Goal: Transaction & Acquisition: Purchase product/service

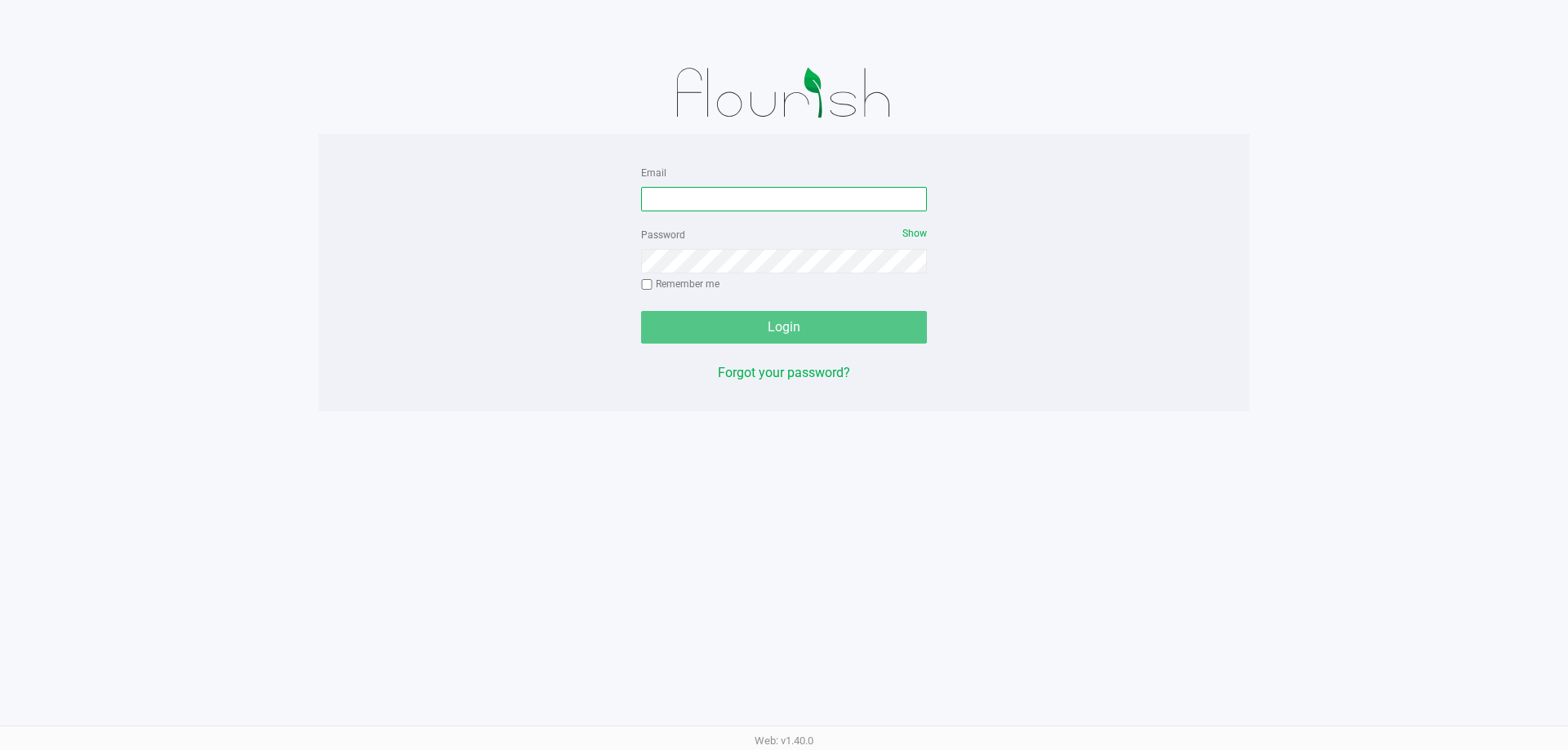
click at [749, 193] on input "Email" at bounding box center [784, 199] width 286 height 25
type input "[EMAIL_ADDRESS][DOMAIN_NAME]"
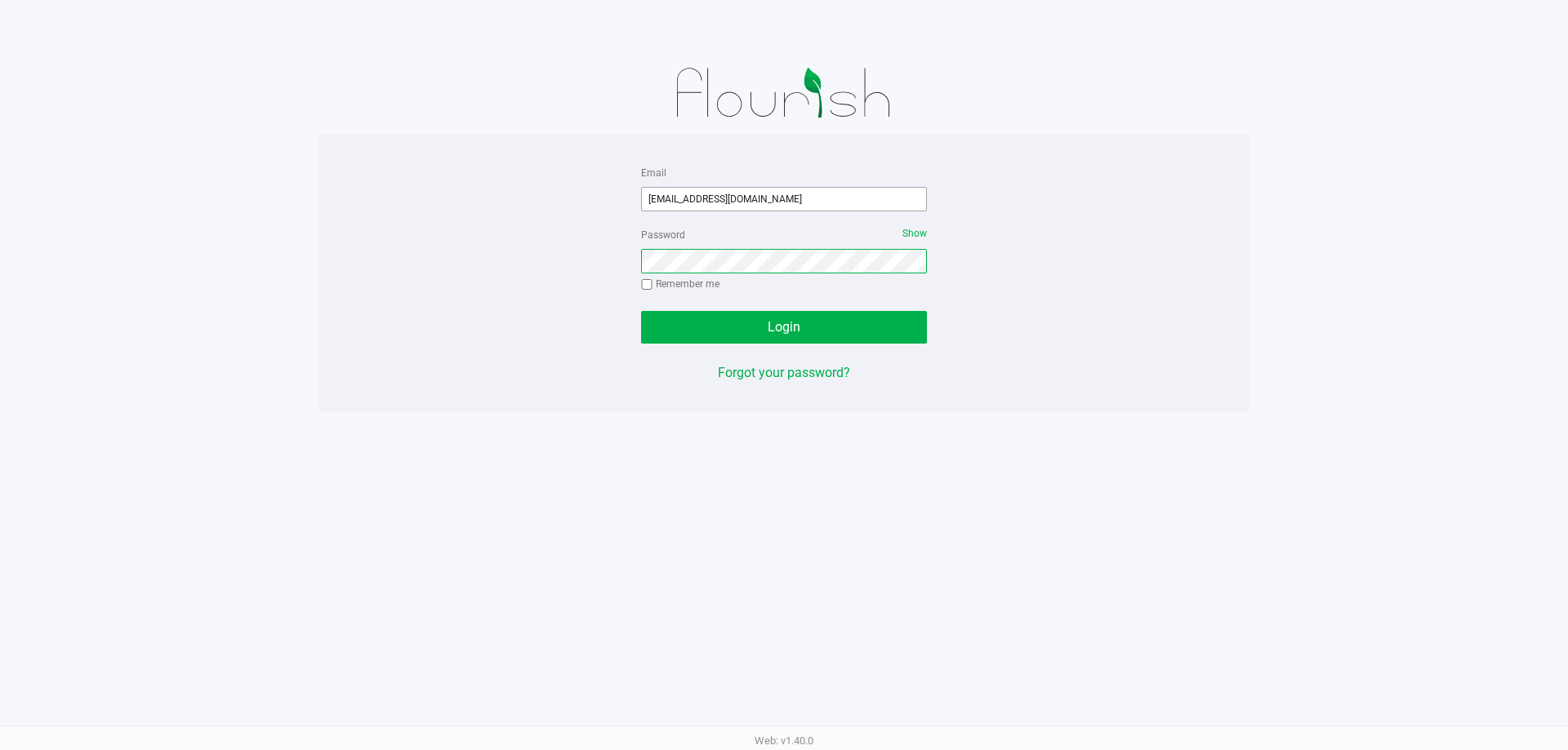
click at [641, 311] on button "Login" at bounding box center [784, 327] width 286 height 32
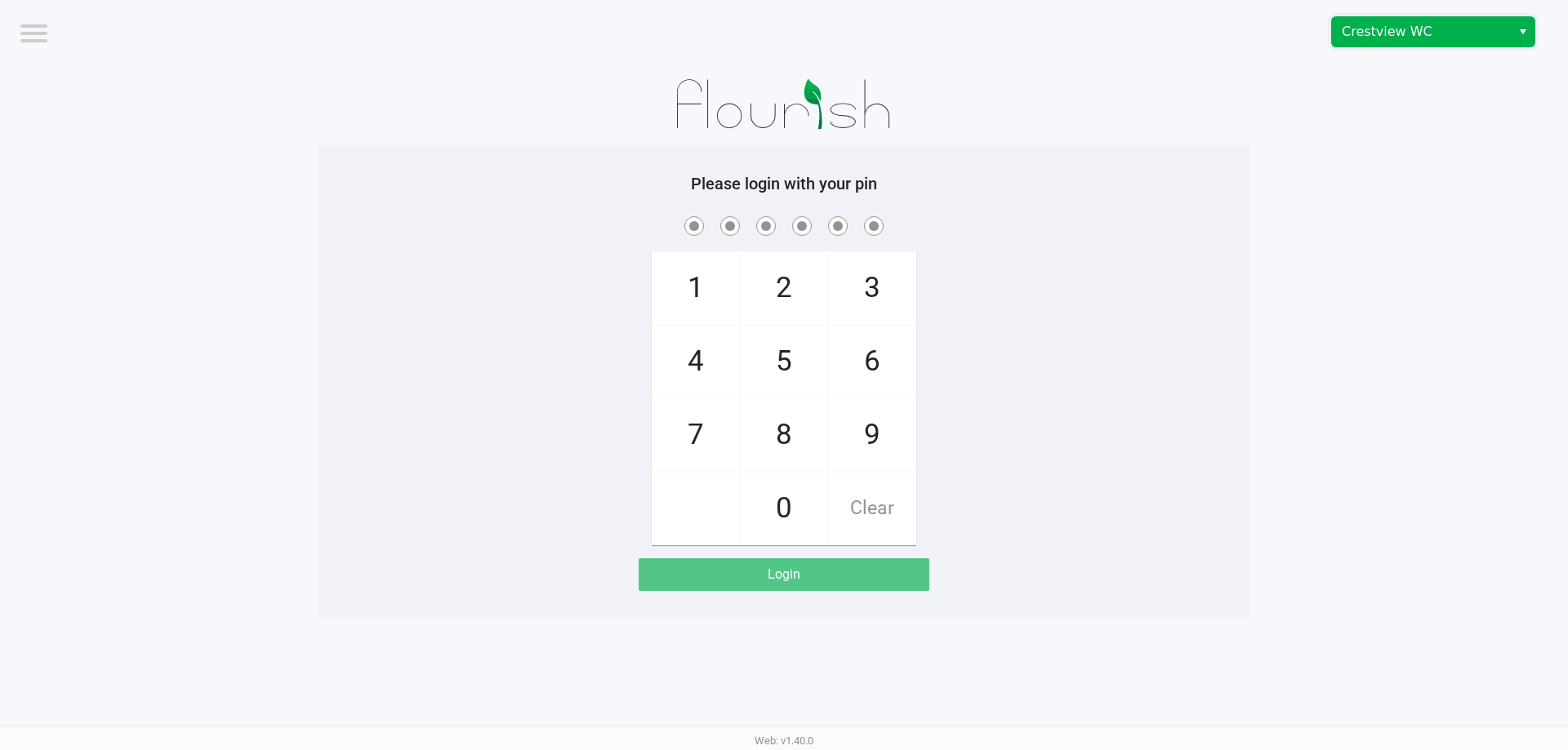
click at [1360, 38] on span "Crestview WC" at bounding box center [1421, 31] width 159 height 19
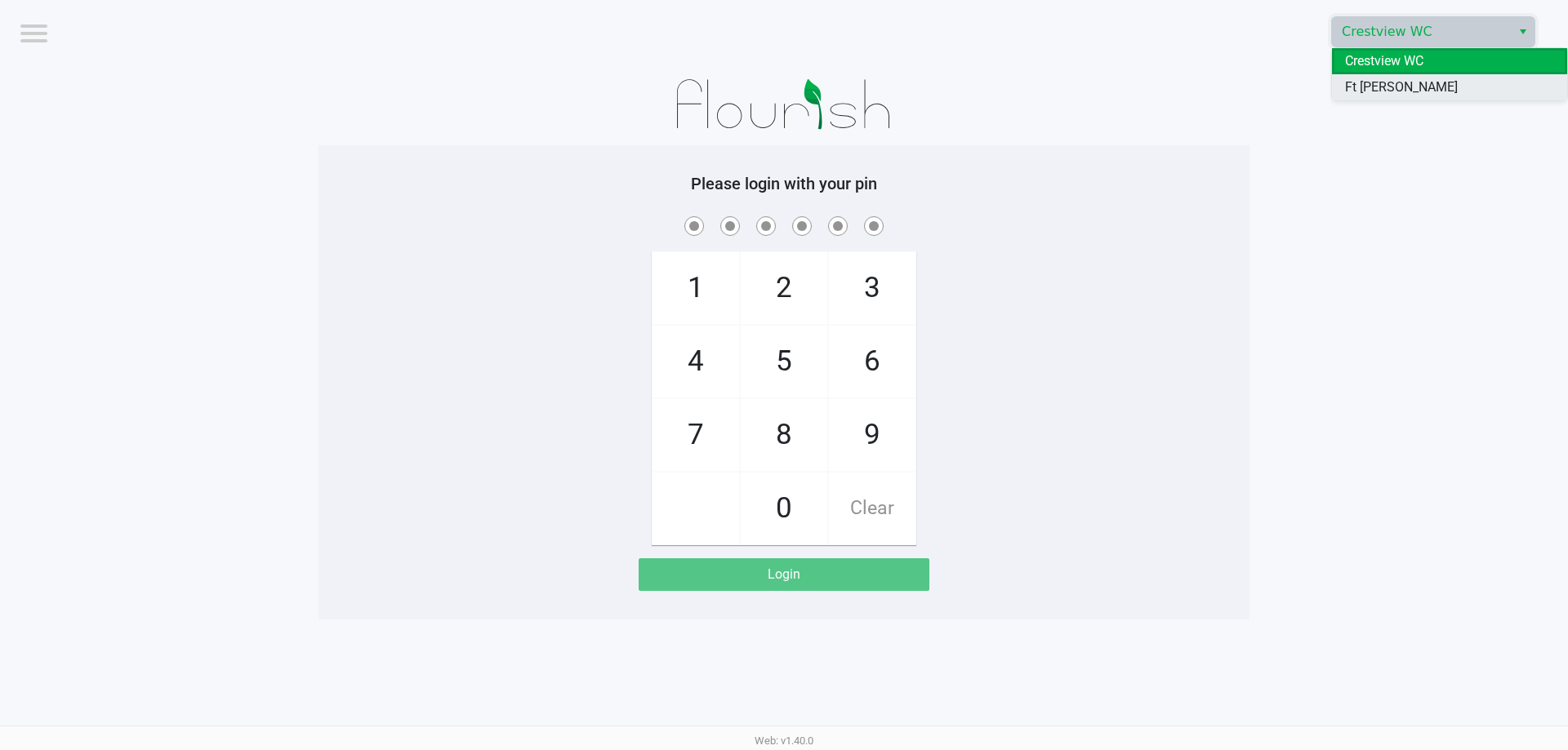
click at [1347, 86] on span "Ft [PERSON_NAME][GEOGRAPHIC_DATA]" at bounding box center [1449, 97] width 209 height 40
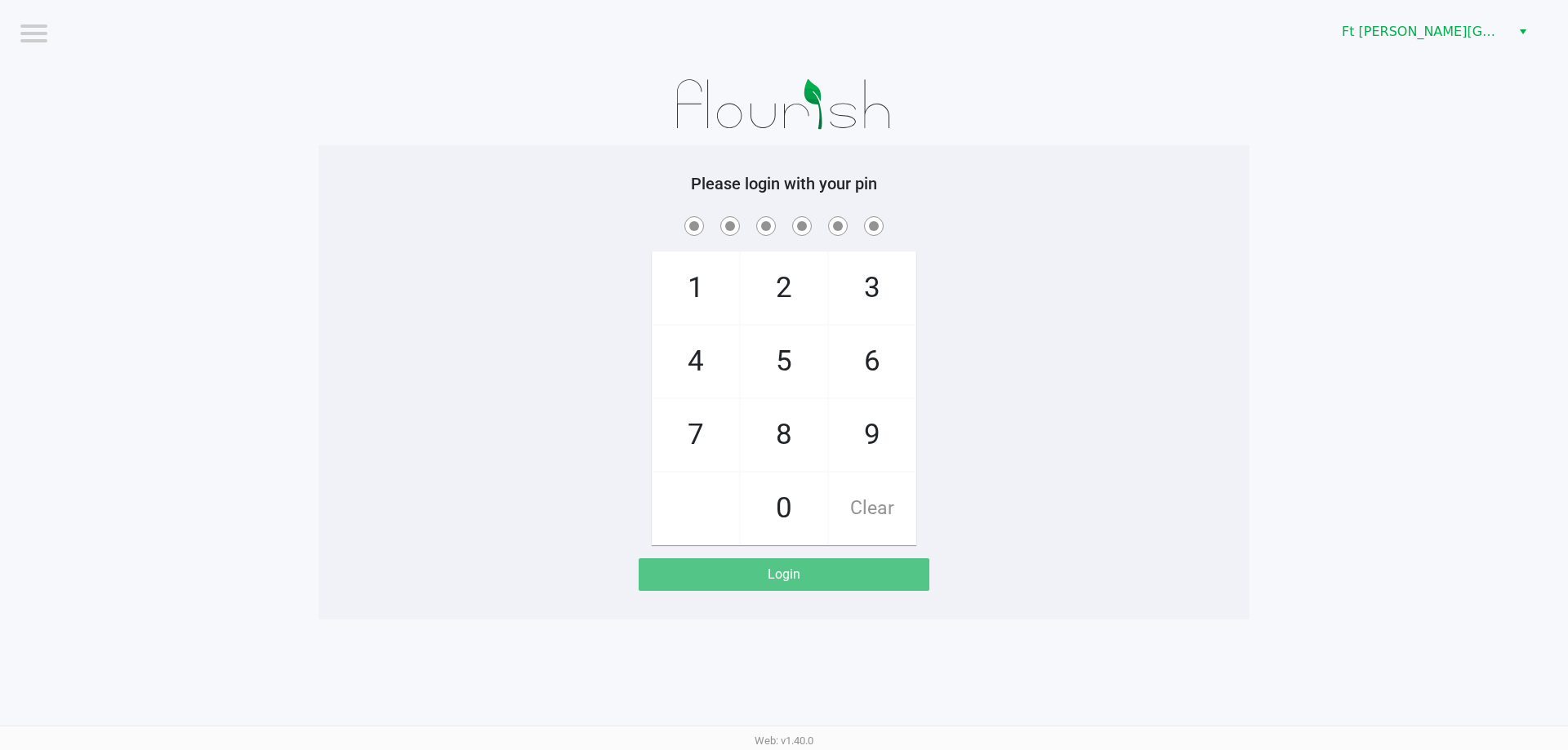
click at [871, 298] on span "3" at bounding box center [872, 288] width 87 height 72
checkbox input "true"
click at [871, 298] on span "3" at bounding box center [872, 288] width 87 height 72
checkbox input "true"
click at [871, 360] on span "6" at bounding box center [872, 362] width 87 height 72
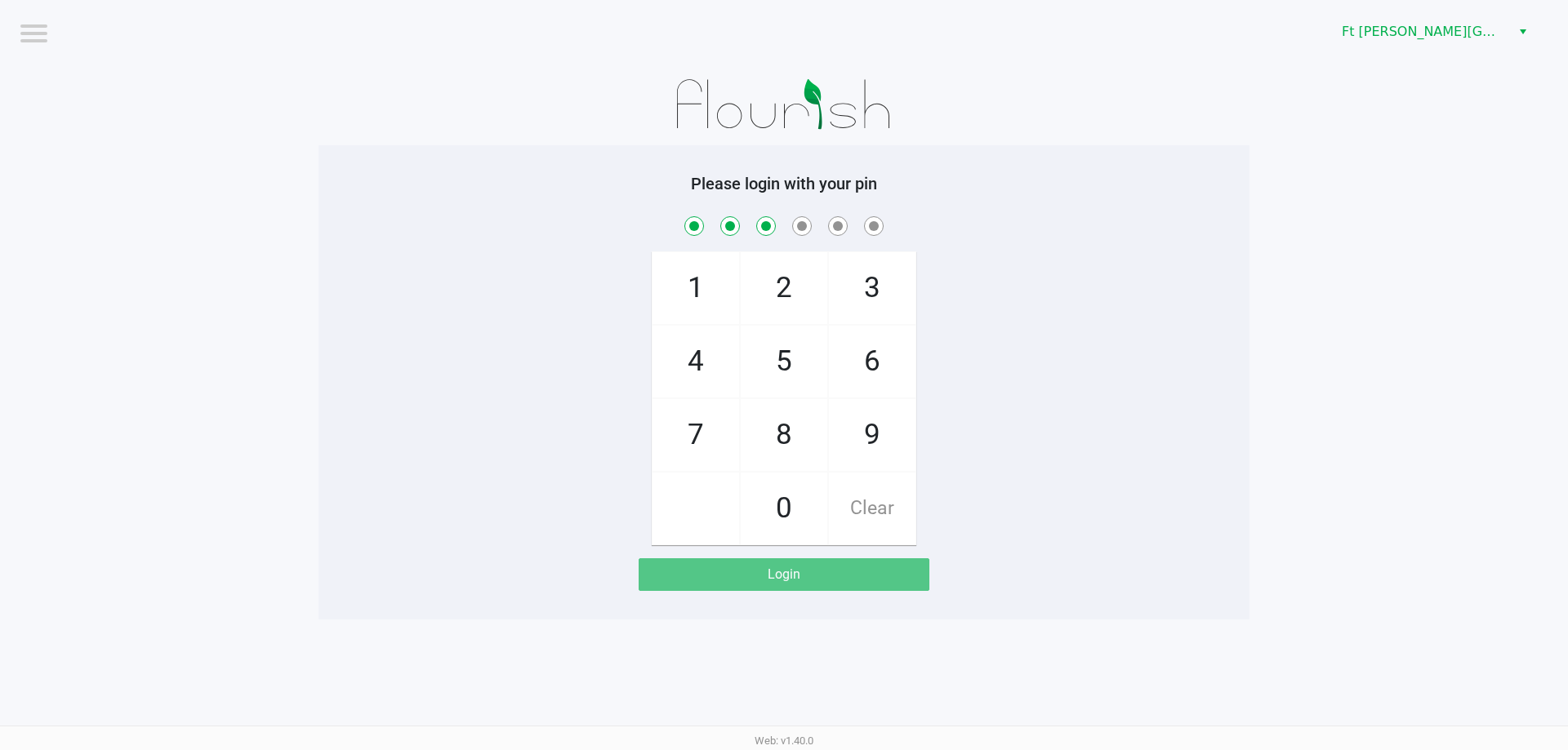
checkbox input "true"
click at [793, 305] on span "2" at bounding box center [784, 288] width 87 height 72
checkbox input "true"
click at [872, 369] on span "6" at bounding box center [872, 362] width 87 height 72
checkbox input "true"
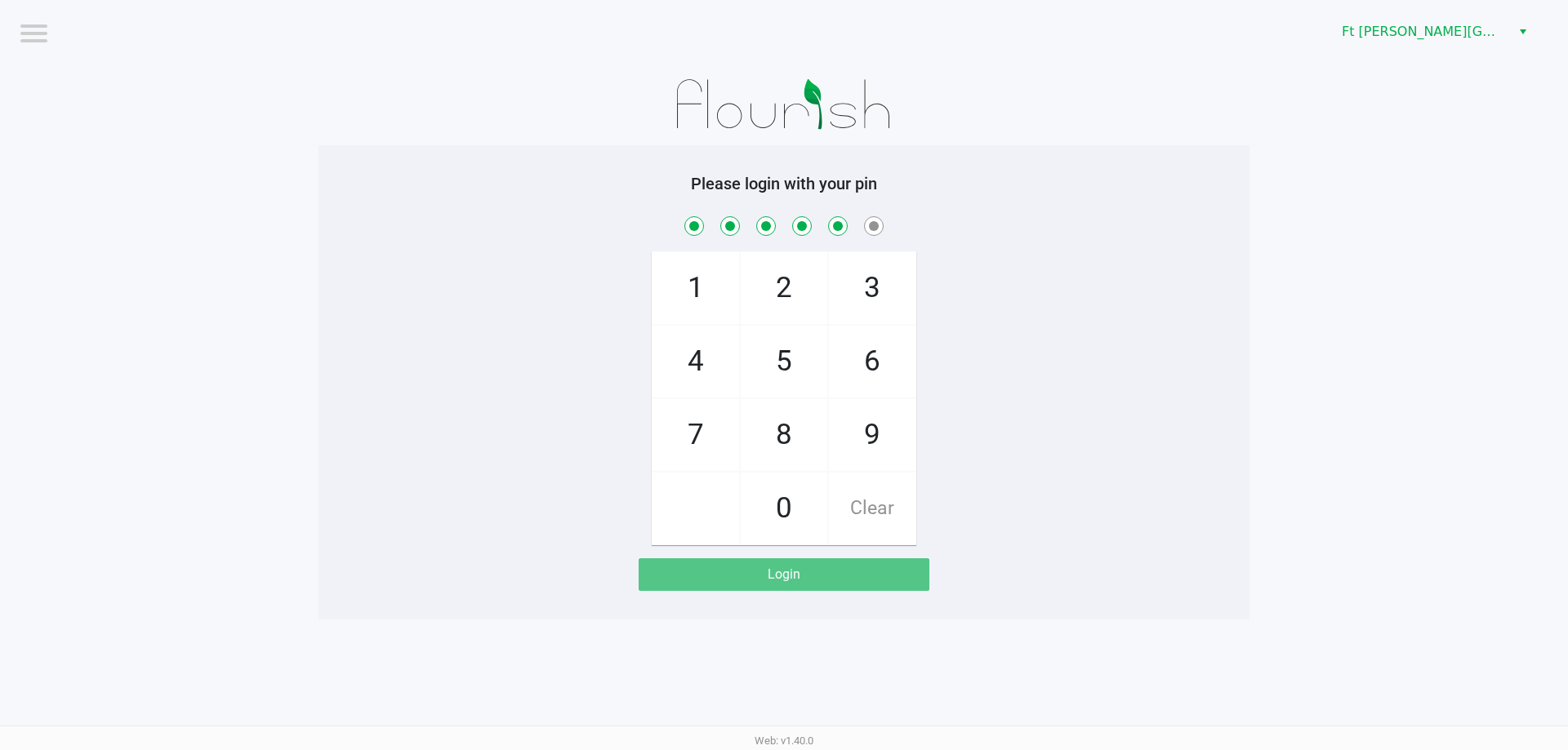
click at [807, 308] on span "2" at bounding box center [784, 288] width 87 height 72
checkbox input "true"
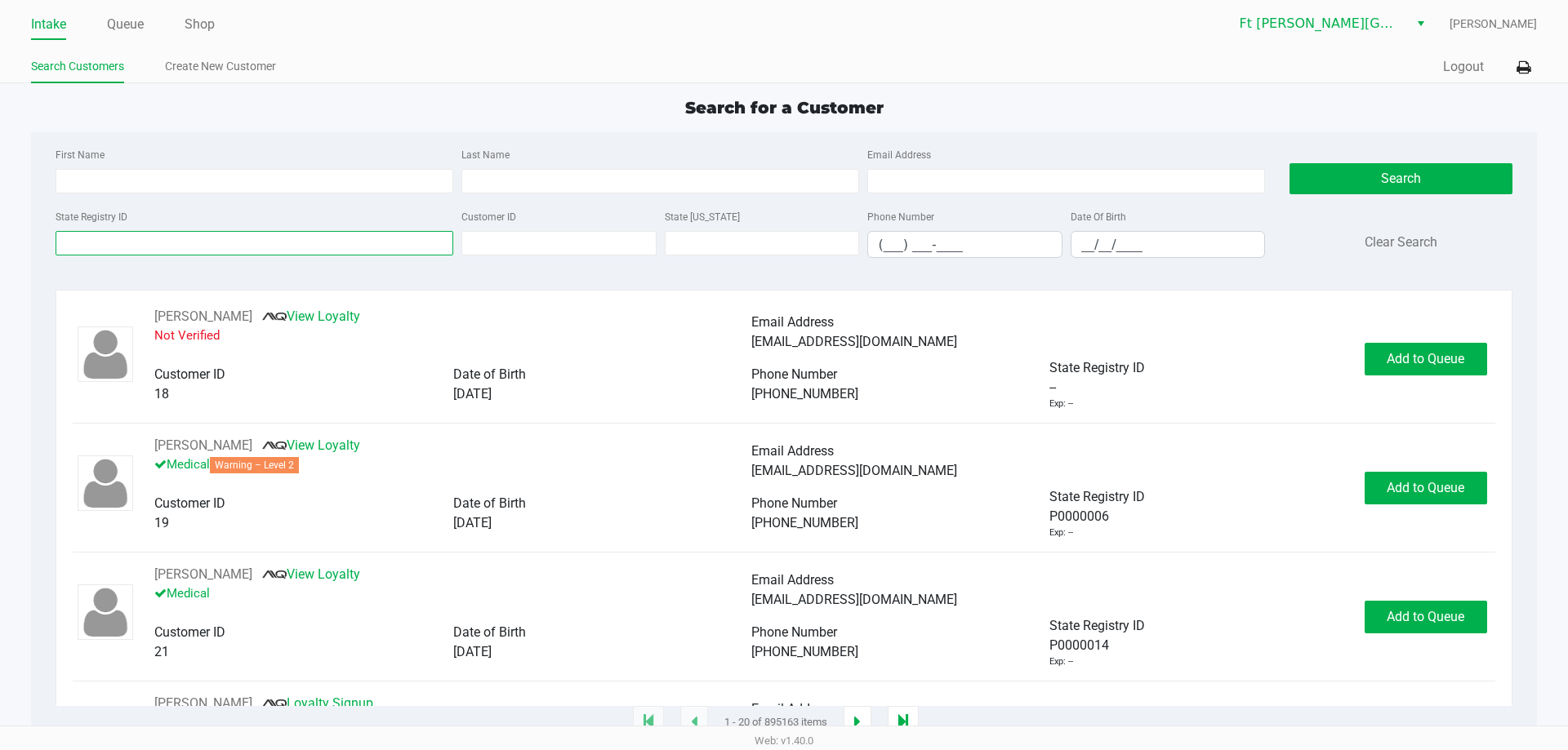
click at [125, 235] on input "State Registry ID" at bounding box center [254, 243] width 398 height 25
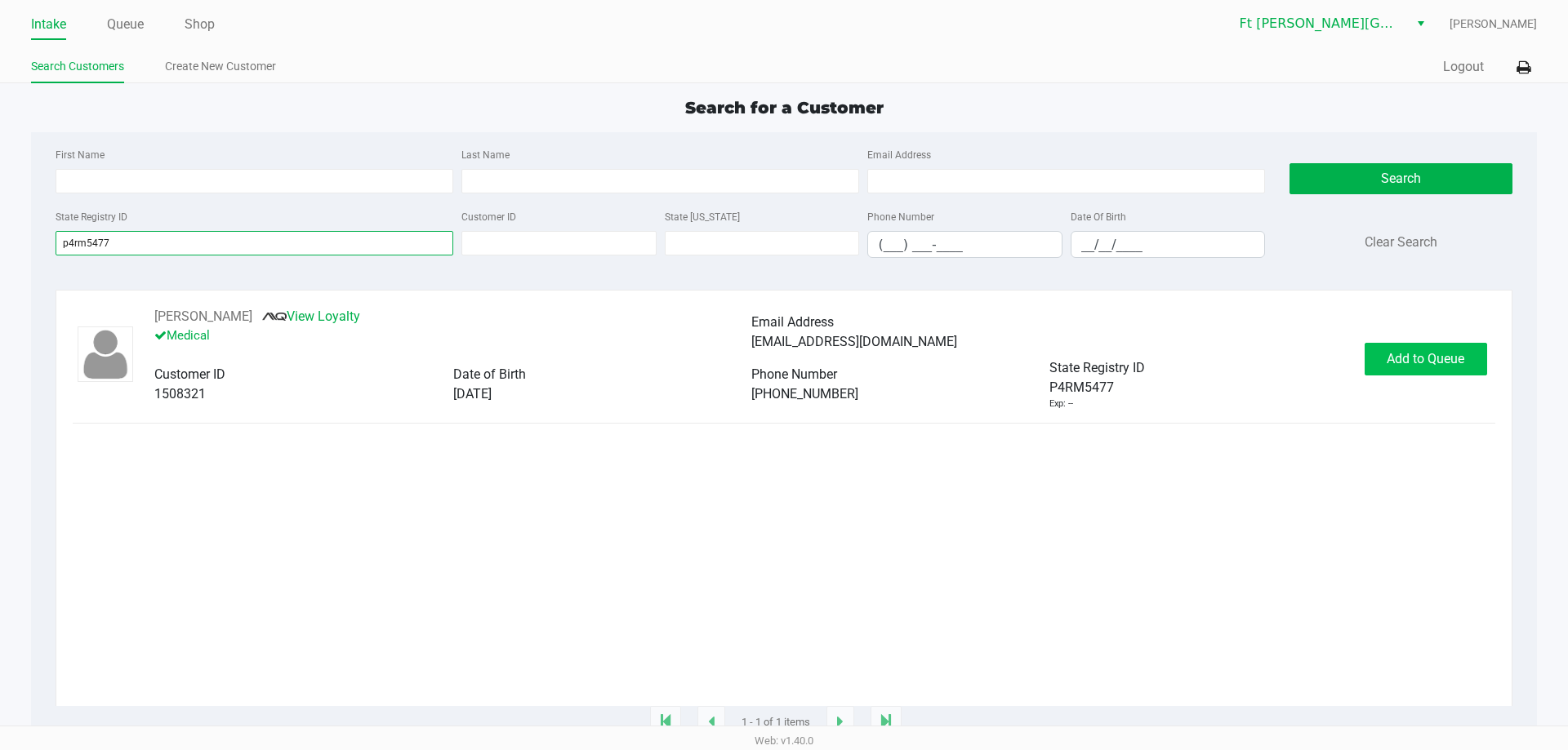
type input "p4rm5477"
click at [1435, 367] on span "Add to Queue" at bounding box center [1425, 358] width 77 height 16
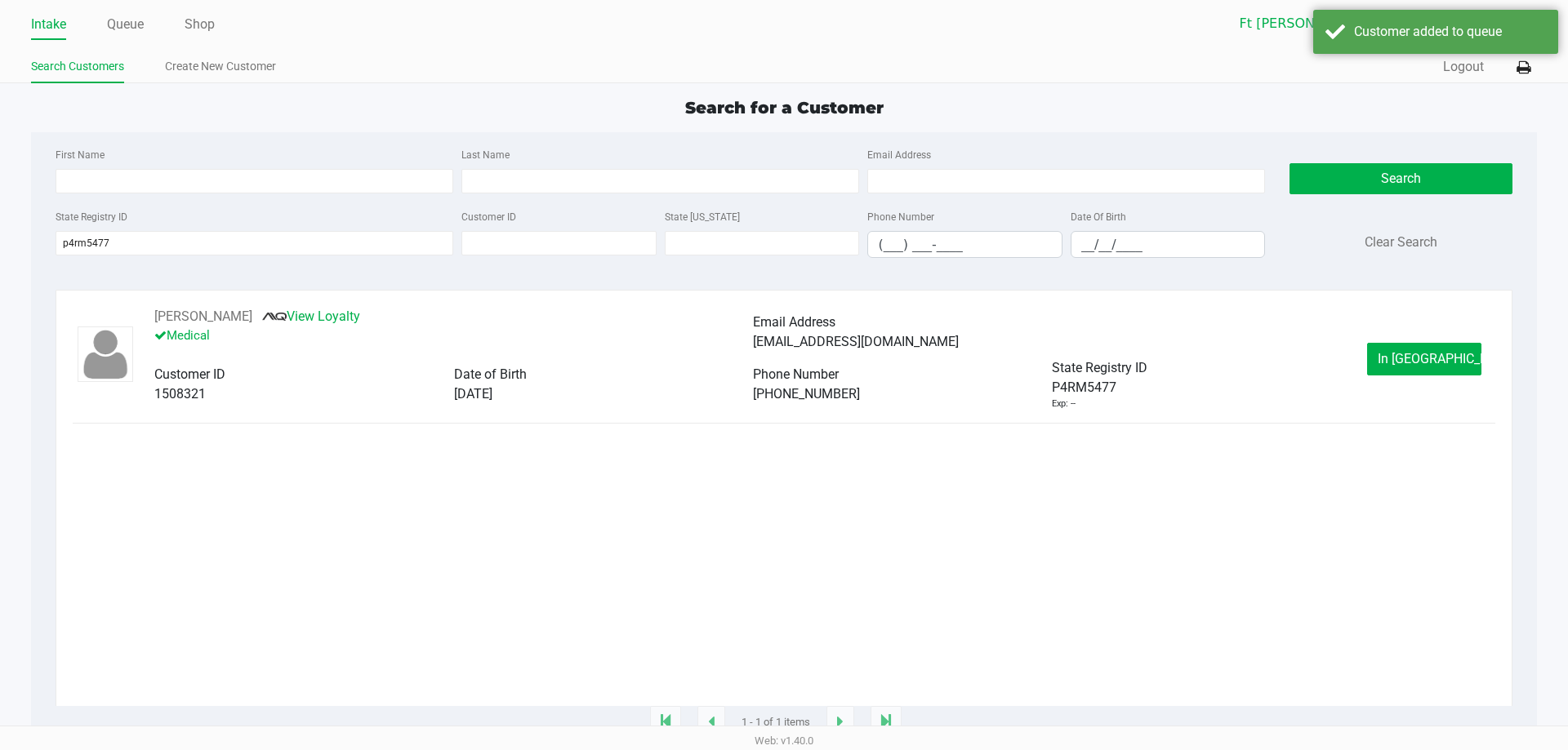
click at [1432, 366] on span "In Queue" at bounding box center [1445, 358] width 137 height 16
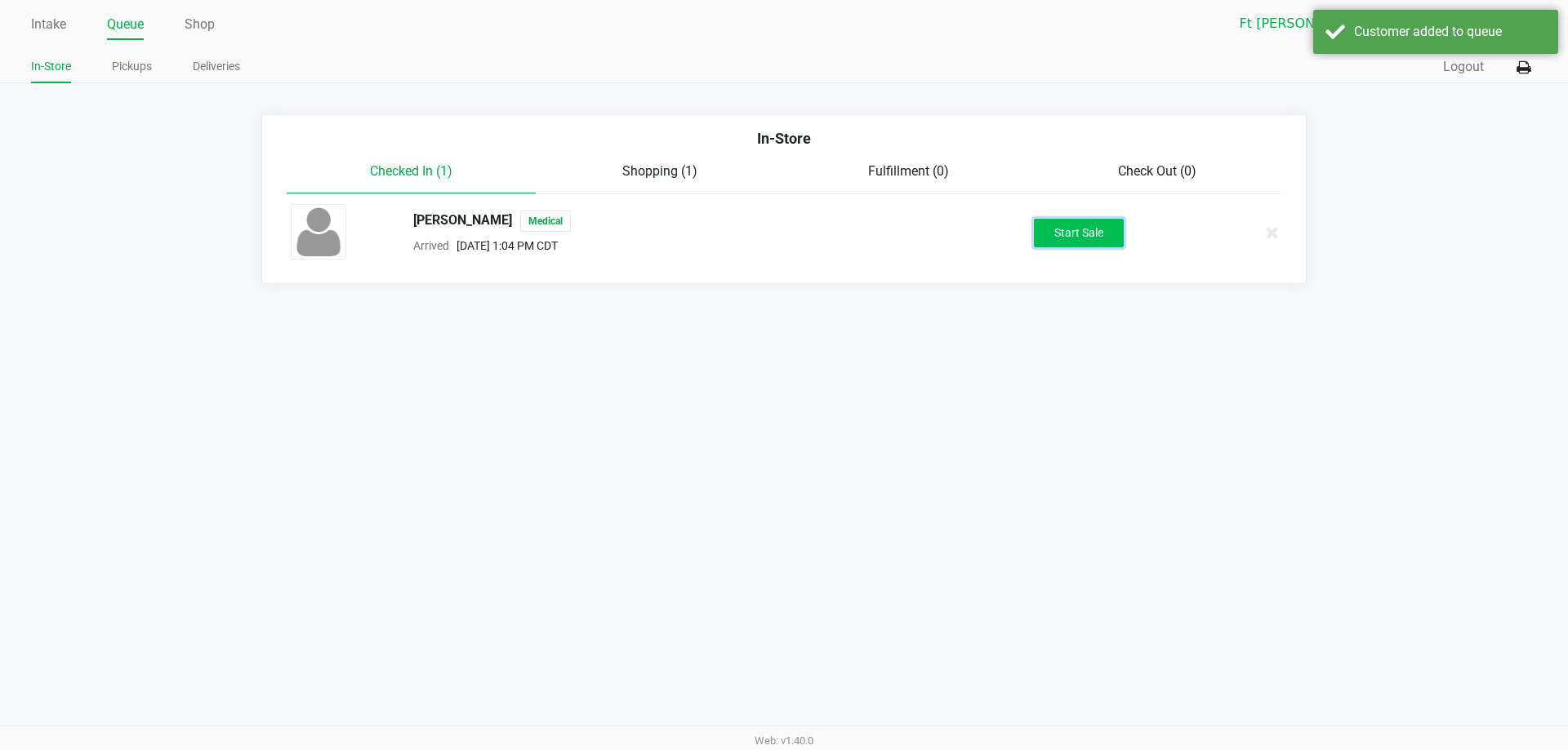
click at [1068, 240] on button "Start Sale" at bounding box center [1078, 233] width 89 height 29
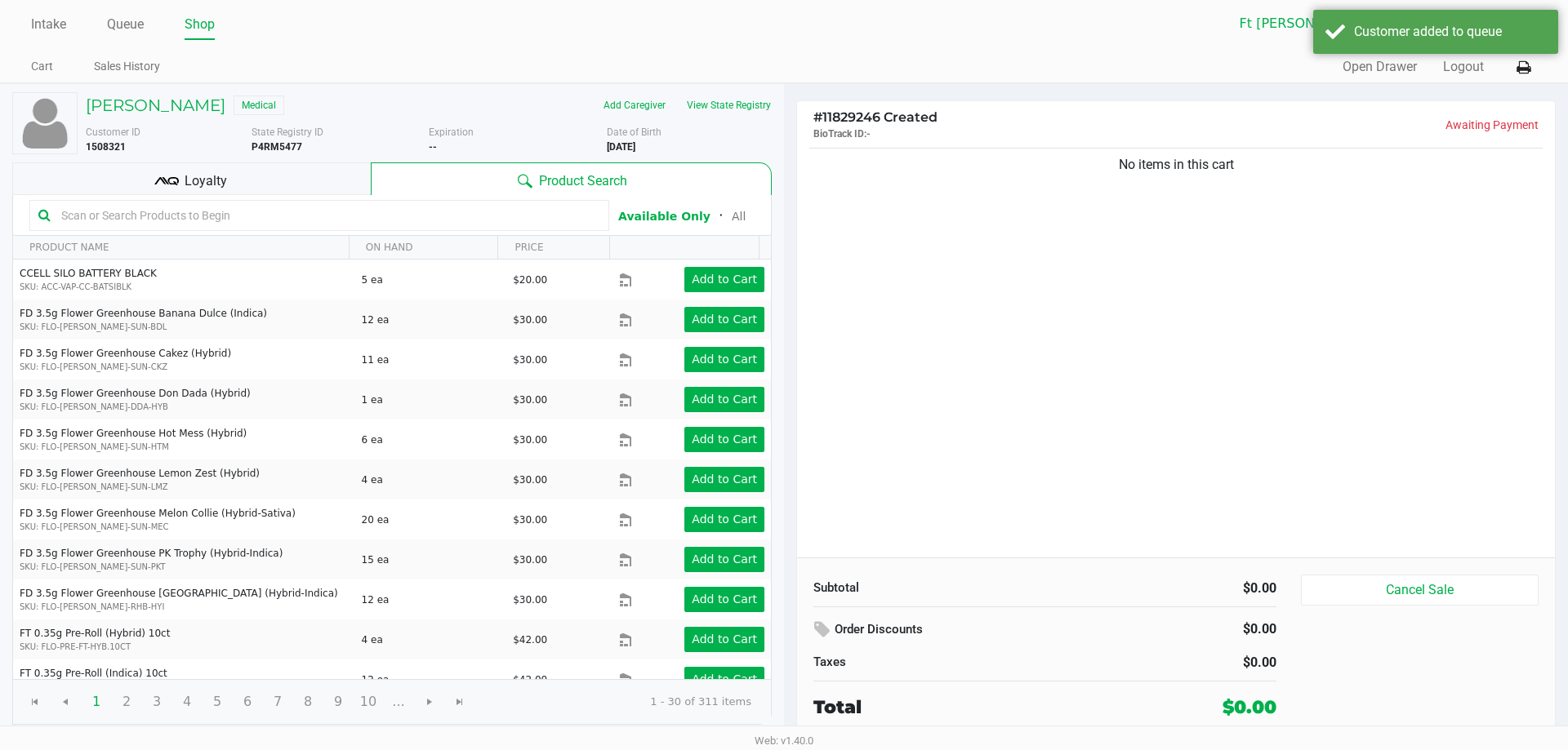
click at [272, 188] on div "Loyalty" at bounding box center [191, 178] width 358 height 32
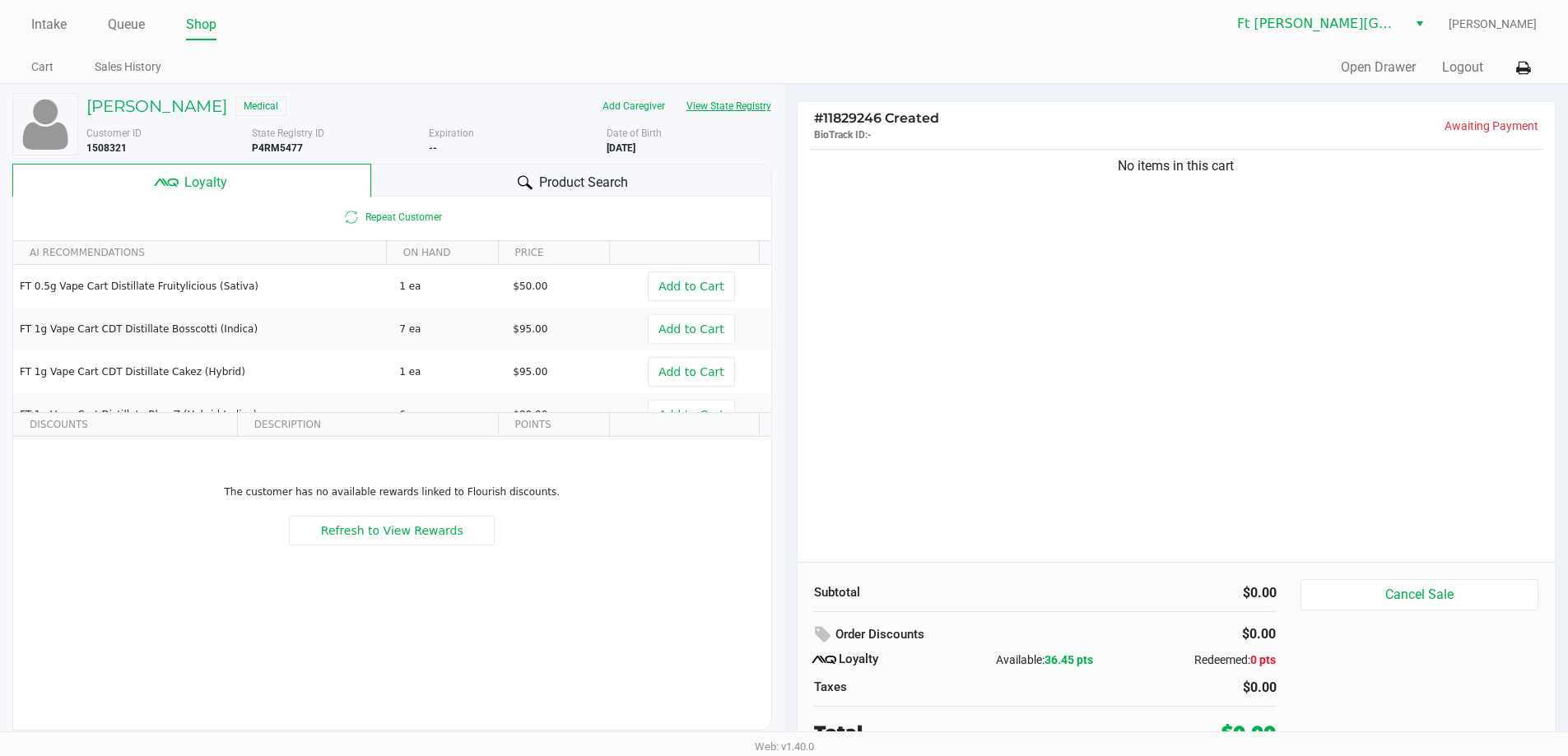
click at [738, 105] on button "View State Registry" at bounding box center [725, 106] width 97 height 26
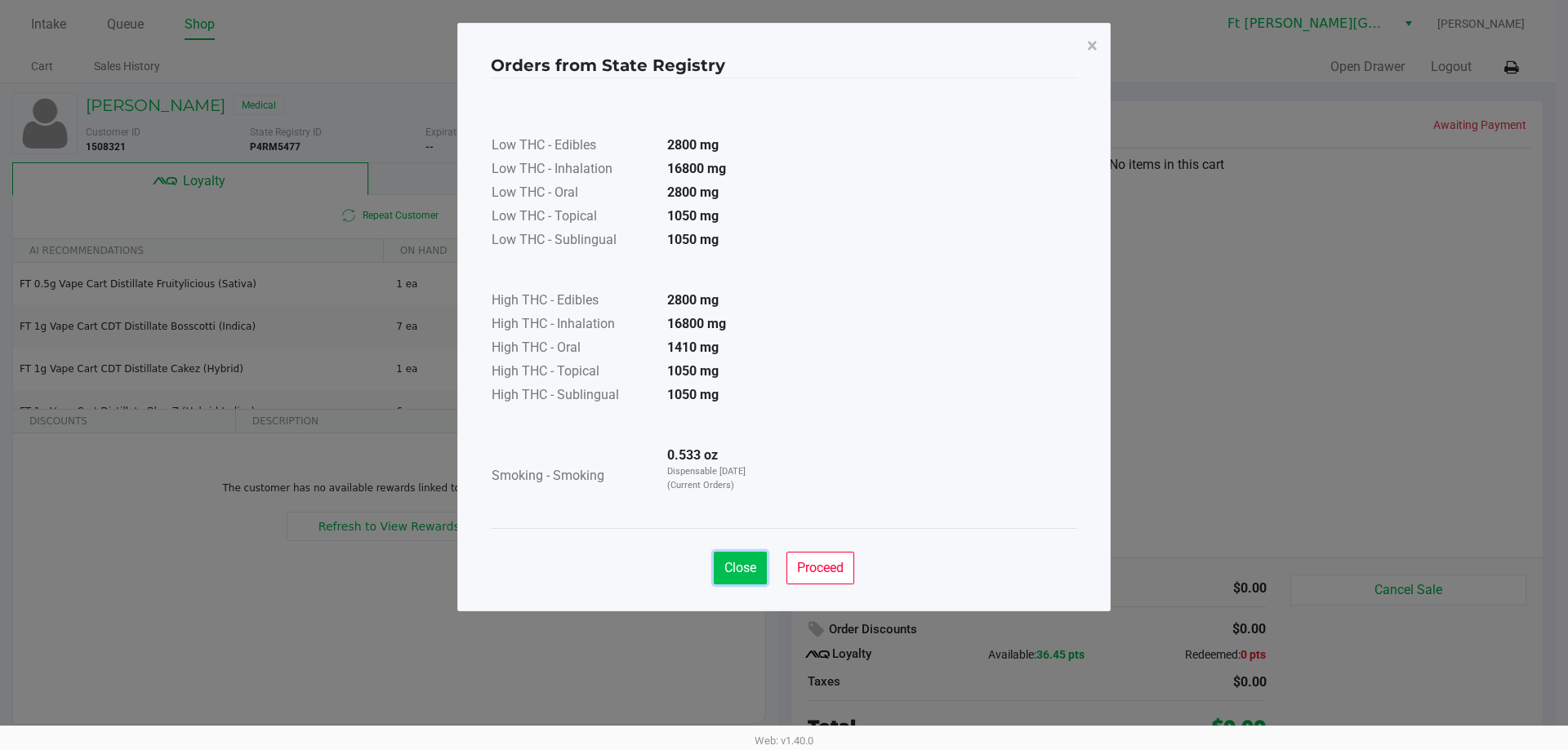
click at [758, 584] on button "Close" at bounding box center [741, 568] width 53 height 32
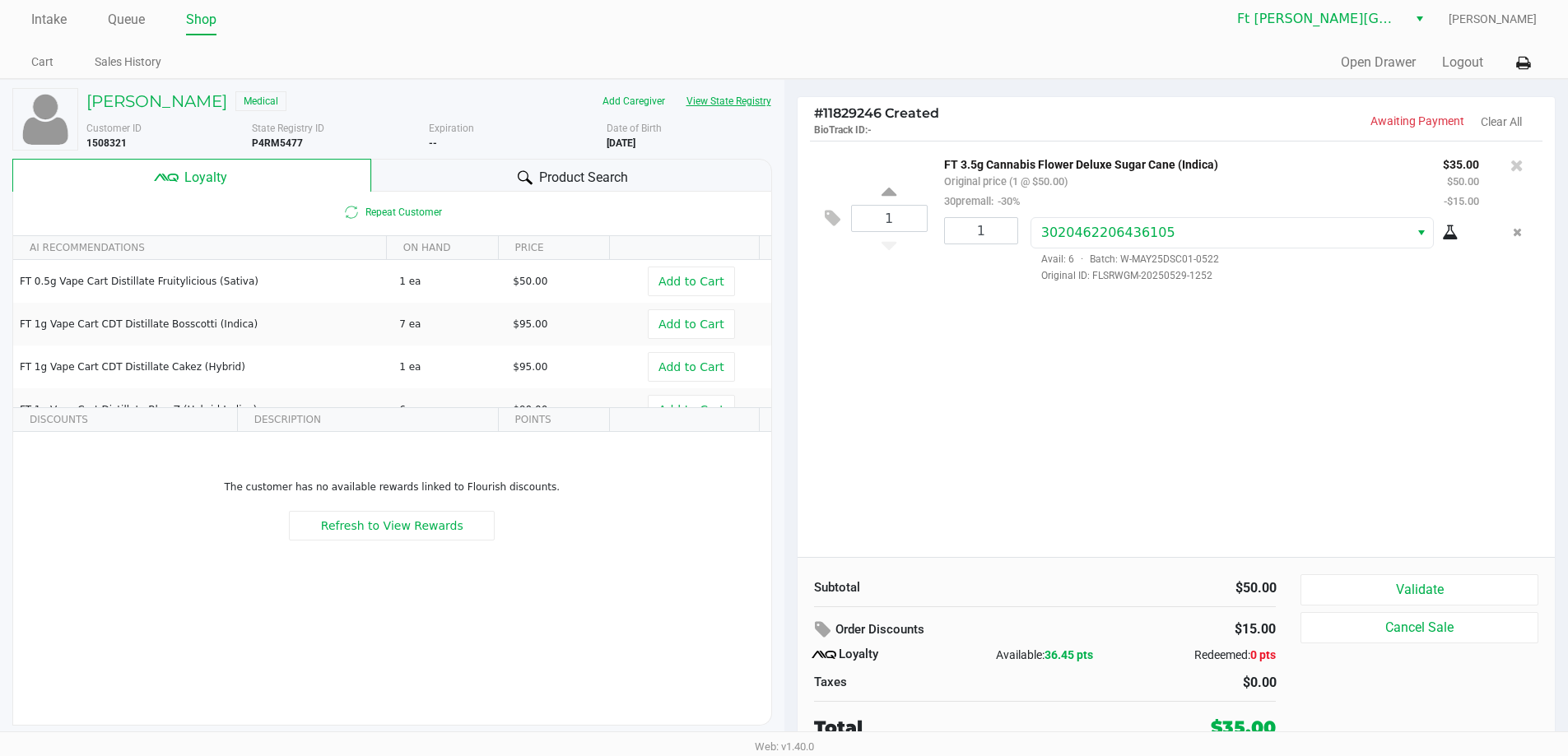
scroll to position [7, 0]
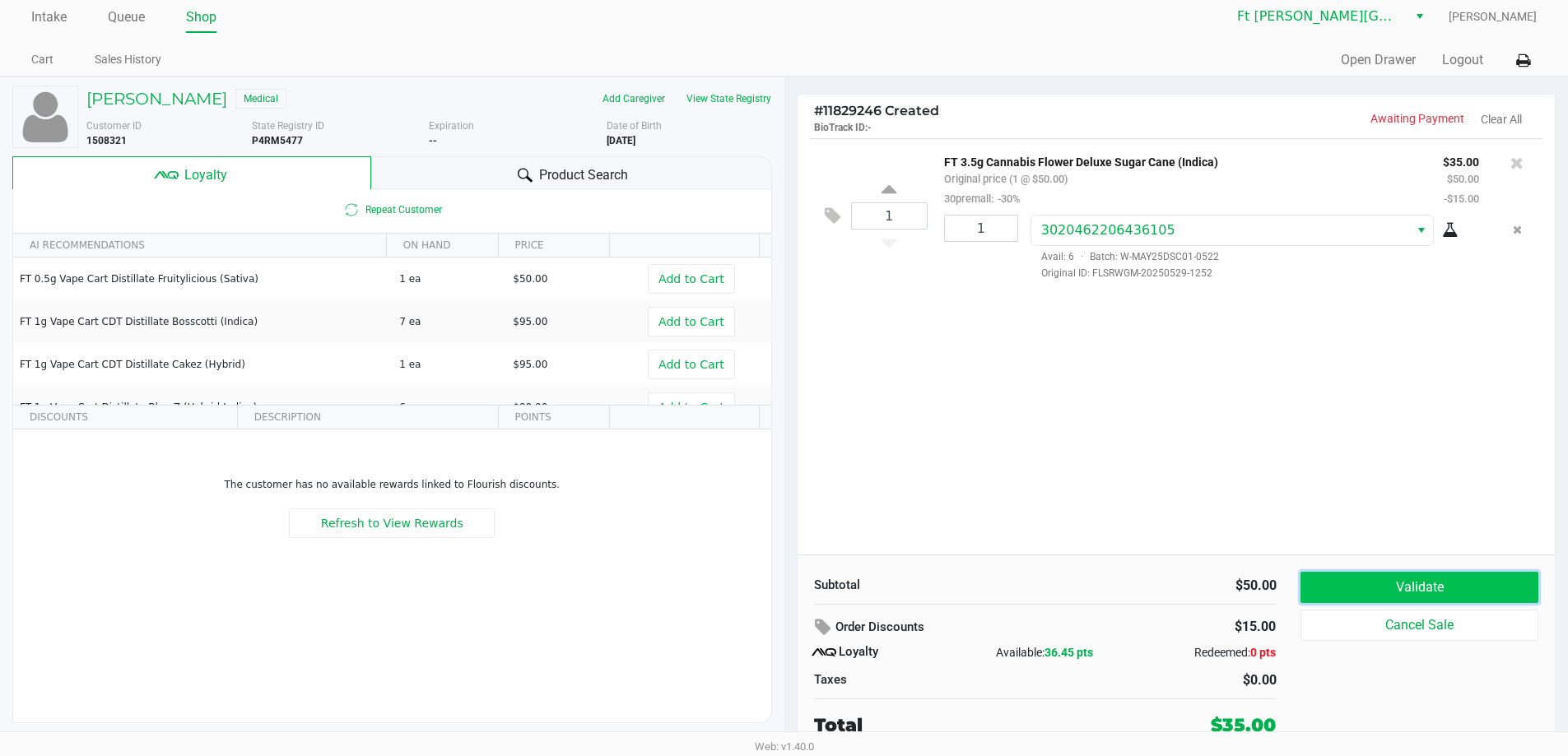
click at [1431, 585] on button "Validate" at bounding box center [1418, 588] width 237 height 32
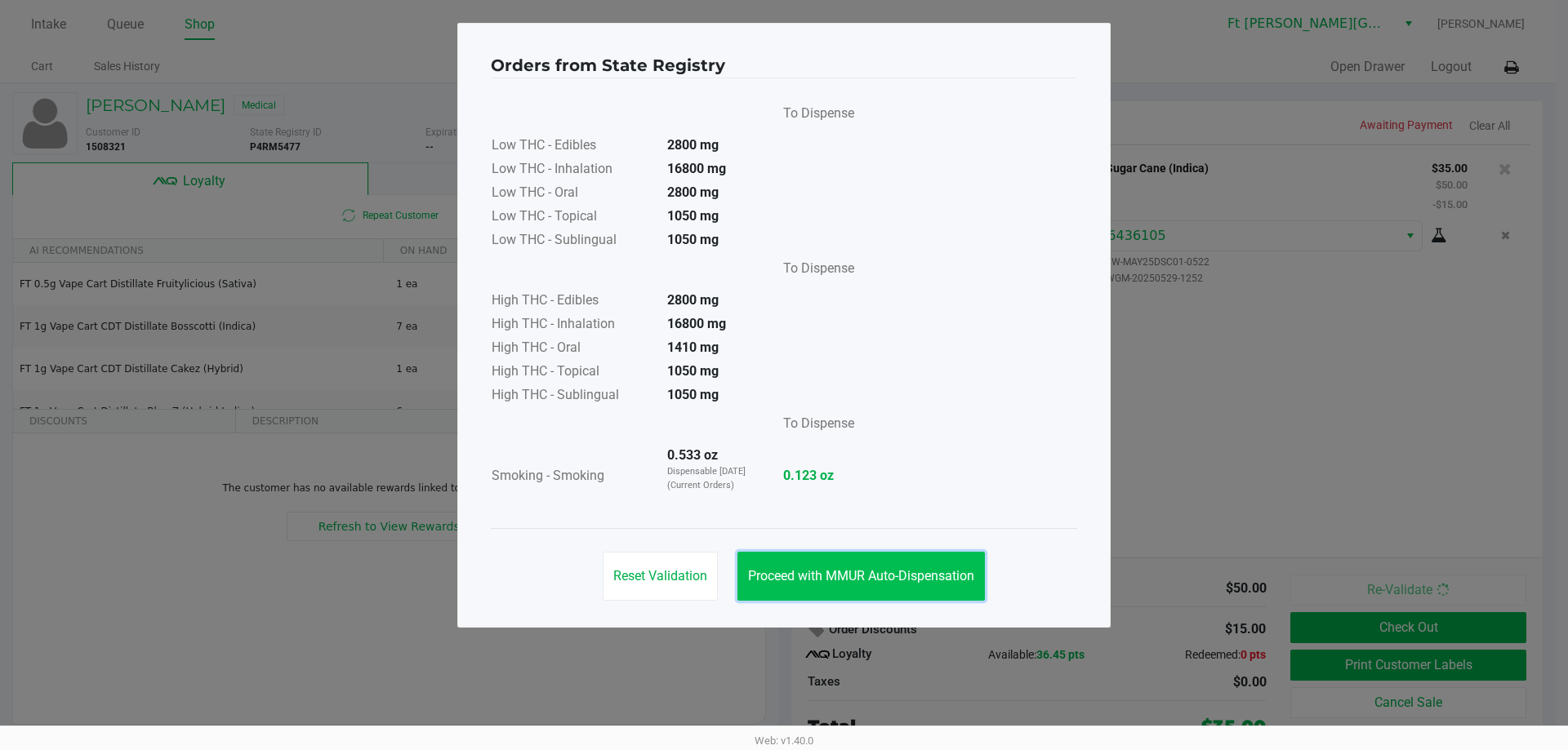
click at [915, 592] on button "Proceed with MMUR Auto-Dispensation" at bounding box center [860, 576] width 248 height 49
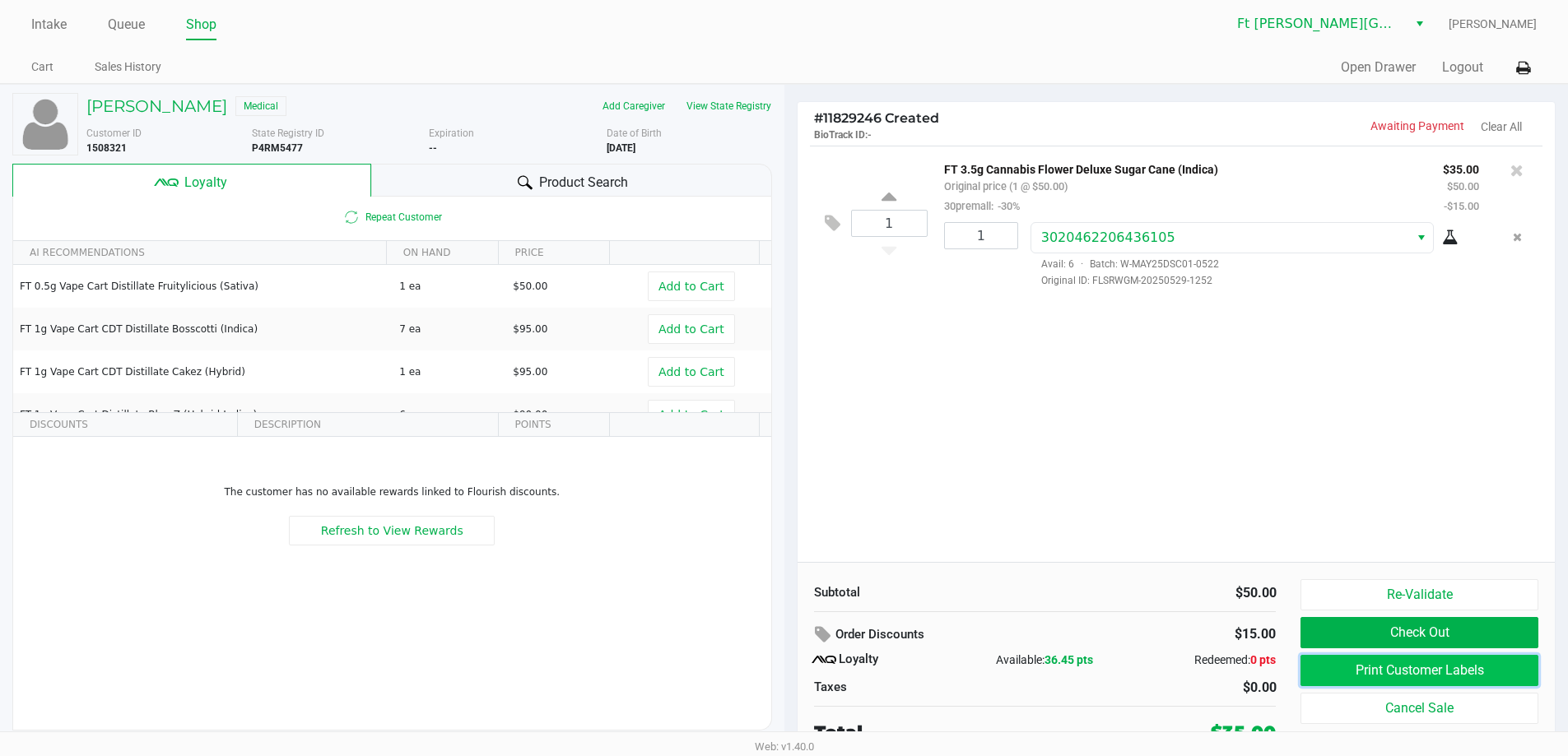
click at [1374, 673] on button "Print Customer Labels" at bounding box center [1418, 671] width 237 height 32
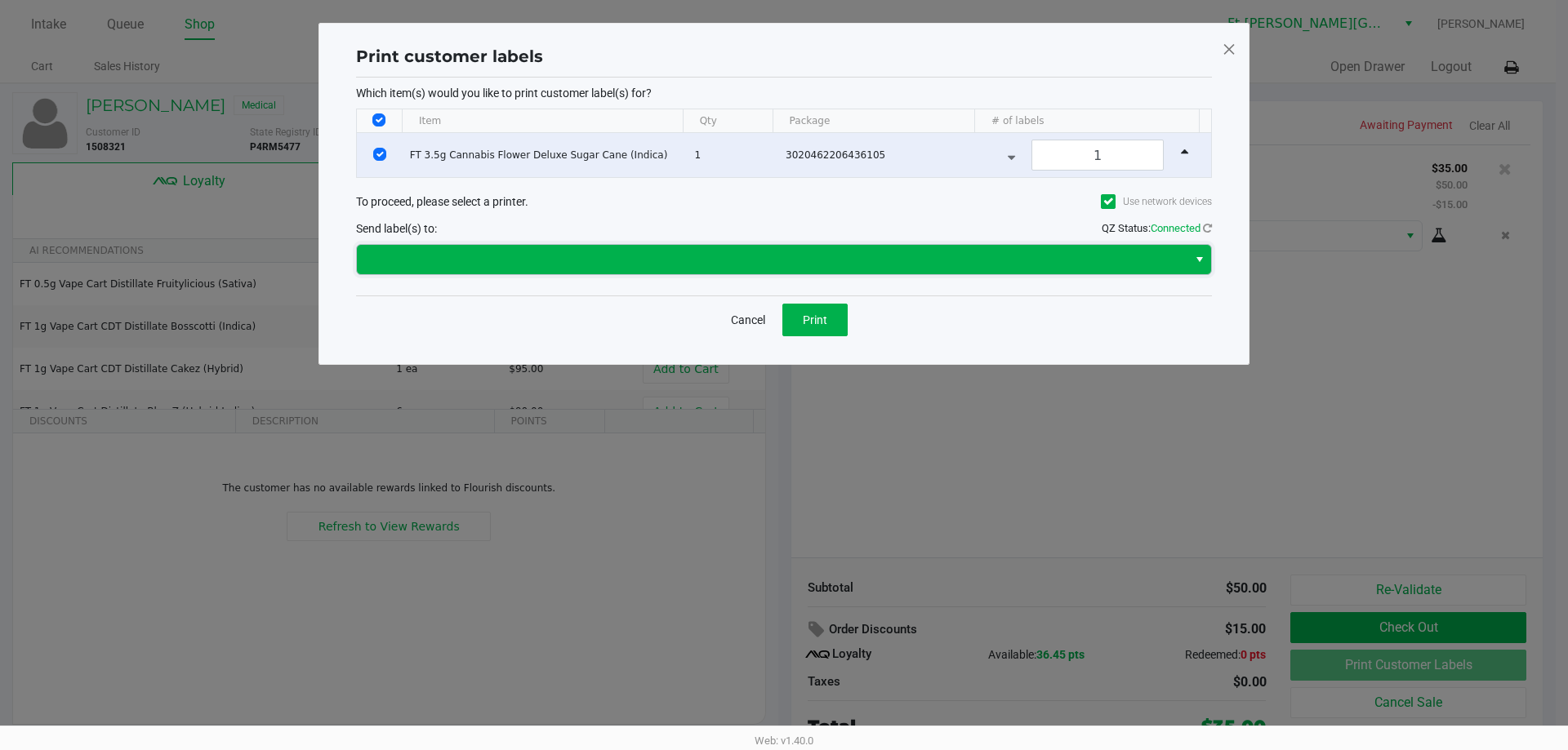
click at [798, 259] on span at bounding box center [772, 259] width 811 height 19
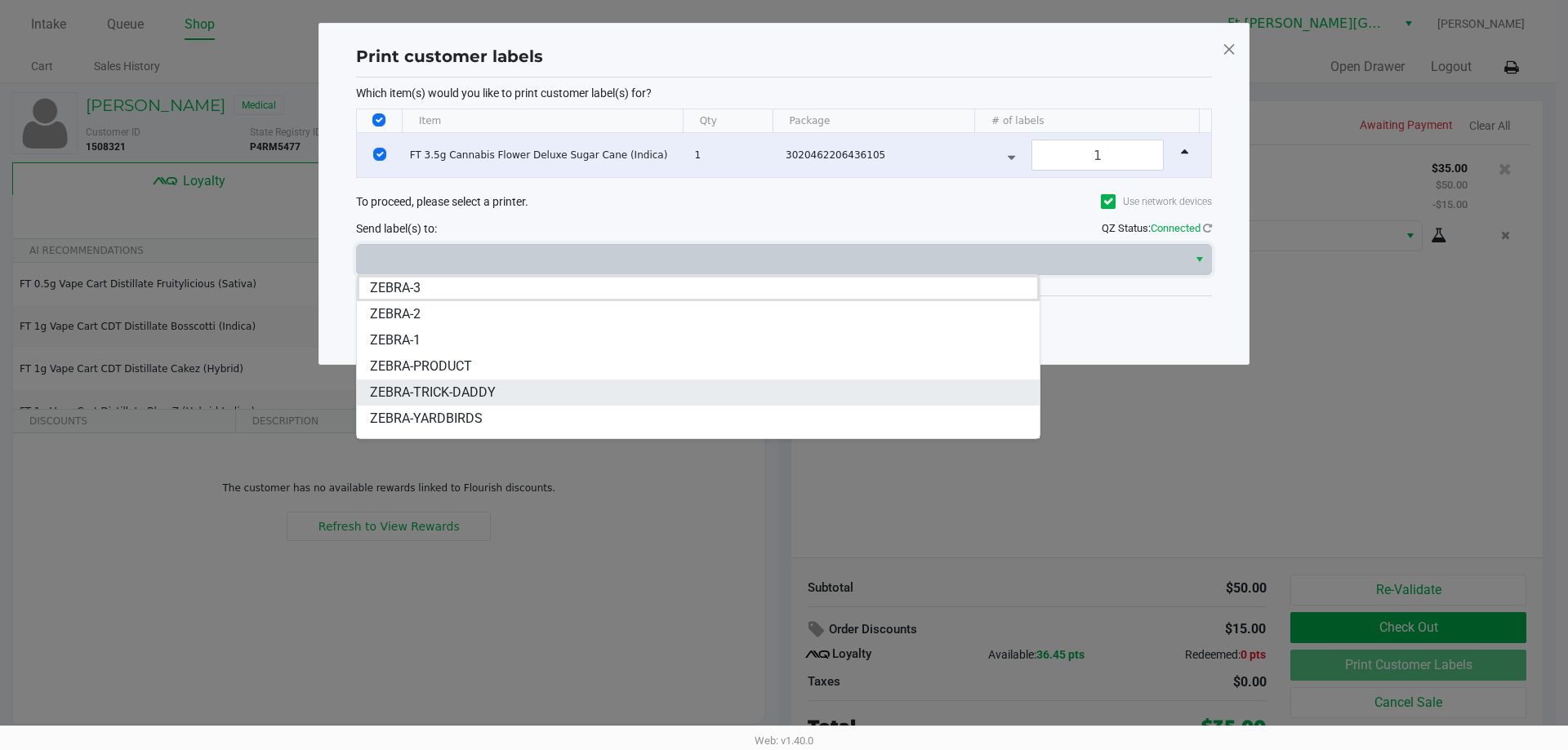
click at [420, 298] on span "ZEBRA-TRICK-DADDY" at bounding box center [394, 287] width 51 height 19
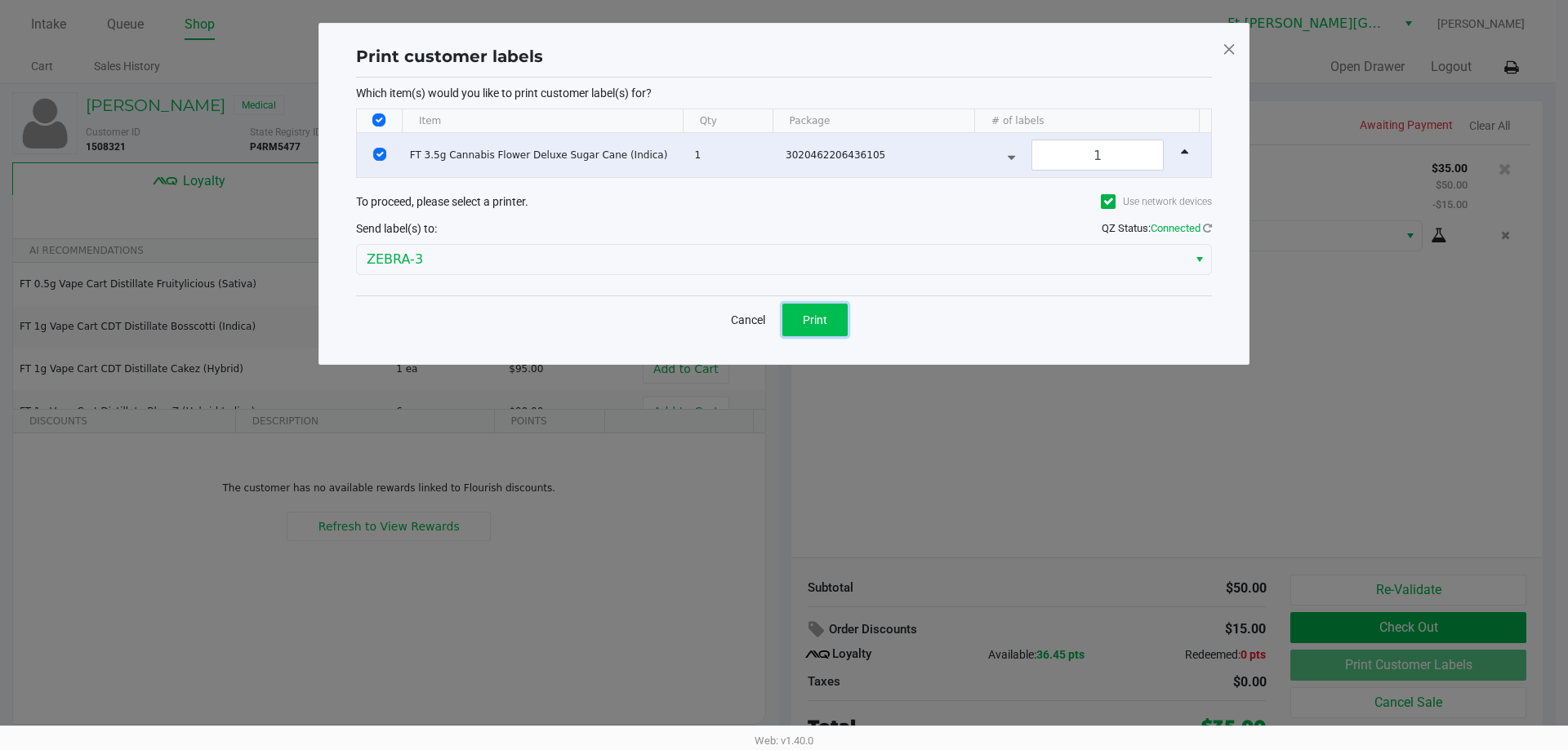
click at [820, 321] on span "Print" at bounding box center [814, 320] width 25 height 13
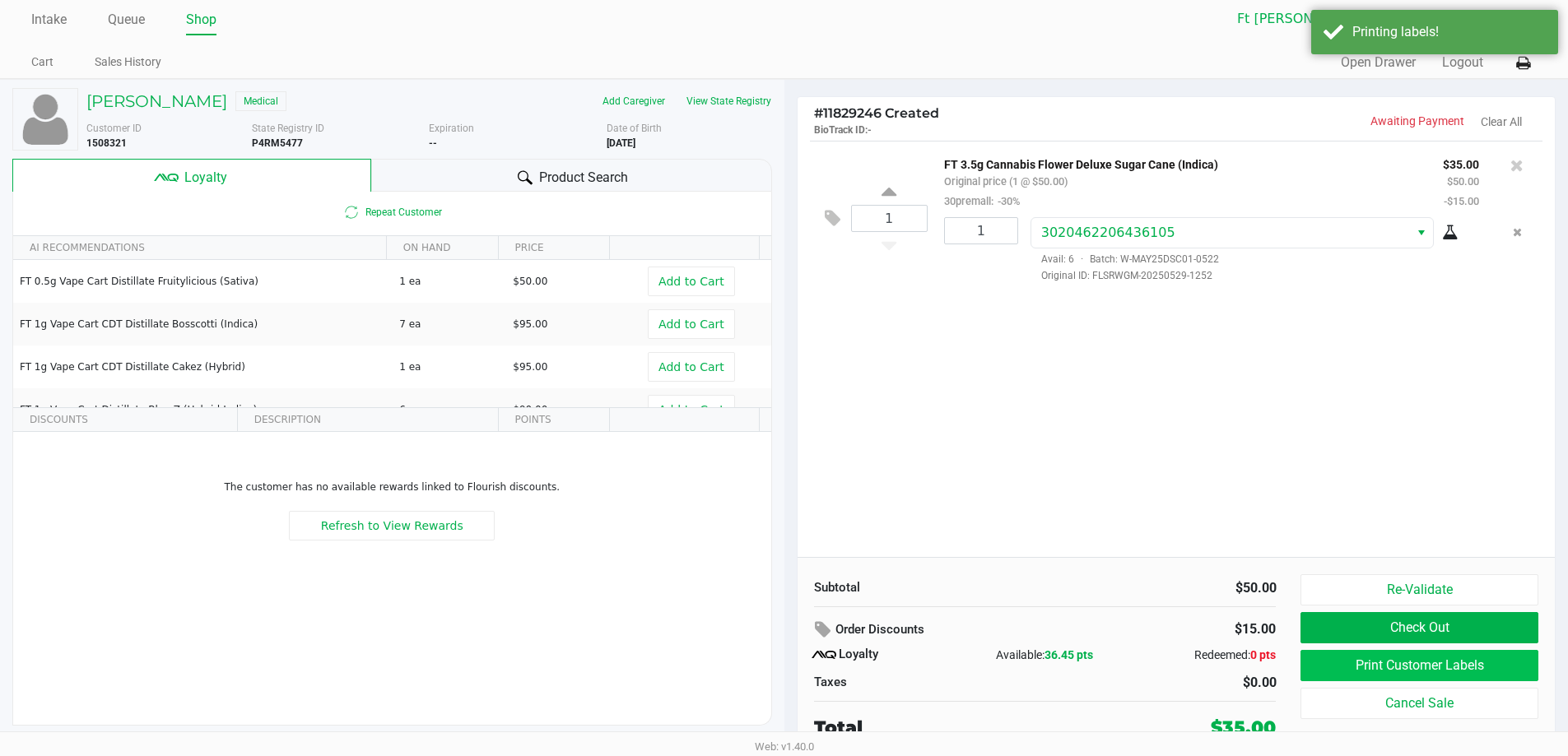
scroll to position [7, 0]
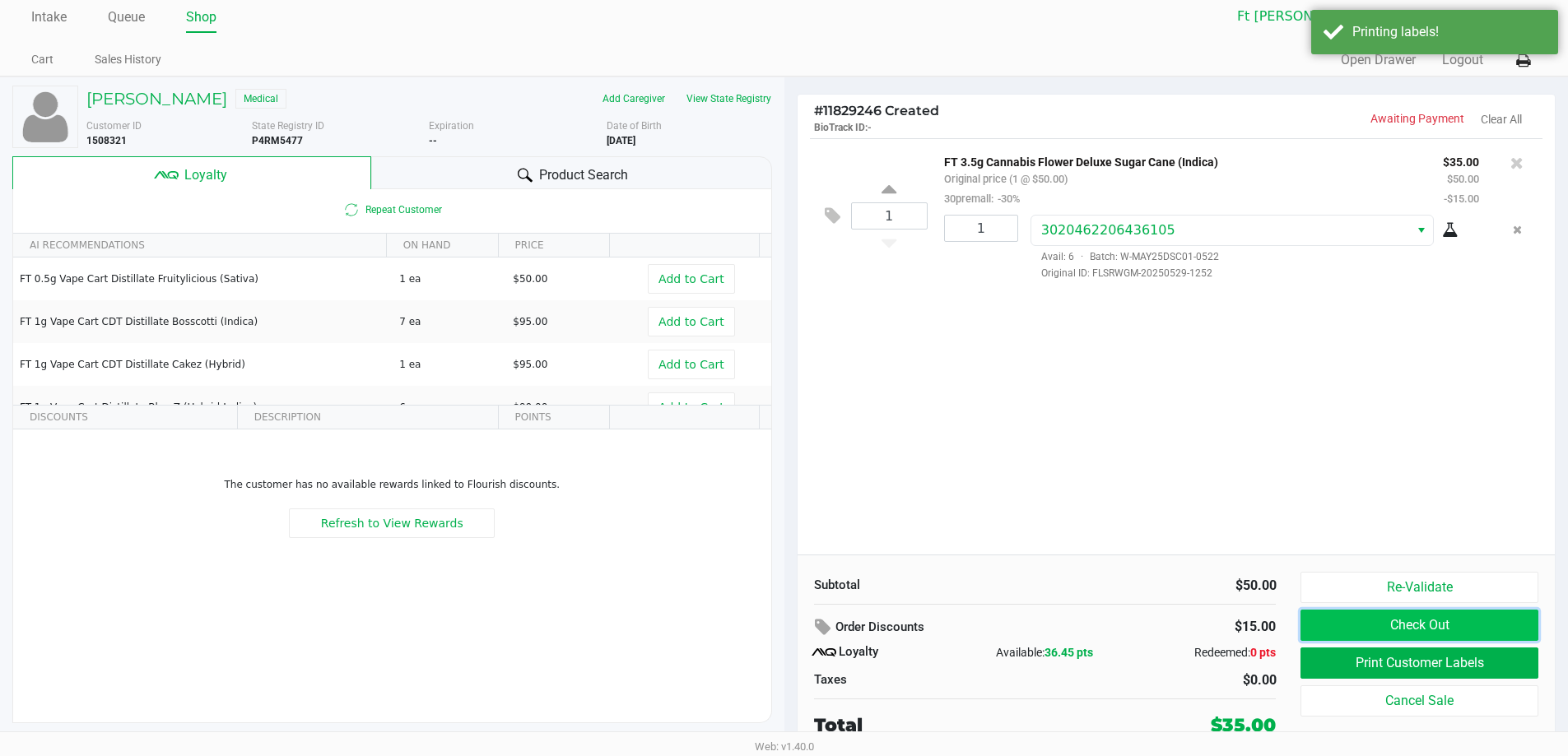
click at [1395, 625] on button "Check Out" at bounding box center [1418, 626] width 237 height 32
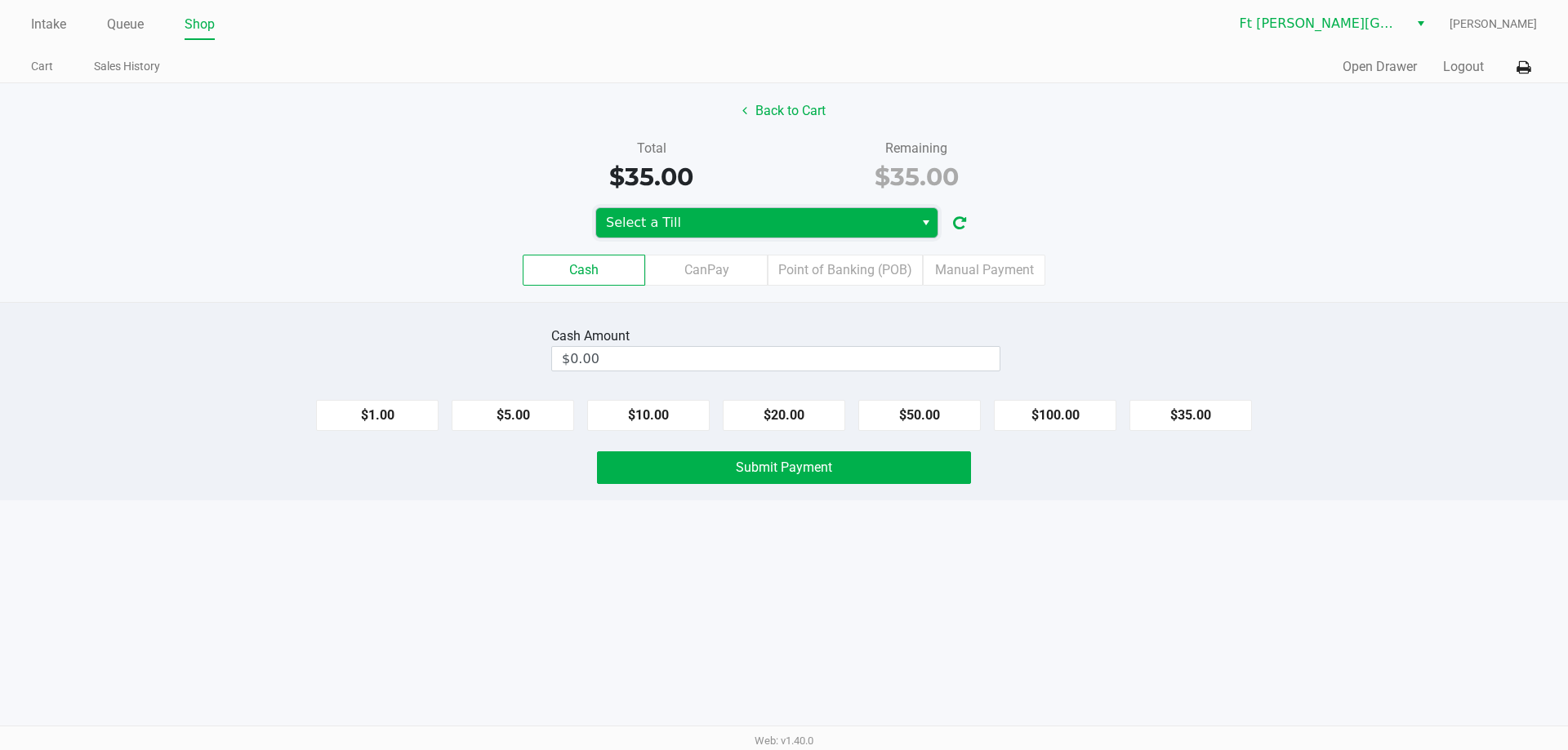
click at [793, 229] on span "Select a Till" at bounding box center [755, 222] width 298 height 19
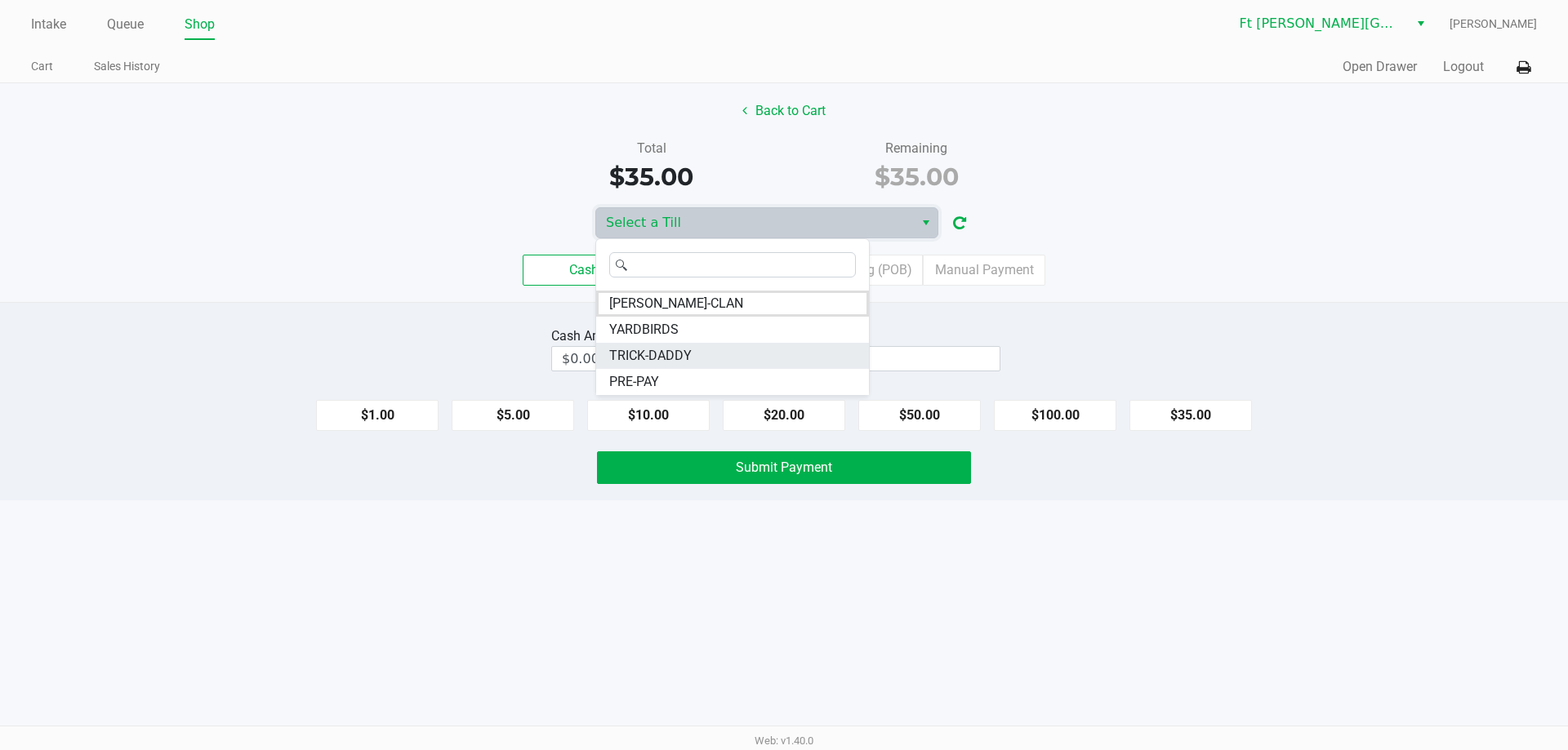
click at [678, 357] on span "TRICK-DADDY" at bounding box center [650, 356] width 83 height 19
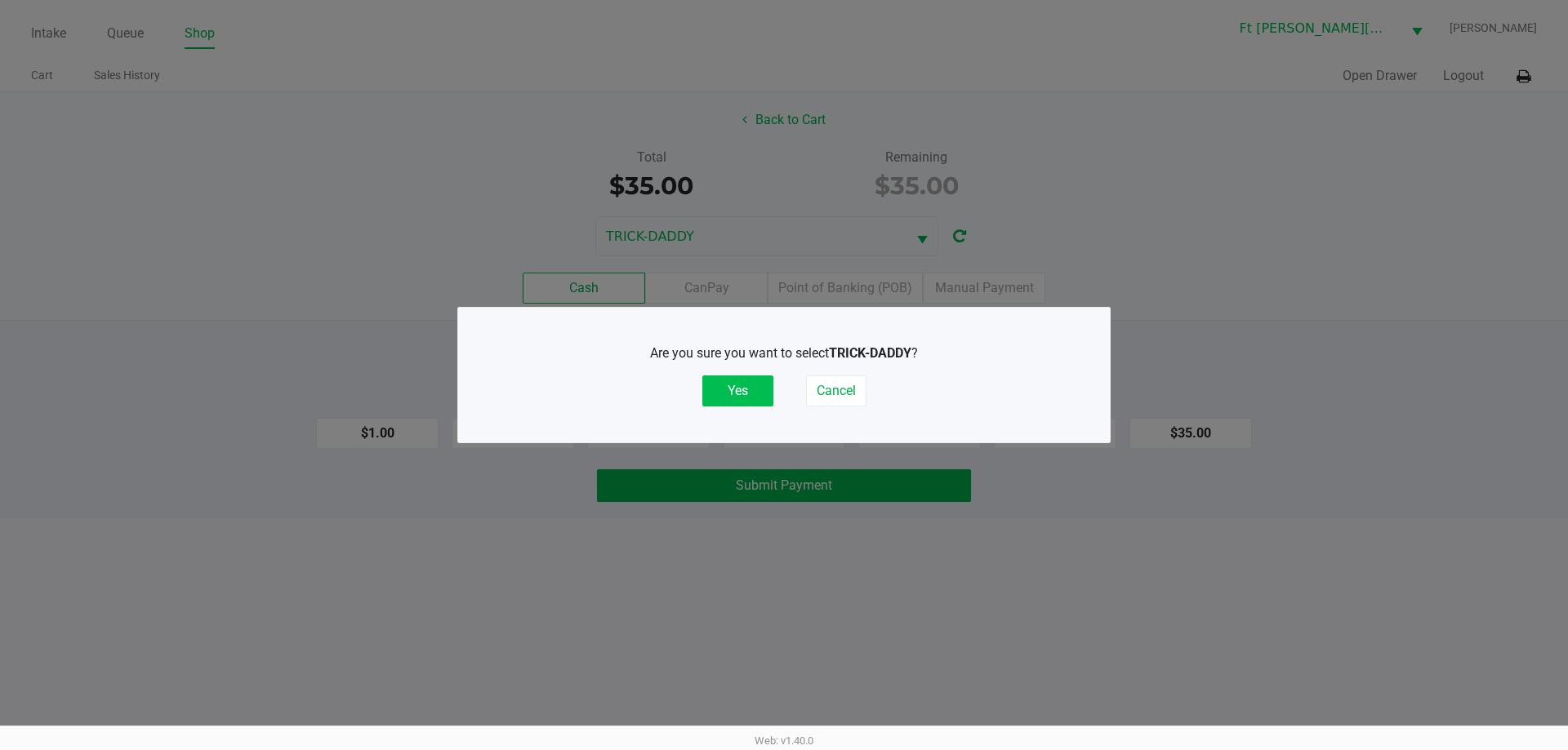
click at [726, 400] on button "Yes" at bounding box center [737, 392] width 71 height 31
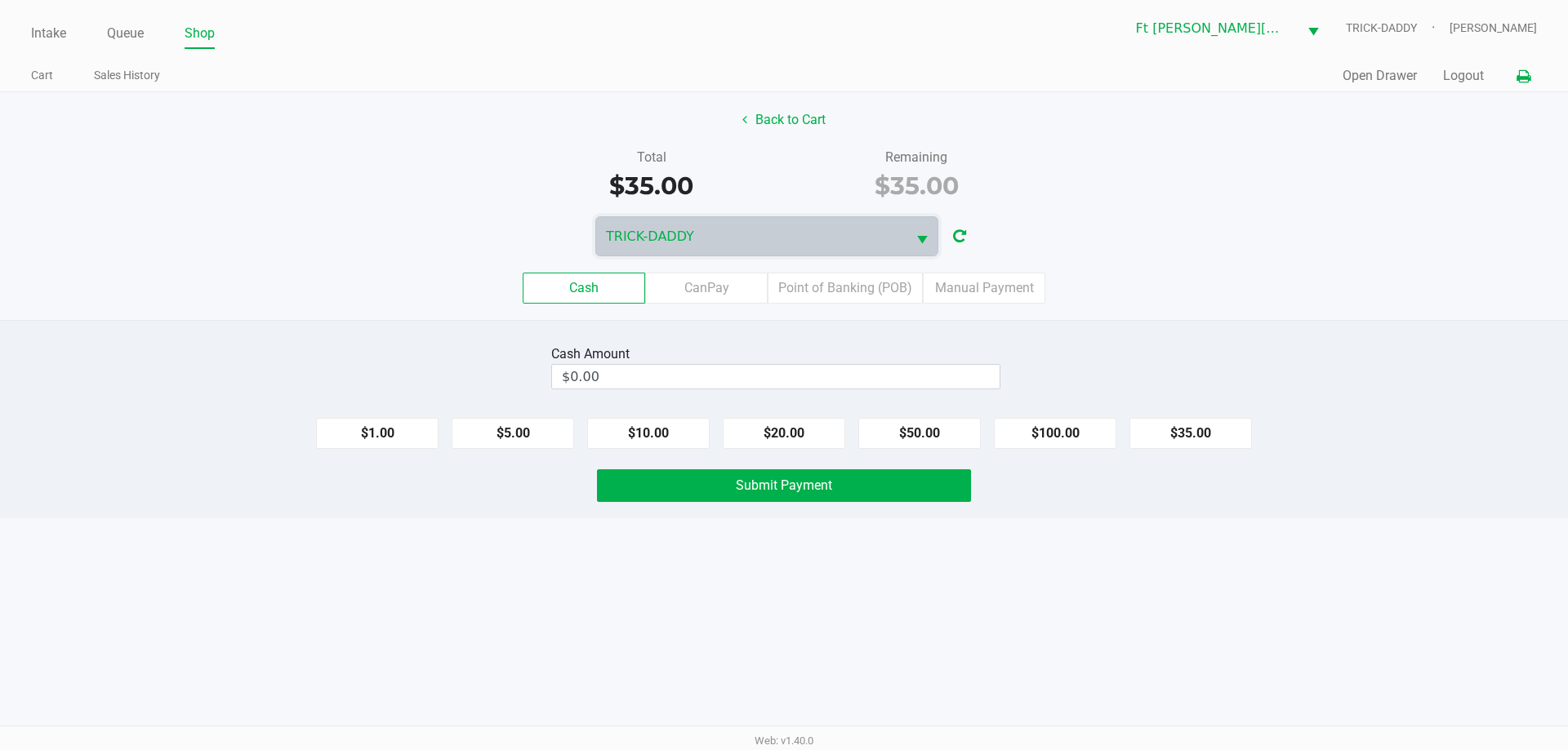
click at [1519, 79] on icon at bounding box center [1523, 76] width 14 height 11
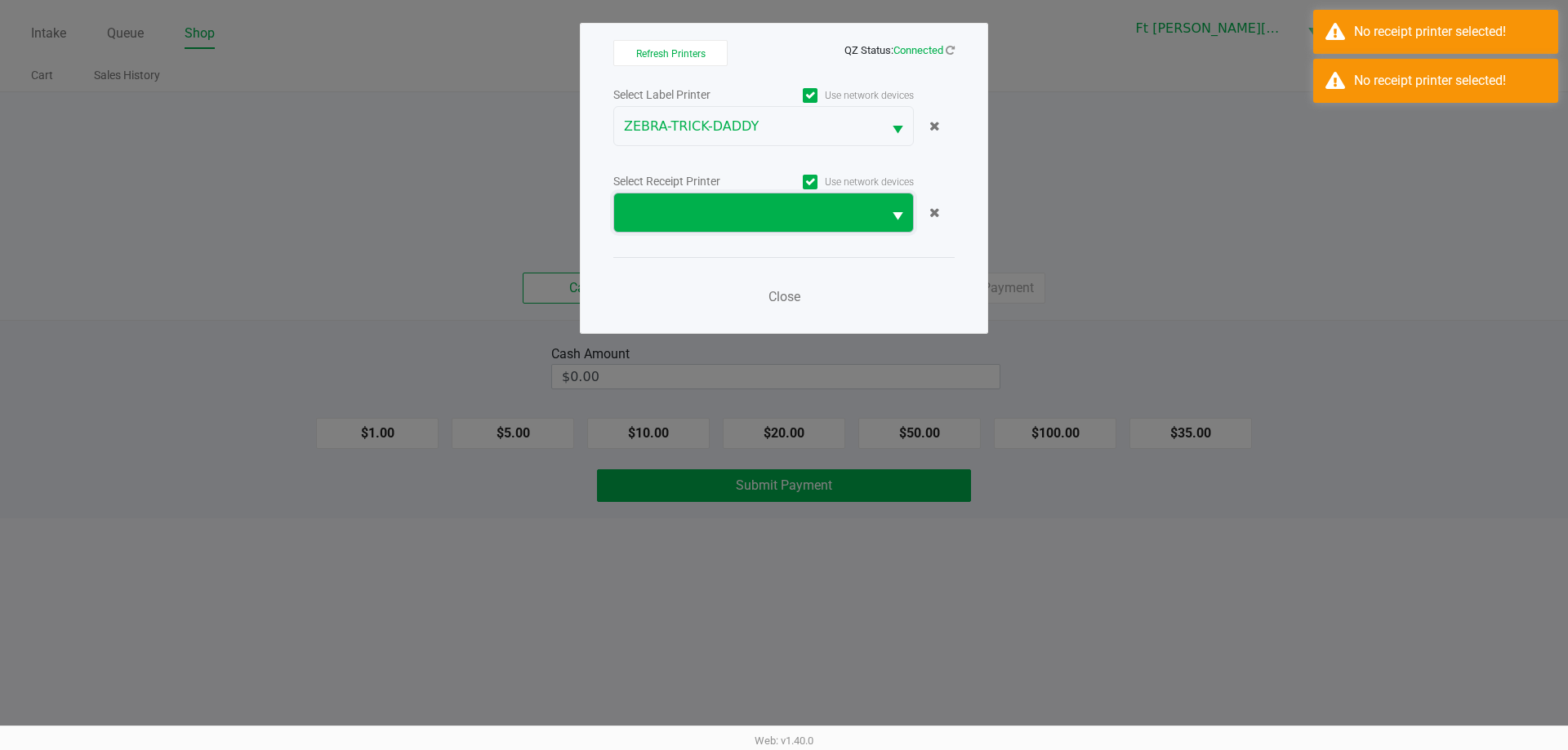
drag, startPoint x: 774, startPoint y: 207, endPoint x: 761, endPoint y: 227, distance: 23.9
click at [774, 208] on span at bounding box center [747, 213] width 248 height 19
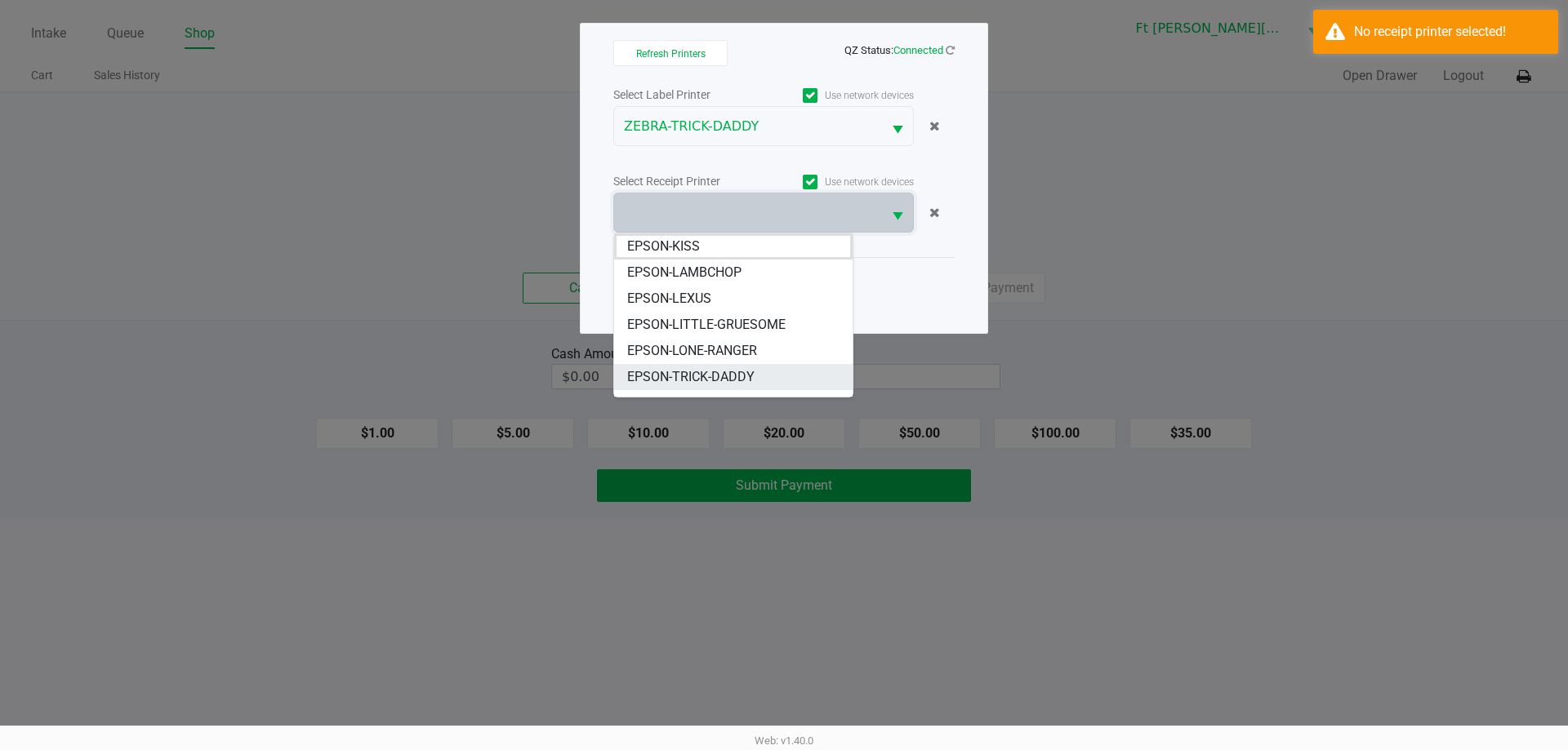
click at [730, 374] on span "EPSON-TRICK-DADDY" at bounding box center [691, 377] width 127 height 19
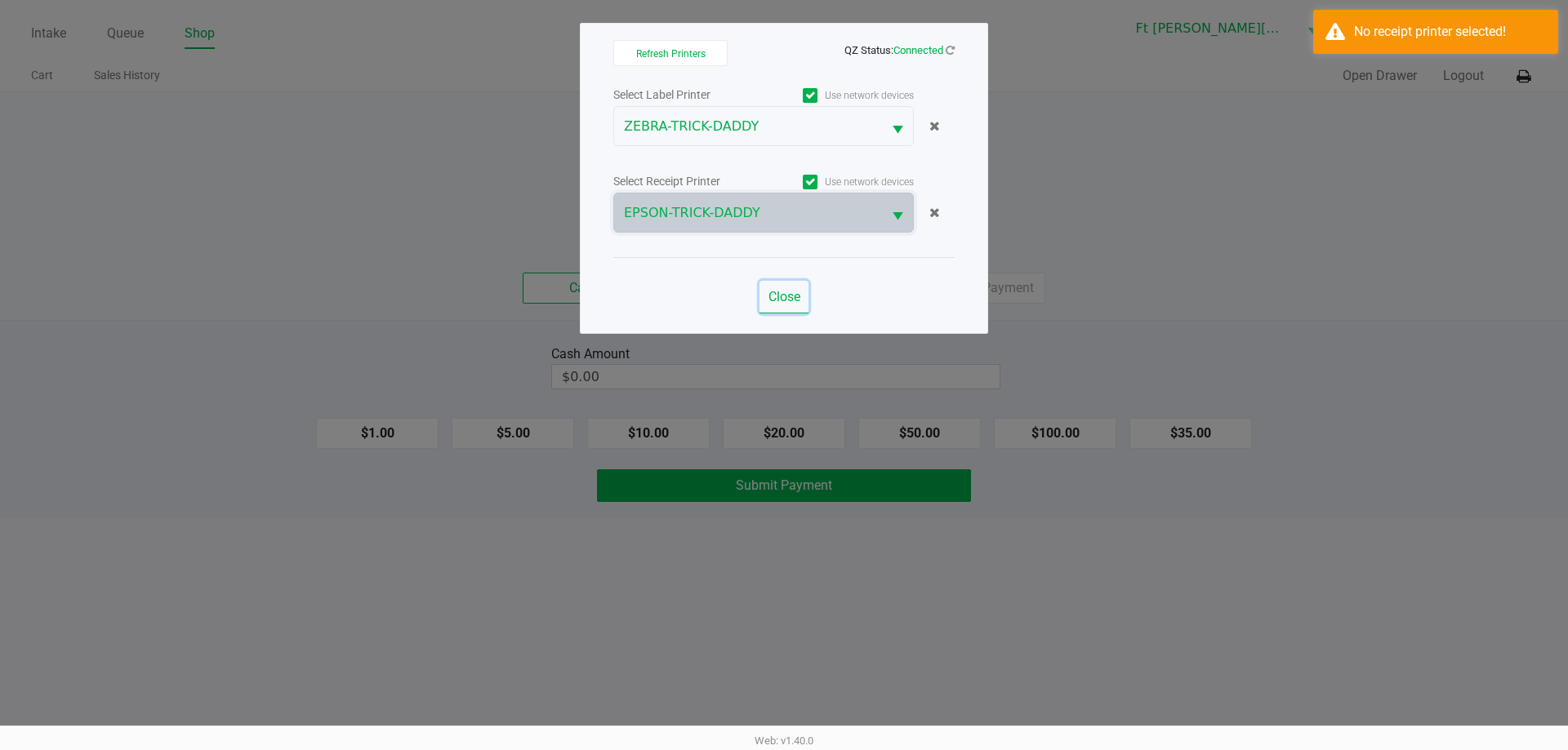
click at [795, 301] on span "Close" at bounding box center [784, 297] width 32 height 16
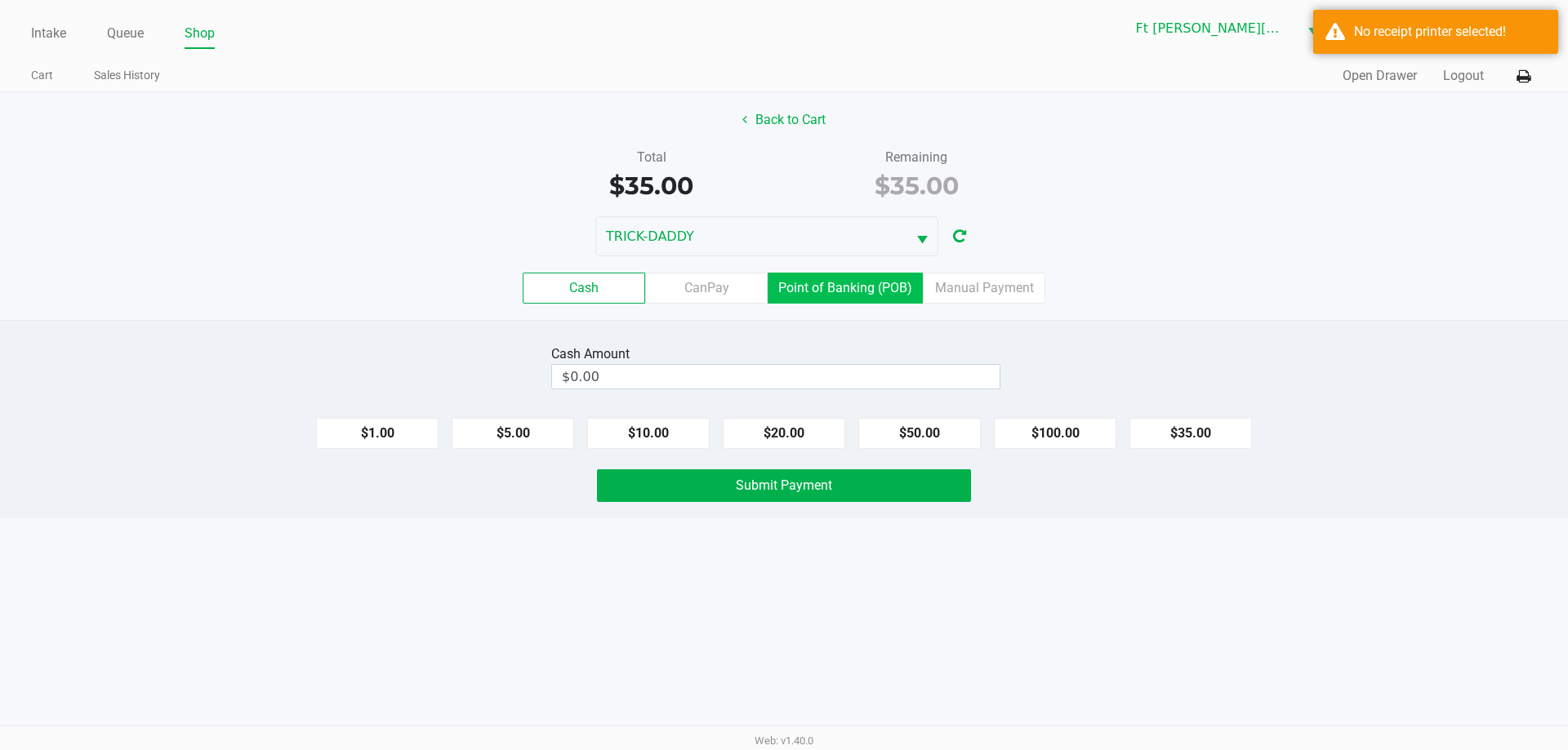
click at [851, 292] on label "Point of Banking (POB)" at bounding box center [845, 288] width 155 height 31
click at [0, 0] on 7 "Point of Banking (POB)" at bounding box center [0, 0] width 0 height 0
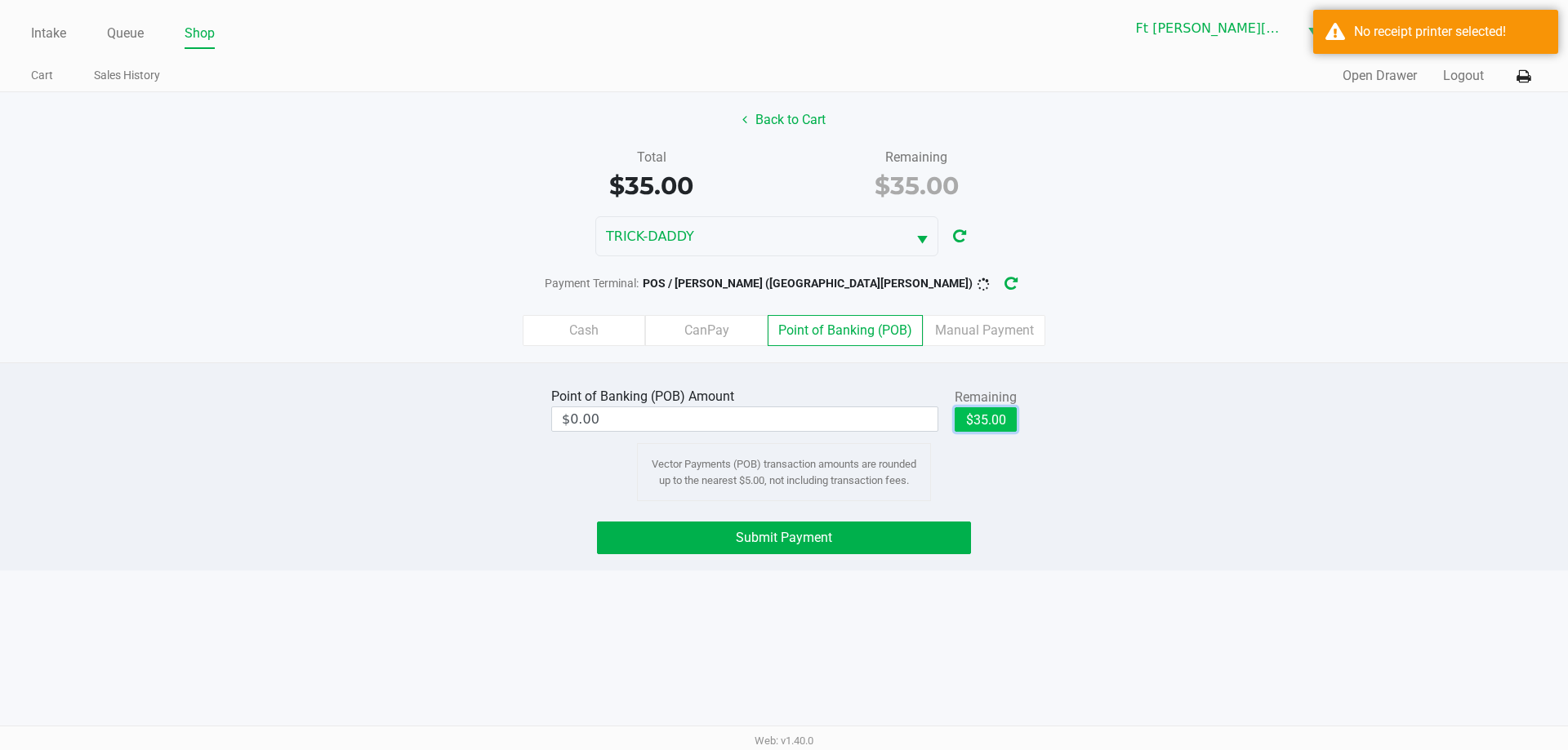
click at [996, 415] on button "$35.00" at bounding box center [985, 419] width 62 height 25
type input "$35.00"
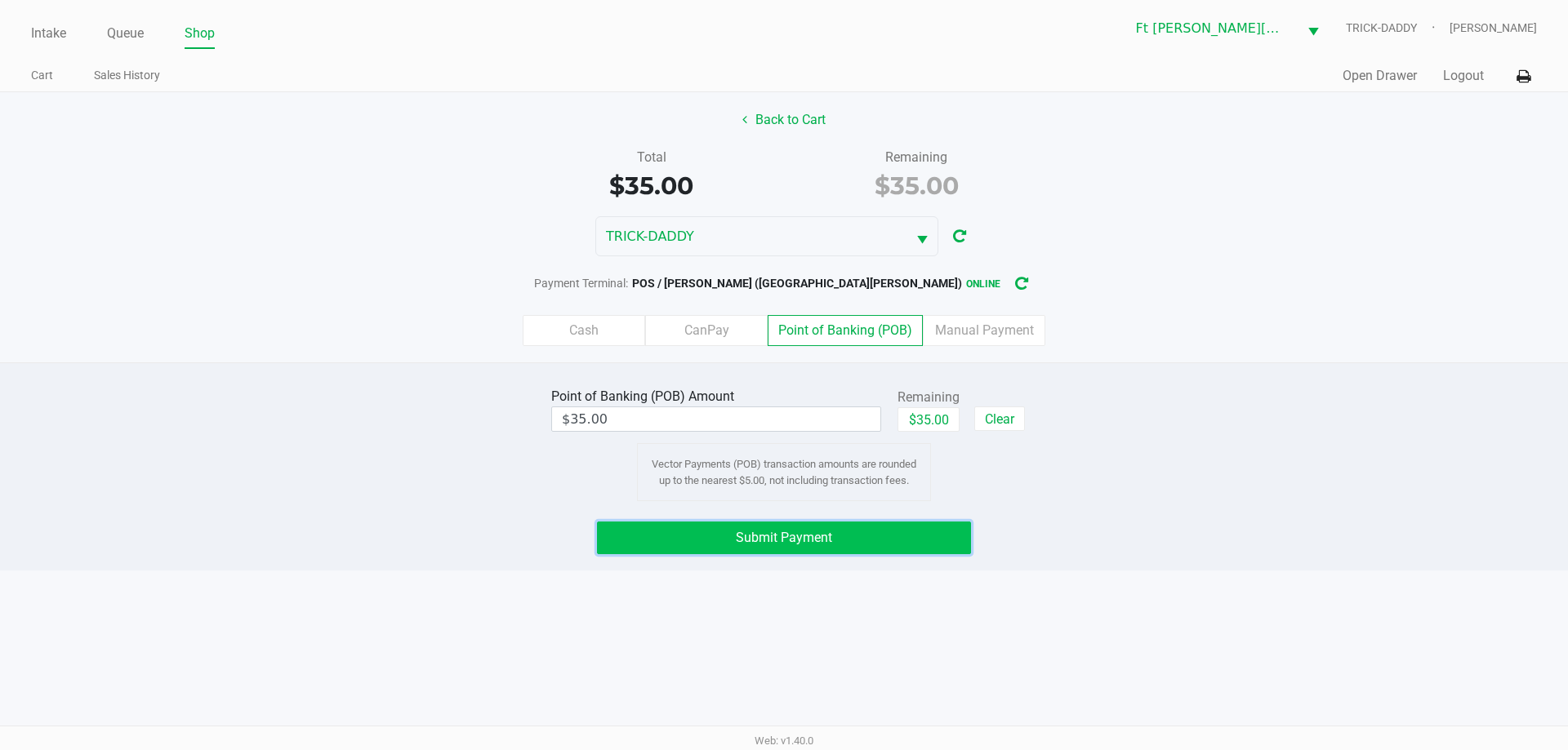
click at [933, 536] on button "Submit Payment" at bounding box center [784, 537] width 374 height 32
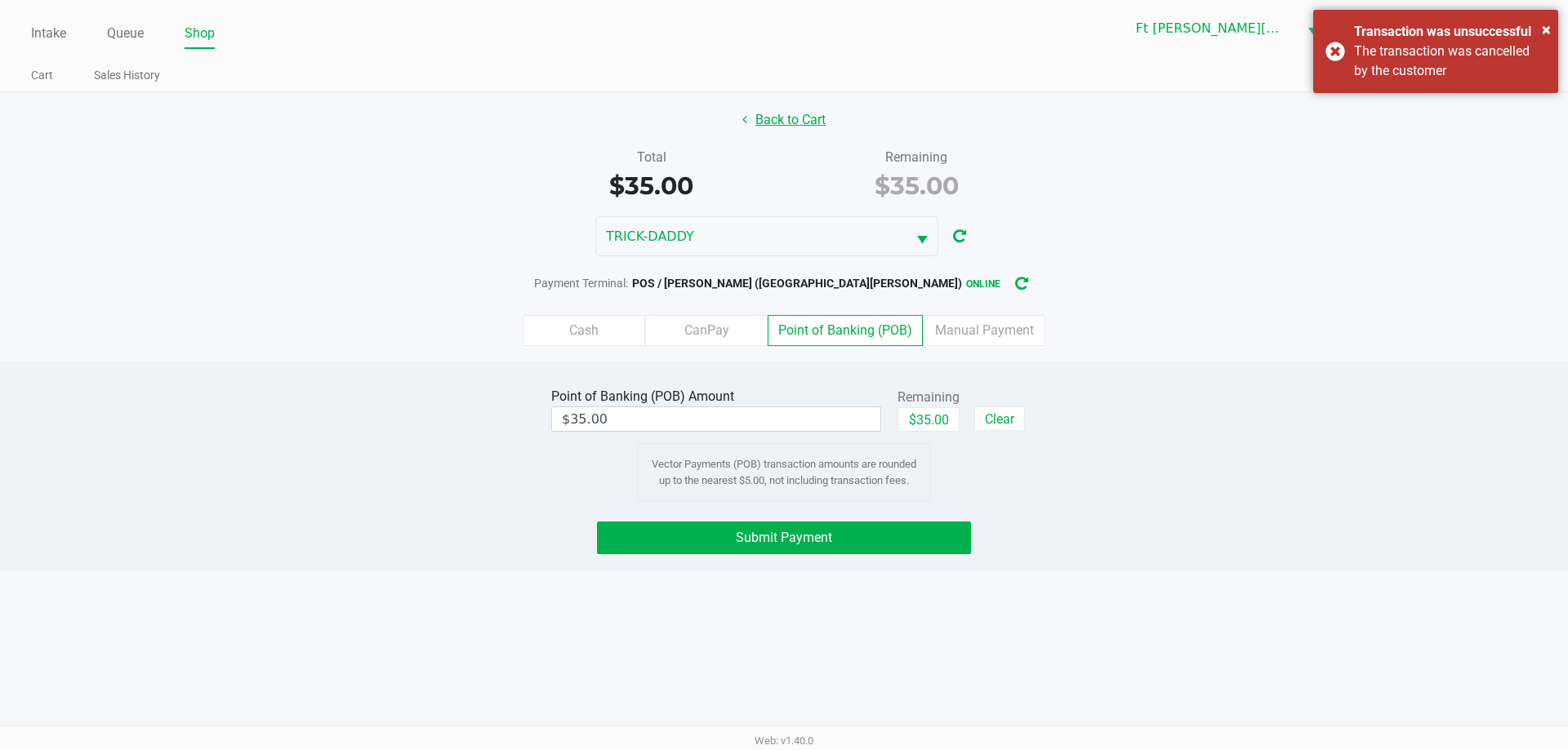
drag, startPoint x: 796, startPoint y: 126, endPoint x: 793, endPoint y: 117, distance: 9.5
click at [793, 117] on button "Back to Cart" at bounding box center [783, 120] width 104 height 31
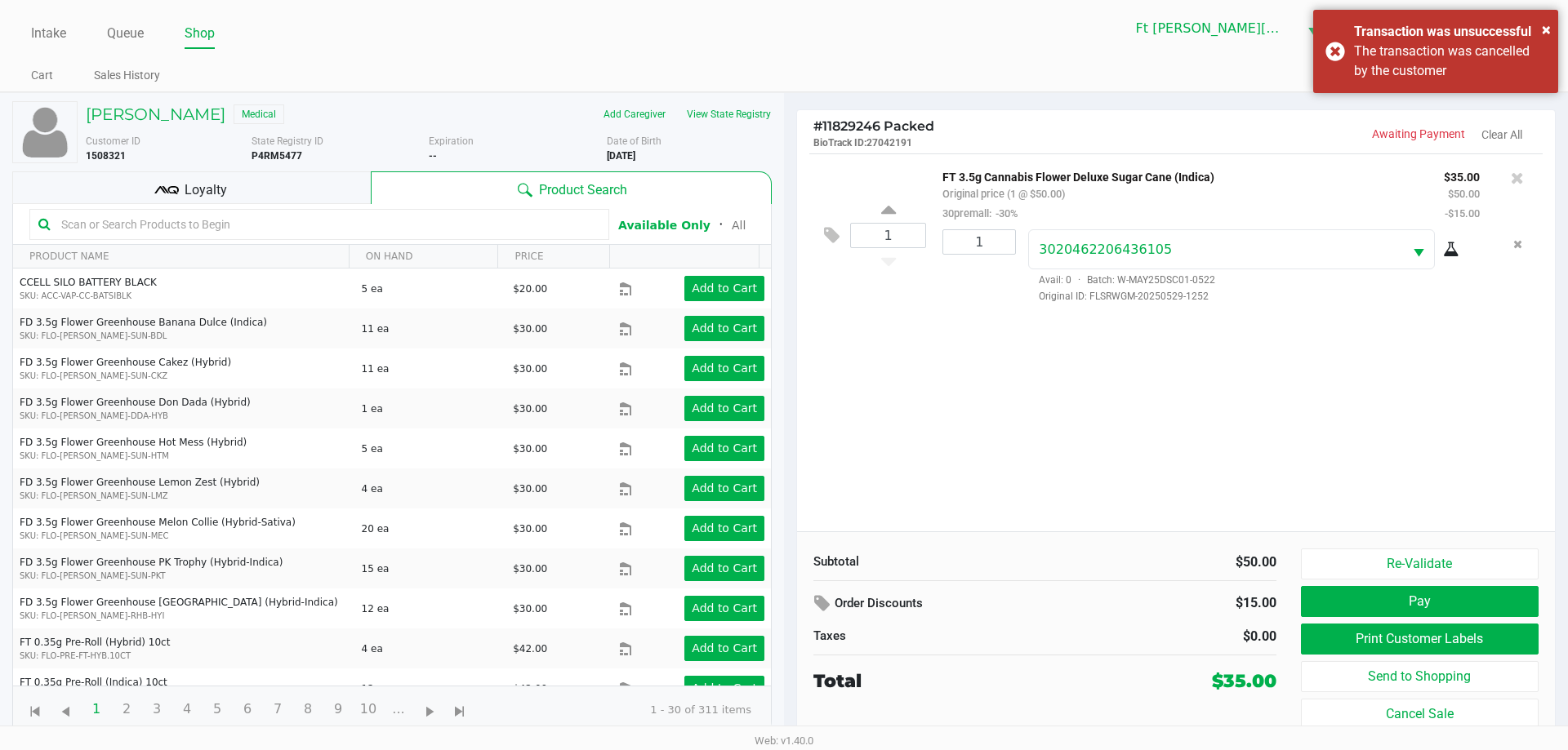
click at [215, 191] on span "Loyalty" at bounding box center [205, 190] width 42 height 19
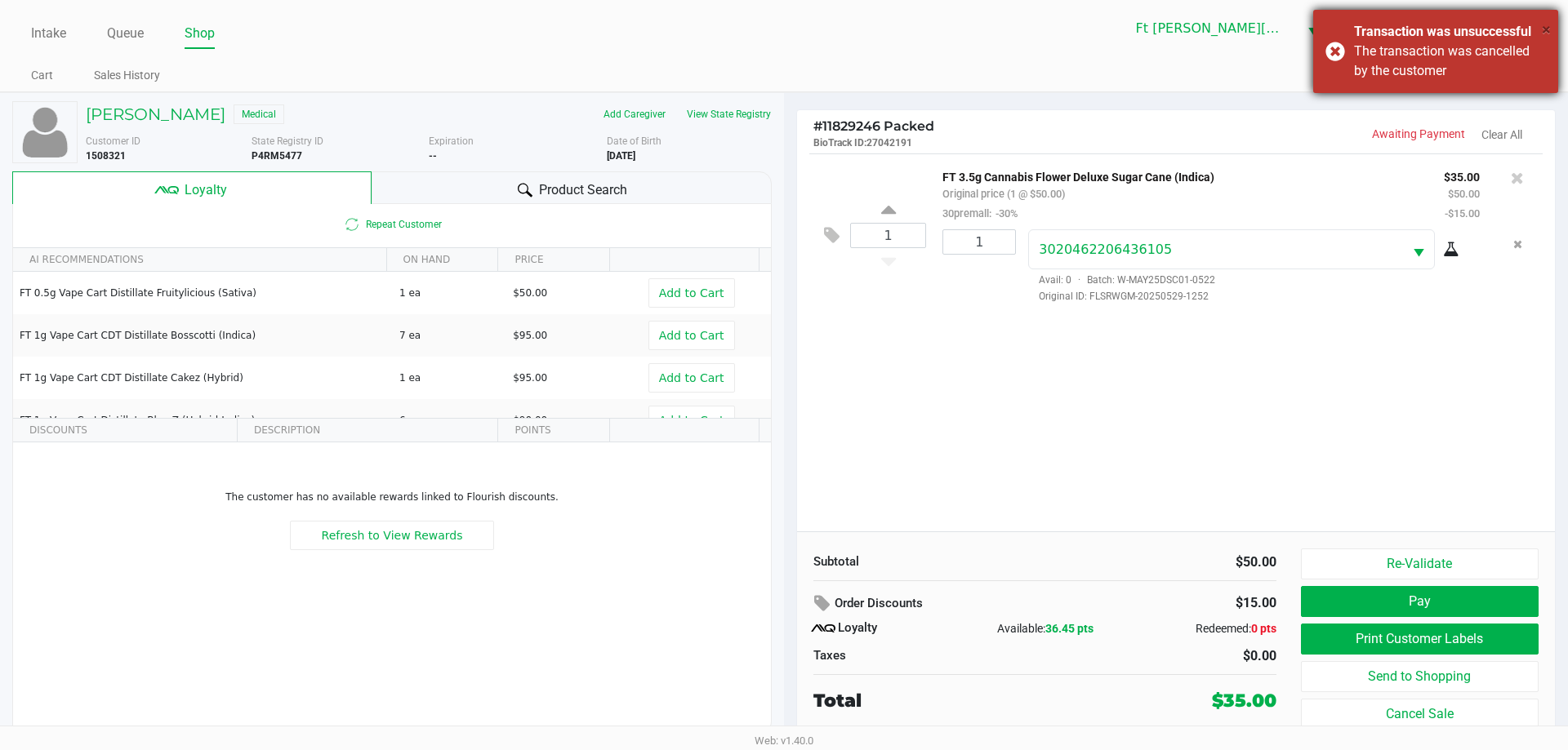
click at [1547, 29] on span "×" at bounding box center [1546, 29] width 9 height 19
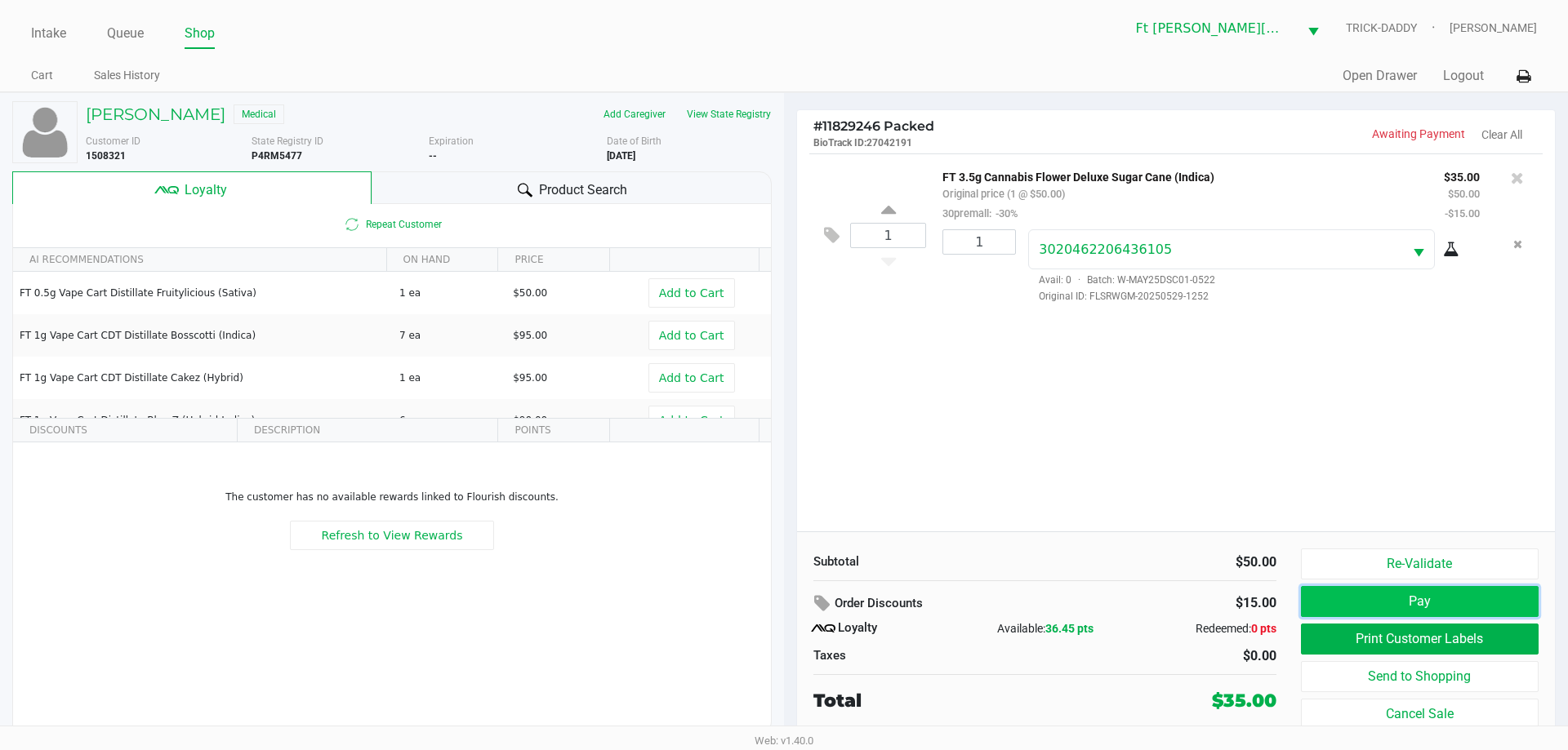
click at [1444, 605] on button "Pay" at bounding box center [1420, 602] width 238 height 31
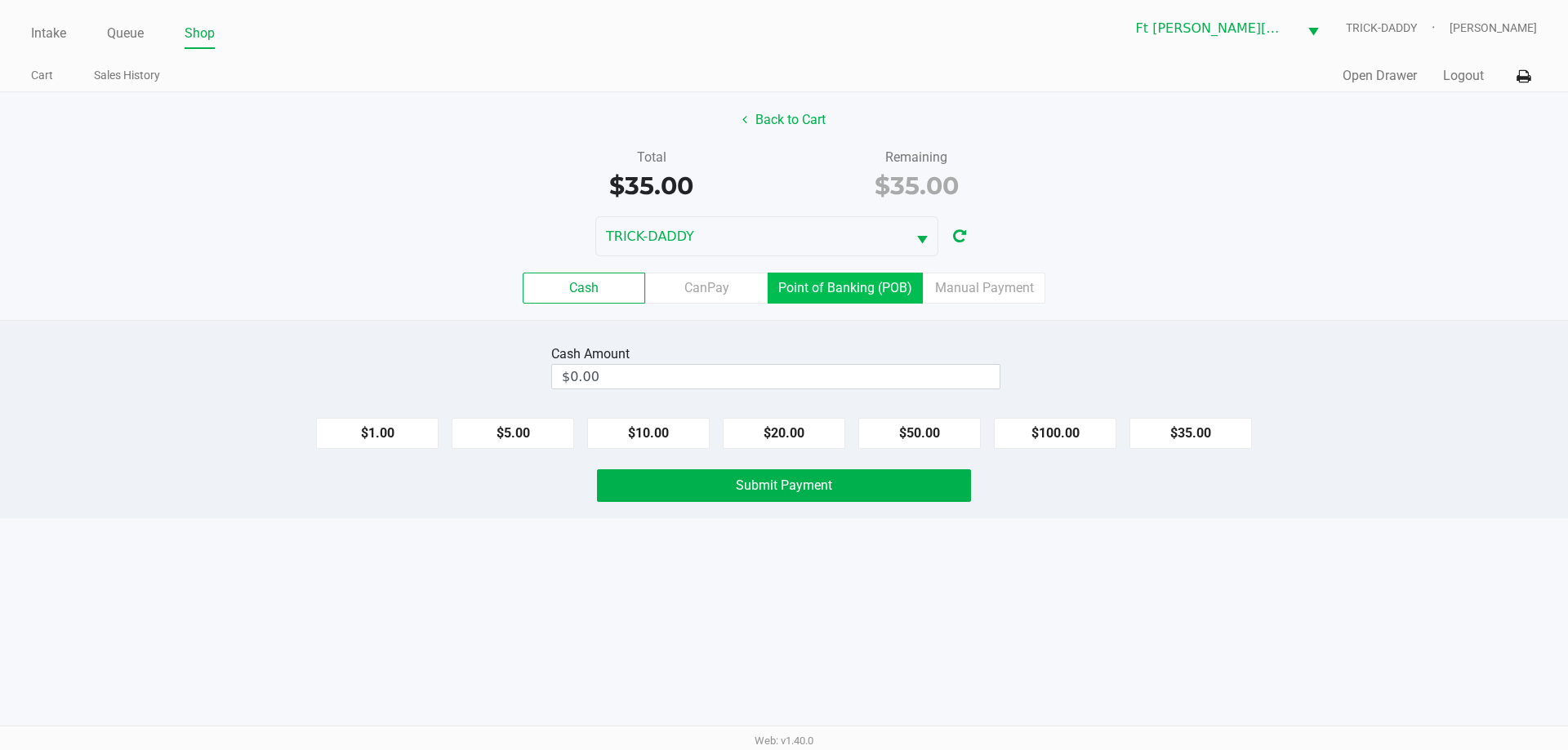
click at [839, 287] on label "Point of Banking (POB)" at bounding box center [845, 288] width 155 height 31
click at [0, 0] on 7 "Point of Banking (POB)" at bounding box center [0, 0] width 0 height 0
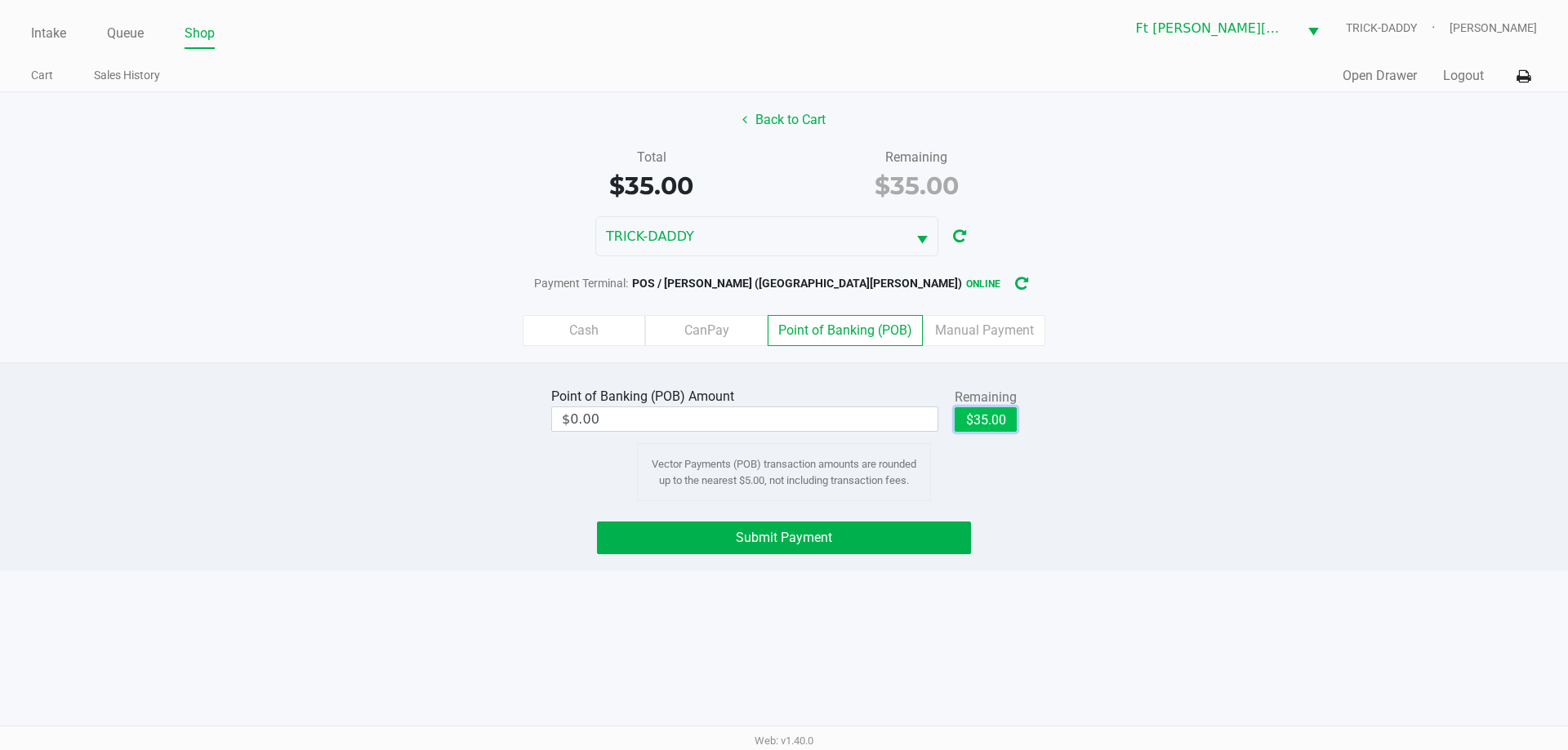
click at [975, 422] on button "$35.00" at bounding box center [985, 419] width 62 height 25
type input "$35.00"
click at [834, 535] on button "Submit Payment" at bounding box center [784, 537] width 374 height 32
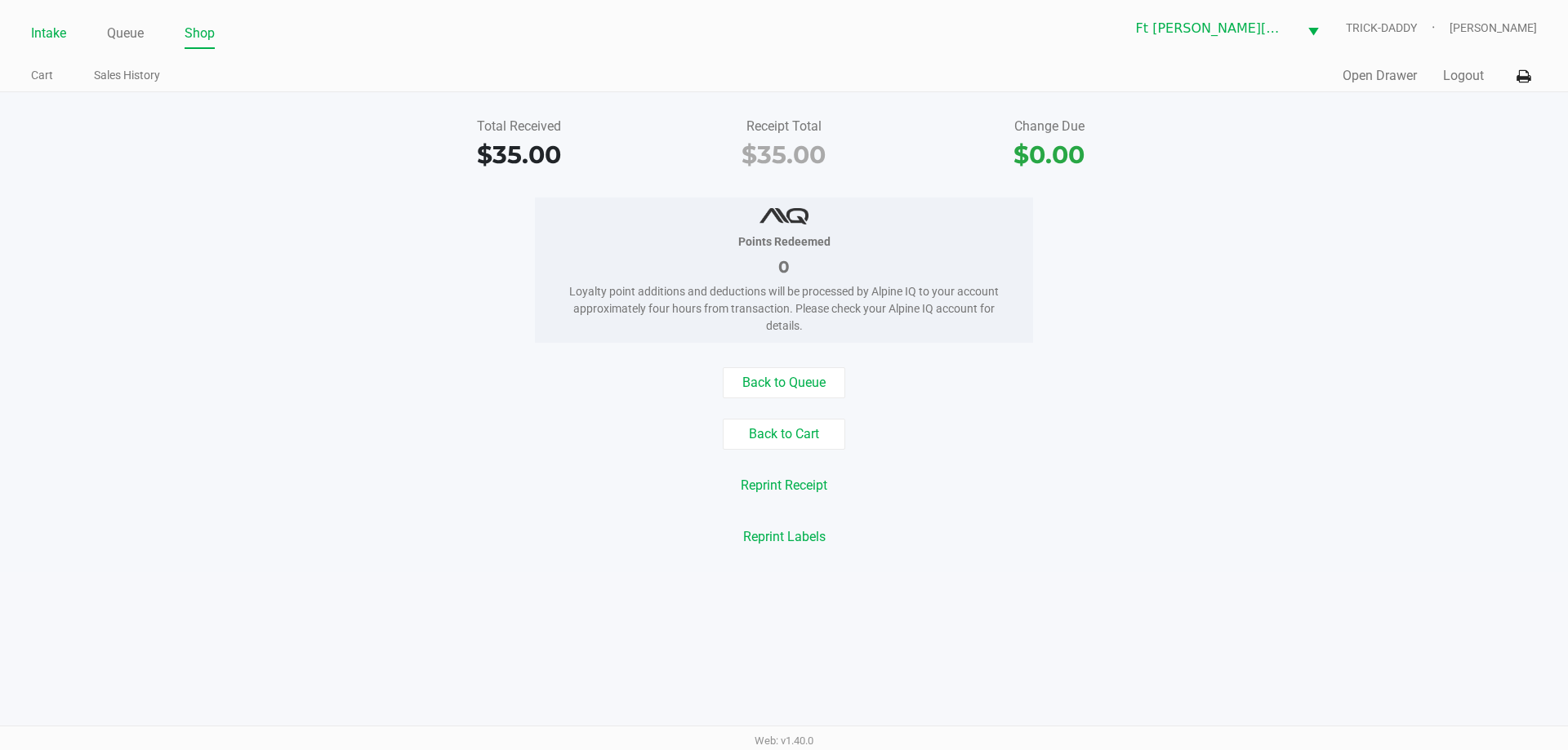
click at [47, 34] on link "Intake" at bounding box center [49, 33] width 35 height 23
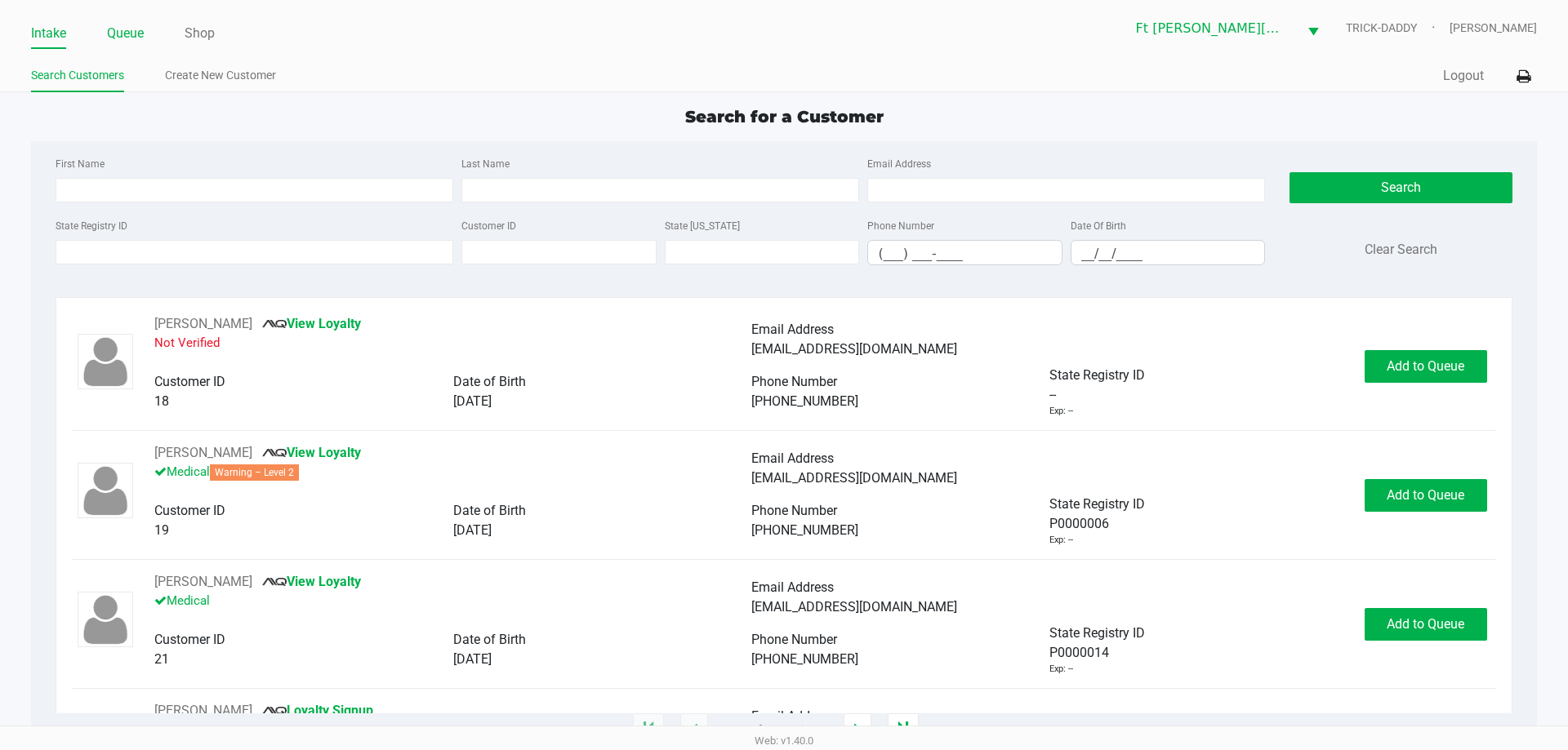
click at [138, 36] on link "Queue" at bounding box center [125, 33] width 37 height 23
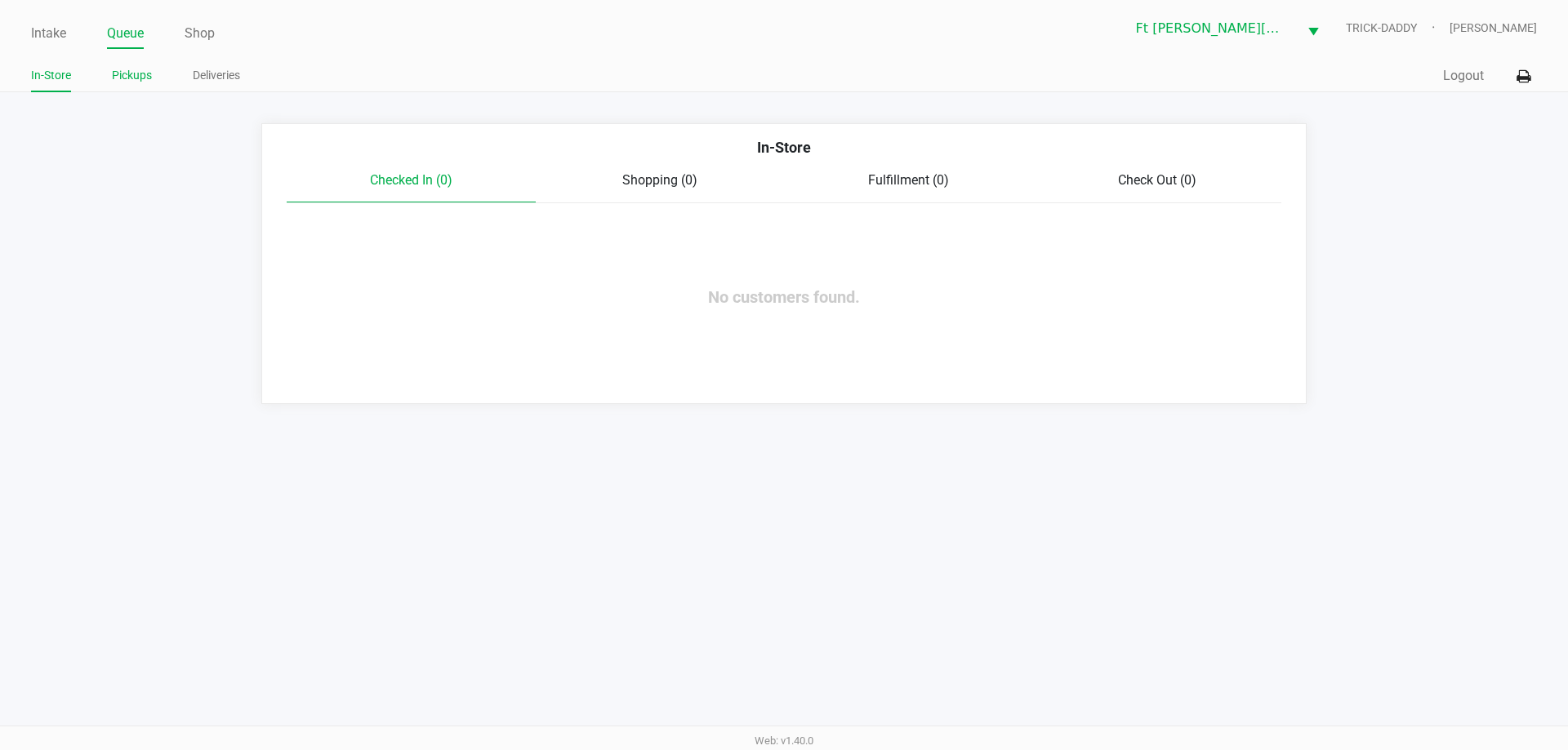
click at [145, 76] on link "Pickups" at bounding box center [131, 76] width 40 height 20
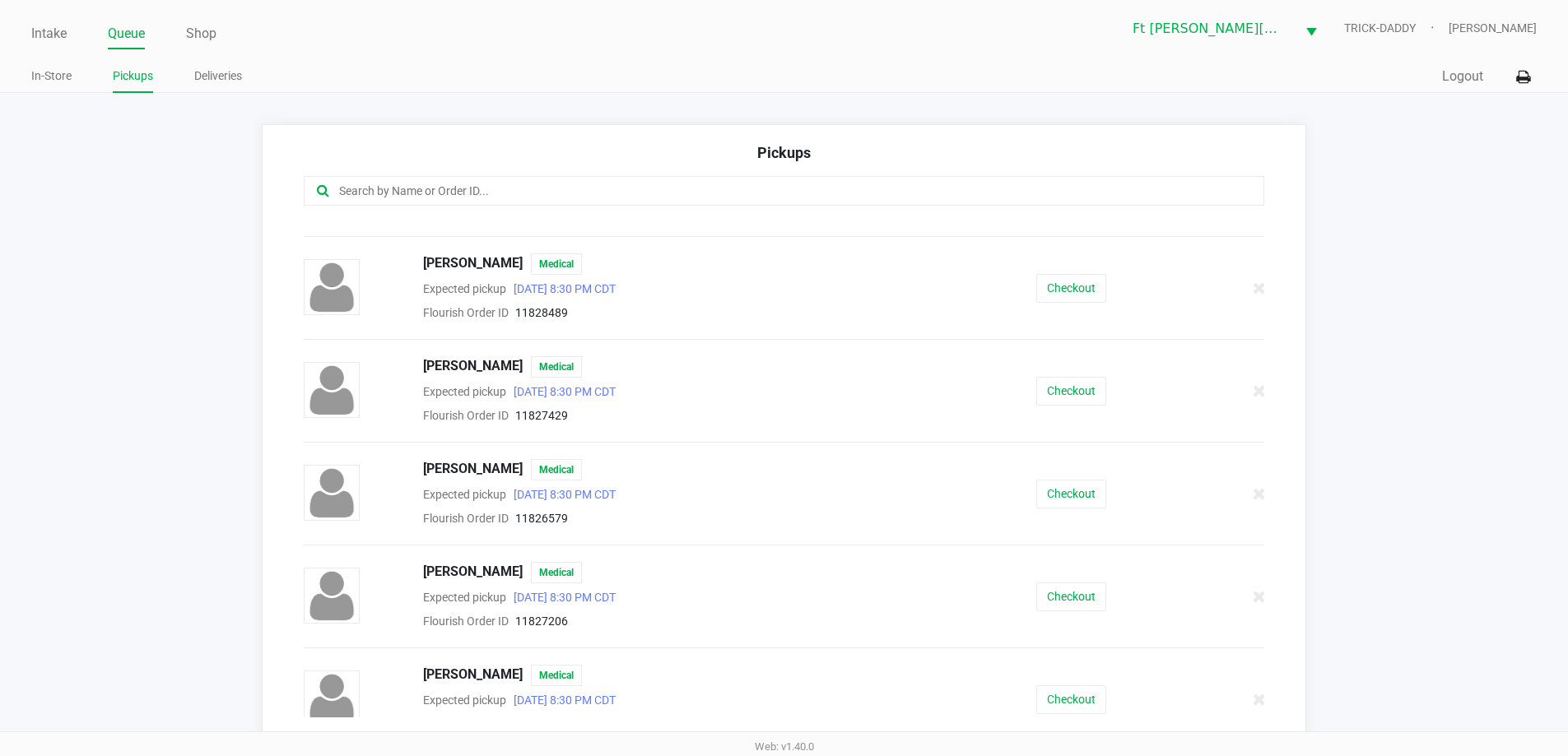
scroll to position [647, 0]
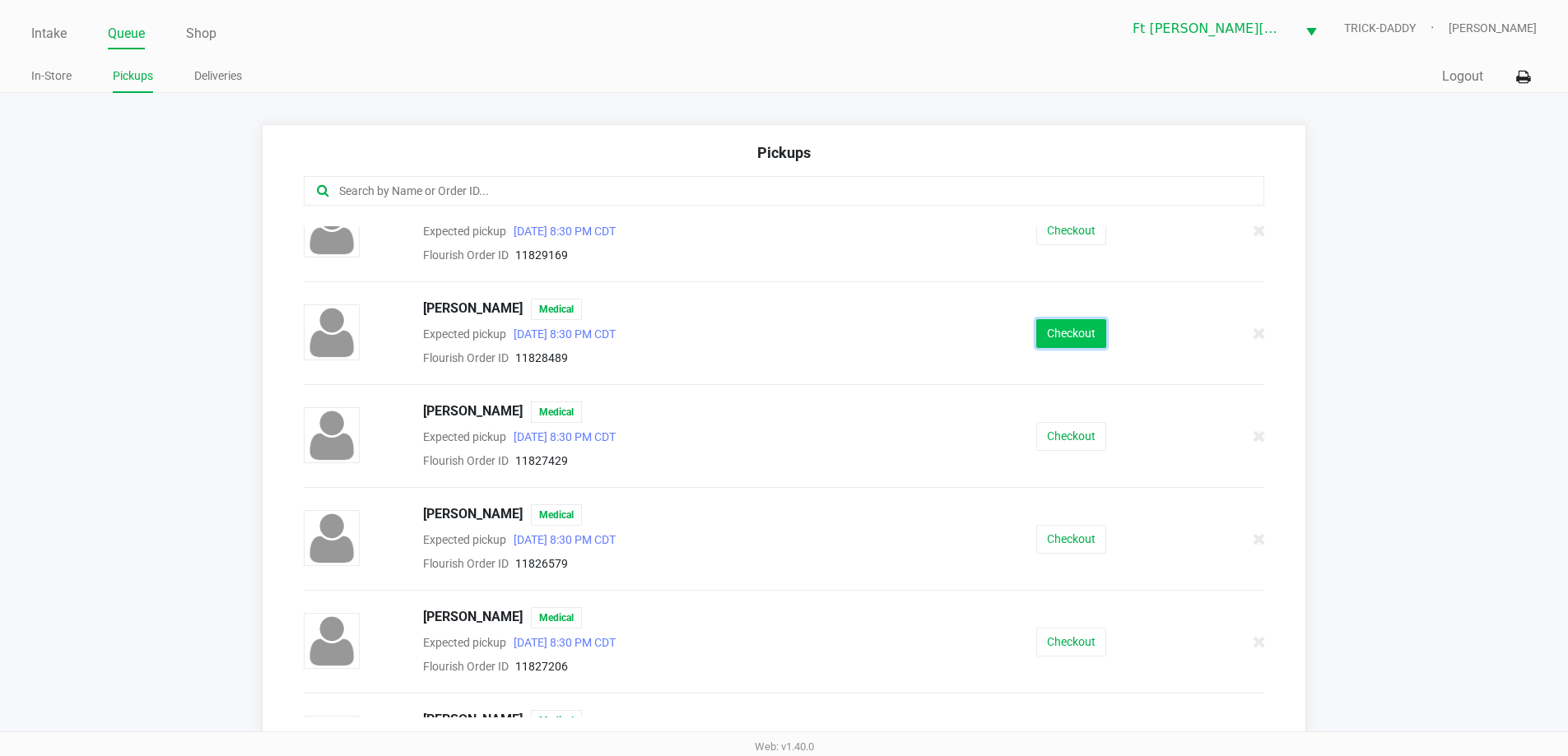
click at [1078, 345] on button "Checkout" at bounding box center [1071, 333] width 70 height 29
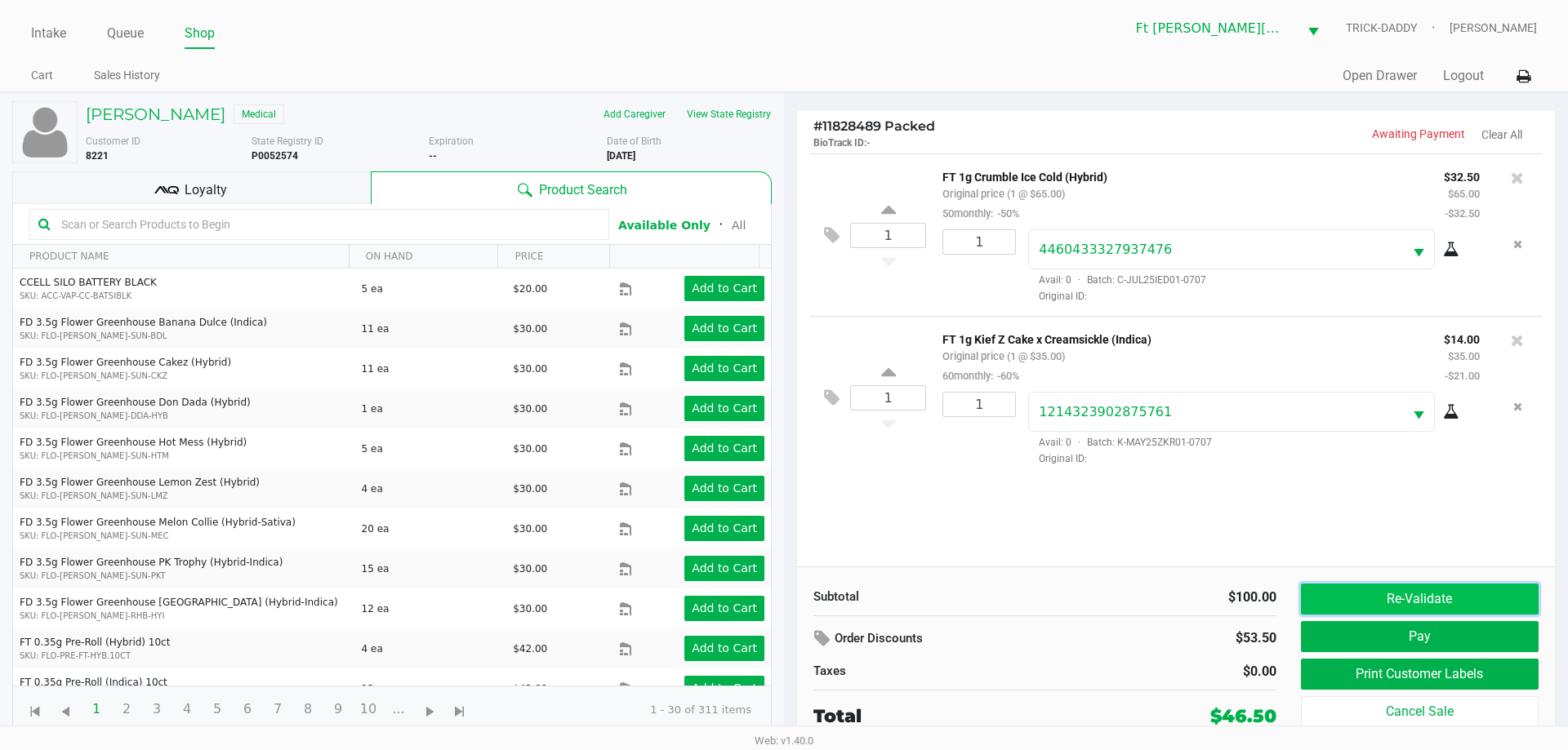
click at [1418, 599] on button "Re-Validate" at bounding box center [1420, 600] width 238 height 31
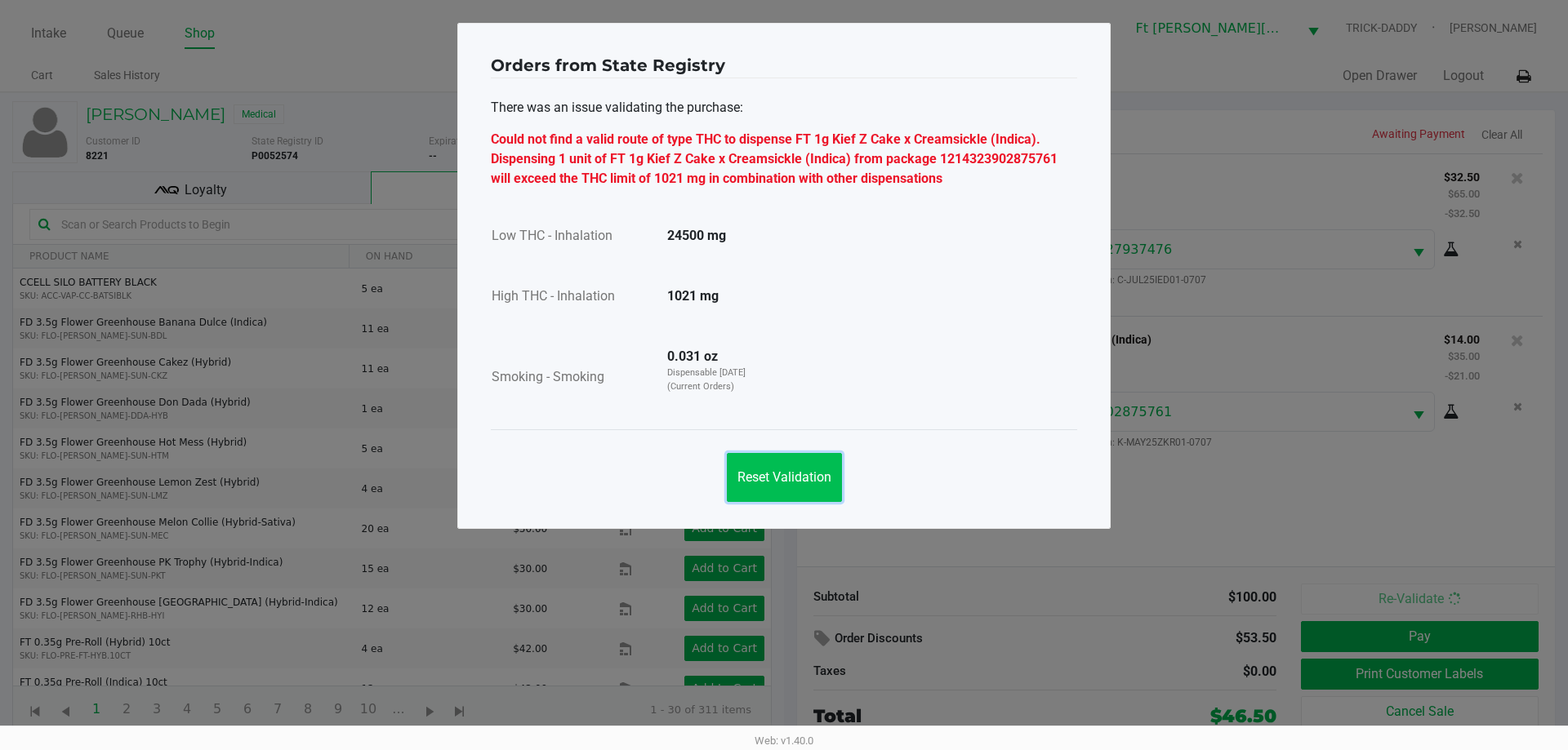
click at [819, 470] on span "Reset Validation" at bounding box center [784, 477] width 94 height 16
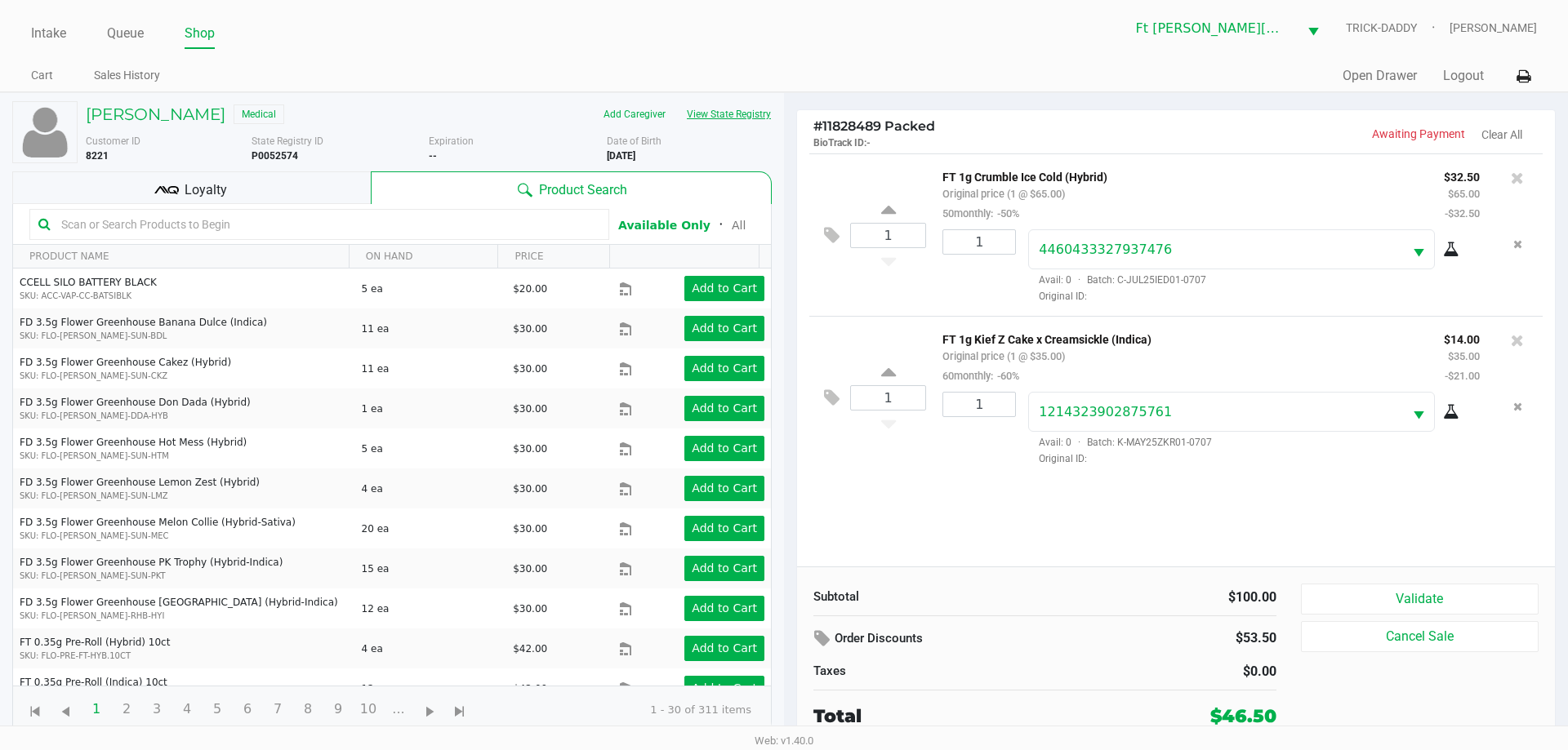
click at [761, 113] on button "View State Registry" at bounding box center [724, 114] width 96 height 26
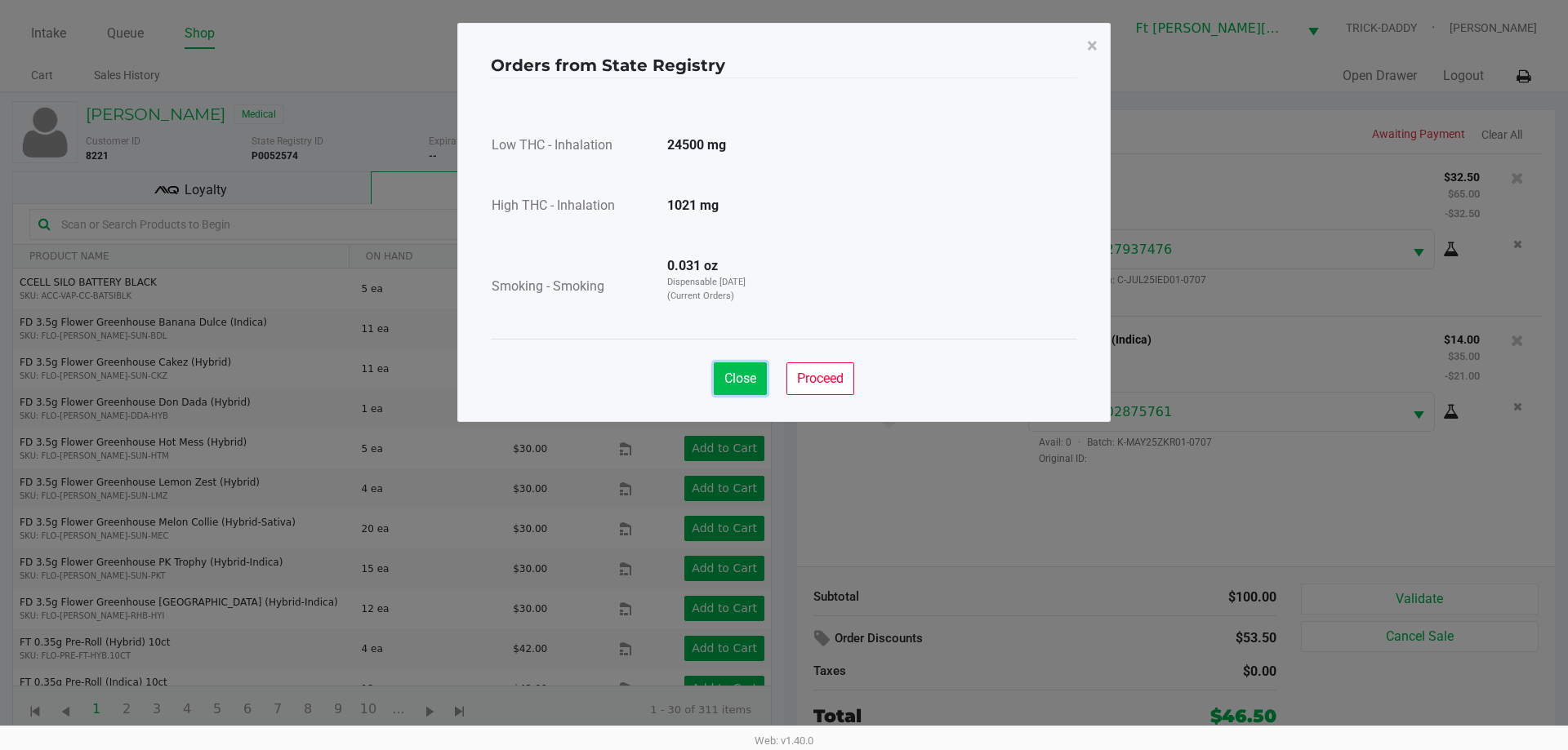
click at [750, 374] on span "Close" at bounding box center [740, 378] width 32 height 16
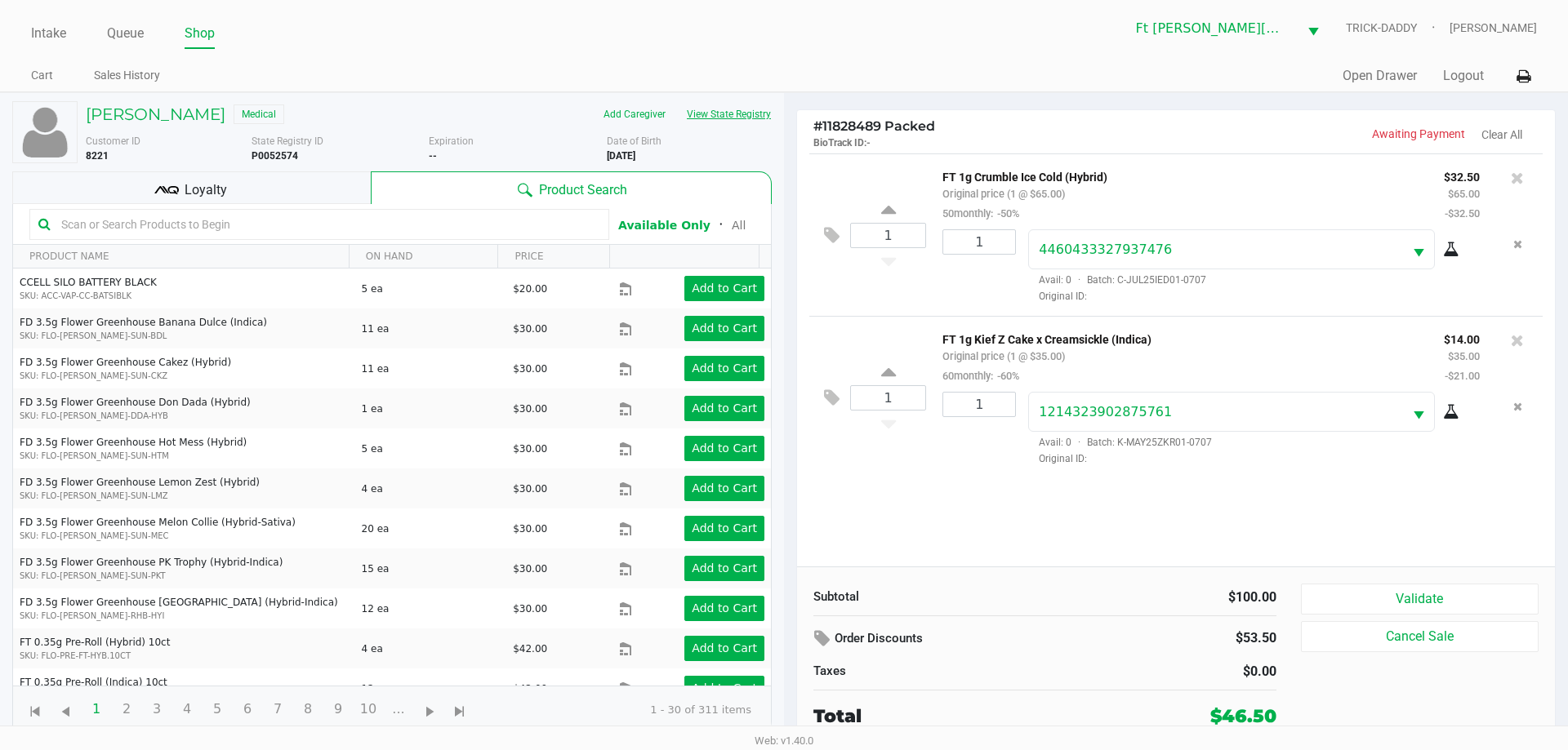
click at [739, 113] on button "View State Registry" at bounding box center [724, 114] width 96 height 26
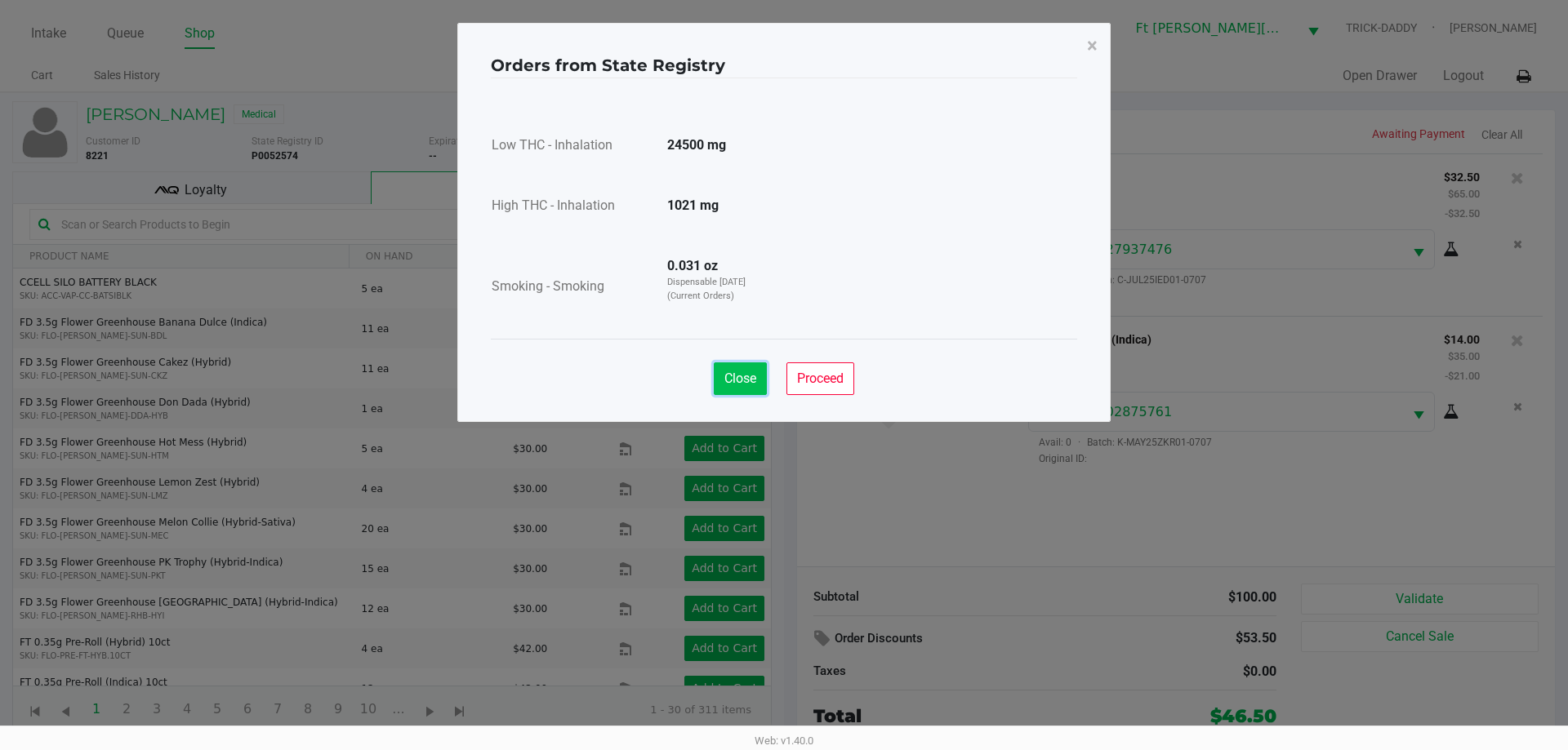
click at [760, 379] on button "Close" at bounding box center [741, 378] width 53 height 32
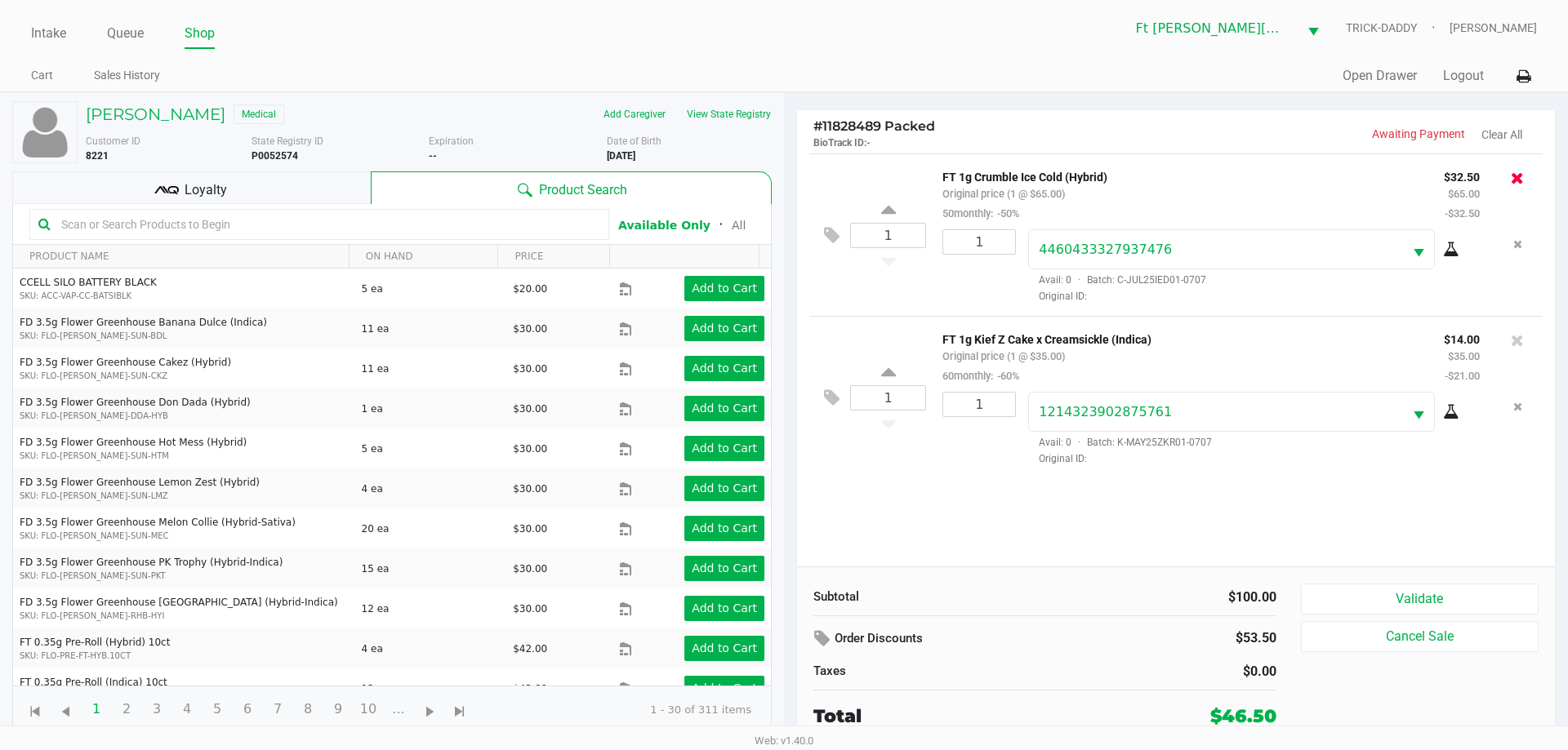
click at [1515, 180] on icon at bounding box center [1517, 178] width 13 height 17
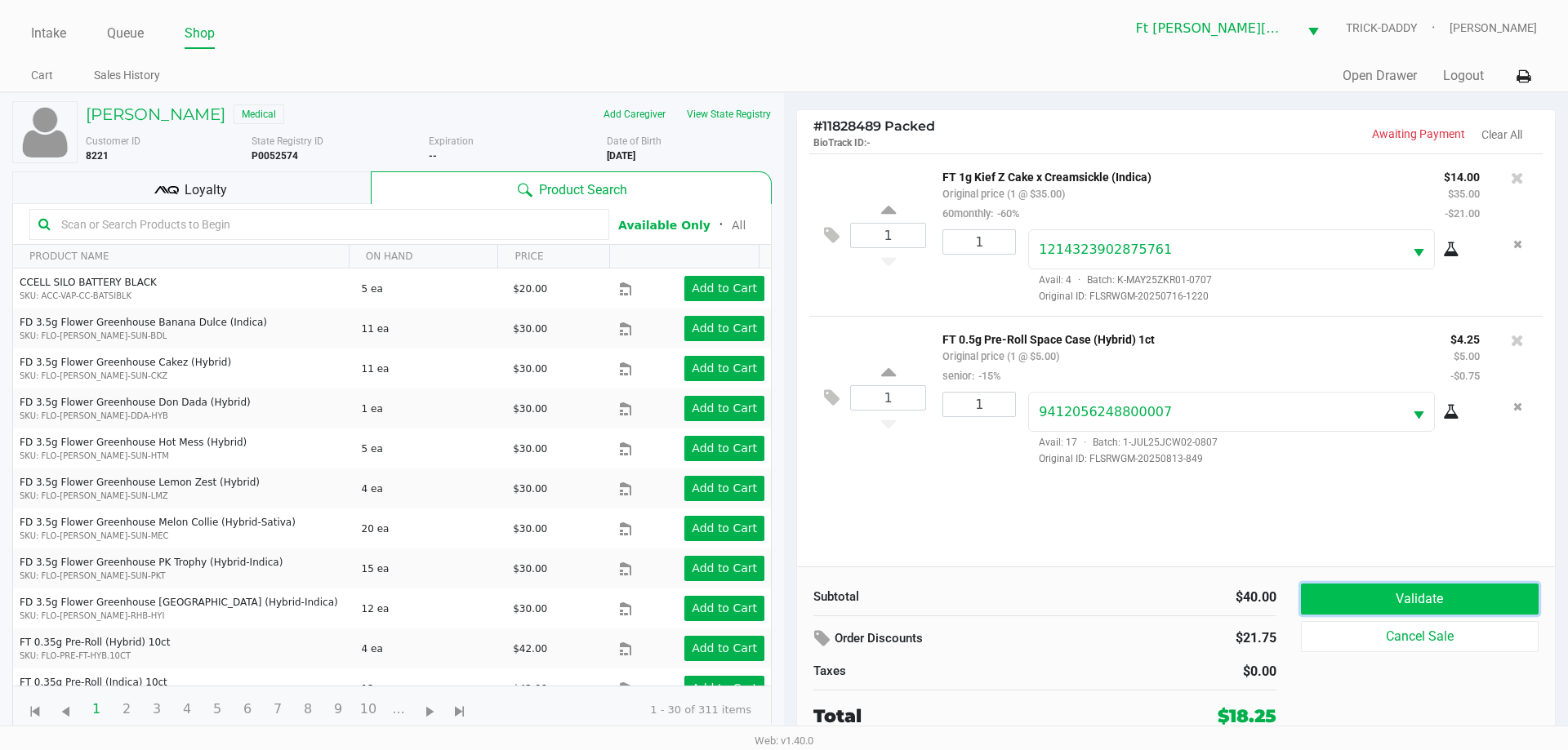
click at [1440, 597] on button "Validate" at bounding box center [1420, 600] width 238 height 31
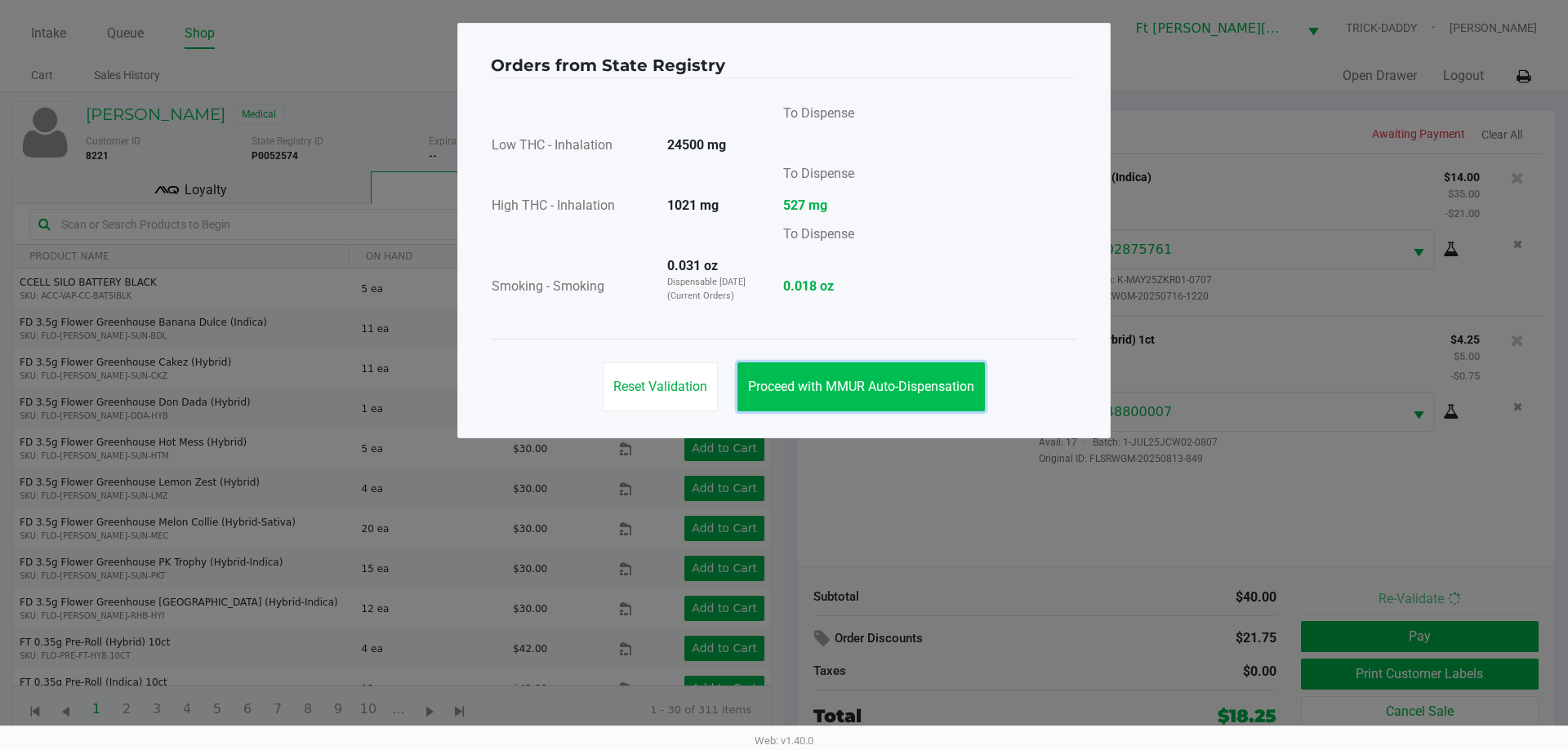
click at [933, 392] on span "Proceed with MMUR Auto-Dispensation" at bounding box center [860, 386] width 226 height 16
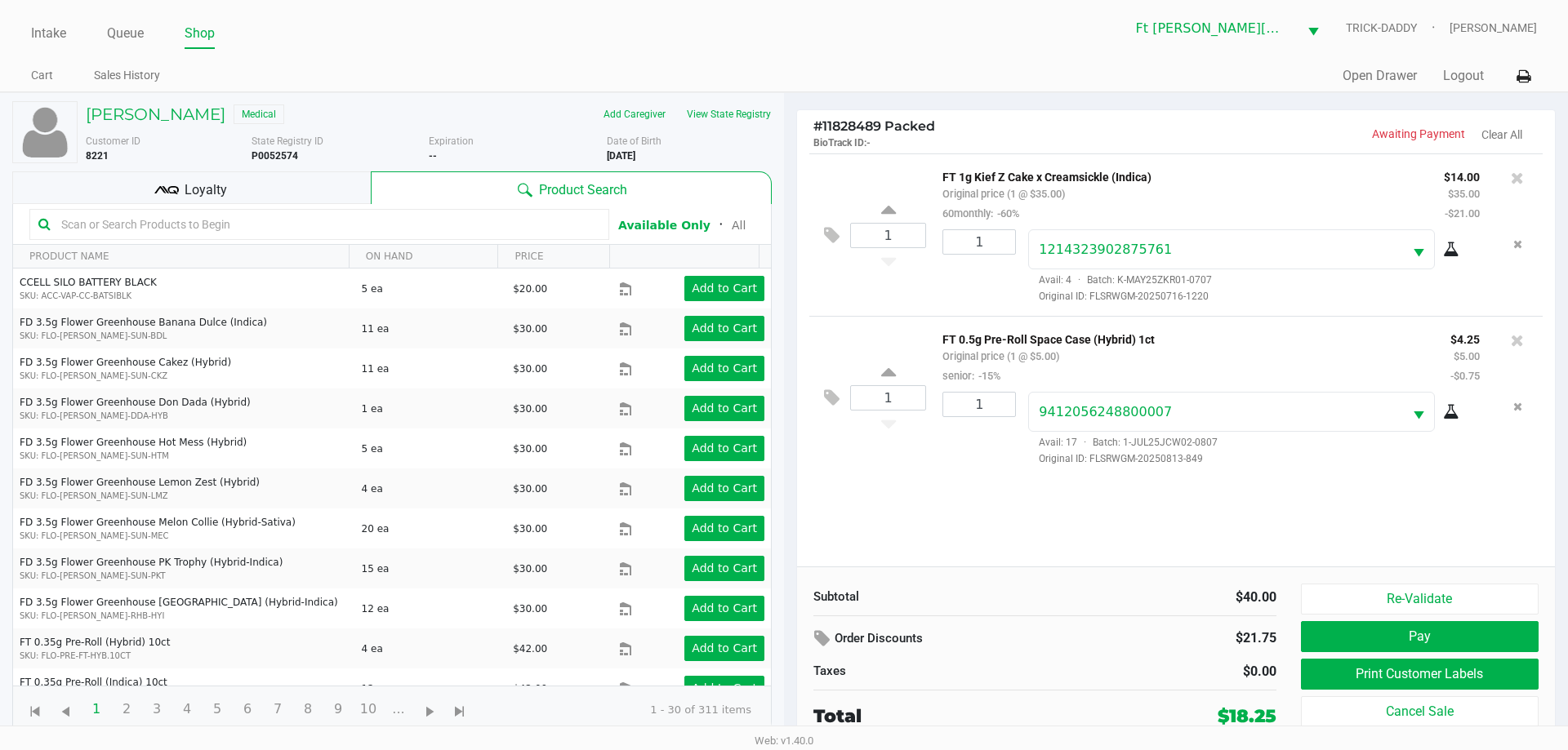
click at [232, 187] on div "Loyalty" at bounding box center [191, 187] width 358 height 32
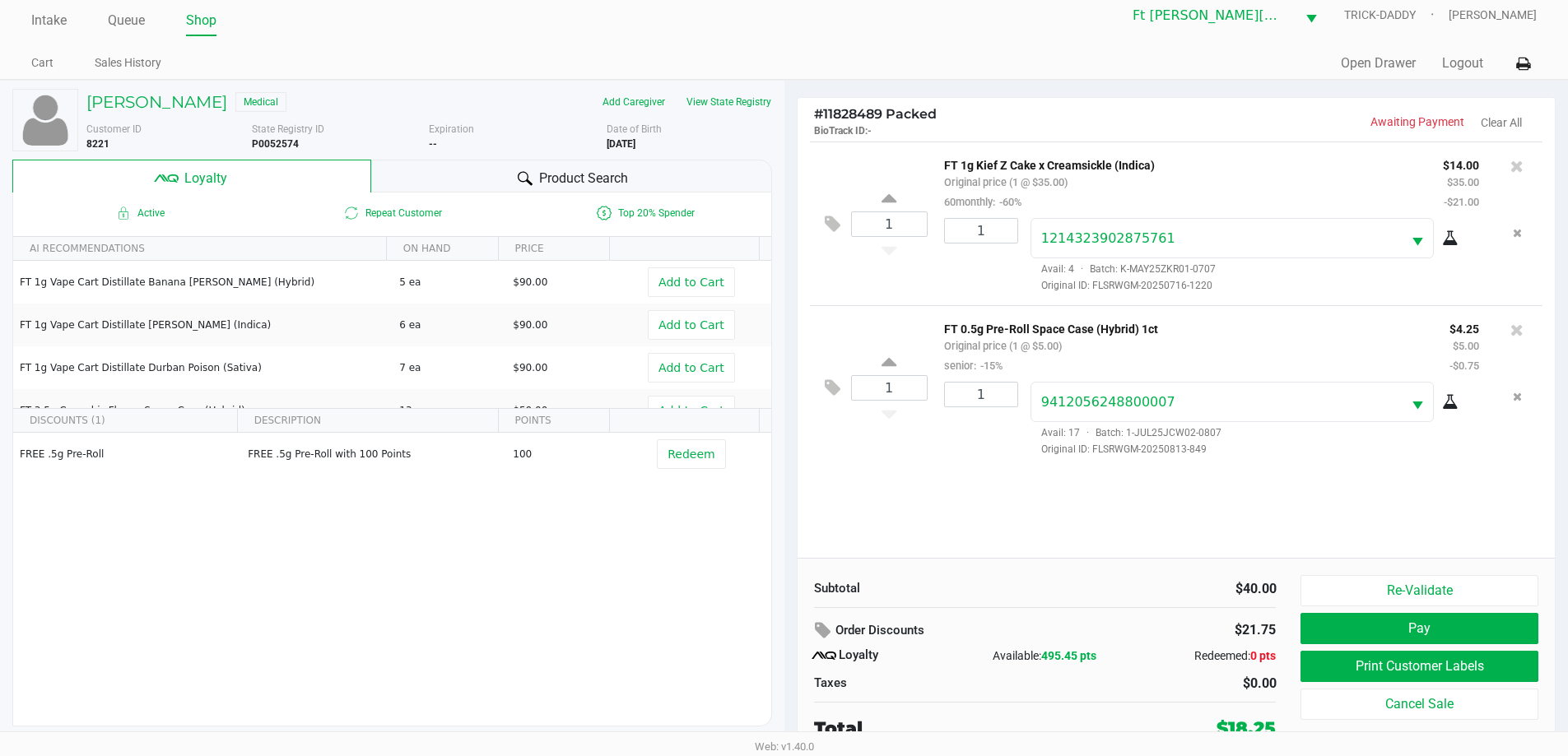
scroll to position [17, 0]
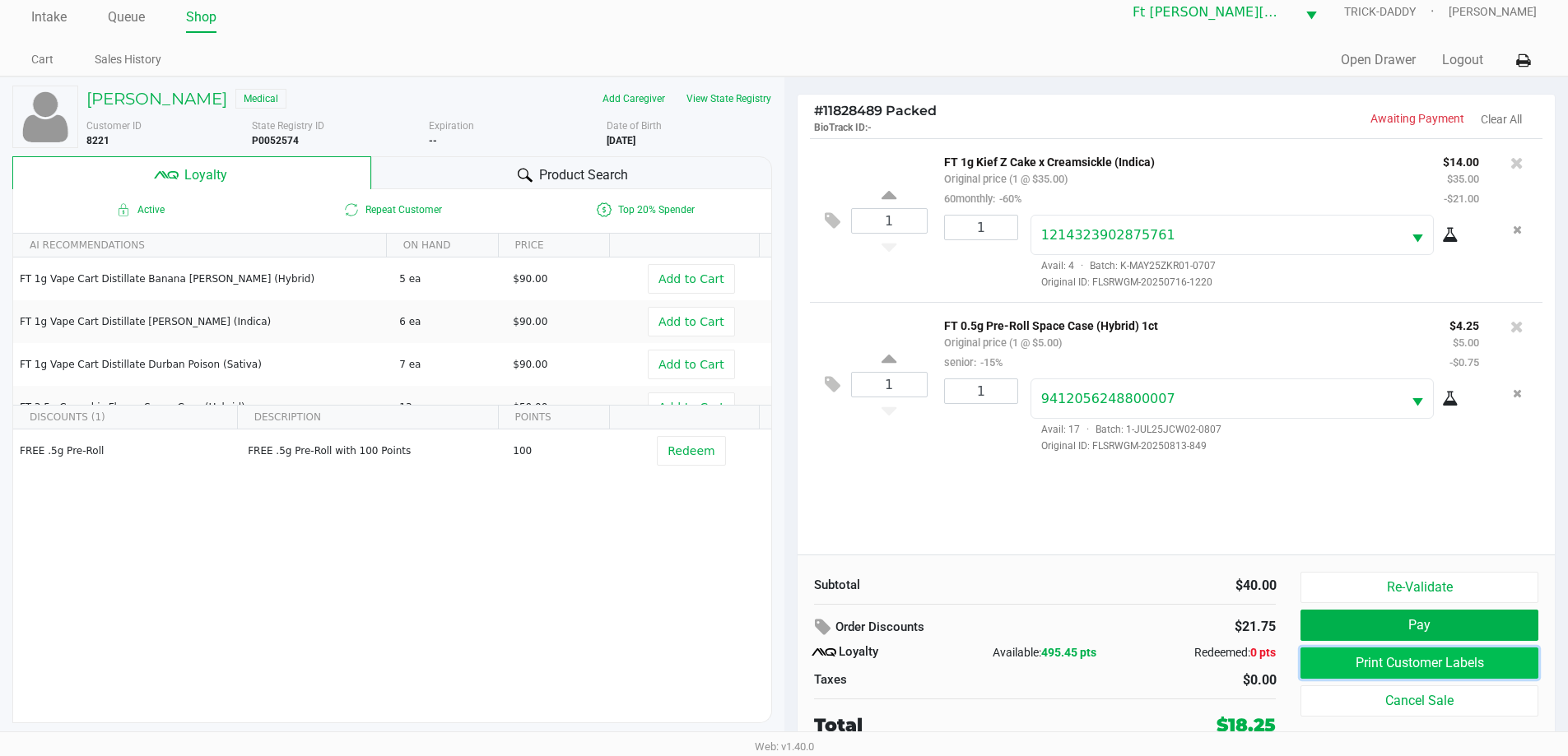
click at [1405, 662] on button "Print Customer Labels" at bounding box center [1418, 663] width 237 height 32
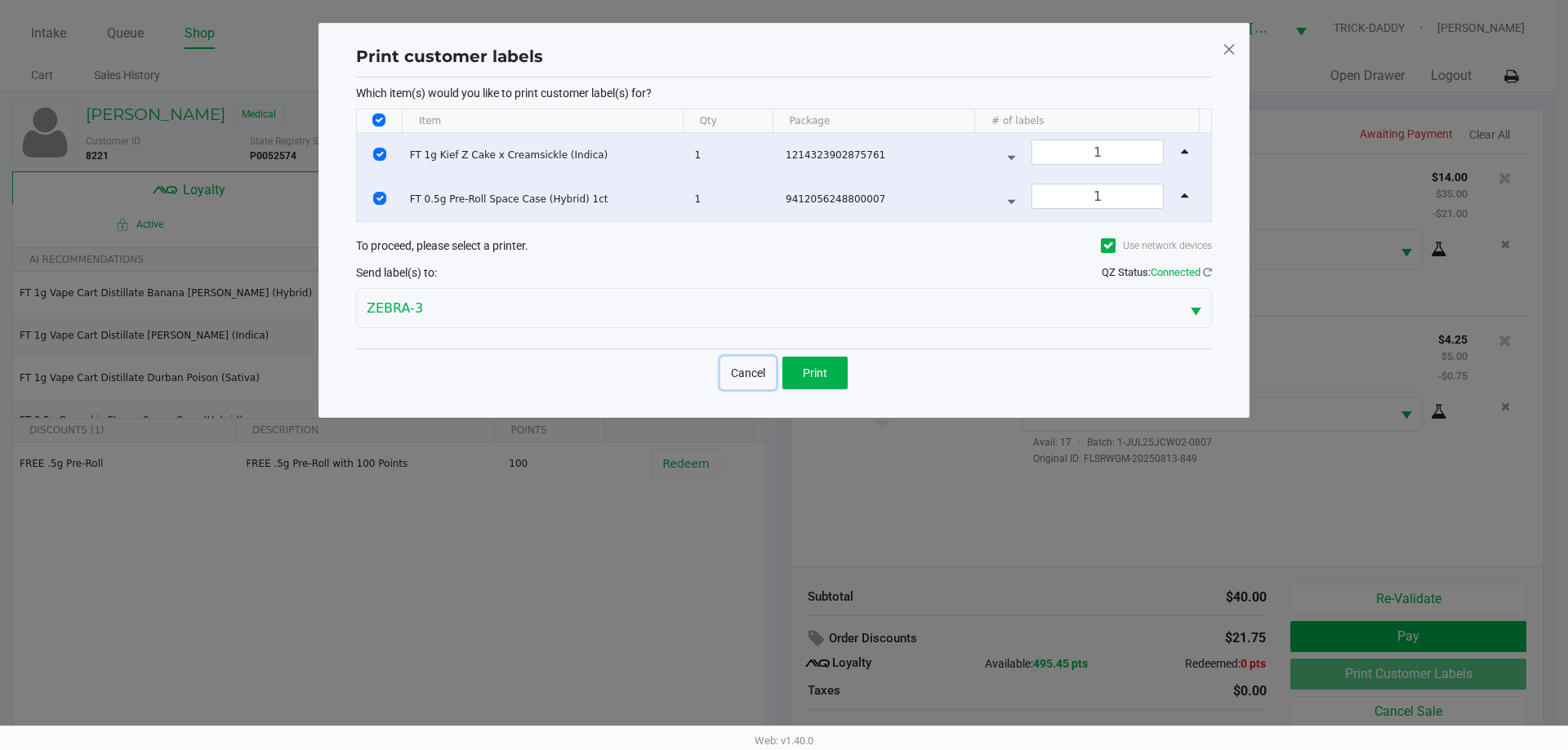
drag, startPoint x: 771, startPoint y: 369, endPoint x: 818, endPoint y: 369, distance: 47.0
click at [771, 368] on button "Cancel" at bounding box center [748, 372] width 55 height 32
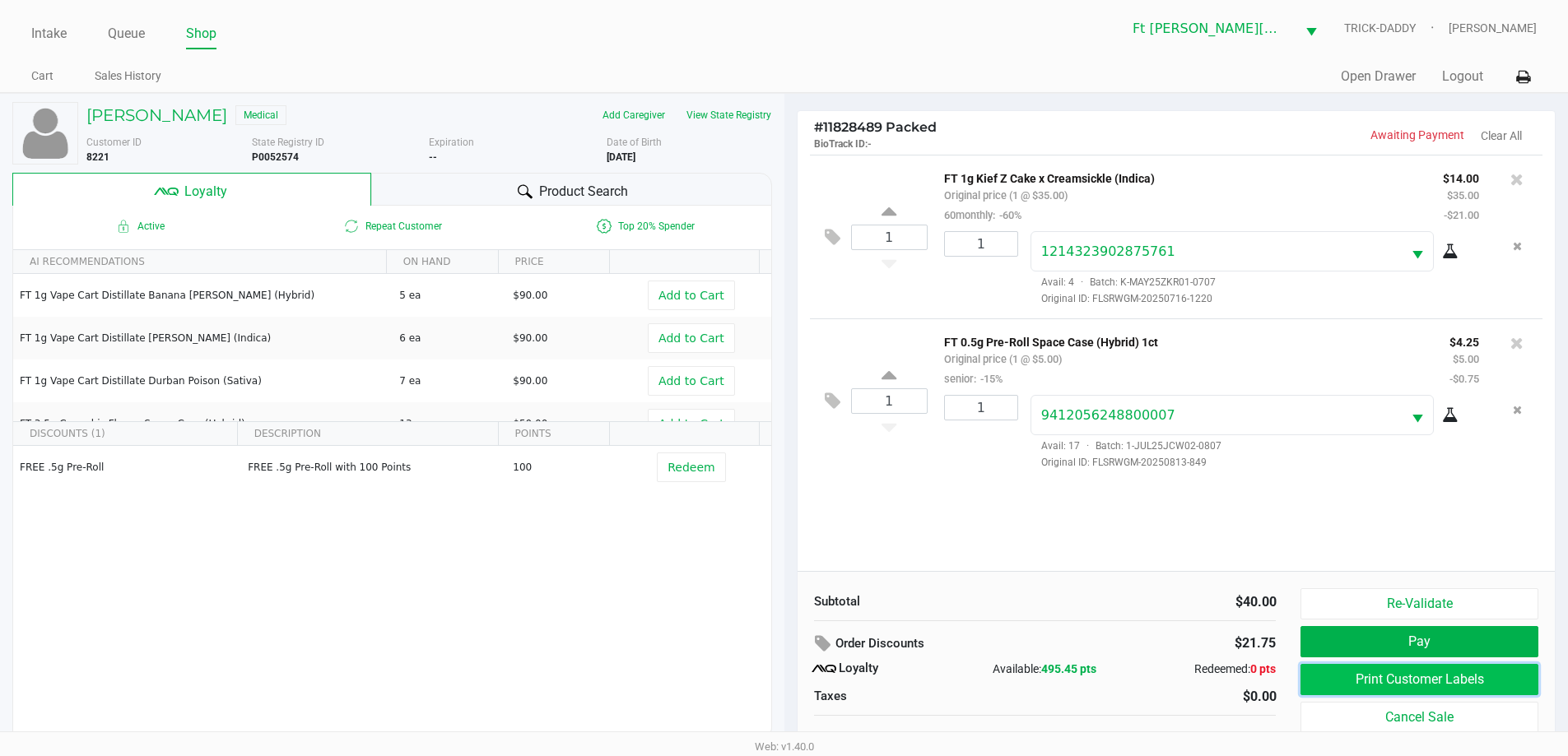
click at [1381, 684] on button "Print Customer Labels" at bounding box center [1418, 680] width 237 height 32
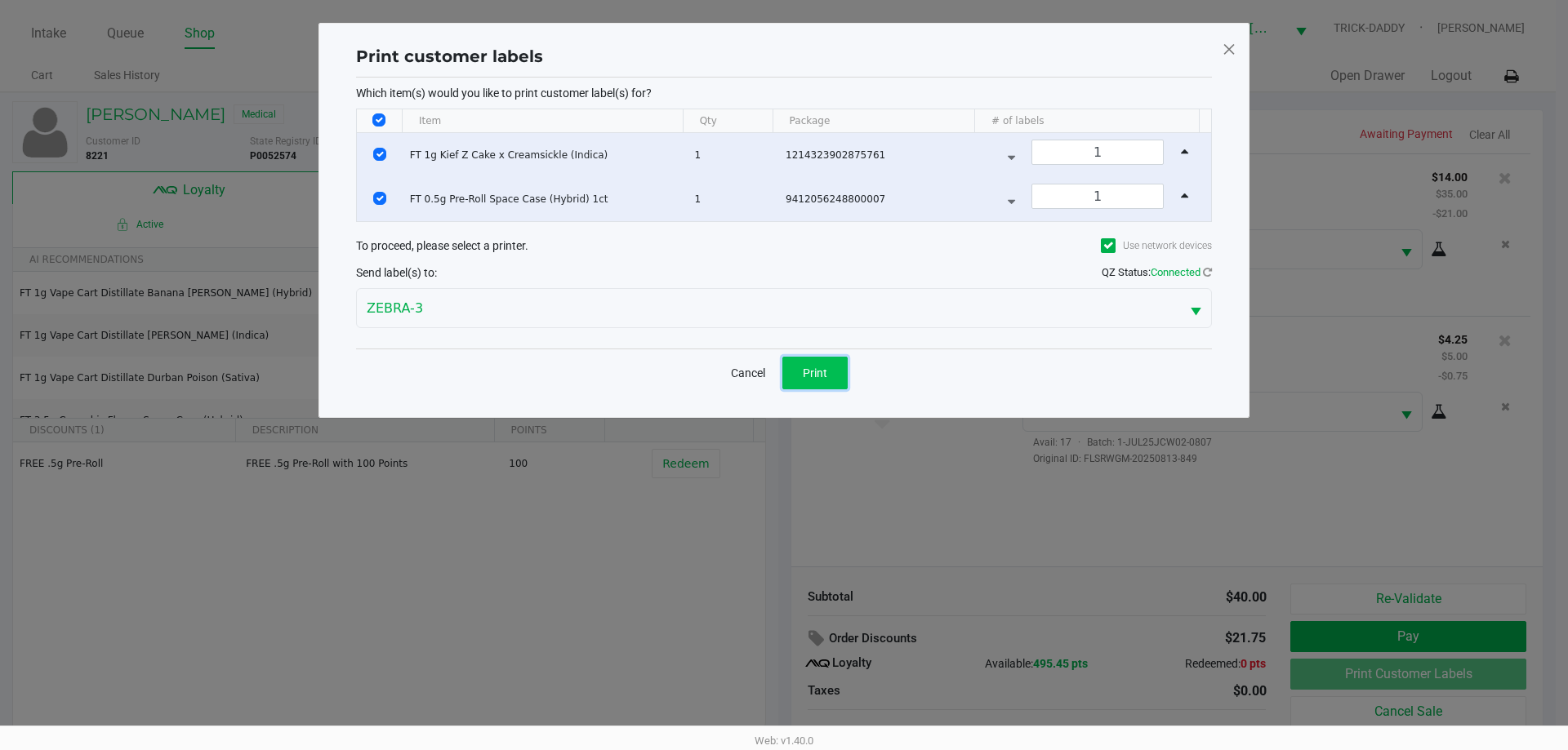
click at [827, 373] on button "Print" at bounding box center [814, 372] width 65 height 32
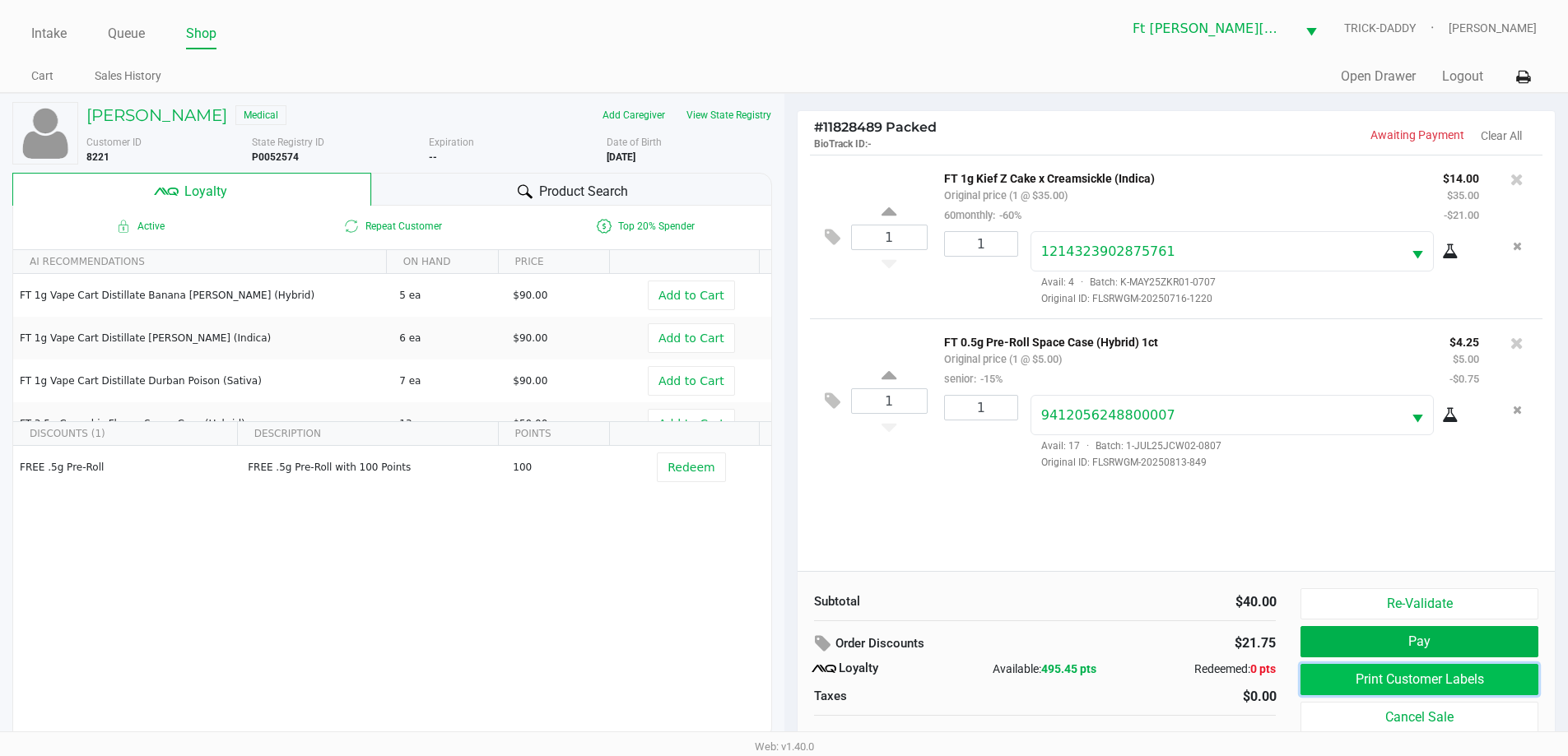
click at [1516, 691] on button "Print Customer Labels" at bounding box center [1418, 680] width 237 height 32
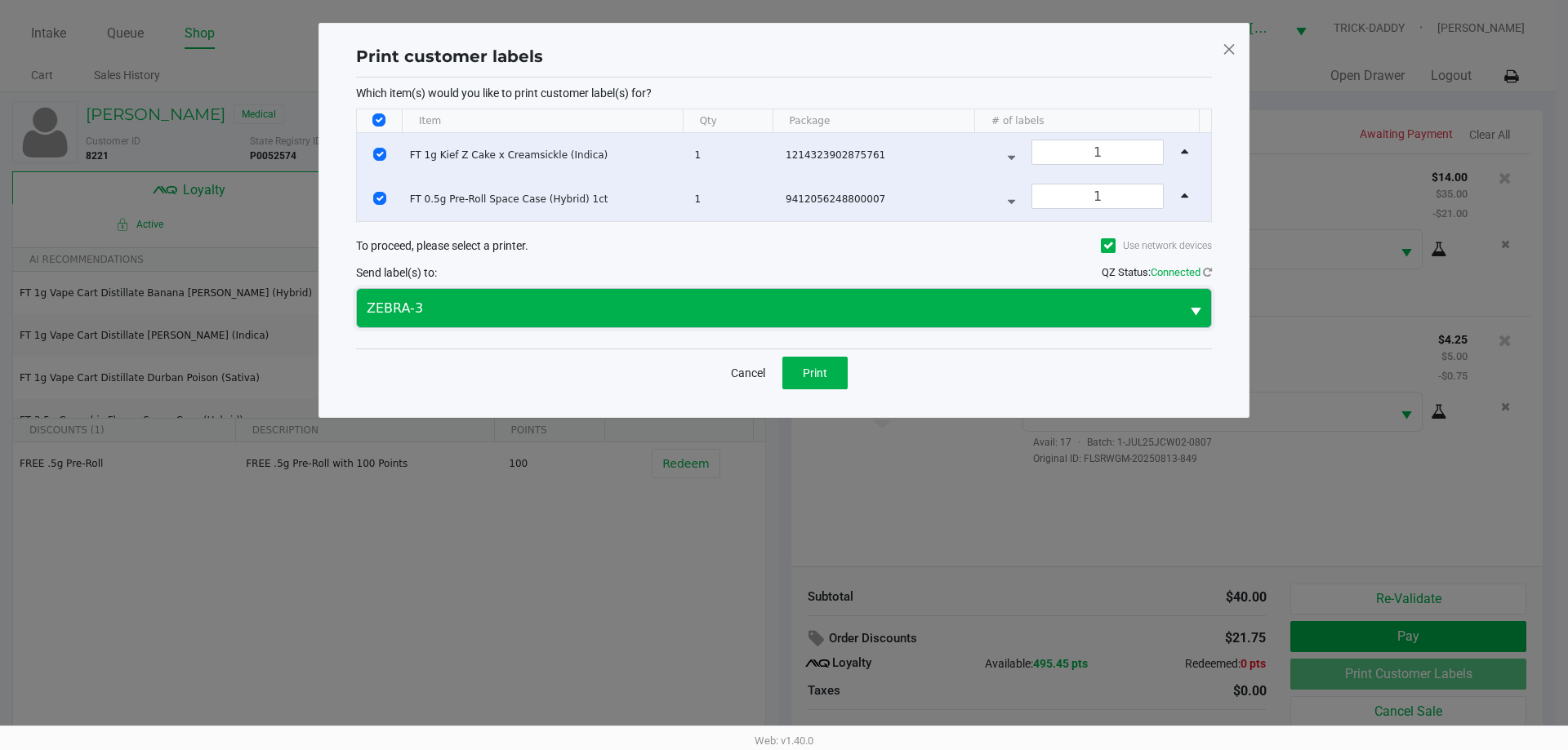
click at [430, 314] on span "ZEBRA-3" at bounding box center [768, 308] width 803 height 19
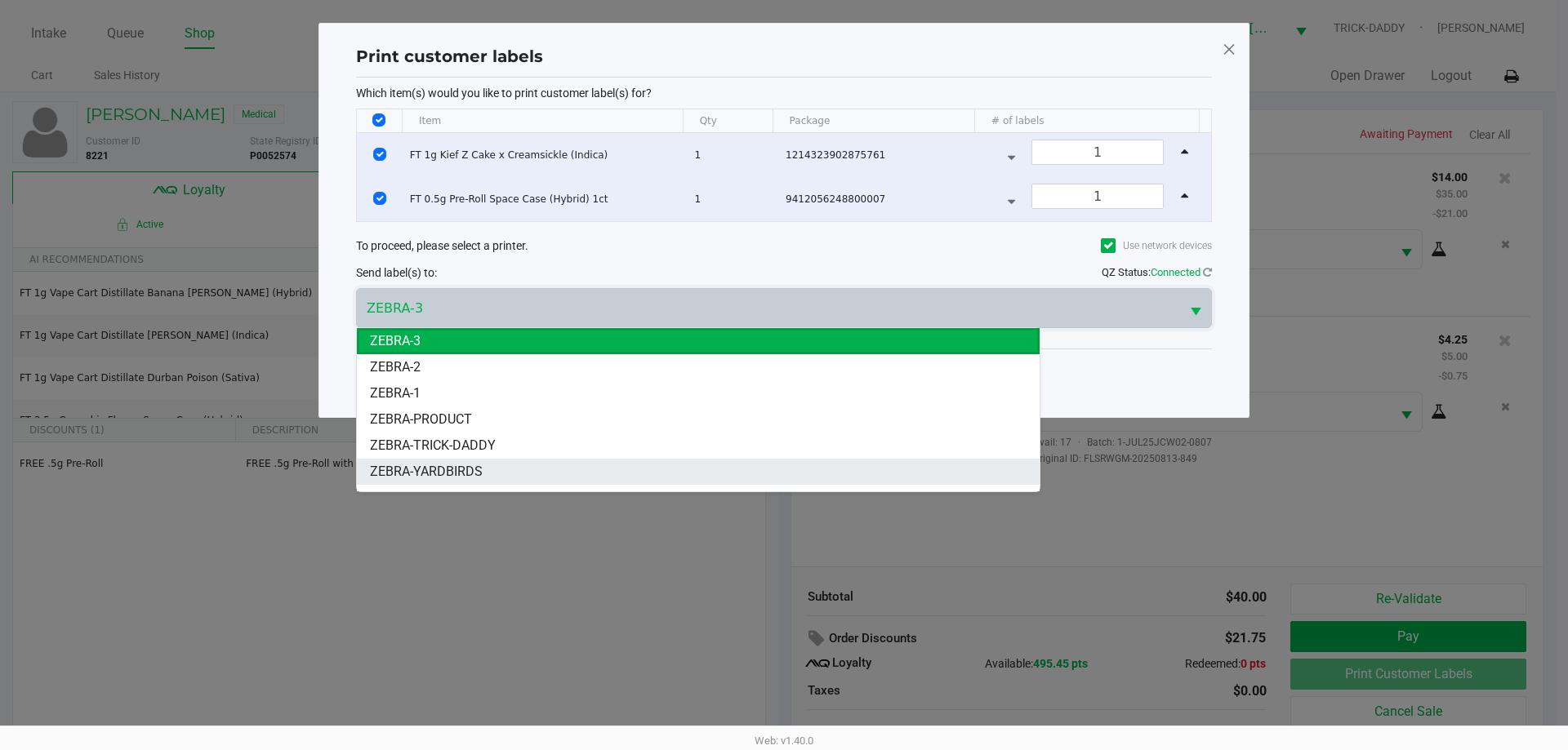
click at [459, 465] on span "ZEBRA-YARDBIRDS" at bounding box center [426, 472] width 112 height 19
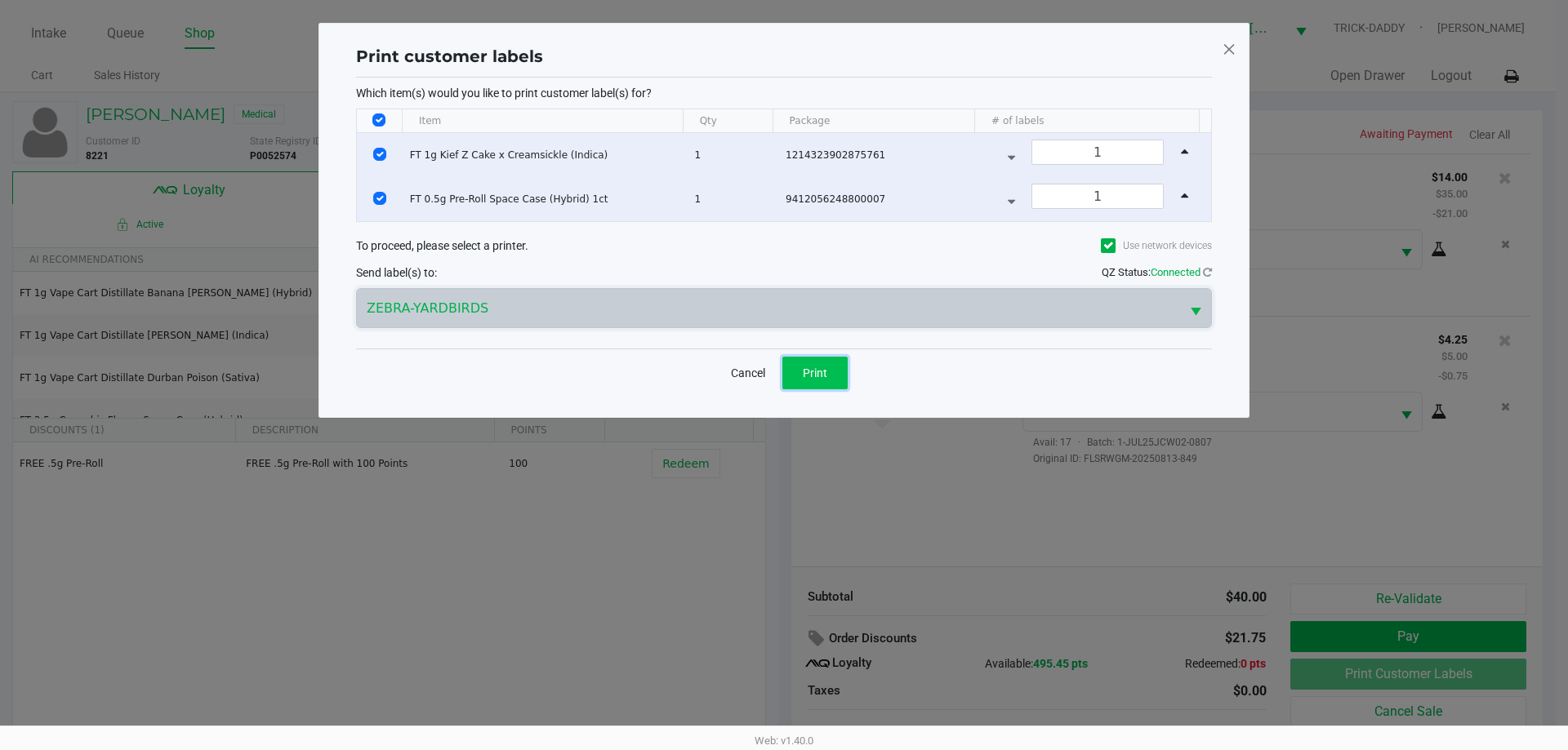
click at [811, 363] on button "Print" at bounding box center [814, 372] width 65 height 32
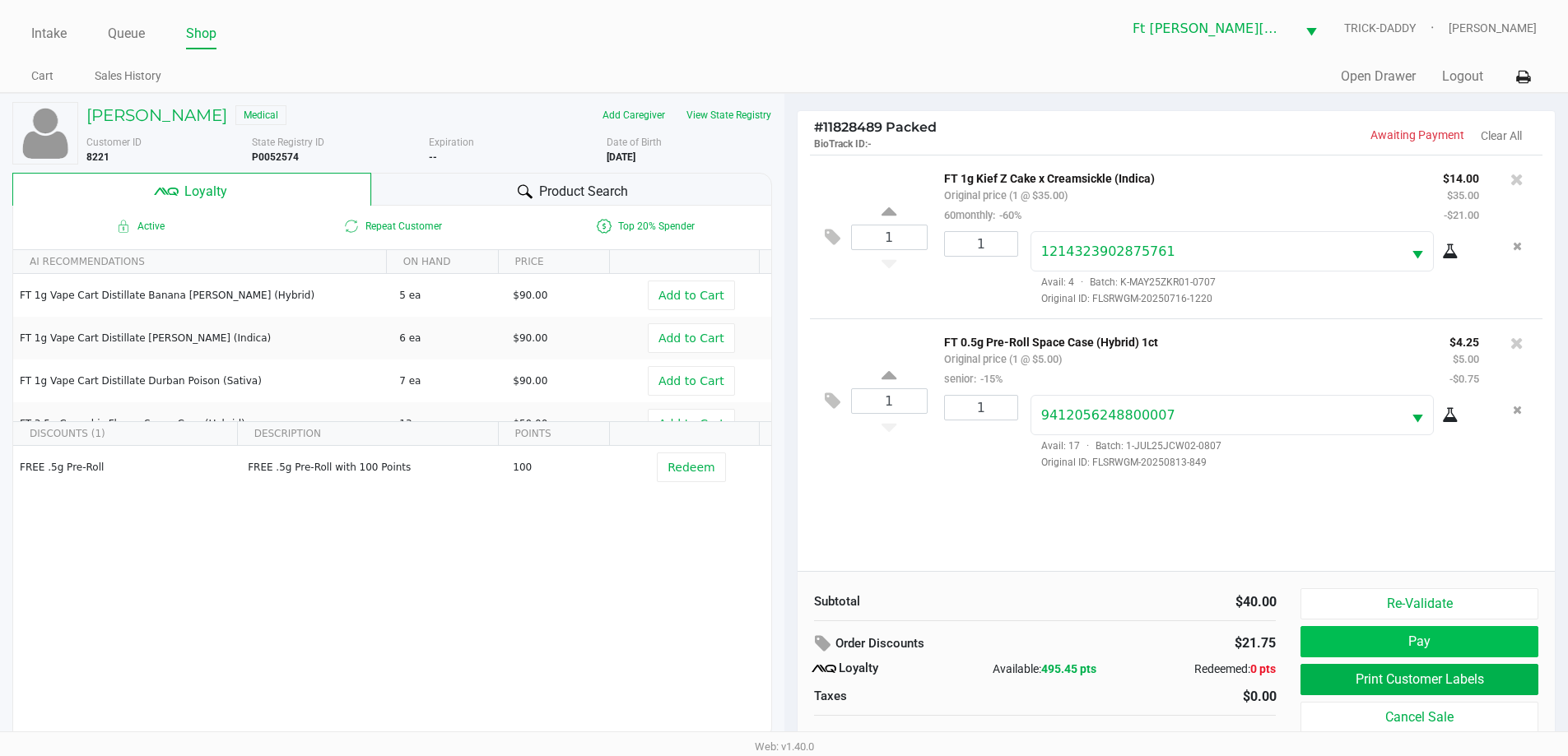
click at [1528, 643] on button "Pay" at bounding box center [1418, 642] width 237 height 32
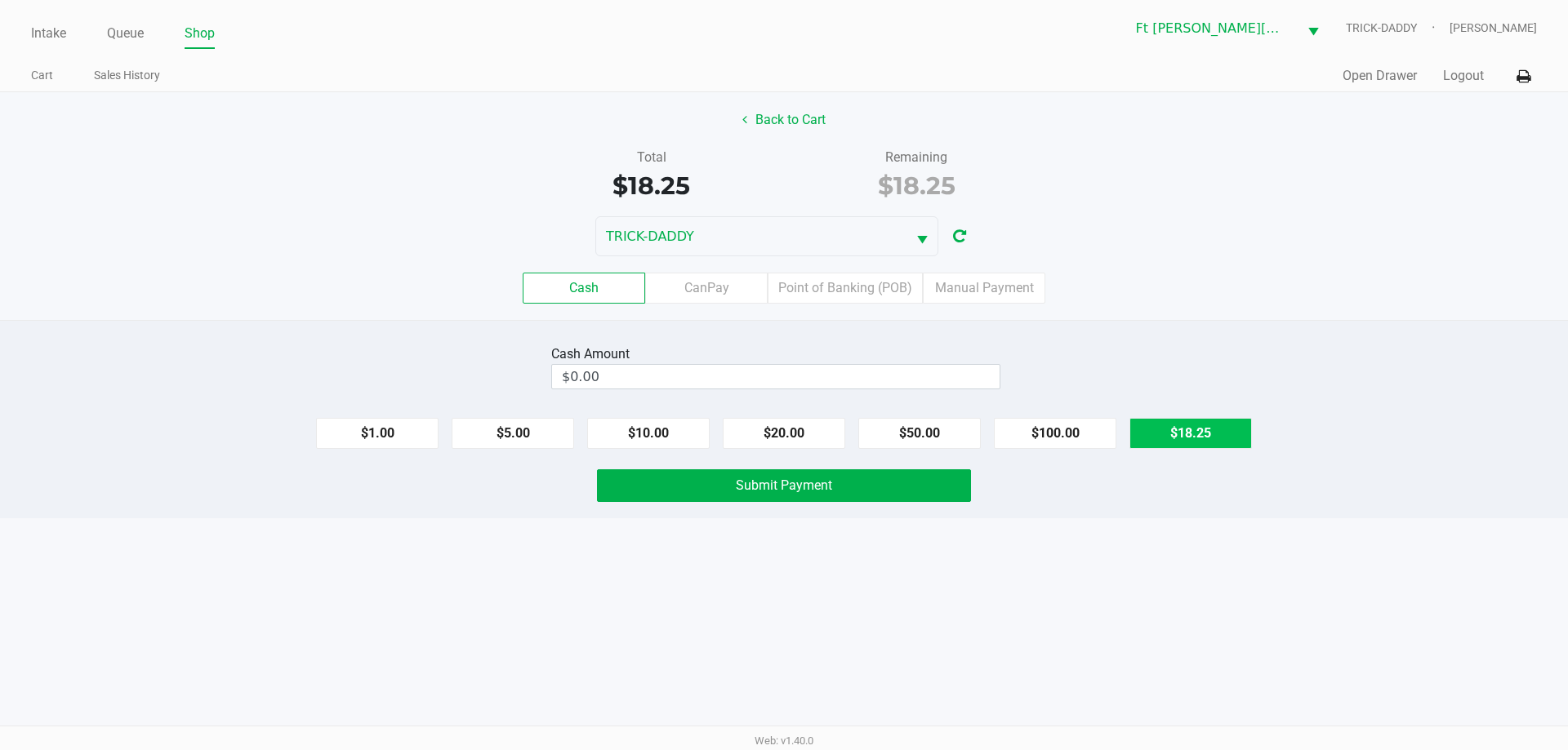
click at [1193, 428] on button "$18.25" at bounding box center [1190, 434] width 123 height 31
type input "$18.25"
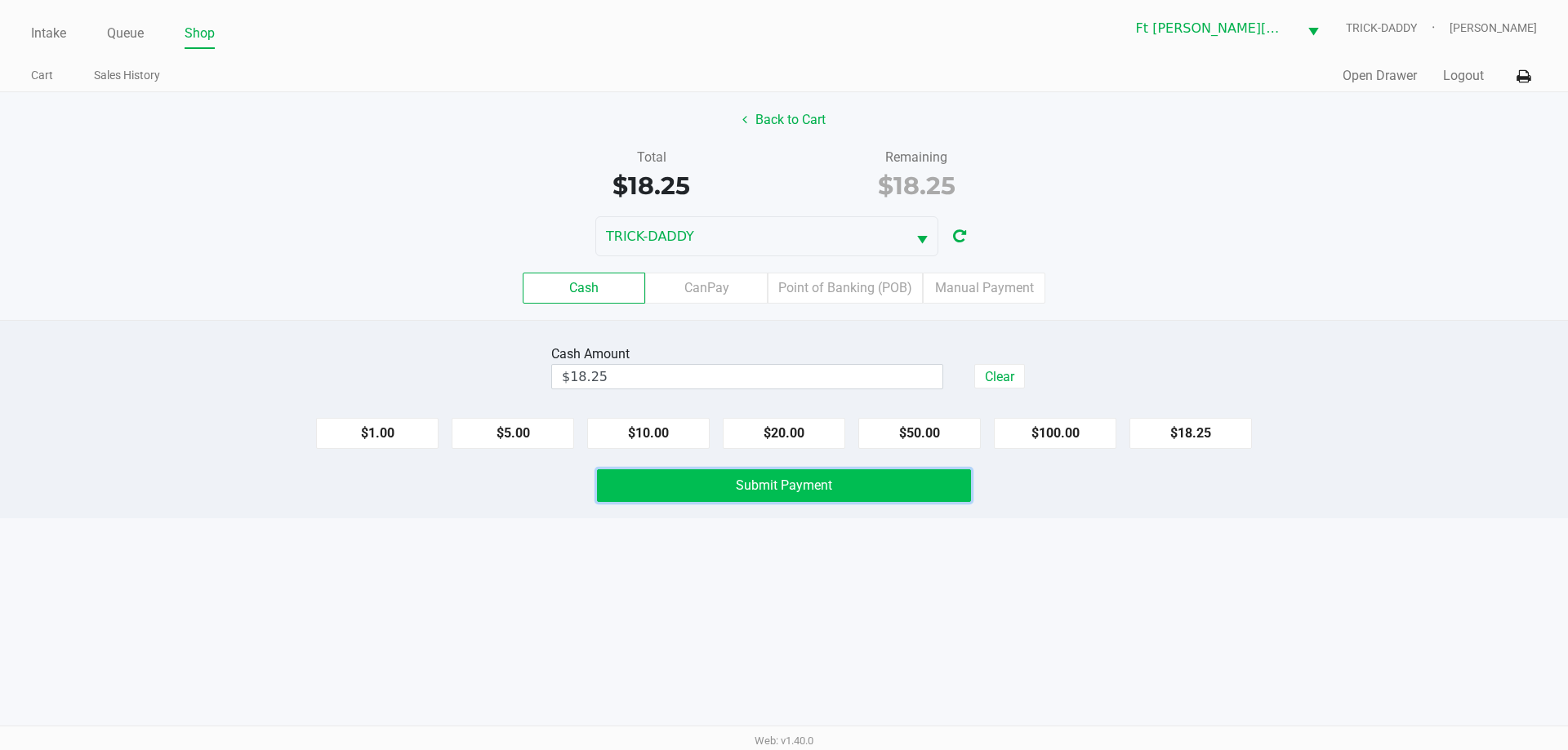
click at [946, 487] on button "Submit Payment" at bounding box center [784, 486] width 374 height 32
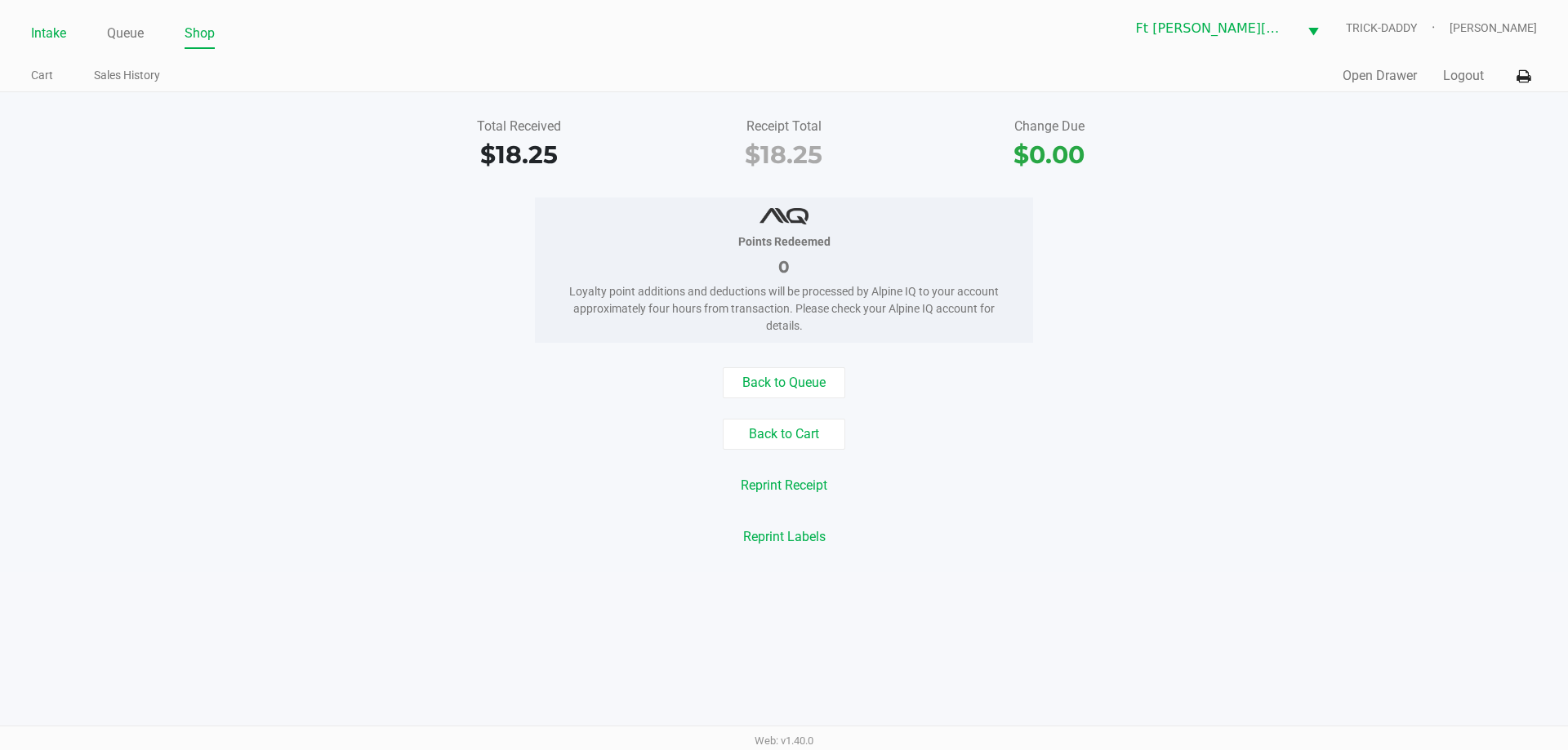
click at [50, 32] on link "Intake" at bounding box center [49, 33] width 35 height 23
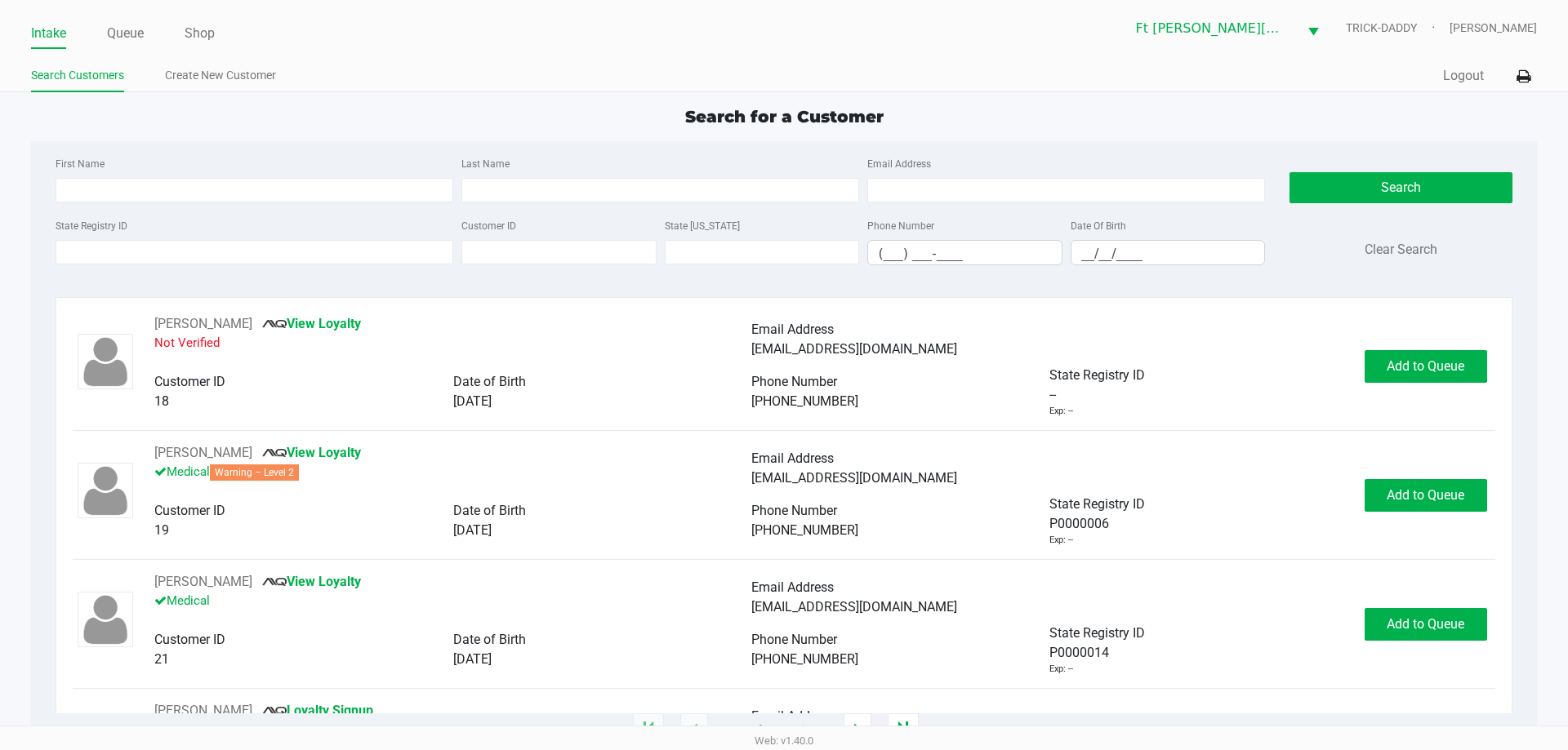
click at [144, 111] on div "Search for a Customer" at bounding box center [783, 116] width 1529 height 25
click at [136, 34] on link "Queue" at bounding box center [125, 33] width 37 height 23
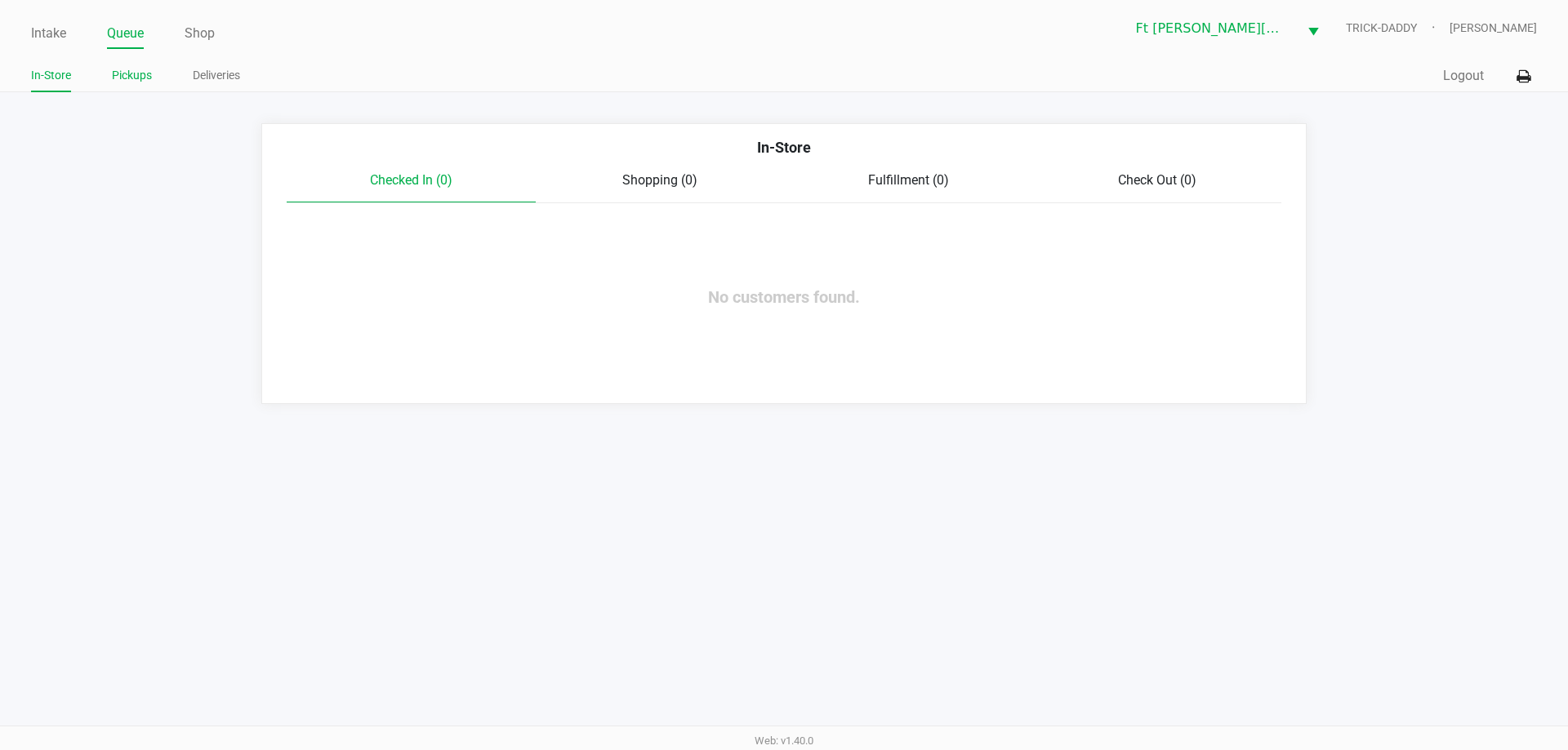
click at [137, 78] on link "Pickups" at bounding box center [131, 76] width 40 height 20
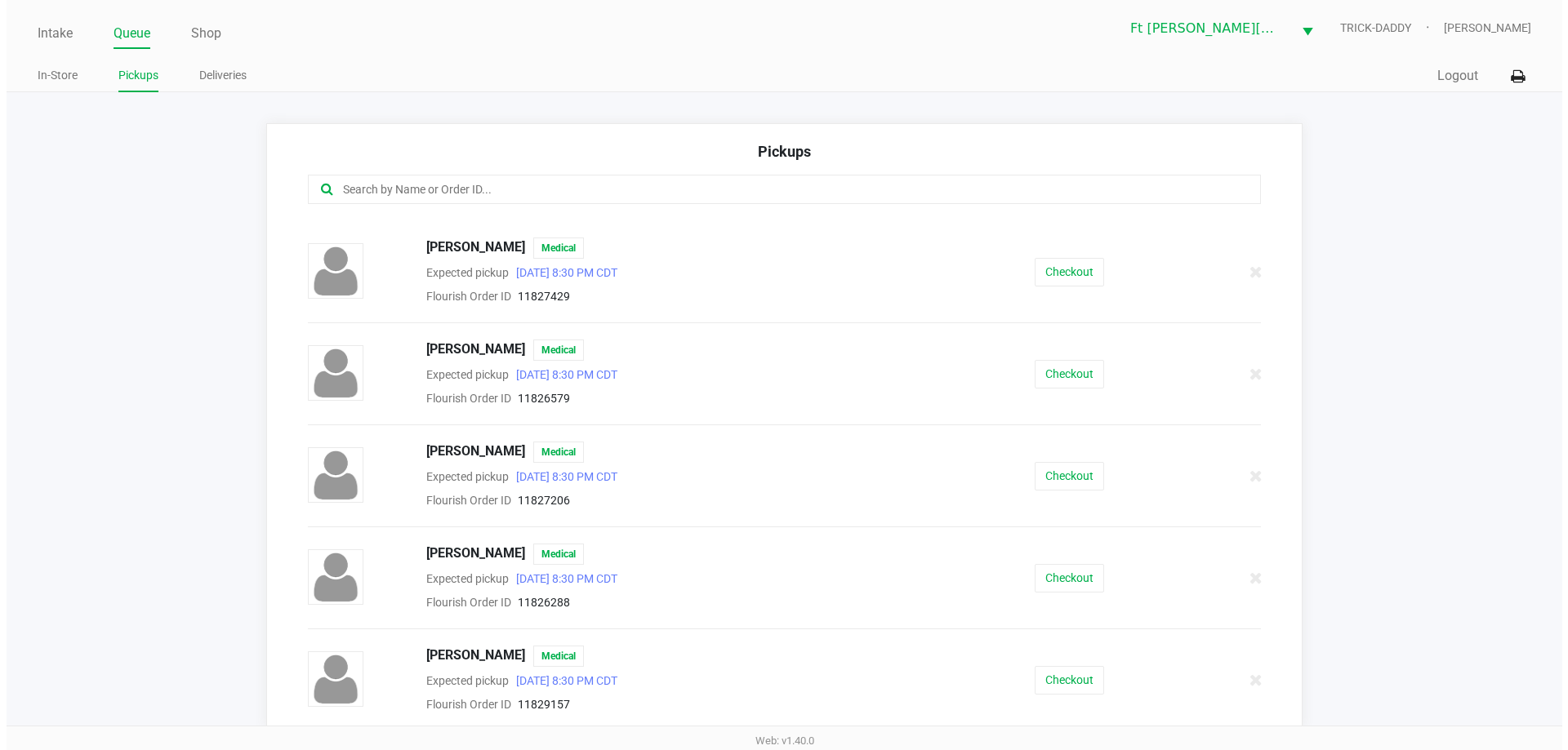
scroll to position [704, 0]
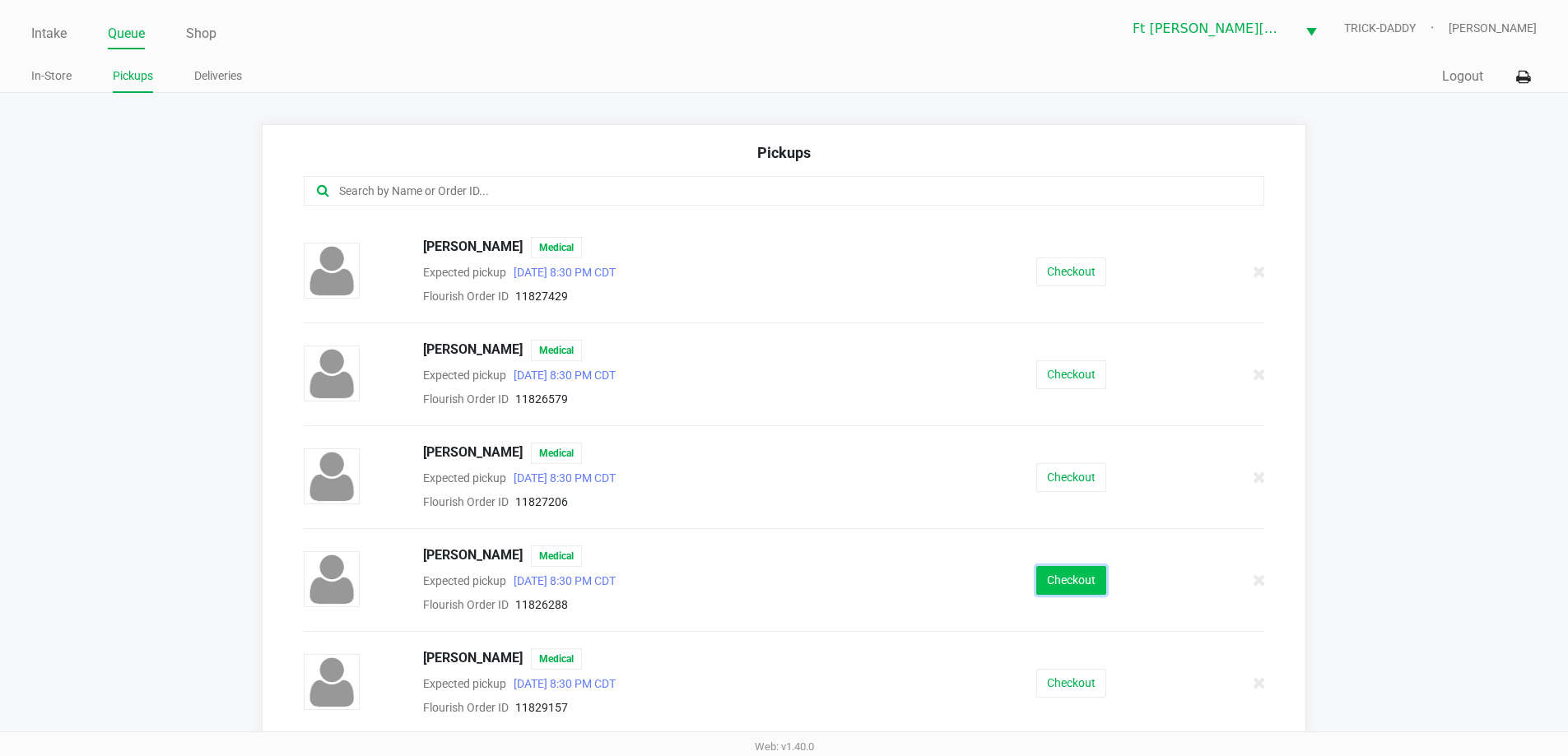
click at [1065, 575] on button "Checkout" at bounding box center [1071, 580] width 70 height 29
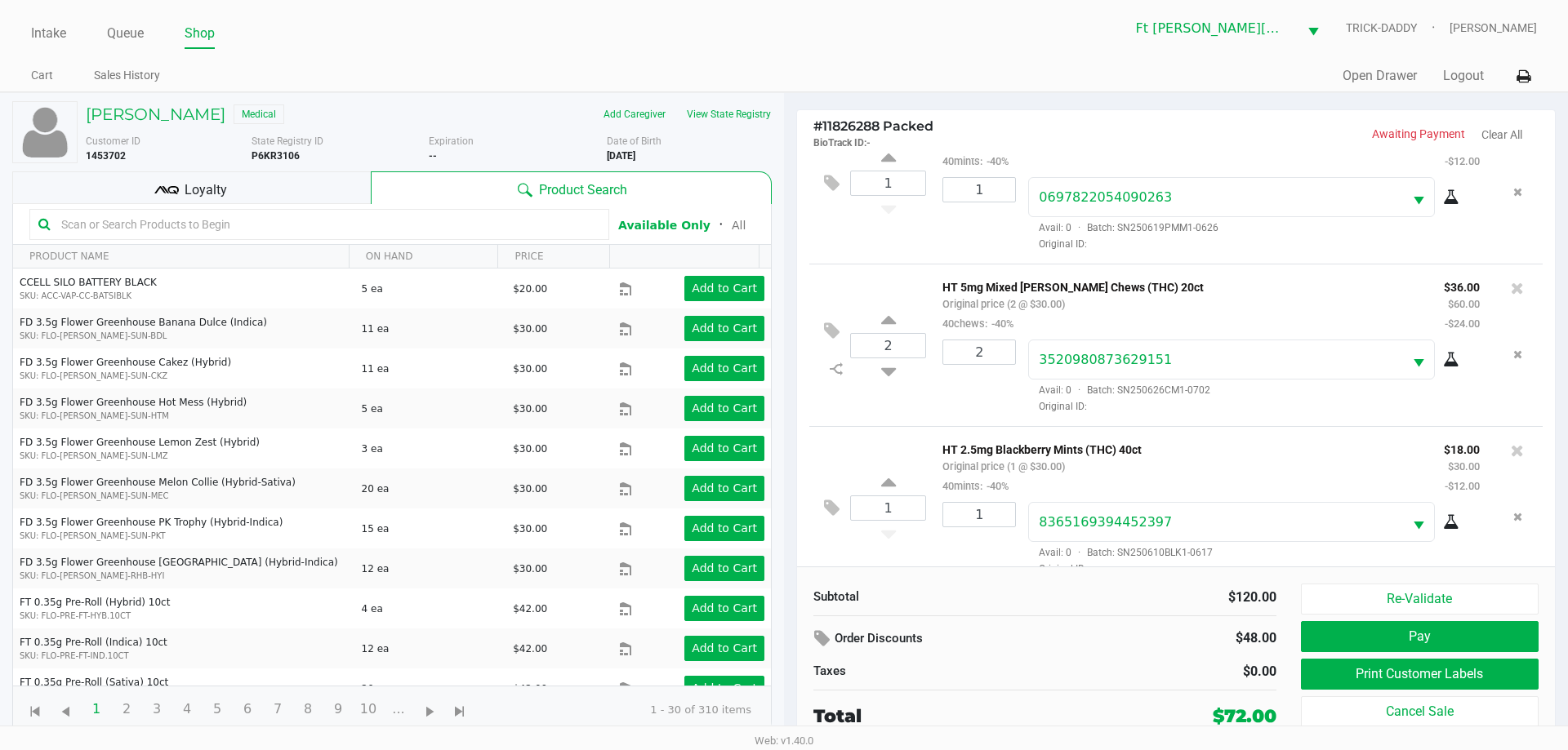
scroll to position [76, 0]
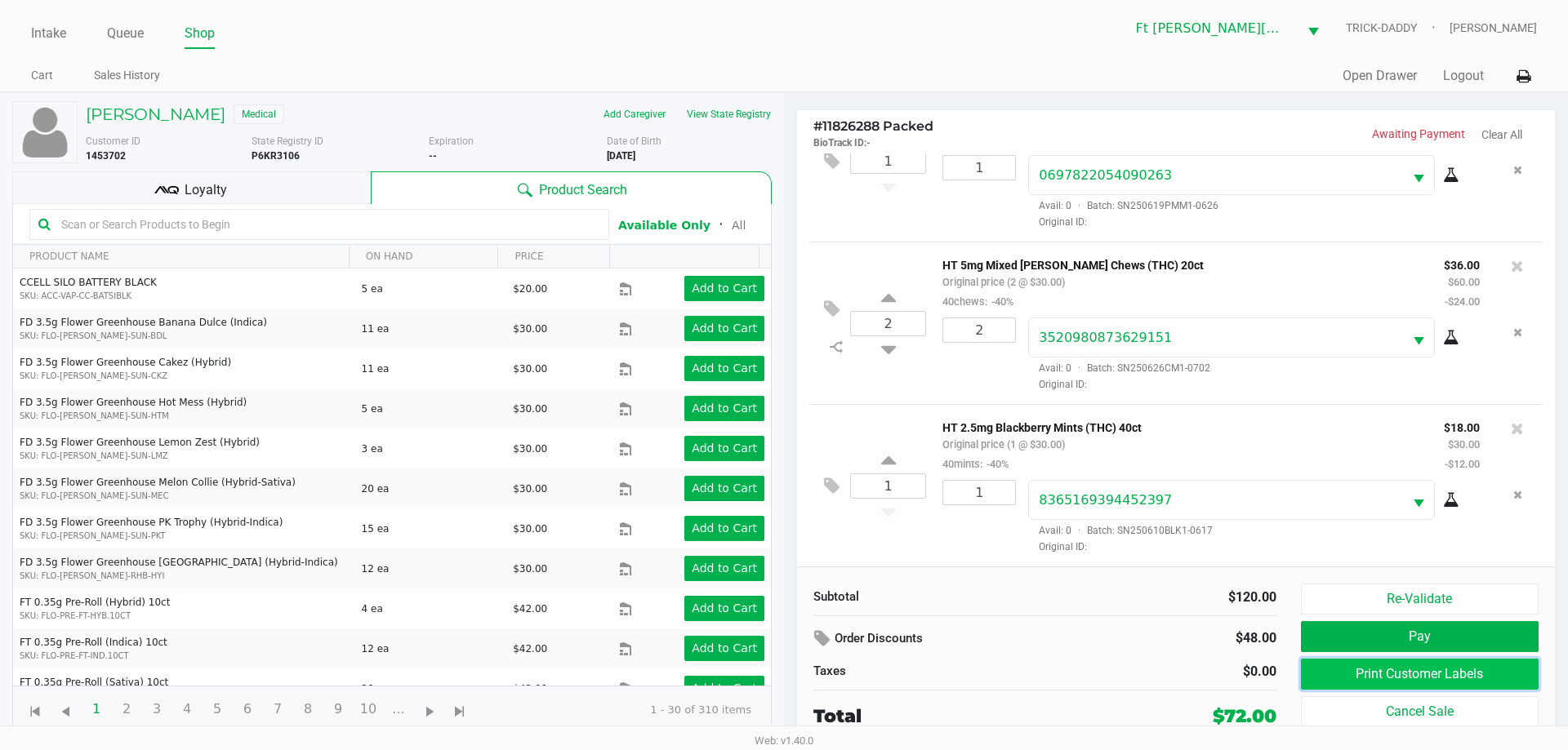
click at [1379, 673] on button "Print Customer Labels" at bounding box center [1420, 674] width 238 height 31
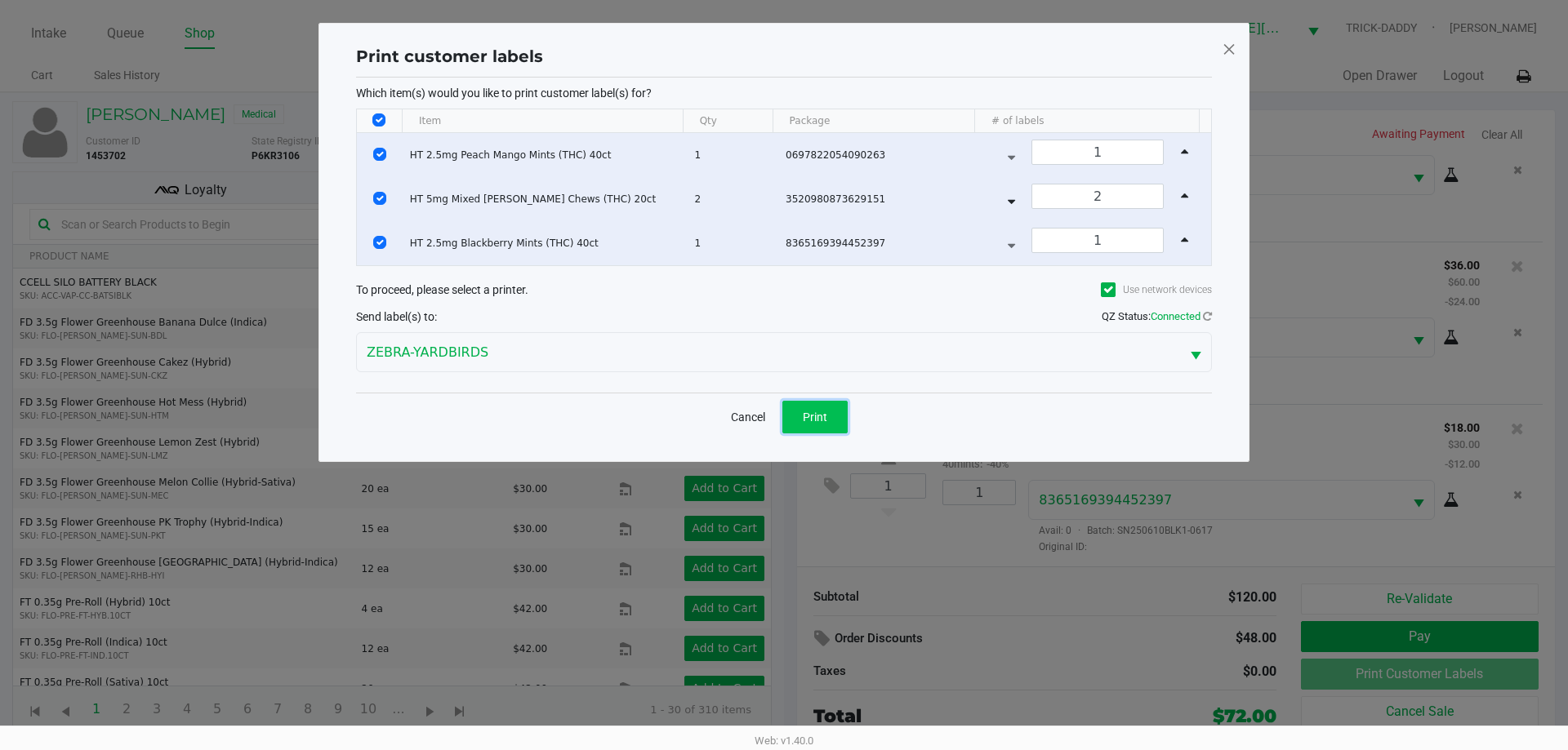
click at [829, 420] on button "Print" at bounding box center [814, 416] width 65 height 32
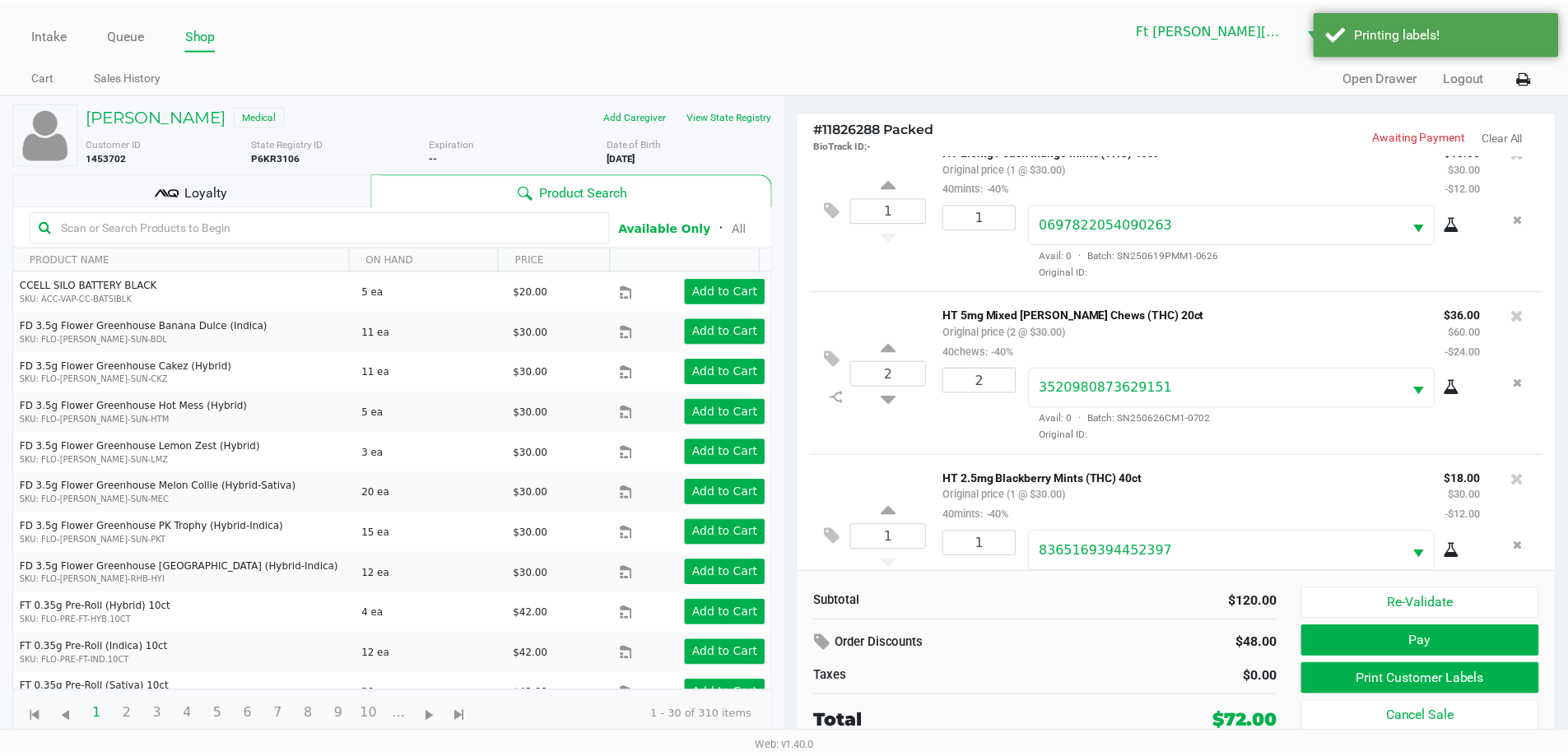
scroll to position [0, 0]
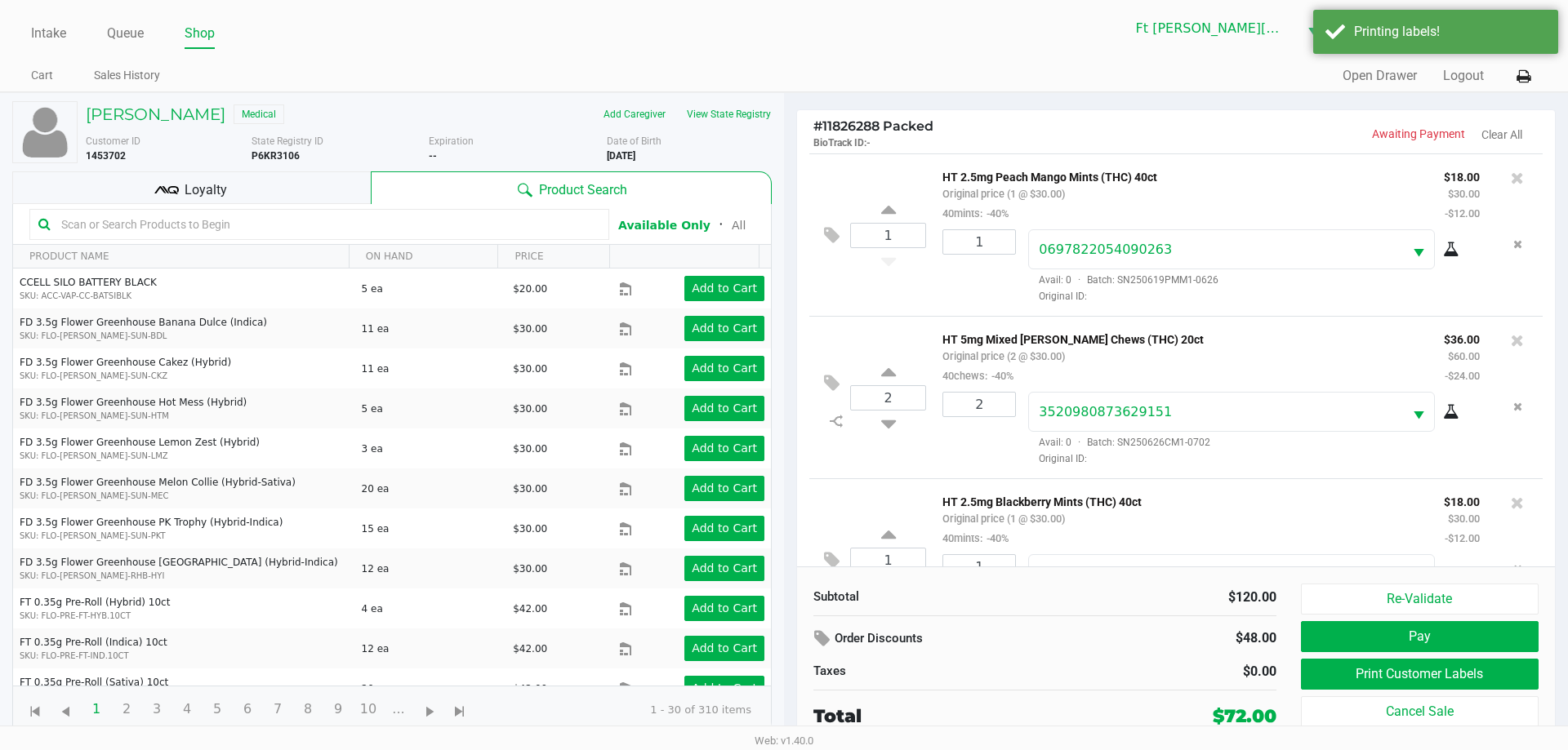
click at [285, 193] on div "Loyalty" at bounding box center [191, 187] width 358 height 32
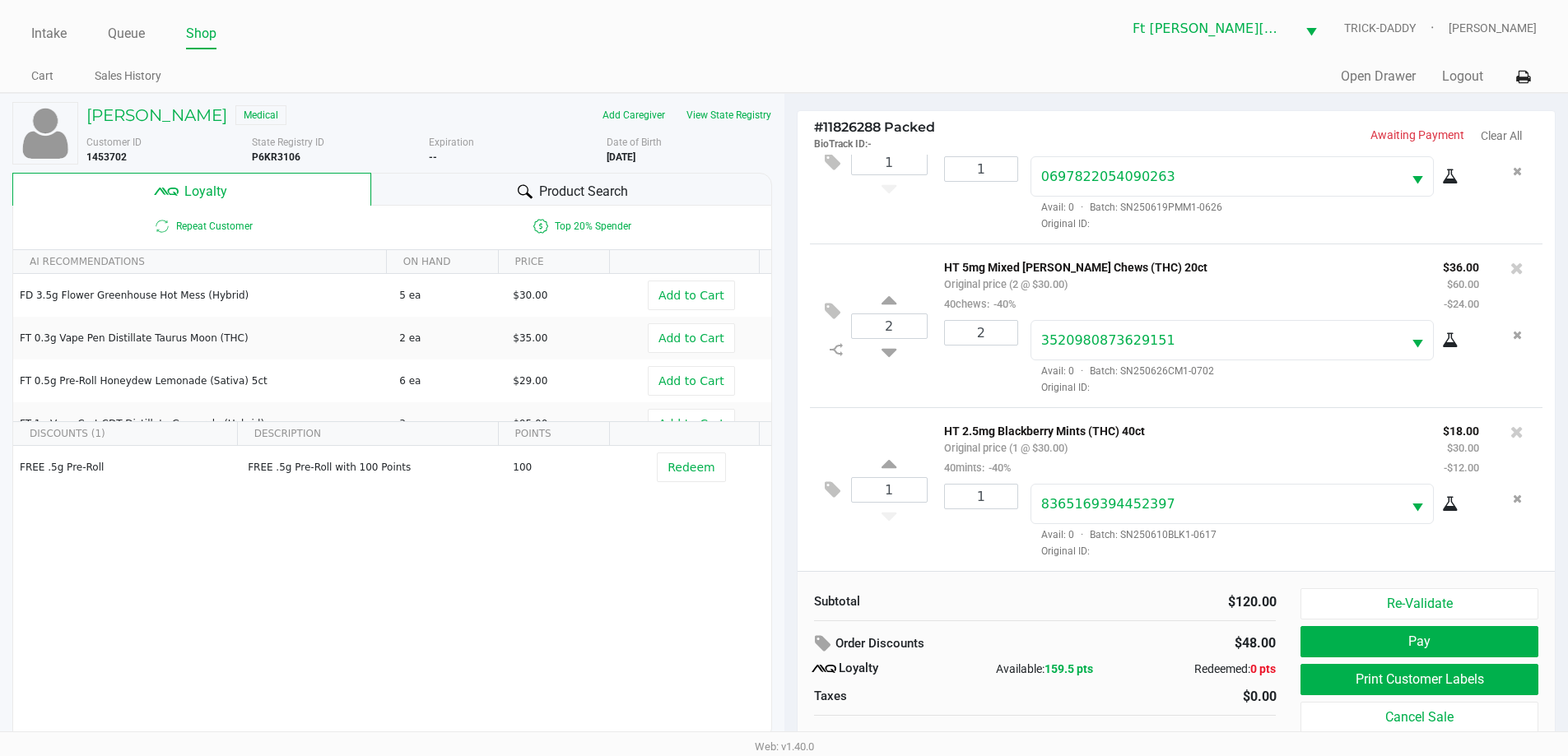
scroll to position [17, 0]
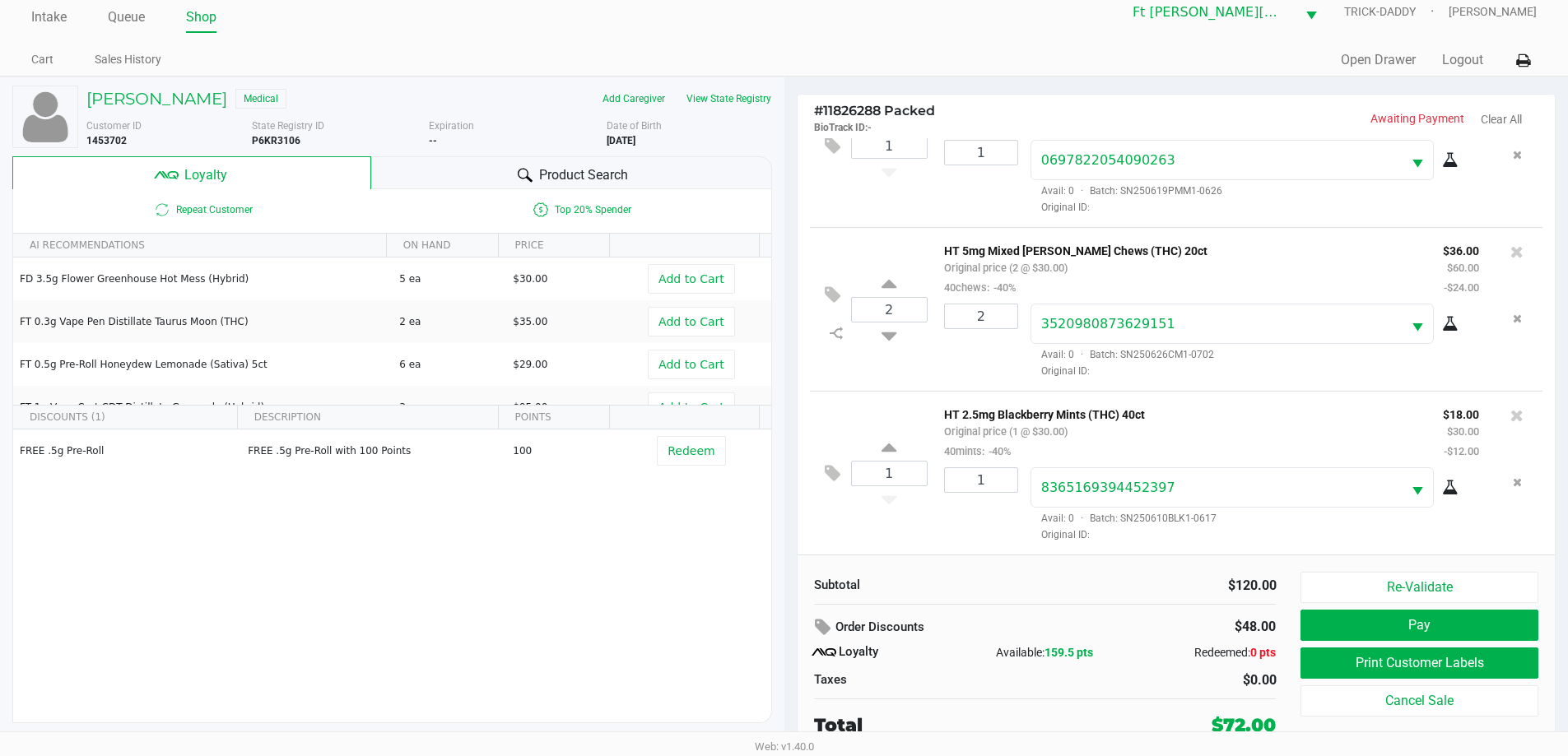
click at [1501, 618] on button "Pay" at bounding box center [1418, 626] width 237 height 32
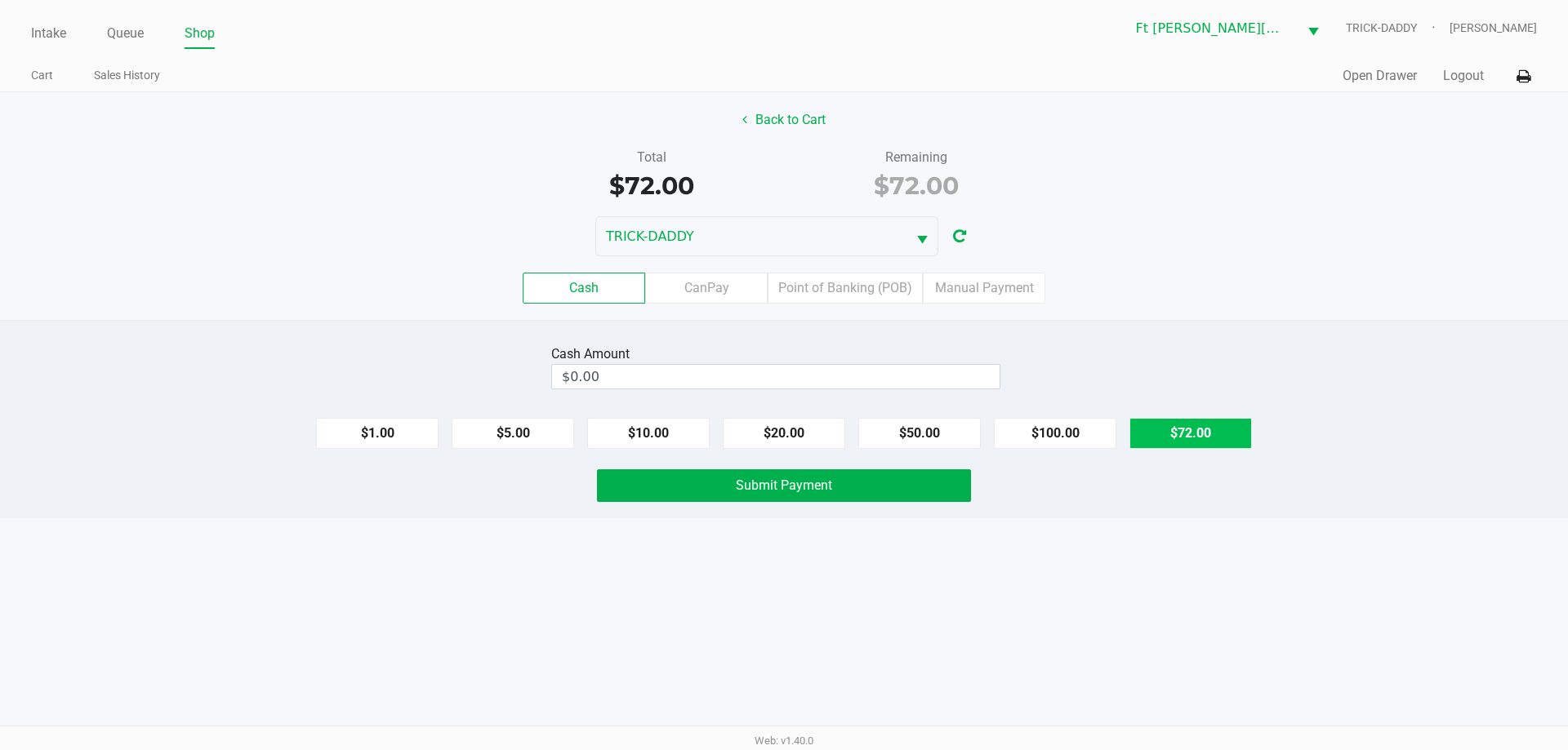
click at [1166, 434] on button "$72.00" at bounding box center [1190, 434] width 123 height 31
type input "$72.00"
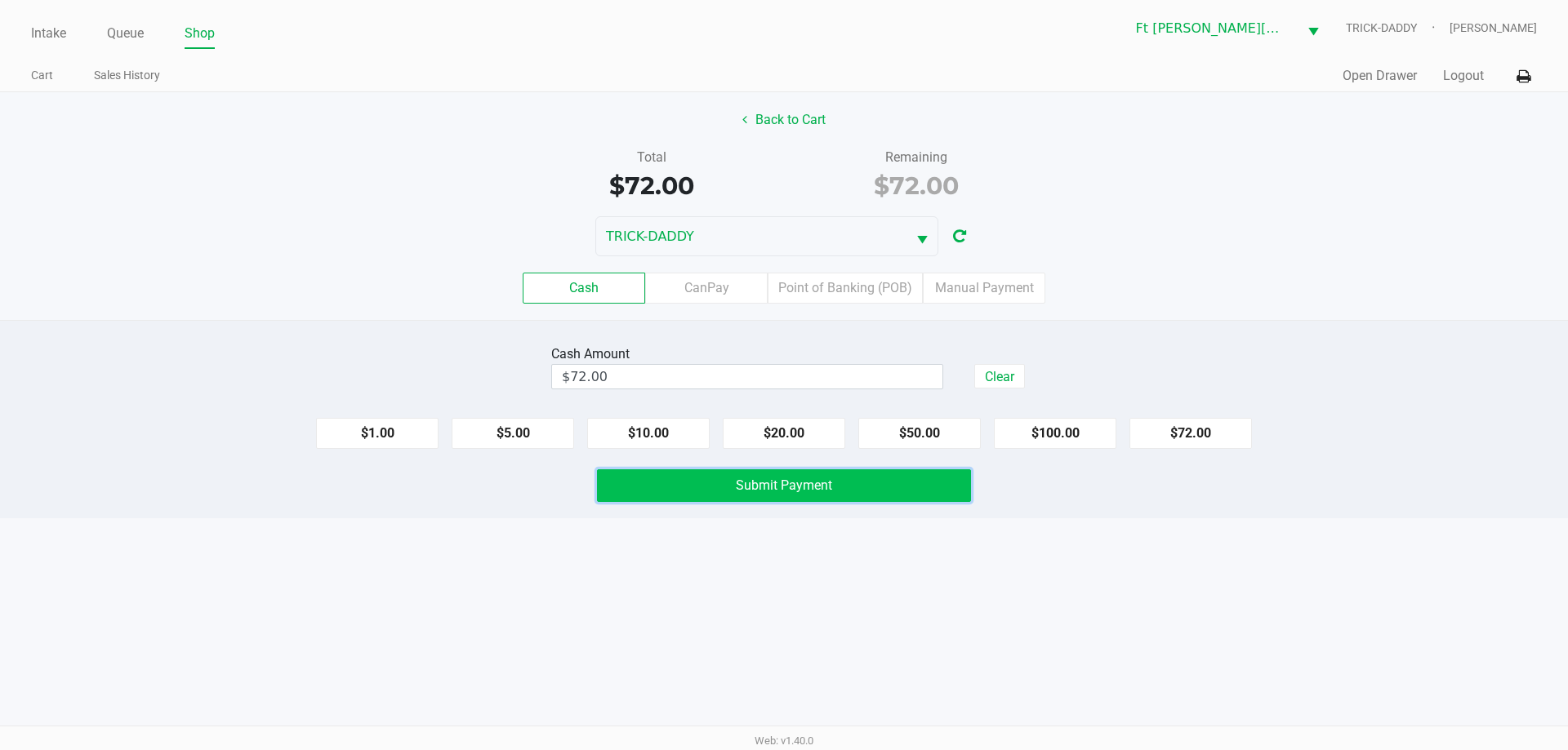
click at [944, 483] on button "Submit Payment" at bounding box center [784, 486] width 374 height 32
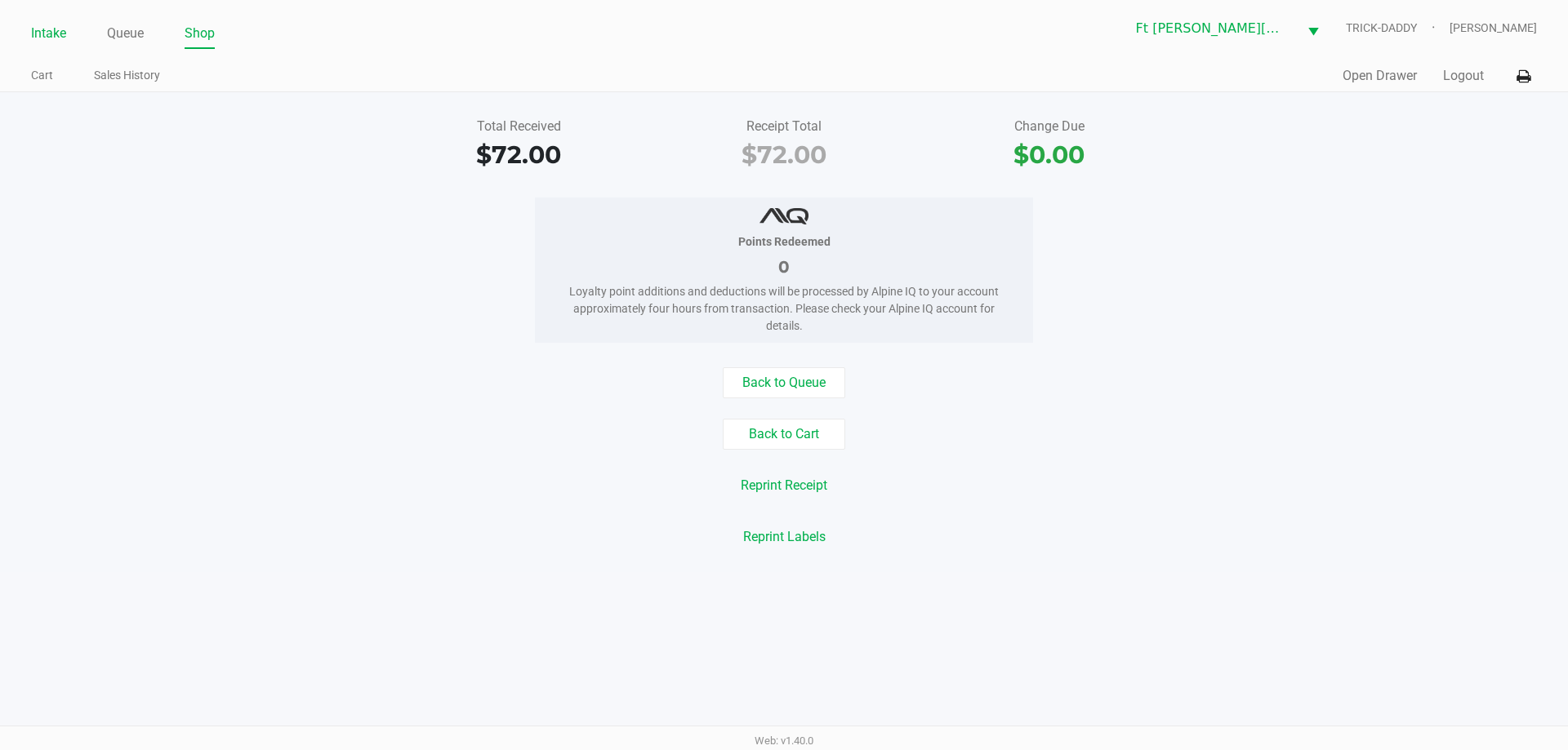
click at [51, 34] on link "Intake" at bounding box center [49, 33] width 35 height 23
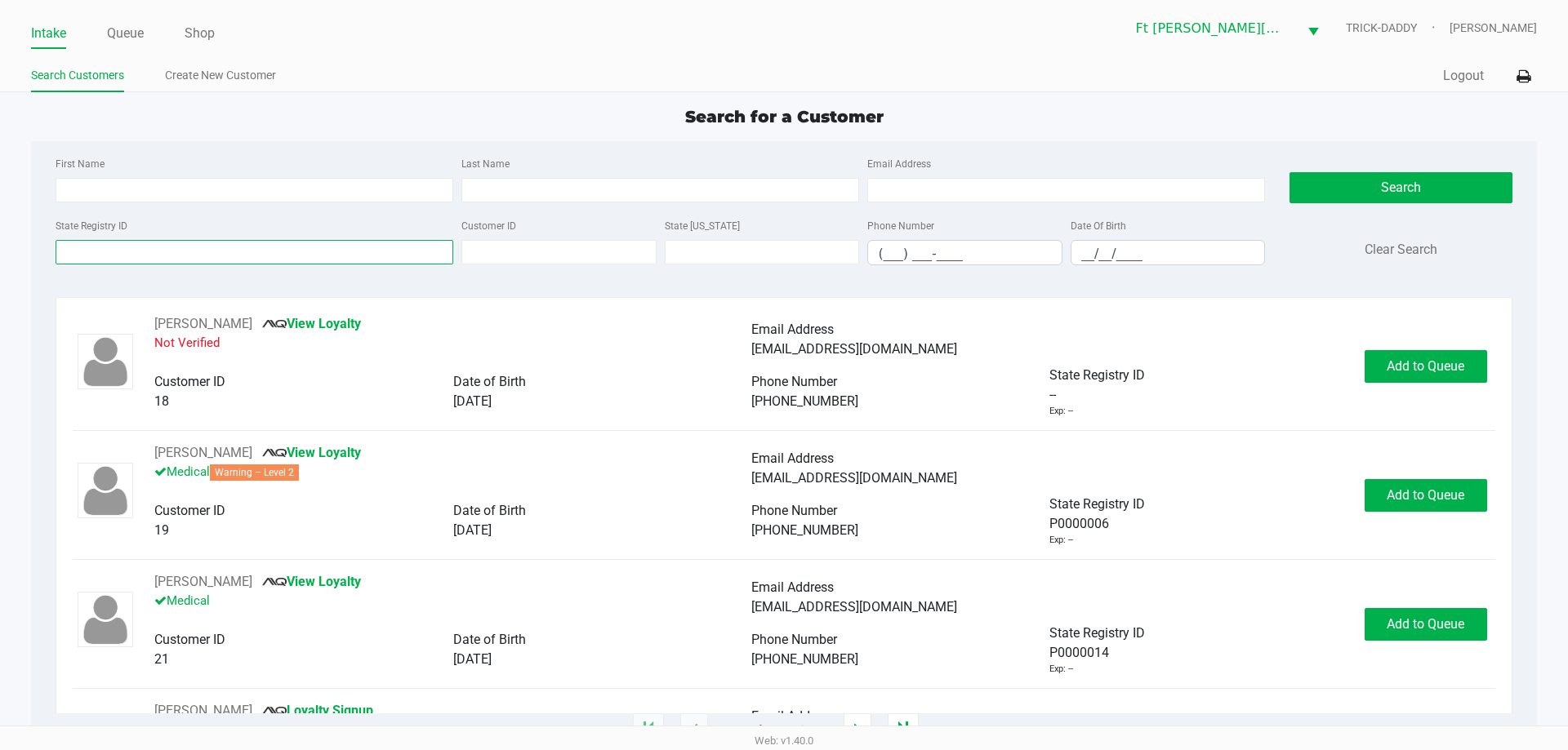
click at [82, 258] on input "State Registry ID" at bounding box center [254, 252] width 398 height 25
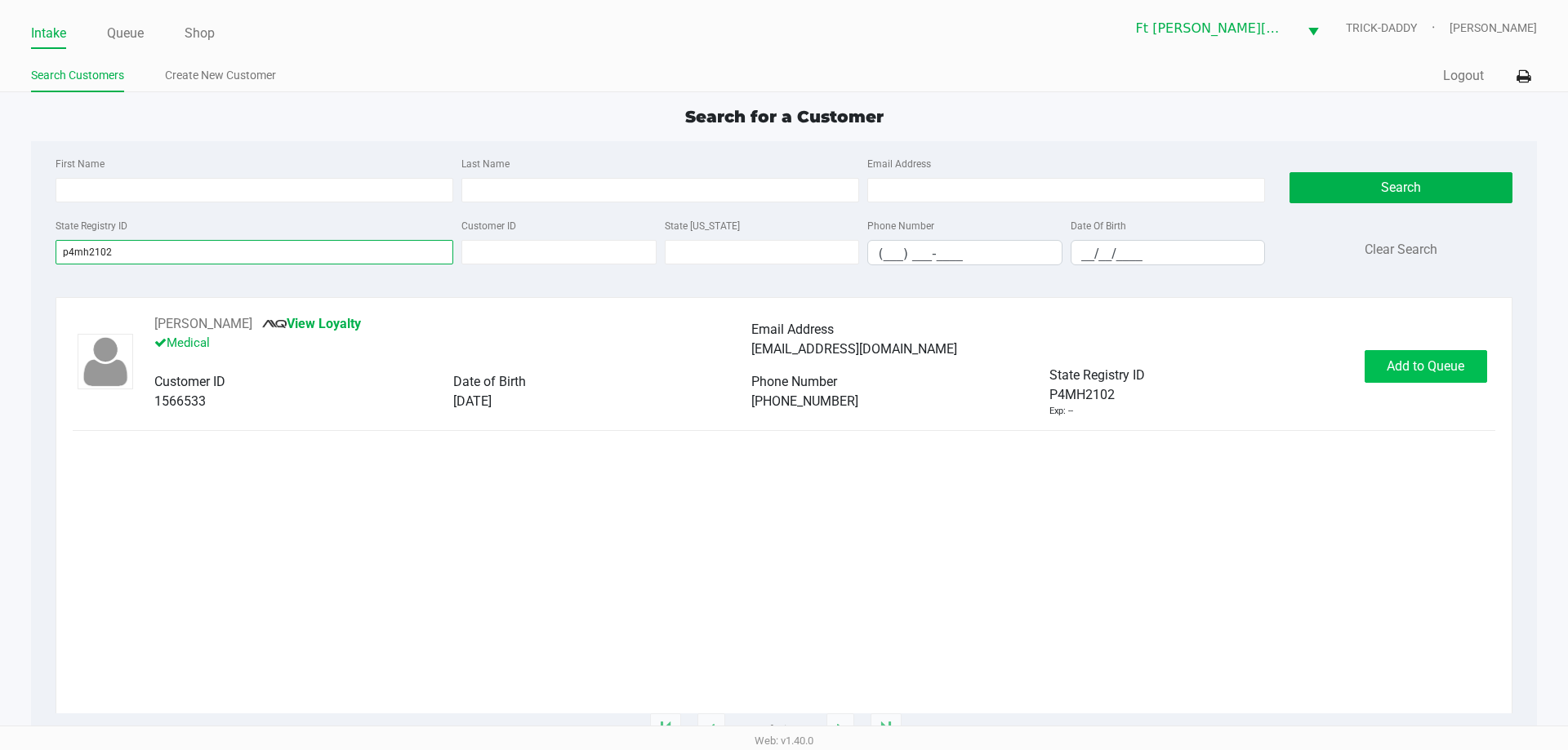
type input "p4mh2102"
click at [1430, 372] on span "Add to Queue" at bounding box center [1425, 366] width 77 height 16
click at [1425, 375] on button "In Queue" at bounding box center [1424, 366] width 114 height 32
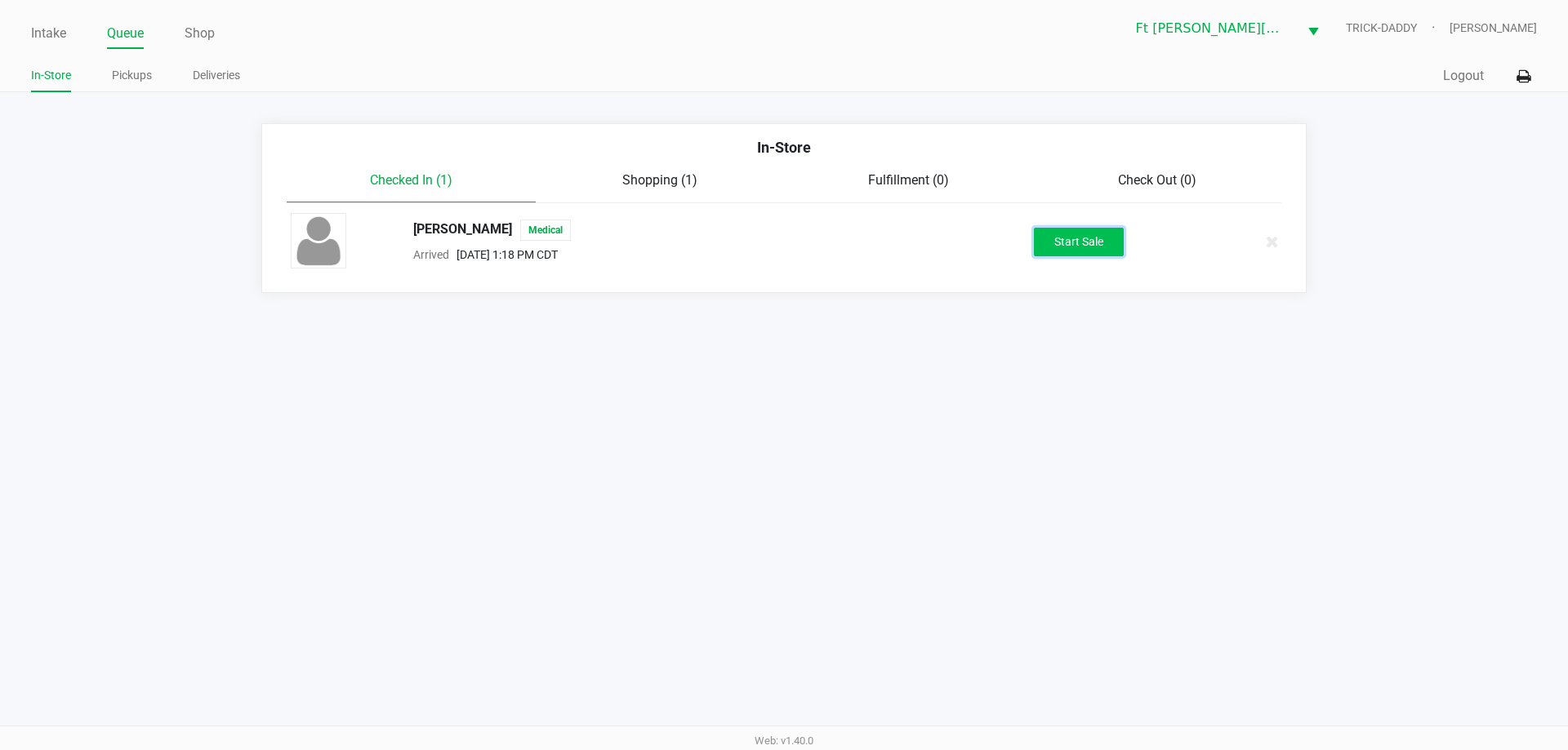
click at [1106, 255] on button "Start Sale" at bounding box center [1078, 241] width 89 height 29
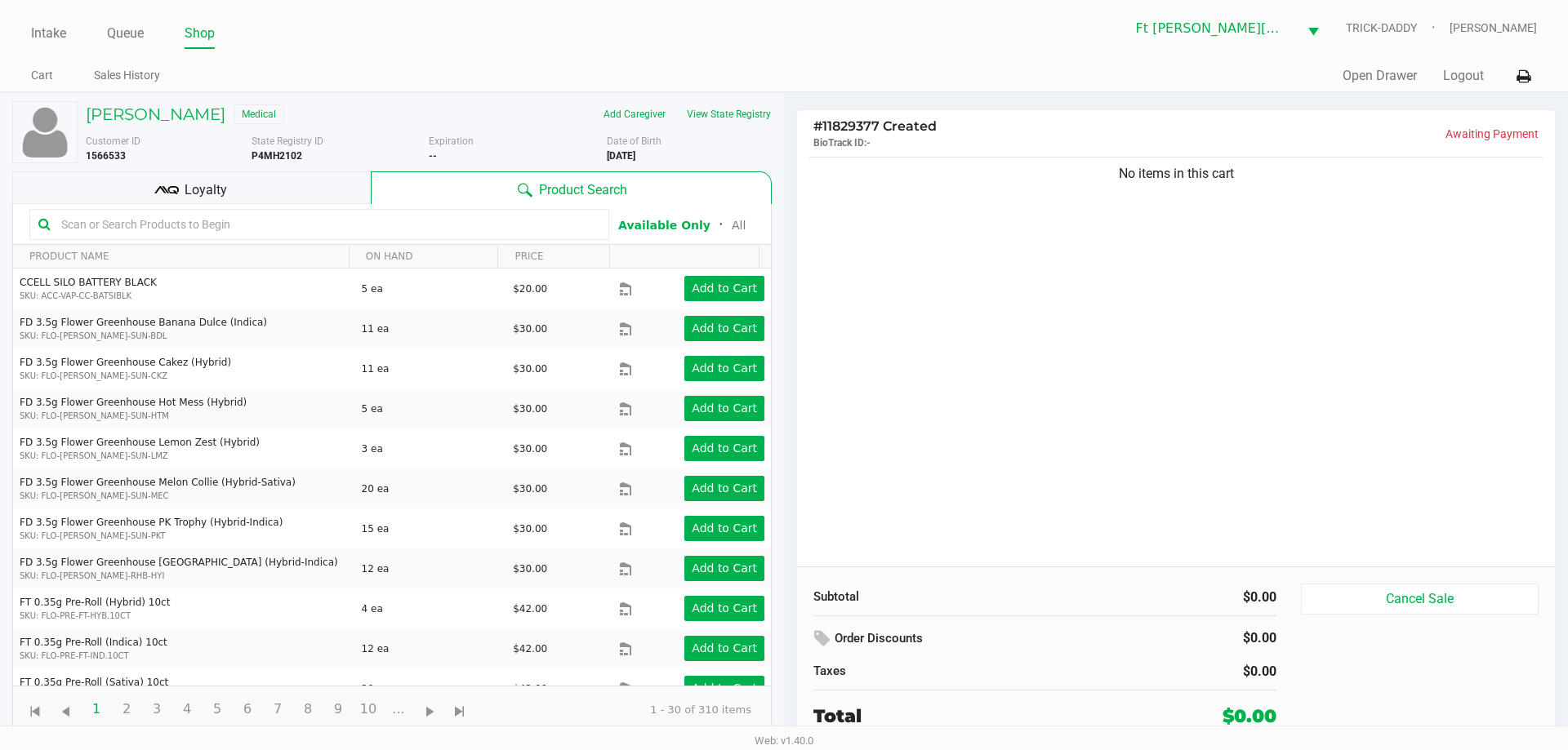
click at [208, 185] on span "Loyalty" at bounding box center [205, 190] width 42 height 19
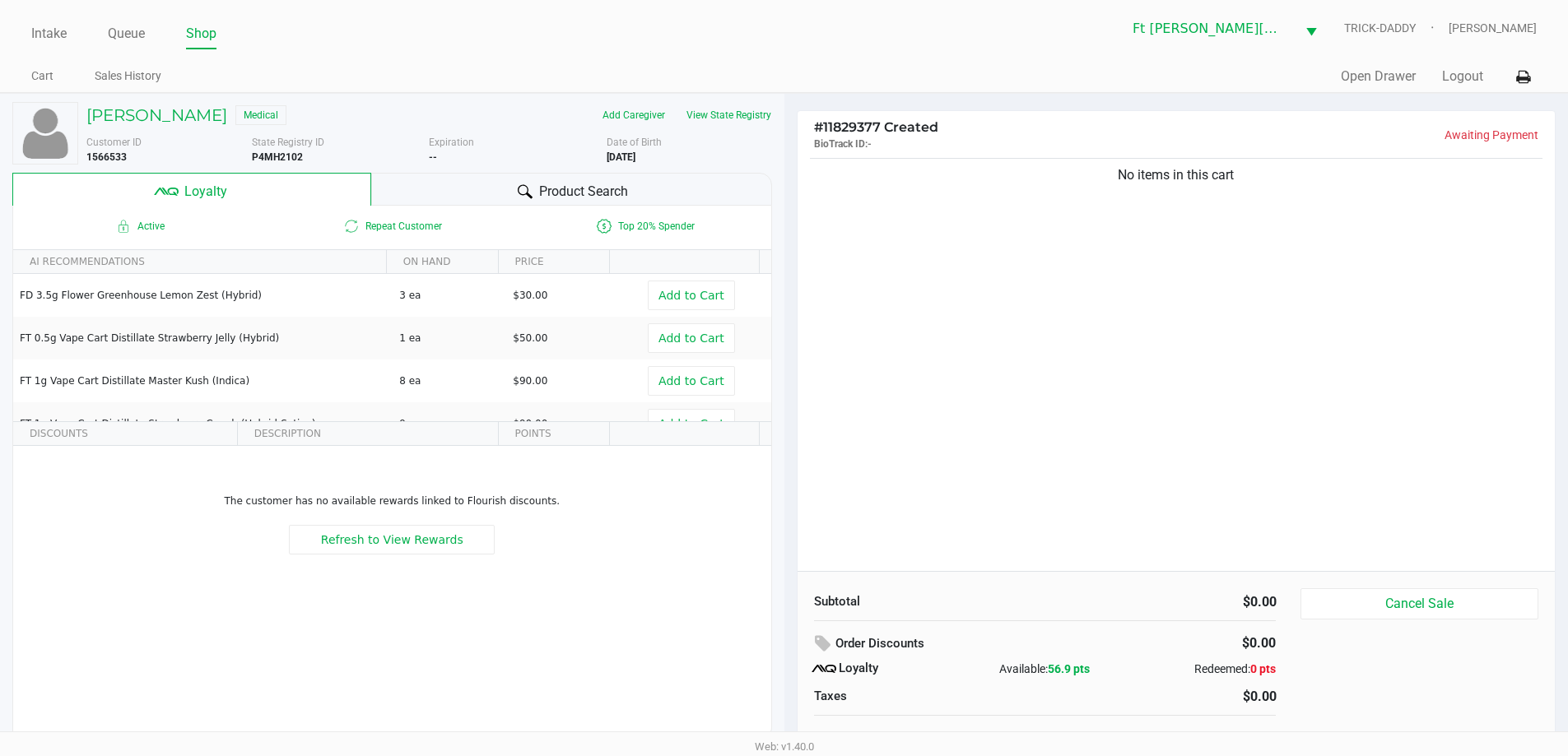
click at [630, 191] on div "Product Search" at bounding box center [572, 189] width 401 height 33
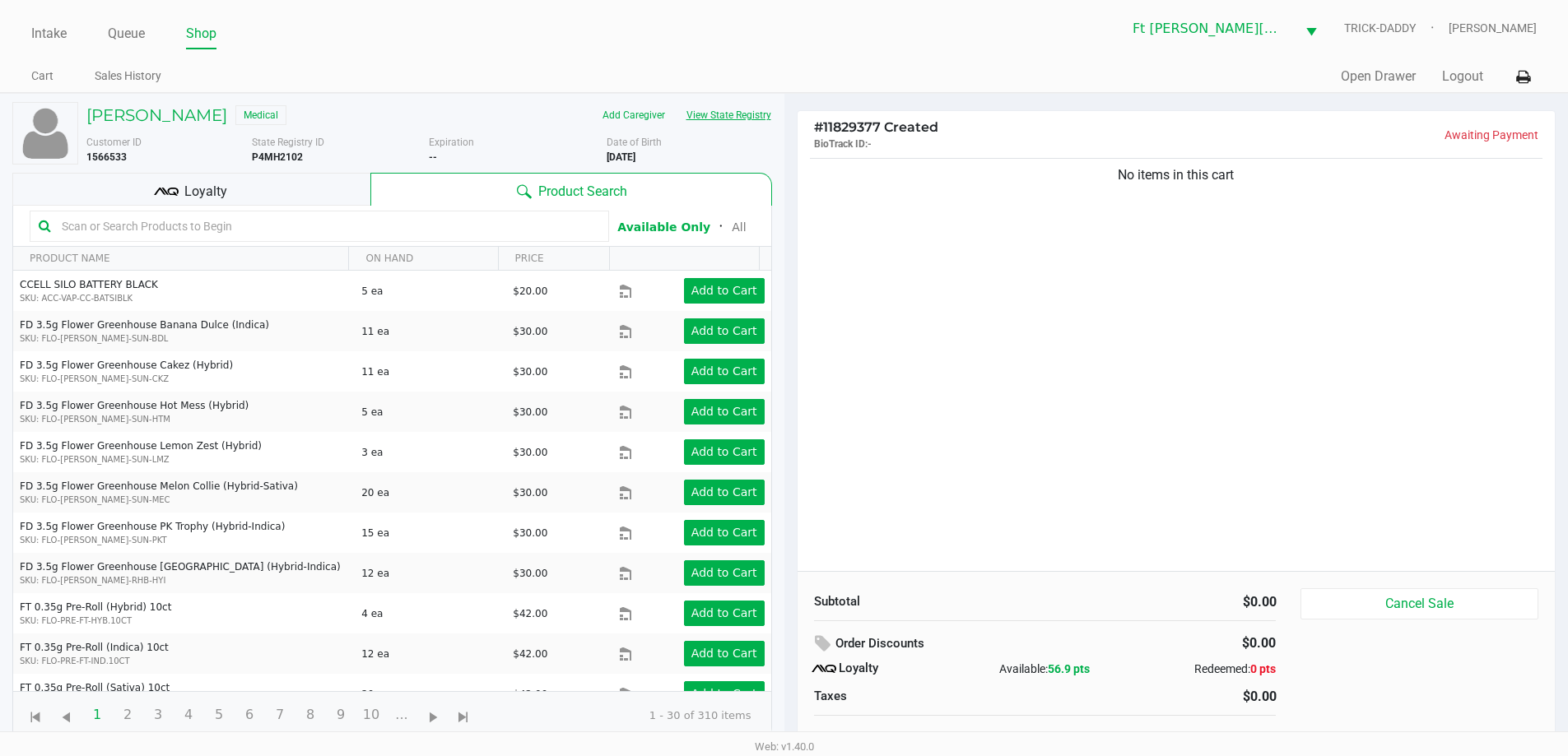
click at [729, 120] on button "View State Registry" at bounding box center [725, 115] width 97 height 26
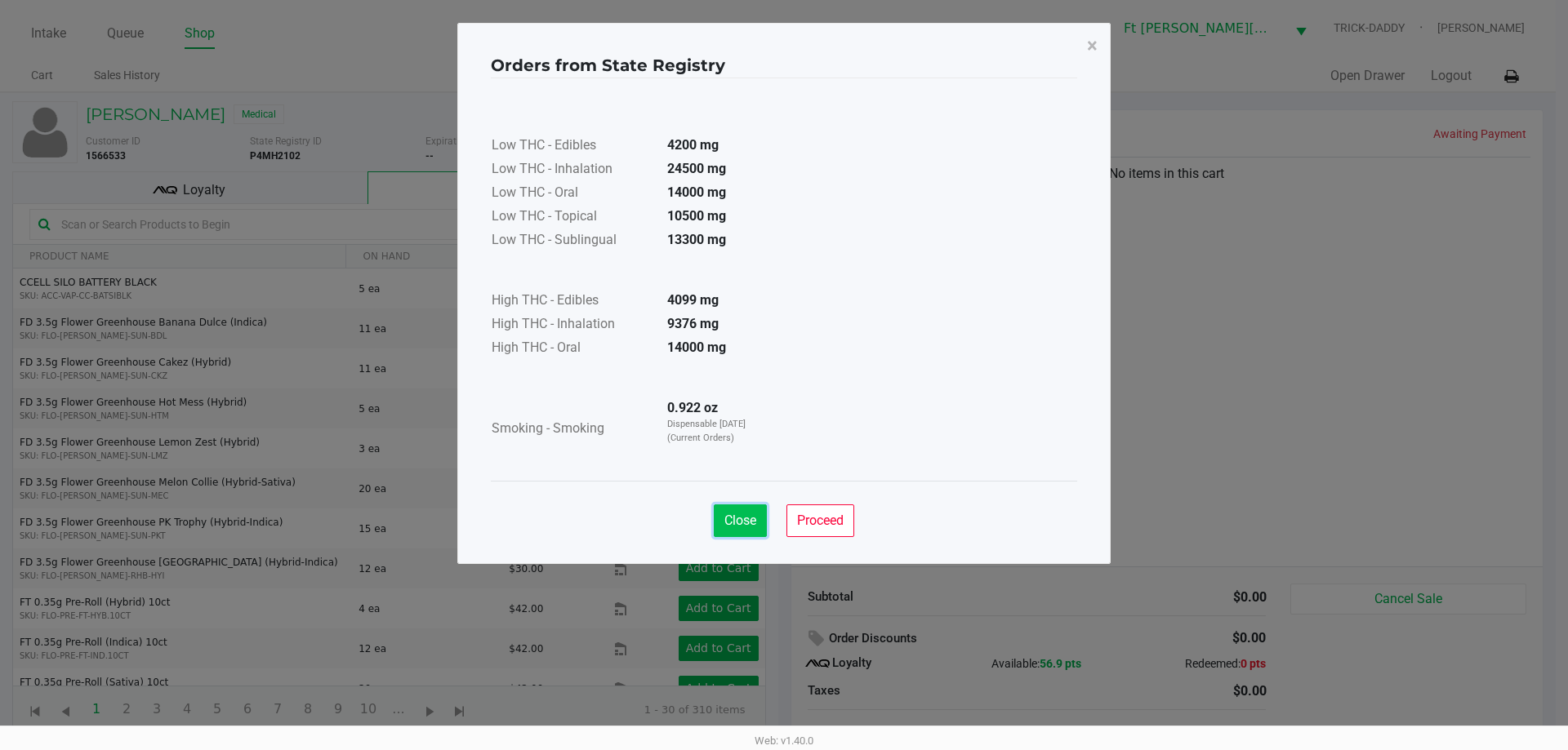
click at [724, 521] on span "Close" at bounding box center [740, 521] width 32 height 16
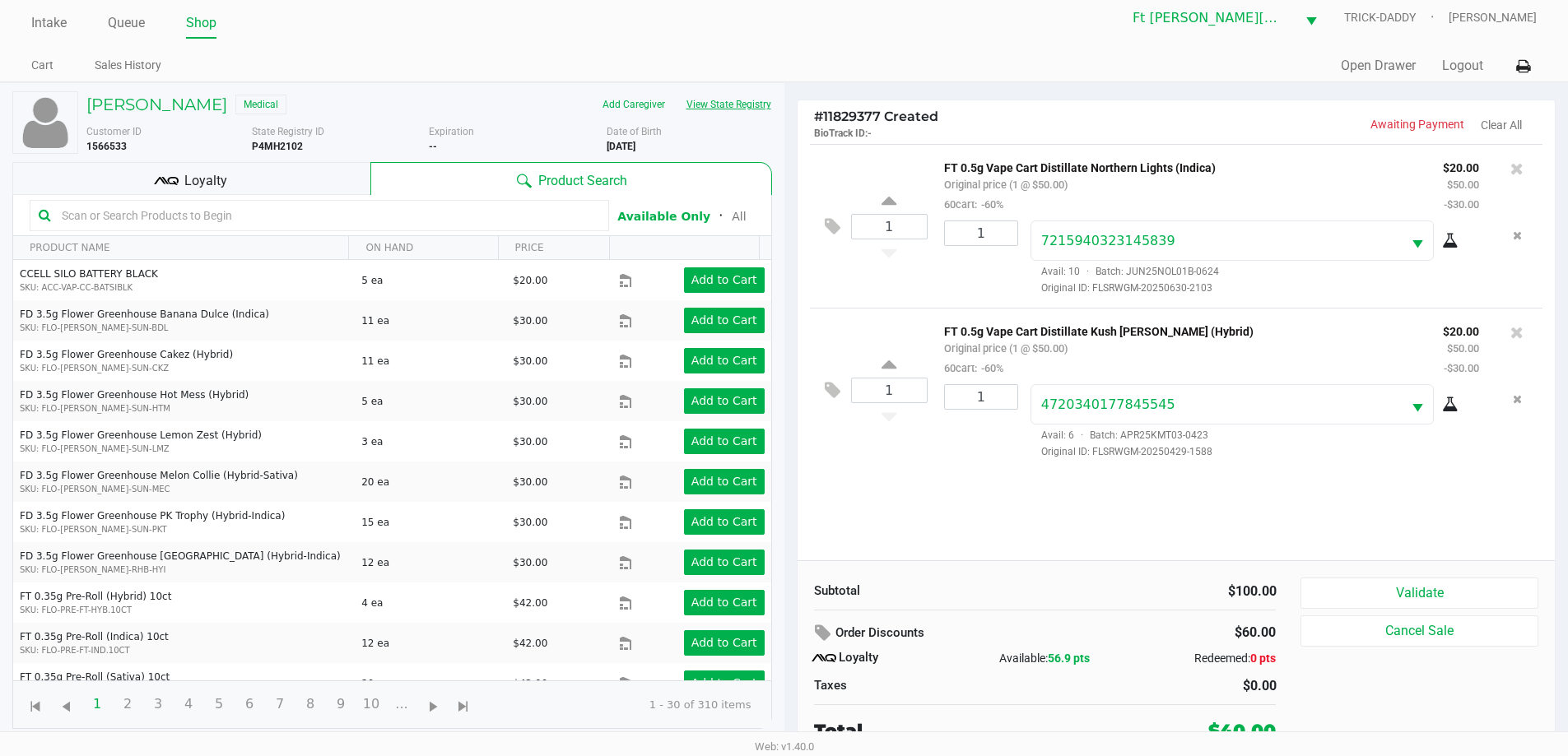
scroll to position [17, 0]
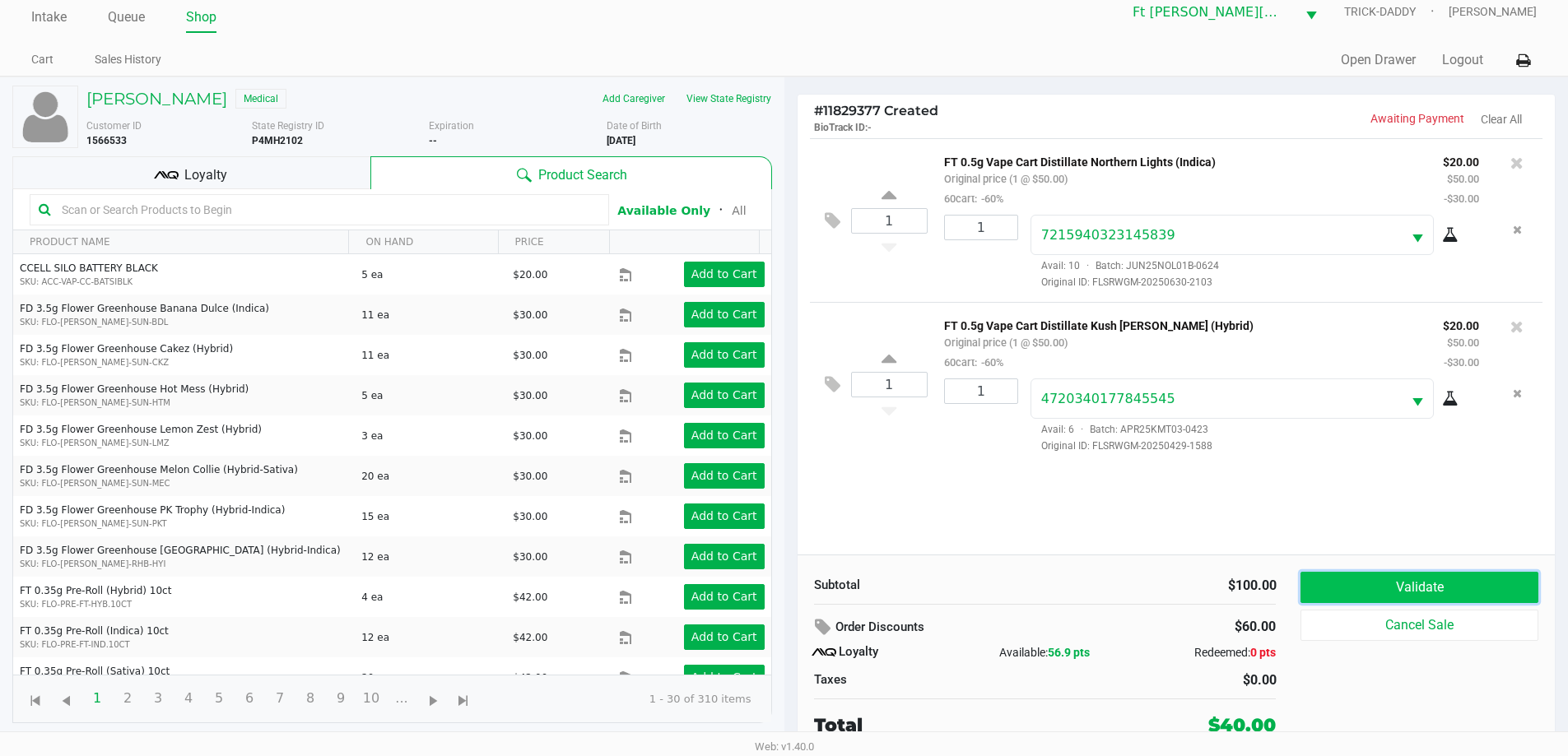
click at [1460, 595] on button "Validate" at bounding box center [1418, 588] width 237 height 32
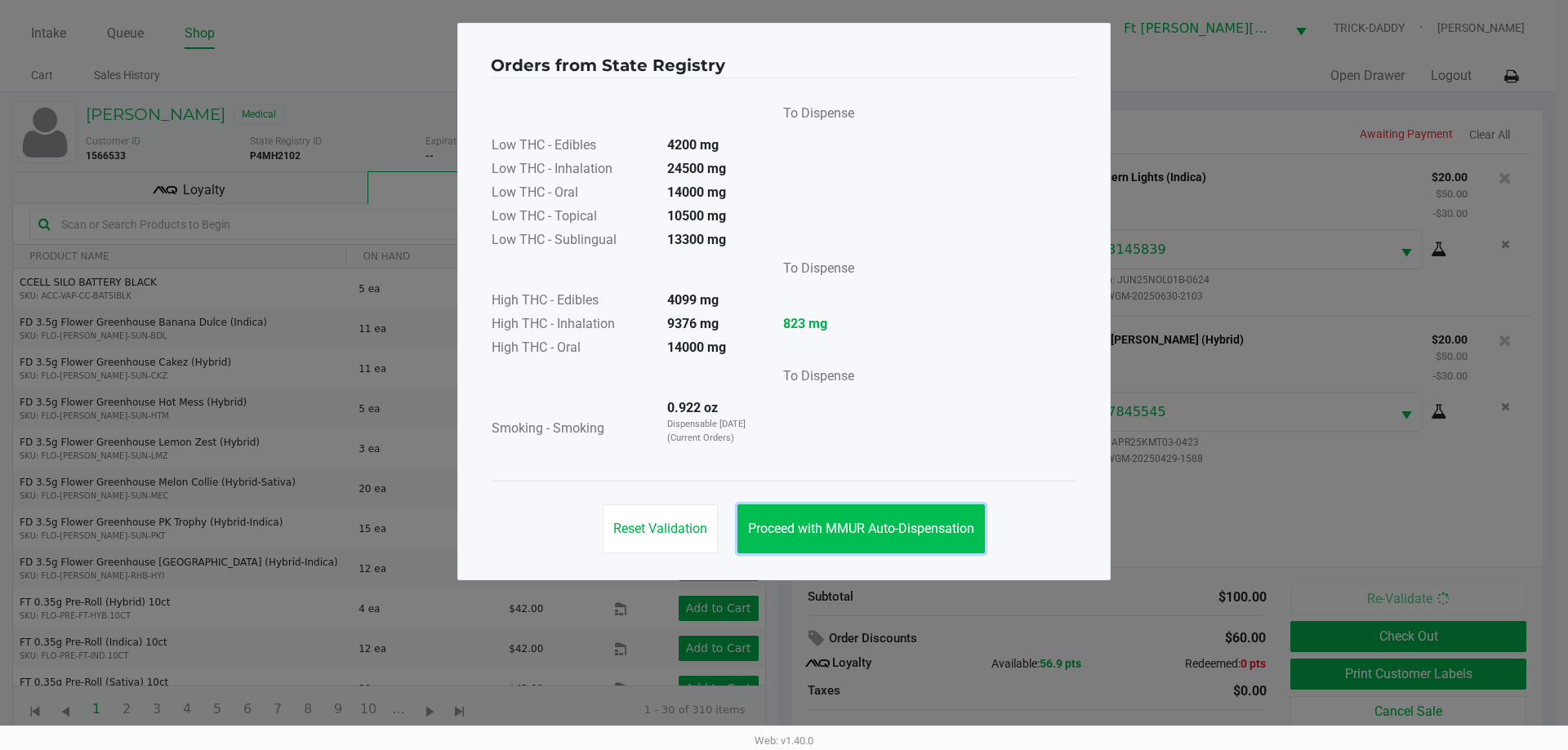
click at [857, 533] on span "Proceed with MMUR Auto-Dispensation" at bounding box center [860, 528] width 226 height 16
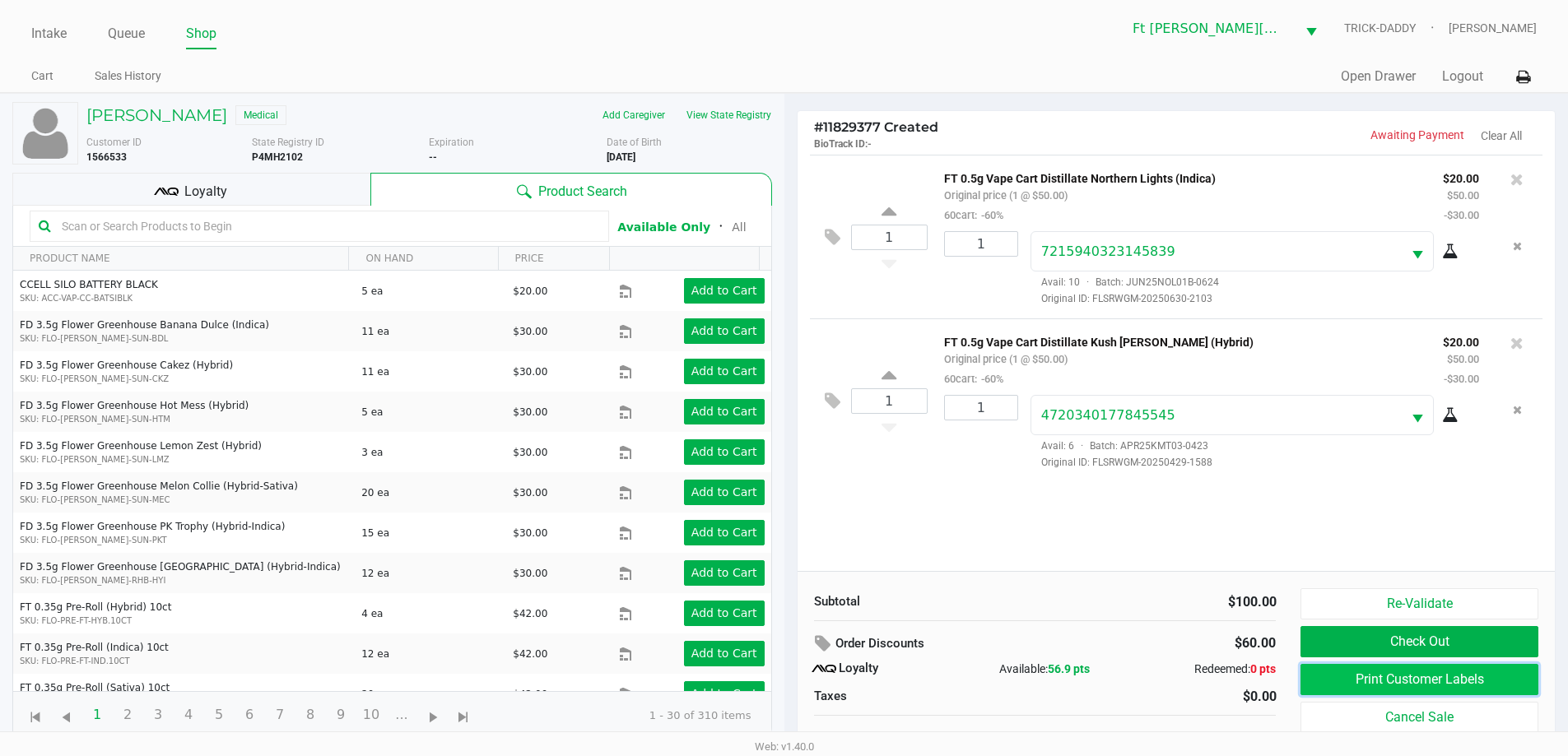
click at [1420, 684] on button "Print Customer Labels" at bounding box center [1418, 680] width 237 height 32
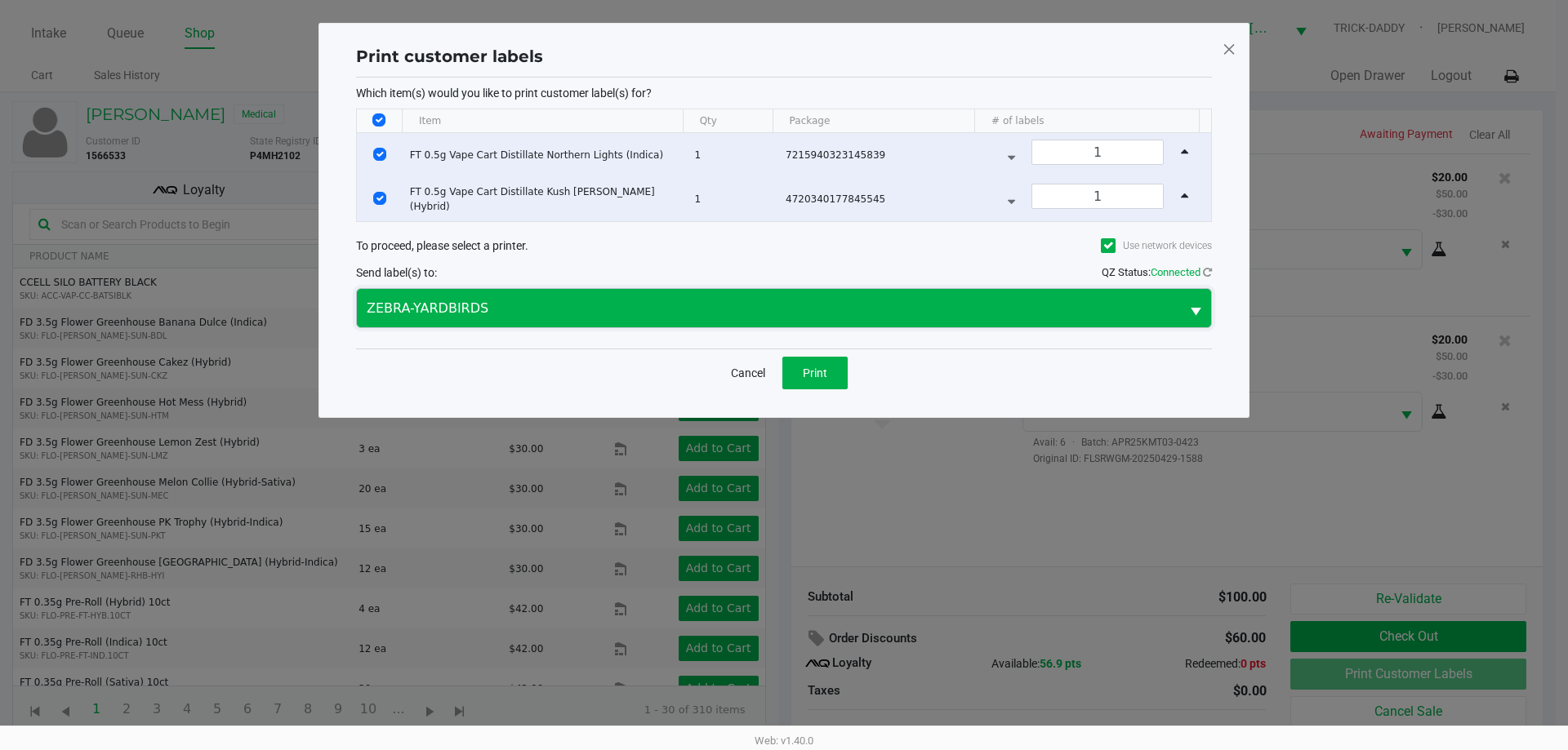
click at [614, 311] on span "ZEBRA-YARDBIRDS" at bounding box center [768, 308] width 803 height 19
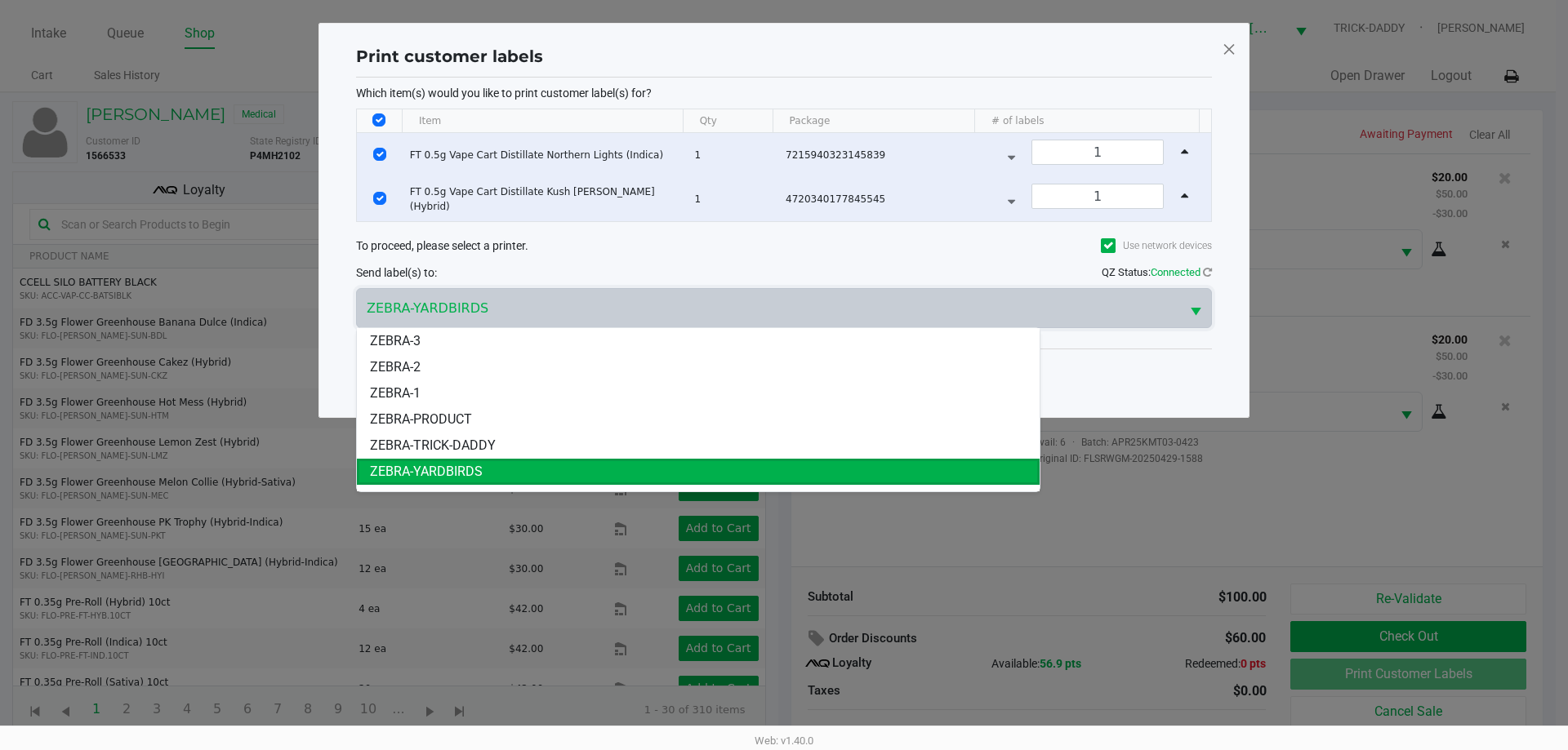
click at [498, 448] on li "ZEBRA-TRICK-DADDY" at bounding box center [697, 446] width 683 height 26
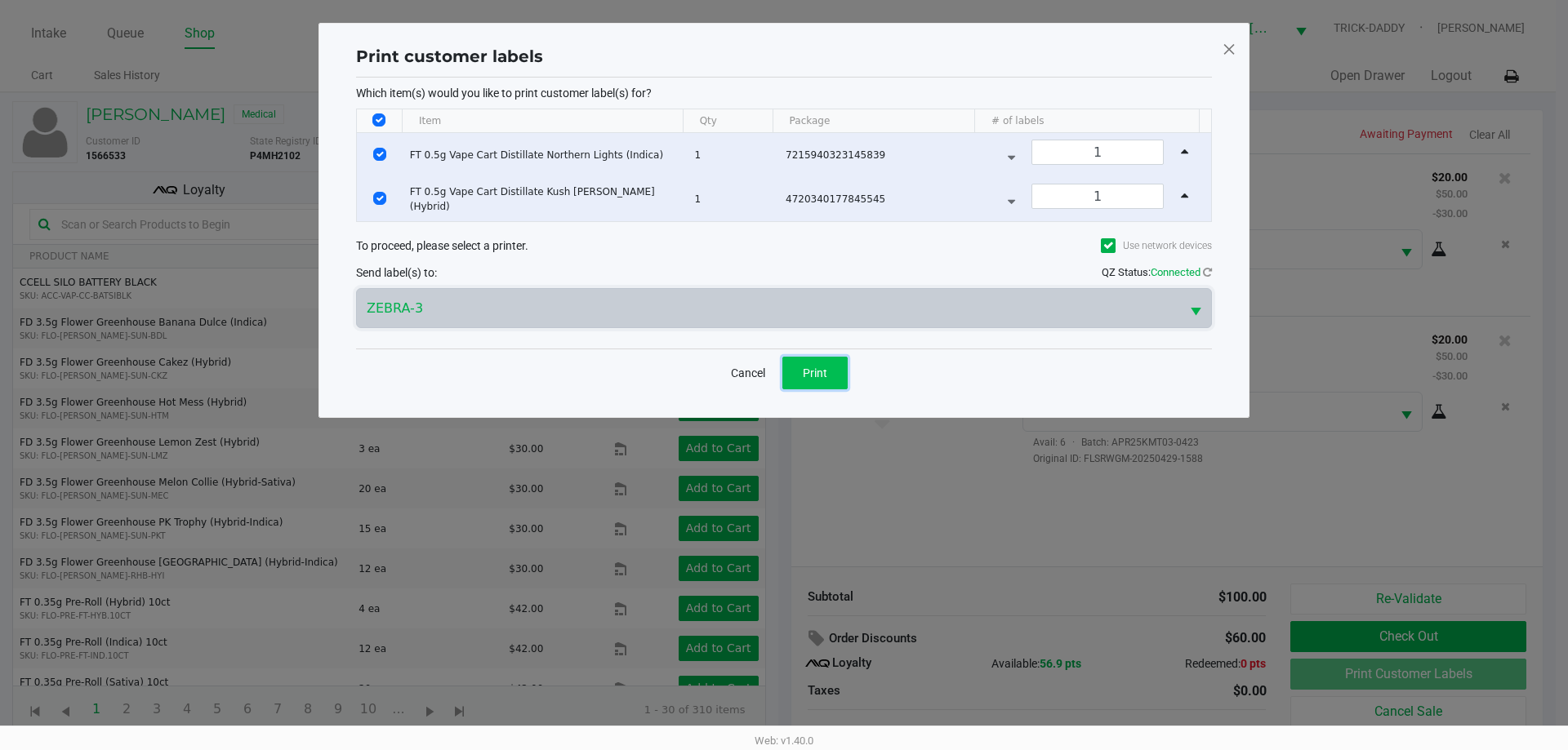
click at [831, 372] on button "Print" at bounding box center [814, 372] width 65 height 32
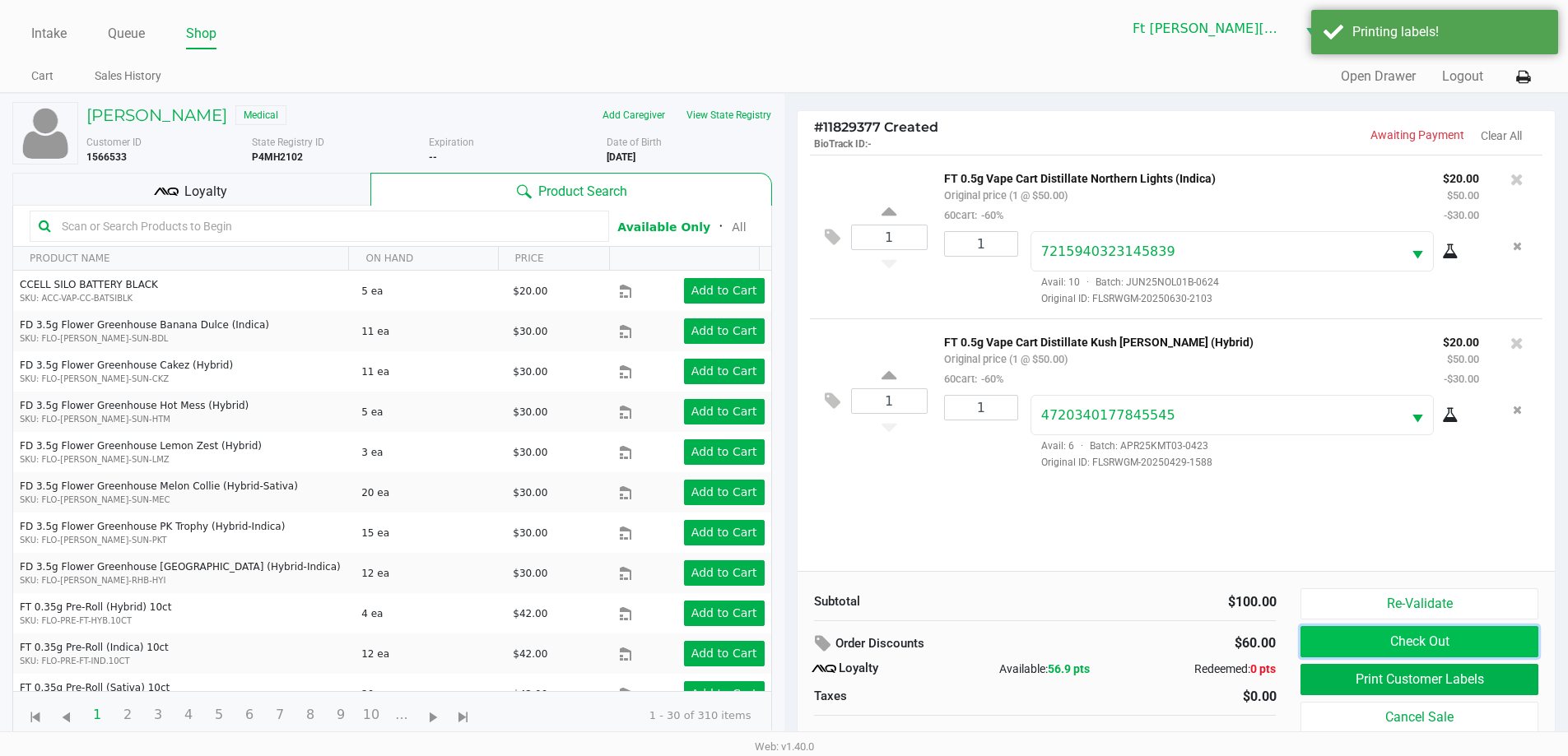
click at [1469, 643] on button "Check Out" at bounding box center [1418, 642] width 237 height 32
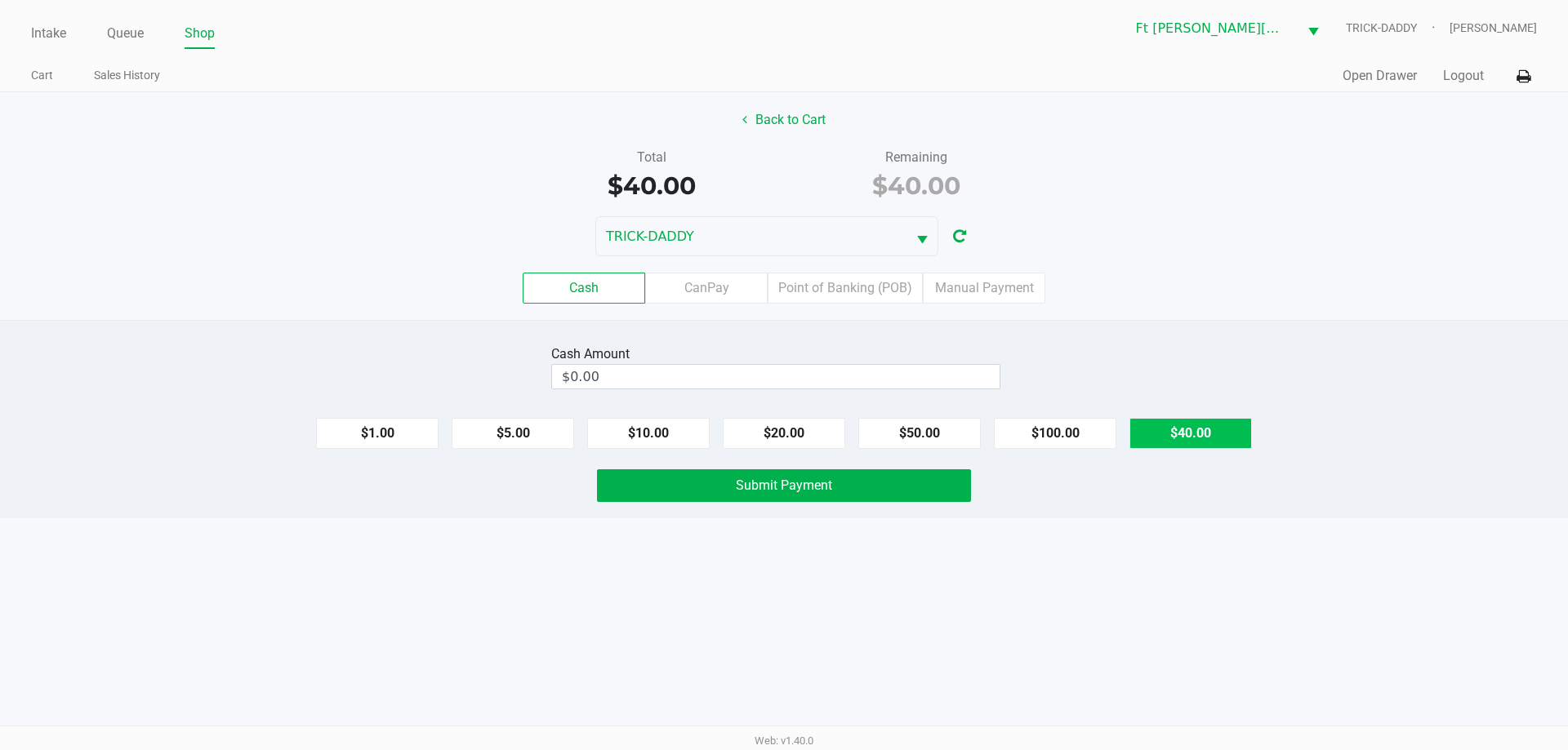
click at [1203, 423] on button "$40.00" at bounding box center [1190, 434] width 123 height 31
type input "$40.00"
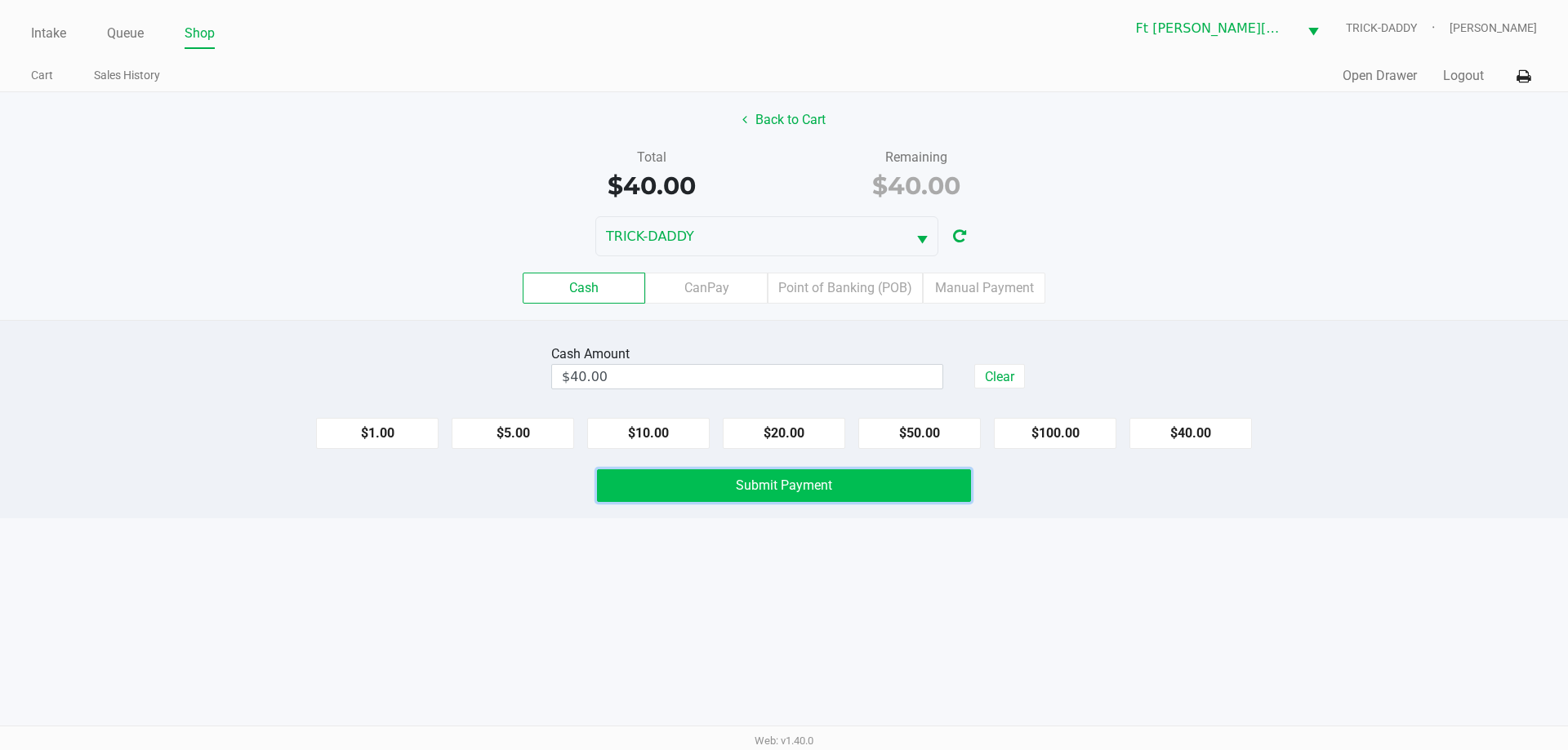
click at [903, 485] on button "Submit Payment" at bounding box center [784, 486] width 374 height 32
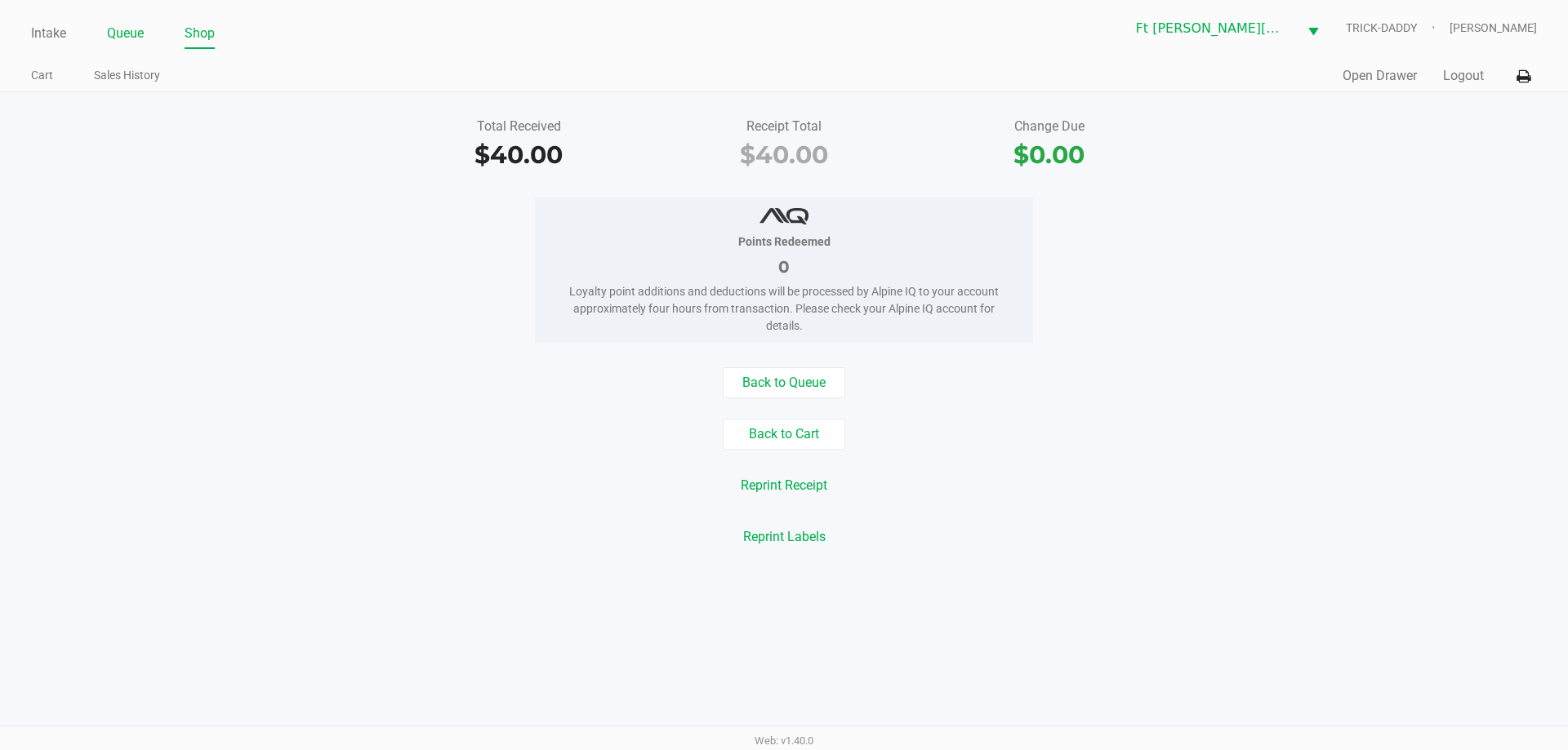
click at [144, 35] on link "Queue" at bounding box center [125, 33] width 37 height 23
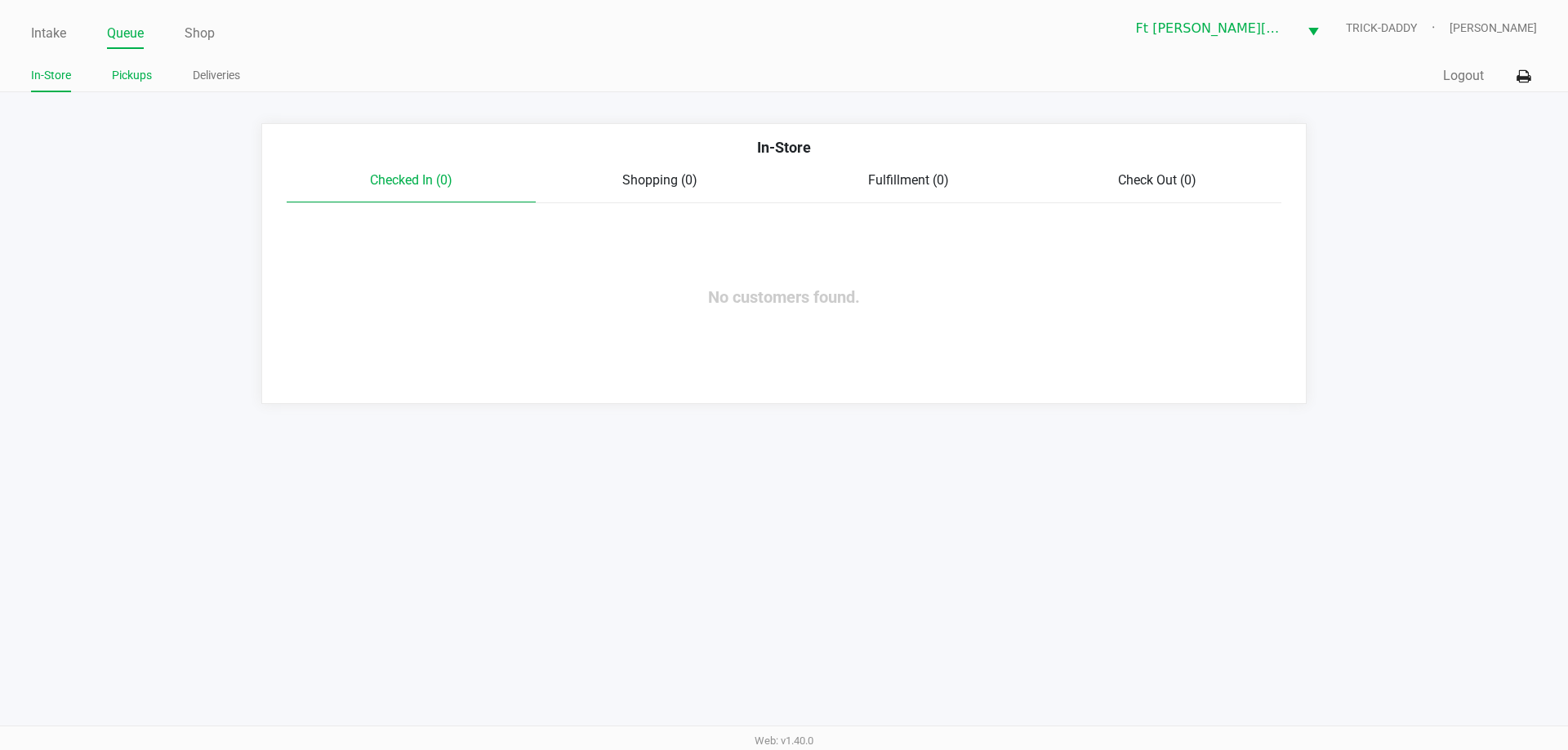
click at [137, 76] on link "Pickups" at bounding box center [131, 76] width 40 height 20
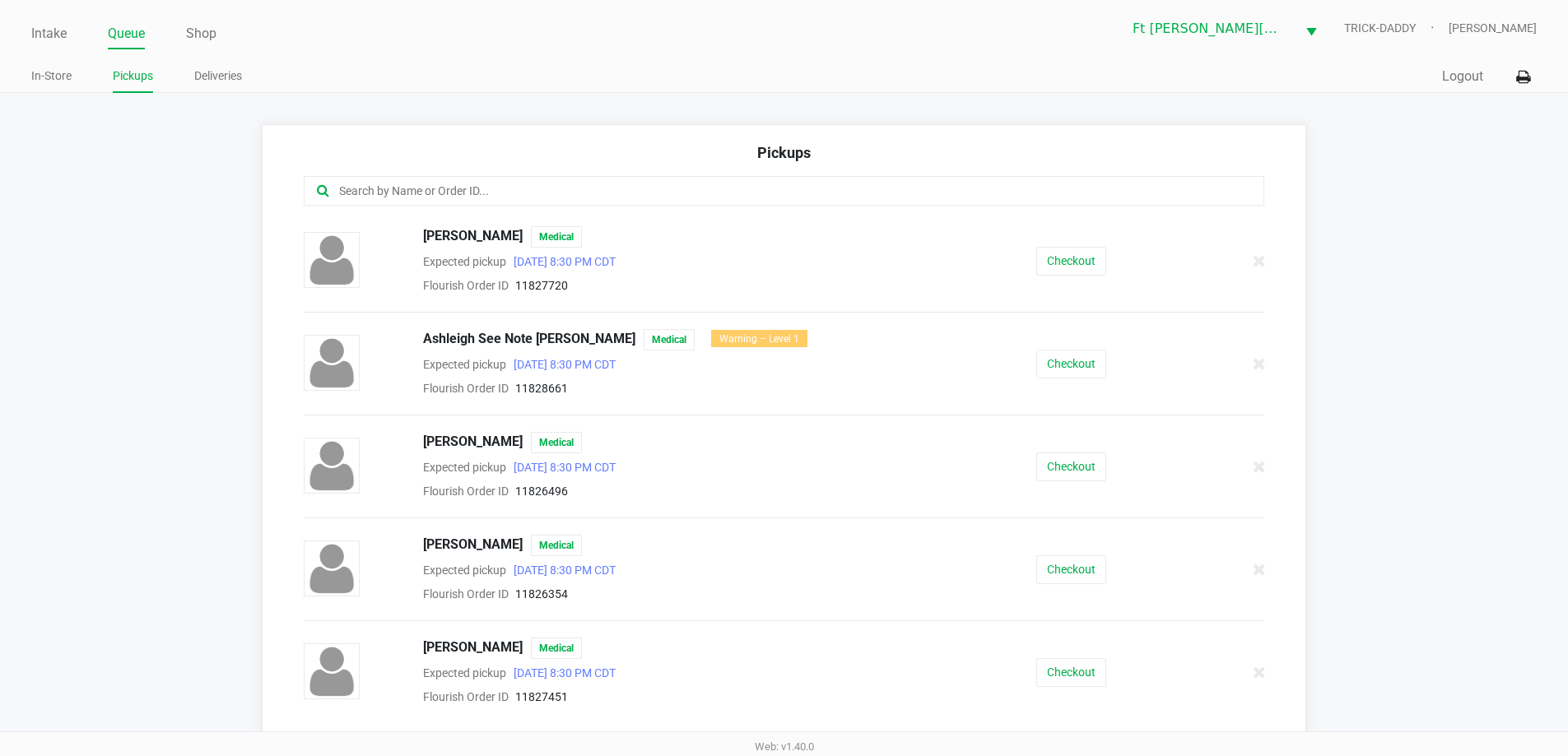
scroll to position [411, 0]
click at [1084, 372] on button "Checkout" at bounding box center [1071, 364] width 70 height 29
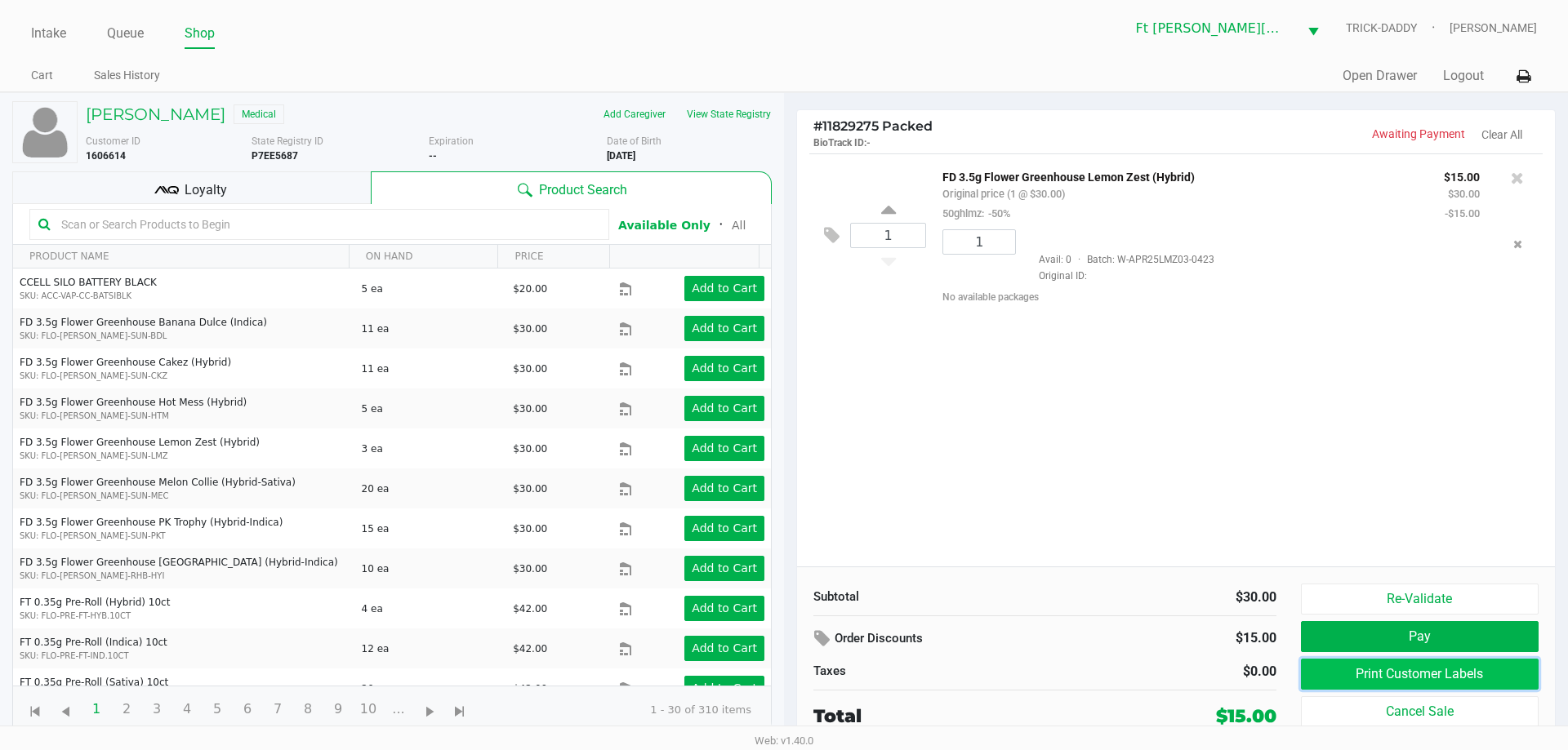
click at [1410, 681] on button "Print Customer Labels" at bounding box center [1420, 674] width 238 height 31
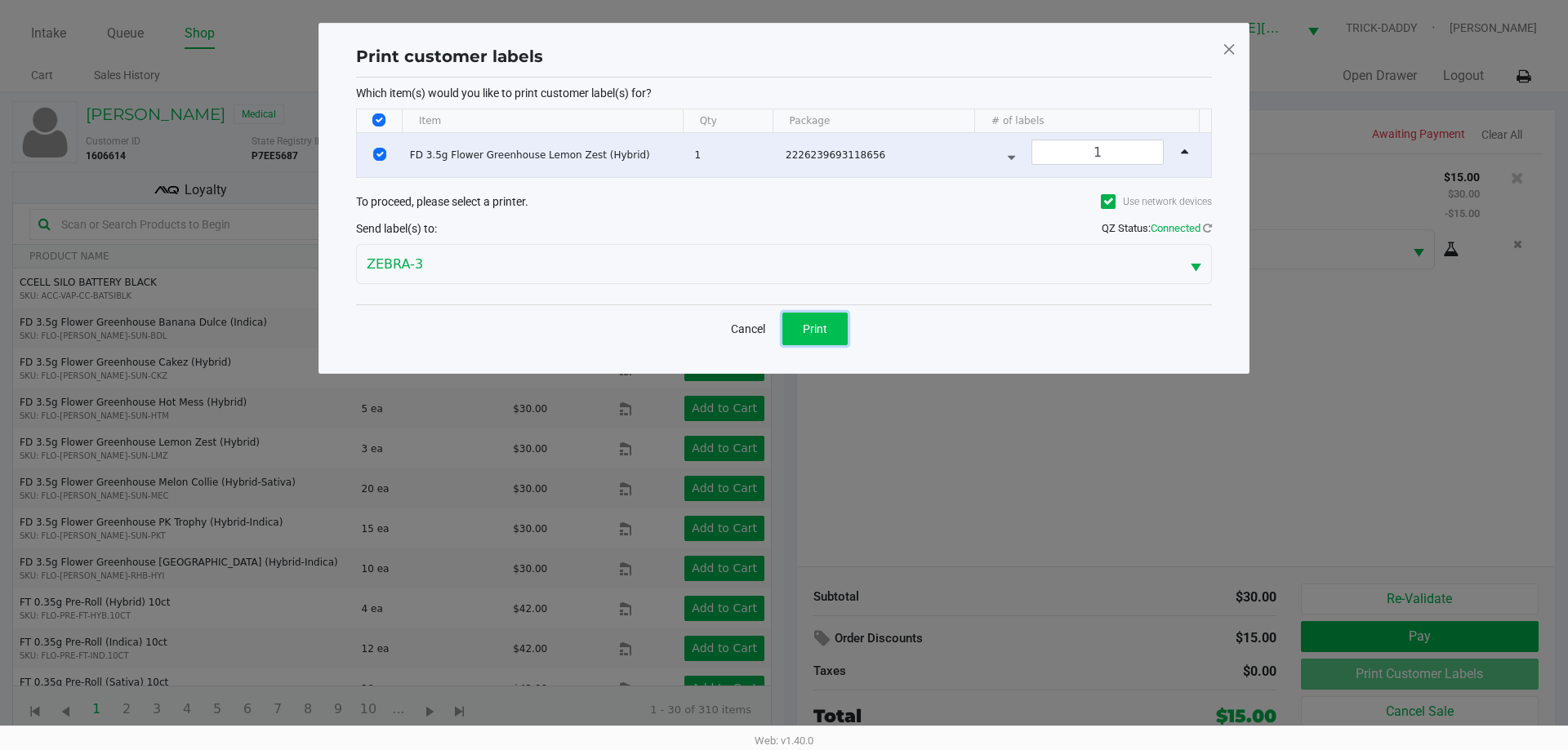
click at [835, 326] on button "Print" at bounding box center [814, 328] width 65 height 32
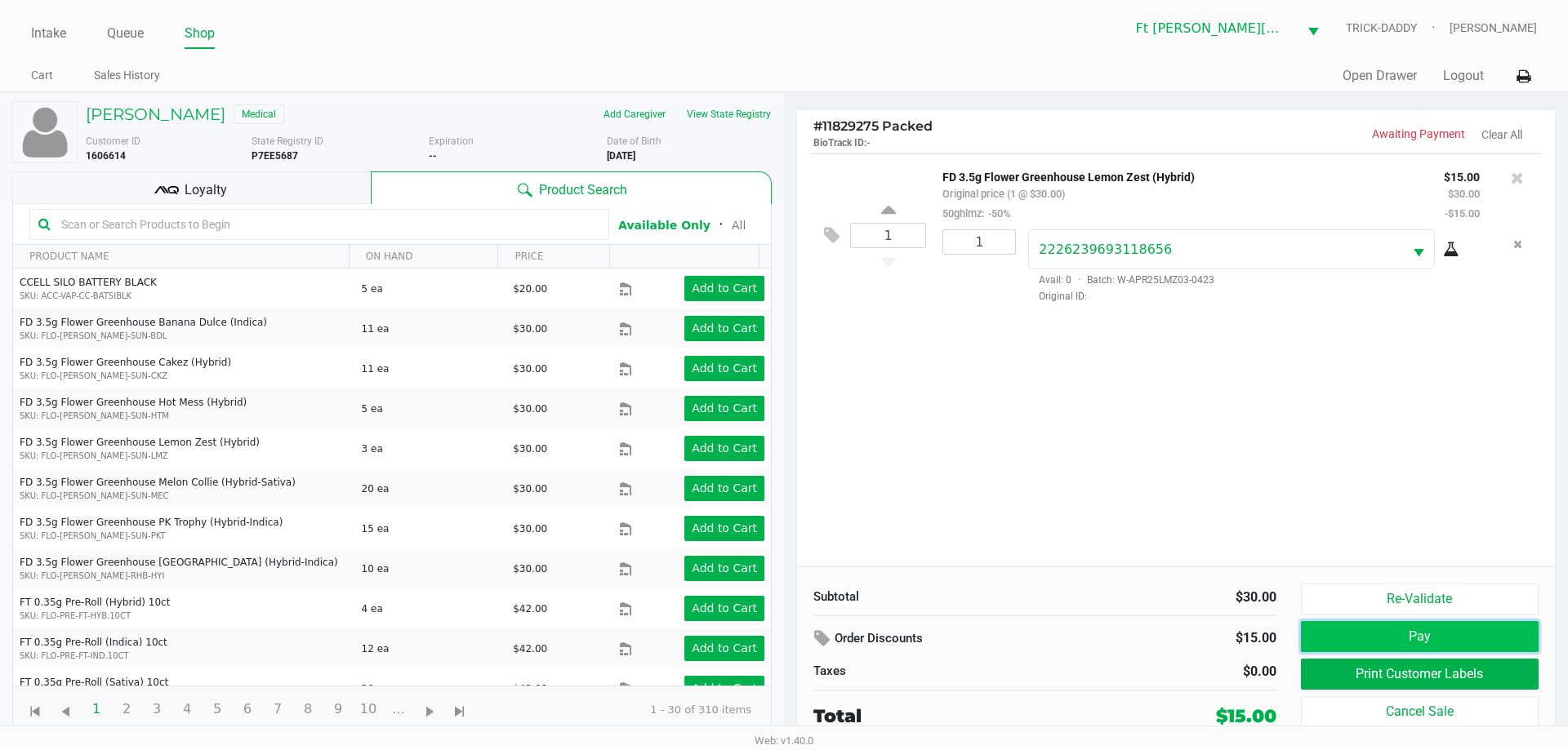
click at [1448, 636] on button "Pay" at bounding box center [1420, 637] width 238 height 31
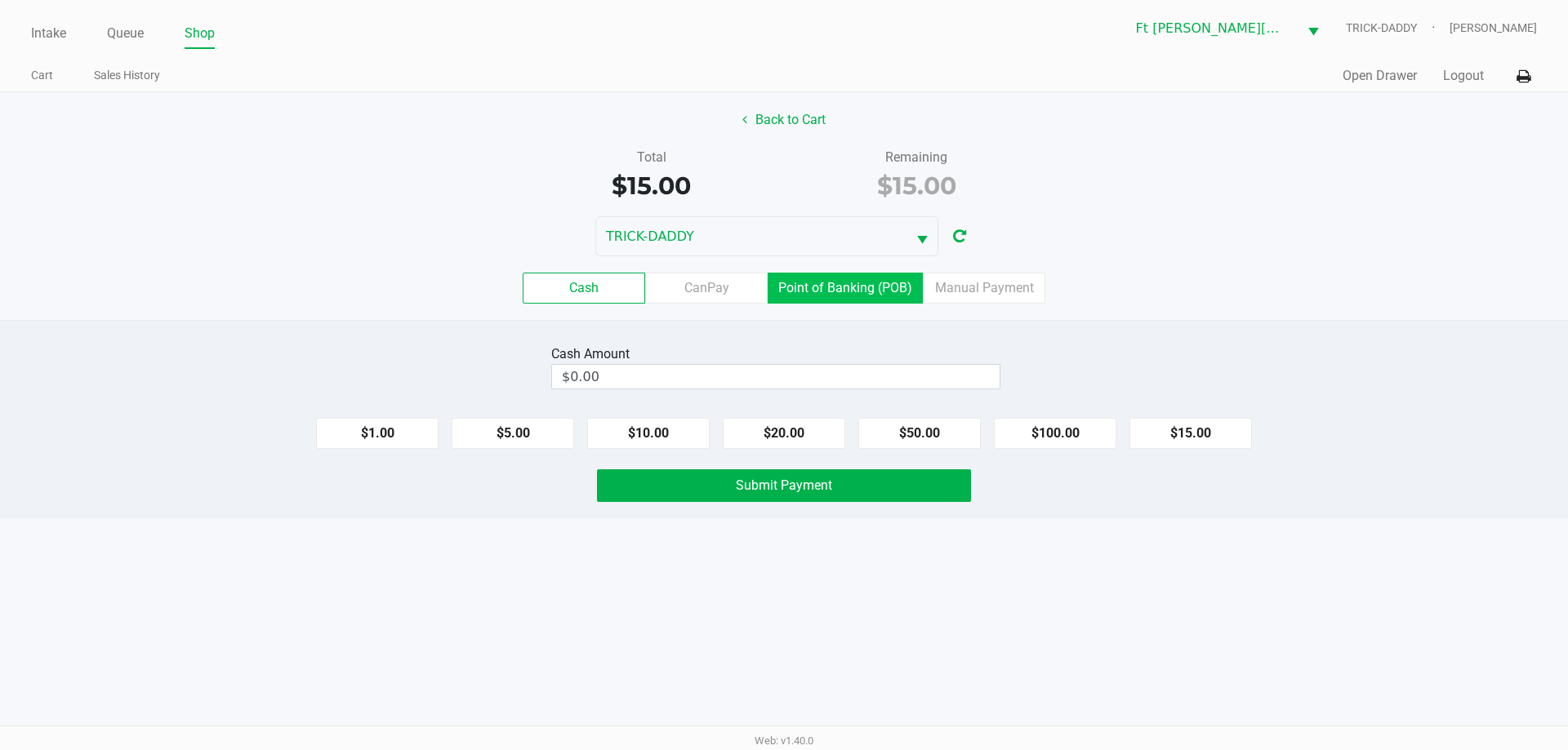
click at [900, 290] on label "Point of Banking (POB)" at bounding box center [845, 288] width 155 height 31
click at [0, 0] on 7 "Point of Banking (POB)" at bounding box center [0, 0] width 0 height 0
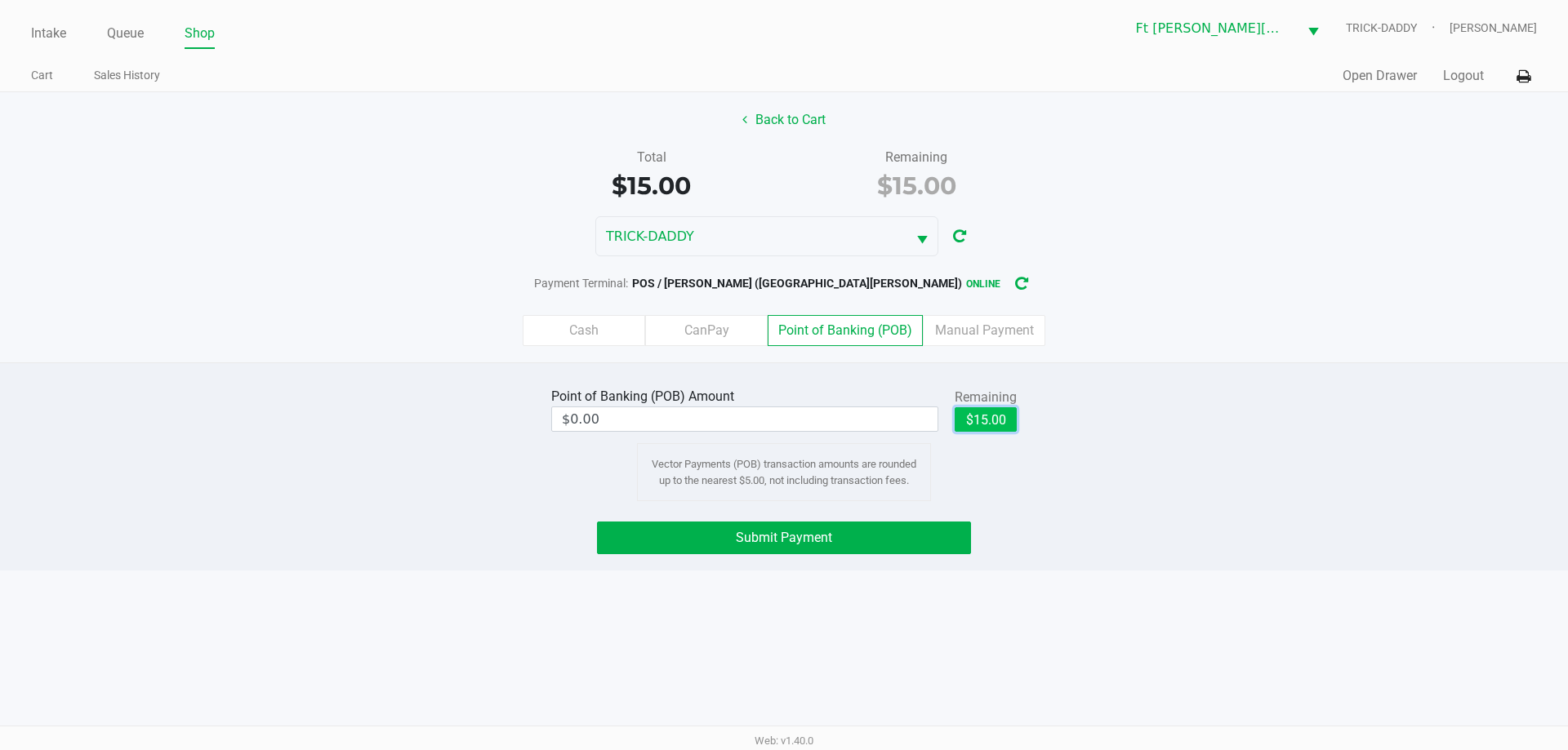
click at [989, 413] on button "$15.00" at bounding box center [985, 419] width 62 height 25
type input "$15.00"
click at [862, 539] on button "Submit Payment" at bounding box center [784, 537] width 374 height 32
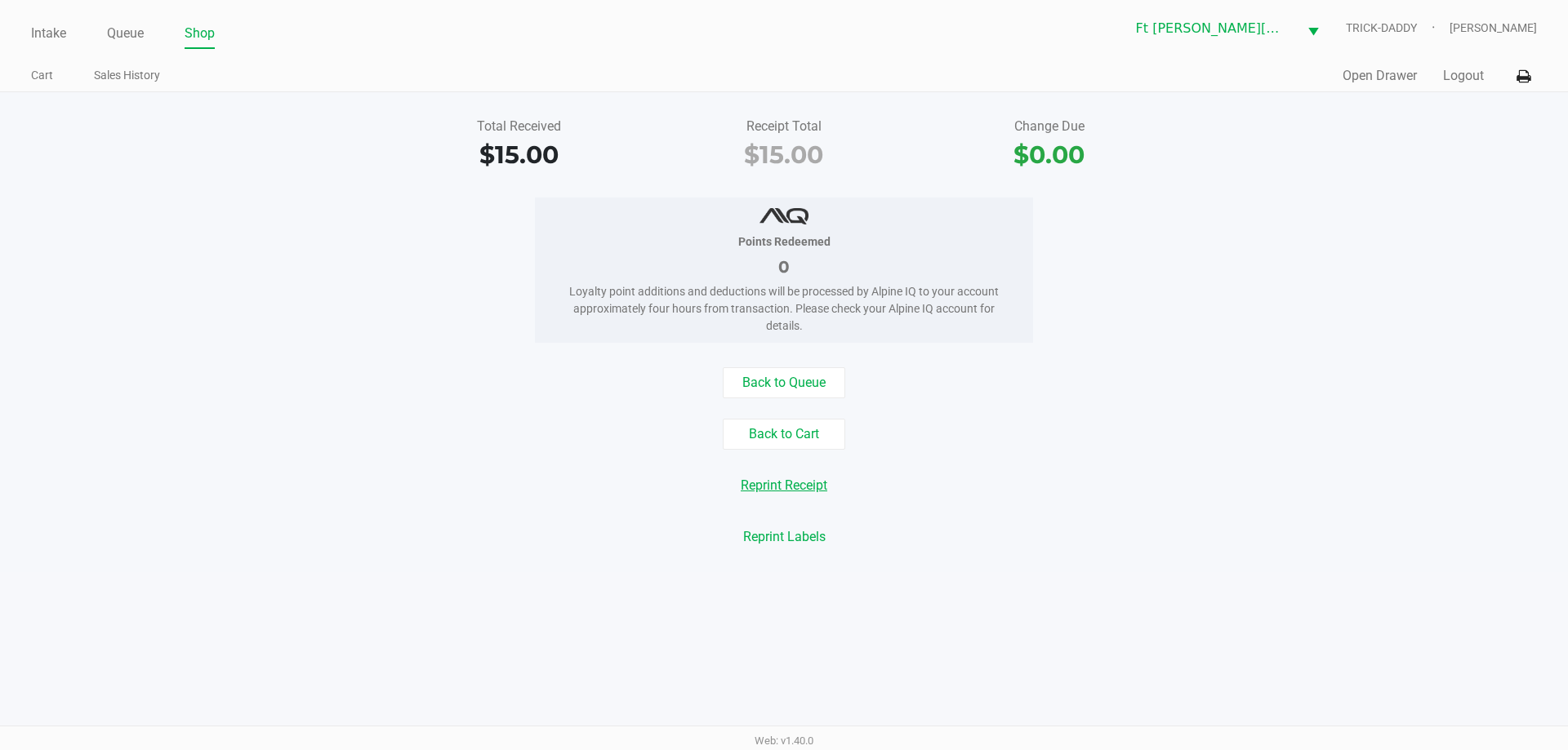
click at [765, 477] on button "Reprint Receipt" at bounding box center [783, 486] width 108 height 31
click at [46, 32] on link "Intake" at bounding box center [49, 33] width 35 height 23
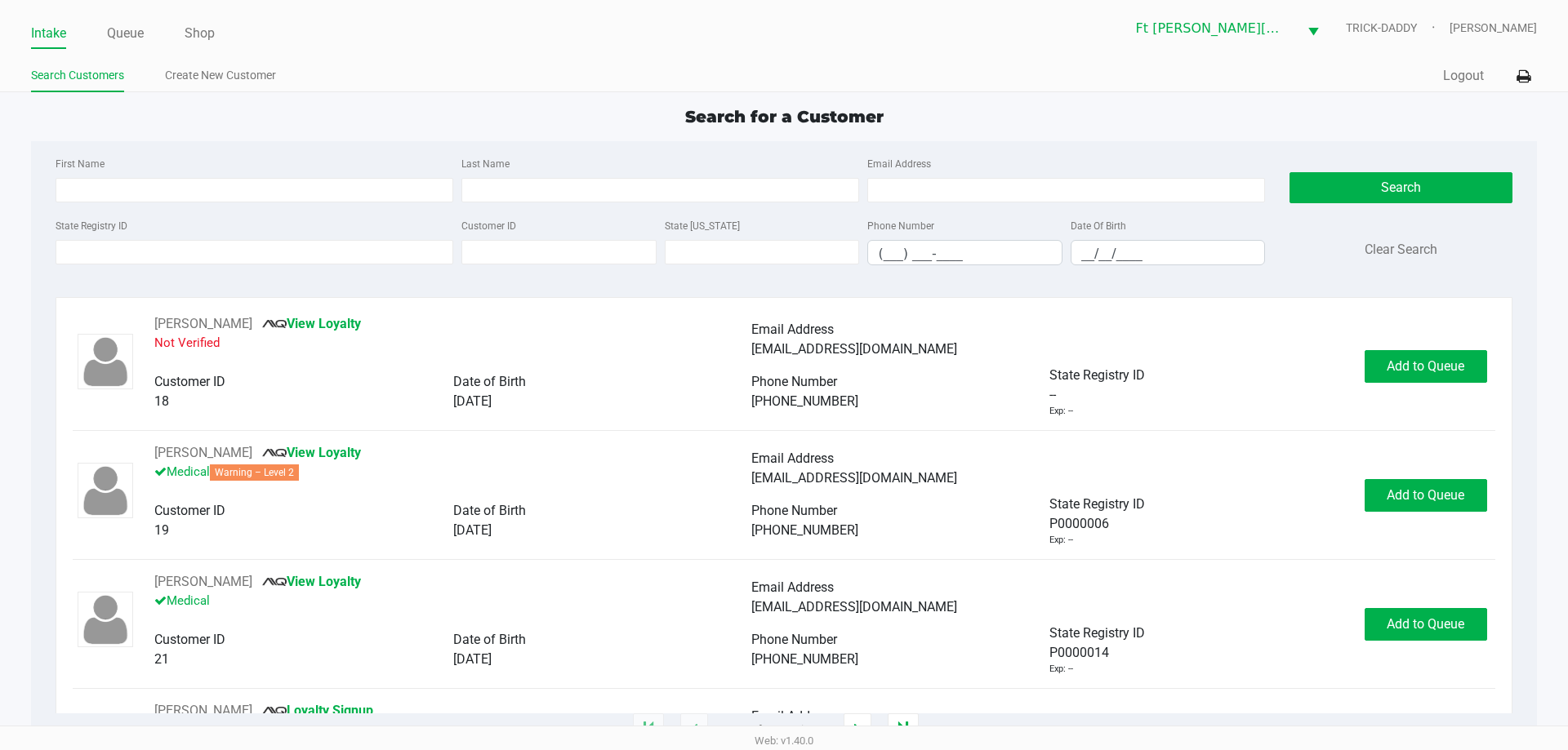
click at [147, 123] on div "Search for a Customer" at bounding box center [783, 116] width 1529 height 25
click at [138, 247] on input "State Registry ID" at bounding box center [254, 252] width 398 height 25
click at [219, 256] on input "State Registry ID" at bounding box center [254, 252] width 398 height 25
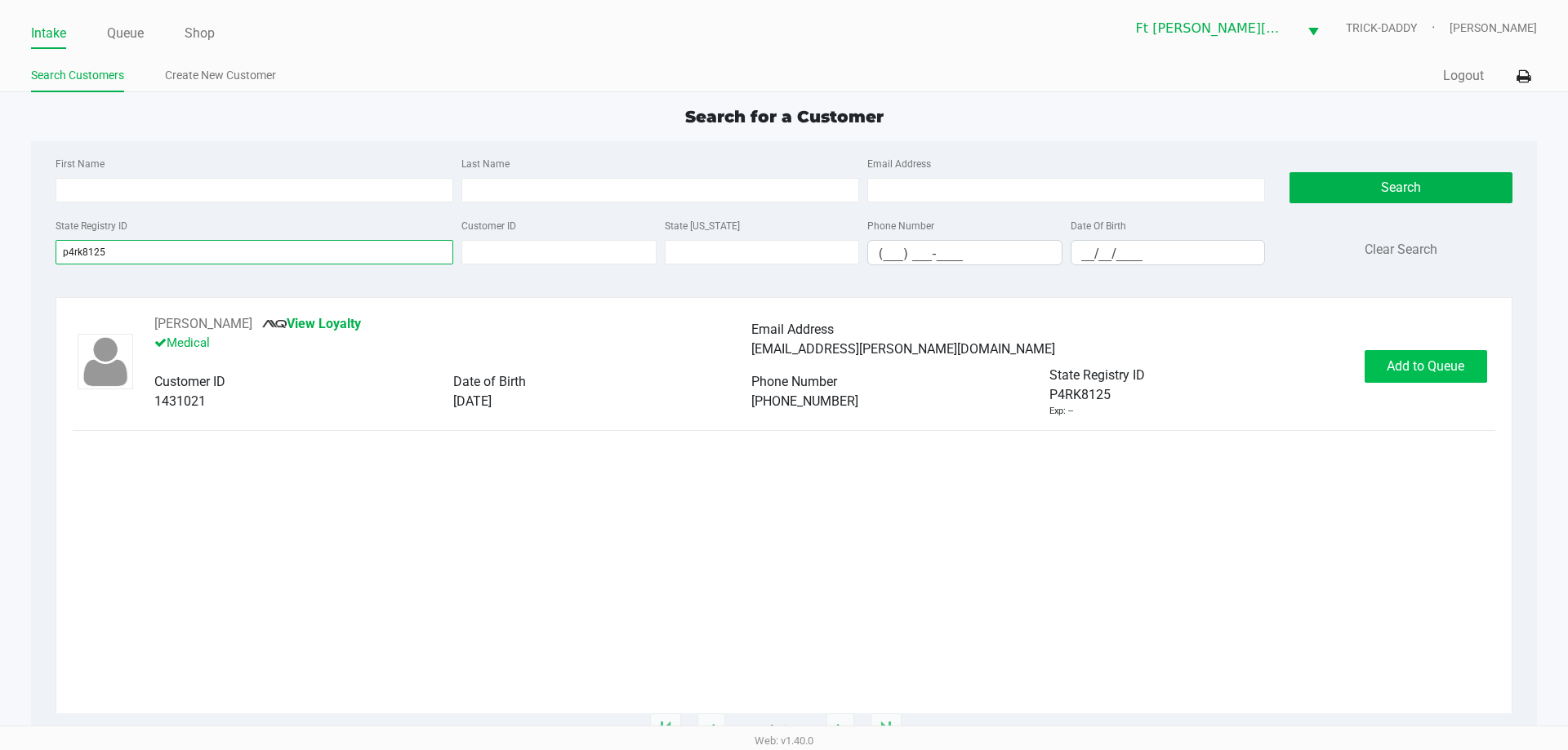
type input "p4rk8125"
click at [1429, 369] on span "Add to Queue" at bounding box center [1425, 366] width 77 height 16
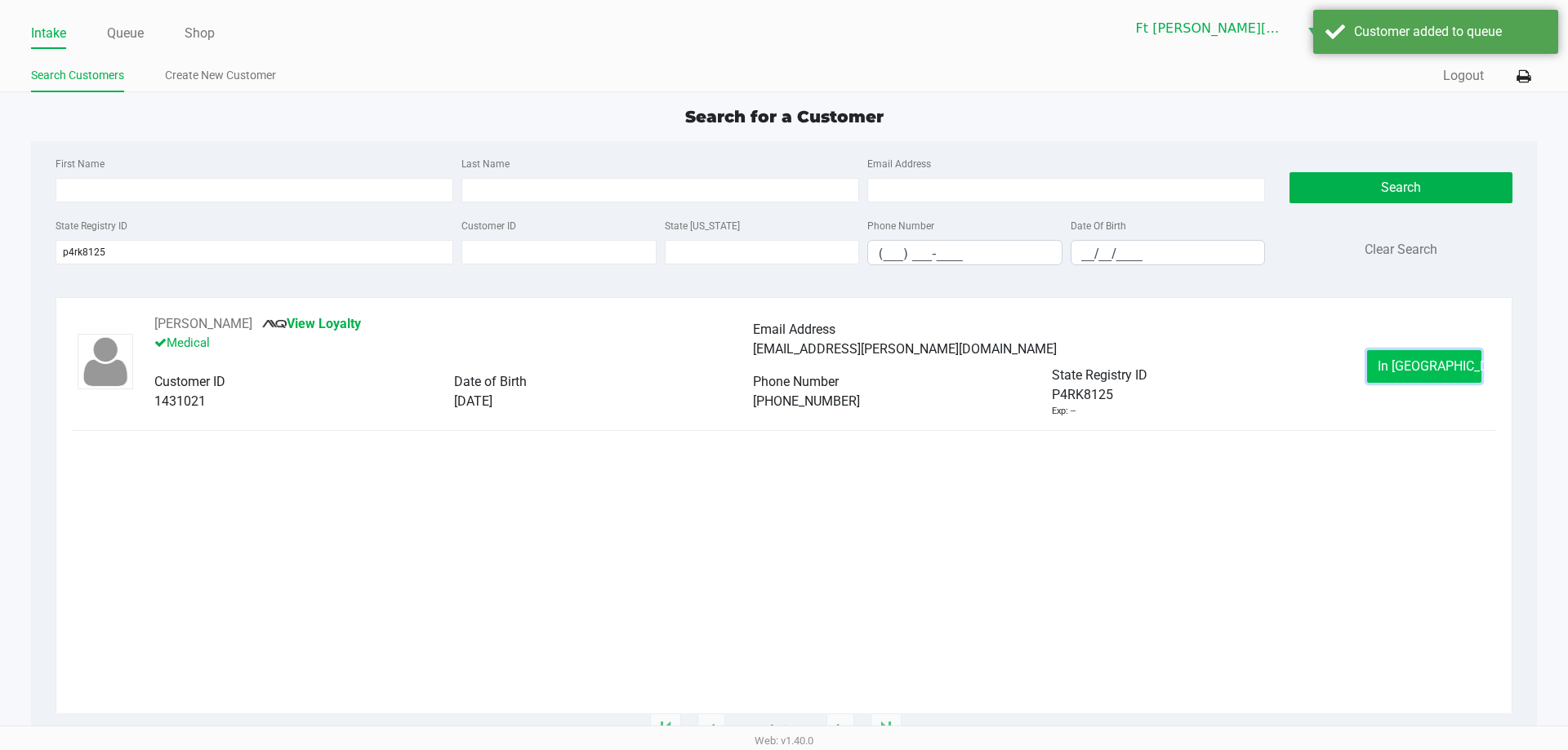
click at [1410, 362] on span "In Queue" at bounding box center [1445, 366] width 137 height 16
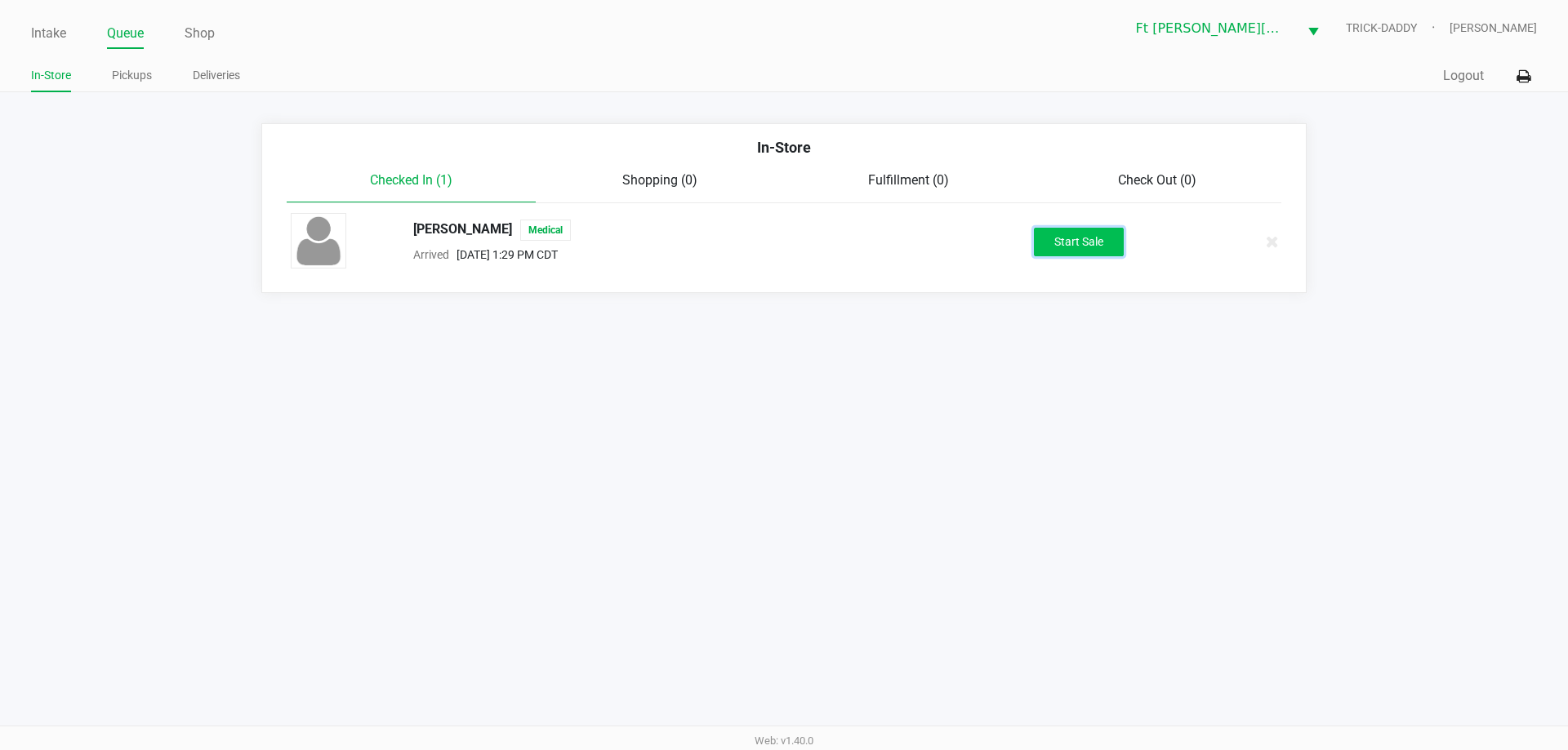
click at [1092, 244] on button "Start Sale" at bounding box center [1078, 241] width 89 height 29
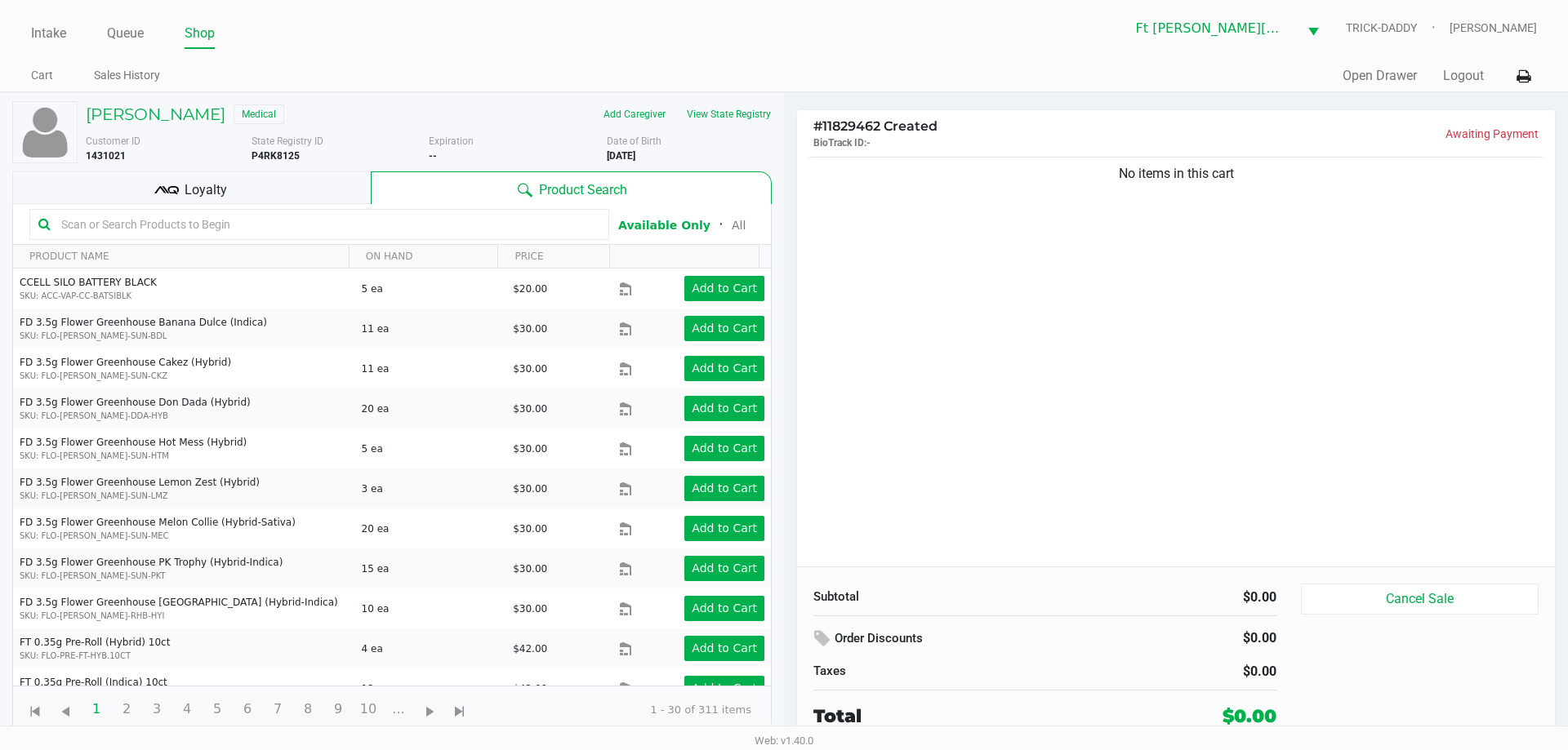
click at [269, 193] on div "Loyalty" at bounding box center [191, 187] width 358 height 32
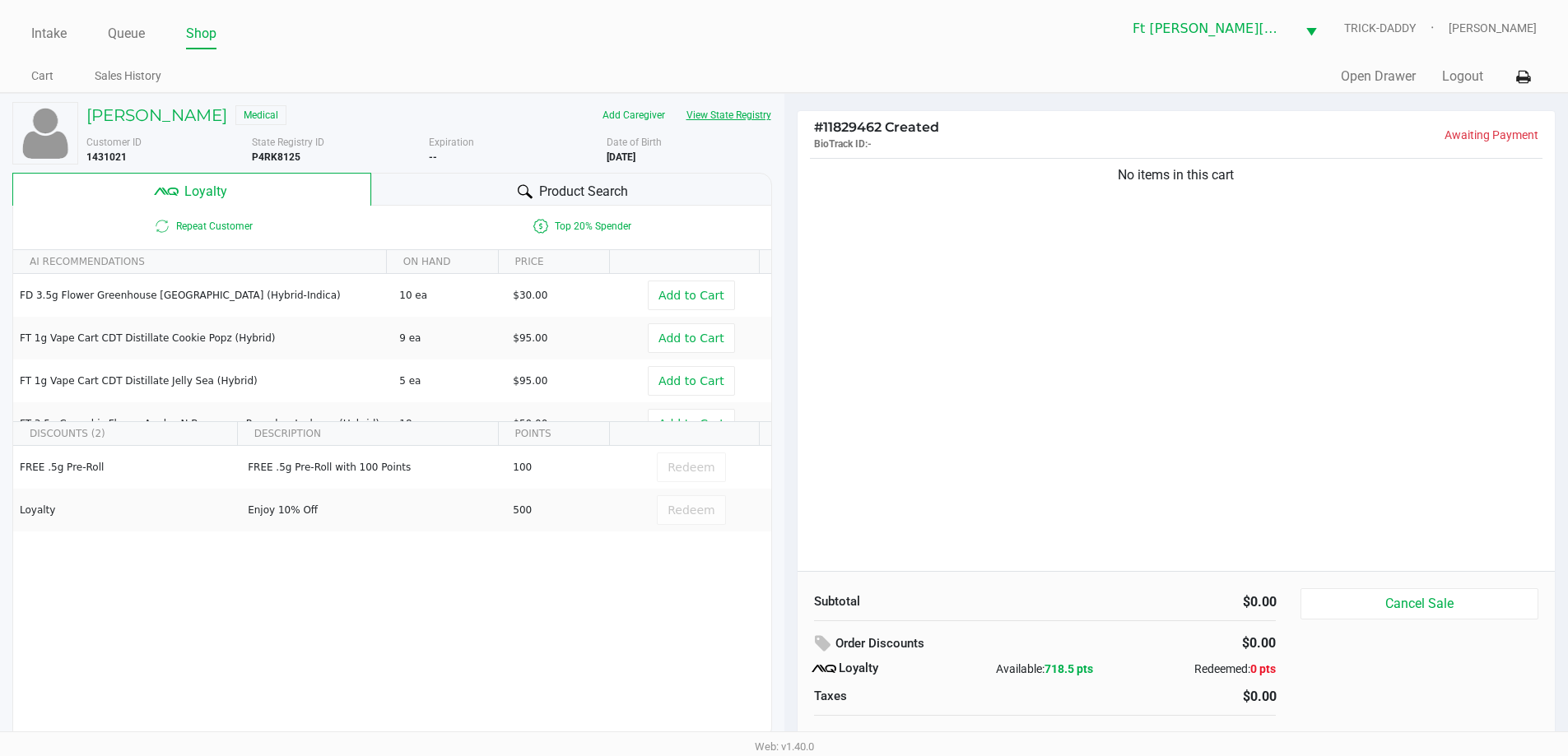
click at [752, 111] on button "View State Registry" at bounding box center [725, 115] width 97 height 26
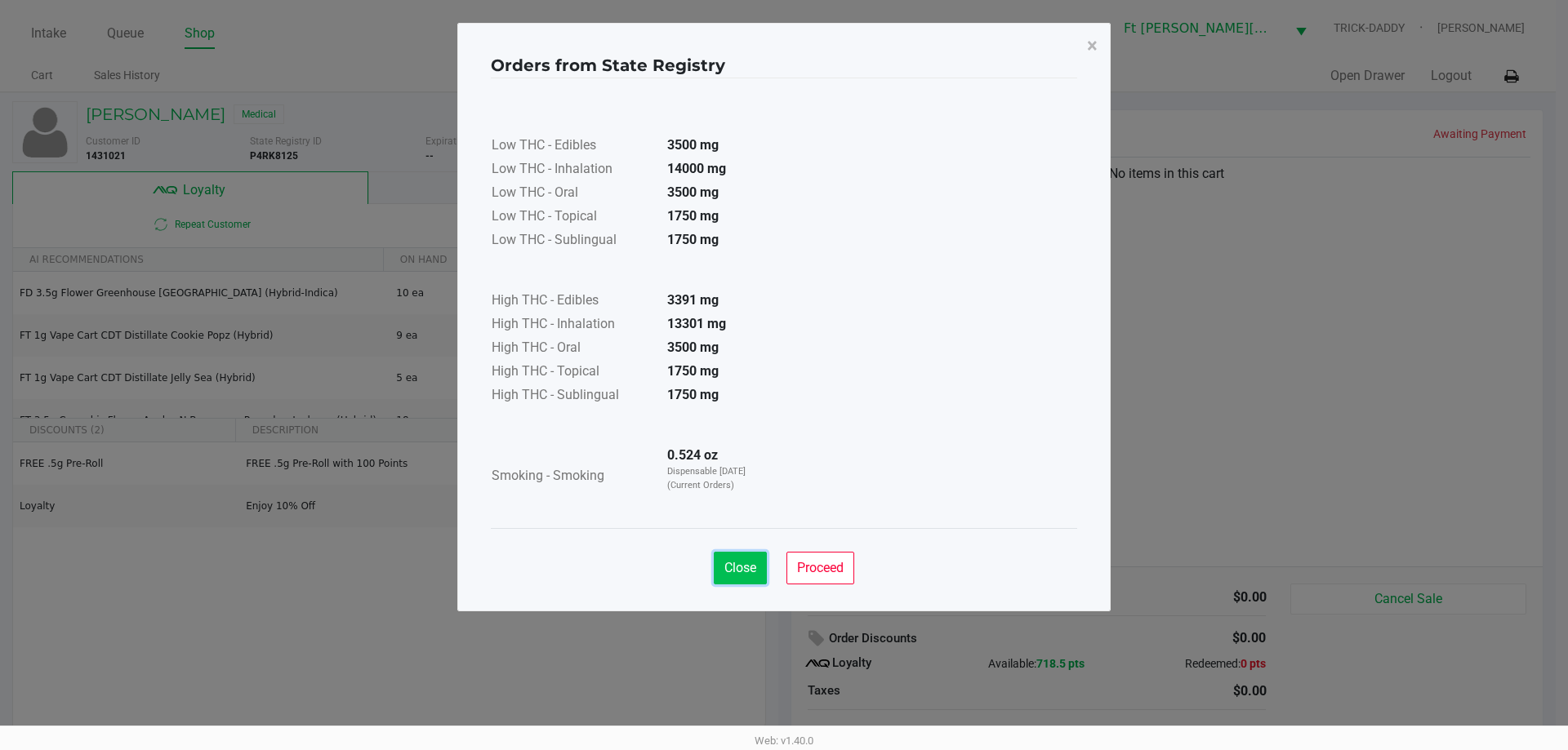
click at [757, 568] on button "Close" at bounding box center [741, 568] width 53 height 32
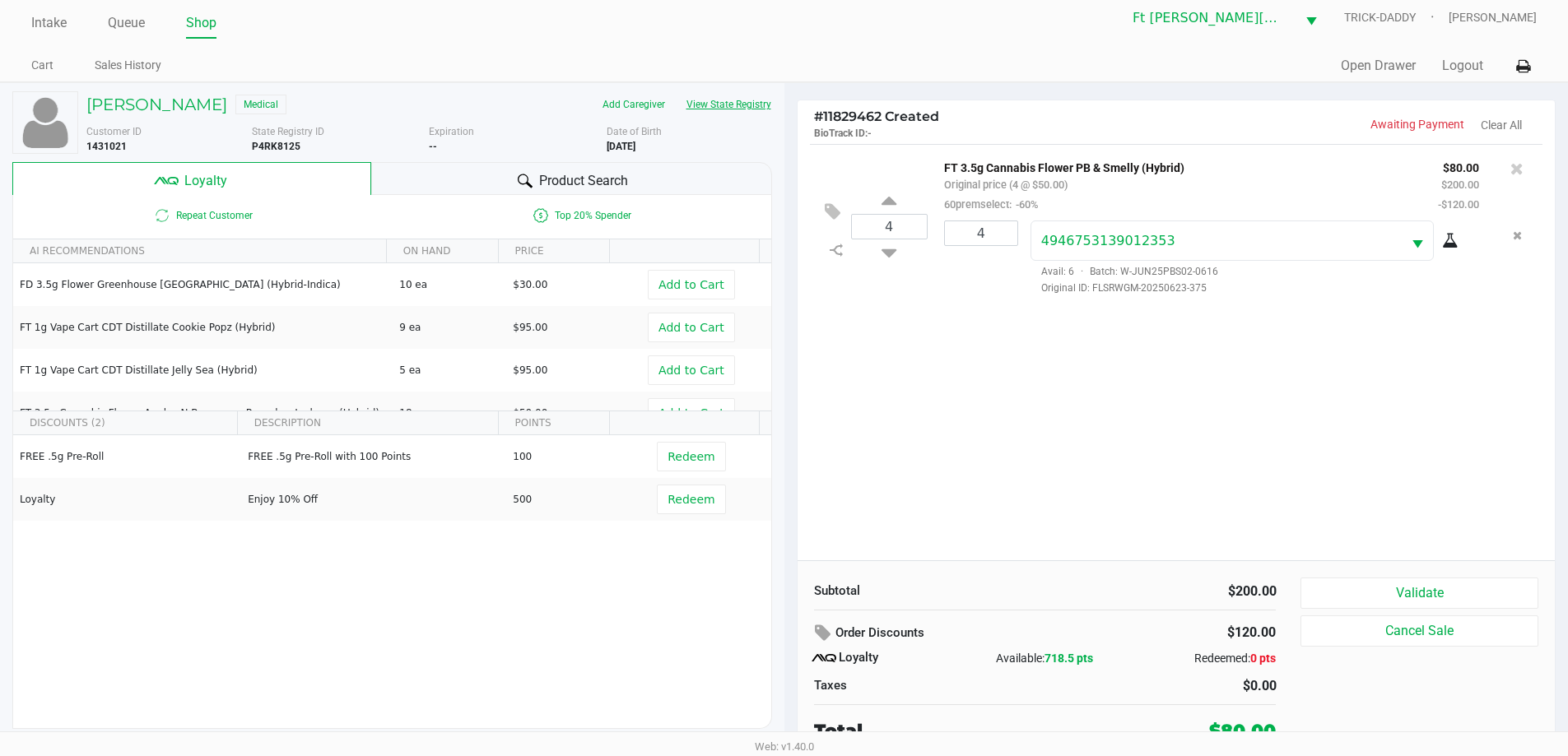
scroll to position [17, 0]
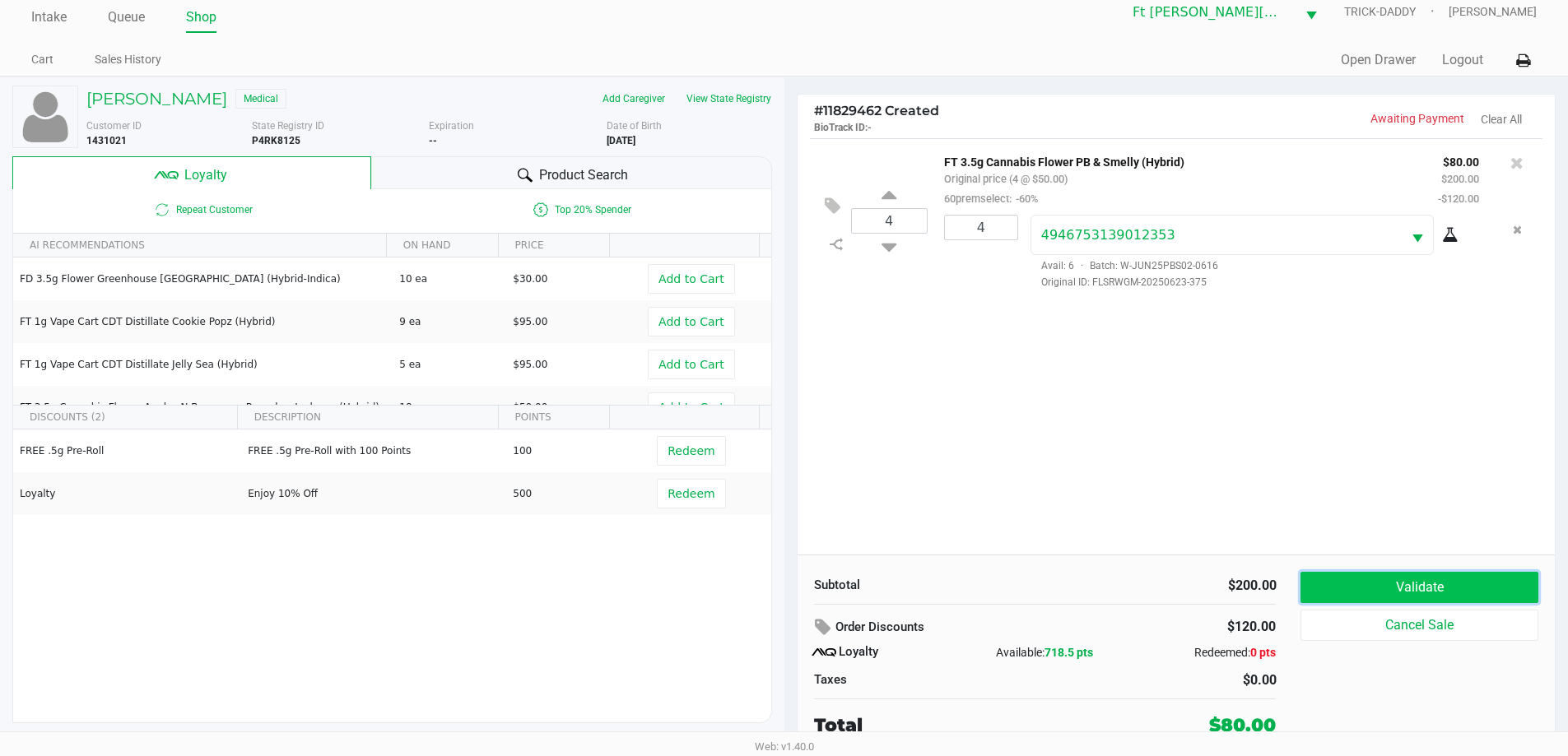
click at [1387, 593] on button "Validate" at bounding box center [1418, 588] width 237 height 32
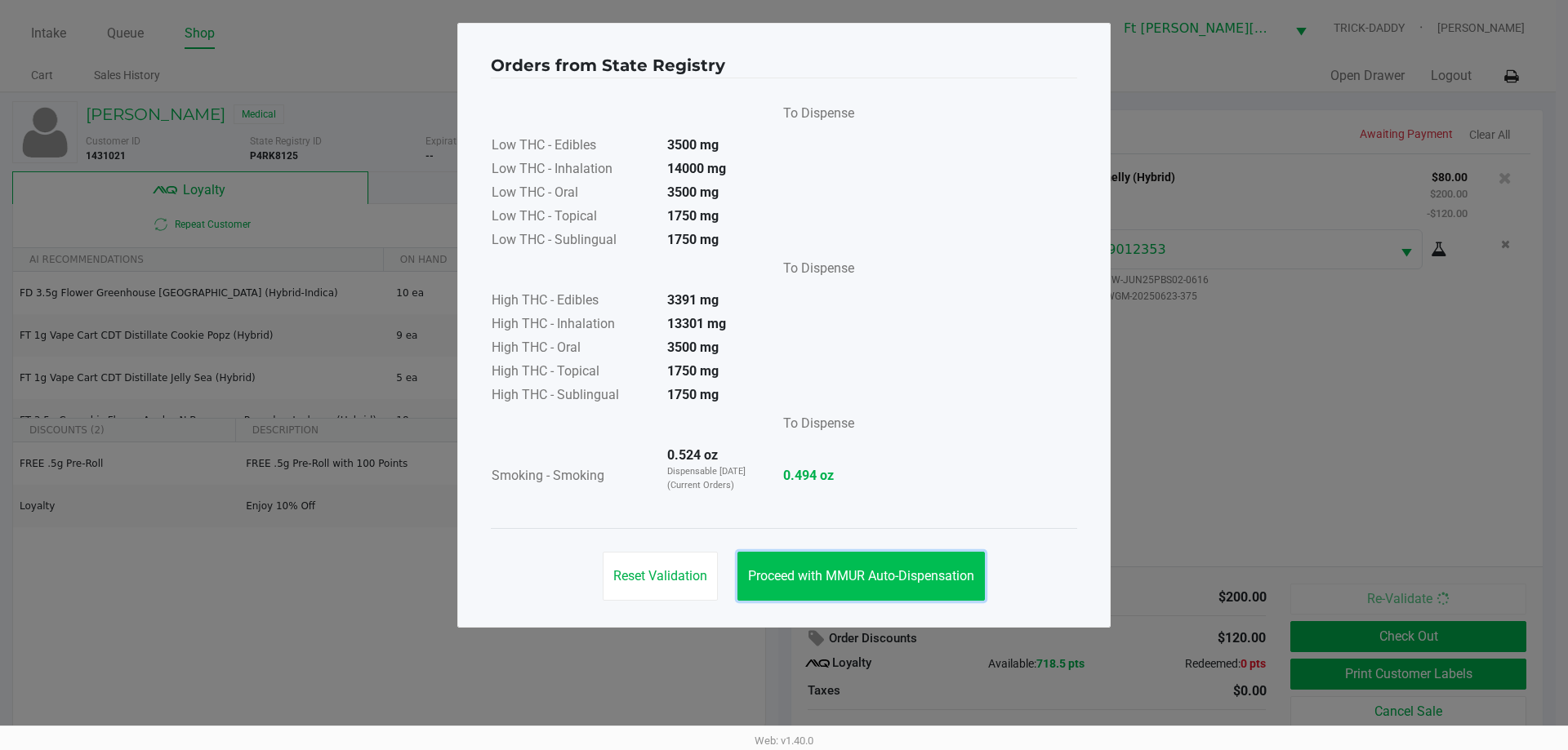
click at [952, 588] on button "Proceed with MMUR Auto-Dispensation" at bounding box center [860, 576] width 248 height 49
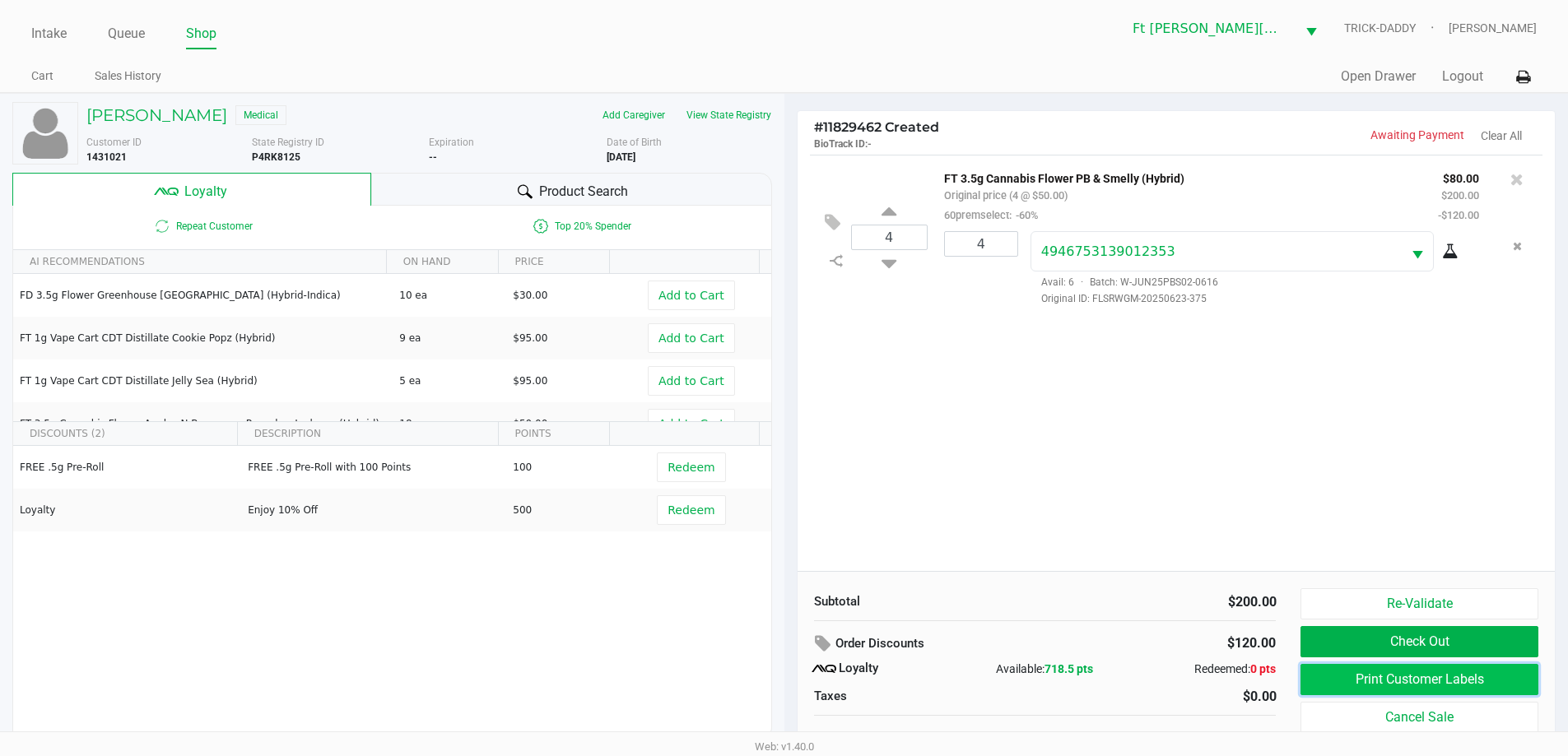
click at [1398, 684] on button "Print Customer Labels" at bounding box center [1418, 680] width 237 height 32
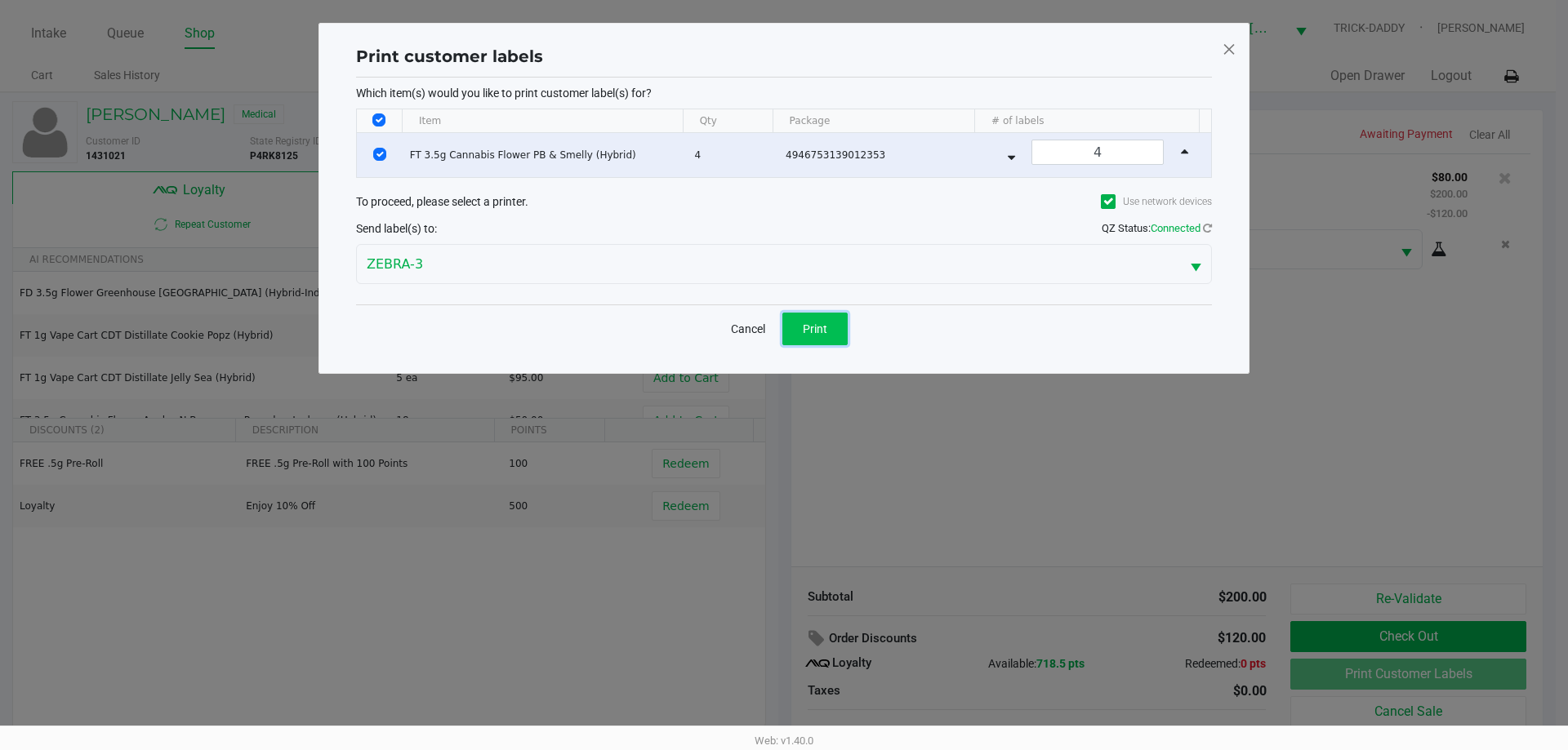
click at [821, 325] on span "Print" at bounding box center [814, 329] width 25 height 13
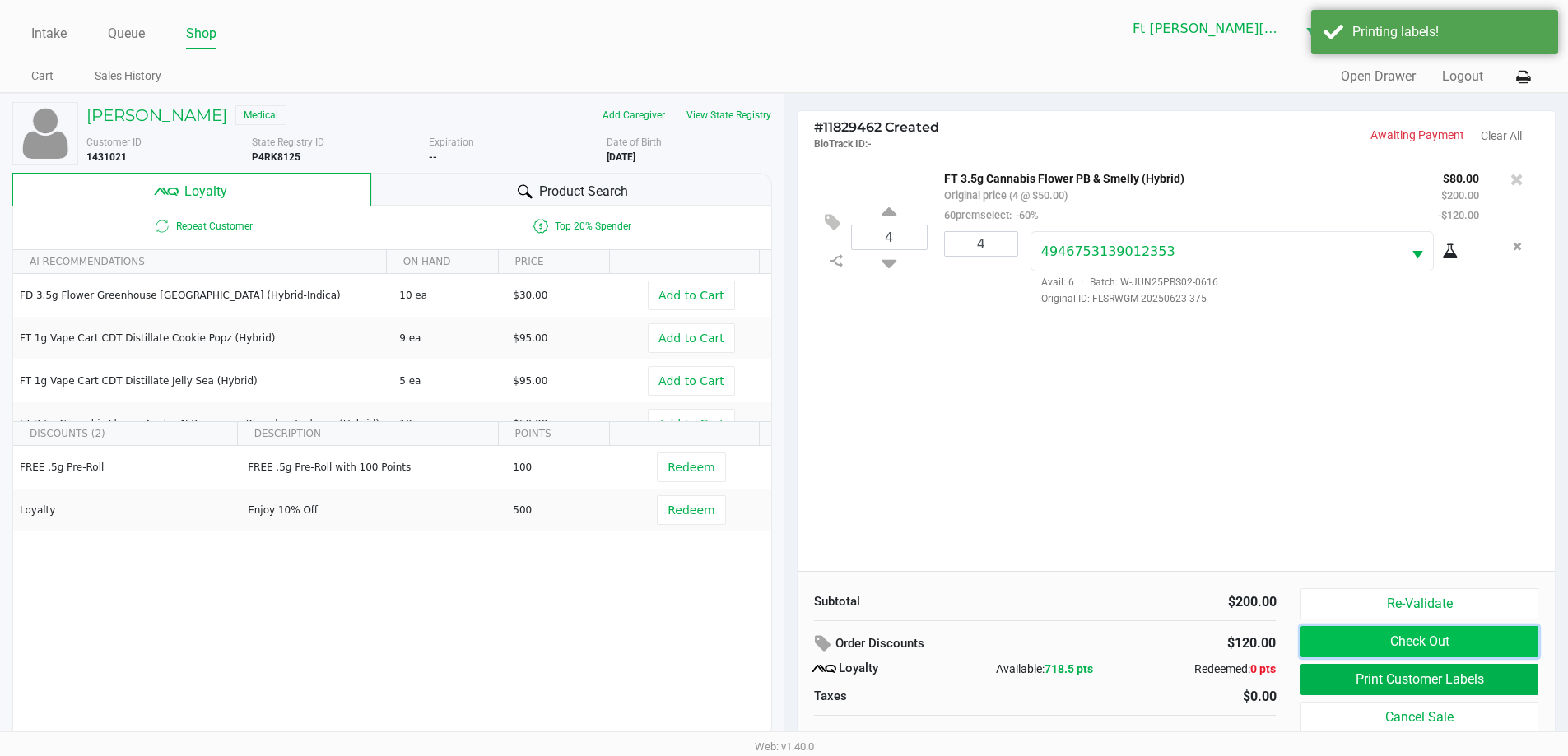
click at [1463, 646] on button "Check Out" at bounding box center [1418, 642] width 237 height 32
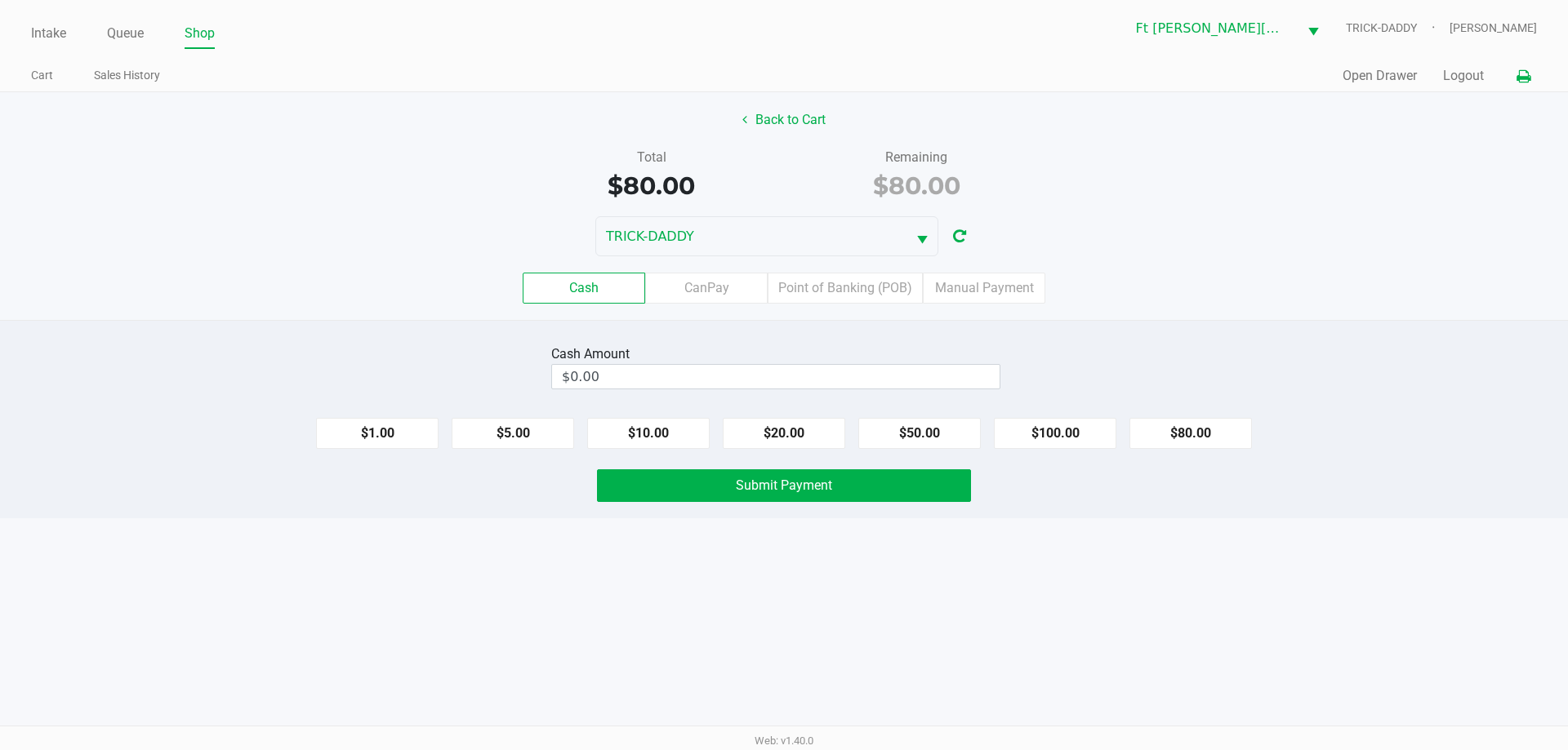
click at [1521, 77] on icon at bounding box center [1523, 76] width 14 height 11
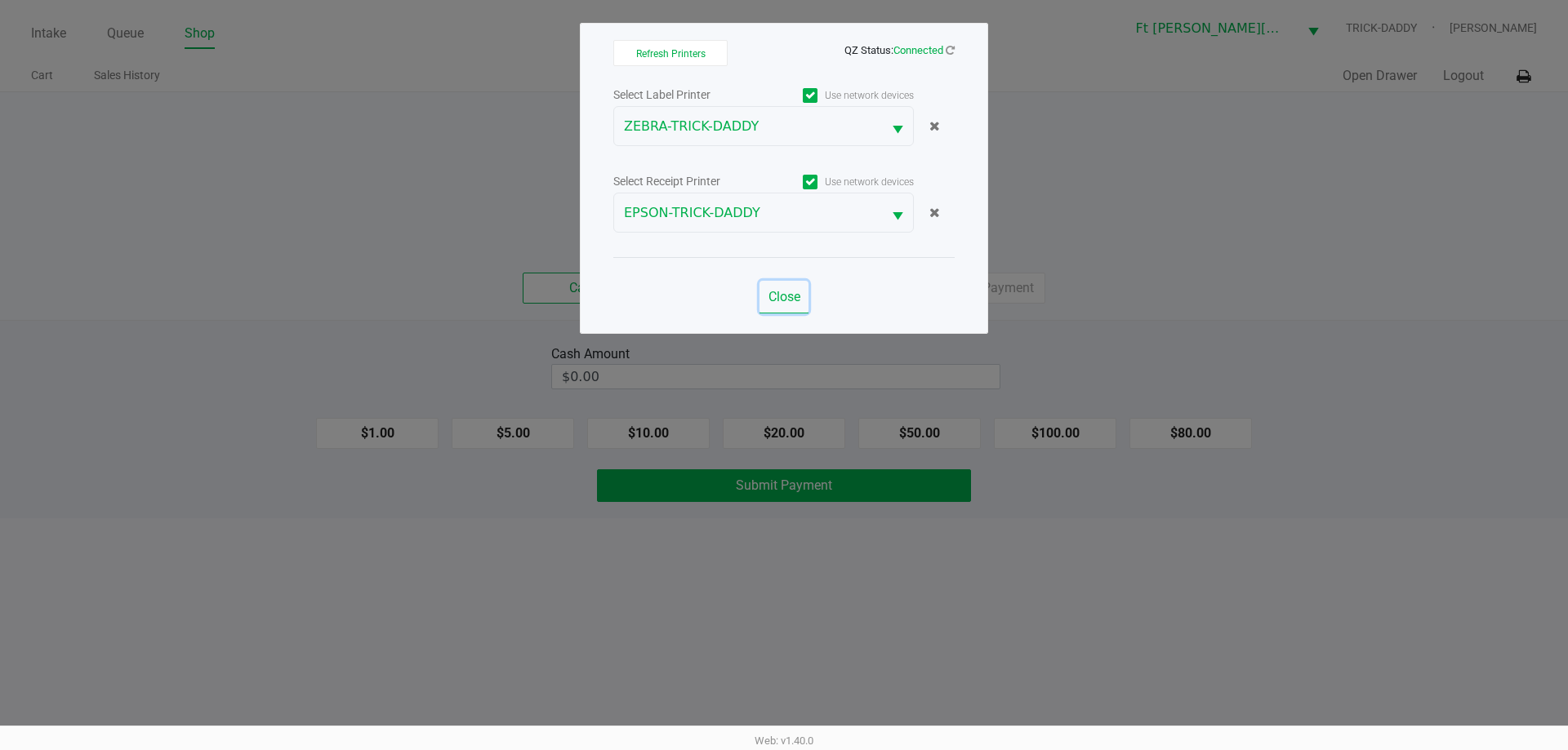
click at [780, 305] on button "Close" at bounding box center [783, 297] width 49 height 32
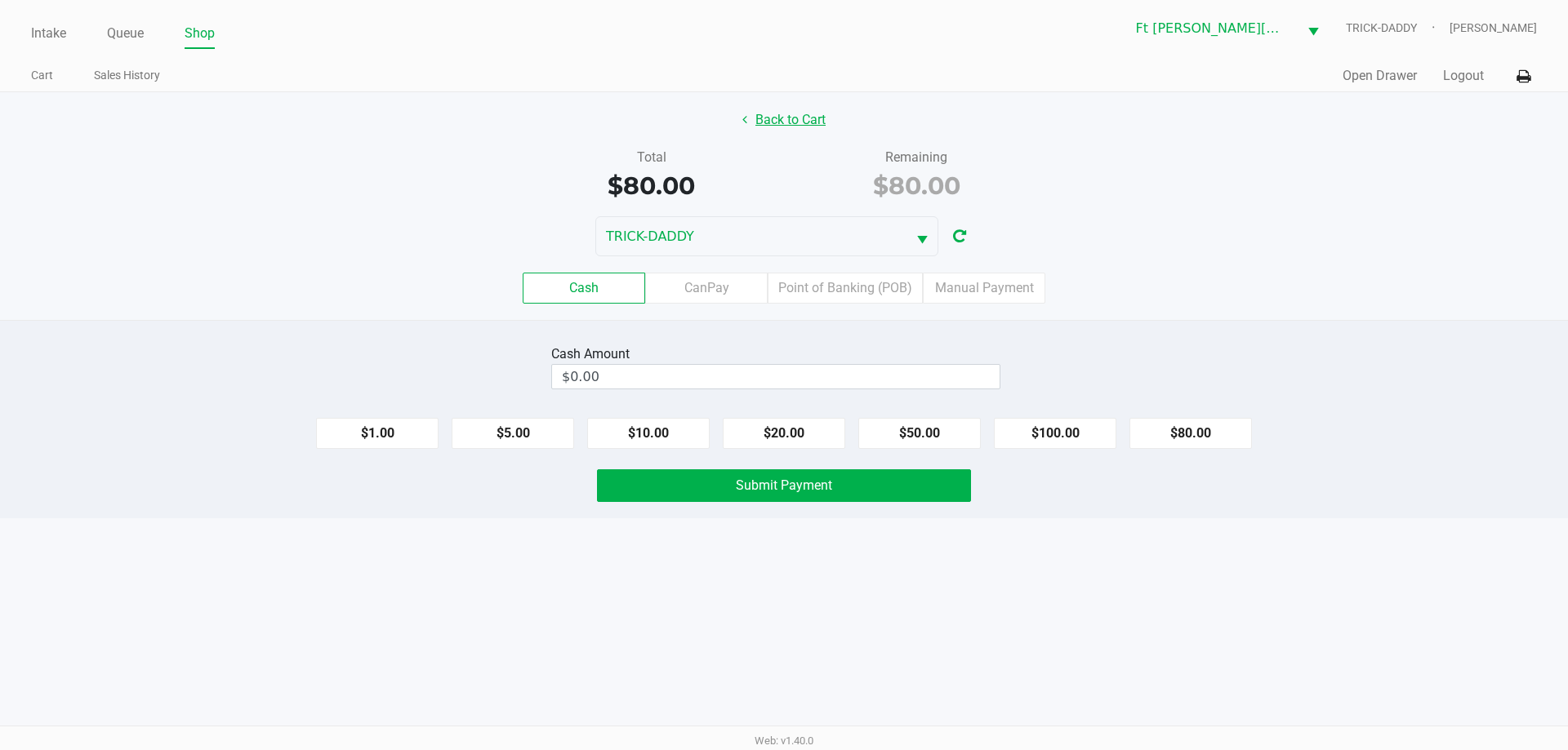
click at [803, 111] on button "Back to Cart" at bounding box center [783, 120] width 104 height 31
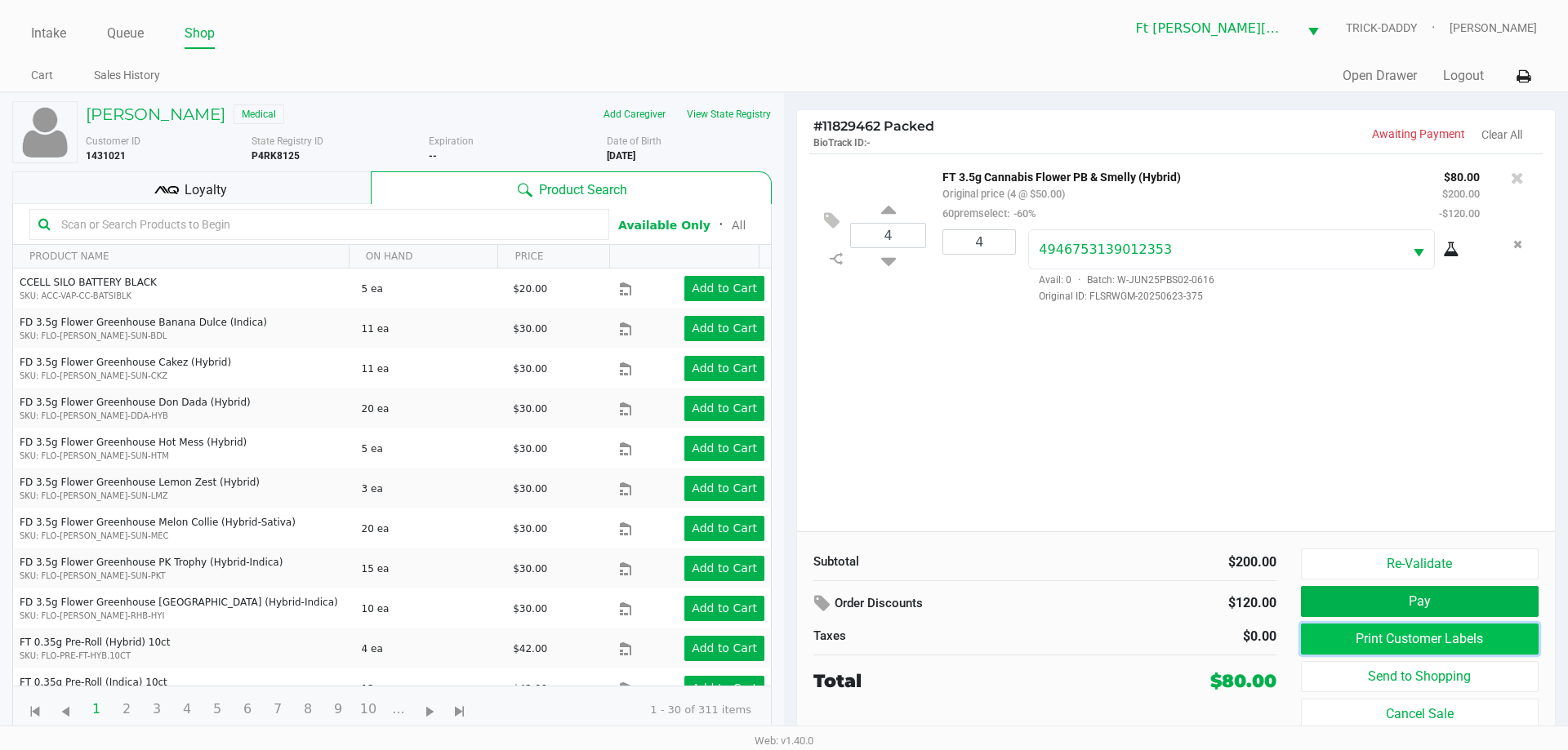
click at [1376, 644] on button "Print Customer Labels" at bounding box center [1420, 639] width 238 height 31
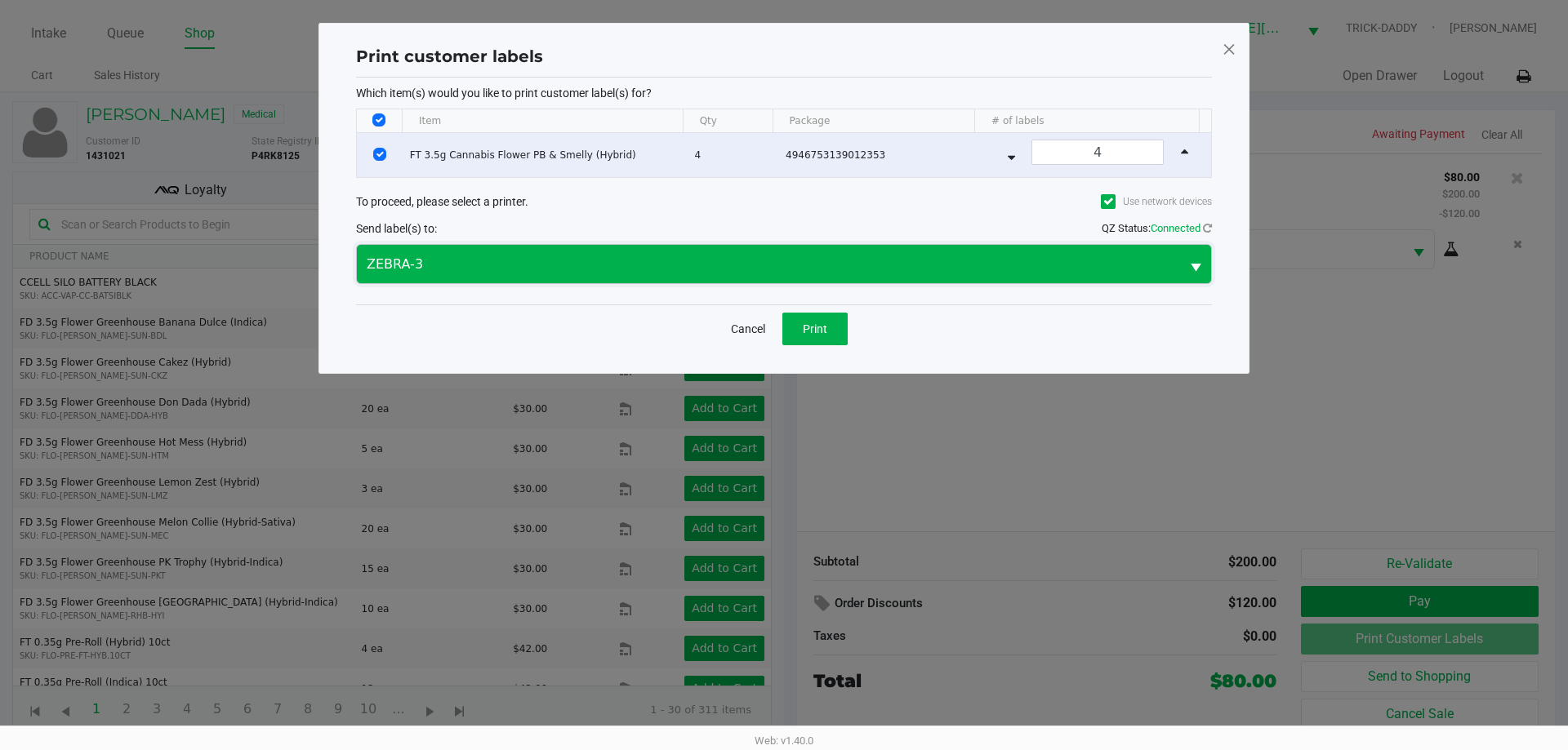
click at [596, 255] on span "ZEBRA-3" at bounding box center [768, 264] width 803 height 19
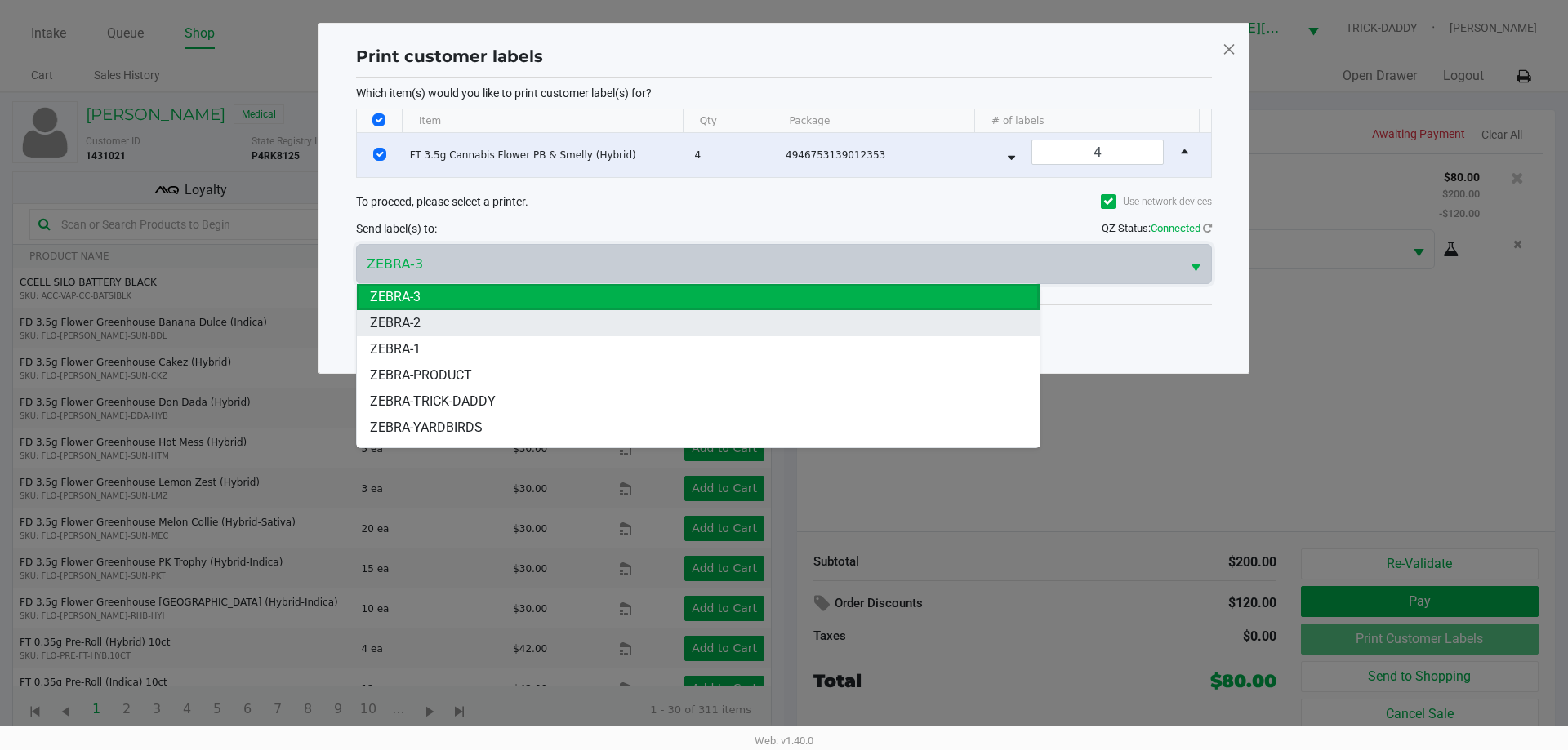
click at [488, 322] on li "ZEBRA-2" at bounding box center [697, 323] width 683 height 26
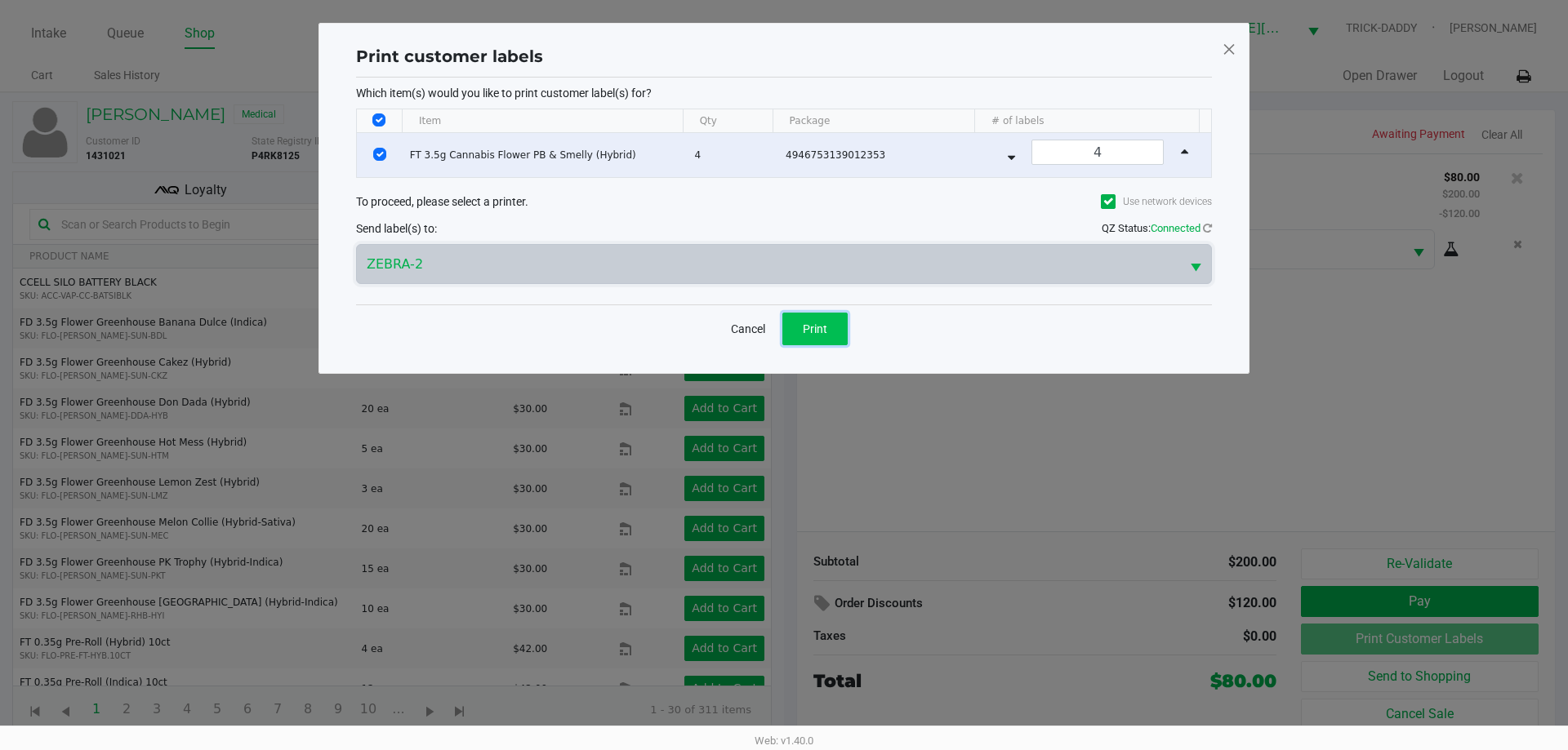
click at [843, 321] on button "Print" at bounding box center [814, 328] width 65 height 32
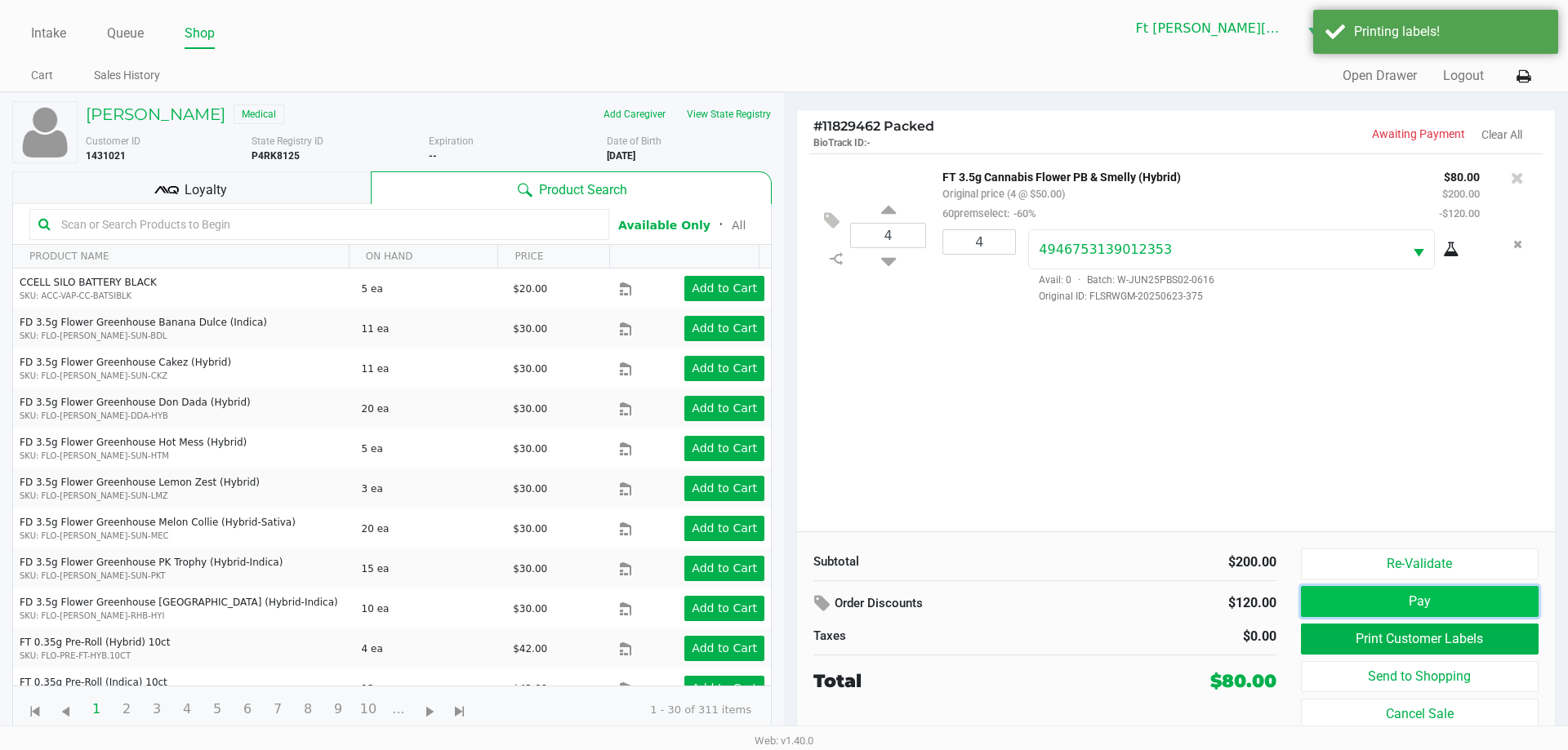
click at [1420, 607] on button "Pay" at bounding box center [1420, 602] width 238 height 31
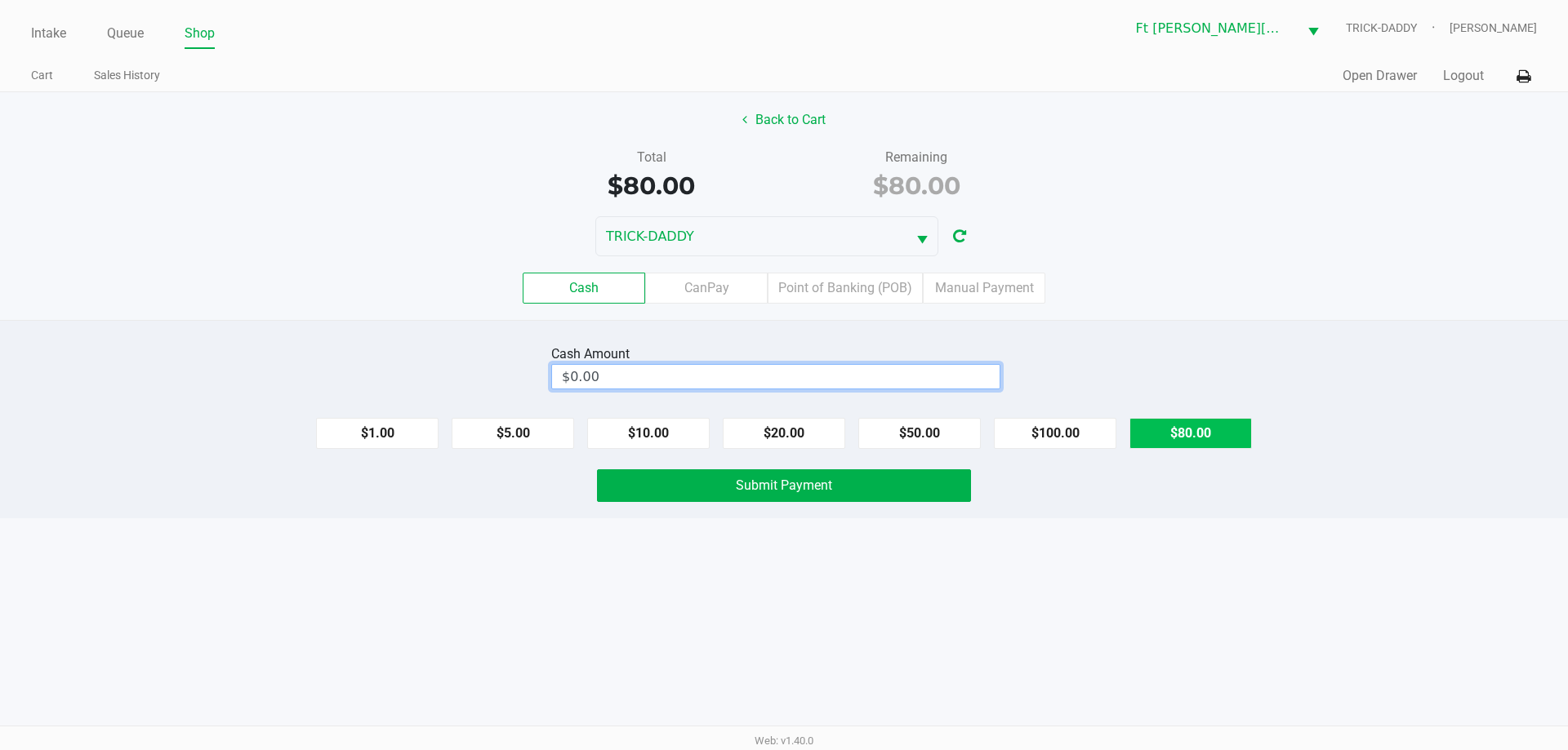
click at [1226, 441] on button "$80.00" at bounding box center [1190, 434] width 123 height 31
type input "$80.00"
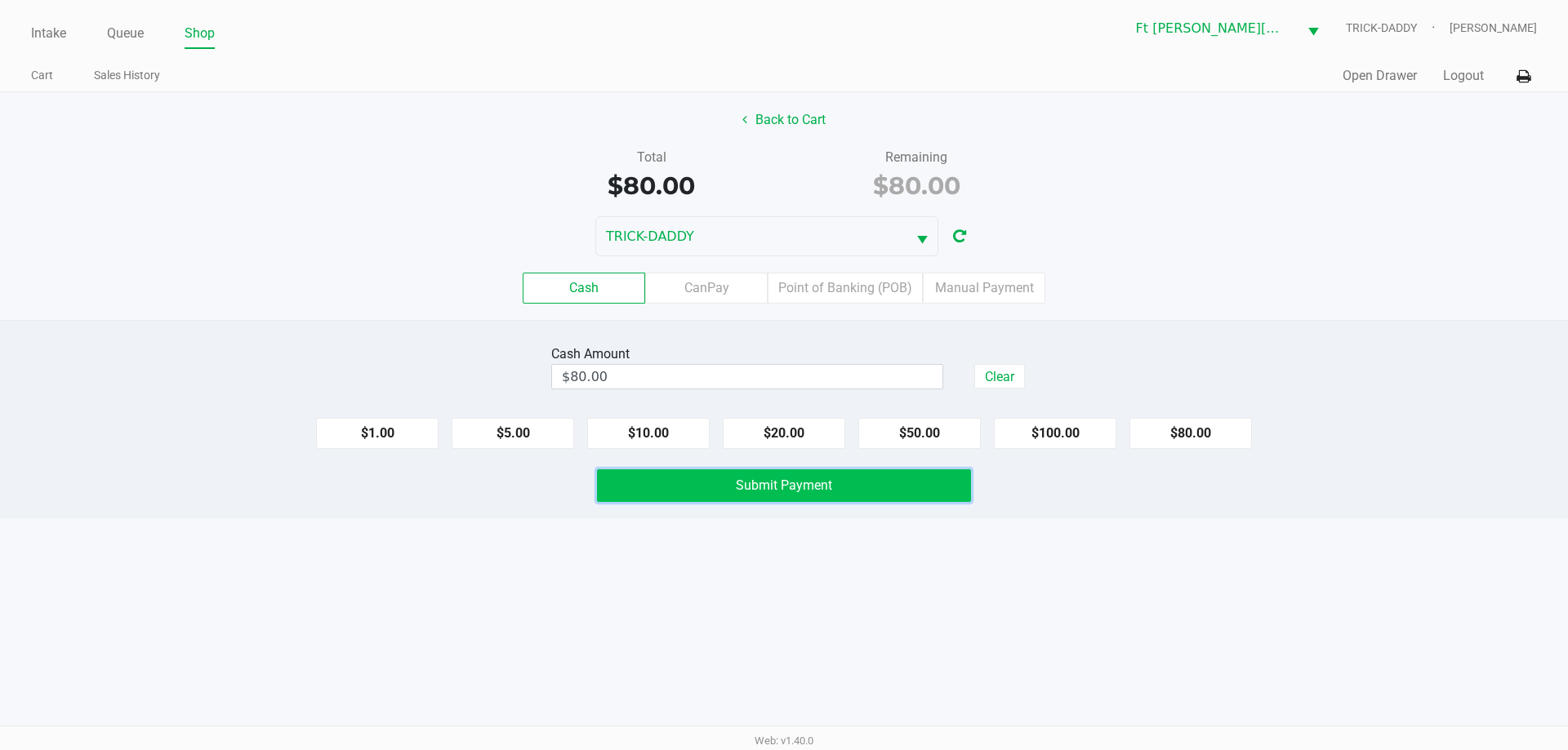
click at [903, 485] on button "Submit Payment" at bounding box center [784, 486] width 374 height 32
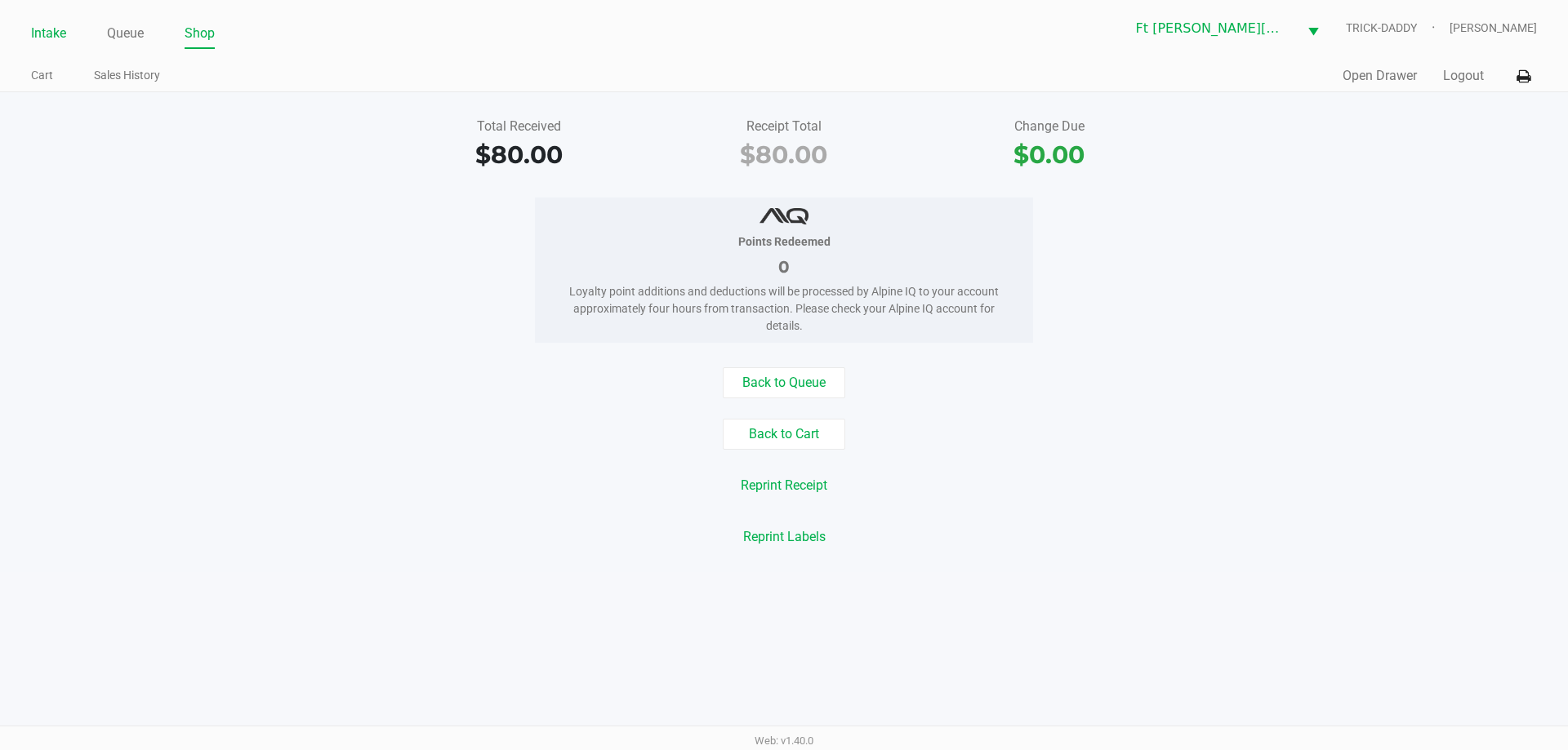
click at [63, 30] on link "Intake" at bounding box center [49, 33] width 35 height 23
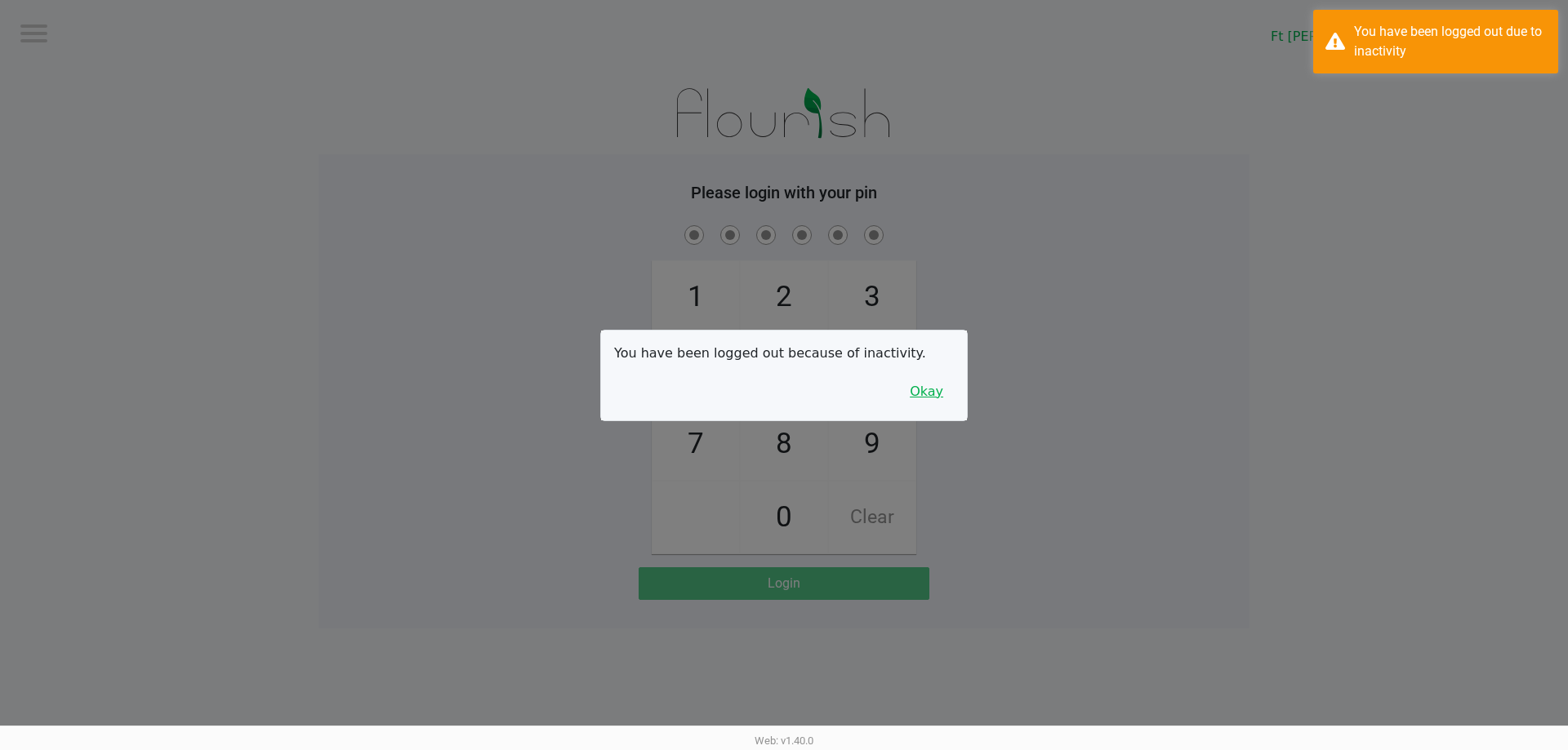
click at [947, 400] on button "Okay" at bounding box center [926, 393] width 54 height 31
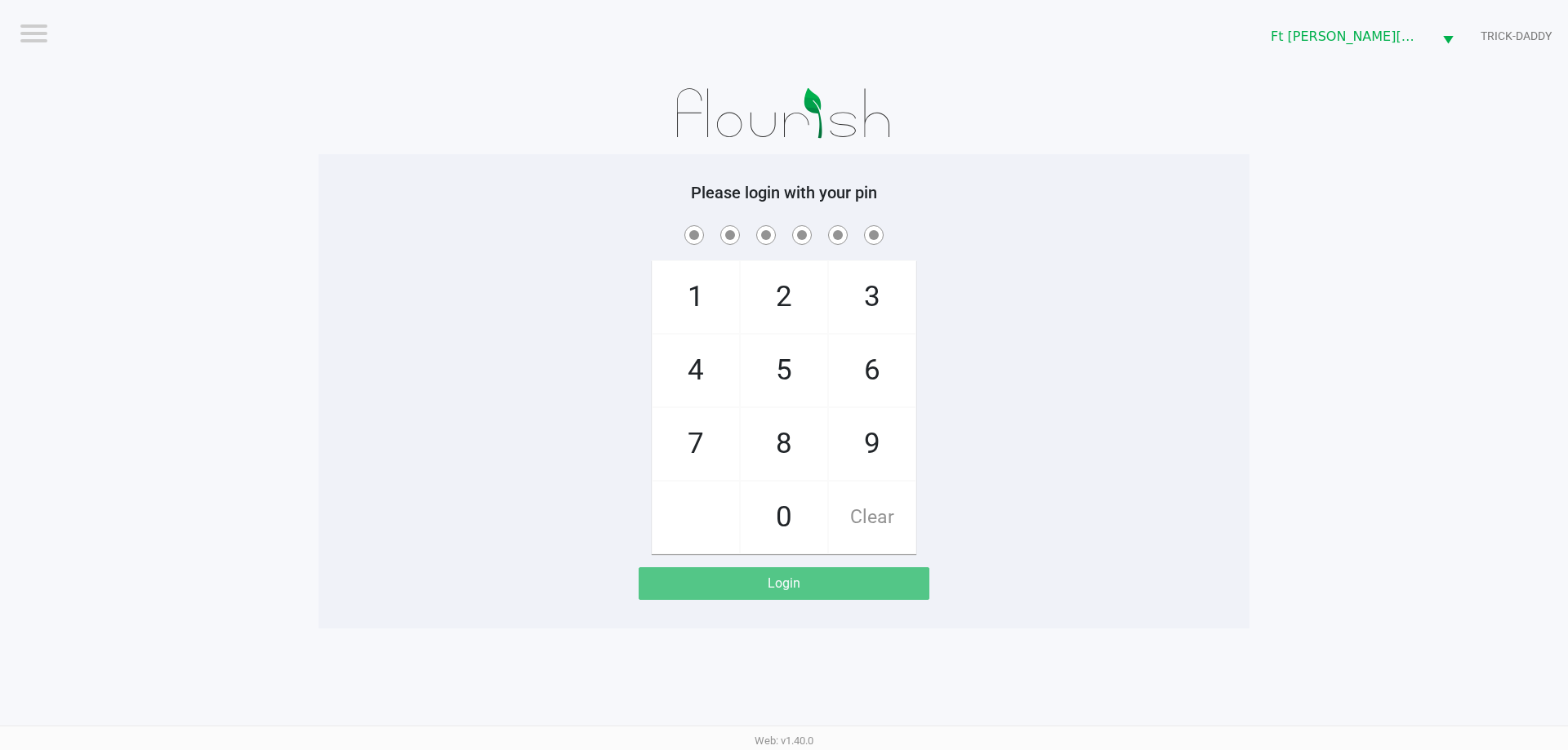
click at [1104, 542] on div "1 4 7 2 5 8 0 3 6 9 Clear" at bounding box center [784, 388] width 930 height 333
click at [872, 303] on span "3" at bounding box center [872, 298] width 87 height 72
checkbox input "true"
click at [872, 303] on span "3" at bounding box center [872, 298] width 87 height 72
checkbox input "true"
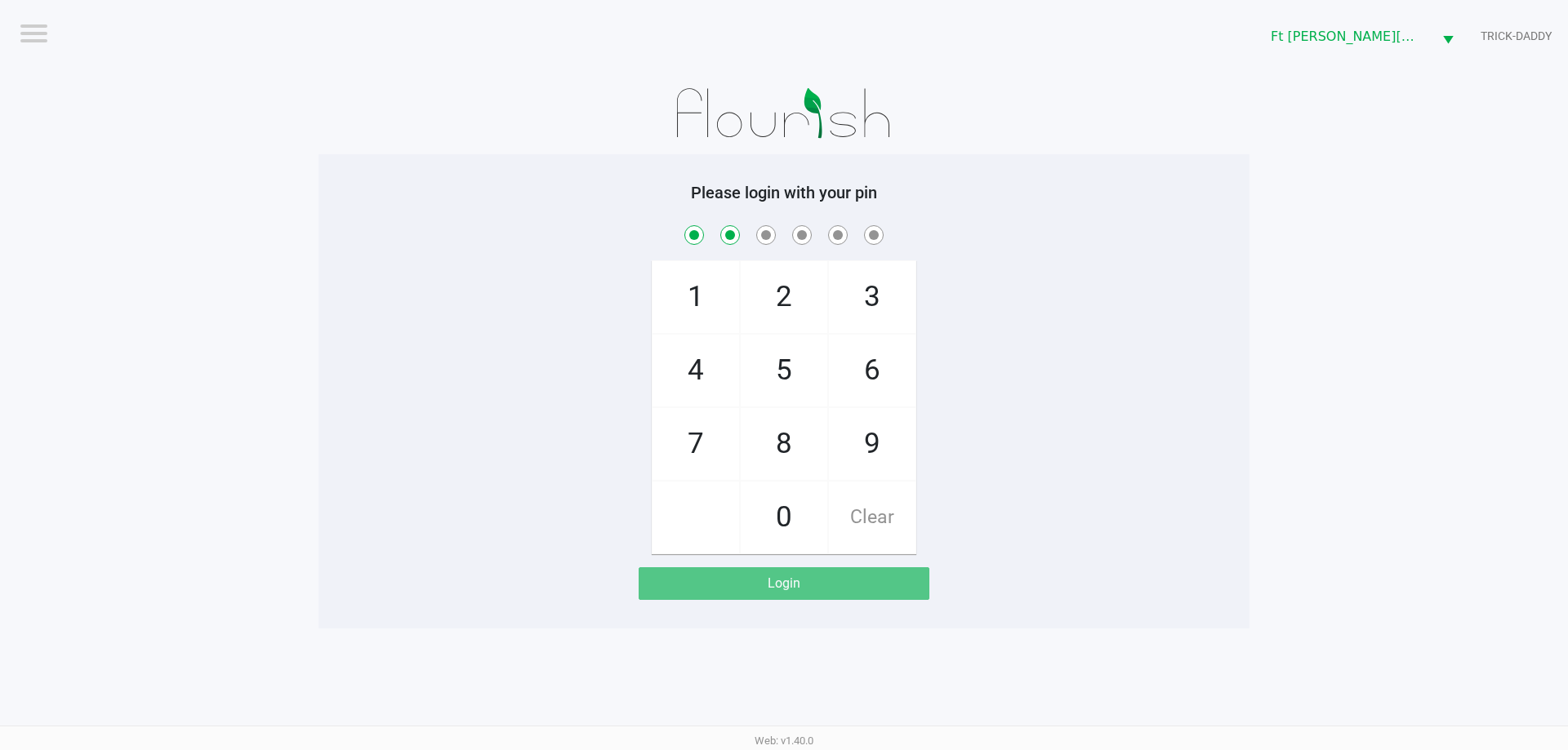
click at [870, 376] on span "6" at bounding box center [872, 370] width 87 height 72
checkbox input "true"
click at [794, 312] on span "2" at bounding box center [784, 298] width 87 height 72
checkbox input "true"
click at [851, 357] on span "6" at bounding box center [872, 370] width 87 height 72
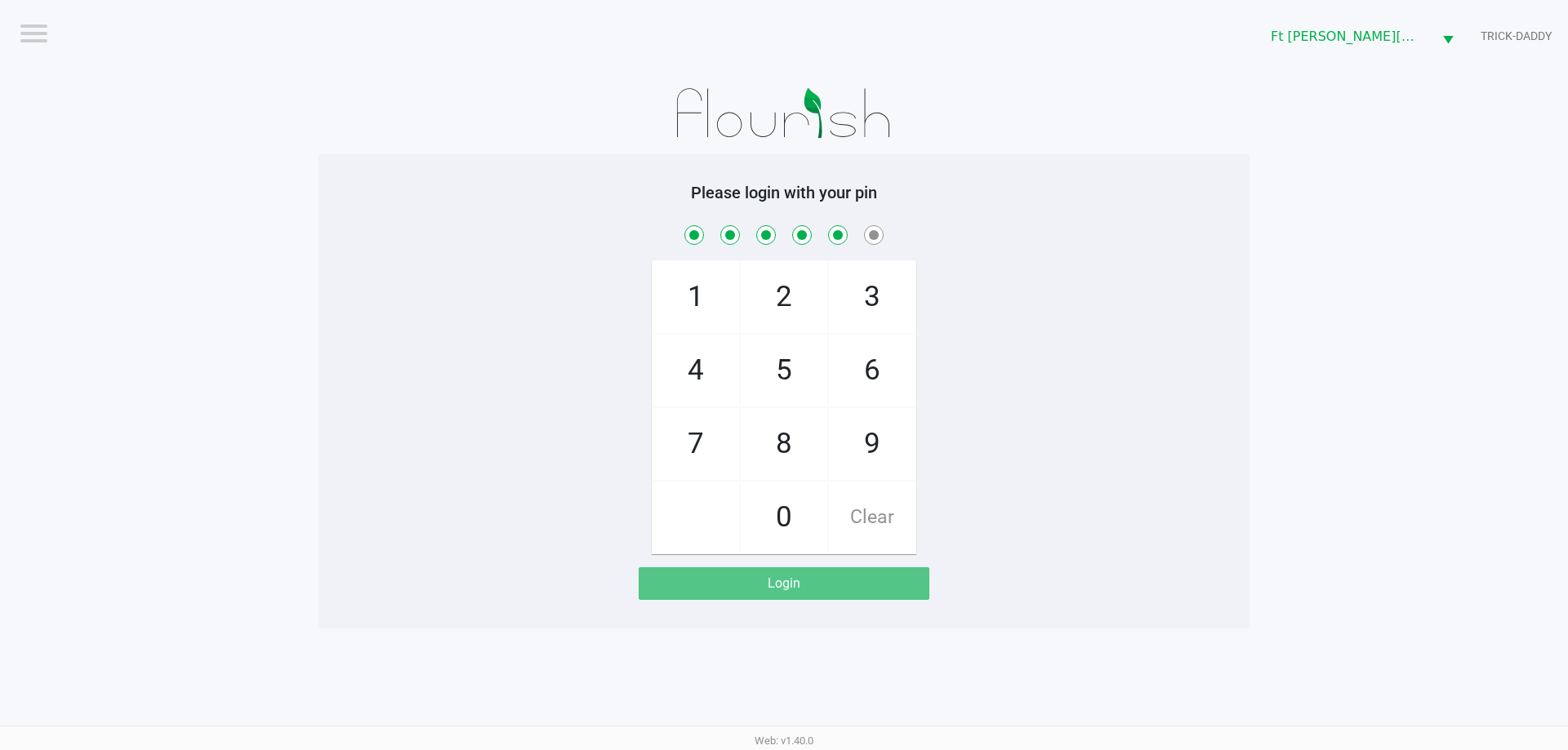
checkbox input "true"
click at [792, 314] on span "2" at bounding box center [784, 298] width 87 height 72
checkbox input "true"
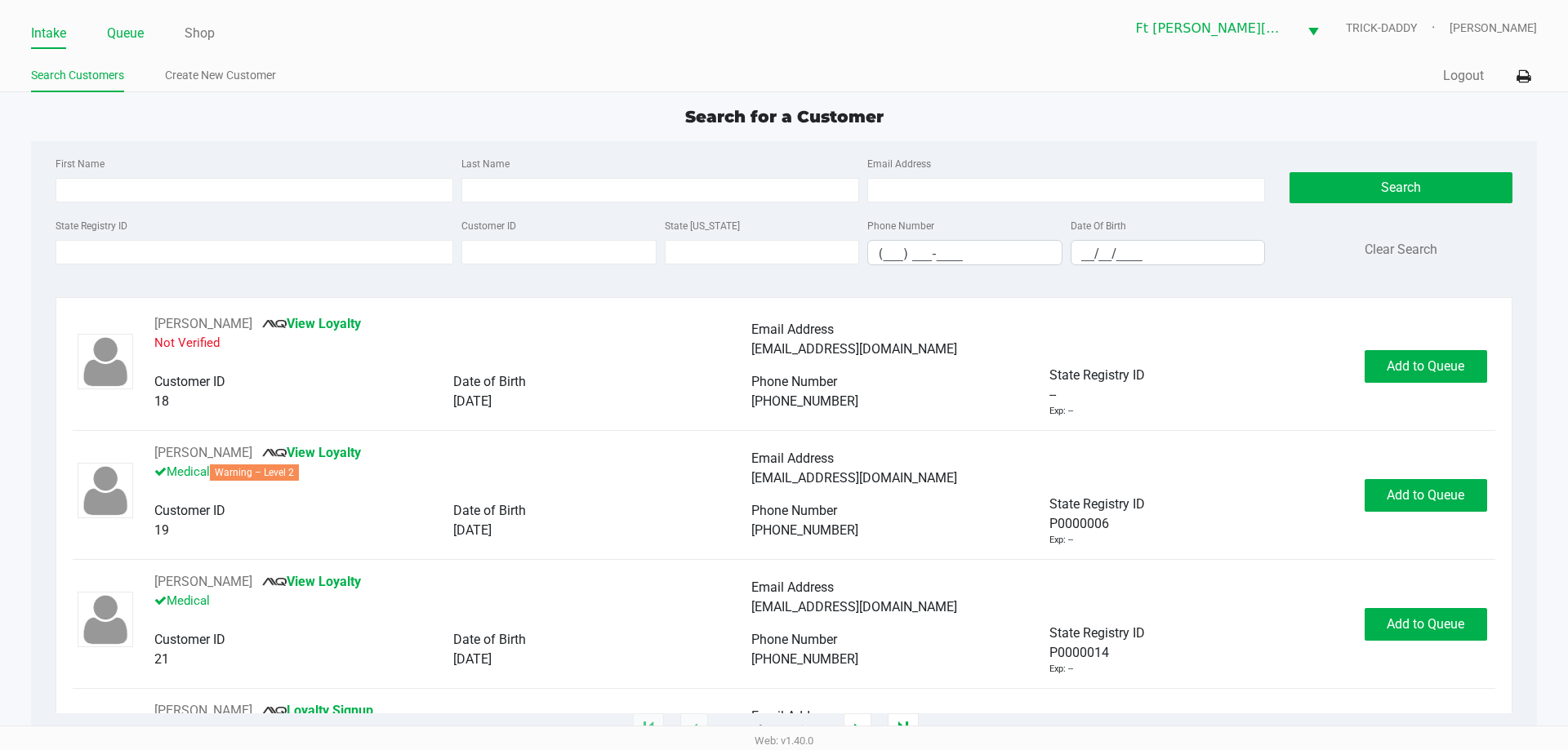
click at [123, 28] on link "Queue" at bounding box center [125, 33] width 37 height 23
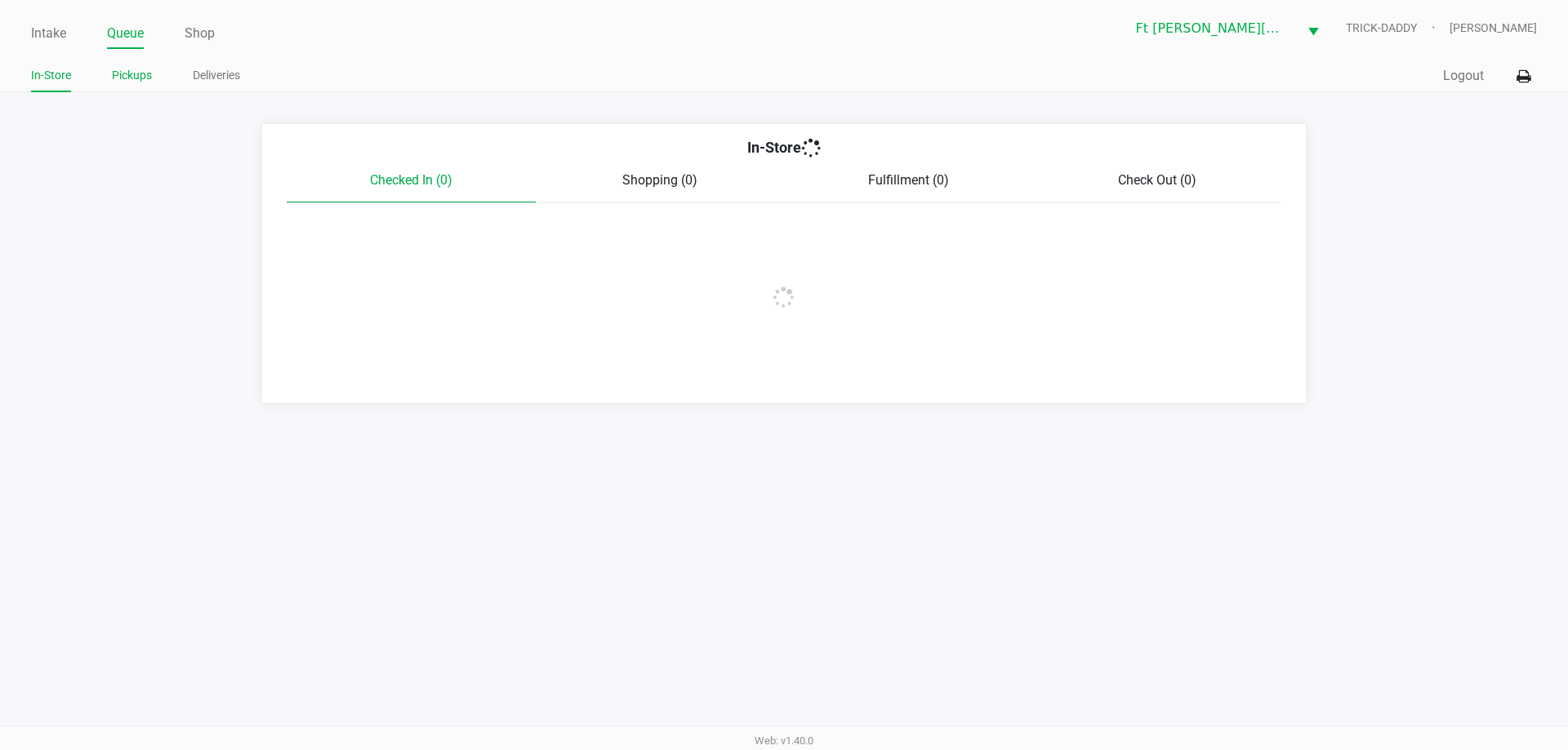
click at [134, 72] on link "Pickups" at bounding box center [131, 76] width 40 height 20
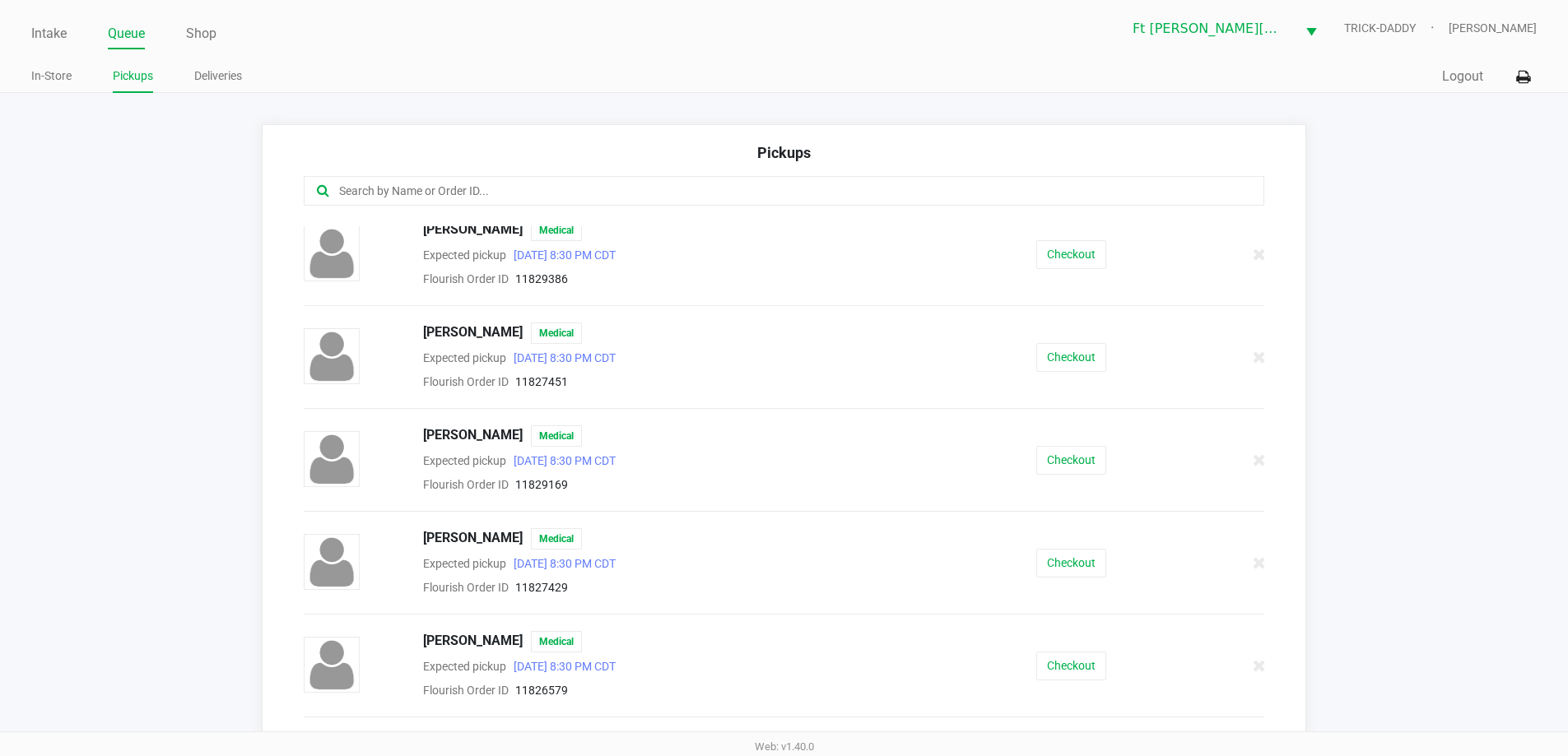
scroll to position [710, 0]
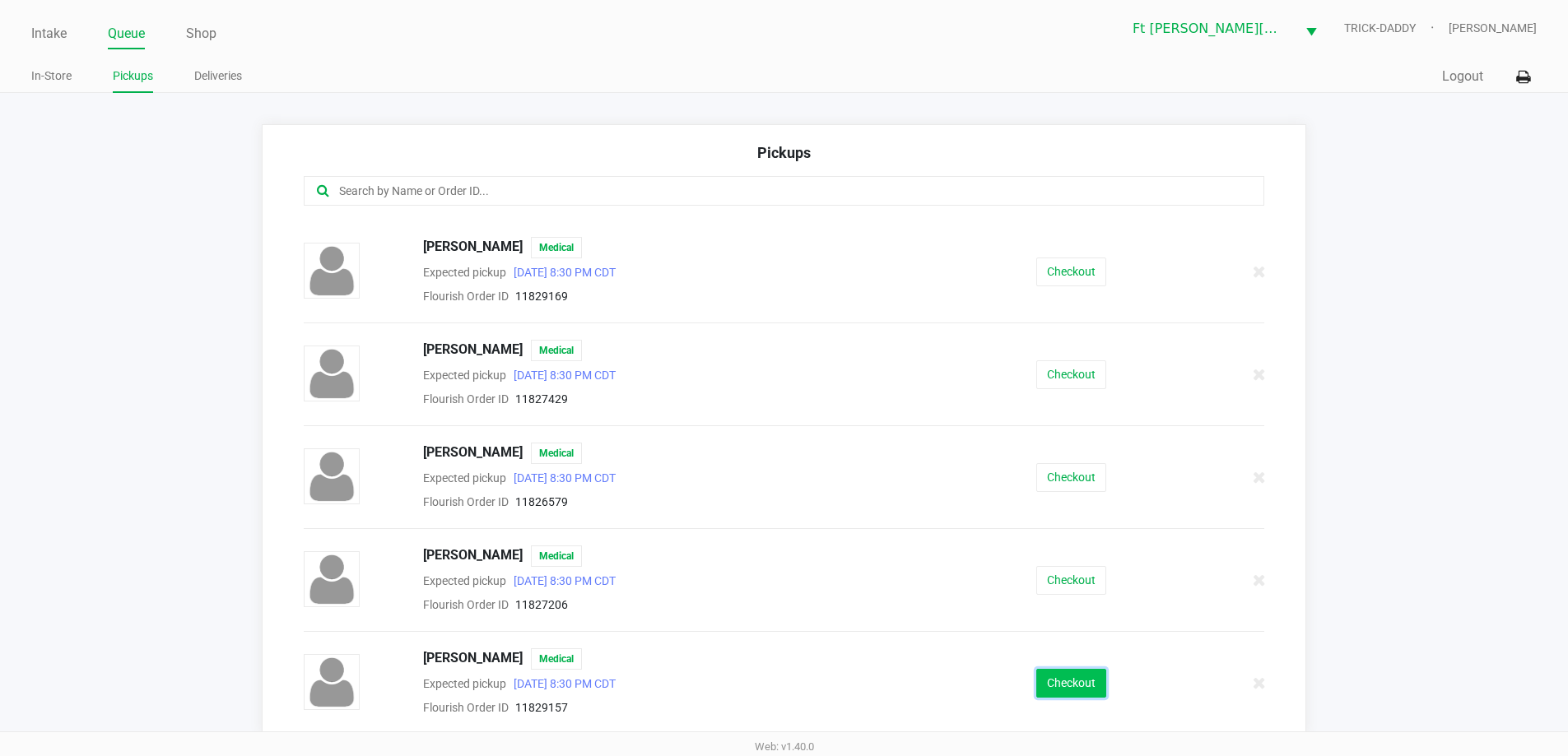
click at [1067, 692] on button "Checkout" at bounding box center [1071, 684] width 70 height 29
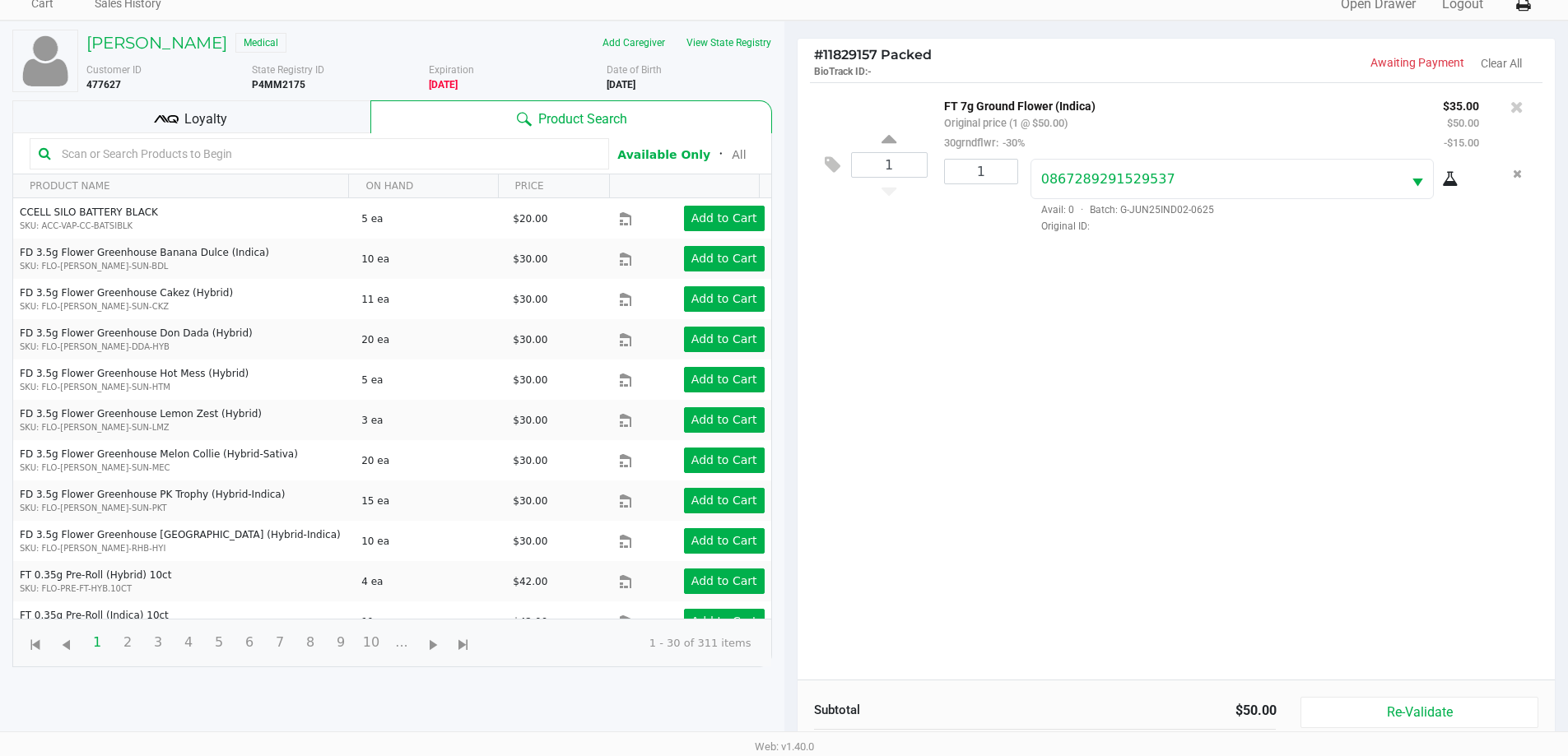
scroll to position [177, 0]
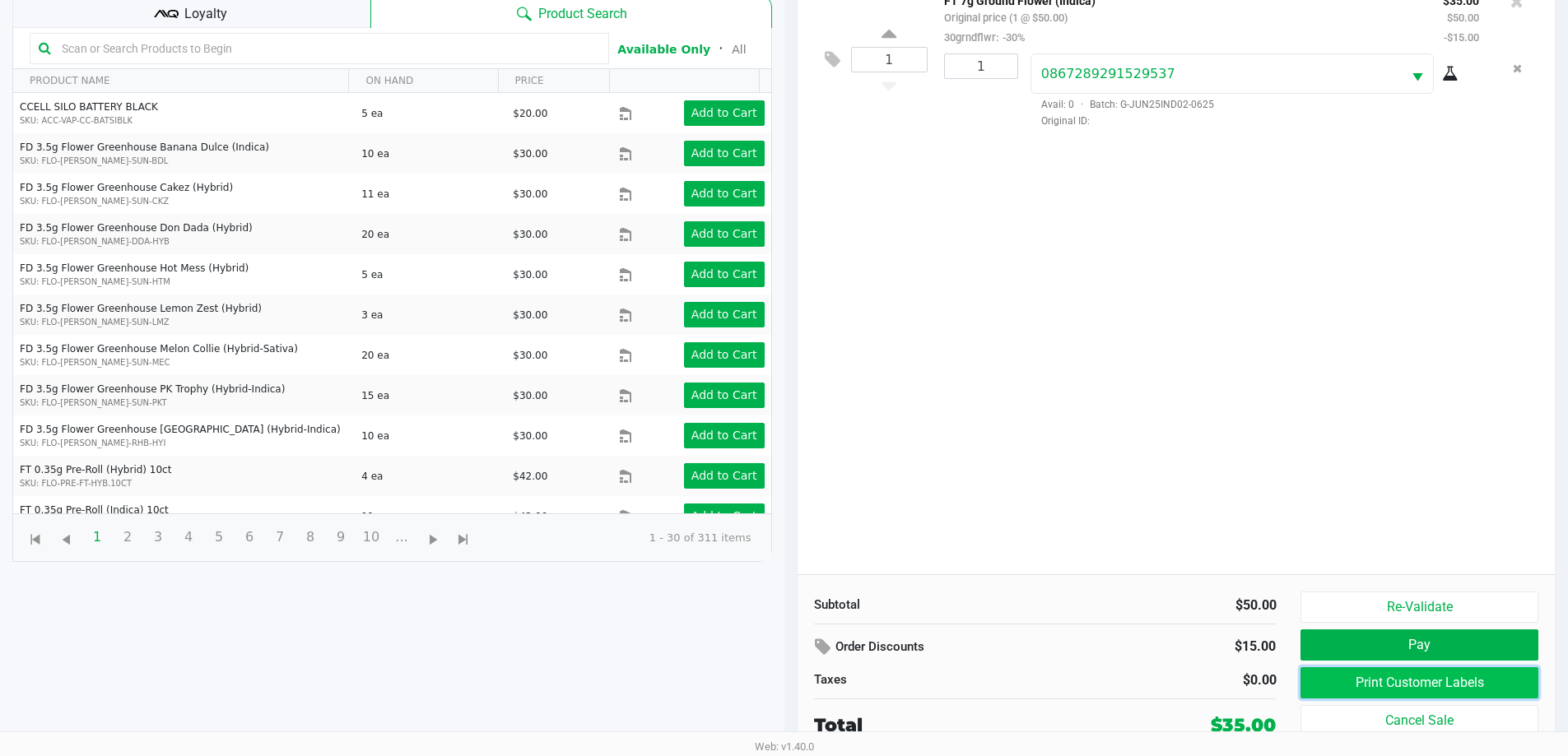
click at [1431, 691] on button "Print Customer Labels" at bounding box center [1418, 684] width 237 height 32
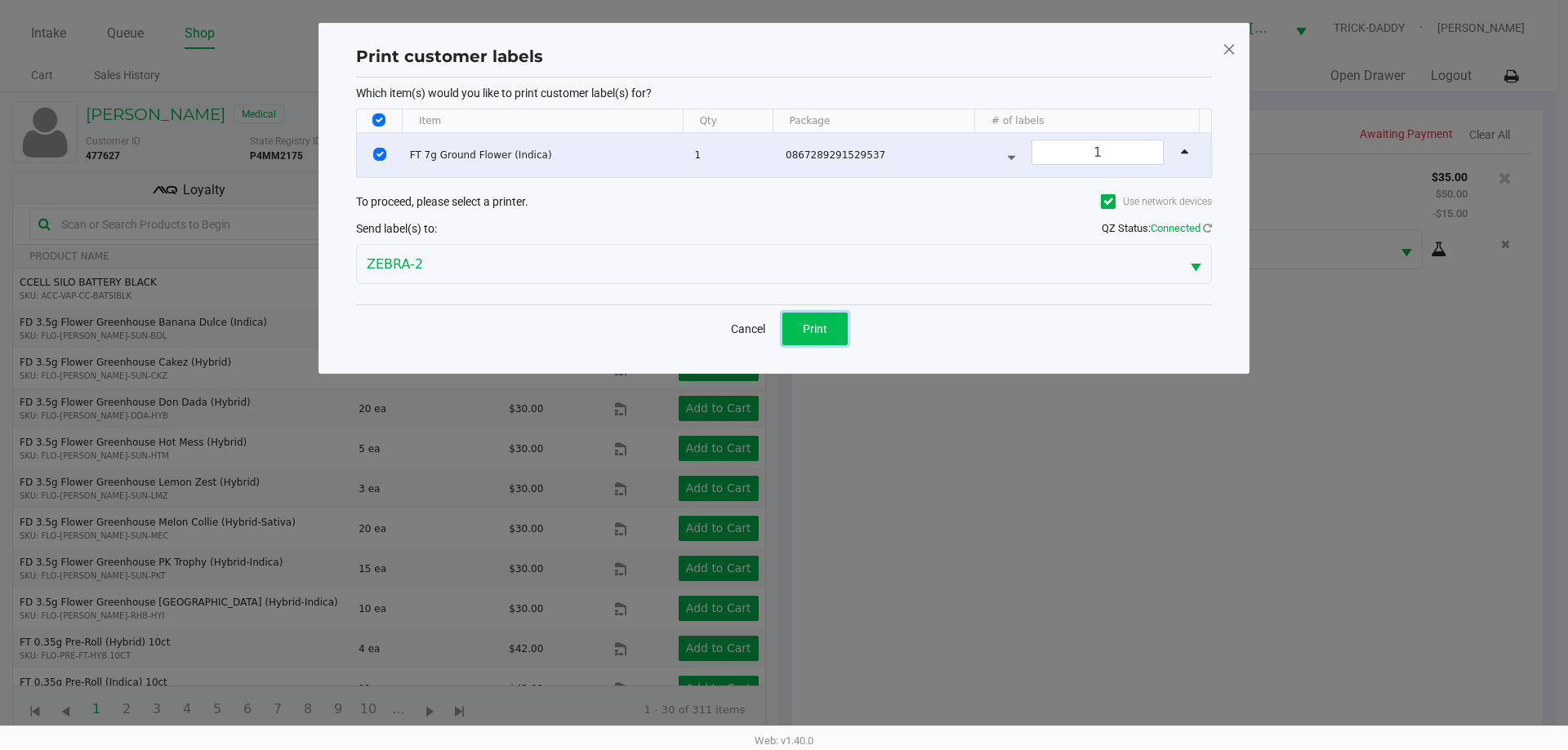
click at [809, 317] on button "Print" at bounding box center [814, 328] width 65 height 32
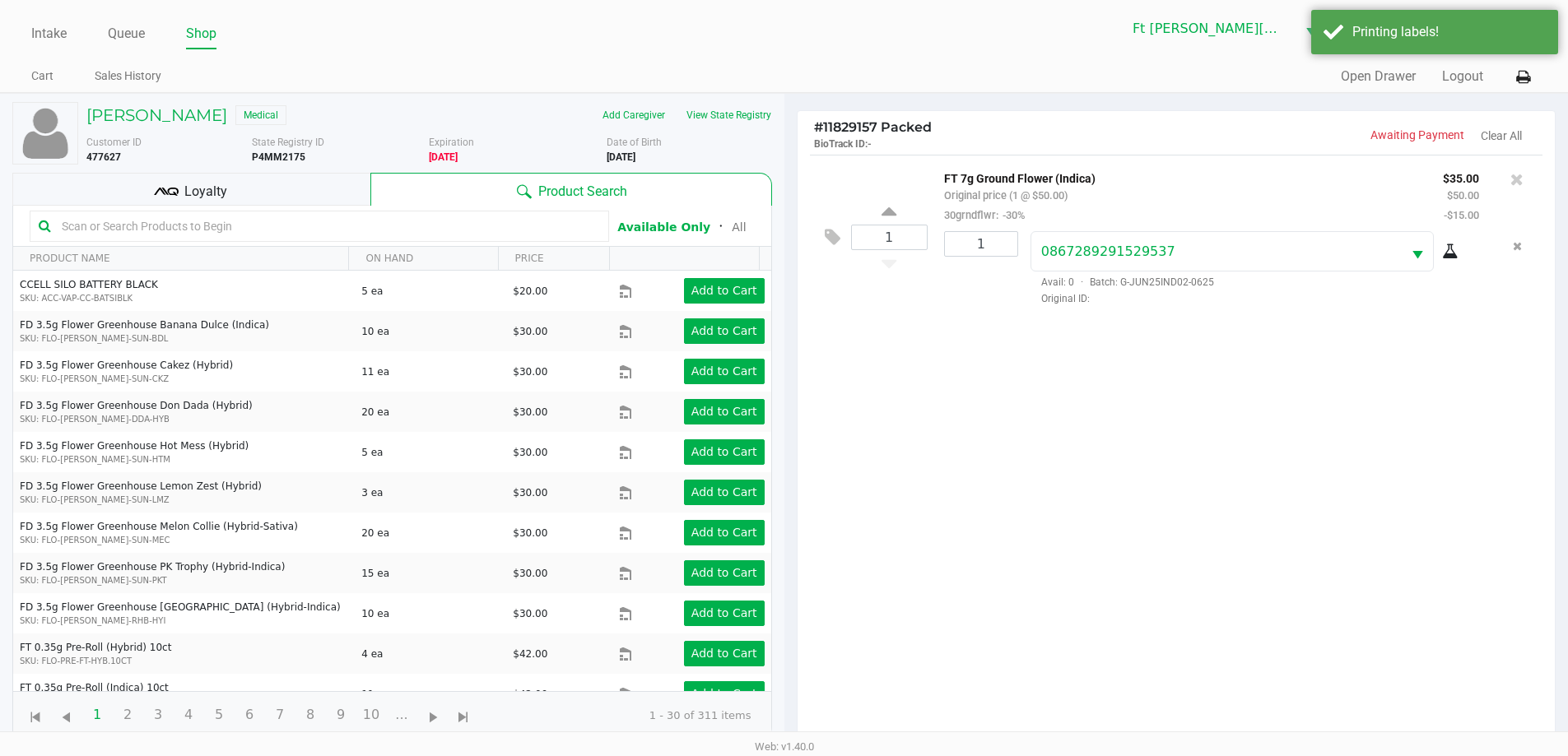
click at [242, 191] on div "Loyalty" at bounding box center [191, 189] width 359 height 33
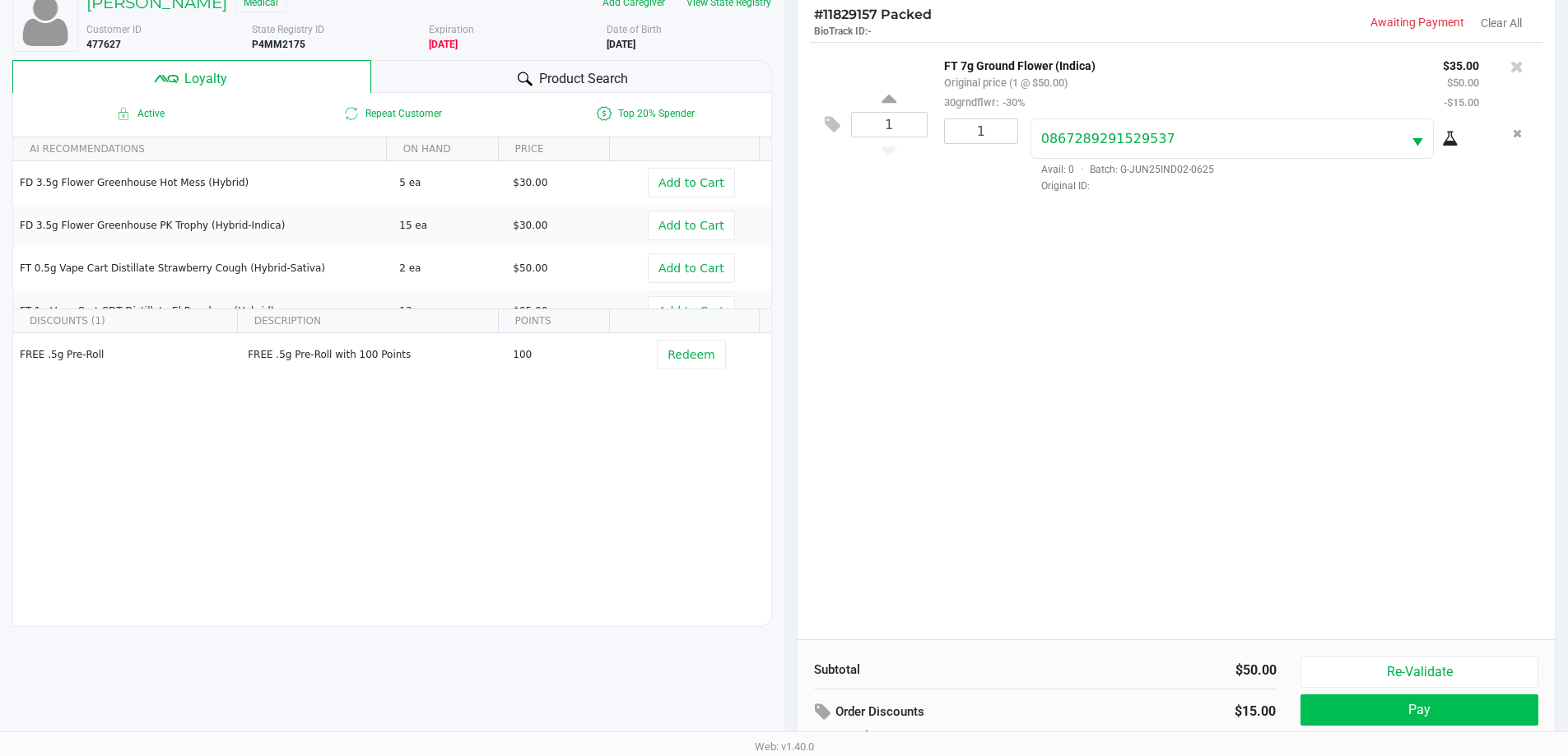
scroll to position [198, 0]
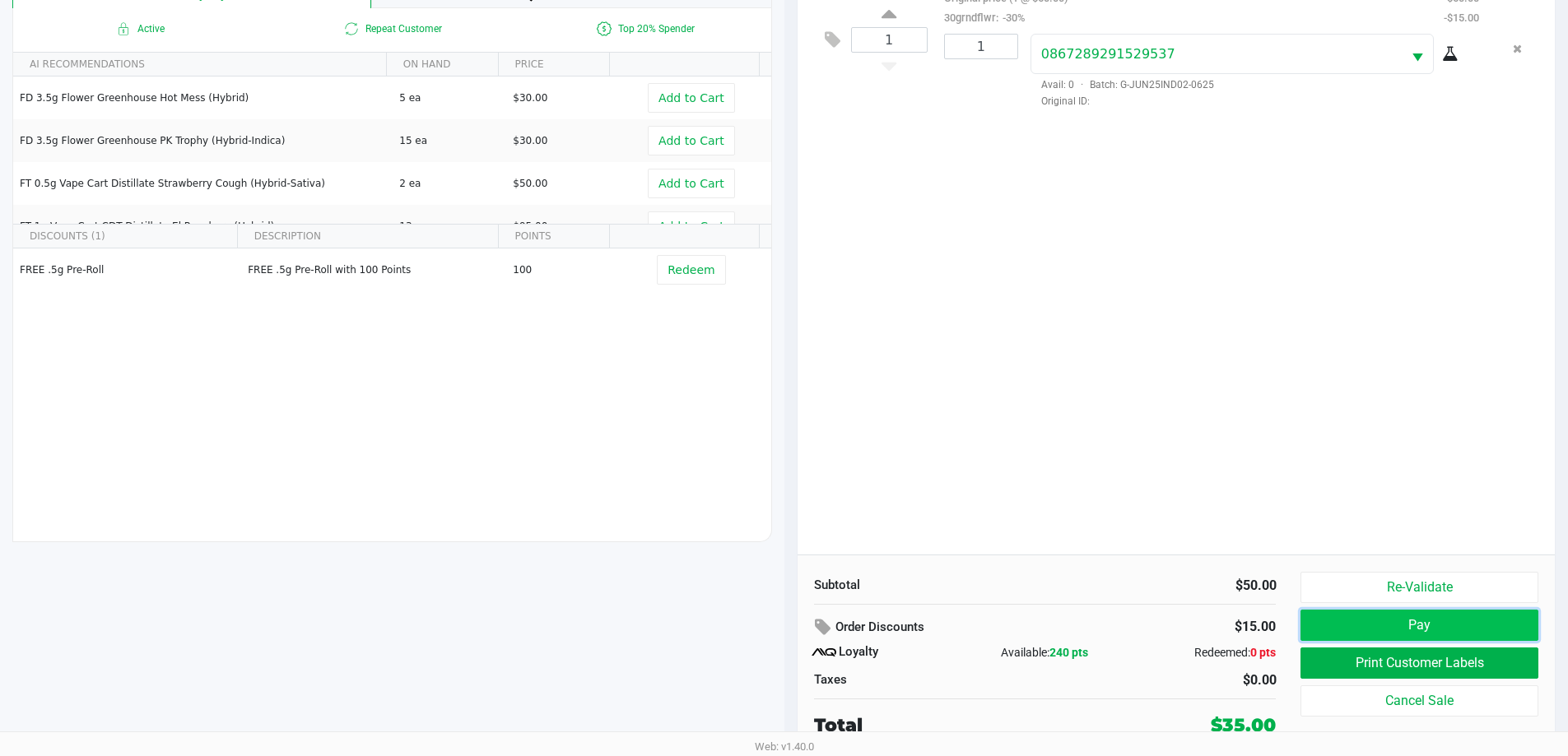
click at [1364, 635] on button "Pay" at bounding box center [1418, 626] width 237 height 32
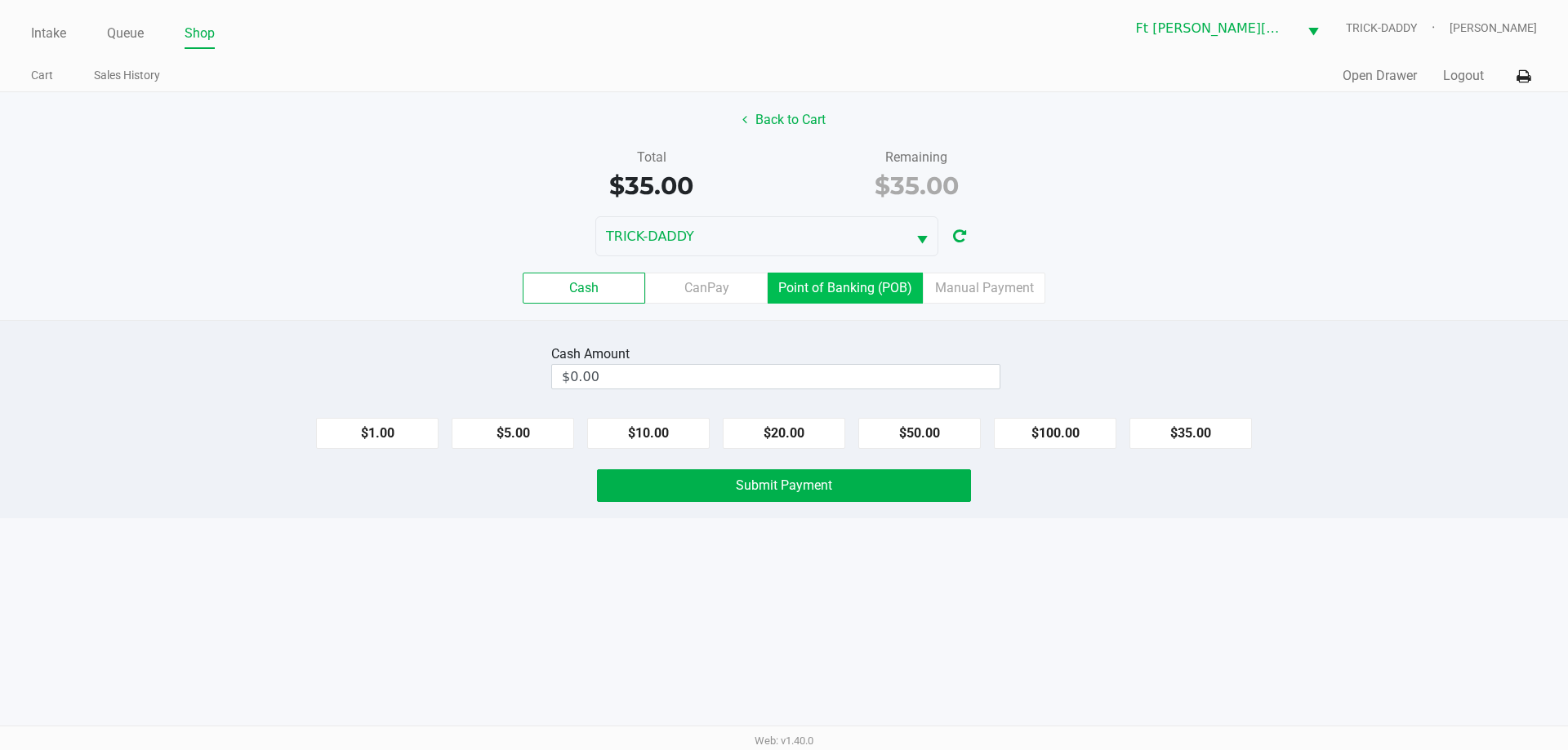
click at [849, 288] on label "Point of Banking (POB)" at bounding box center [845, 288] width 155 height 31
click at [0, 0] on 7 "Point of Banking (POB)" at bounding box center [0, 0] width 0 height 0
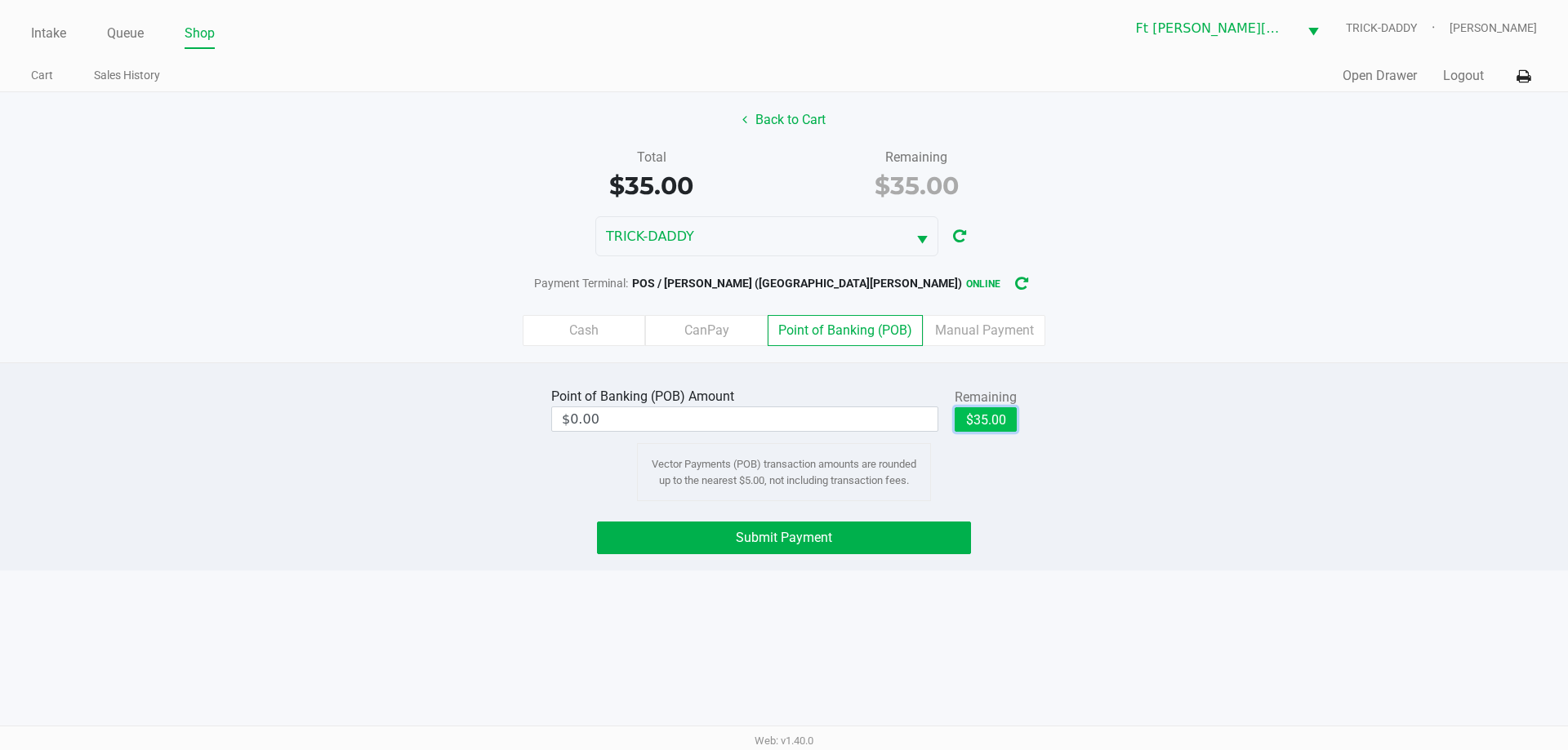
click at [996, 424] on button "$35.00" at bounding box center [985, 419] width 62 height 25
type input "$35.00"
click at [918, 546] on button "Submit Payment" at bounding box center [784, 537] width 374 height 32
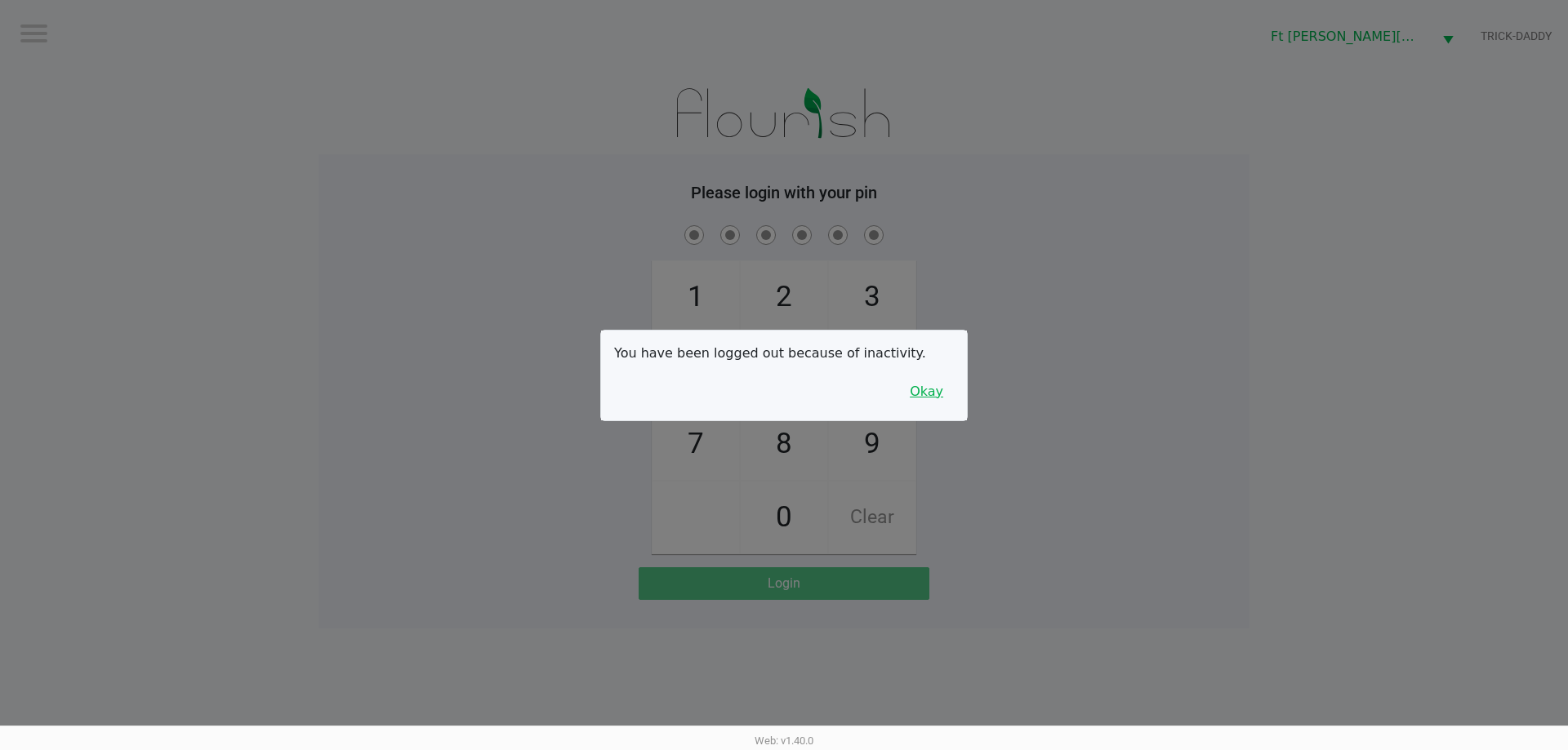
click at [942, 389] on button "Okay" at bounding box center [926, 393] width 54 height 31
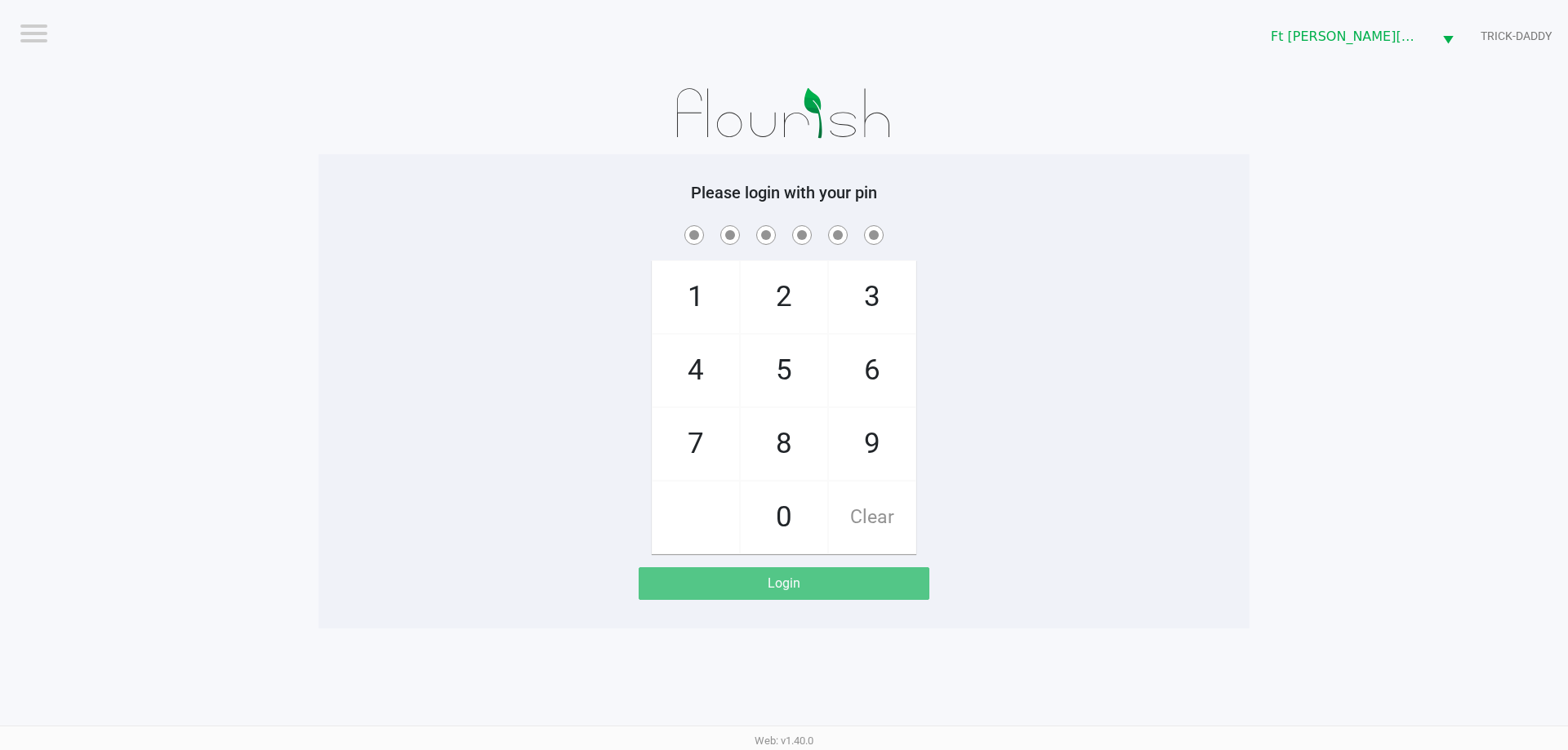
click at [893, 299] on span "3" at bounding box center [872, 298] width 87 height 72
checkbox input "true"
click at [893, 299] on span "3" at bounding box center [872, 298] width 87 height 72
checkbox input "true"
click at [900, 365] on span "6" at bounding box center [872, 370] width 87 height 72
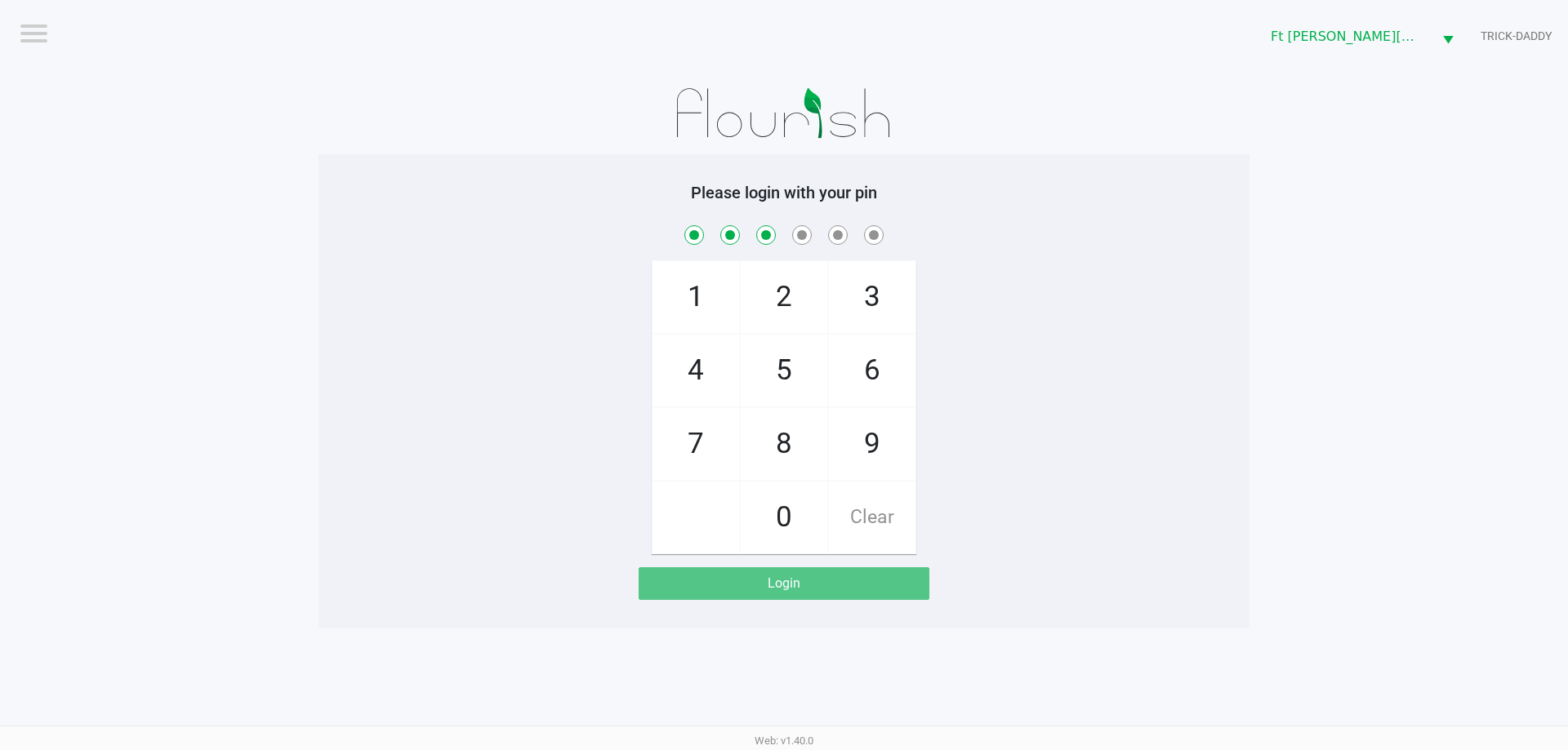
checkbox input "true"
drag, startPoint x: 792, startPoint y: 298, endPoint x: 861, endPoint y: 356, distance: 90.1
click at [798, 300] on span "2" at bounding box center [784, 298] width 87 height 72
checkbox input "true"
click at [879, 369] on span "6" at bounding box center [872, 370] width 87 height 72
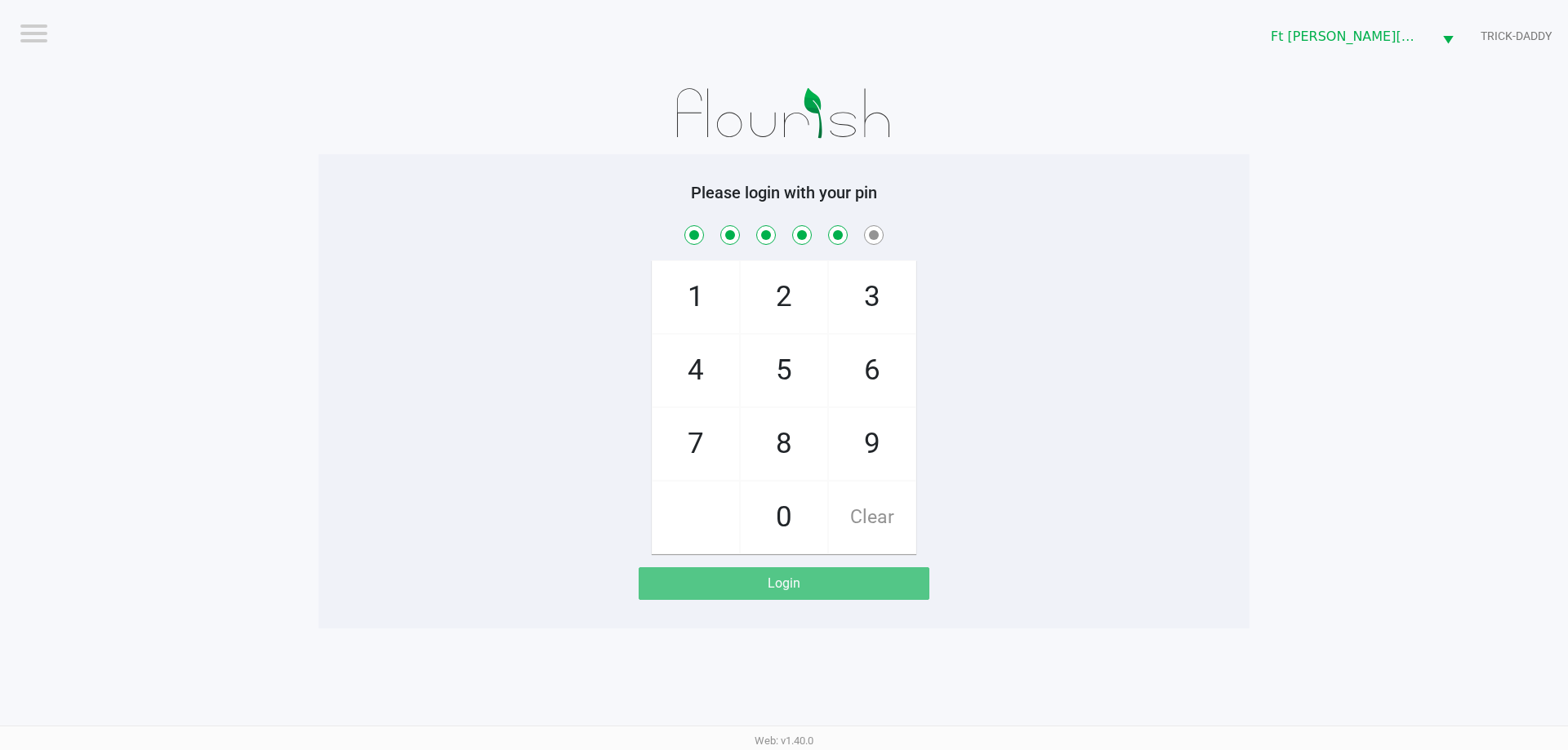
checkbox input "true"
click at [797, 304] on span "2" at bounding box center [784, 298] width 87 height 72
checkbox input "true"
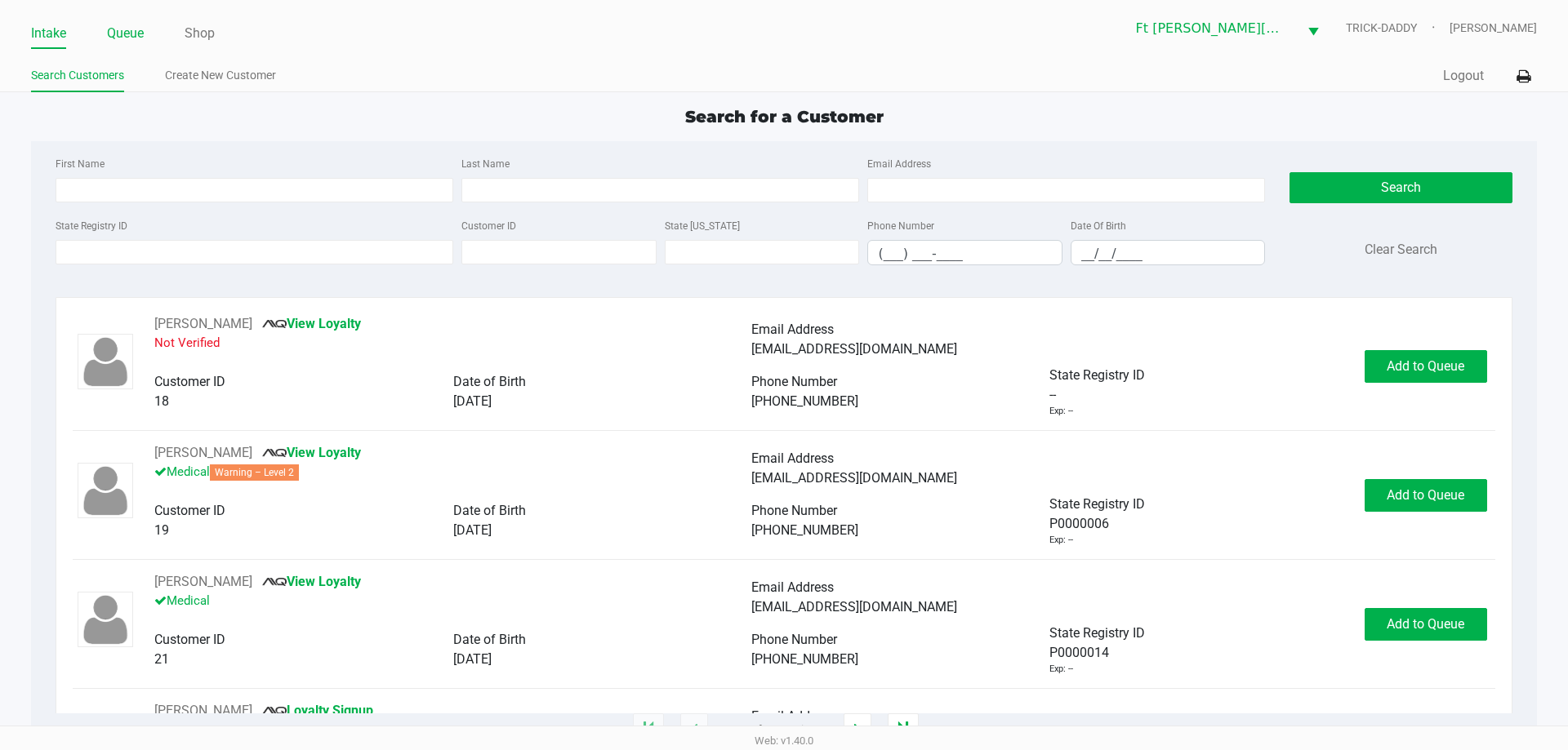
click at [124, 36] on link "Queue" at bounding box center [125, 33] width 37 height 23
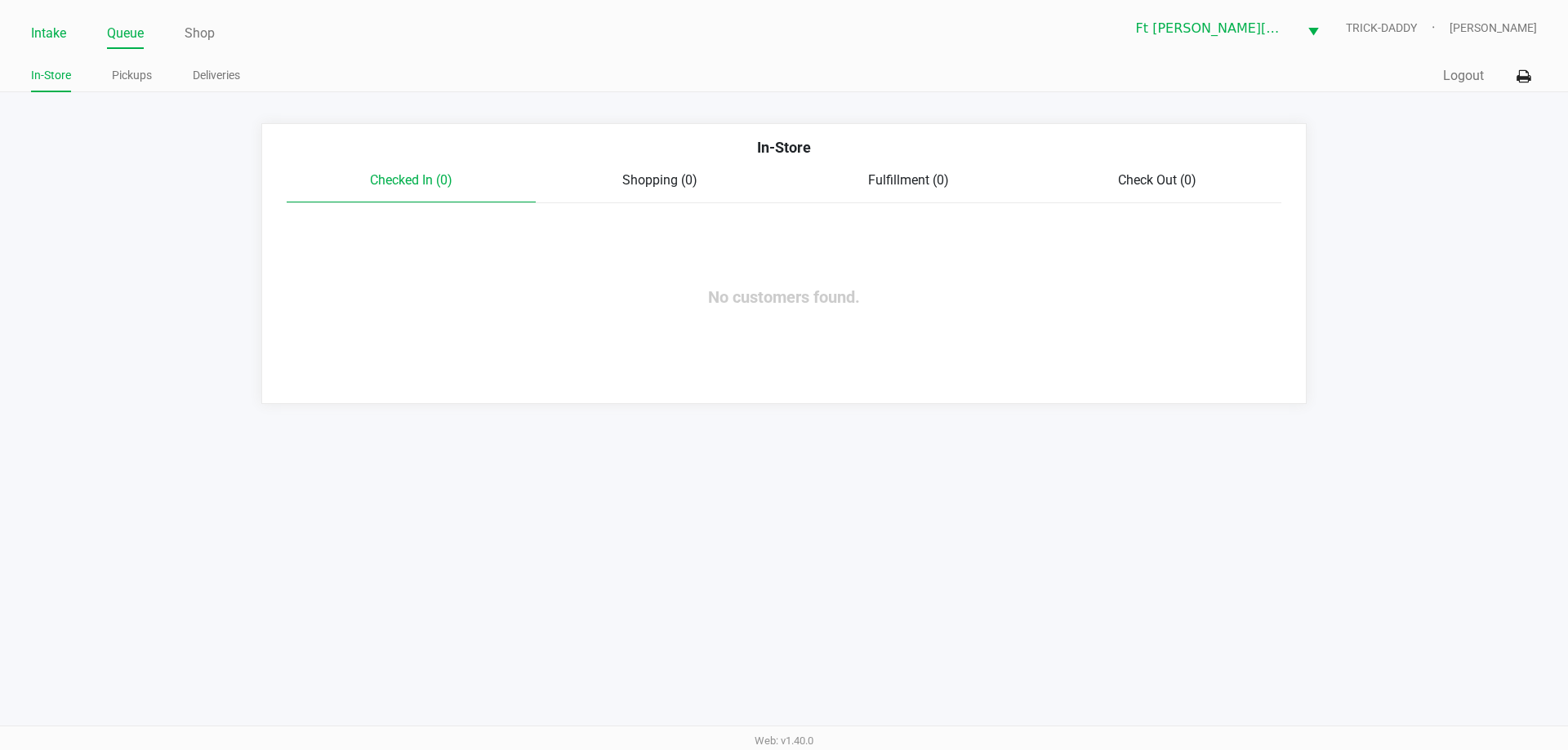
click at [55, 41] on link "Intake" at bounding box center [49, 33] width 35 height 23
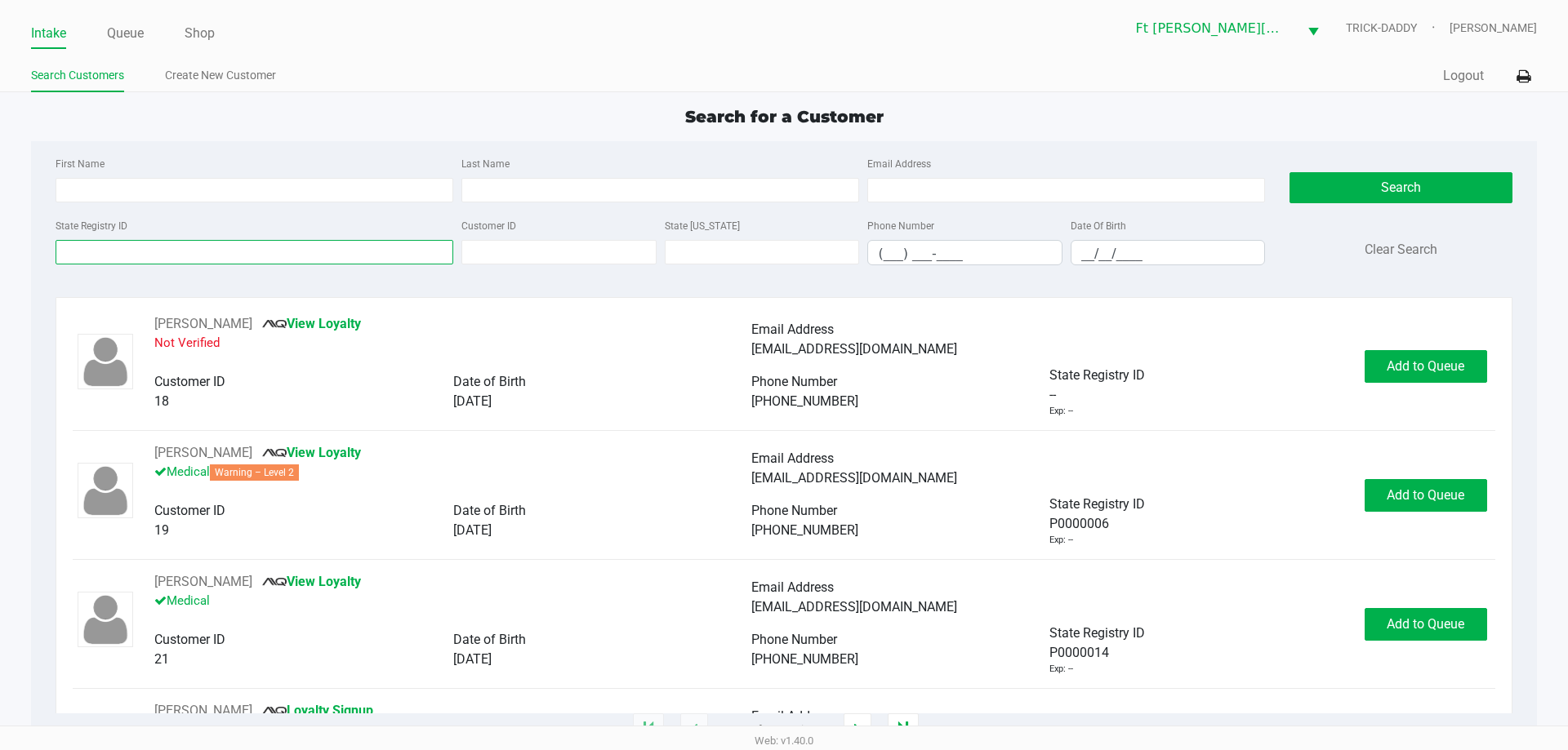
click at [134, 257] on input "State Registry ID" at bounding box center [254, 252] width 398 height 25
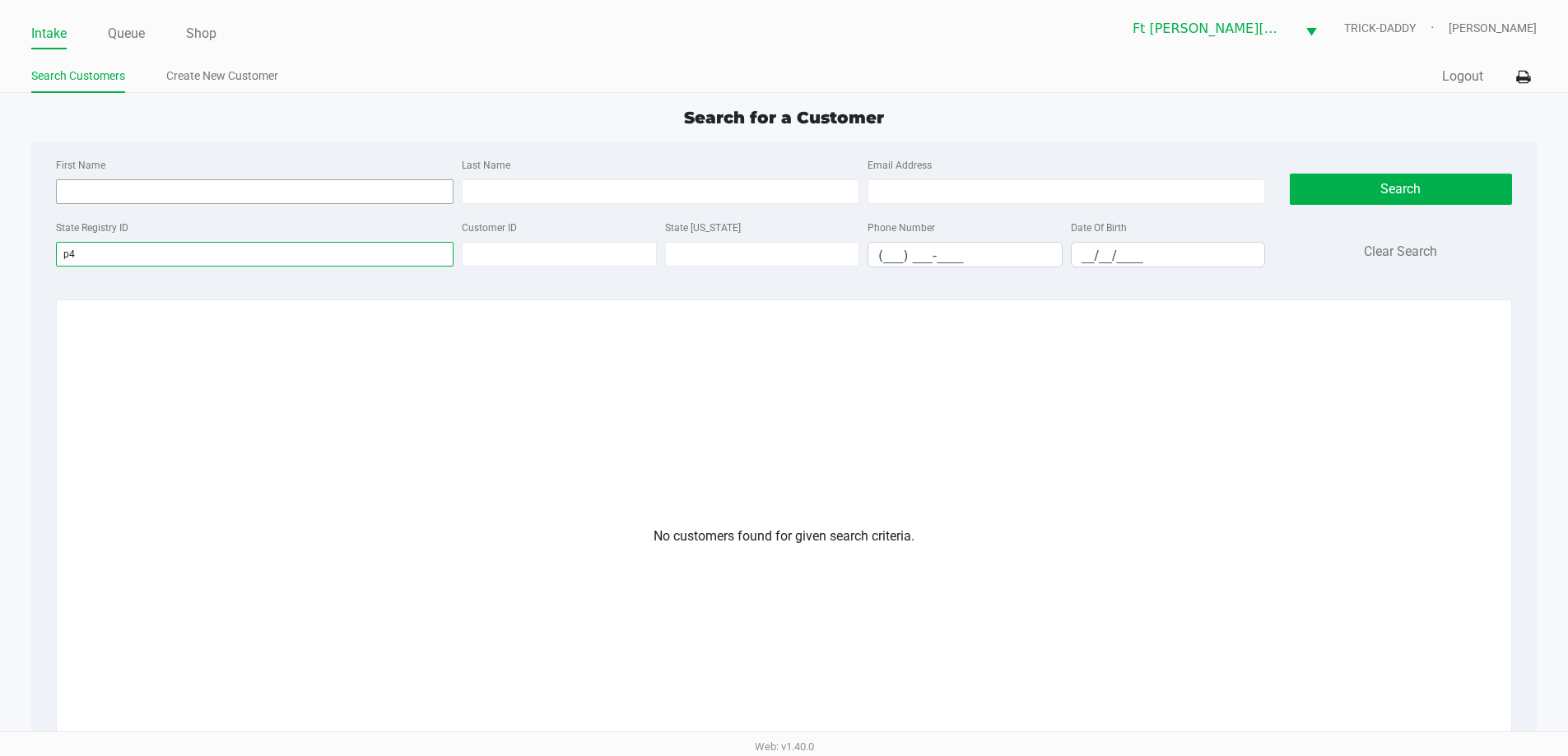
type input "p"
click at [180, 258] on input "State Registry ID" at bounding box center [255, 254] width 398 height 25
type input "p4"
click at [259, 71] on li "Create New Customer" at bounding box center [222, 78] width 112 height 29
click at [257, 74] on link "Create New Customer" at bounding box center [222, 76] width 112 height 20
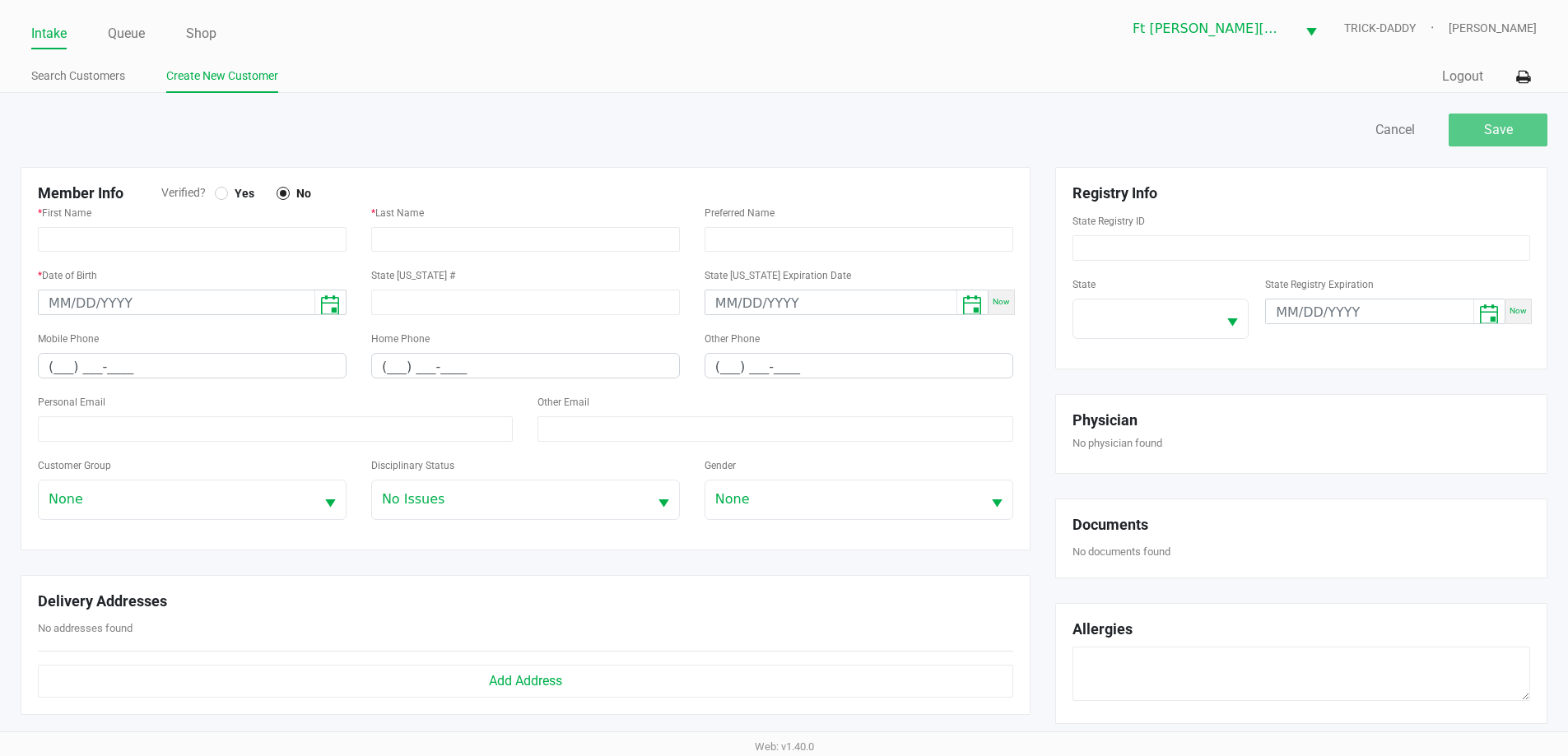
click at [224, 197] on div at bounding box center [221, 193] width 13 height 13
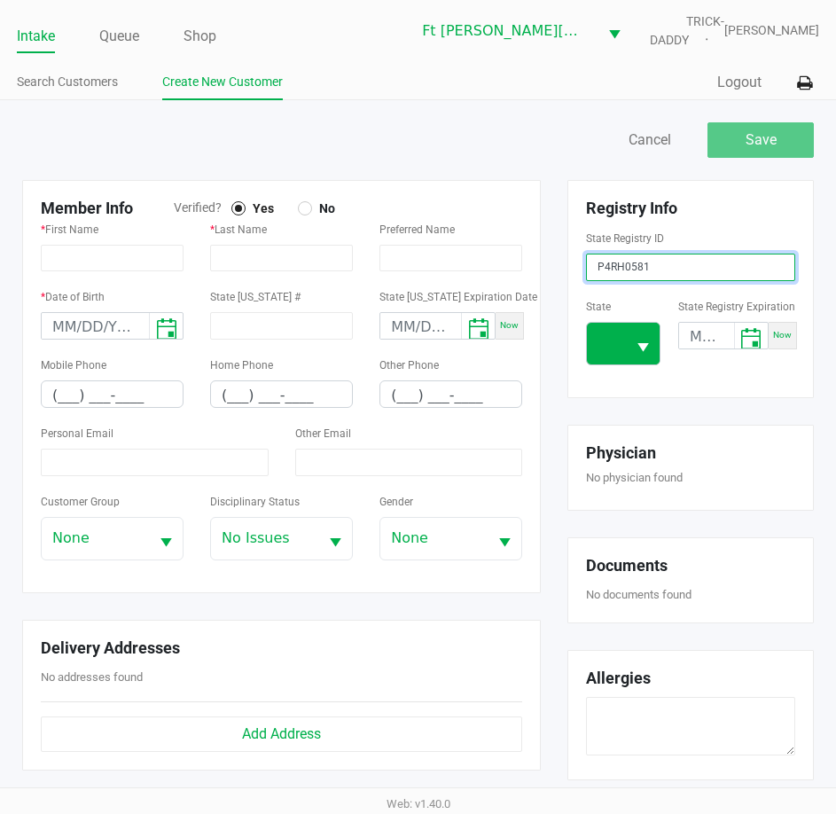
click at [641, 337] on span "Select" at bounding box center [643, 348] width 22 height 22
type input "P4RH0581"
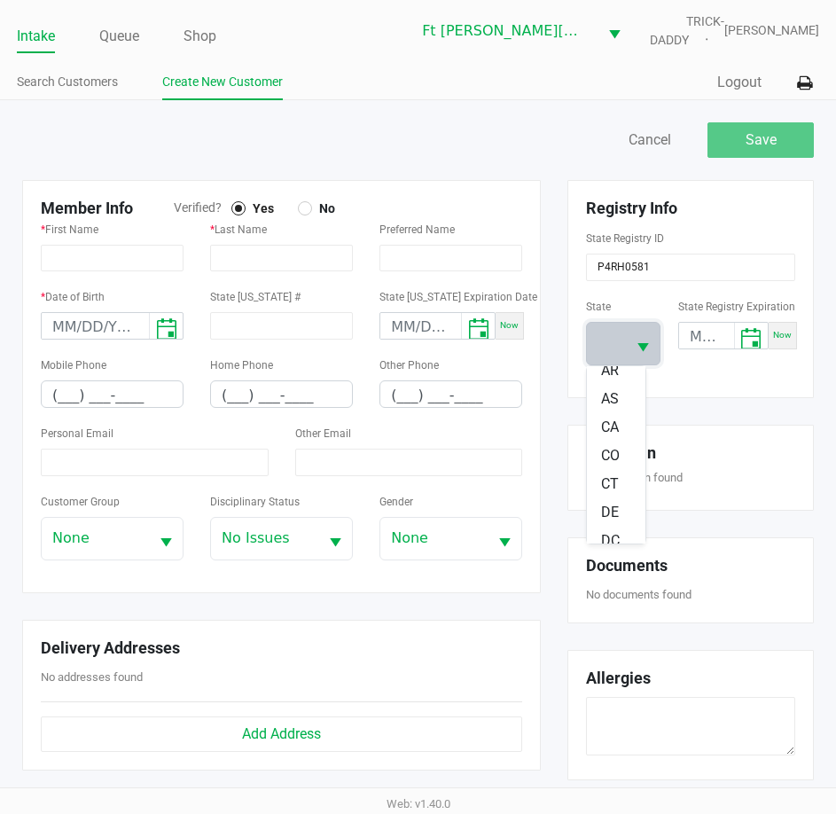
scroll to position [266, 0]
click at [608, 394] on span "FL" at bounding box center [609, 397] width 16 height 21
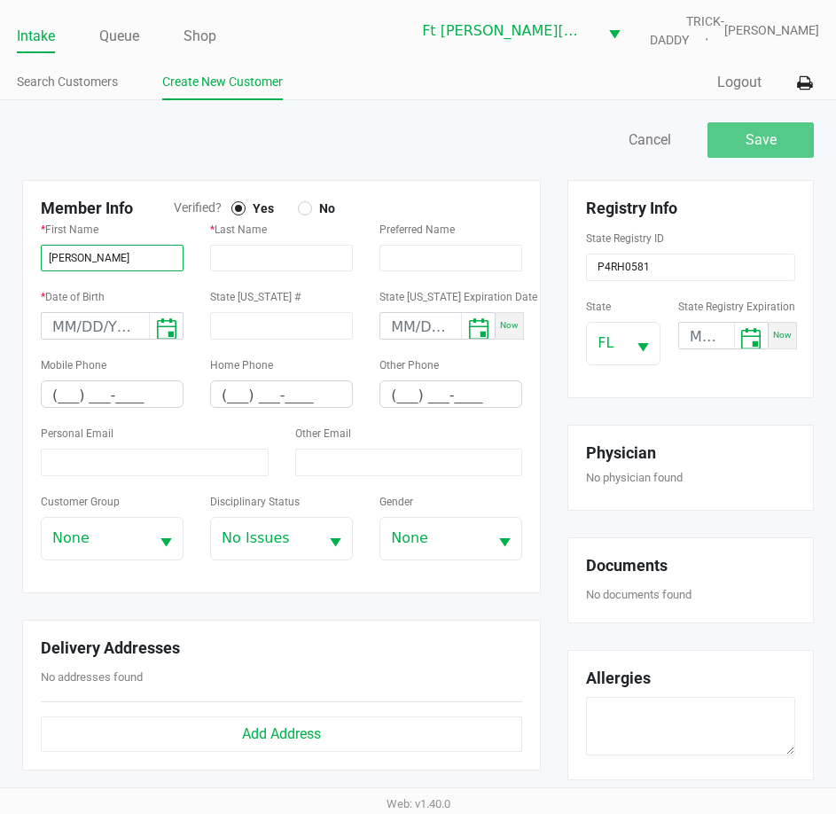
type input "GINA"
type input "RAWLINS"
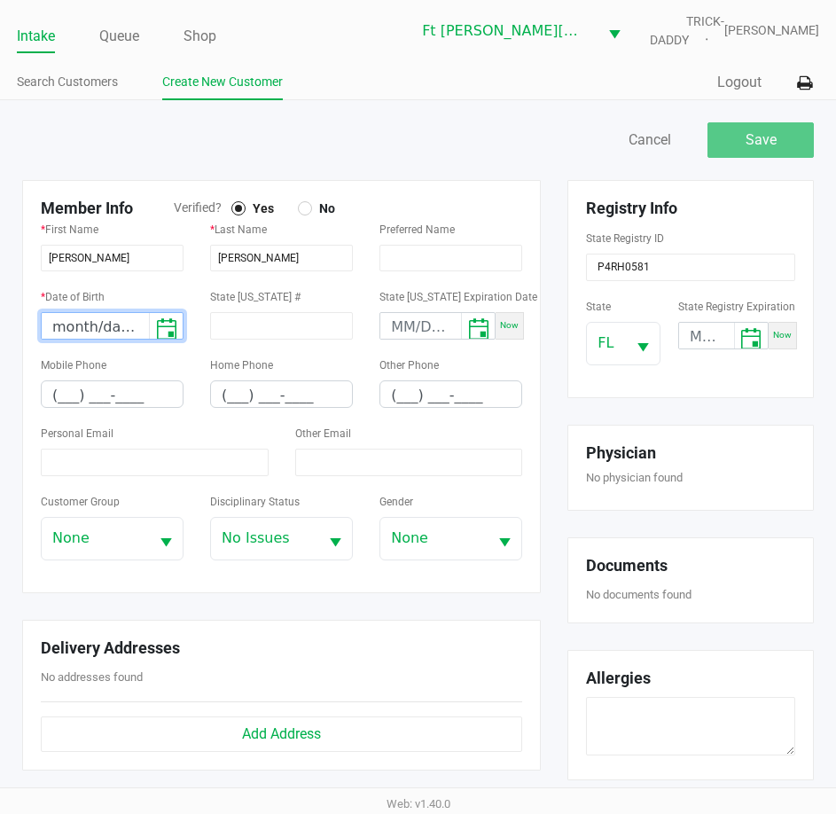
click at [69, 327] on input "month/day/year" at bounding box center [95, 326] width 107 height 27
type input "12/17/1981"
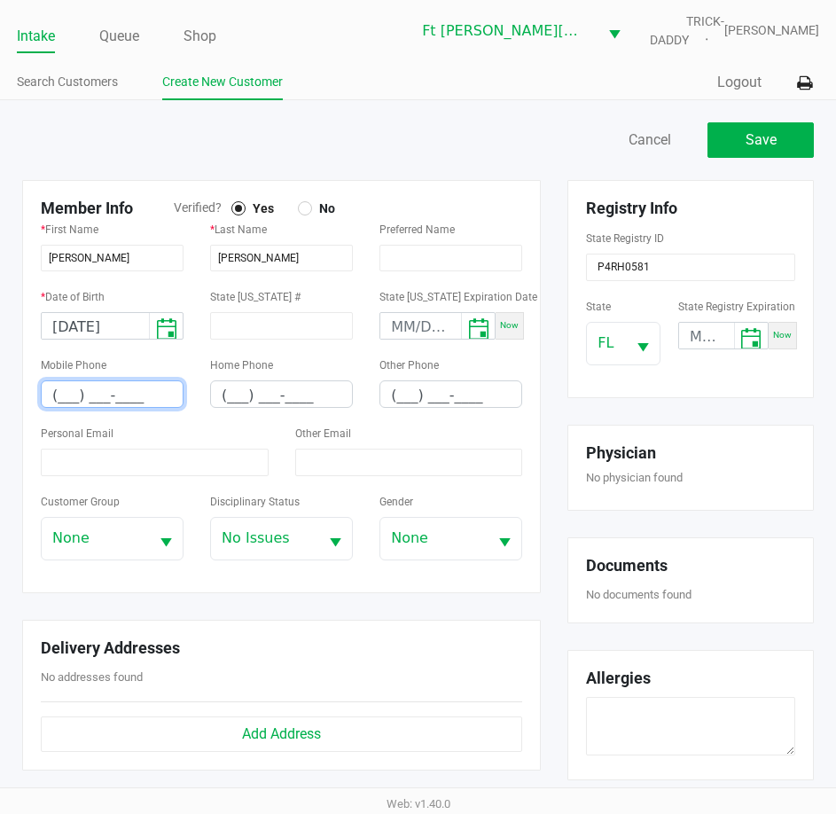
click at [56, 395] on input "(___) ___-____" at bounding box center [112, 394] width 141 height 27
type input "(850) 716-4797"
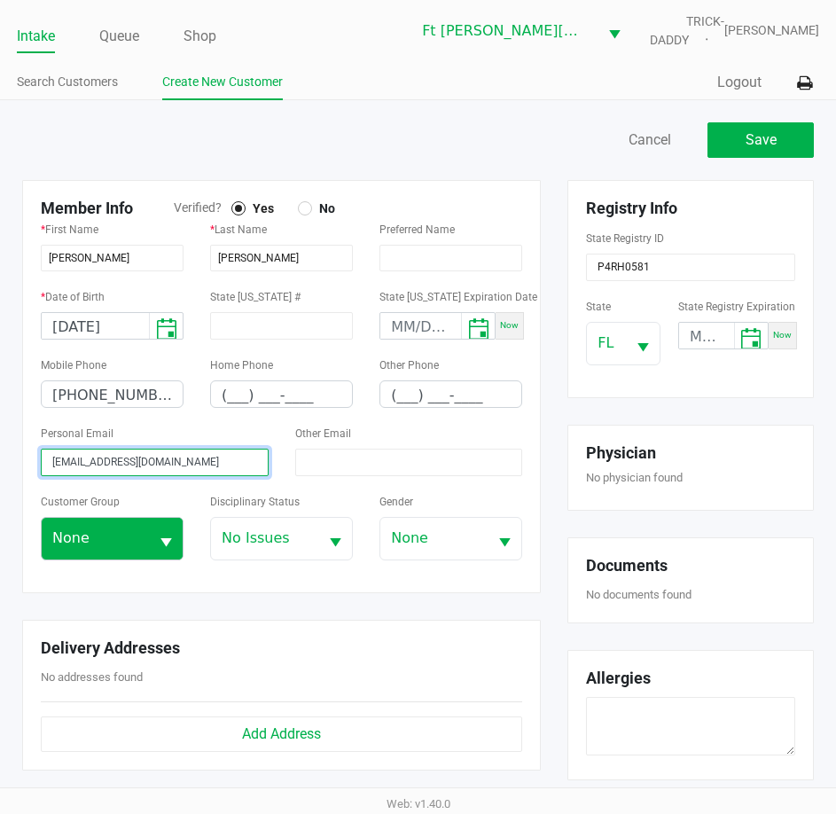
click at [167, 548] on span "Select" at bounding box center [166, 543] width 22 height 22
type input "greimer447@gmail.com"
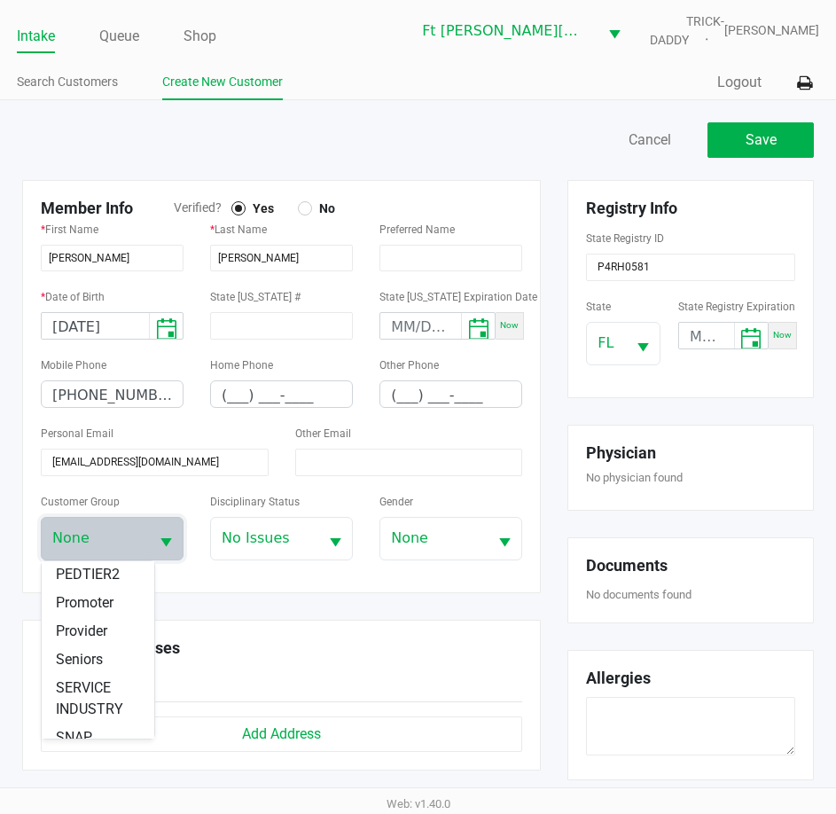
scroll to position [312, 0]
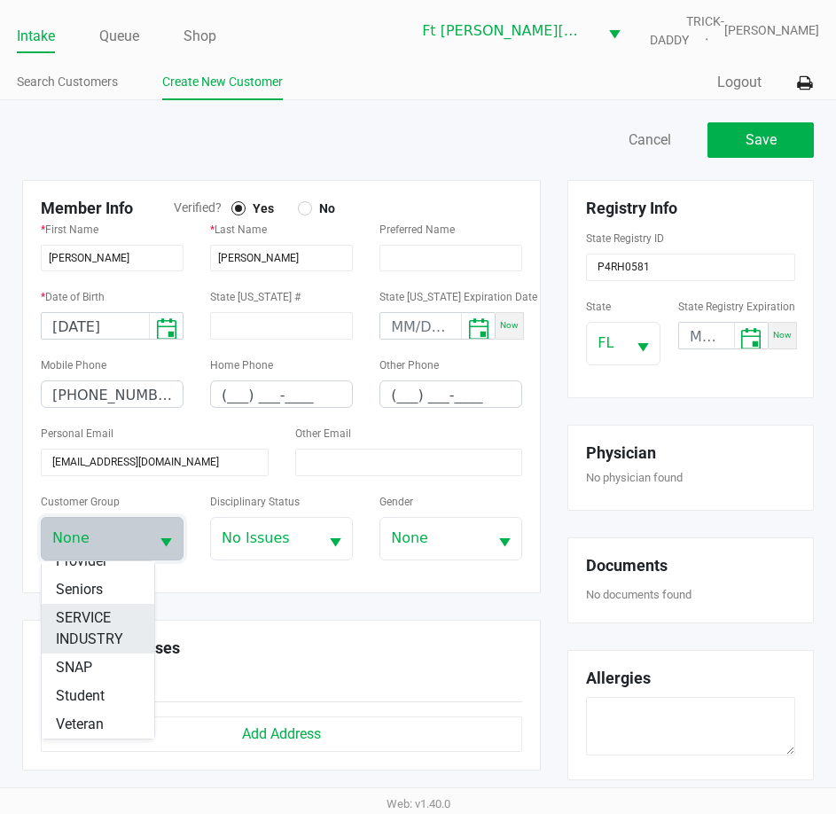
click at [90, 631] on span "SERVICE INDUSTRY" at bounding box center [98, 628] width 84 height 43
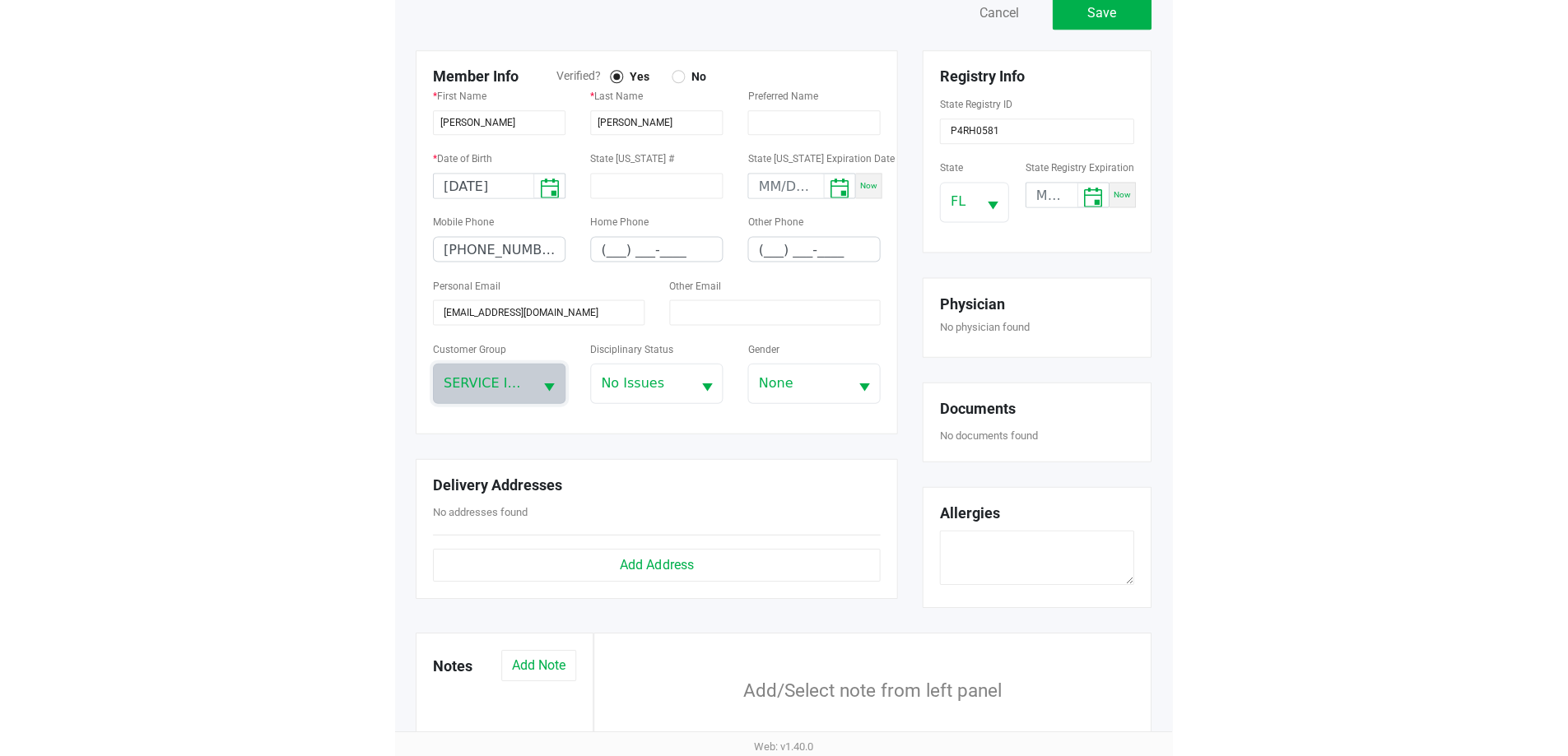
scroll to position [0, 0]
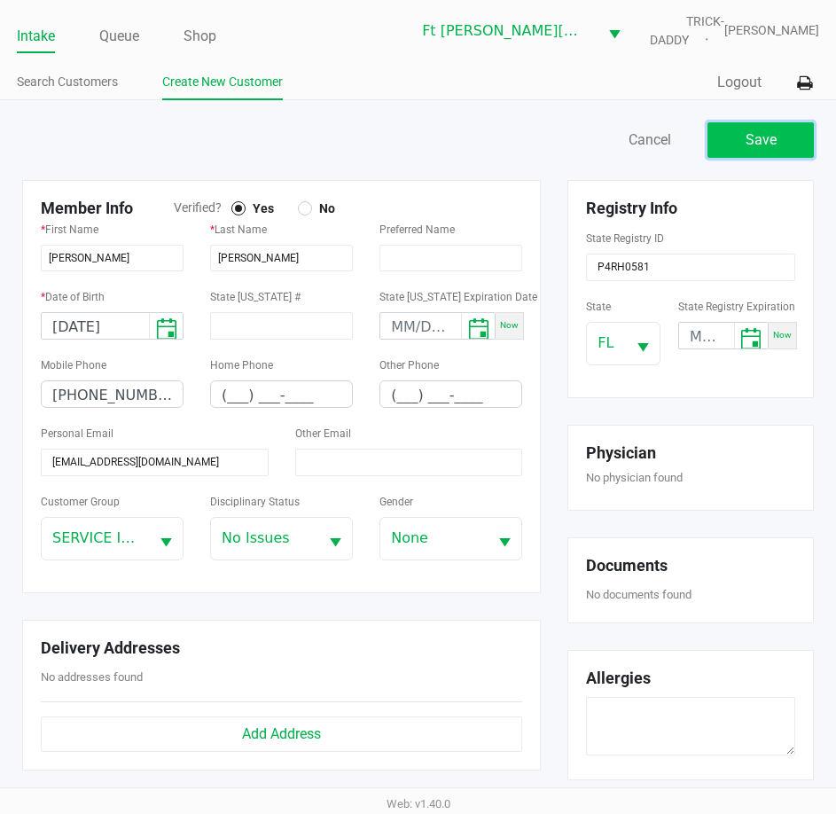
click at [774, 134] on span "Save" at bounding box center [760, 139] width 31 height 17
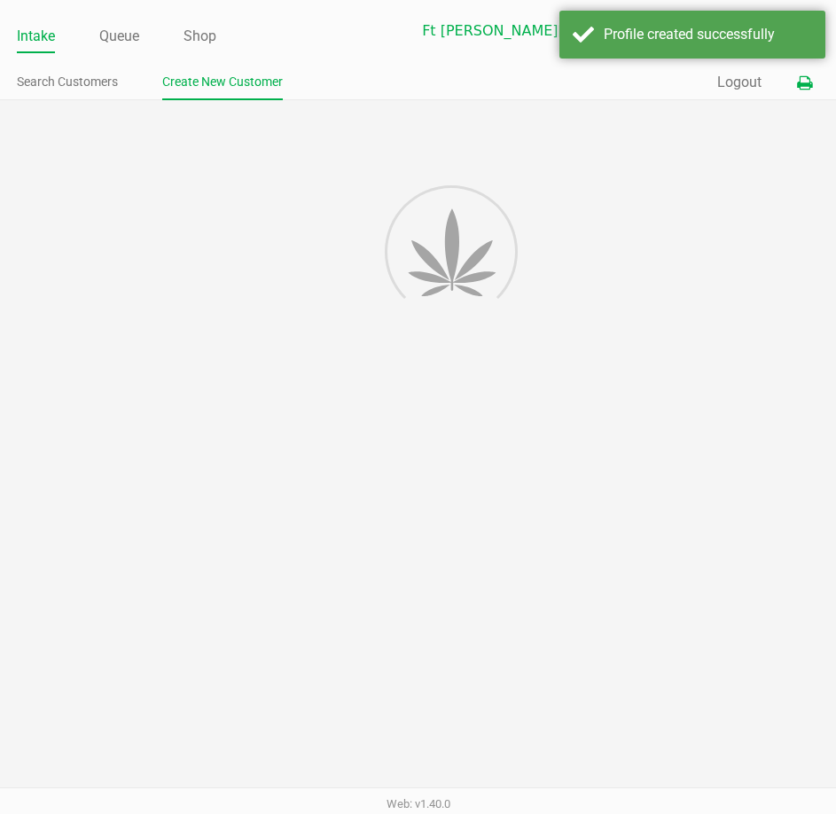
type input "---"
type input "( __) ___-____"
type input "---"
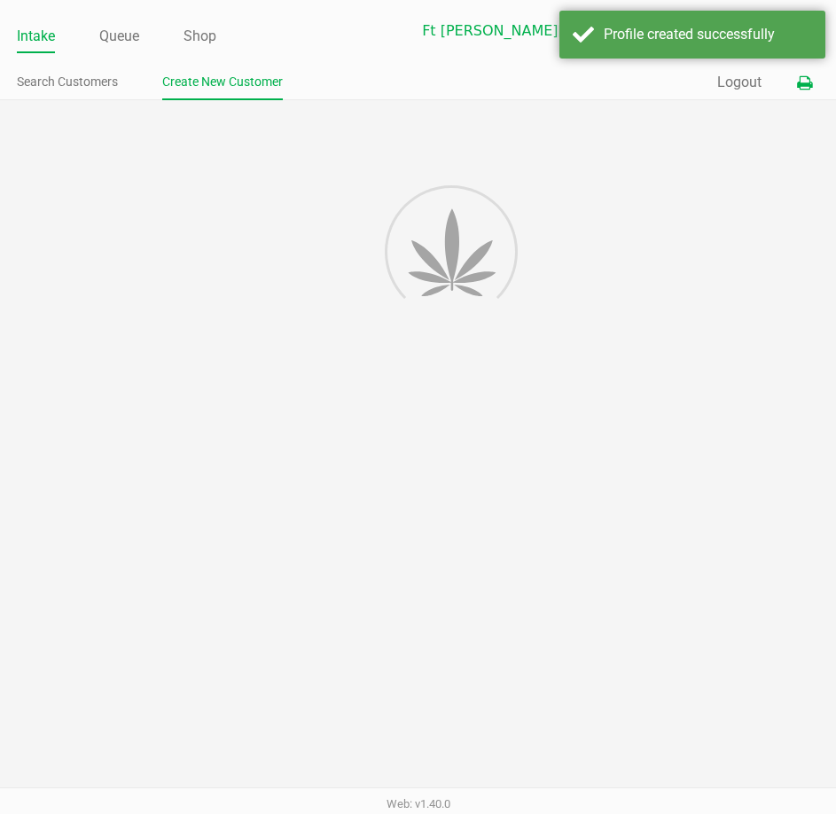
type input "P4RH0581"
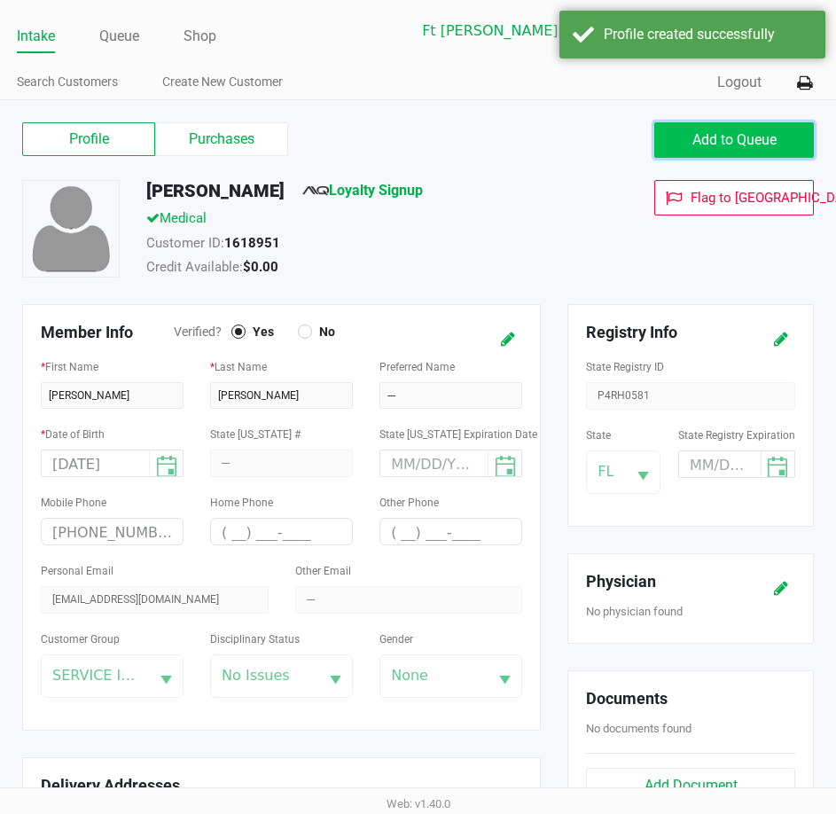
click at [750, 132] on span "Add to Queue" at bounding box center [734, 139] width 84 height 17
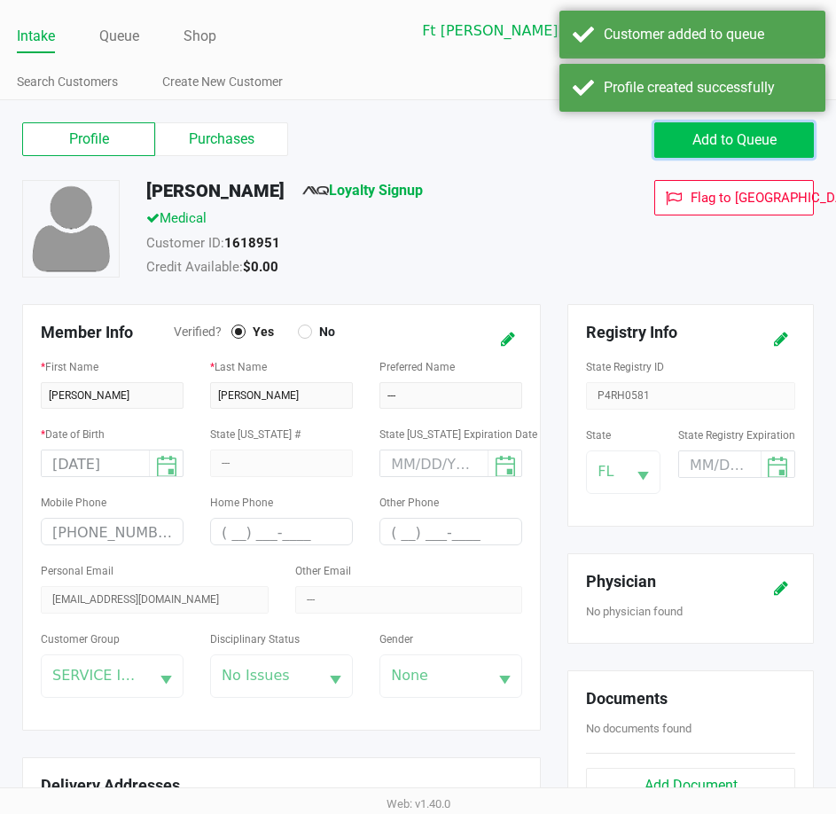
drag, startPoint x: 755, startPoint y: 140, endPoint x: 791, endPoint y: 0, distance: 144.4
click at [755, 139] on span "Add to Queue" at bounding box center [734, 139] width 84 height 17
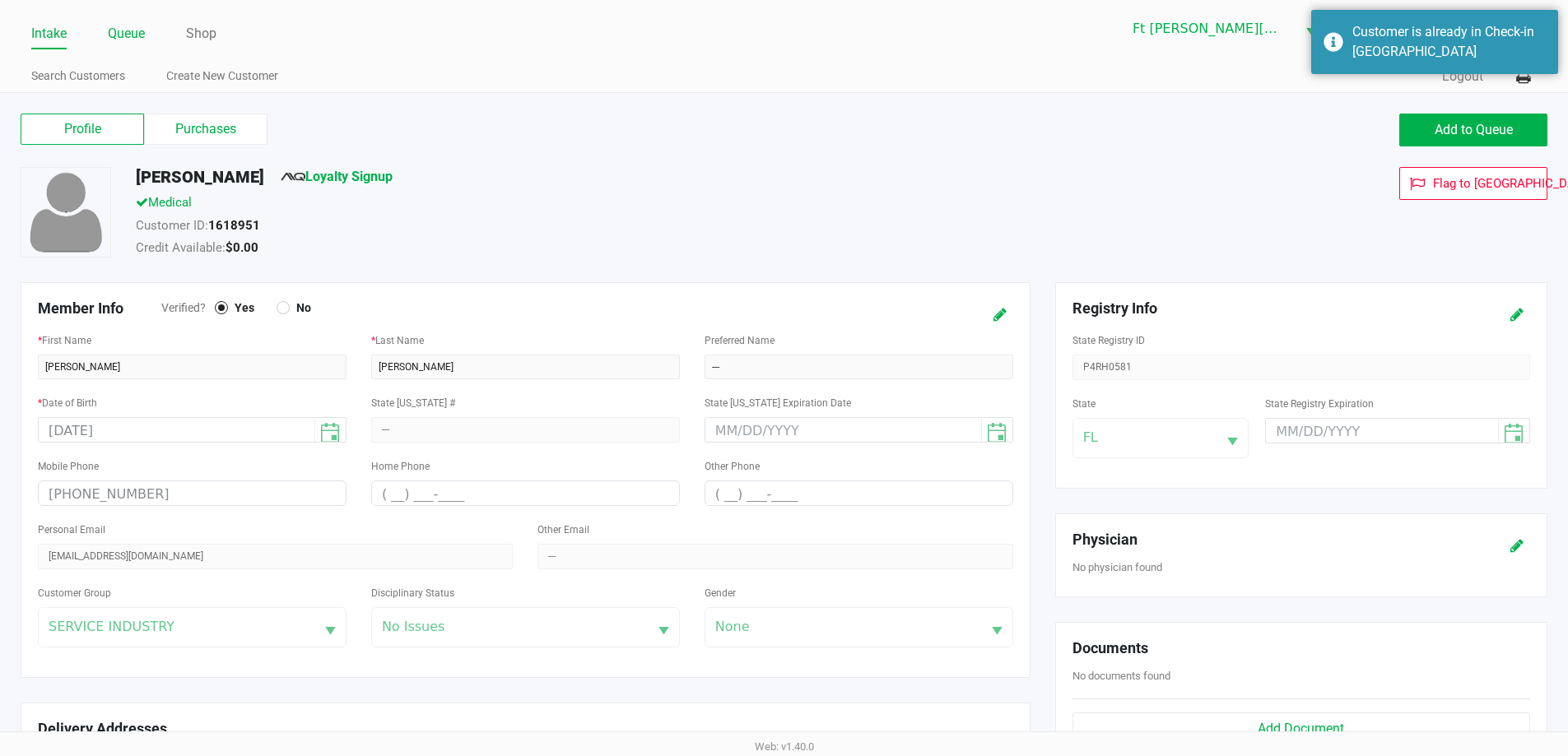
click at [129, 31] on link "Queue" at bounding box center [126, 33] width 37 height 23
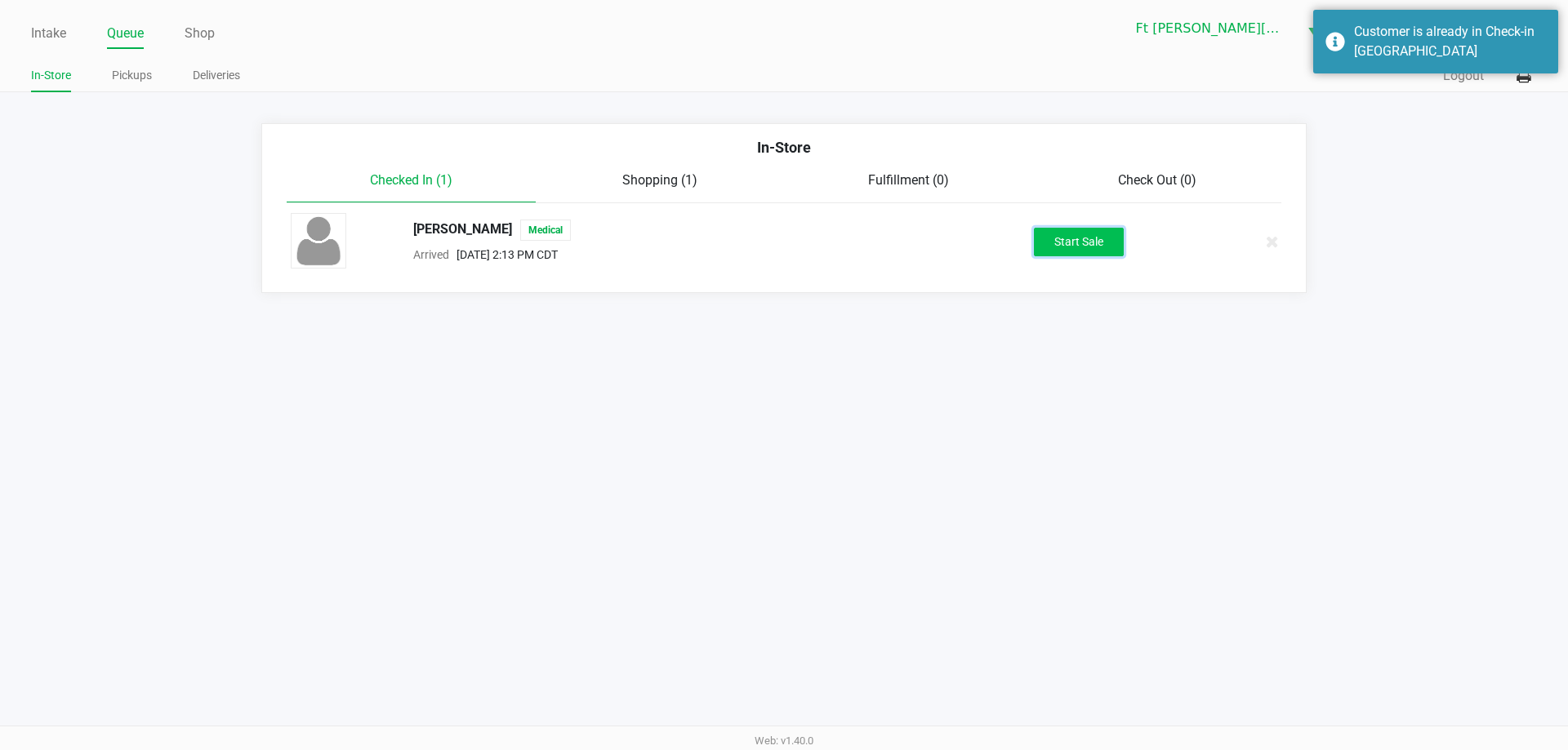
click at [1073, 240] on button "Start Sale" at bounding box center [1078, 241] width 89 height 29
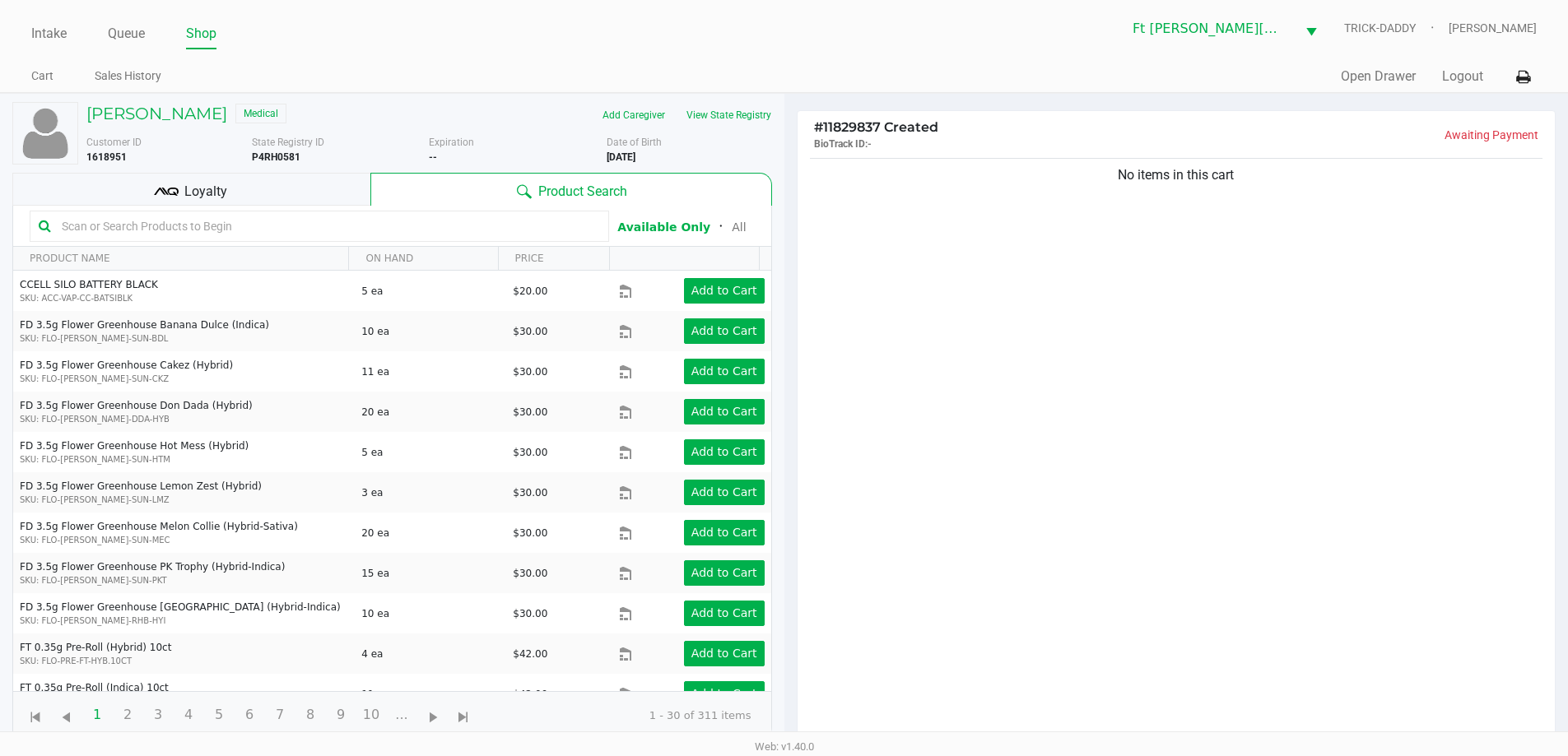
click at [217, 194] on span "Loyalty" at bounding box center [206, 191] width 43 height 20
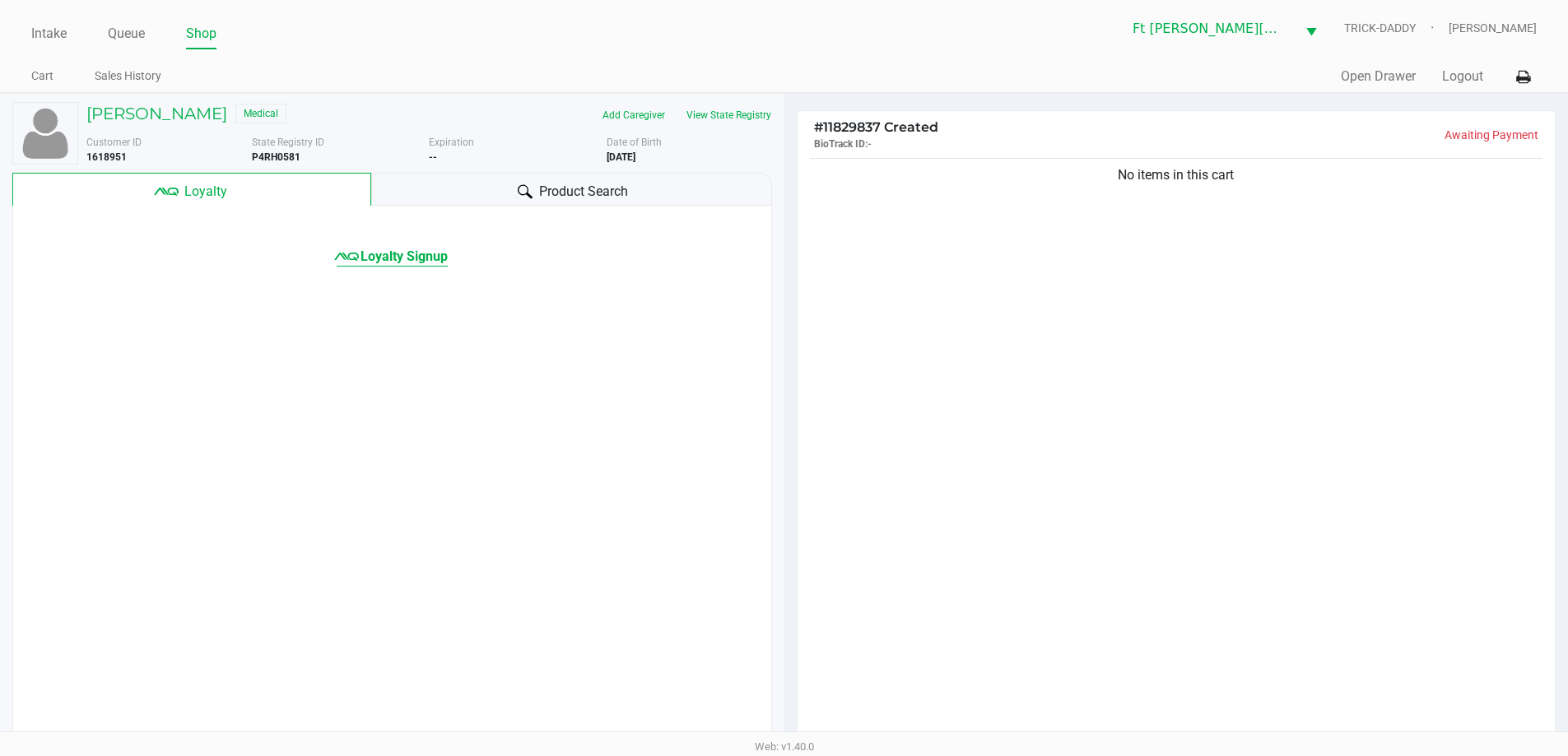
click at [434, 258] on span "Loyalty Signup" at bounding box center [404, 256] width 87 height 20
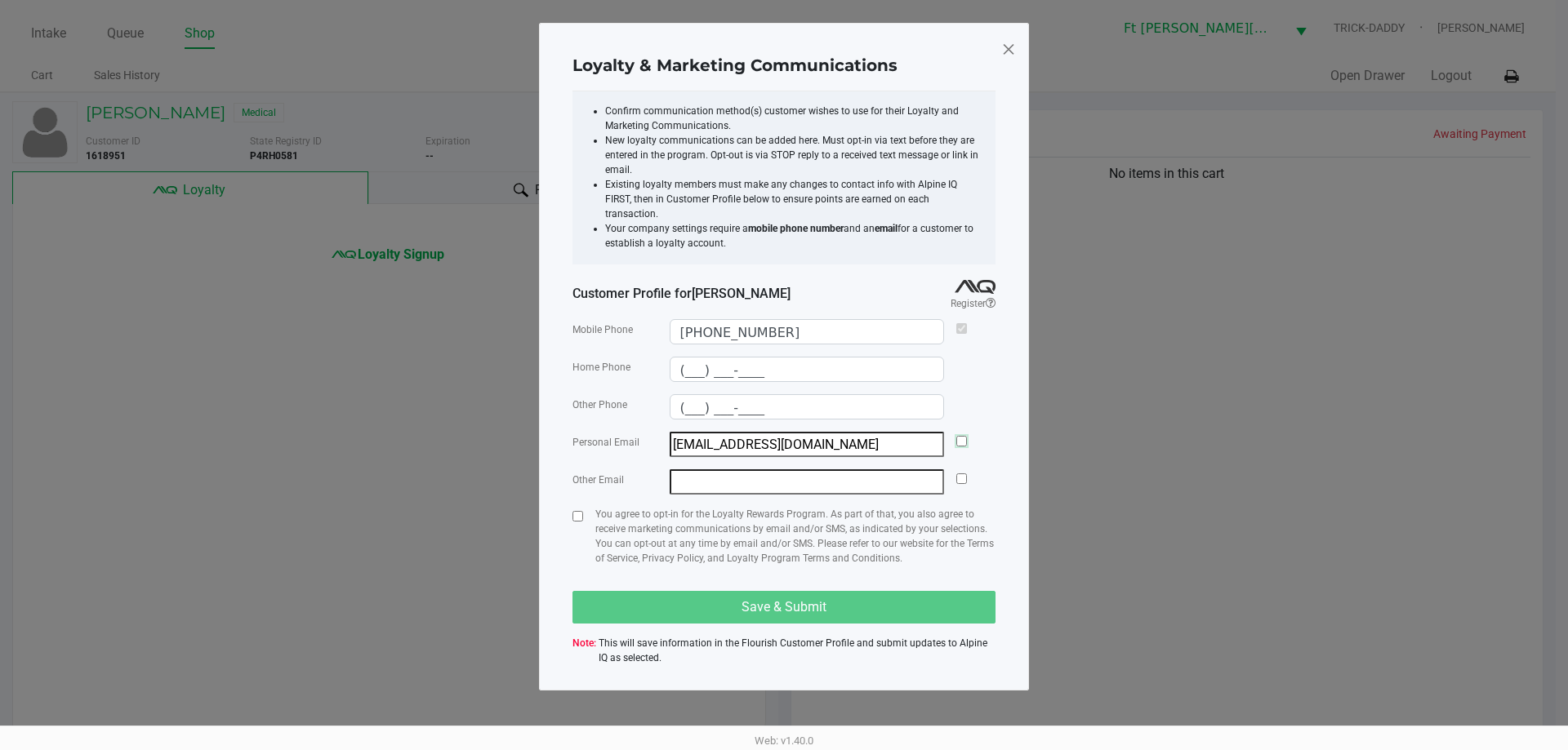
click at [956, 436] on input "checkbox" at bounding box center [962, 441] width 11 height 11
checkbox input "true"
click at [578, 511] on input "checkbox" at bounding box center [578, 517] width 11 height 11
checkbox input "true"
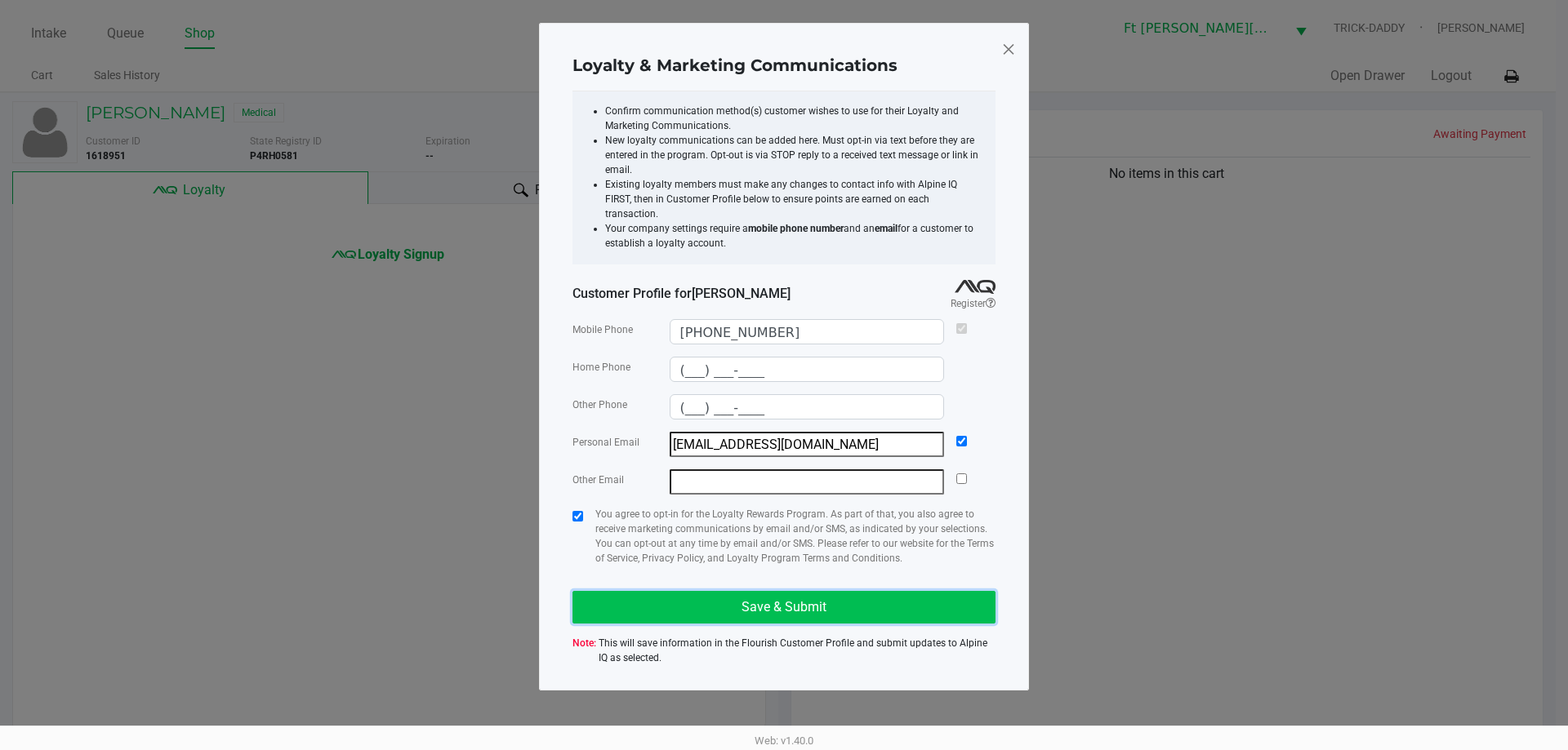
click at [680, 606] on button "Save & Submit" at bounding box center [783, 607] width 423 height 32
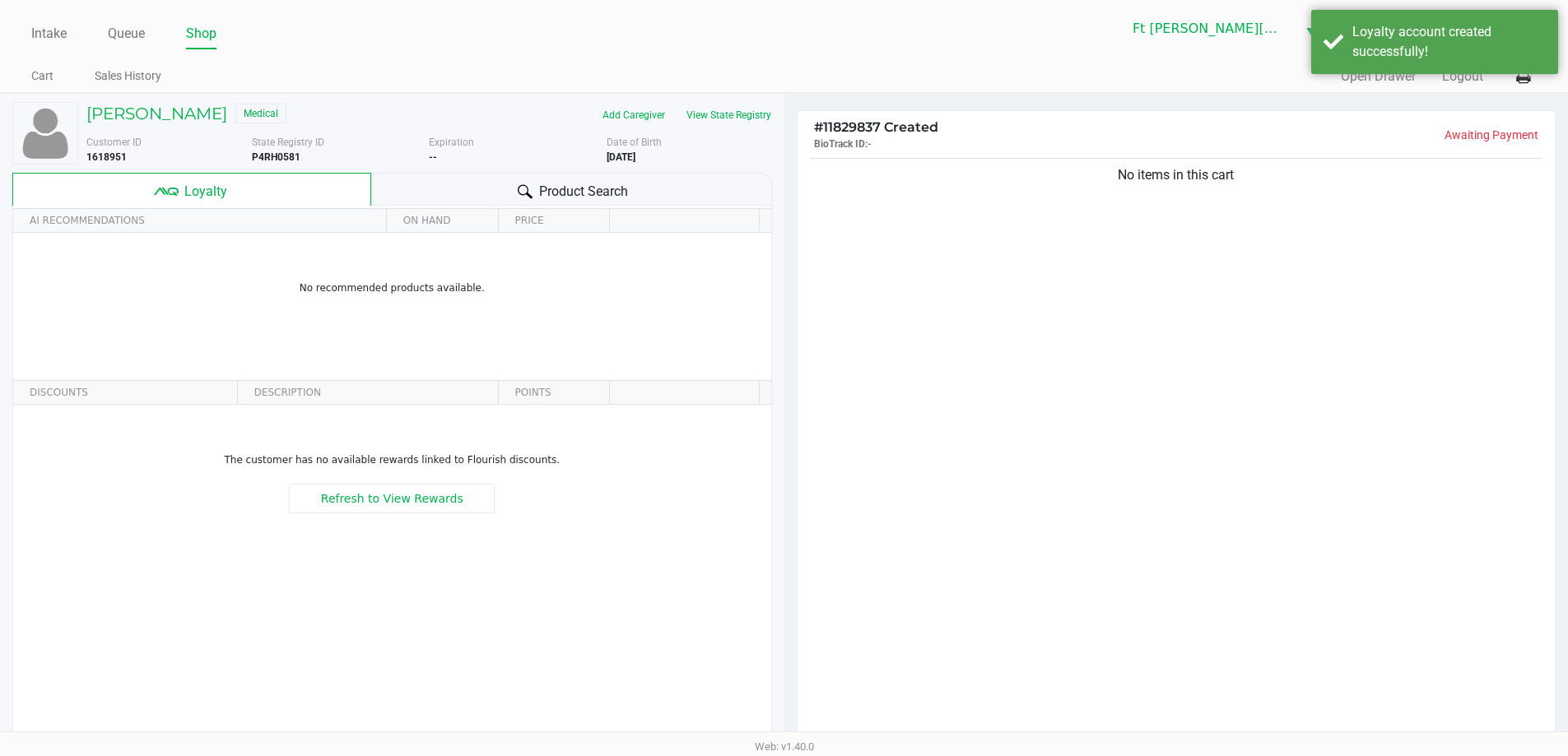
click at [619, 187] on span "Product Search" at bounding box center [583, 191] width 89 height 20
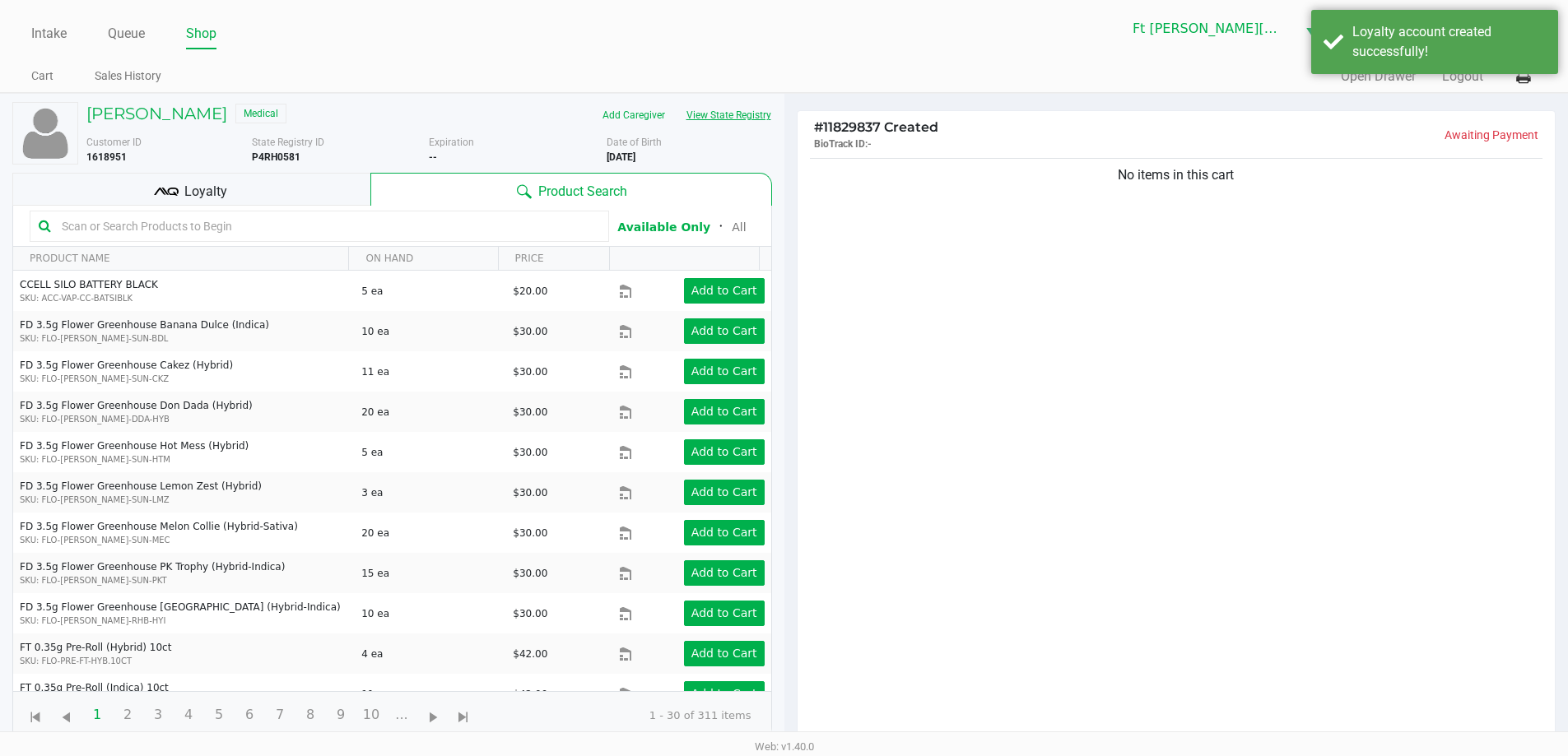
click at [720, 120] on button "View State Registry" at bounding box center [725, 115] width 97 height 26
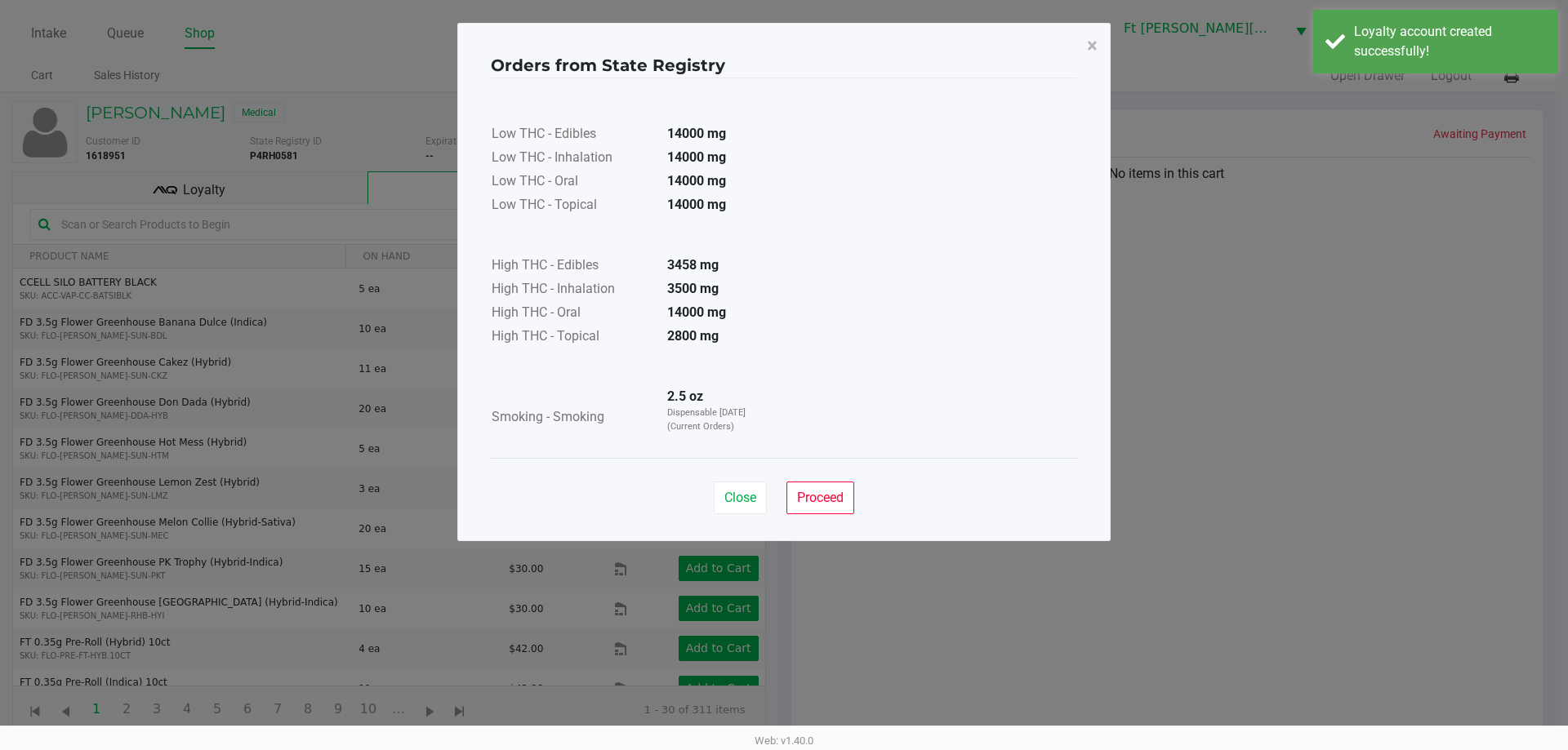
click at [707, 504] on div "Close Proceed" at bounding box center [784, 491] width 586 height 66
click at [762, 512] on button "Close" at bounding box center [741, 498] width 53 height 32
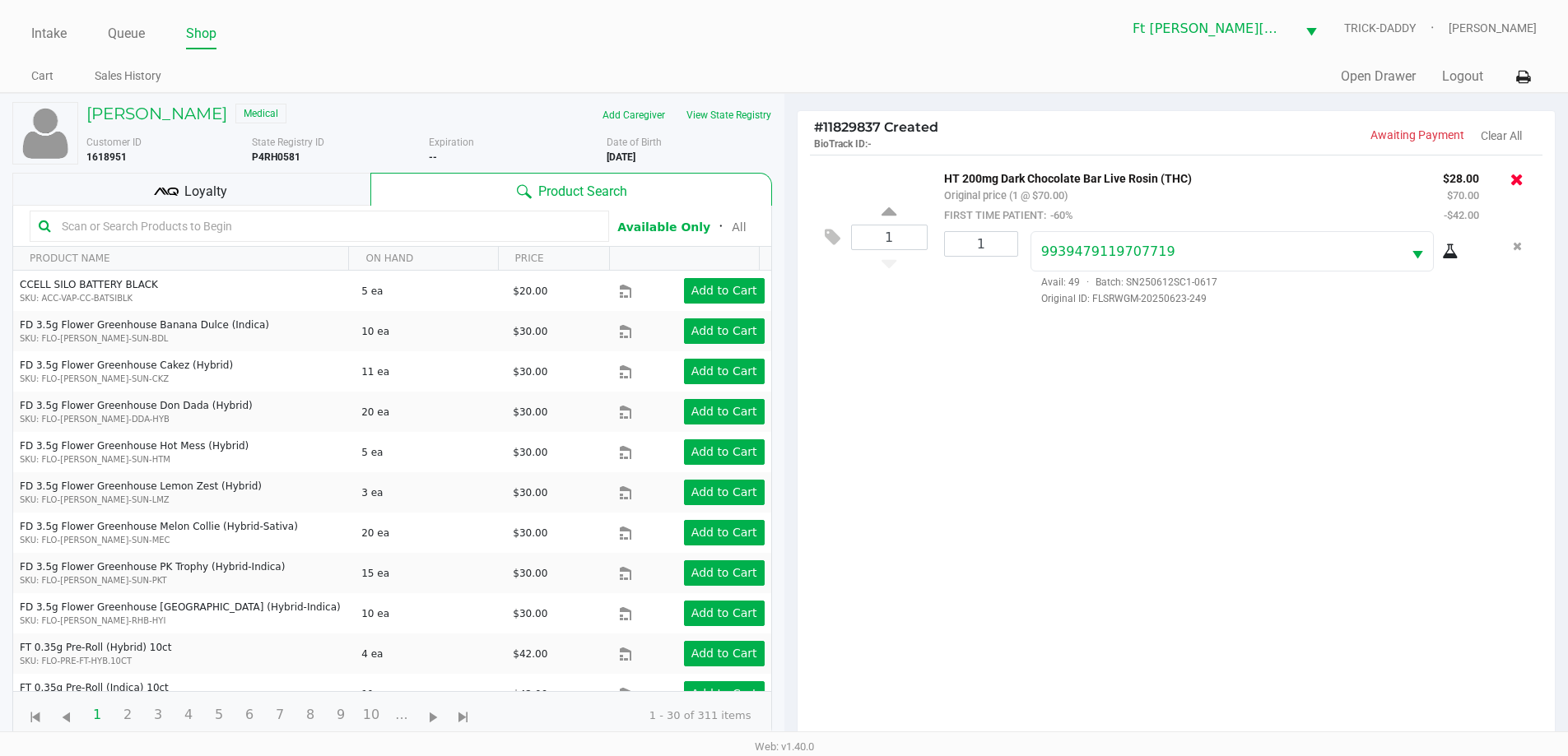
click at [1512, 185] on icon at bounding box center [1517, 179] width 13 height 17
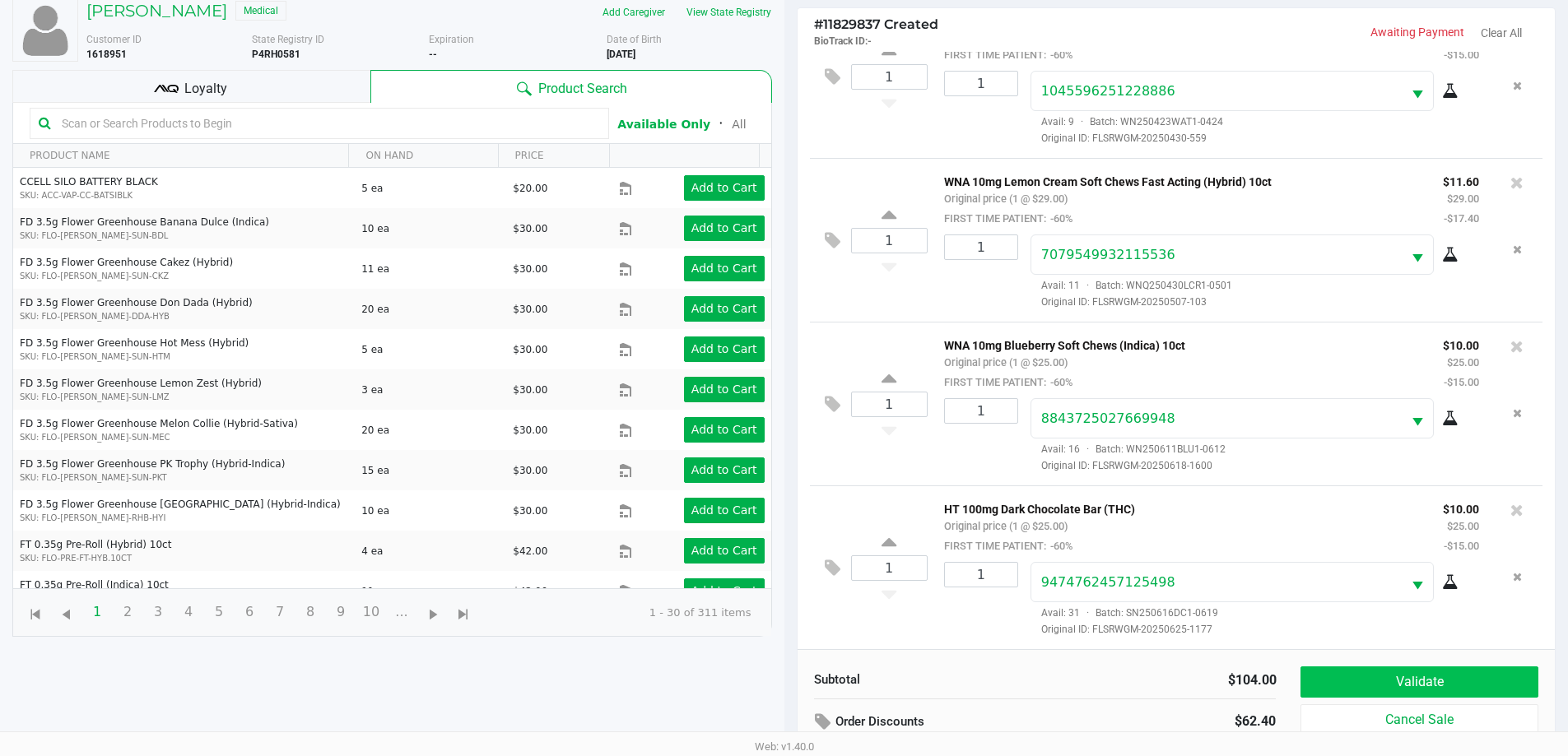
scroll to position [198, 0]
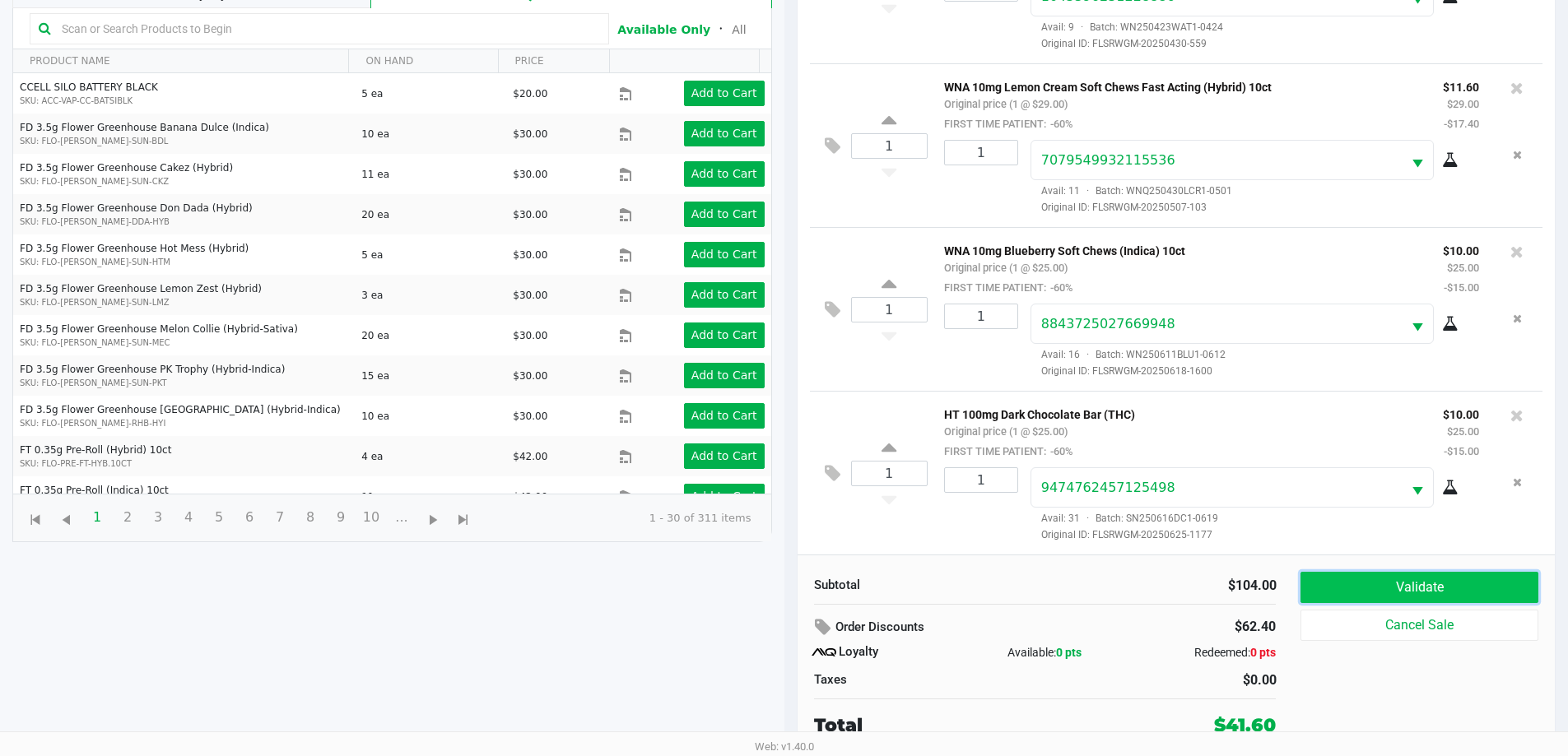
click at [1366, 583] on button "Validate" at bounding box center [1418, 588] width 237 height 32
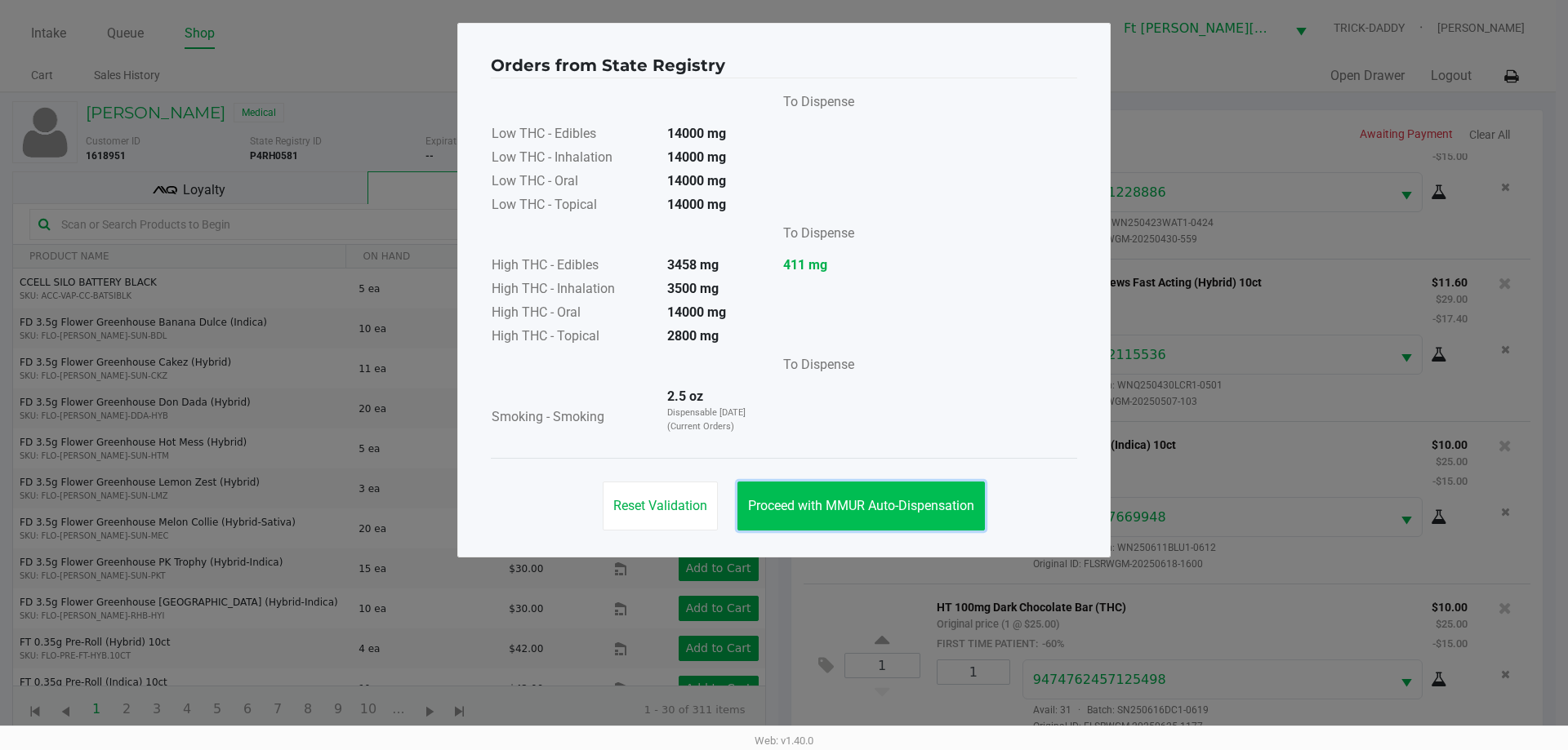
click at [942, 511] on span "Proceed with MMUR Auto-Dispensation" at bounding box center [860, 506] width 226 height 16
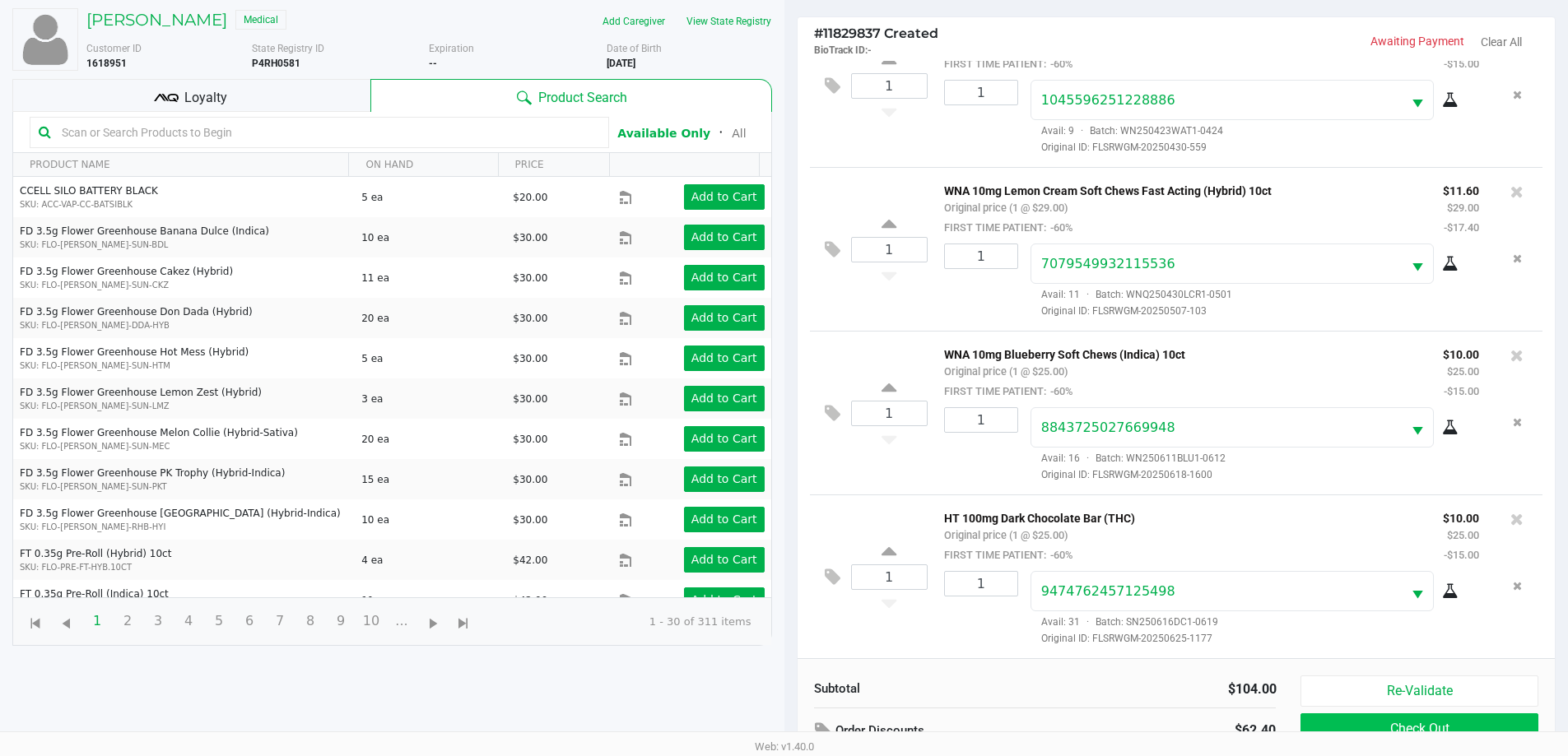
scroll to position [198, 0]
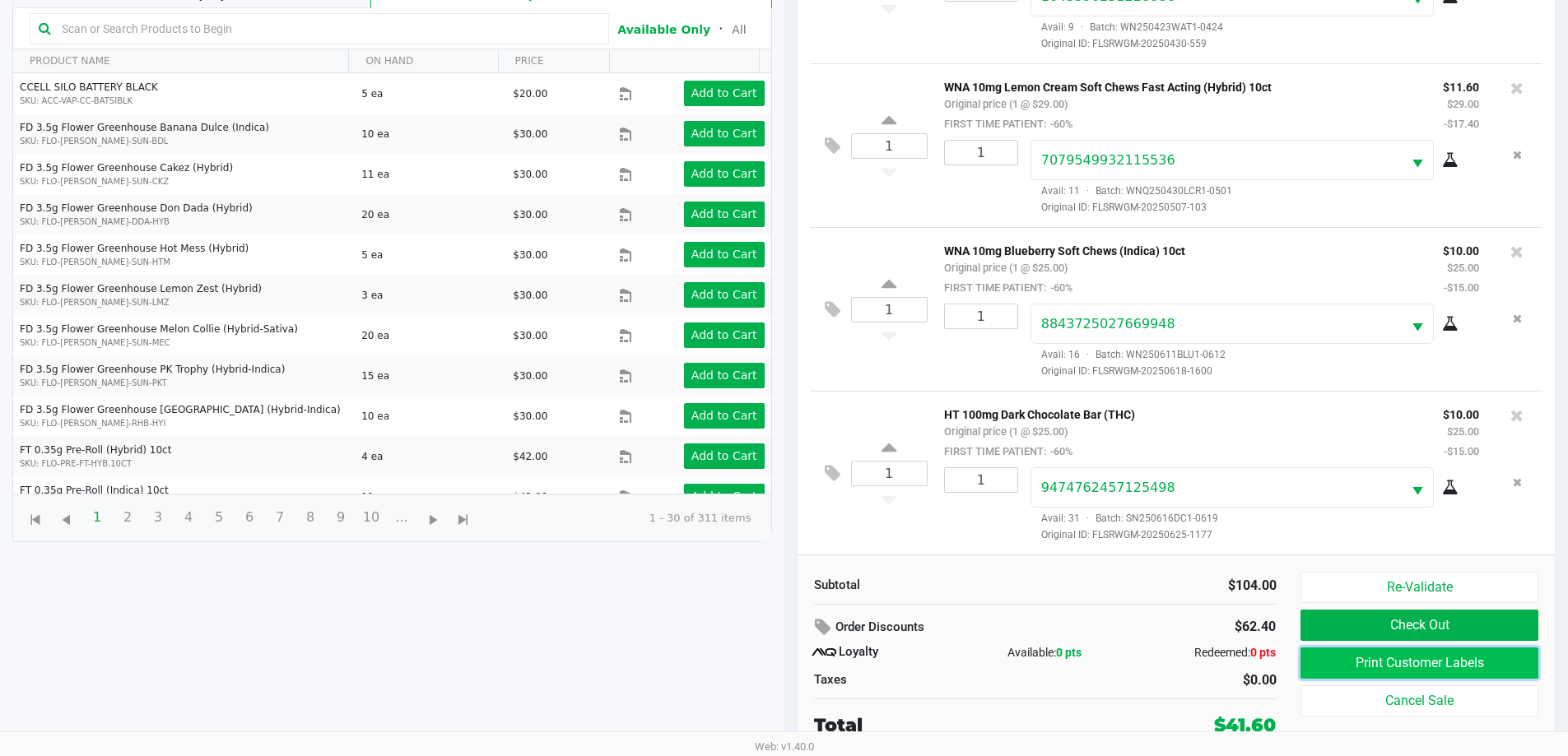
click at [1456, 665] on button "Print Customer Labels" at bounding box center [1418, 663] width 237 height 32
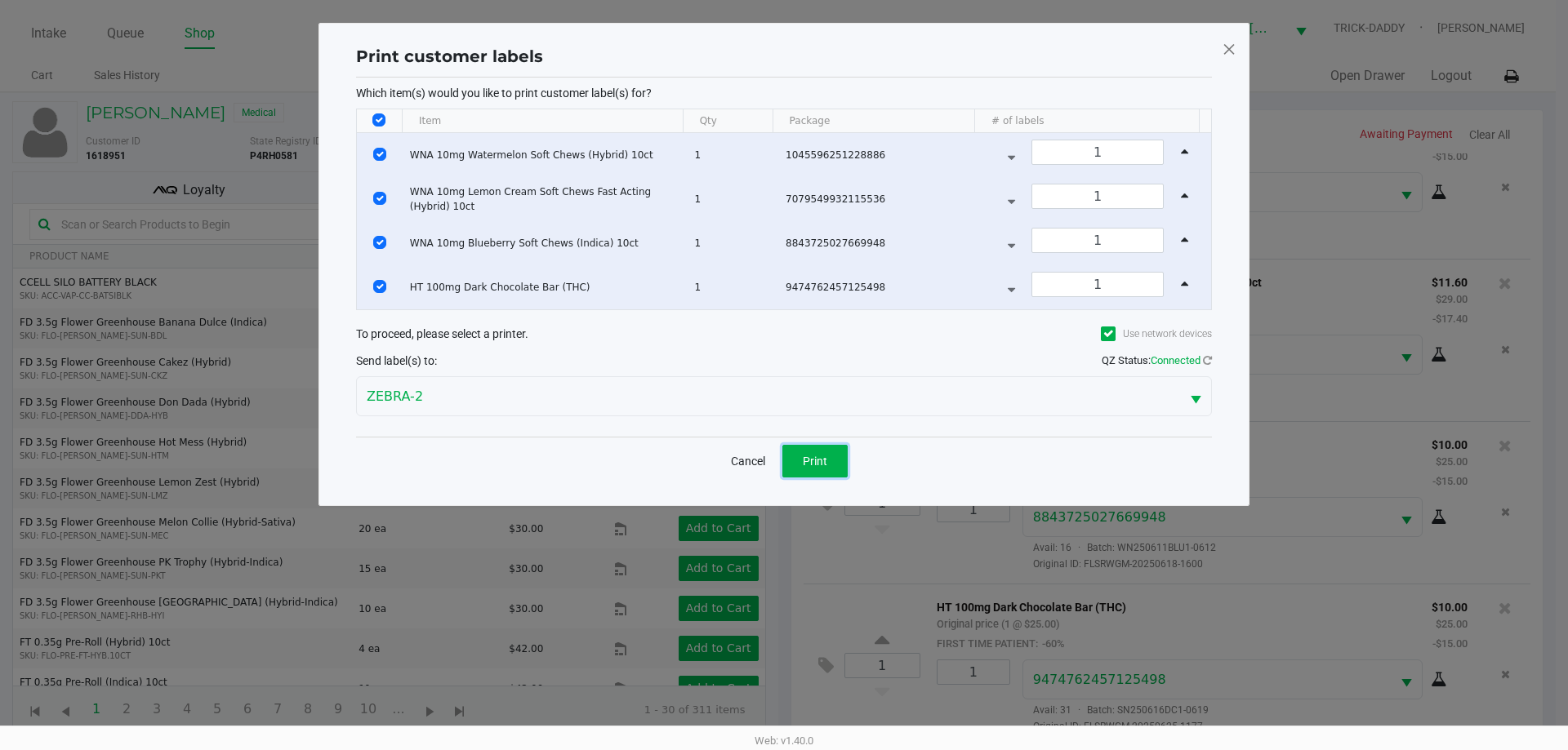
click at [822, 463] on span "Print" at bounding box center [814, 462] width 25 height 13
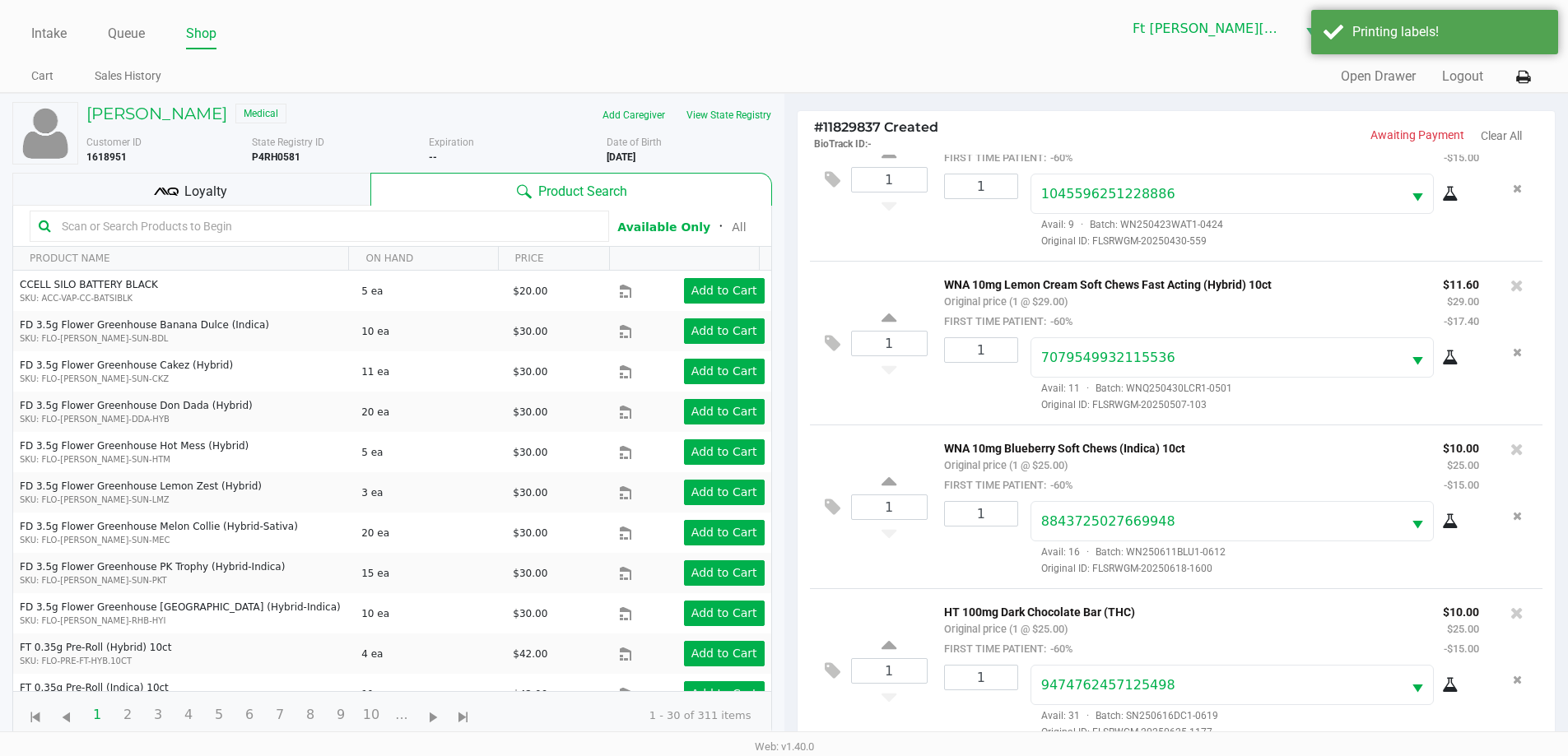
scroll to position [198, 0]
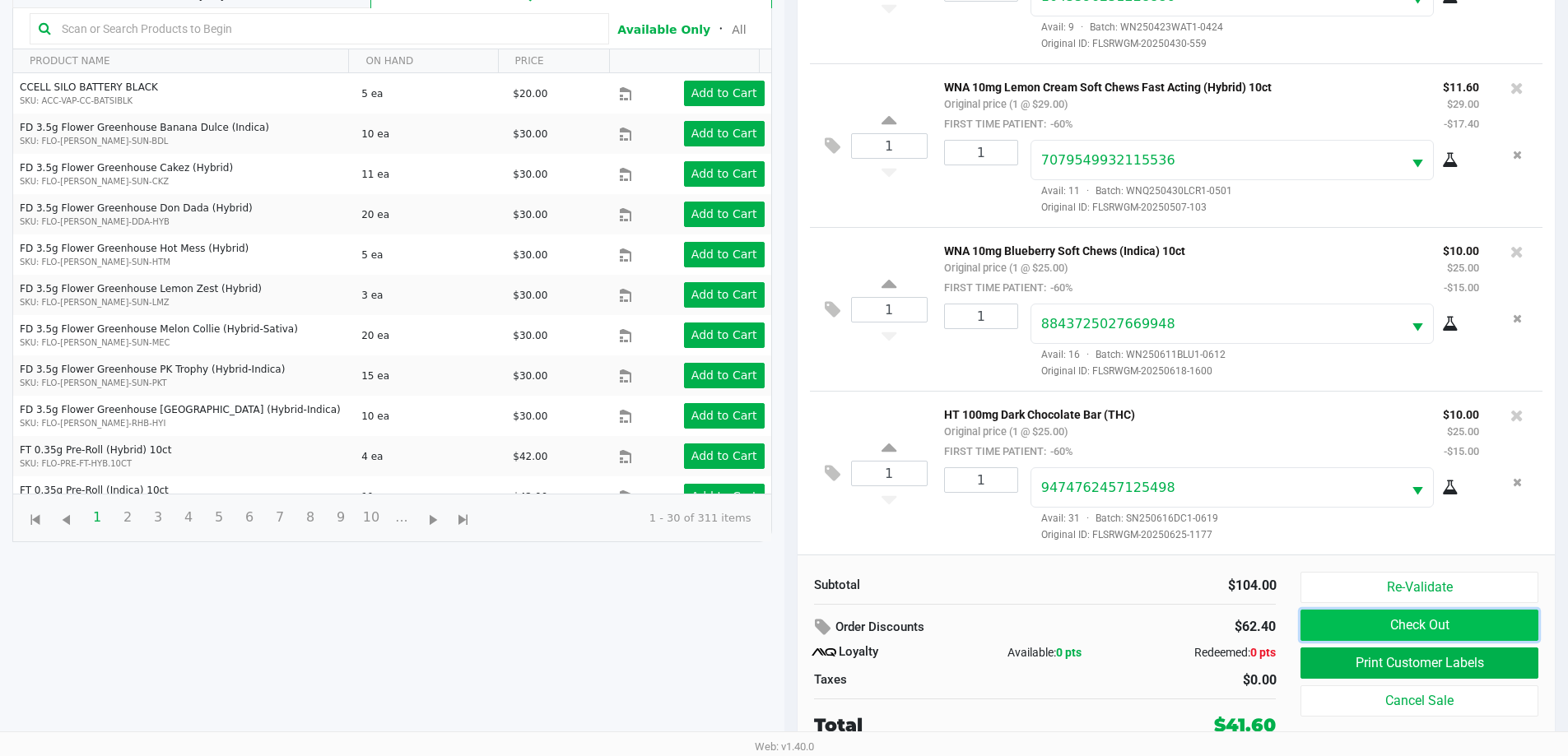
click at [1383, 625] on button "Check Out" at bounding box center [1418, 626] width 237 height 32
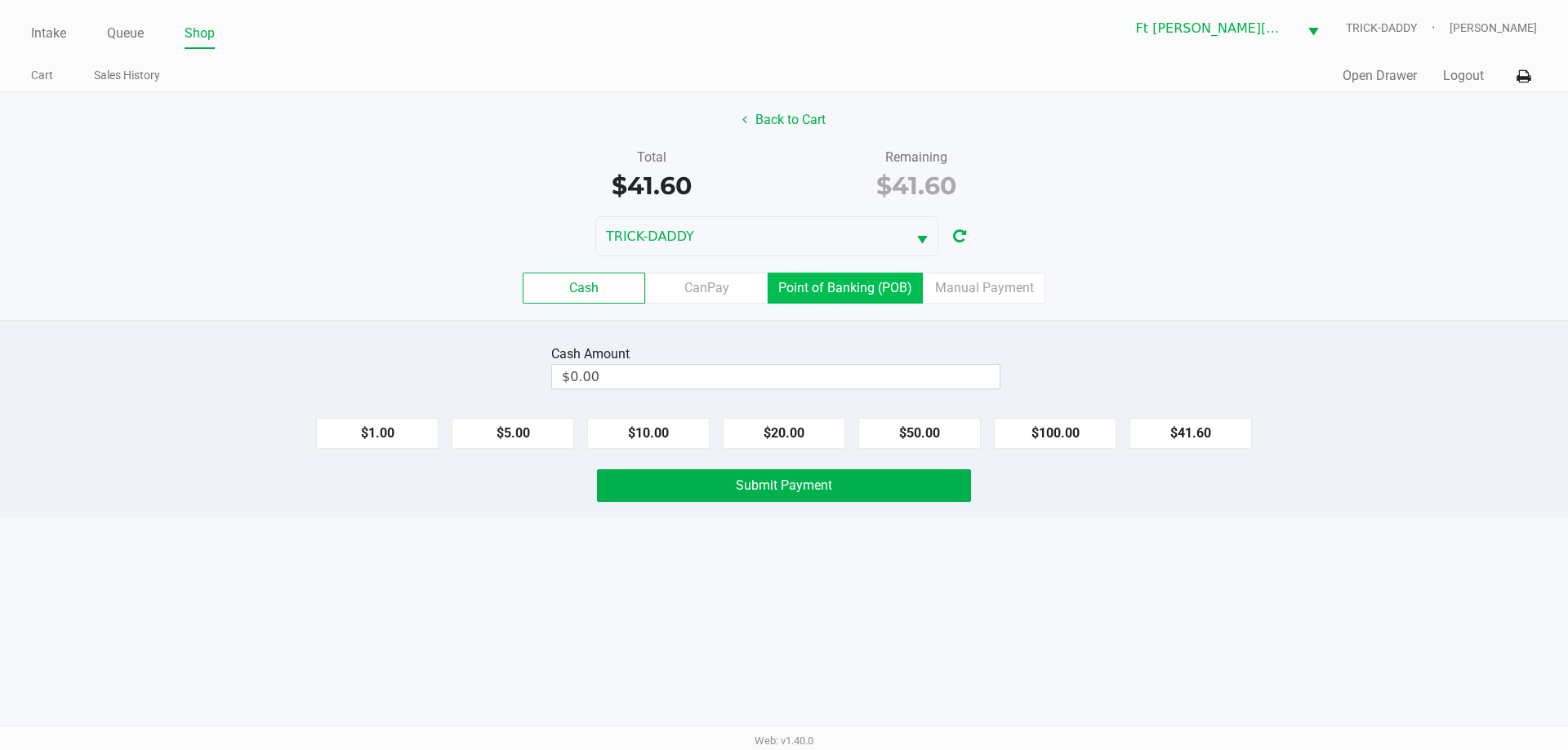
click at [848, 293] on label "Point of Banking (POB)" at bounding box center [845, 288] width 155 height 31
click at [0, 0] on 7 "Point of Banking (POB)" at bounding box center [0, 0] width 0 height 0
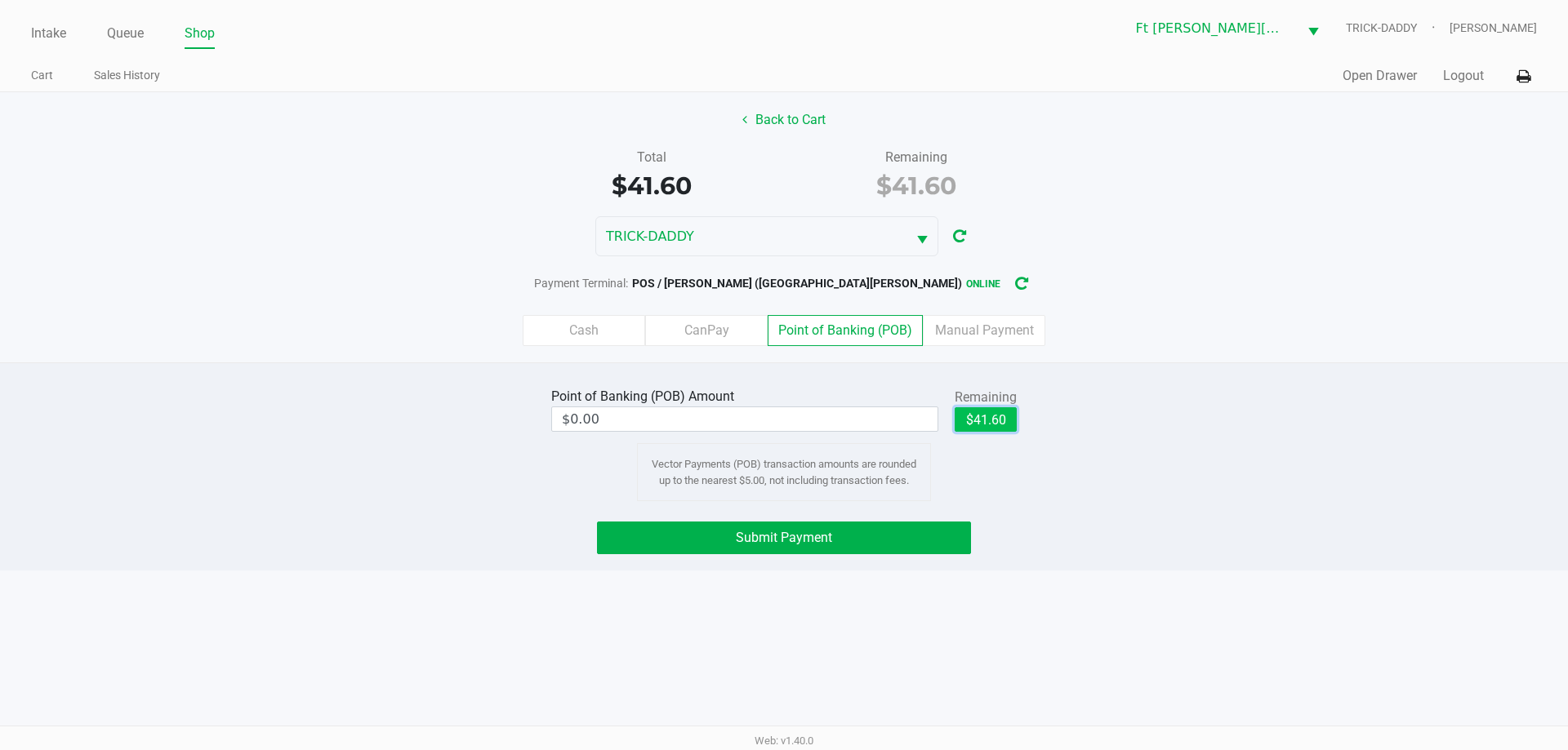
click at [994, 421] on button "$41.60" at bounding box center [985, 419] width 62 height 25
type input "$41.60"
click at [900, 540] on button "Submit Payment" at bounding box center [784, 537] width 374 height 32
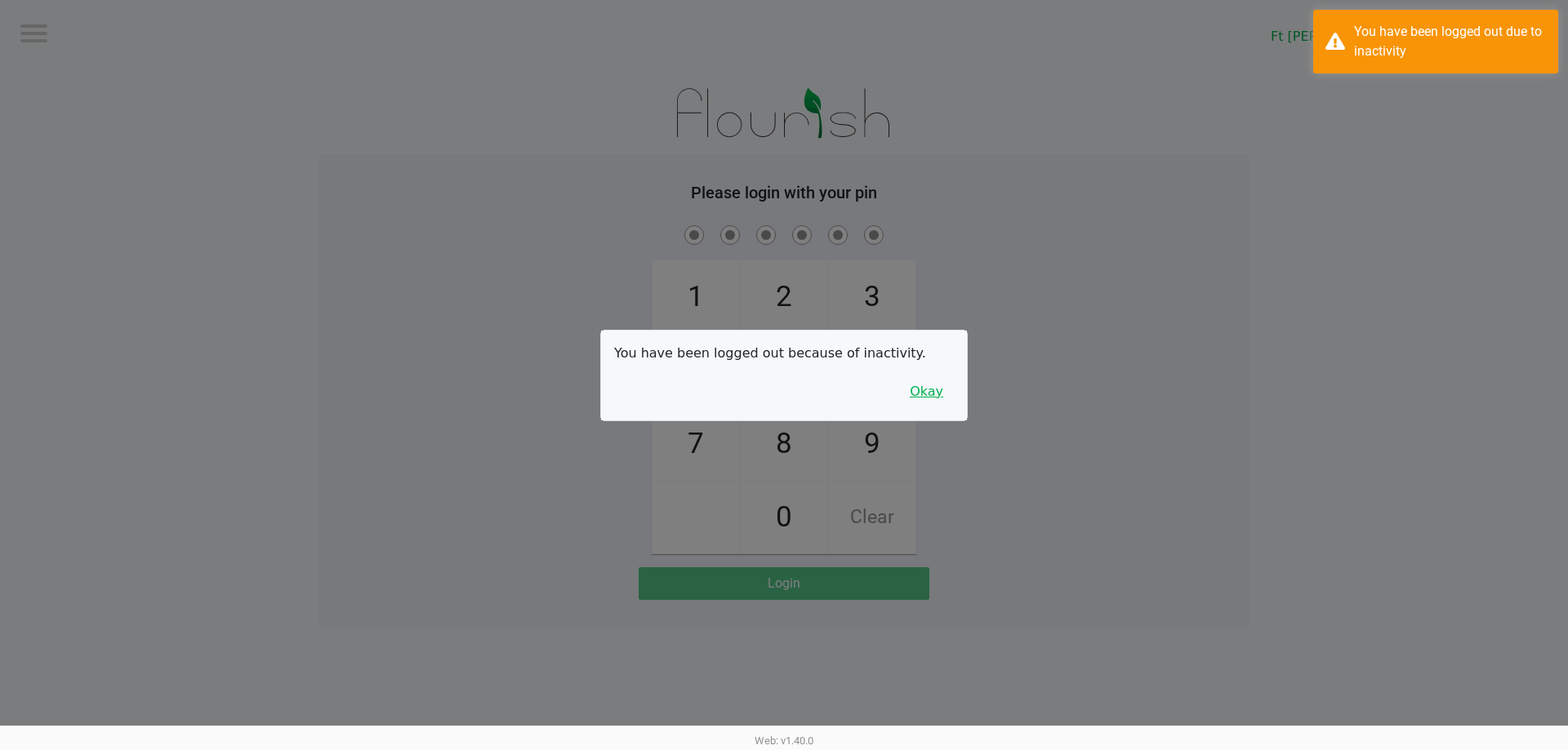
click at [935, 390] on button "Okay" at bounding box center [926, 393] width 54 height 31
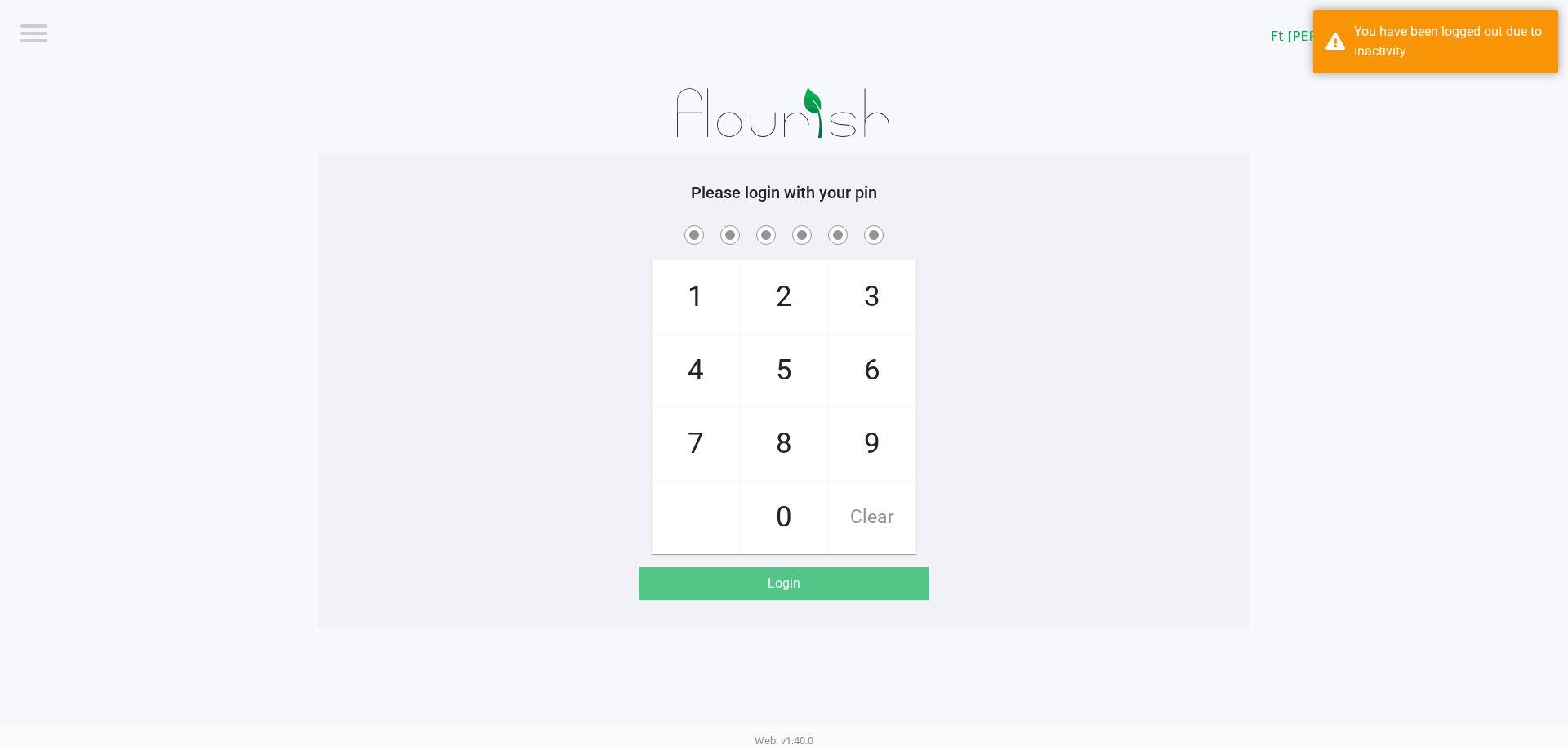
click at [879, 306] on span "3" at bounding box center [872, 298] width 87 height 72
checkbox input "true"
click at [879, 306] on span "3" at bounding box center [872, 298] width 87 height 72
checkbox input "true"
drag, startPoint x: 892, startPoint y: 377, endPoint x: 803, endPoint y: 310, distance: 111.4
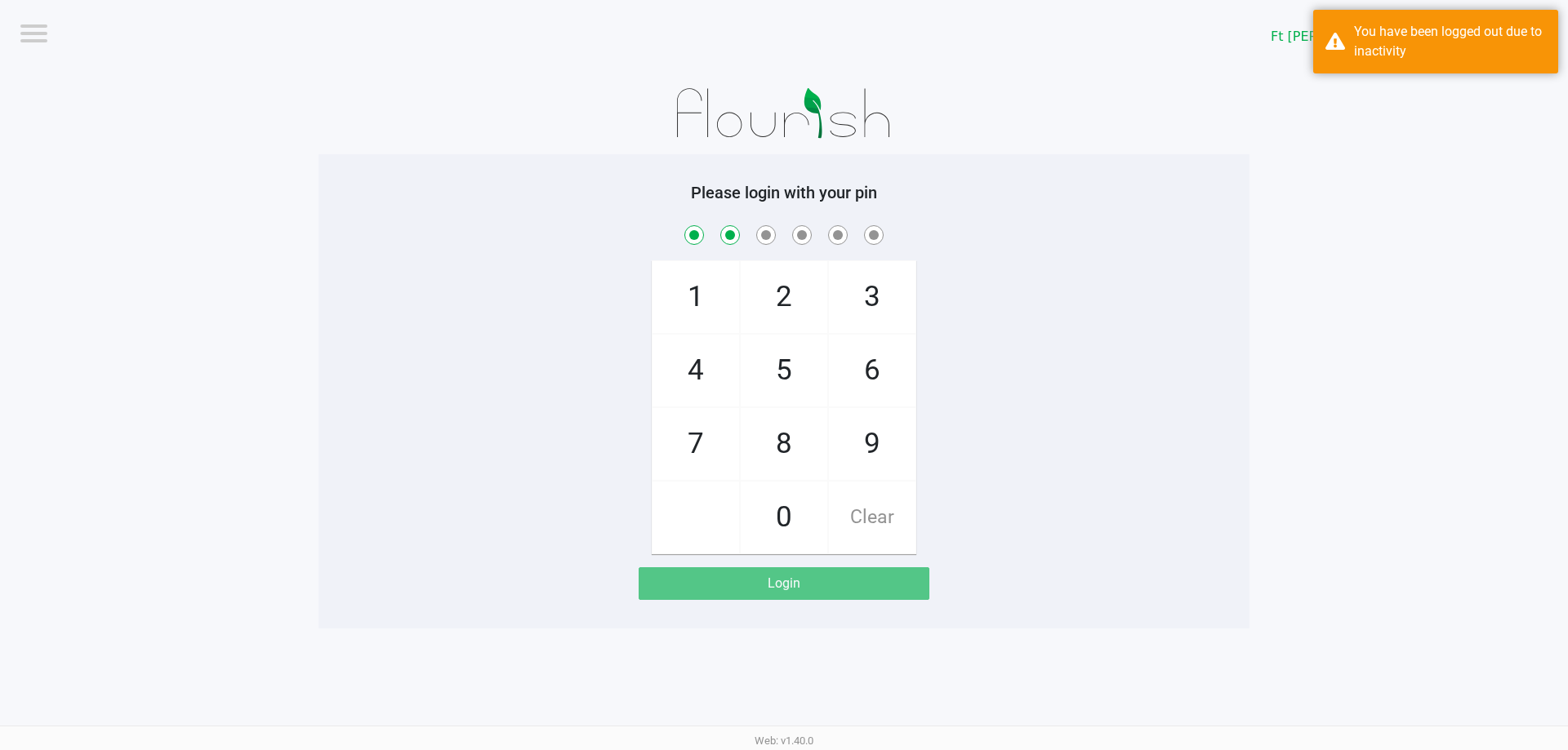
click at [886, 370] on span "6" at bounding box center [872, 370] width 87 height 72
checkbox input "true"
click at [802, 309] on span "2" at bounding box center [784, 298] width 87 height 72
checkbox input "true"
click at [876, 367] on span "6" at bounding box center [872, 370] width 87 height 72
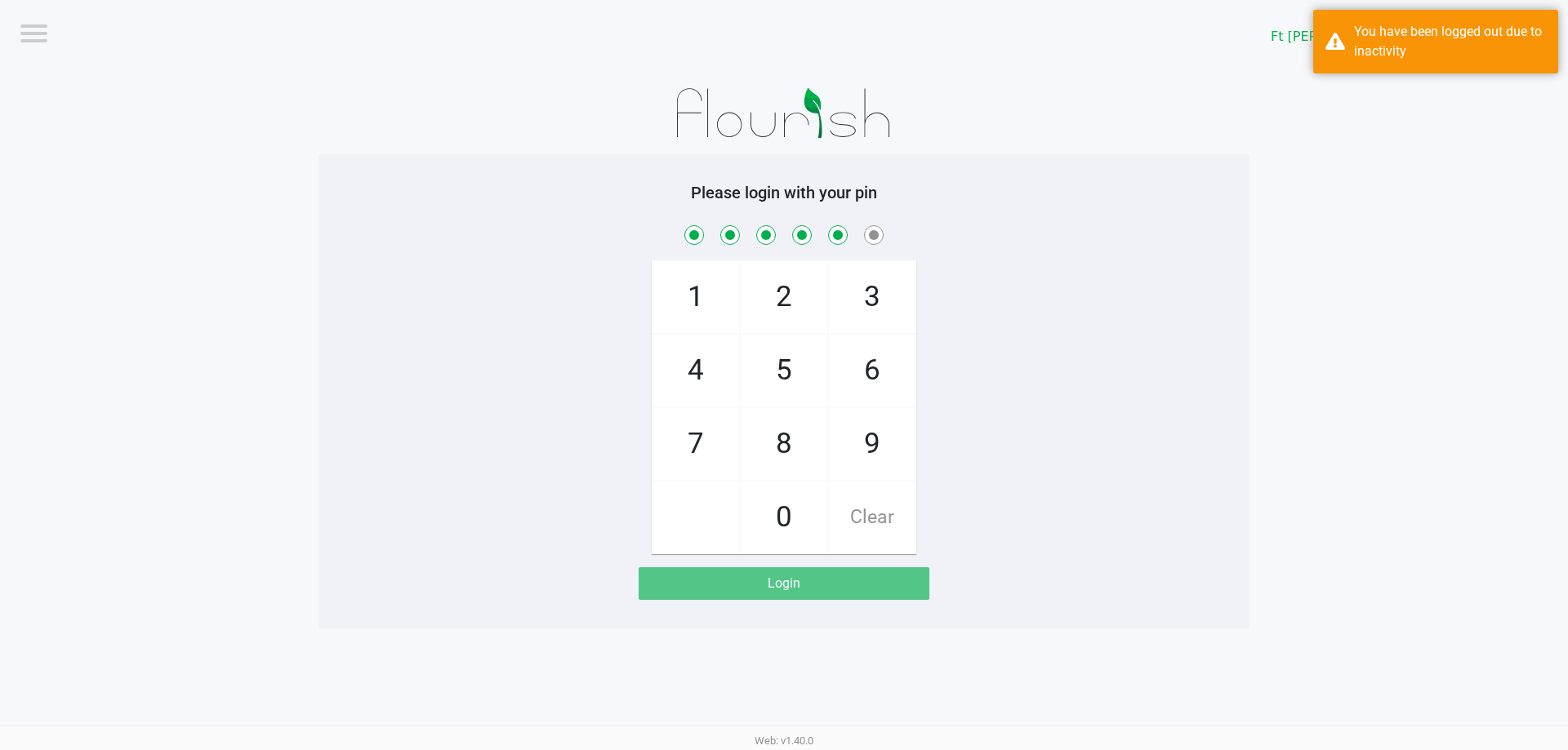
checkbox input "true"
click at [792, 297] on span "2" at bounding box center [784, 298] width 87 height 72
checkbox input "true"
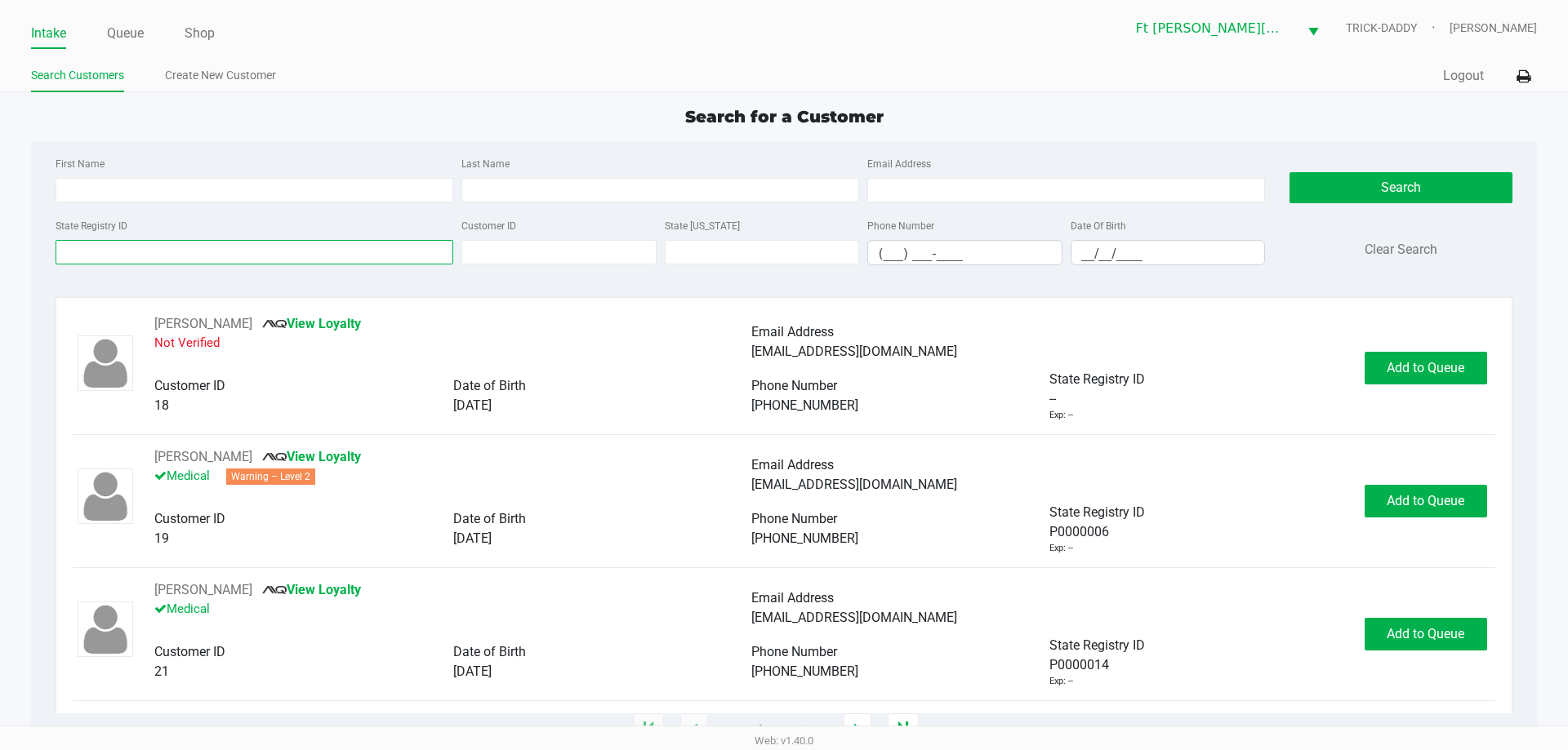
click at [125, 255] on input "State Registry ID" at bounding box center [254, 252] width 398 height 25
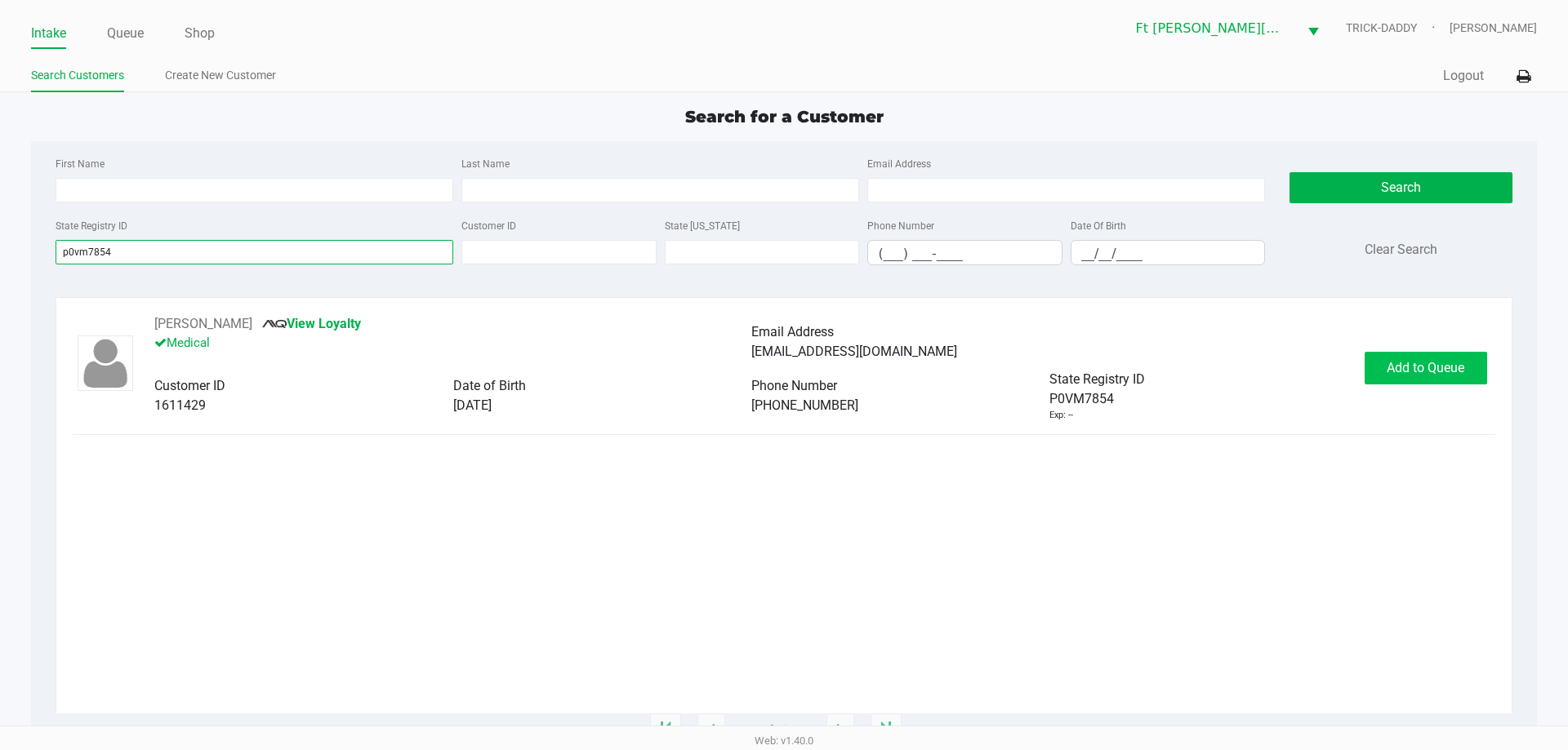
type input "p0vm7854"
click at [1395, 372] on span "Add to Queue" at bounding box center [1425, 368] width 77 height 16
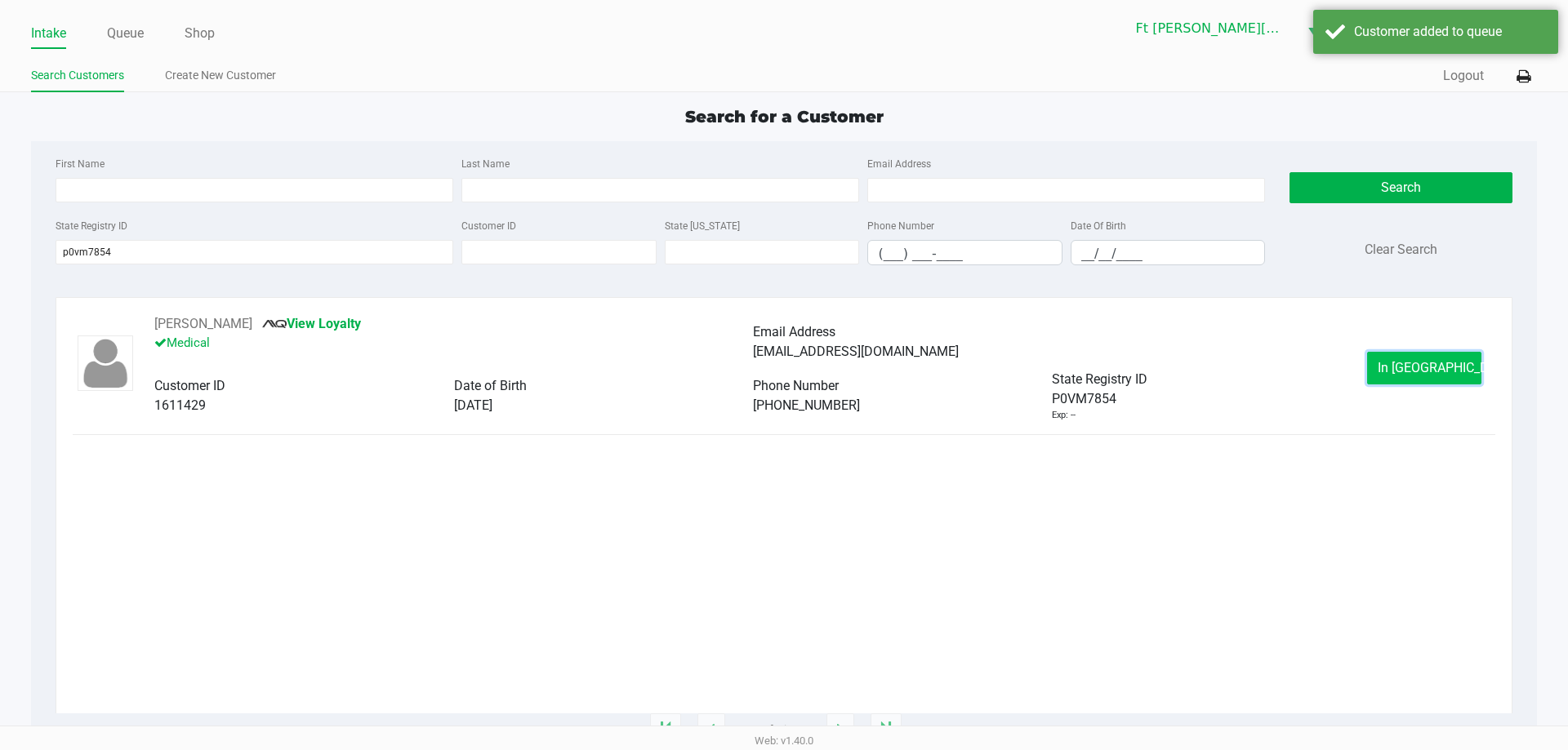
click at [1396, 373] on button "In Queue" at bounding box center [1424, 368] width 114 height 32
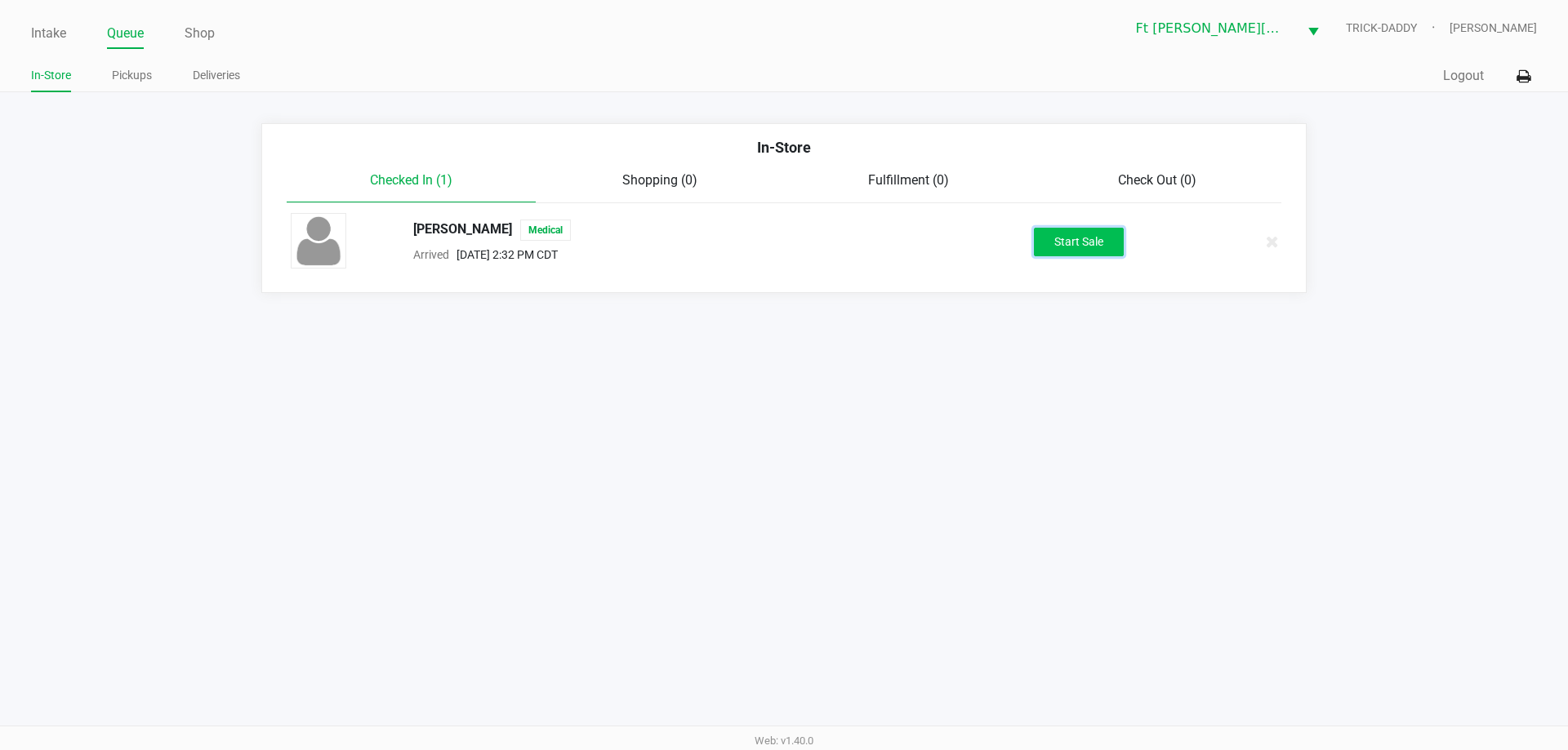
click at [1068, 243] on button "Start Sale" at bounding box center [1078, 241] width 89 height 29
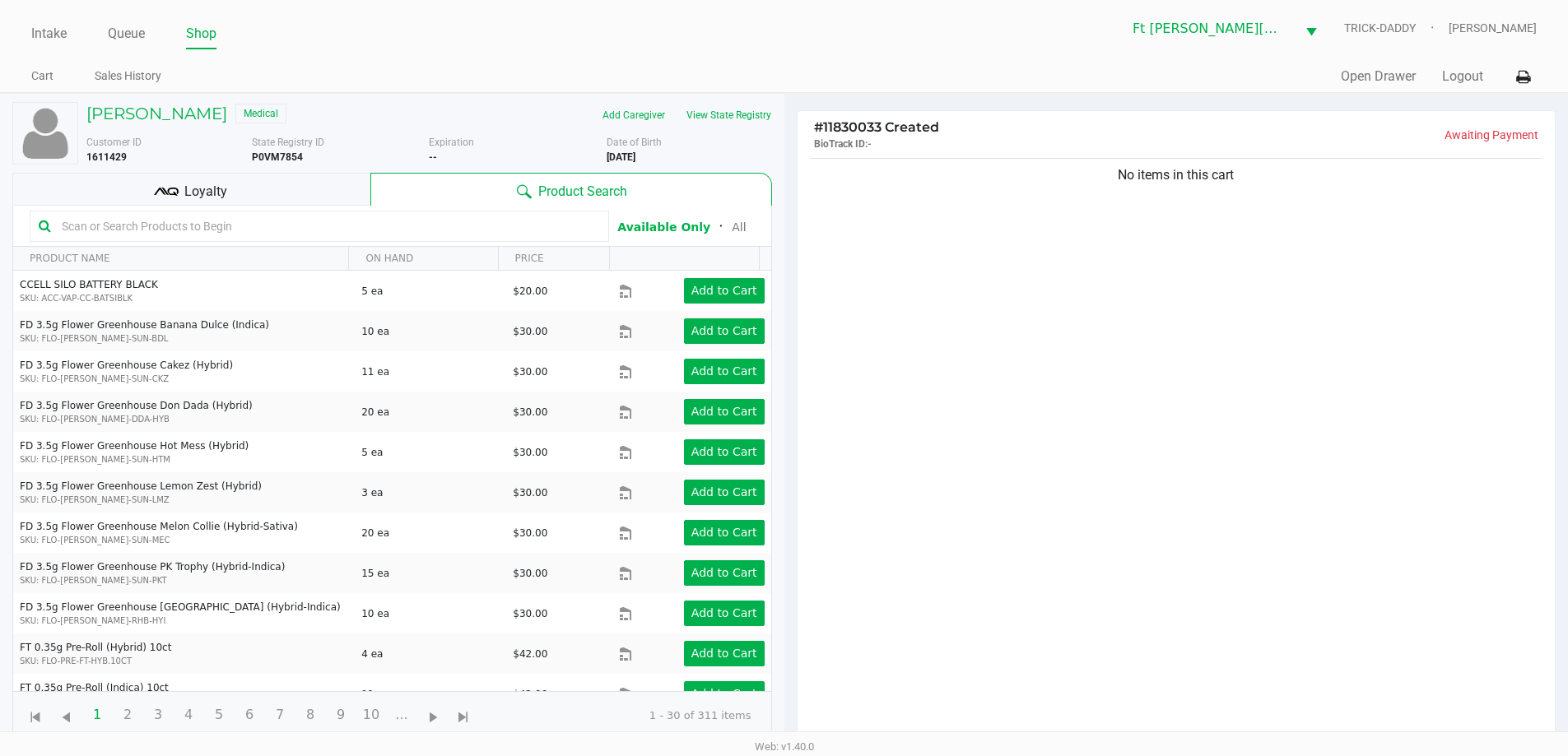
click at [266, 187] on div "Loyalty" at bounding box center [191, 189] width 359 height 33
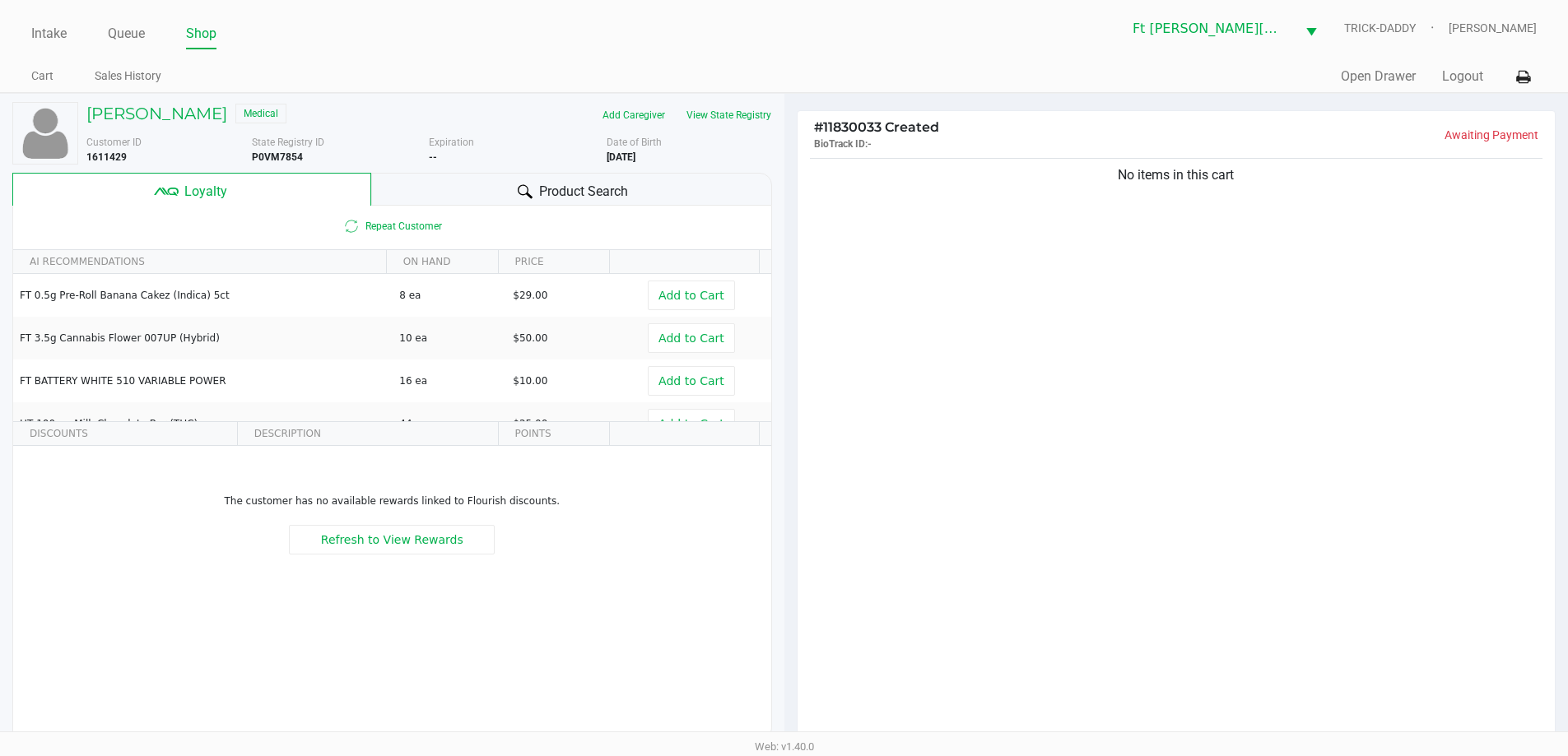
drag, startPoint x: 573, startPoint y: 200, endPoint x: 671, endPoint y: 132, distance: 119.3
click at [580, 196] on span "Product Search" at bounding box center [583, 191] width 89 height 20
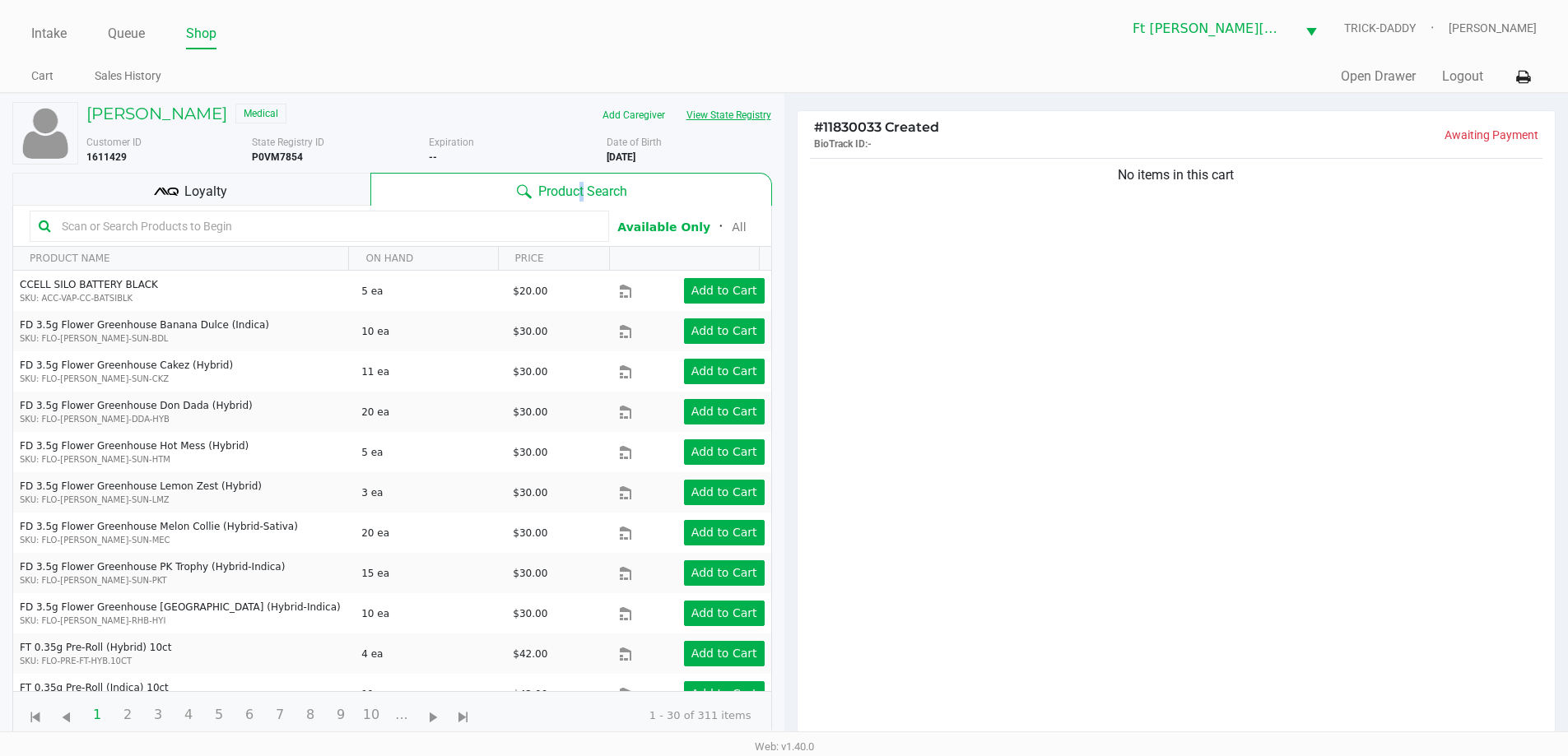
click at [724, 119] on button "View State Registry" at bounding box center [725, 115] width 97 height 26
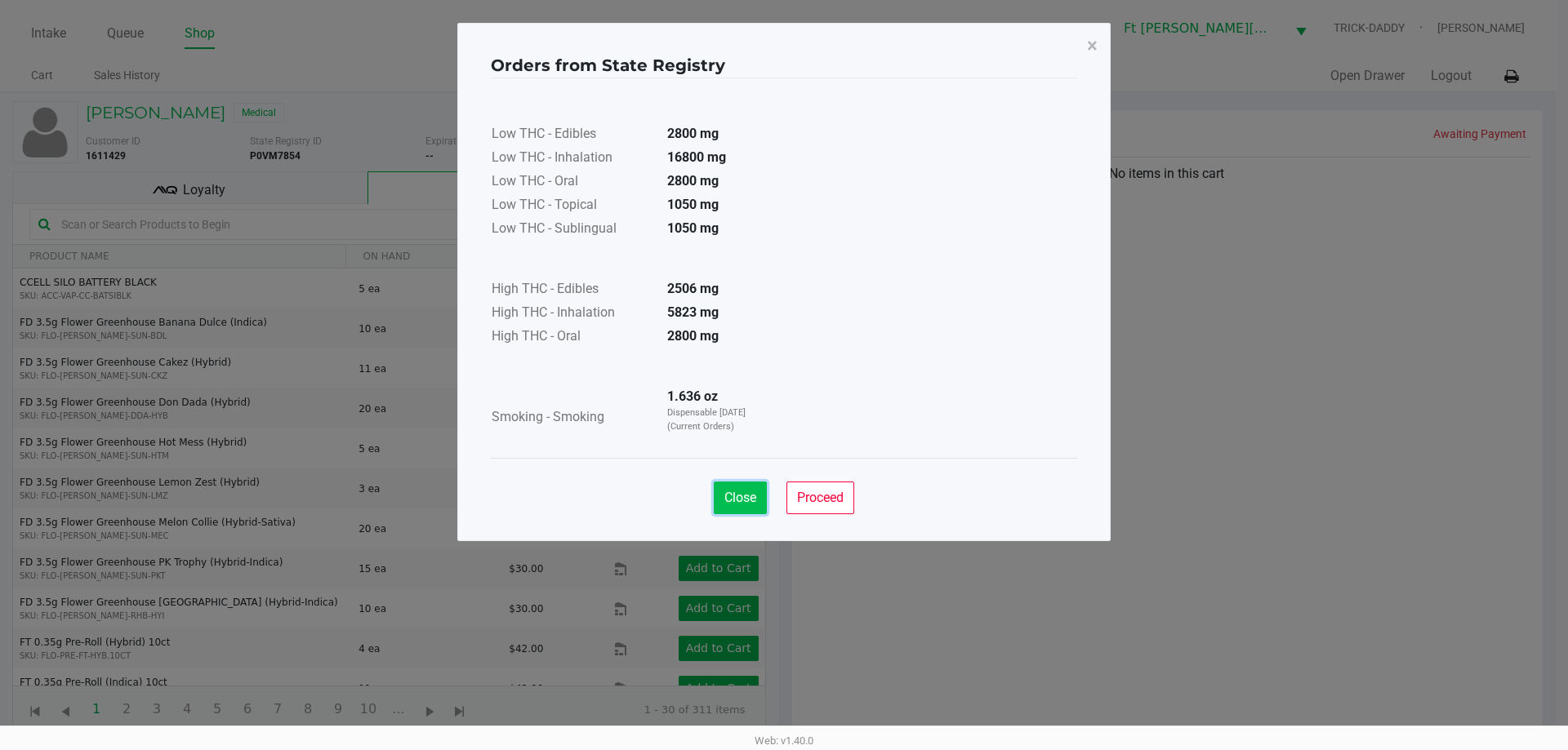
click at [760, 498] on button "Close" at bounding box center [741, 498] width 53 height 32
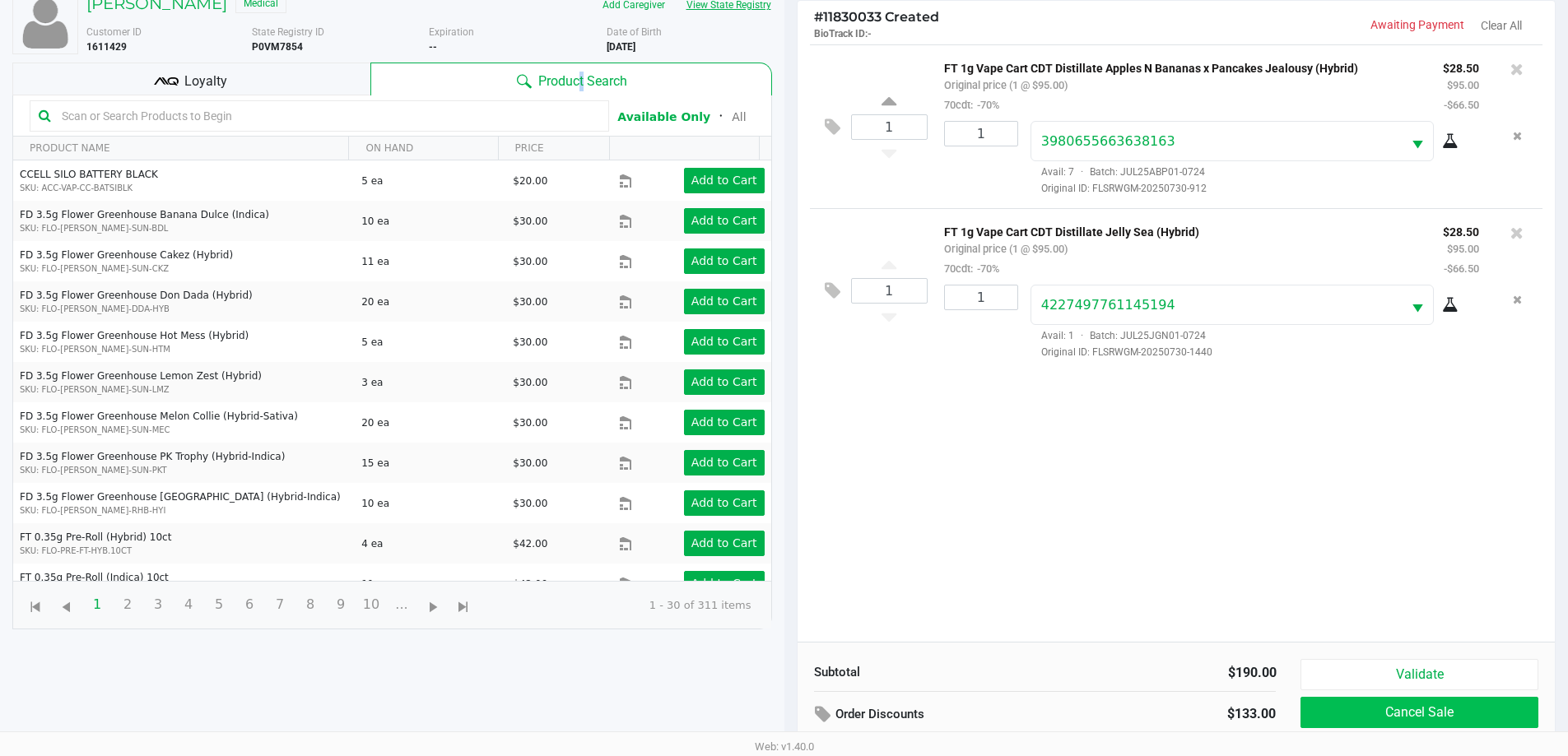
scroll to position [198, 0]
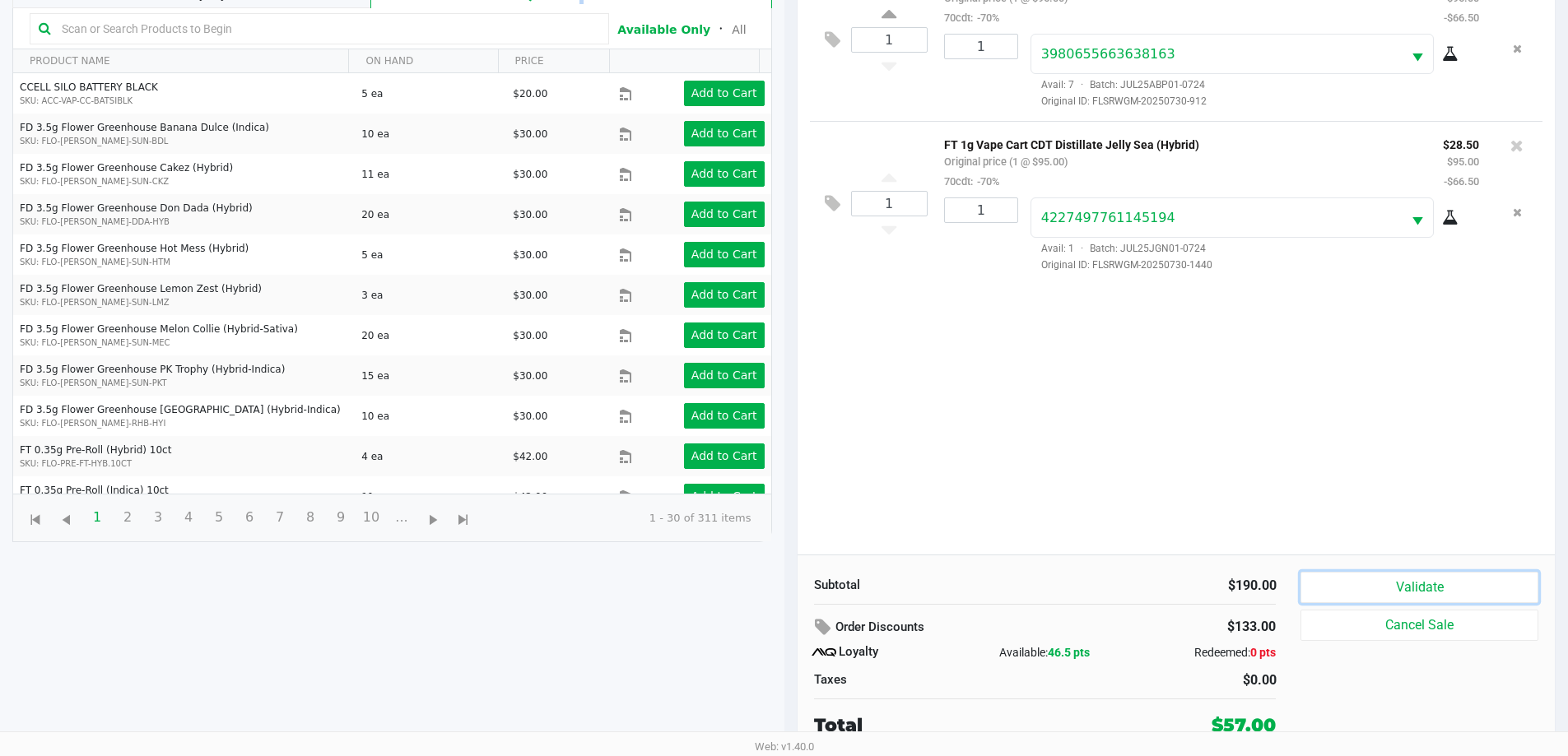
click at [1397, 585] on button "Validate" at bounding box center [1418, 588] width 237 height 32
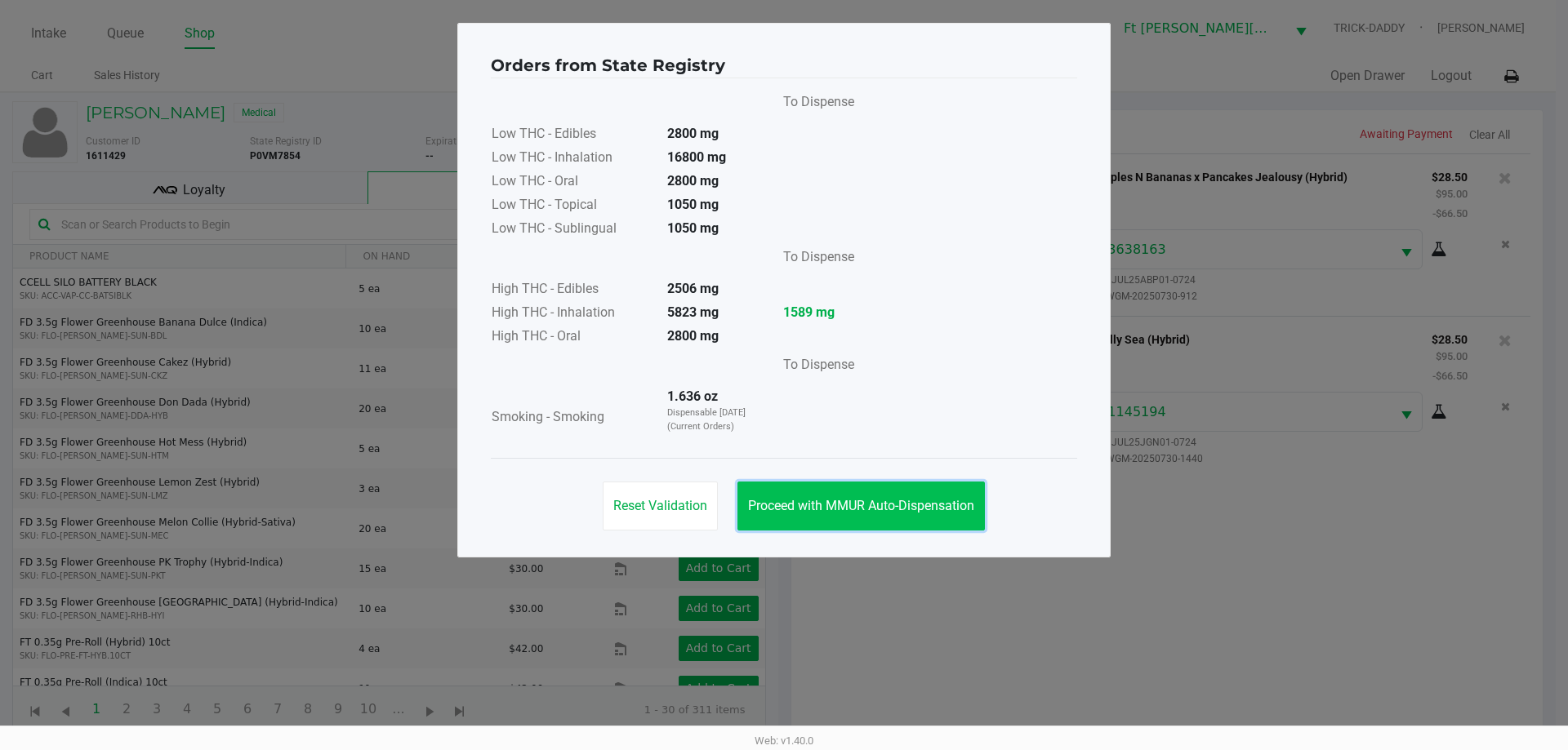
click at [941, 490] on button "Proceed with MMUR Auto-Dispensation" at bounding box center [860, 506] width 248 height 49
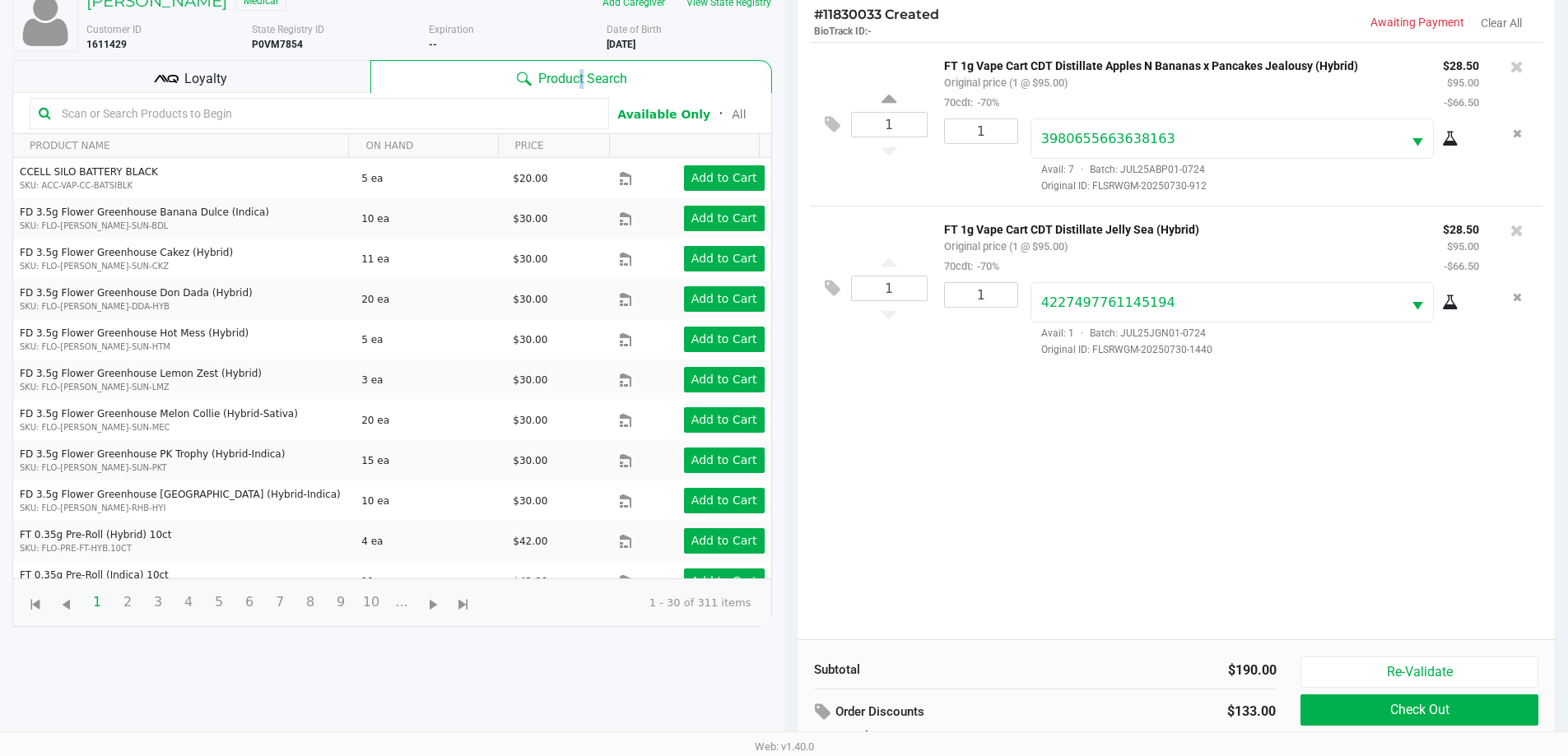
scroll to position [198, 0]
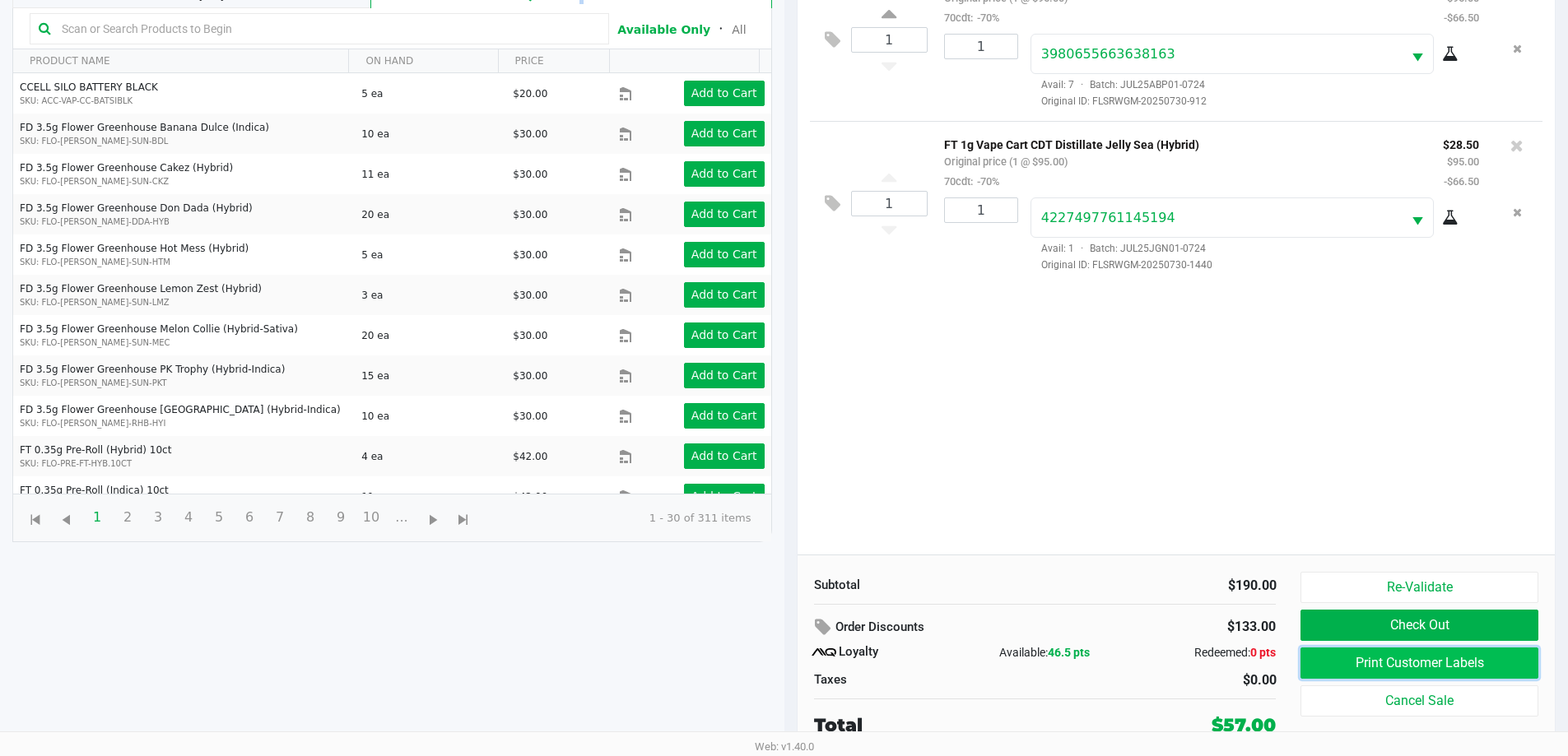
click at [1412, 668] on button "Print Customer Labels" at bounding box center [1418, 663] width 237 height 32
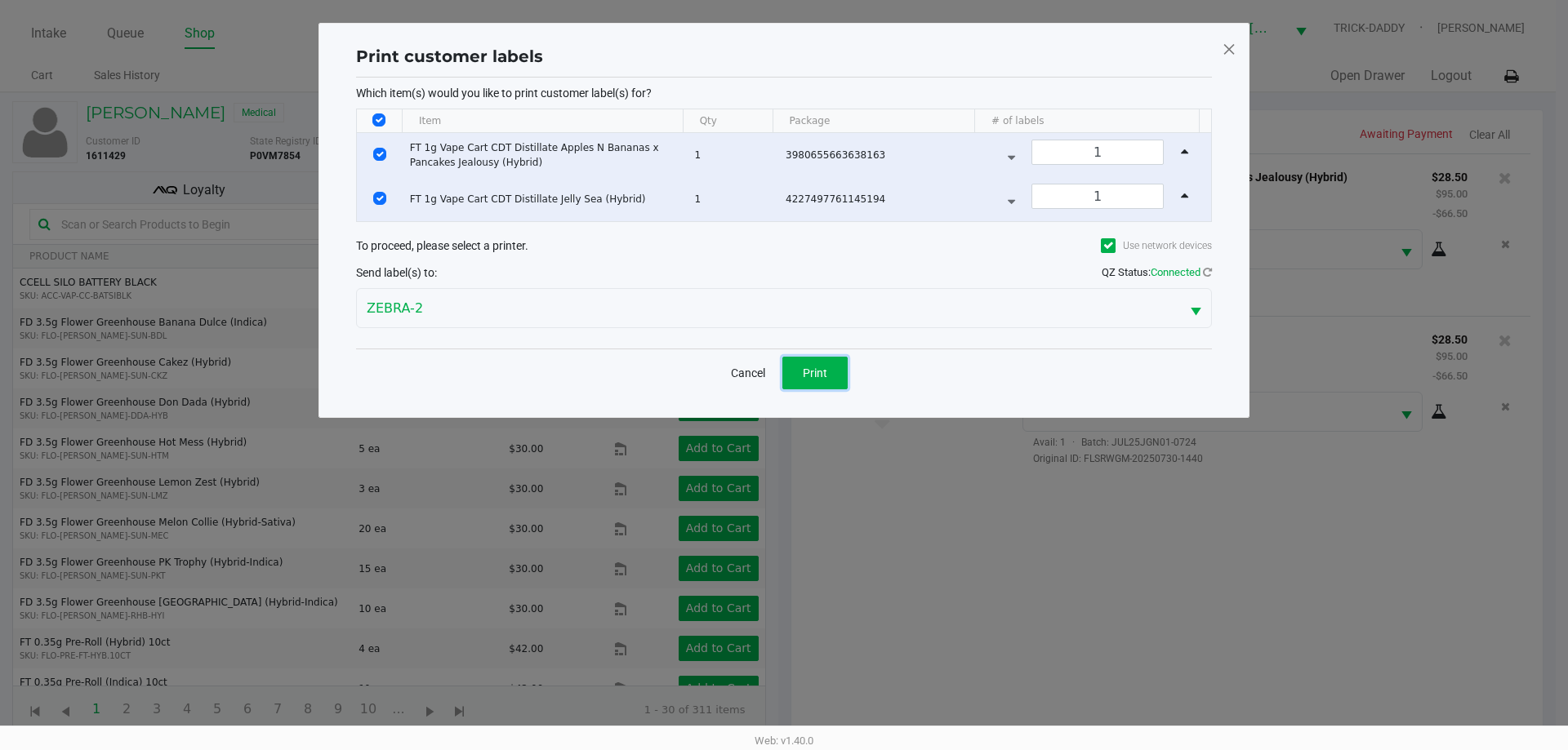
drag, startPoint x: 822, startPoint y: 374, endPoint x: 951, endPoint y: 391, distance: 130.1
click at [823, 374] on span "Print" at bounding box center [814, 373] width 25 height 13
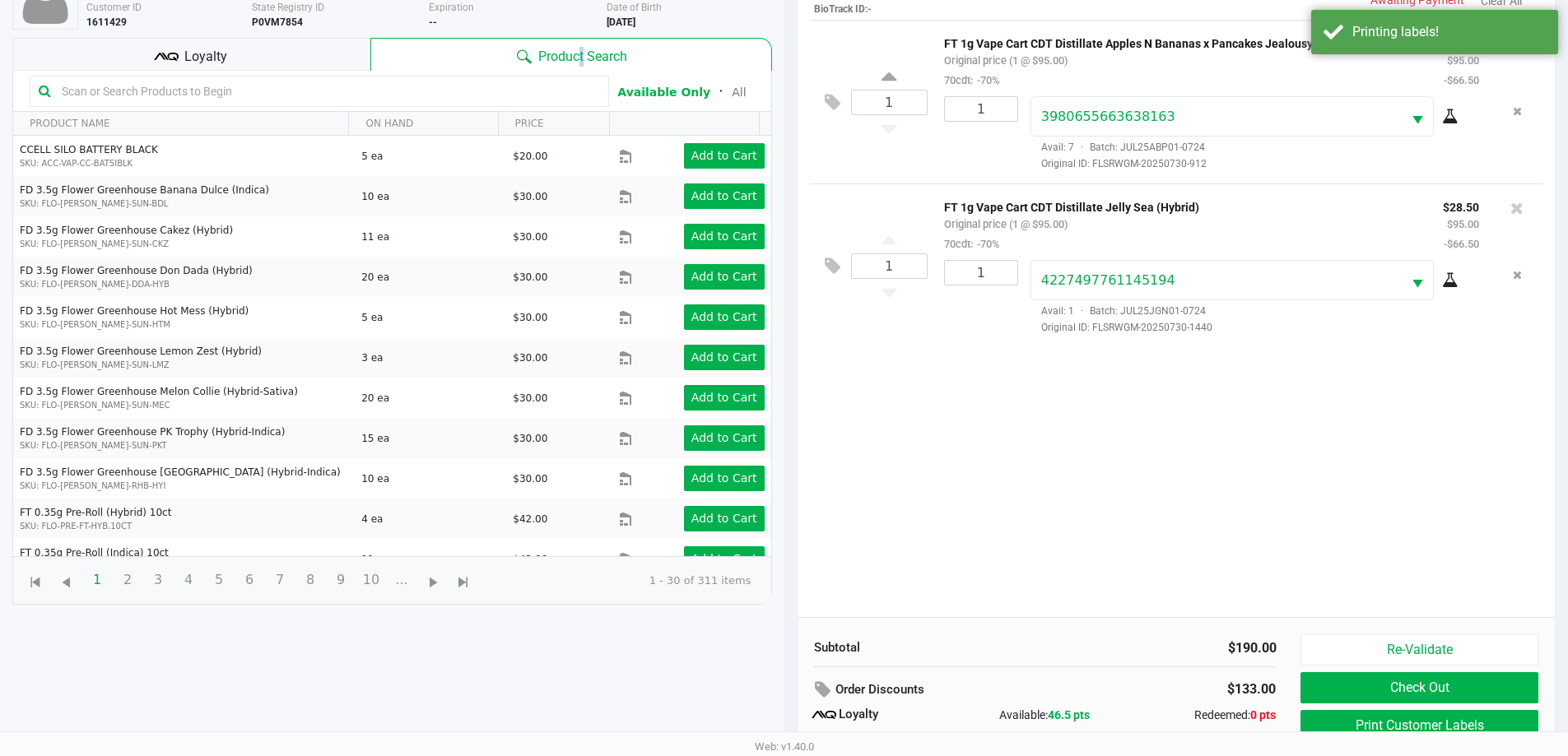
scroll to position [198, 0]
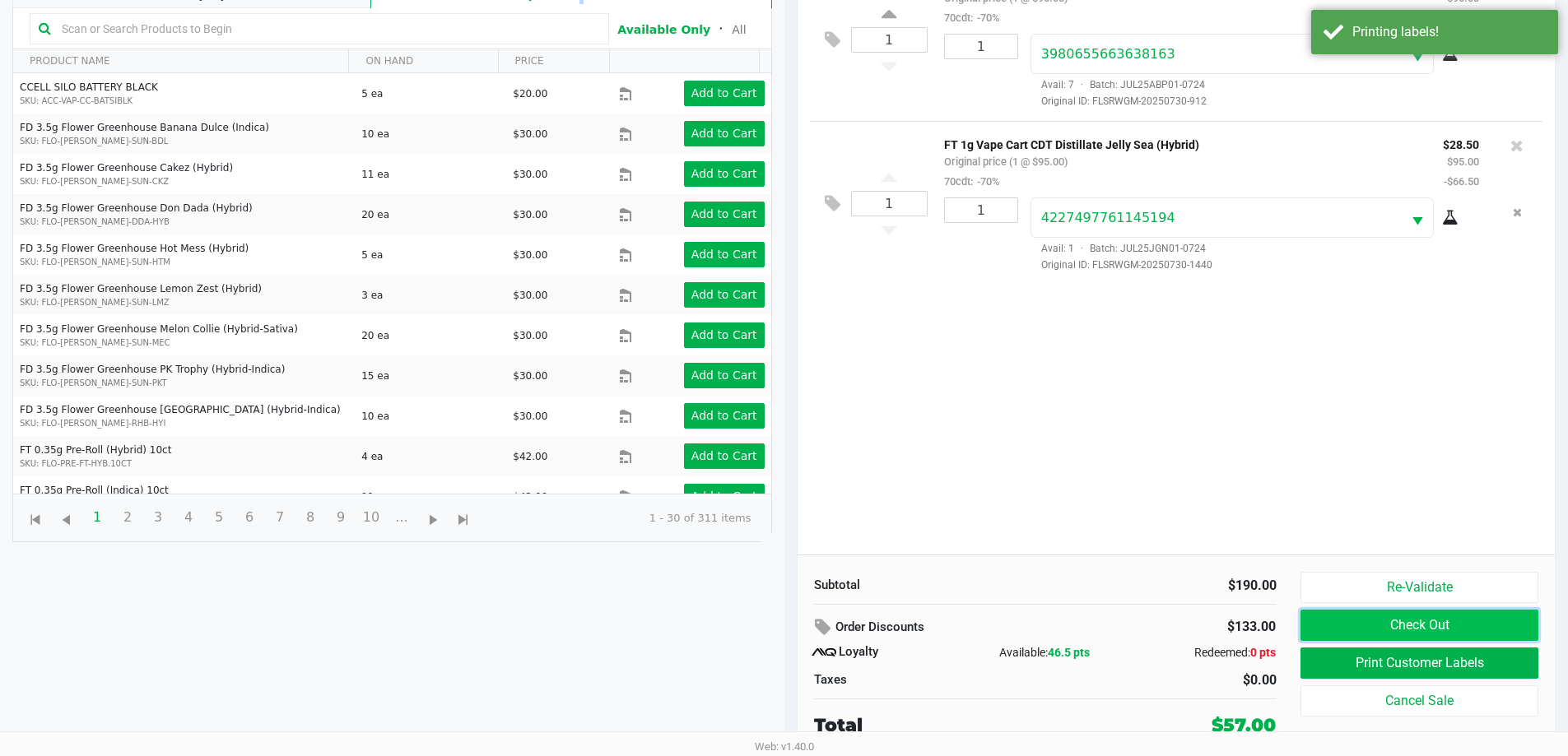
click at [1464, 626] on button "Check Out" at bounding box center [1418, 626] width 237 height 32
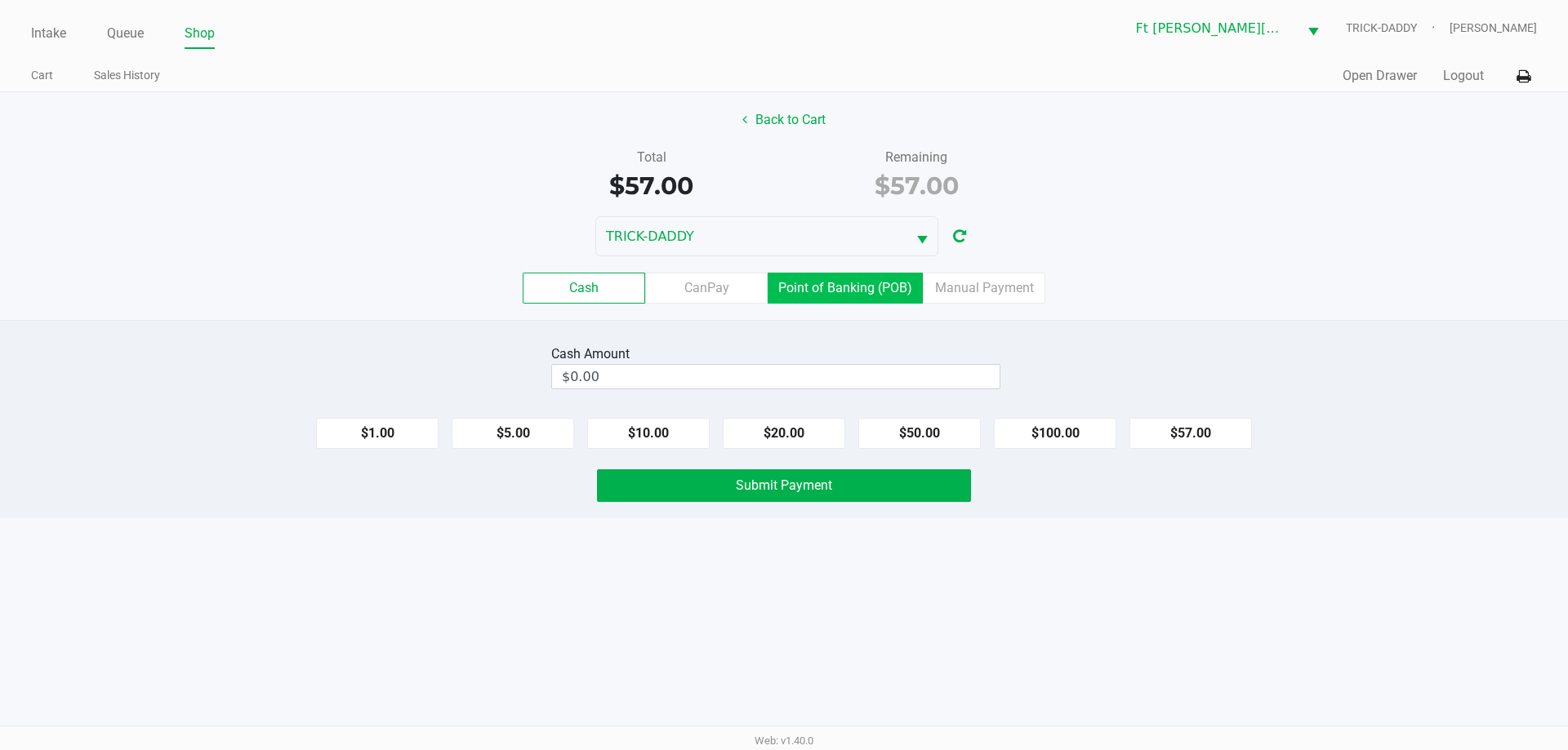
click at [878, 289] on label "Point of Banking (POB)" at bounding box center [845, 288] width 155 height 31
click at [0, 0] on 7 "Point of Banking (POB)" at bounding box center [0, 0] width 0 height 0
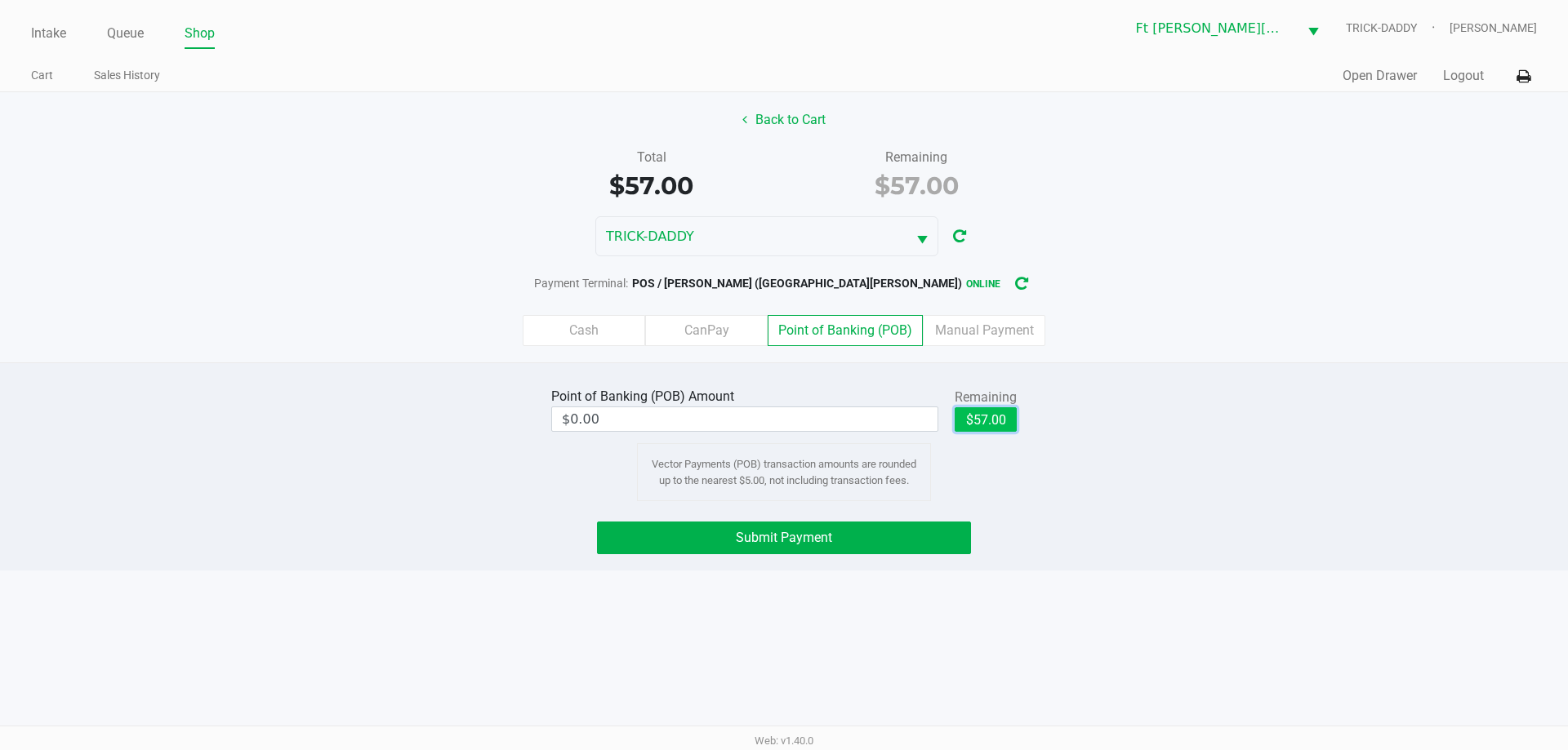
click at [990, 419] on button "$57.00" at bounding box center [985, 419] width 62 height 25
type input "$57.00"
click at [822, 542] on span "Submit Payment" at bounding box center [783, 537] width 97 height 16
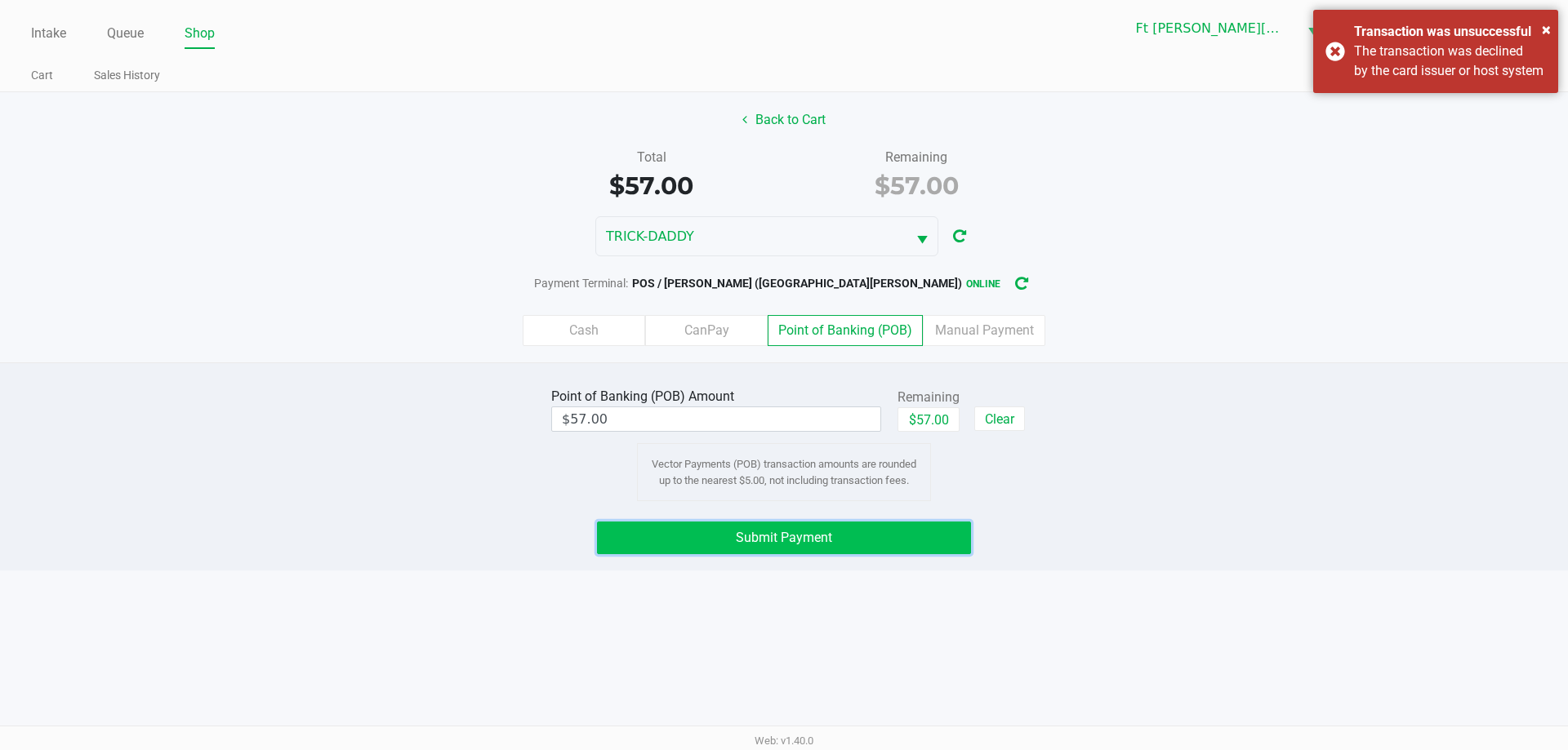
click at [850, 545] on button "Submit Payment" at bounding box center [784, 537] width 374 height 32
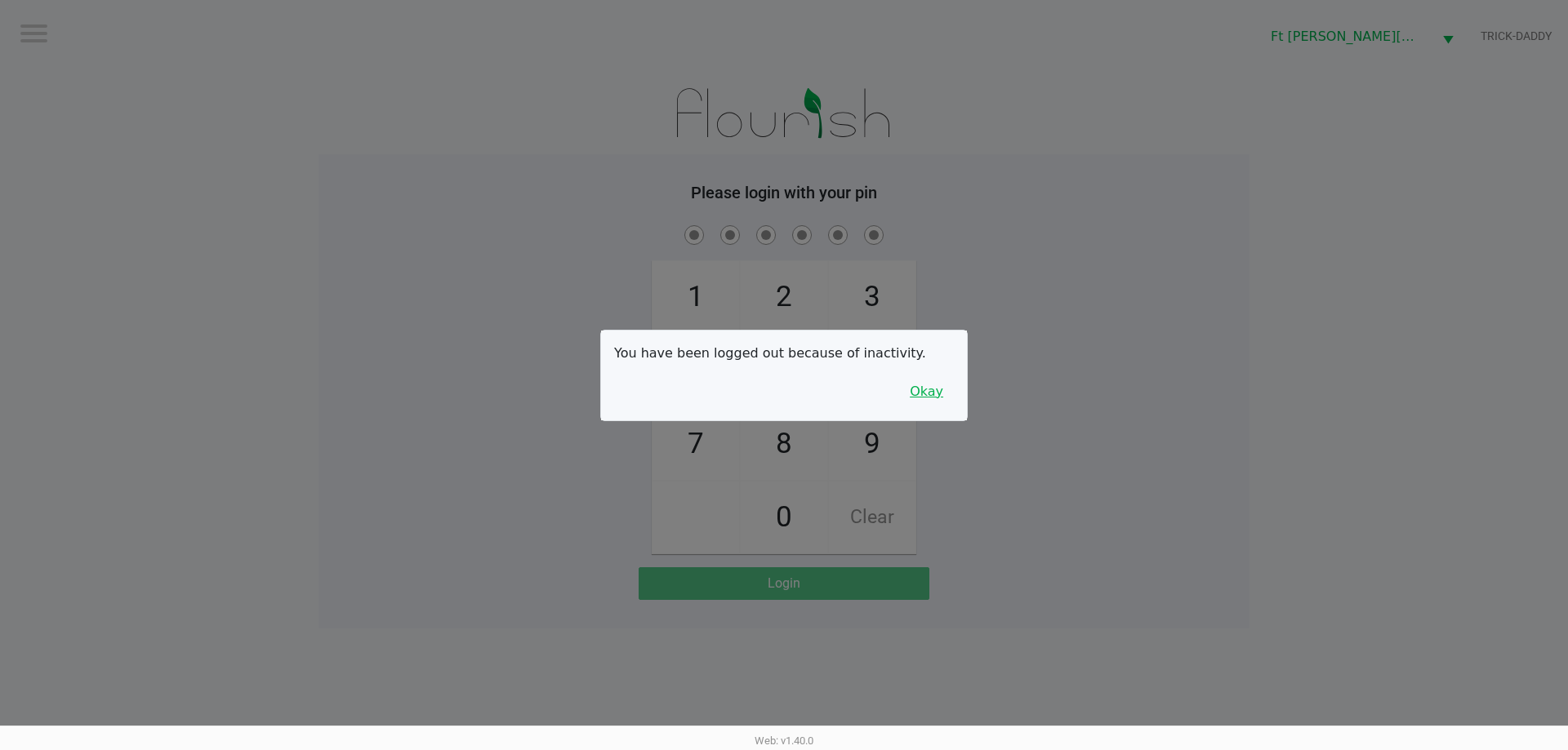
click at [930, 393] on button "Okay" at bounding box center [926, 393] width 54 height 31
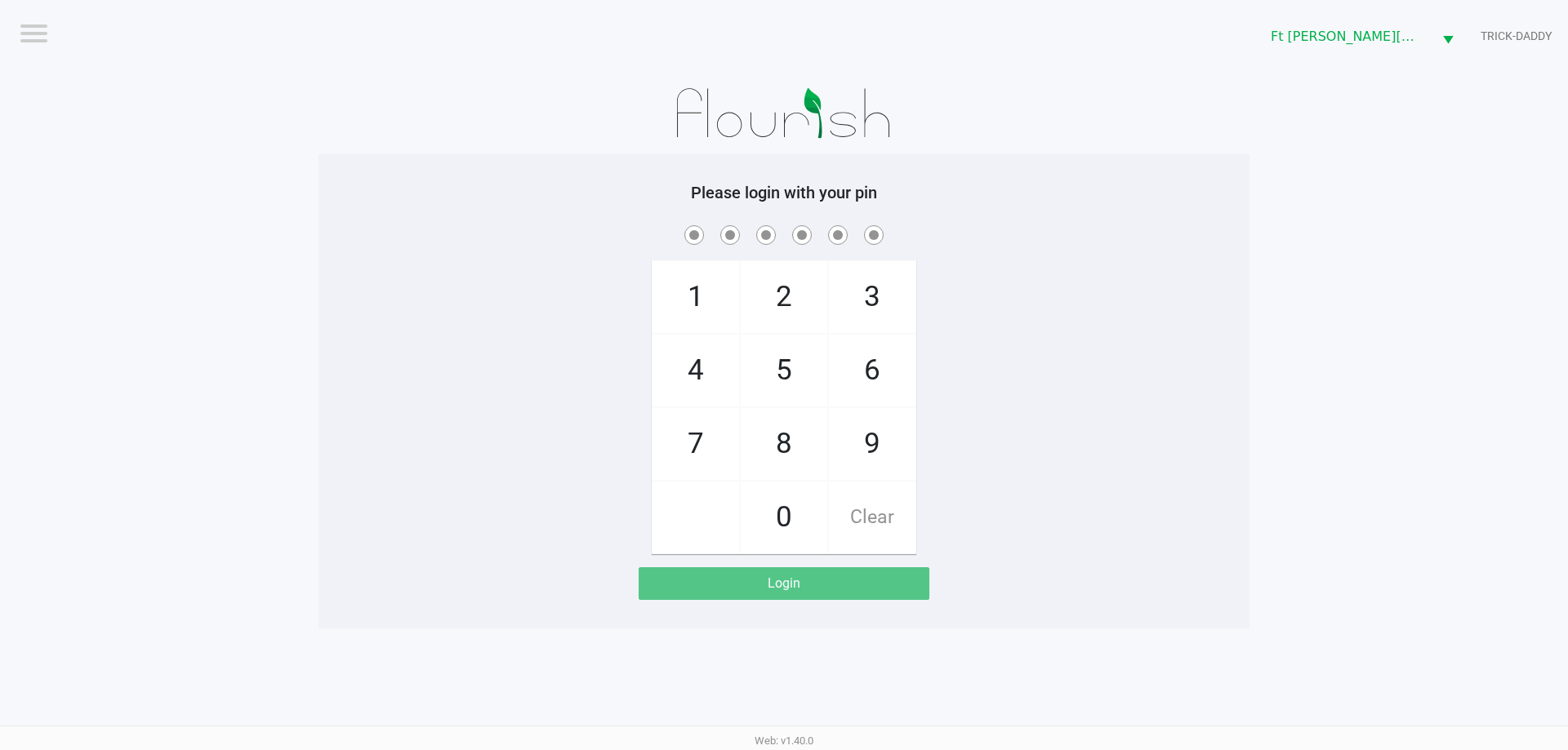
click at [877, 311] on span "3" at bounding box center [872, 298] width 87 height 72
checkbox input "true"
click at [877, 311] on span "3" at bounding box center [872, 298] width 87 height 72
checkbox input "true"
drag, startPoint x: 878, startPoint y: 381, endPoint x: 741, endPoint y: 293, distance: 162.8
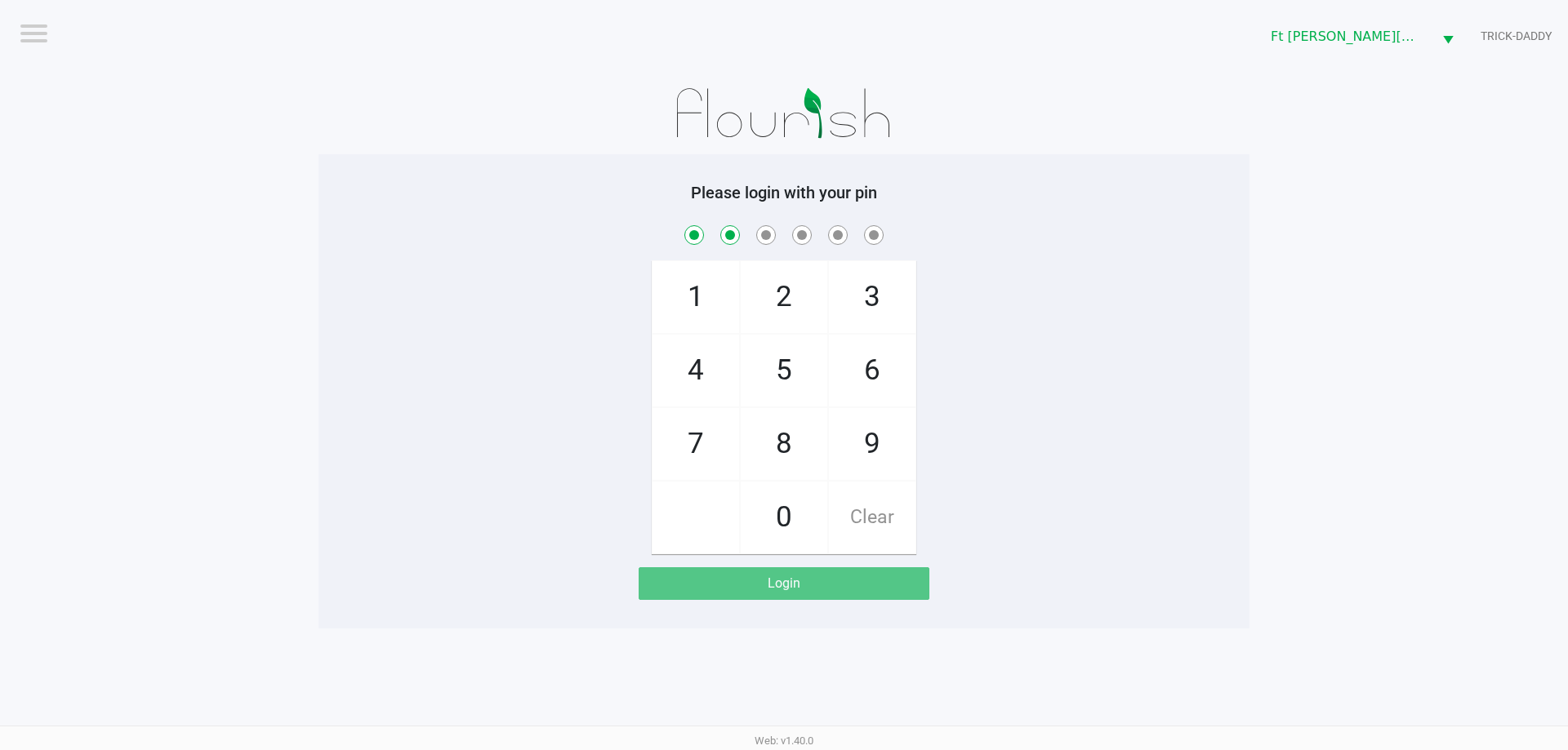
click at [873, 378] on span "6" at bounding box center [872, 370] width 87 height 72
checkbox input "true"
click at [786, 301] on span "2" at bounding box center [784, 298] width 87 height 72
checkbox input "true"
drag, startPoint x: 860, startPoint y: 373, endPoint x: 786, endPoint y: 306, distance: 99.8
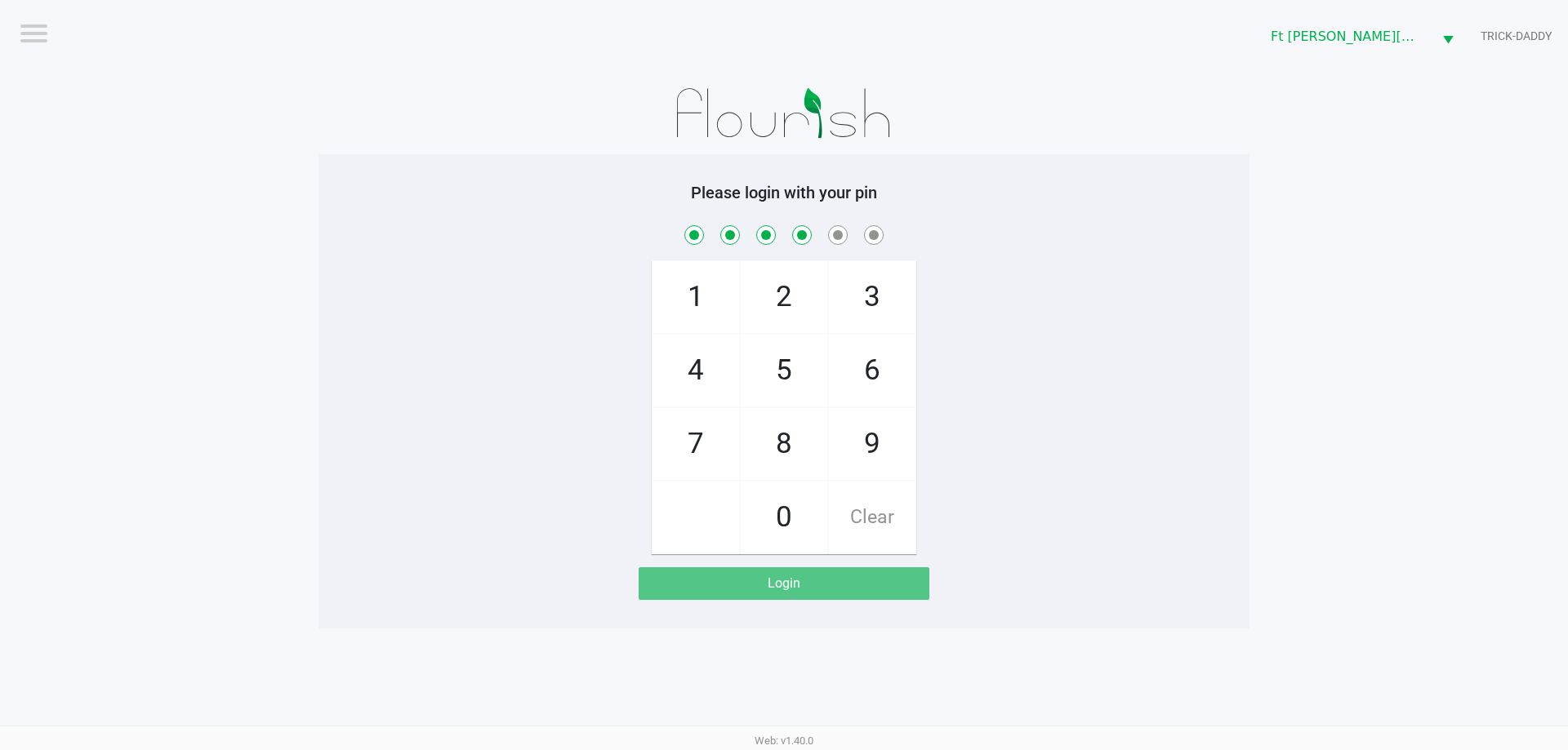
click at [857, 369] on span "6" at bounding box center [872, 370] width 87 height 72
checkbox input "true"
click at [787, 306] on span "2" at bounding box center [784, 298] width 87 height 72
checkbox input "true"
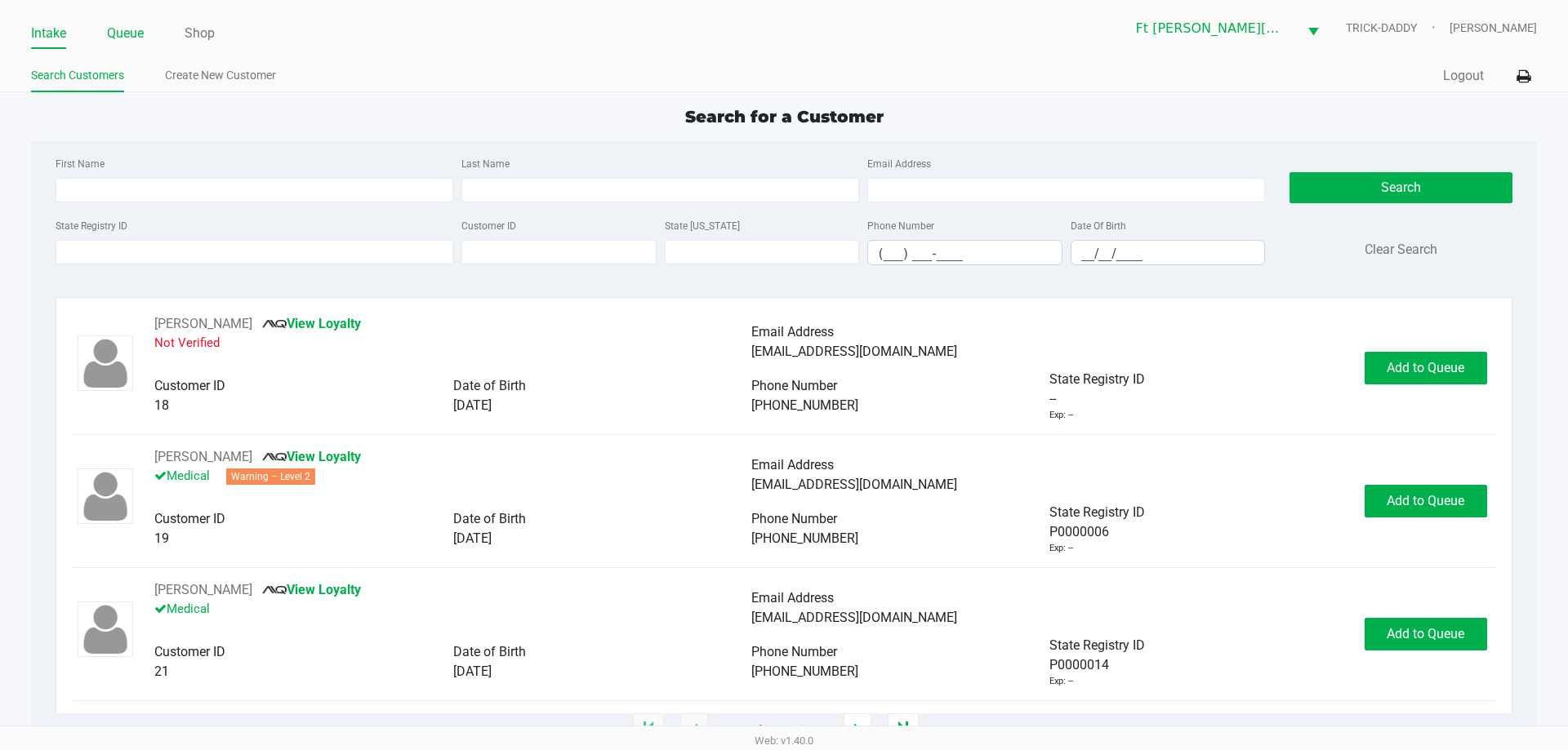
click at [130, 29] on link "Queue" at bounding box center [125, 33] width 37 height 23
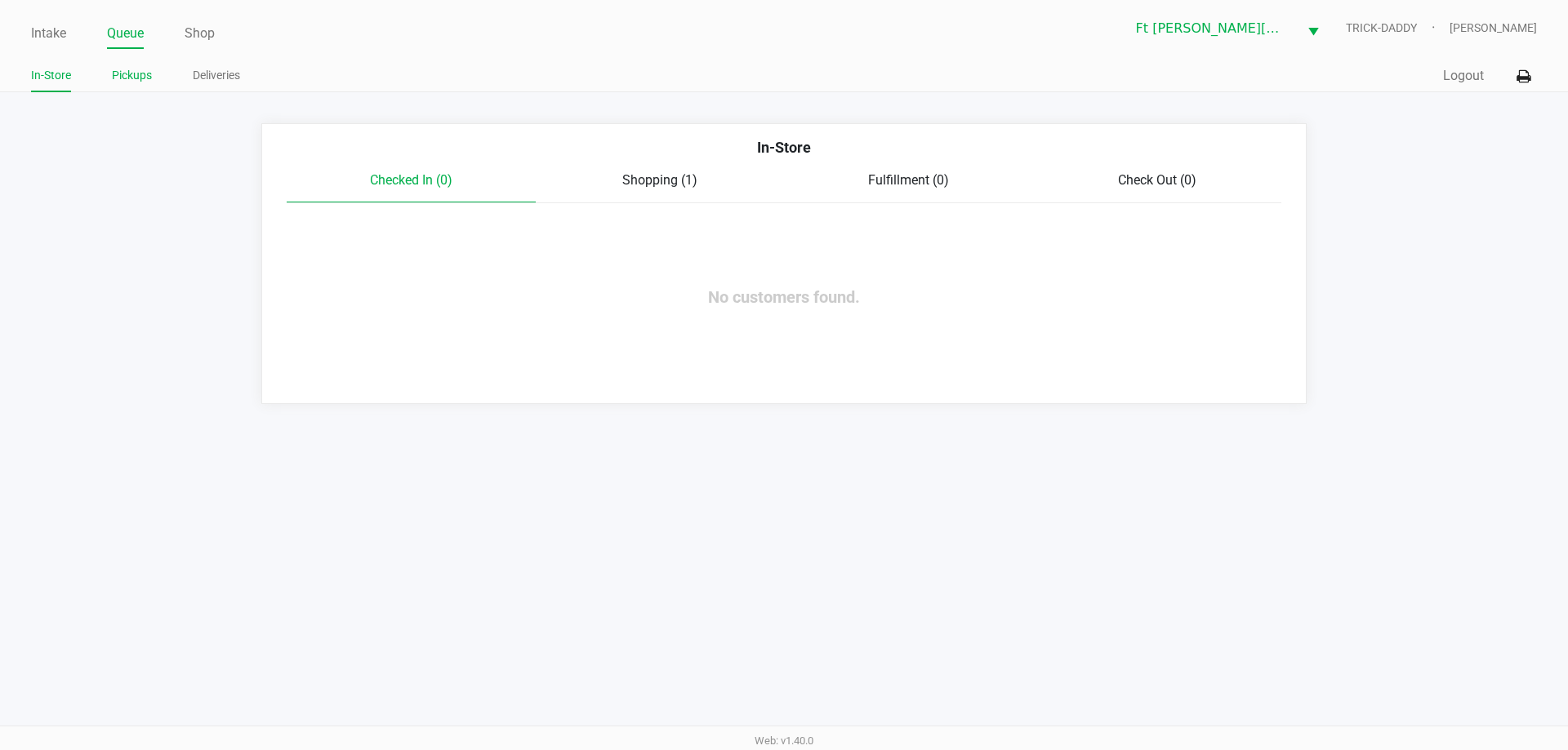
click at [140, 77] on link "Pickups" at bounding box center [131, 76] width 40 height 20
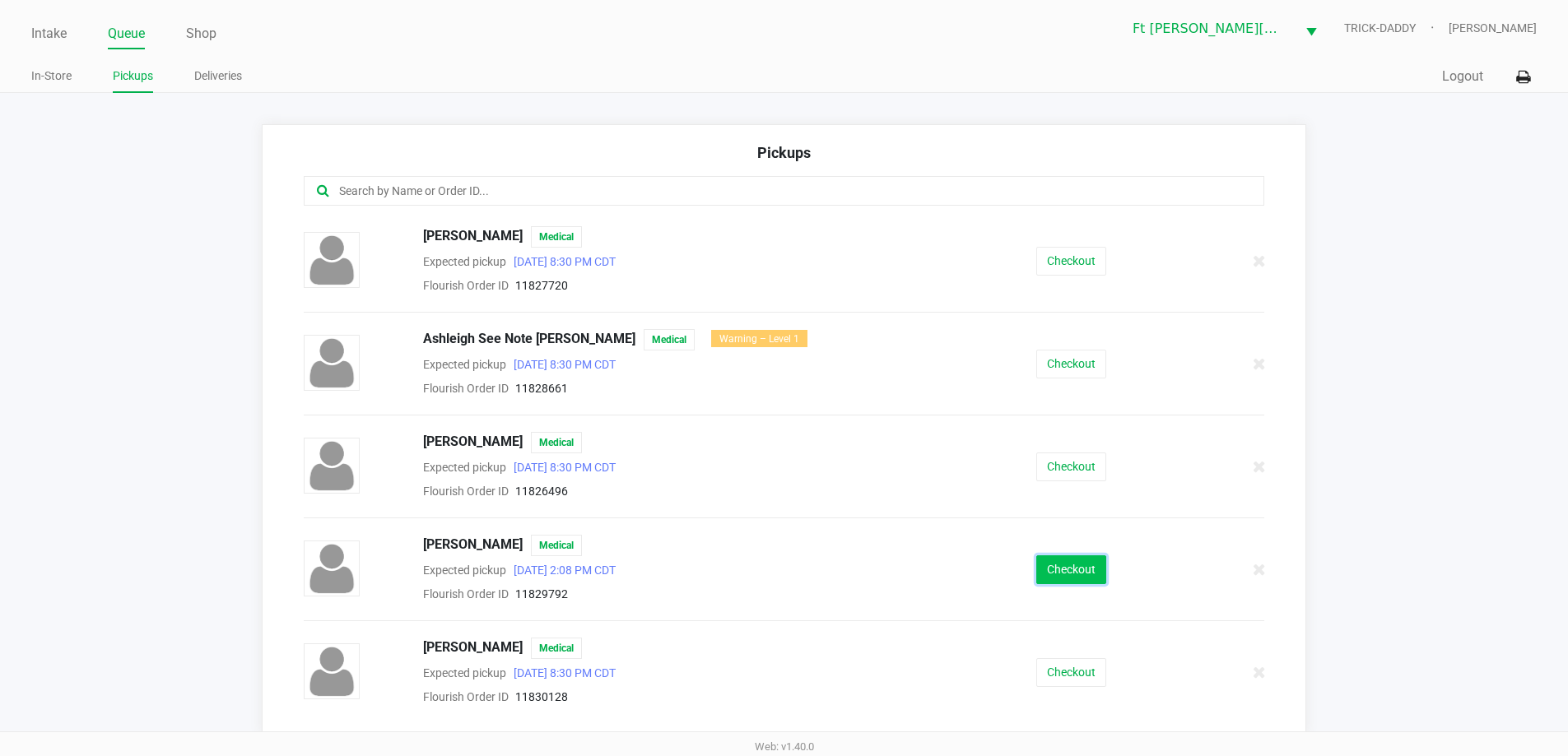
click at [1082, 574] on button "Checkout" at bounding box center [1071, 569] width 70 height 29
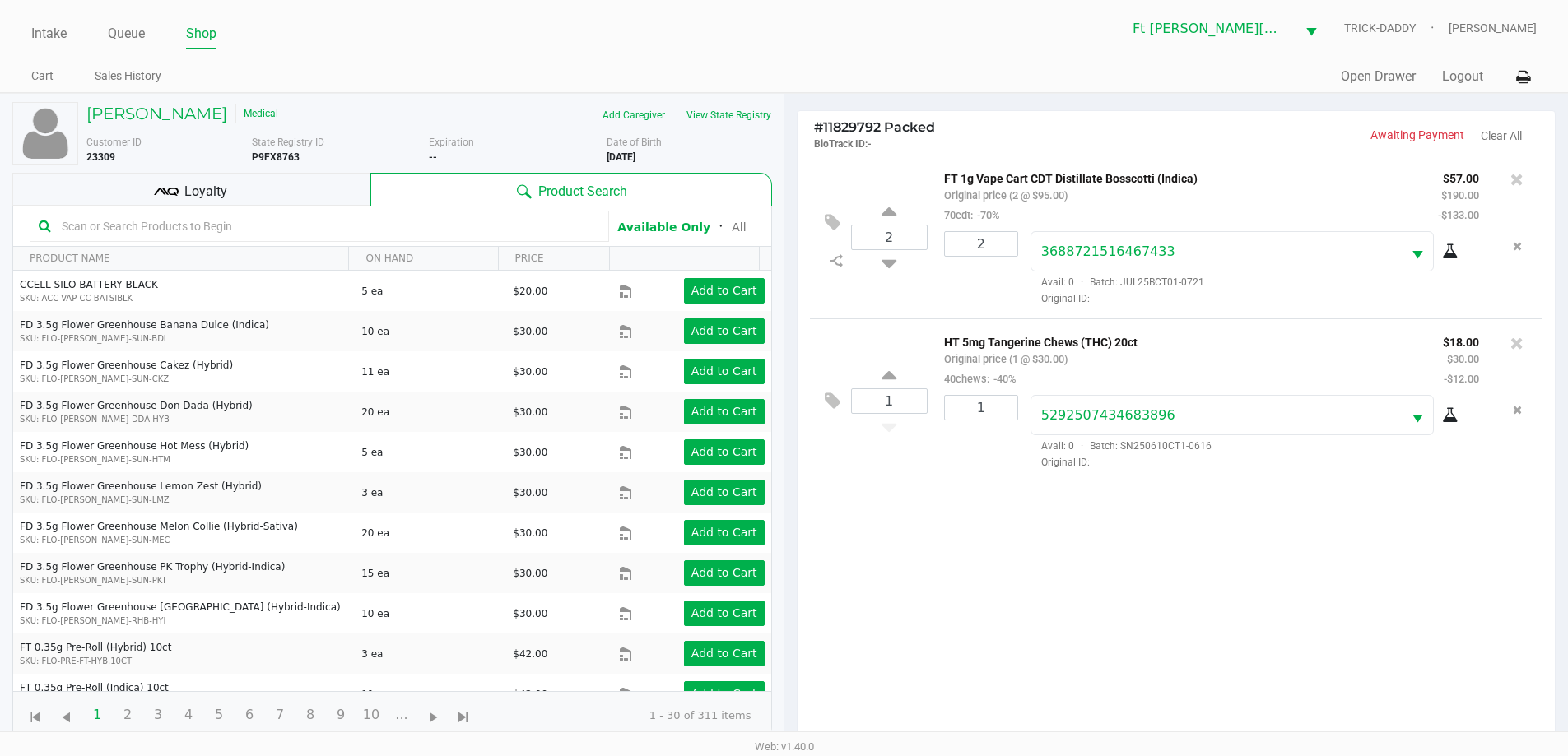
click at [202, 191] on span "Loyalty" at bounding box center [206, 191] width 43 height 20
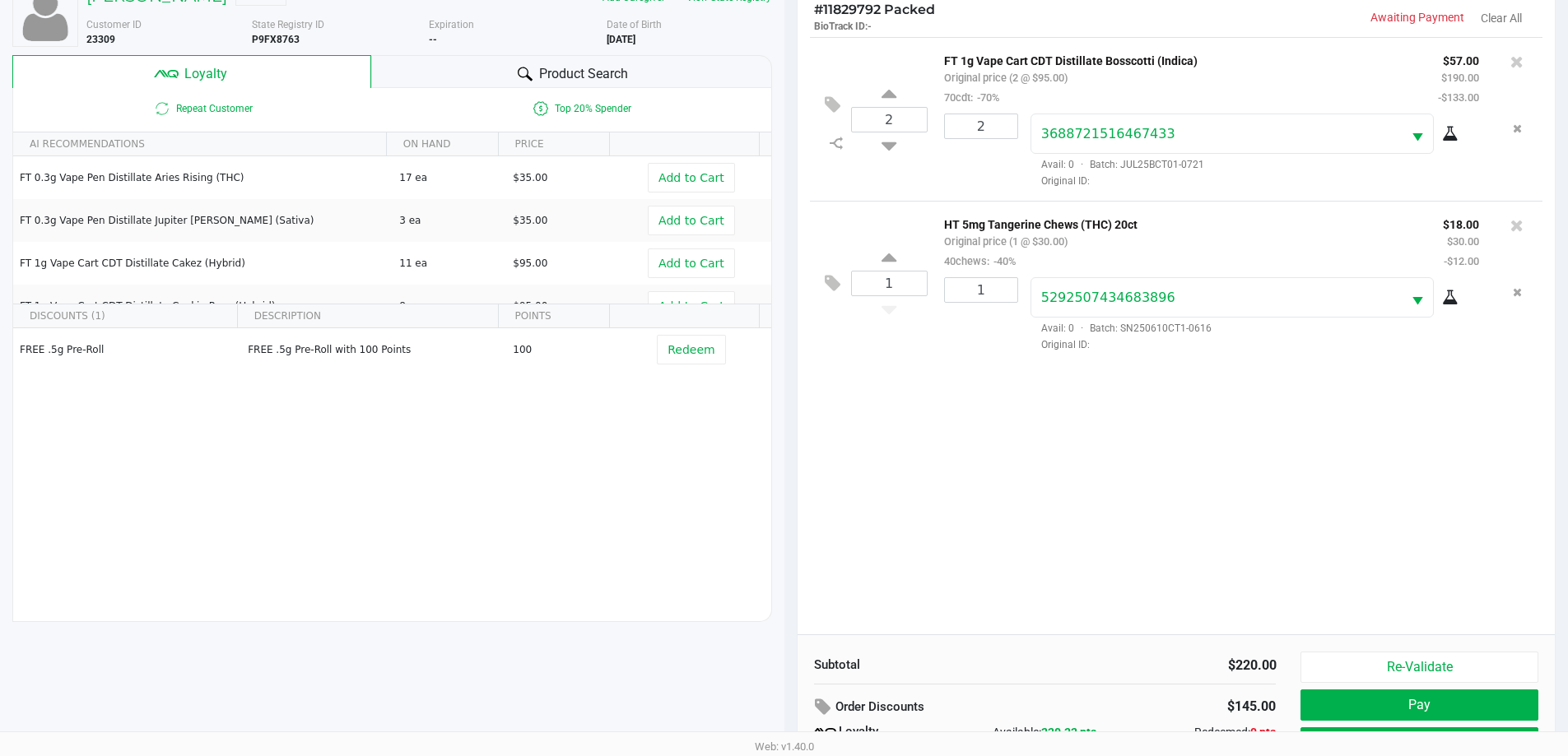
scroll to position [198, 0]
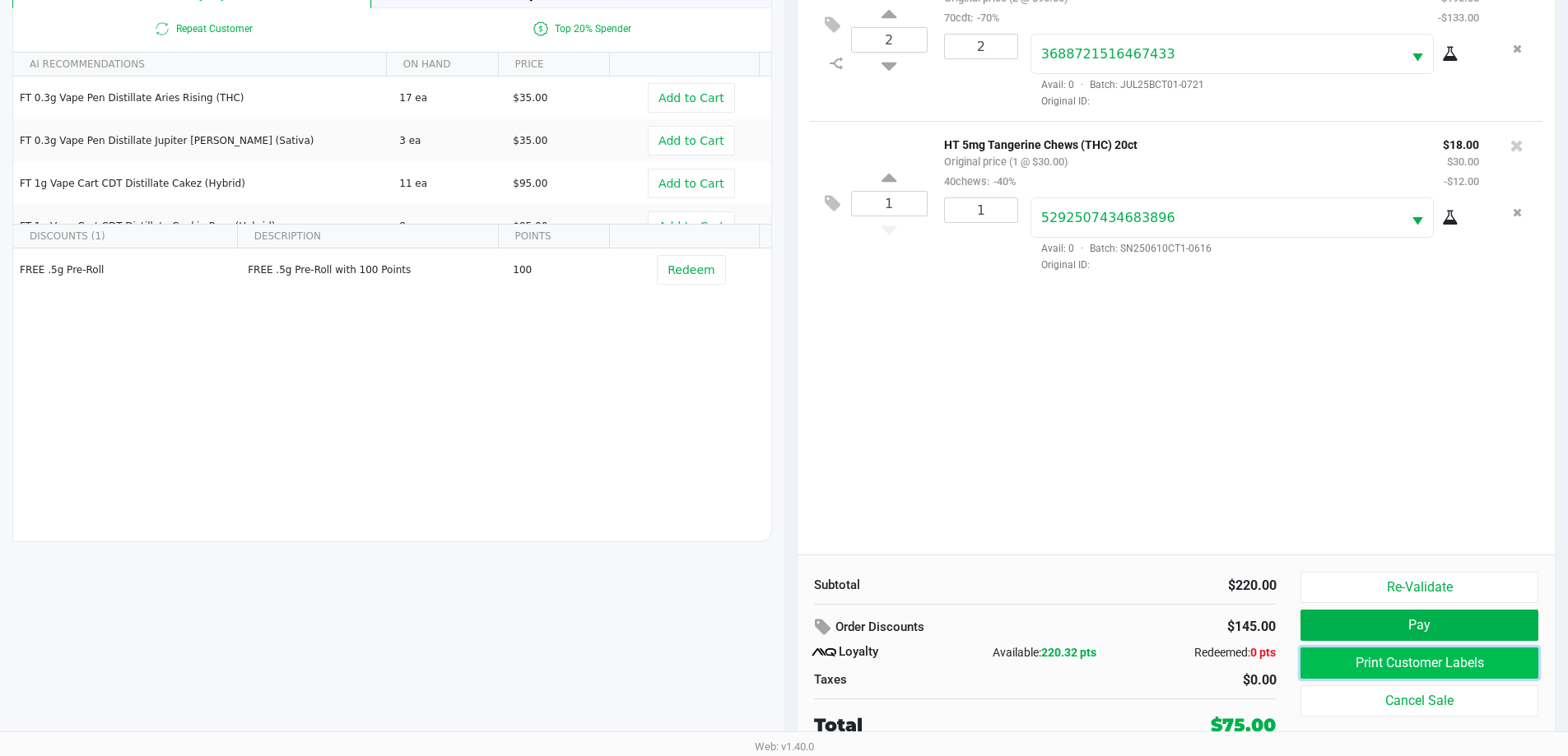
click at [1422, 661] on button "Print Customer Labels" at bounding box center [1418, 663] width 237 height 32
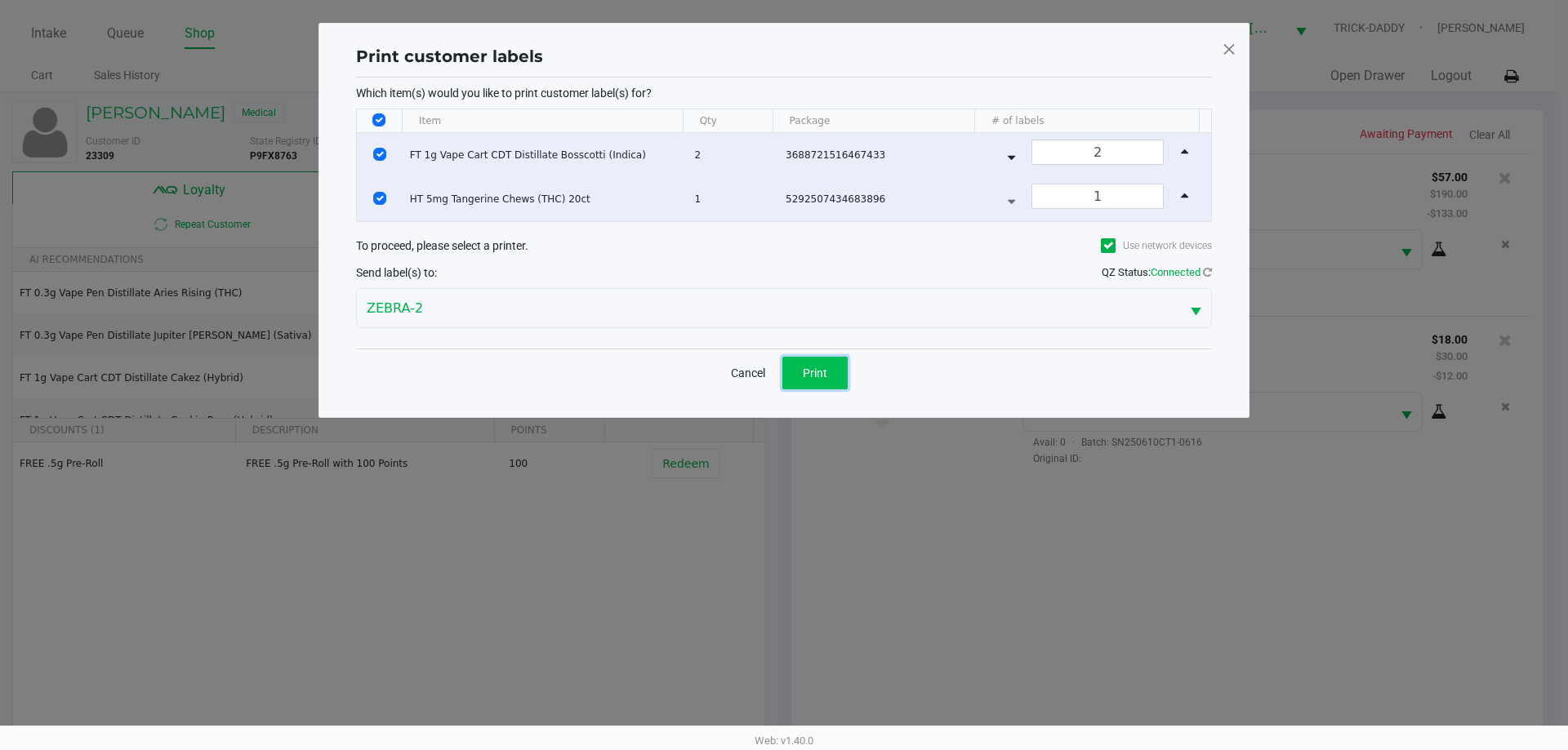
click at [820, 369] on span "Print" at bounding box center [814, 373] width 25 height 13
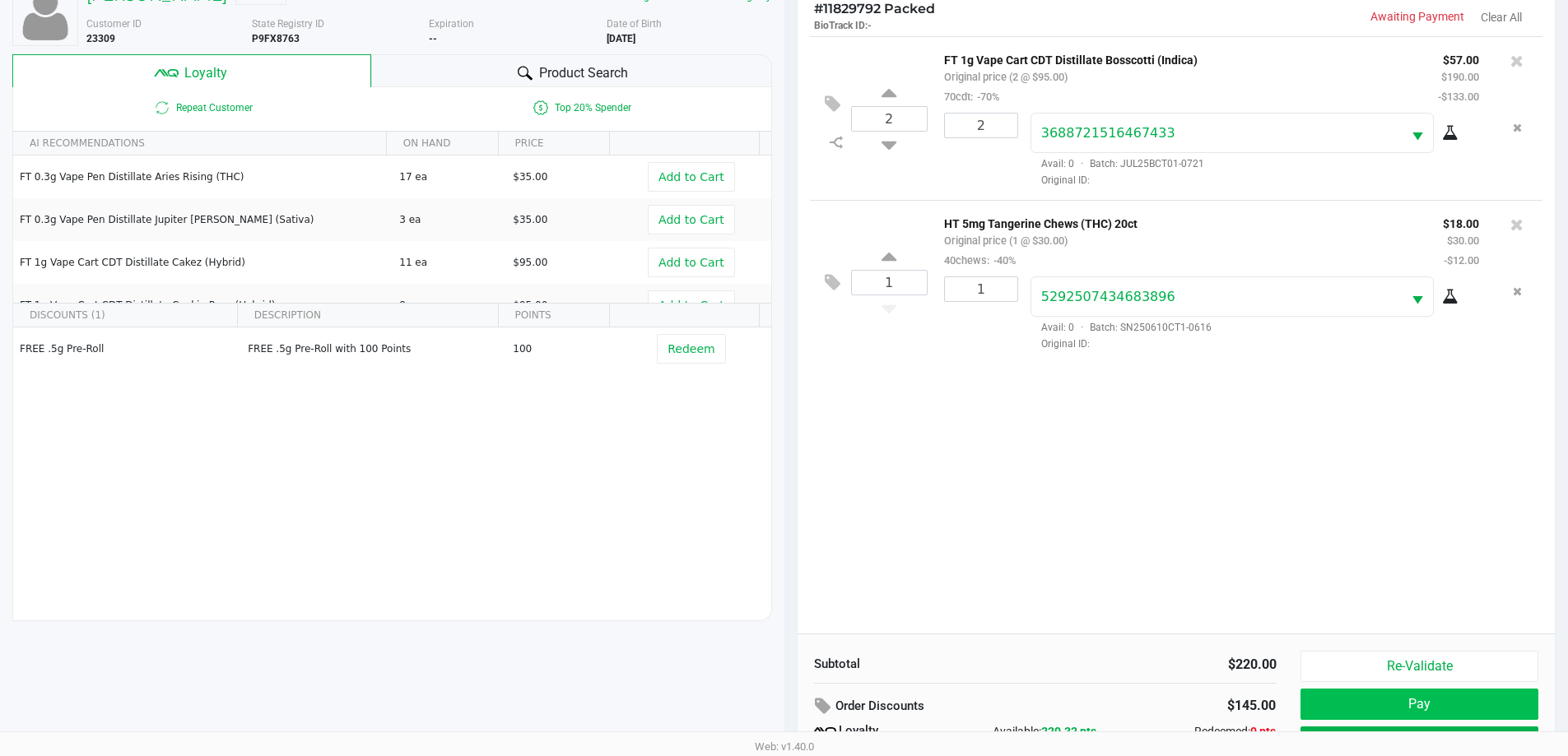
scroll to position [198, 0]
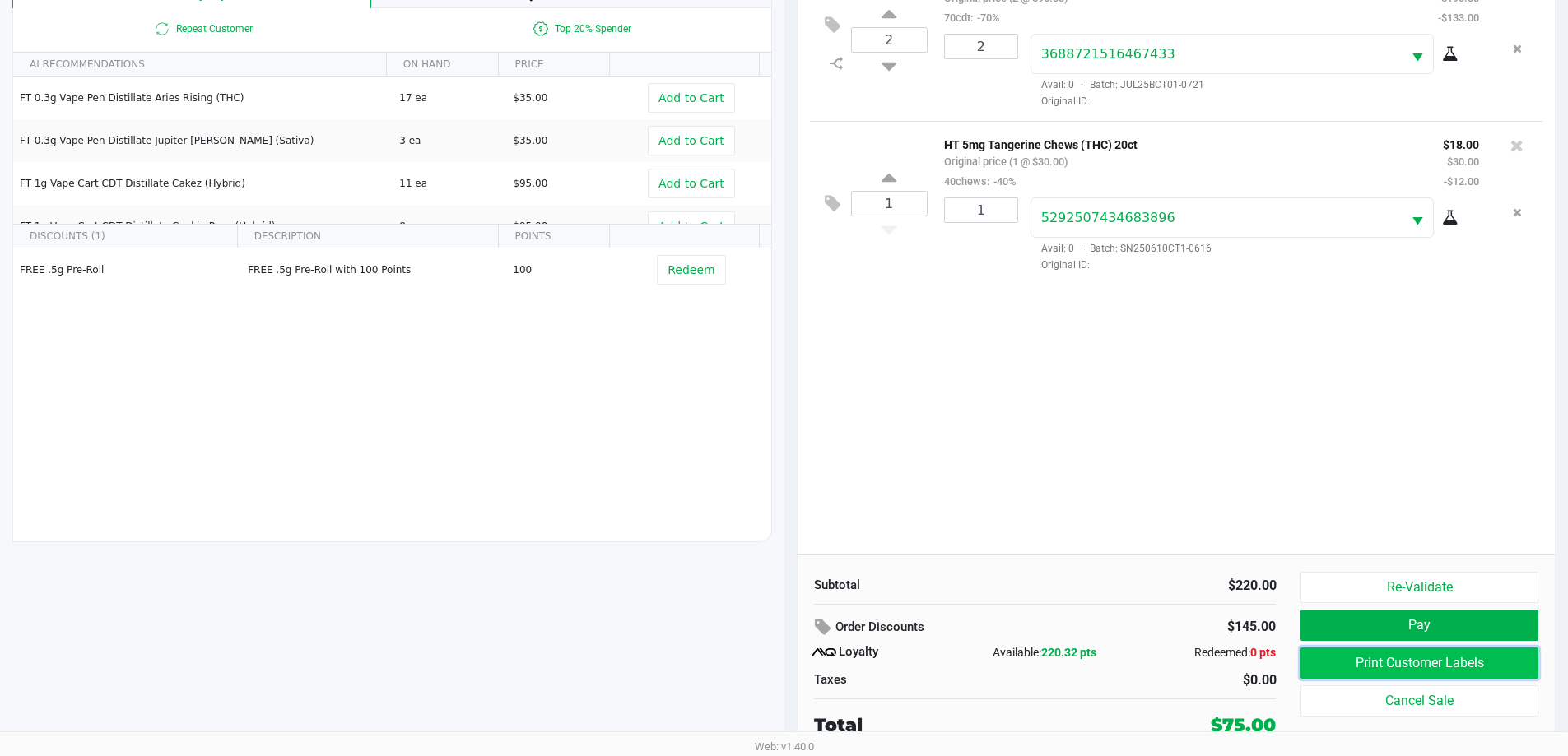
click at [1429, 662] on button "Print Customer Labels" at bounding box center [1418, 663] width 237 height 32
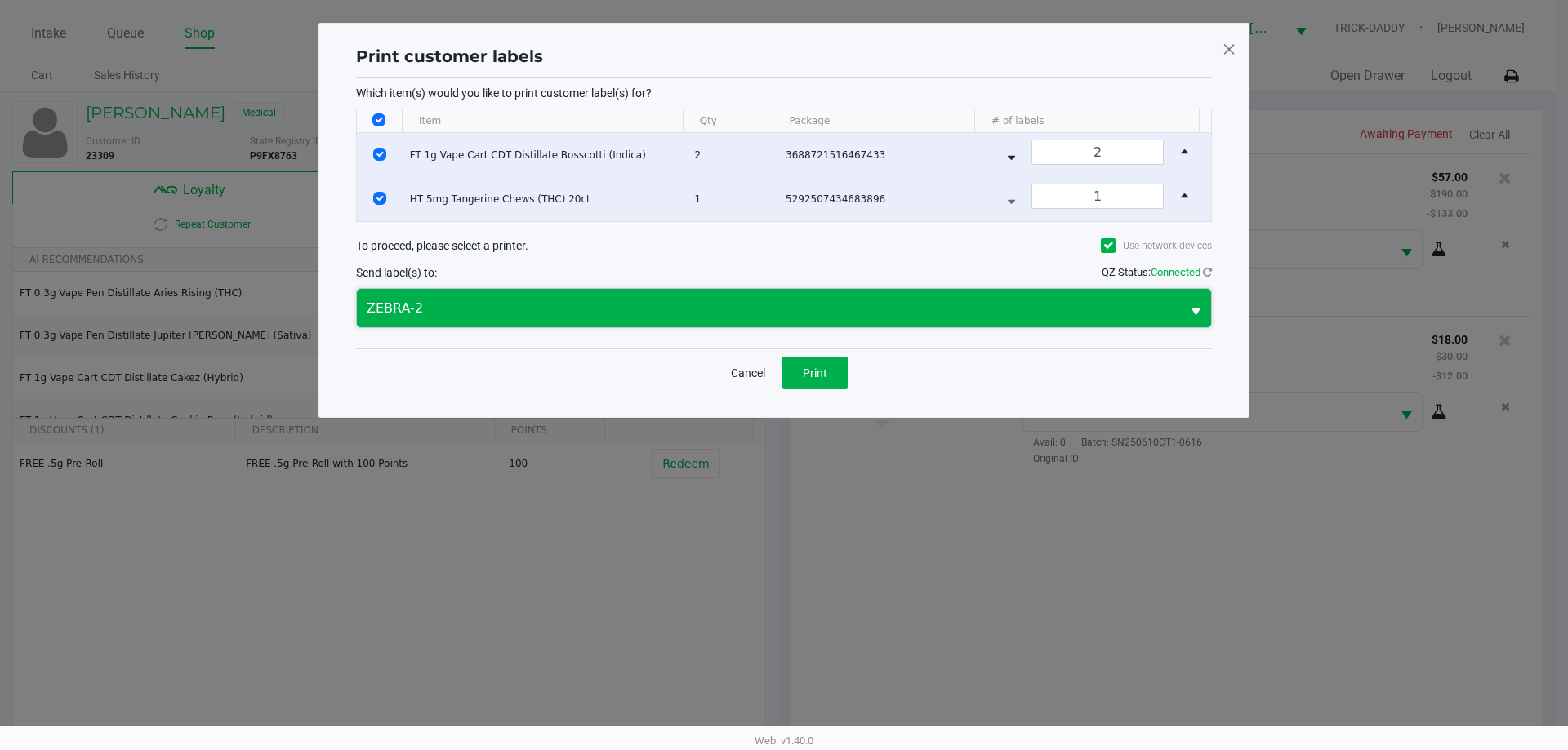
click at [452, 313] on span "ZEBRA-2" at bounding box center [768, 308] width 803 height 19
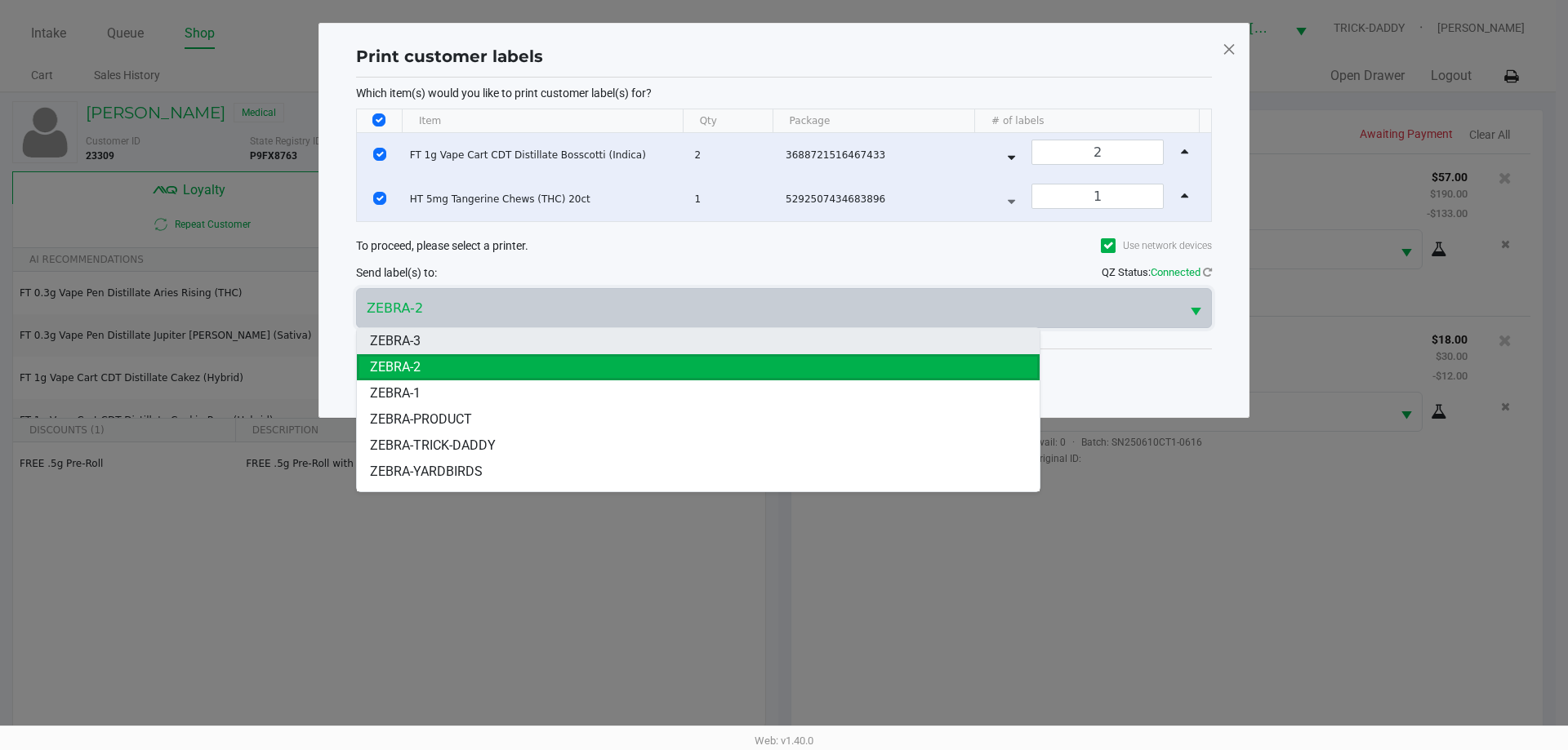
click at [430, 342] on li "ZEBRA-3" at bounding box center [697, 341] width 683 height 26
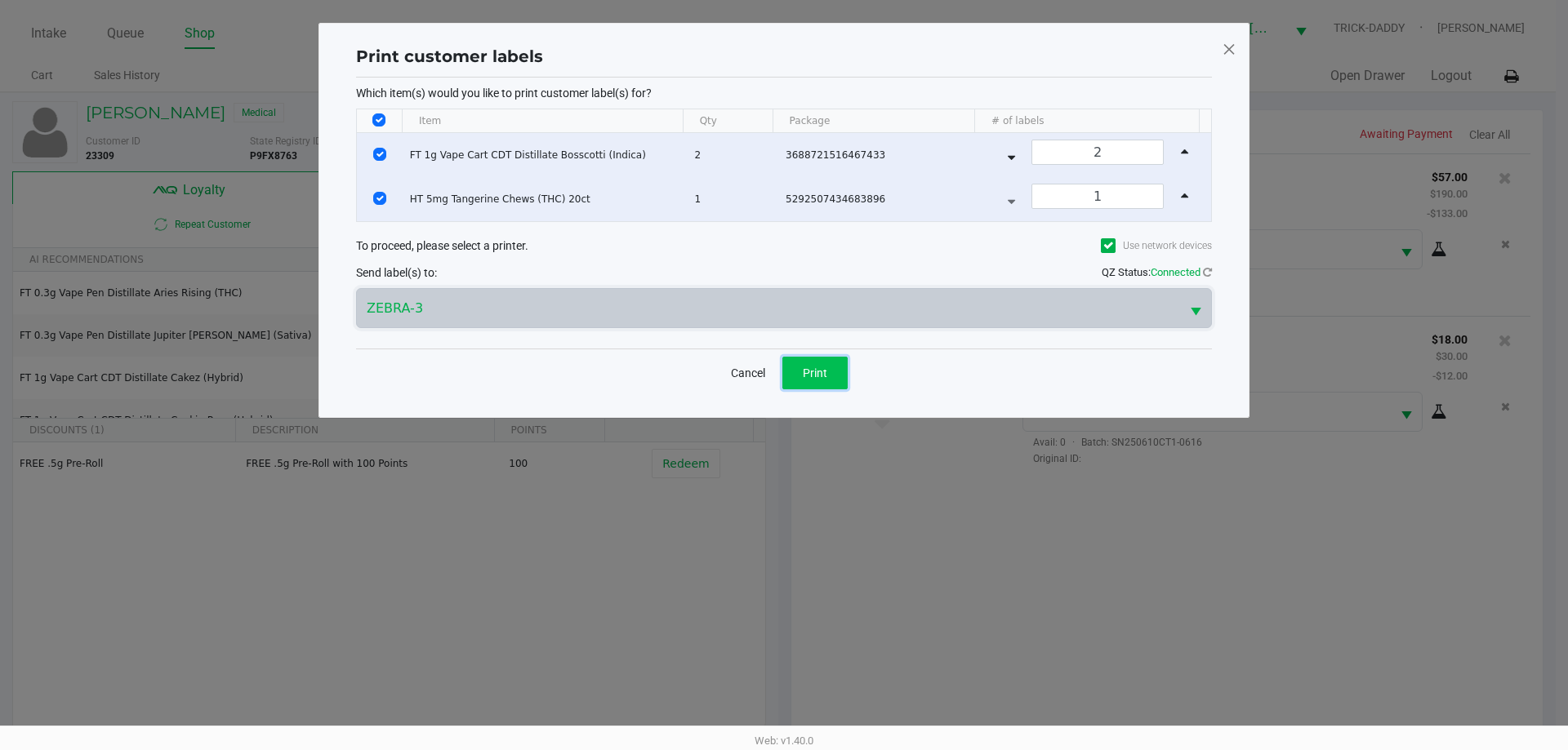
click at [827, 378] on button "Print" at bounding box center [814, 372] width 65 height 32
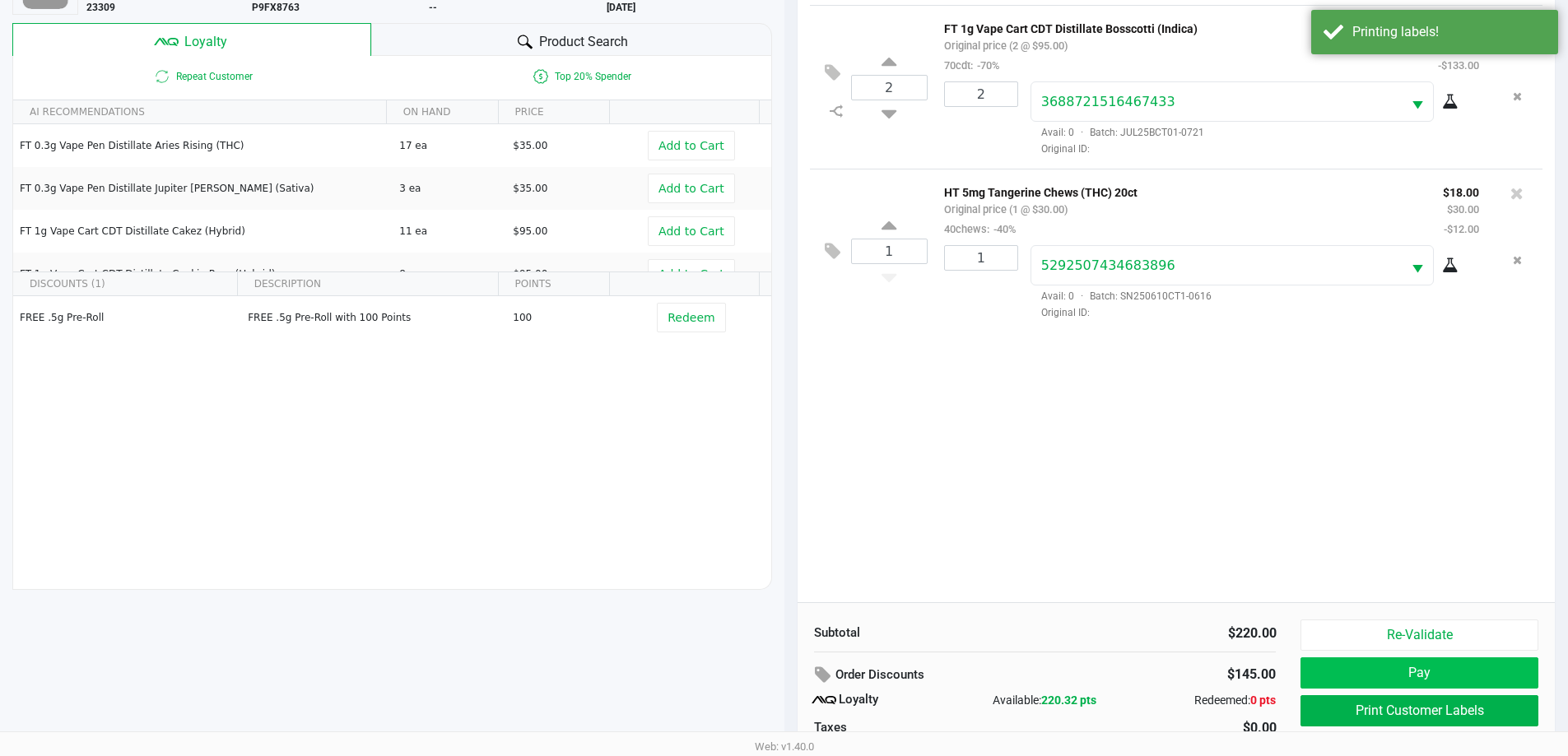
scroll to position [198, 0]
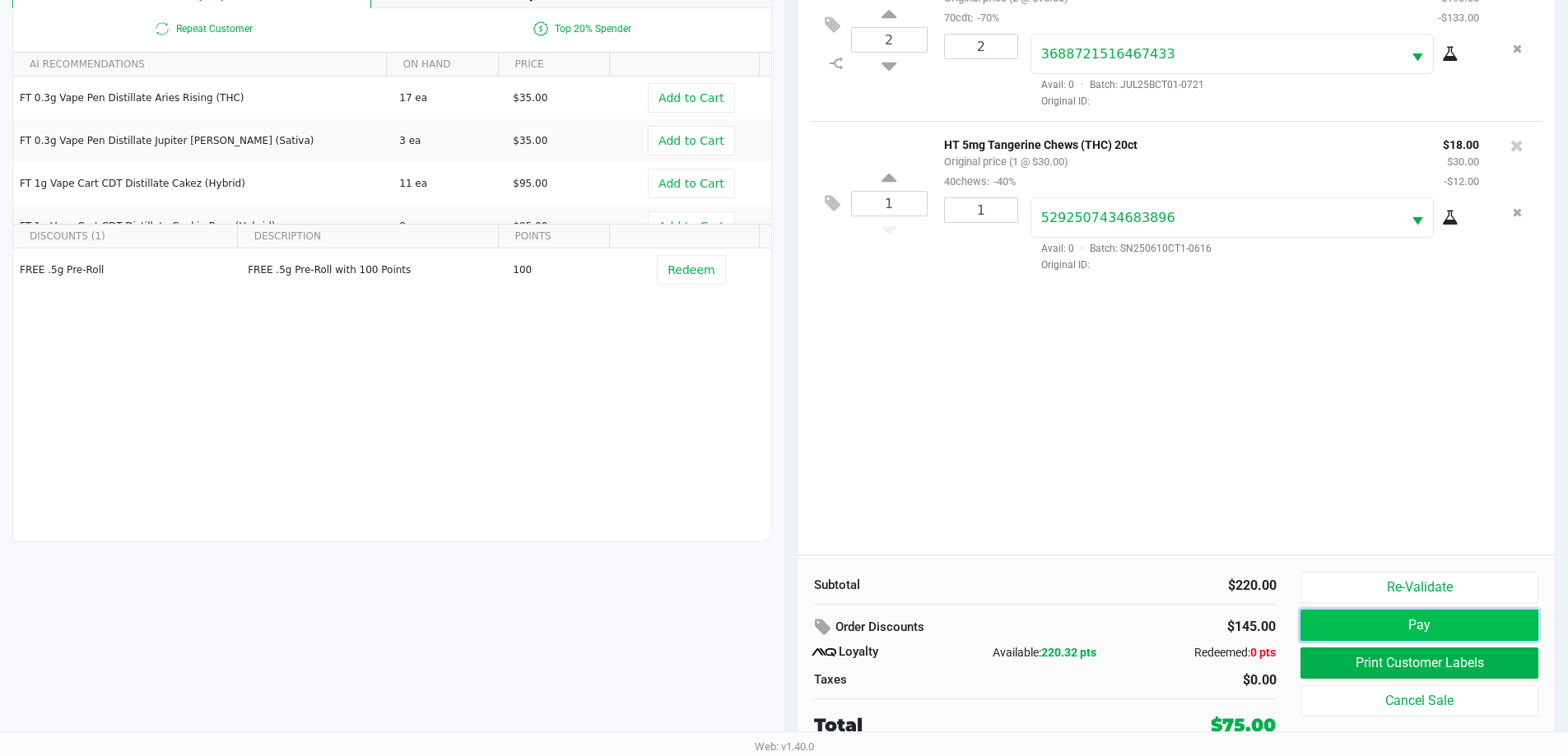
click at [1460, 623] on button "Pay" at bounding box center [1418, 626] width 237 height 32
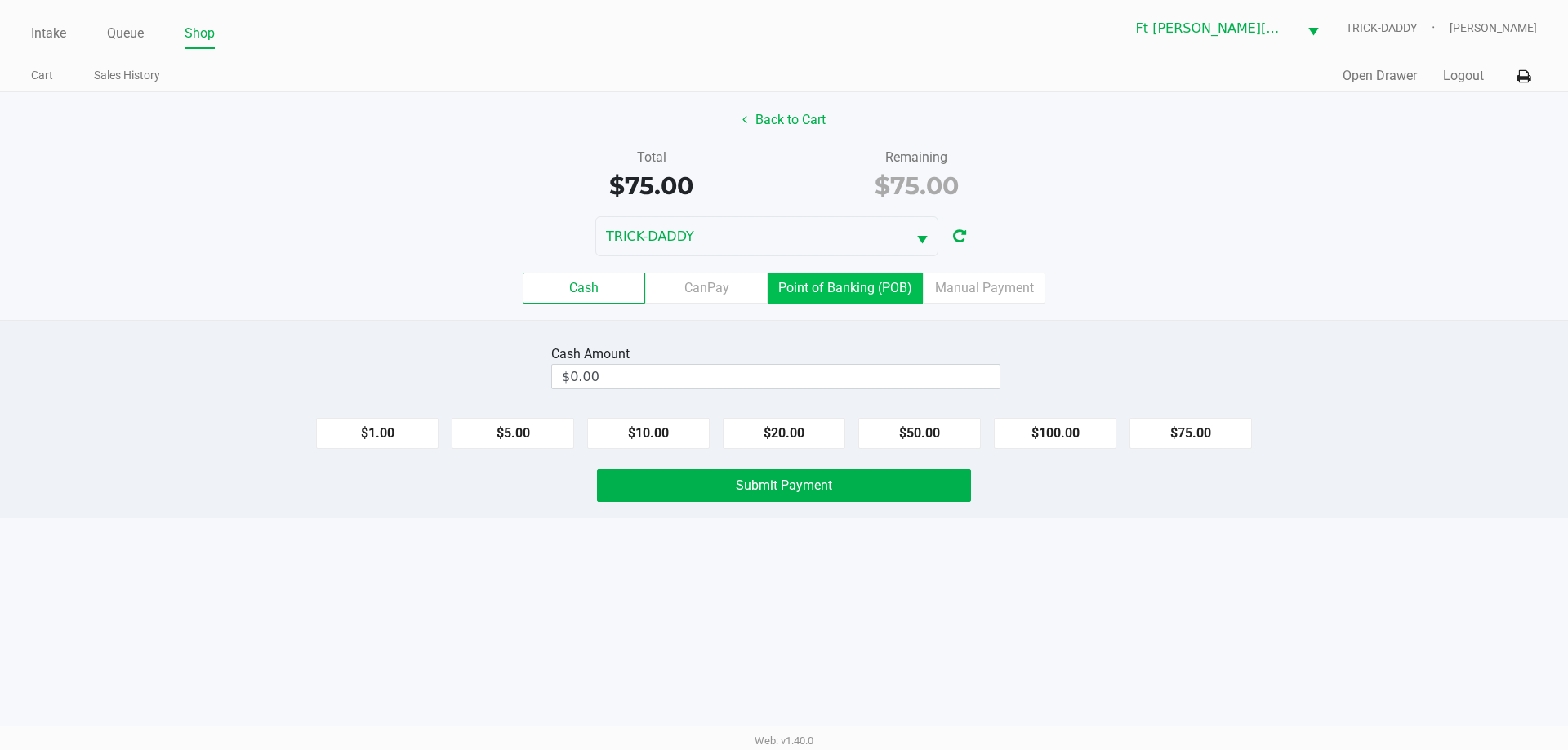
click at [852, 300] on label "Point of Banking (POB)" at bounding box center [845, 288] width 155 height 31
click at [0, 0] on 7 "Point of Banking (POB)" at bounding box center [0, 0] width 0 height 0
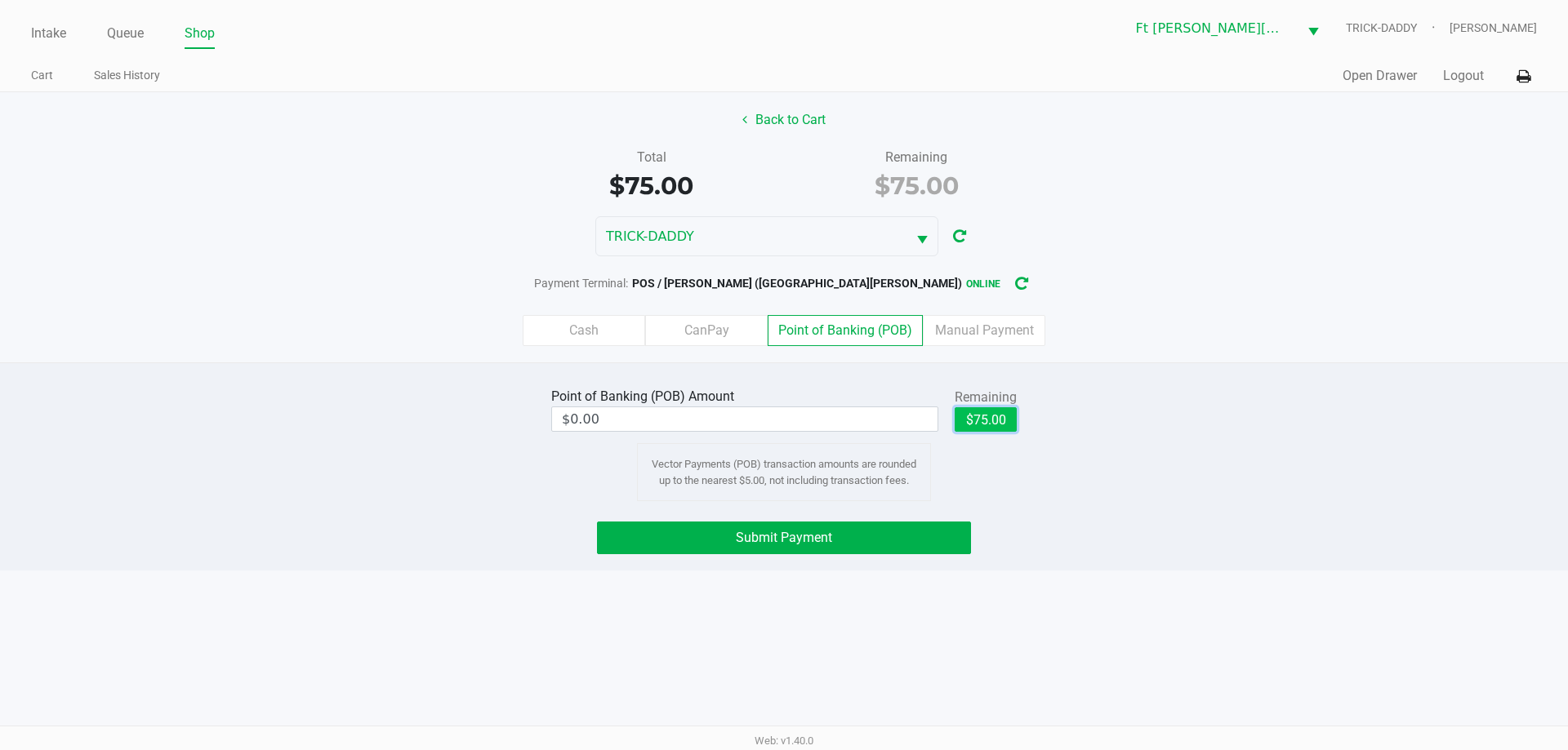
click at [987, 428] on button "$75.00" at bounding box center [985, 419] width 62 height 25
type input "$75.00"
drag, startPoint x: 846, startPoint y: 543, endPoint x: 868, endPoint y: 521, distance: 31.1
click at [850, 538] on button "Submit Payment" at bounding box center [784, 537] width 374 height 32
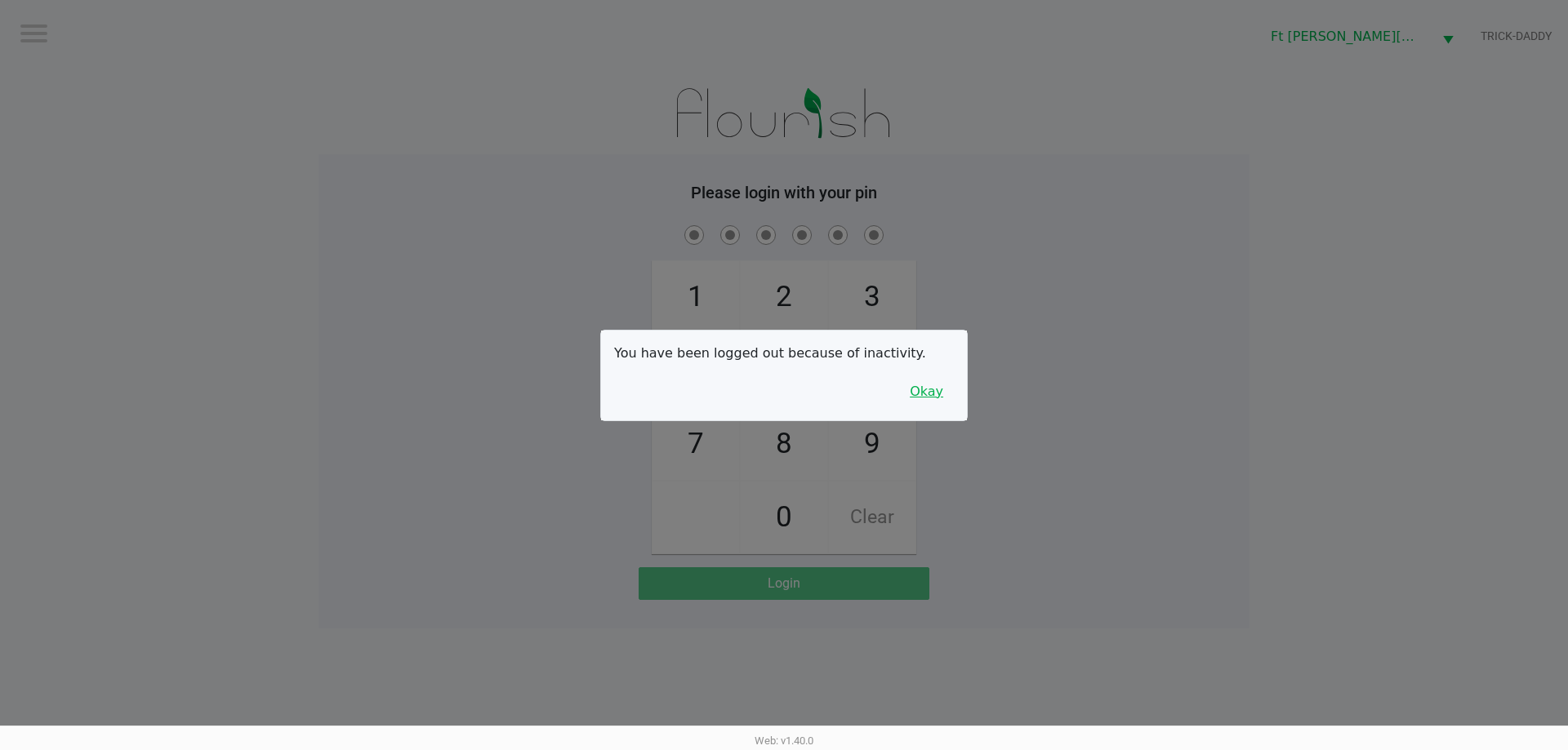
click at [932, 402] on button "Okay" at bounding box center [926, 393] width 54 height 31
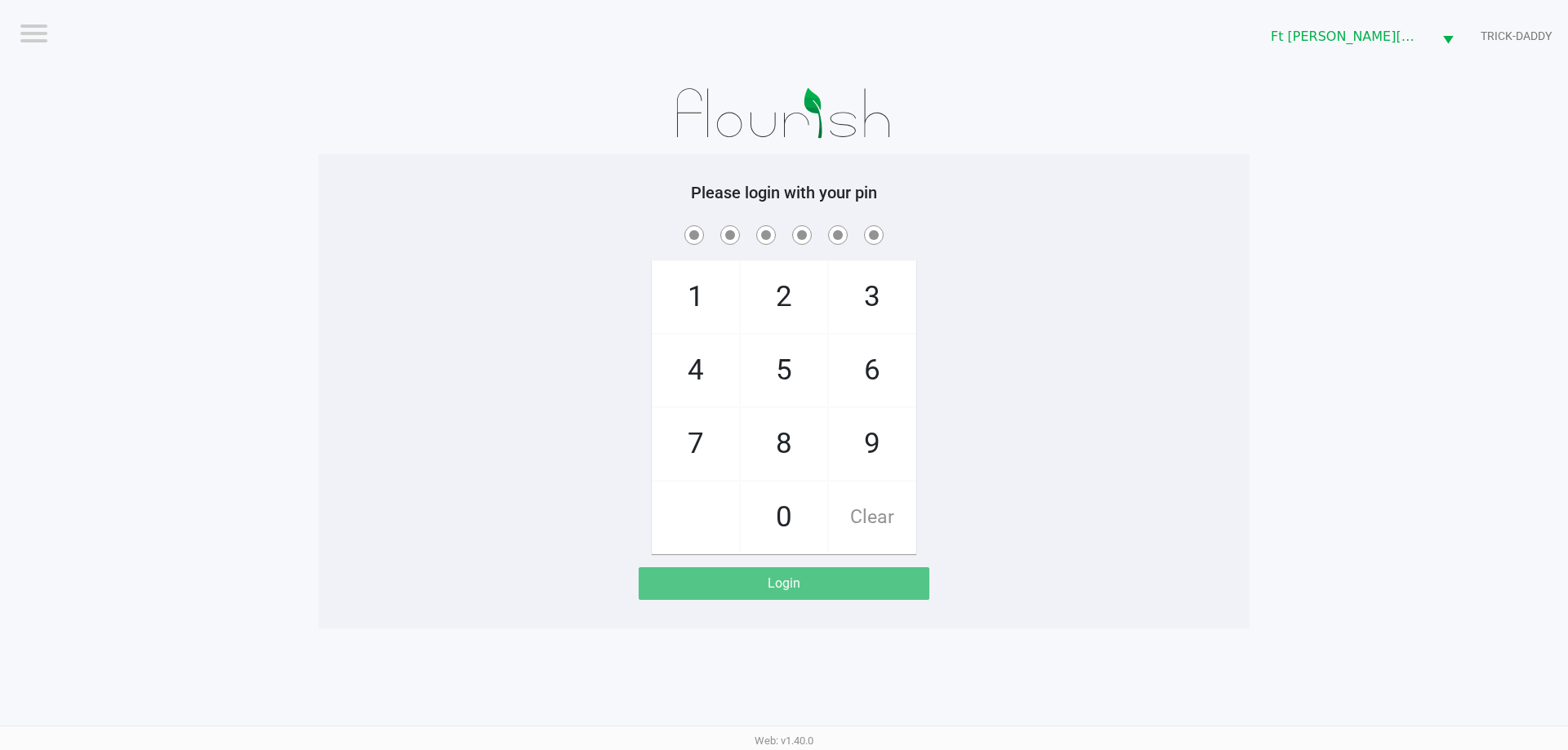
click at [880, 311] on span "3" at bounding box center [872, 298] width 87 height 72
checkbox input "true"
click at [880, 311] on span "3" at bounding box center [872, 298] width 87 height 72
checkbox input "true"
drag, startPoint x: 876, startPoint y: 392, endPoint x: 840, endPoint y: 343, distance: 60.8
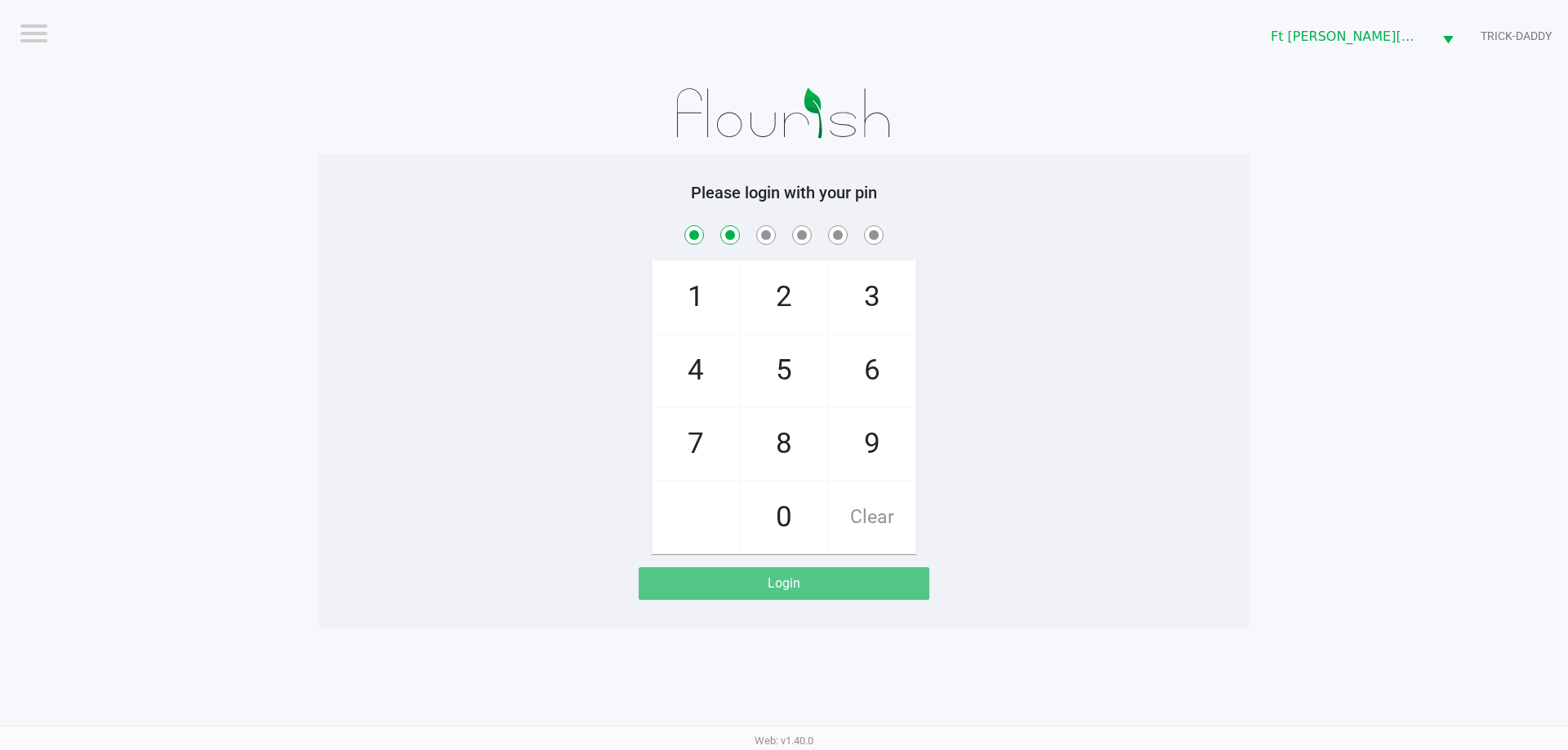
click at [872, 386] on span "6" at bounding box center [872, 370] width 87 height 72
checkbox input "true"
click at [813, 312] on span "2" at bounding box center [784, 298] width 87 height 72
checkbox input "true"
drag, startPoint x: 848, startPoint y: 372, endPoint x: 836, endPoint y: 357, distance: 19.2
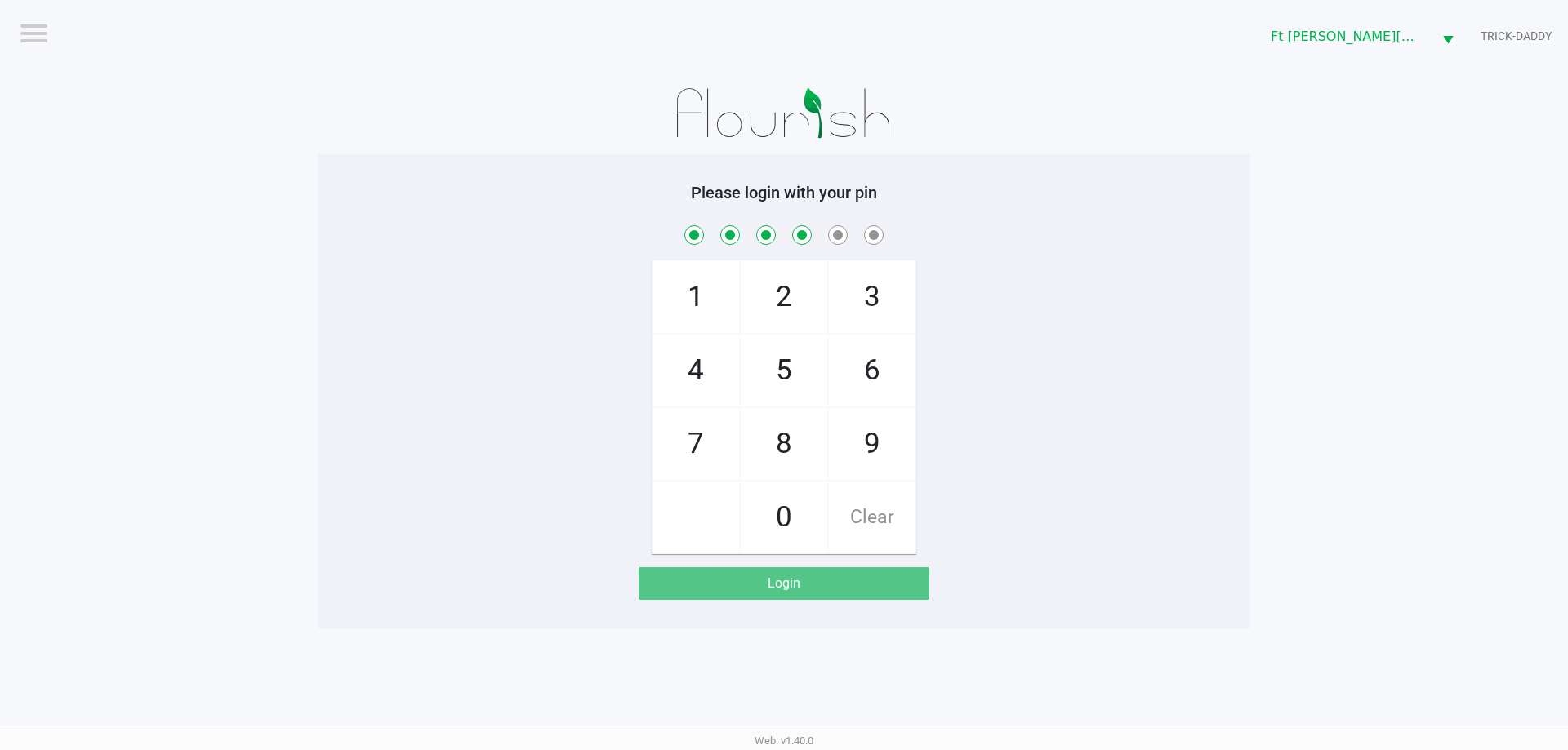
click at [846, 370] on span "6" at bounding box center [872, 370] width 87 height 72
checkbox input "true"
click at [793, 309] on span "2" at bounding box center [784, 298] width 87 height 72
checkbox input "true"
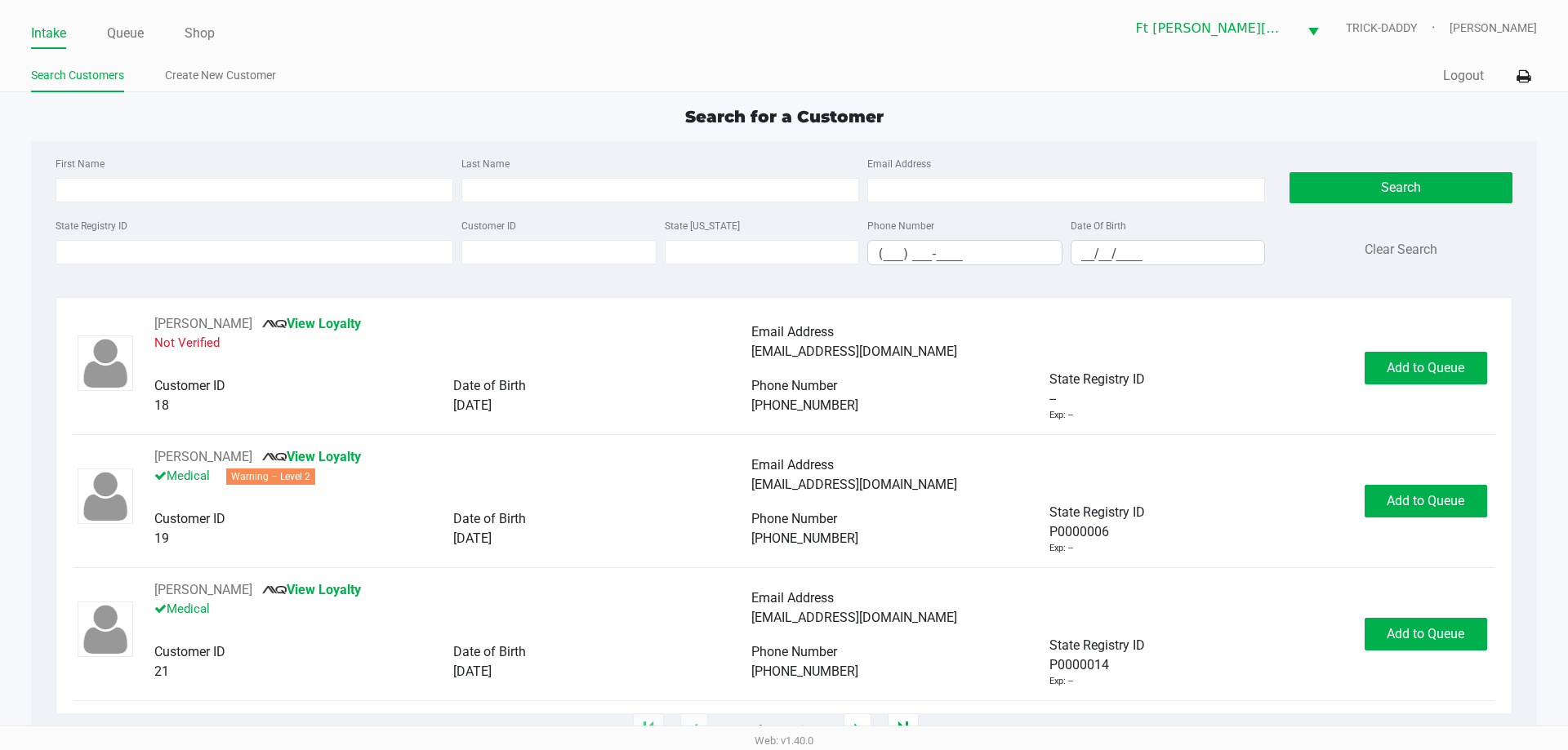
type input "AIDEN"
type input "PAULSEN"
type input "07/18/2007"
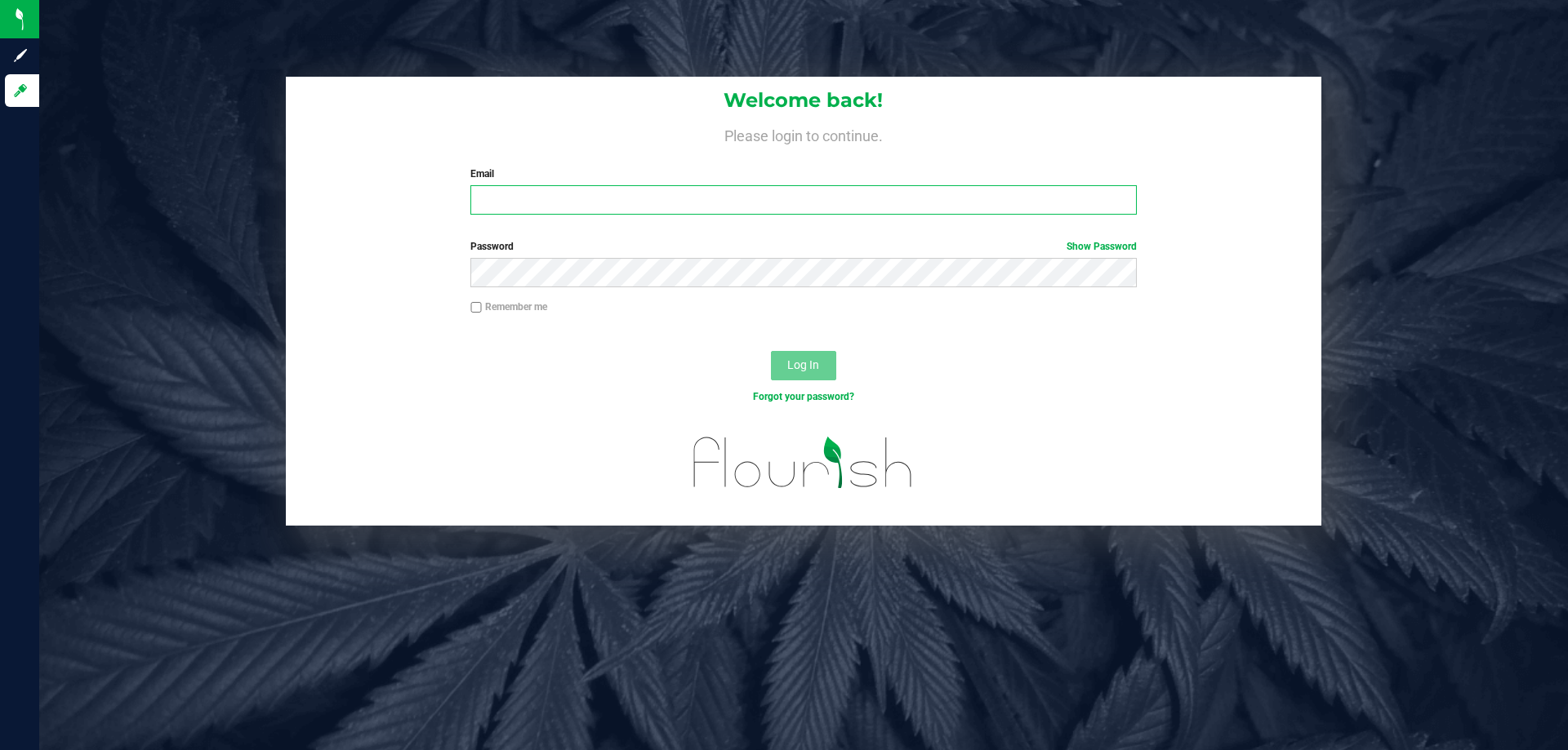
click at [624, 200] on input "Email" at bounding box center [802, 200] width 665 height 29
type input "[EMAIL_ADDRESS][DOMAIN_NAME]"
click at [771, 351] on button "Log In" at bounding box center [803, 366] width 65 height 29
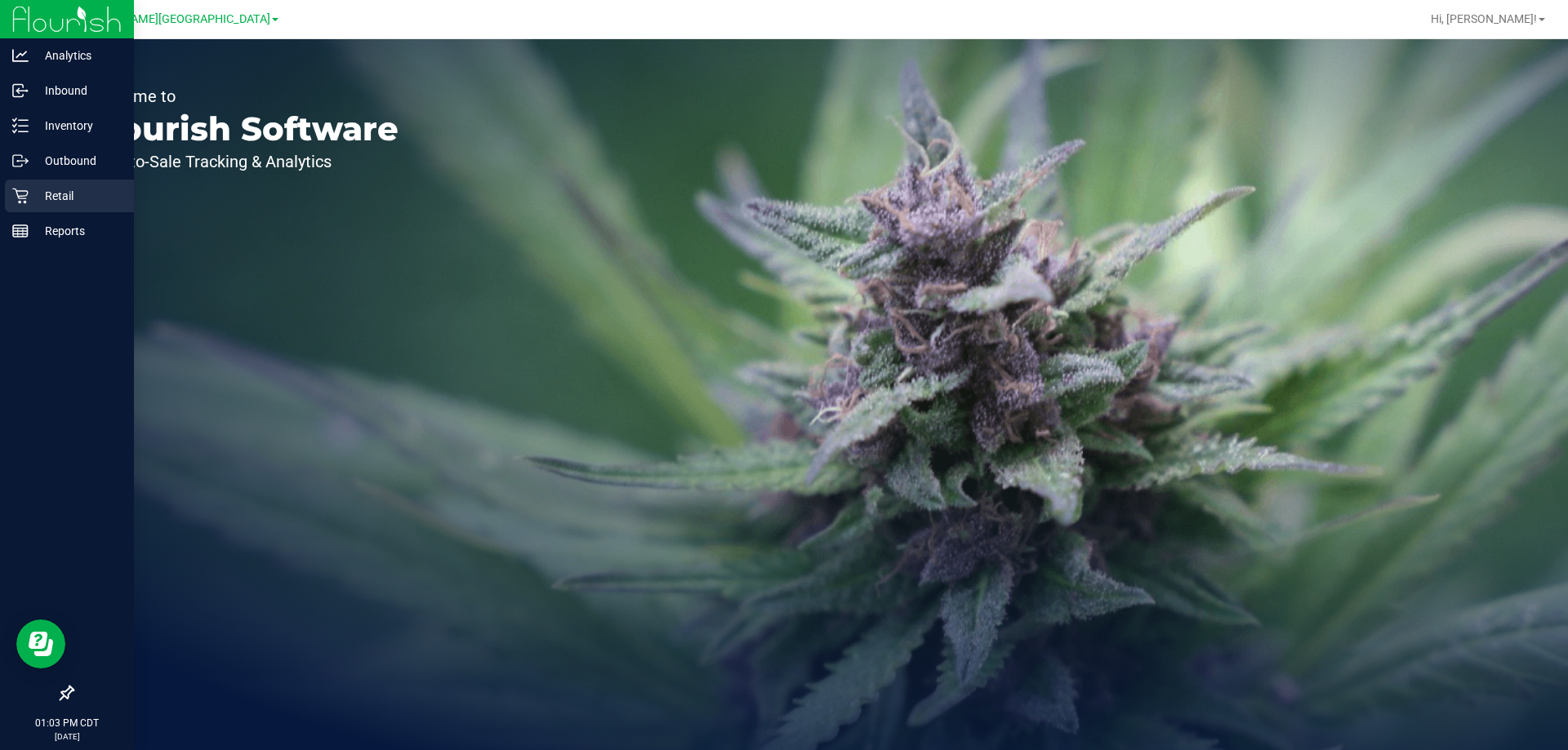
click at [69, 190] on p "Retail" at bounding box center [77, 195] width 98 height 19
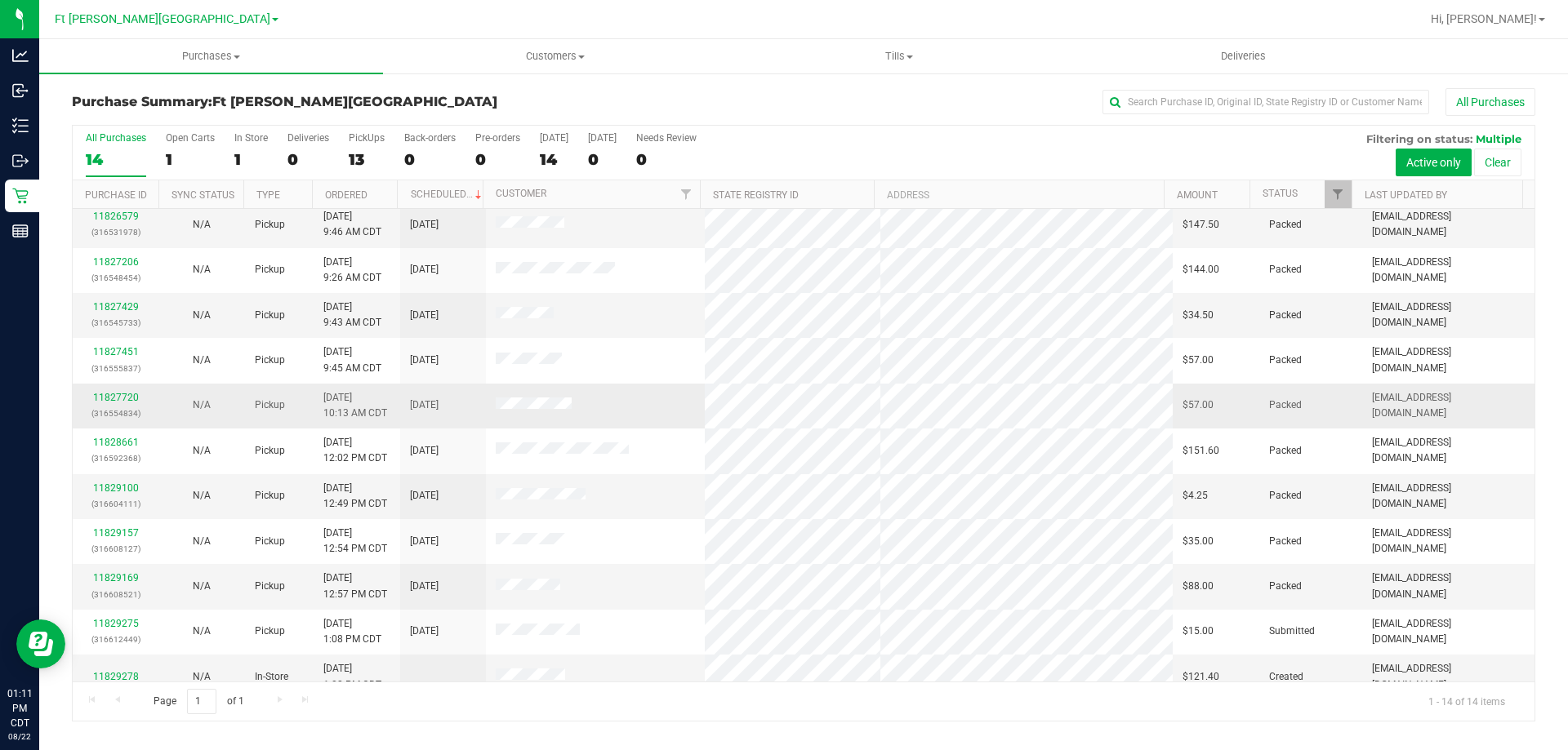
scroll to position [160, 0]
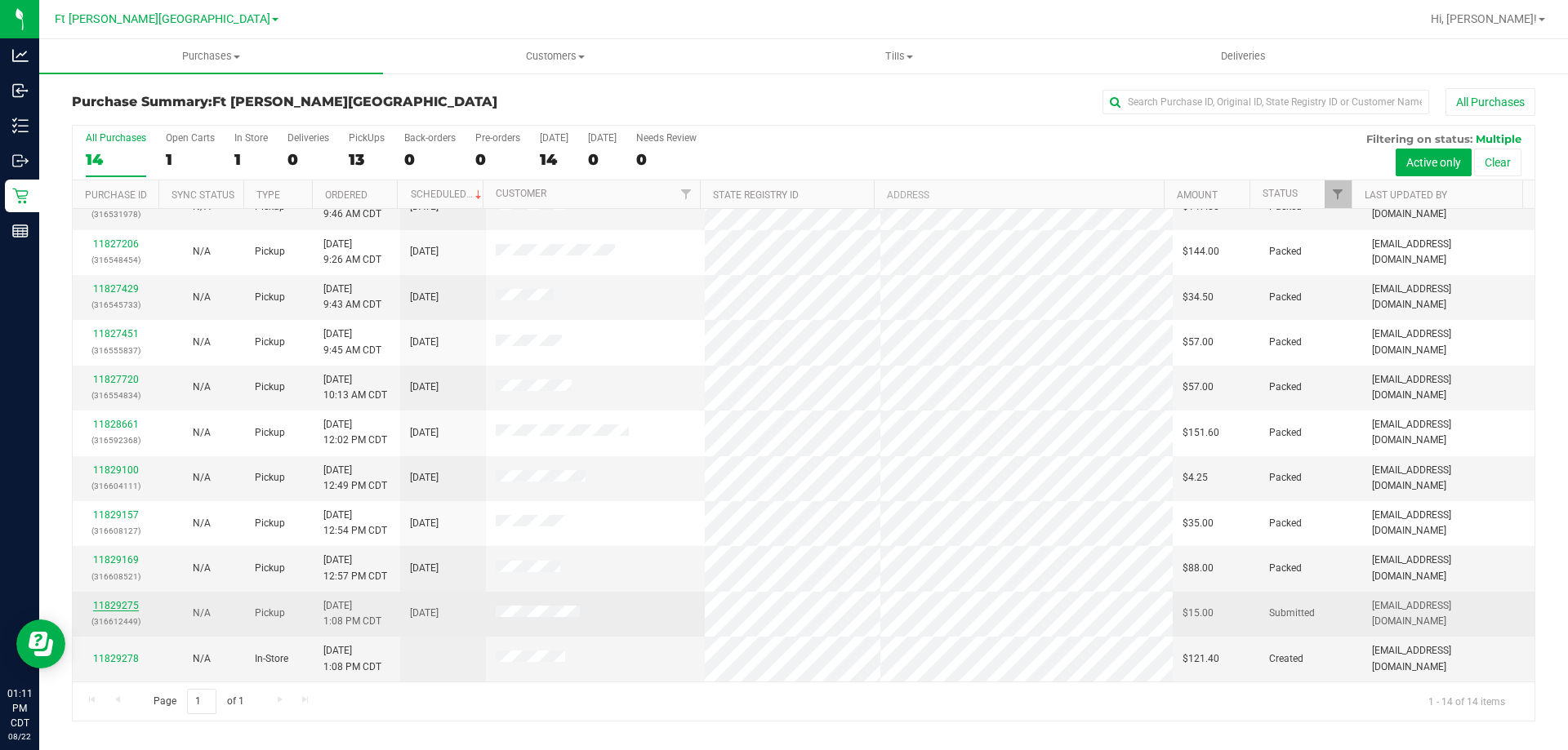
click at [125, 604] on link "11829275" at bounding box center [116, 605] width 46 height 11
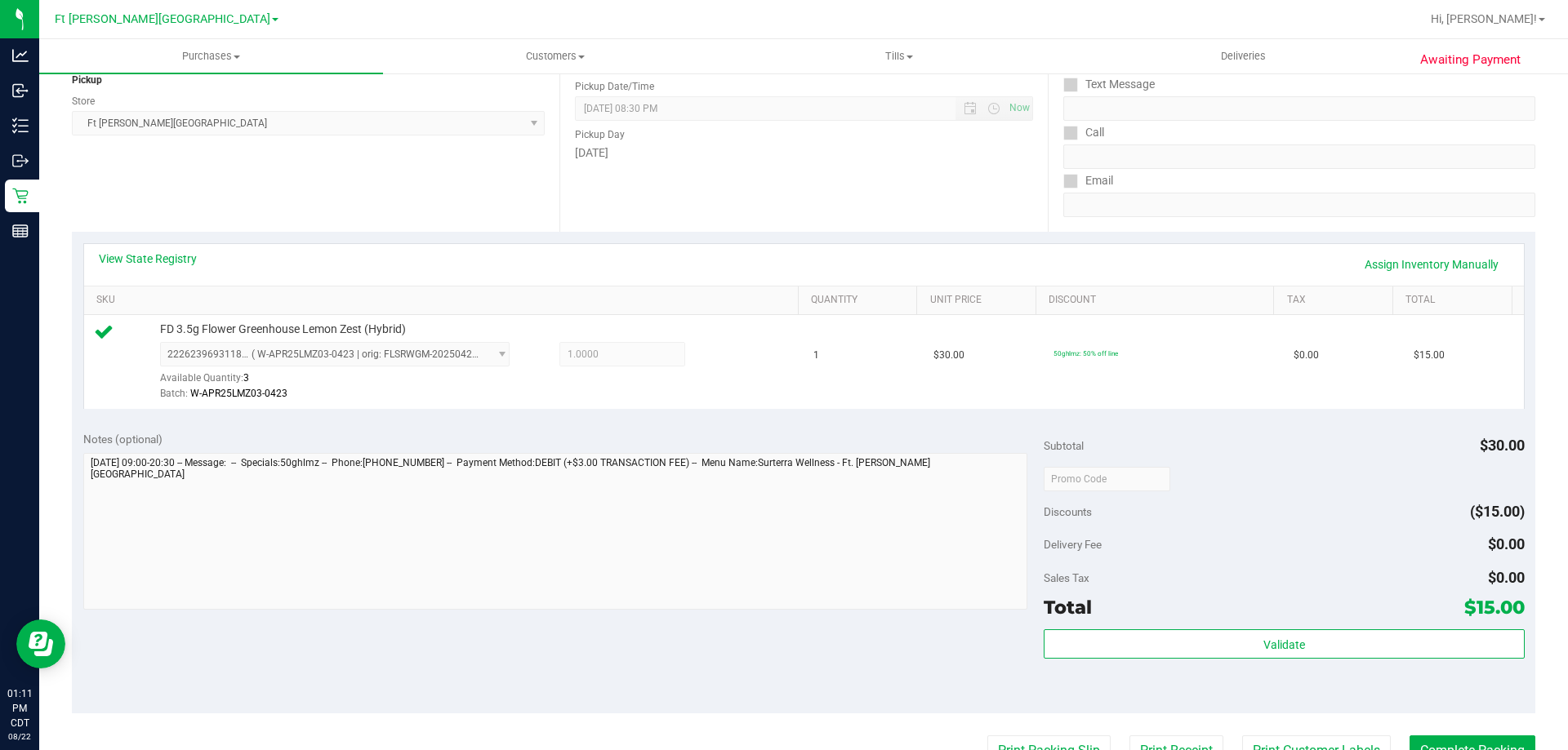
scroll to position [408, 0]
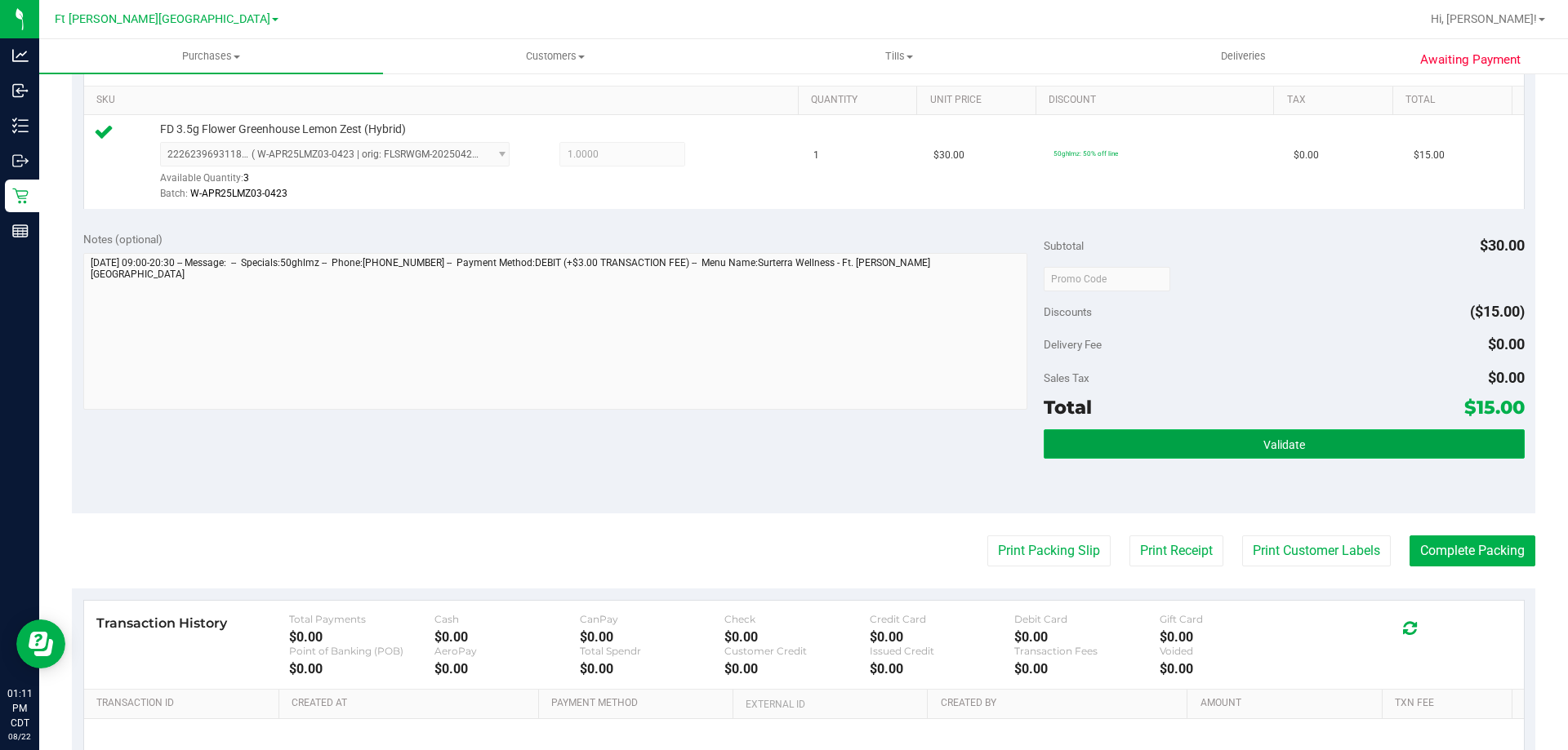
click at [1112, 449] on button "Validate" at bounding box center [1283, 444] width 480 height 29
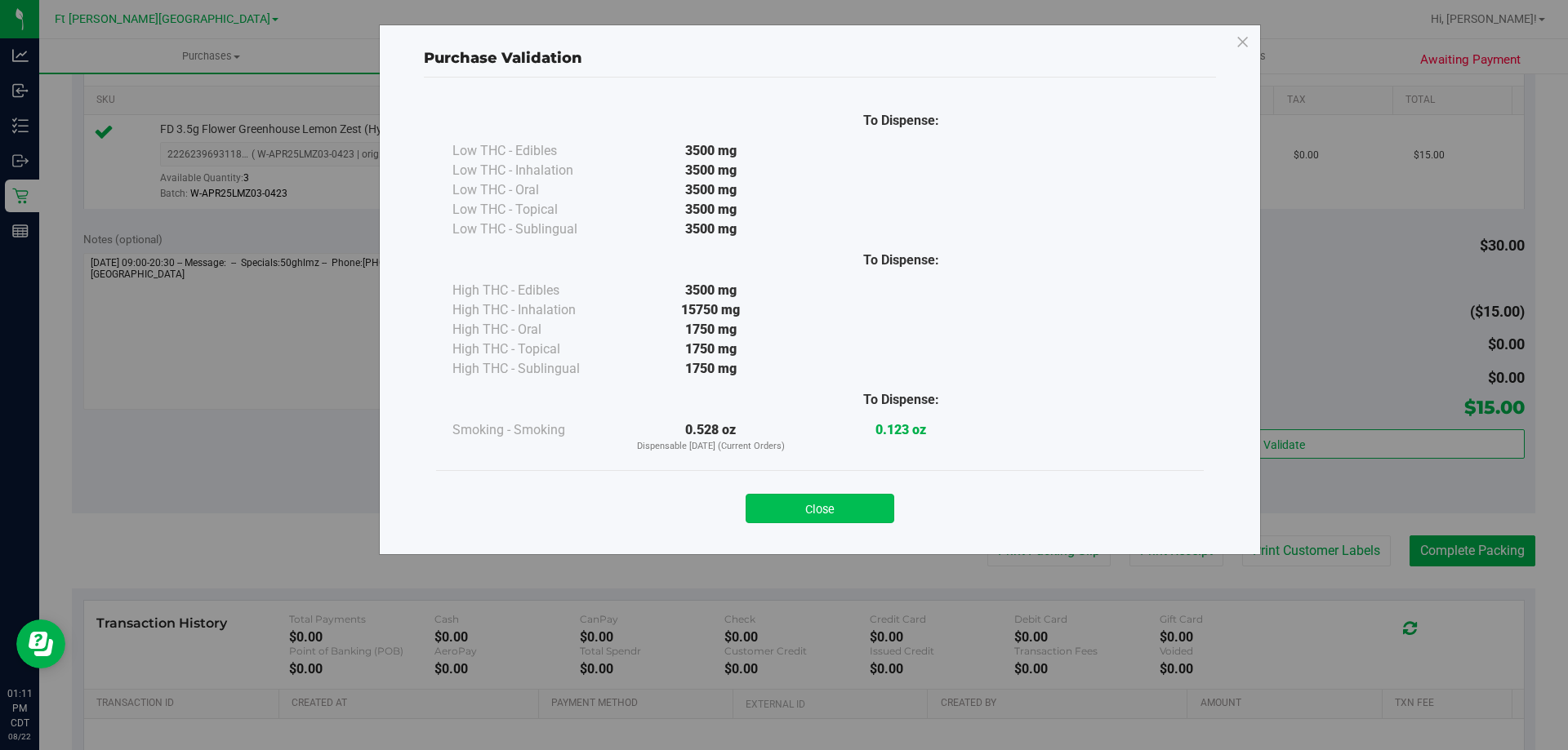
click at [812, 515] on button "Close" at bounding box center [819, 509] width 148 height 29
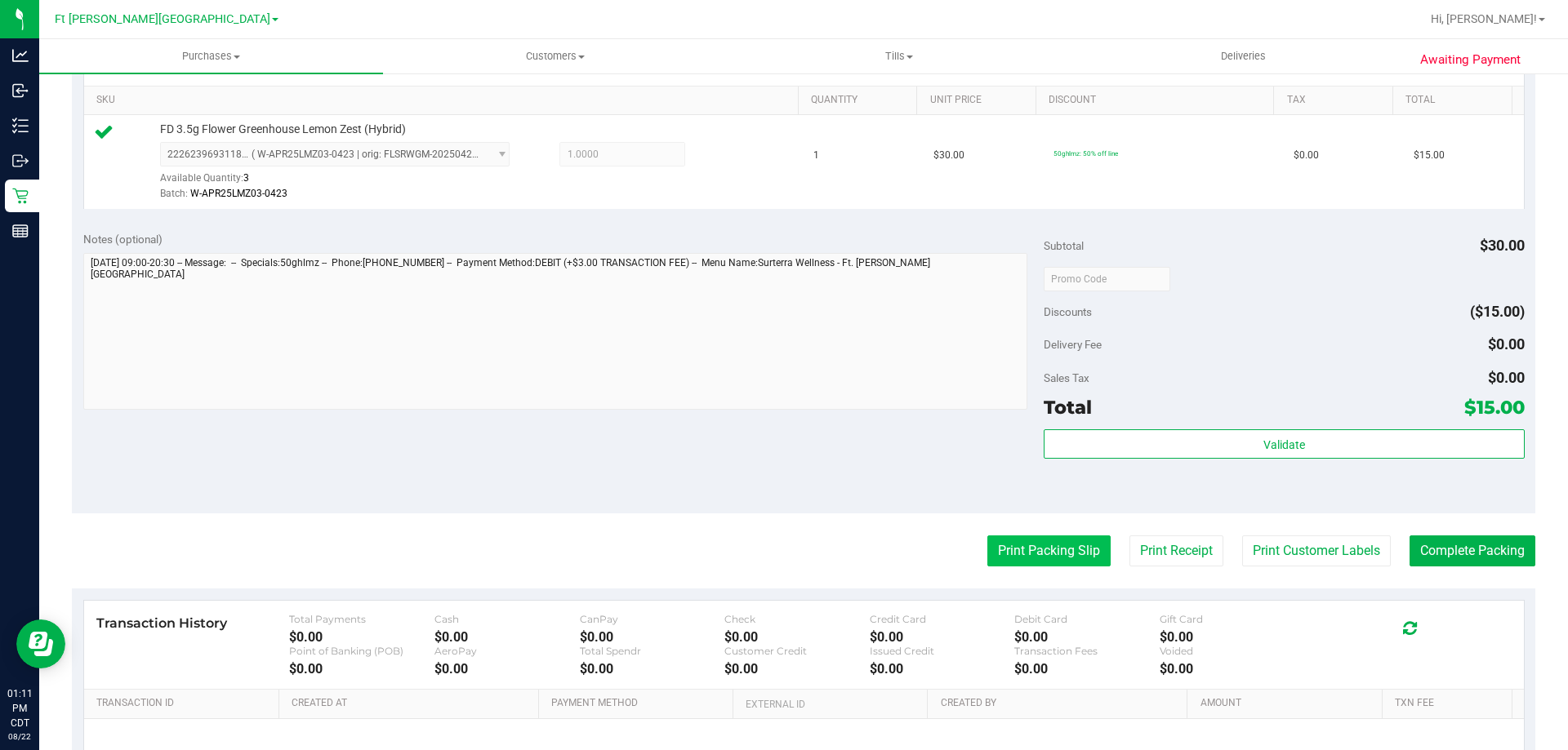
click at [992, 554] on button "Print Packing Slip" at bounding box center [1048, 551] width 123 height 31
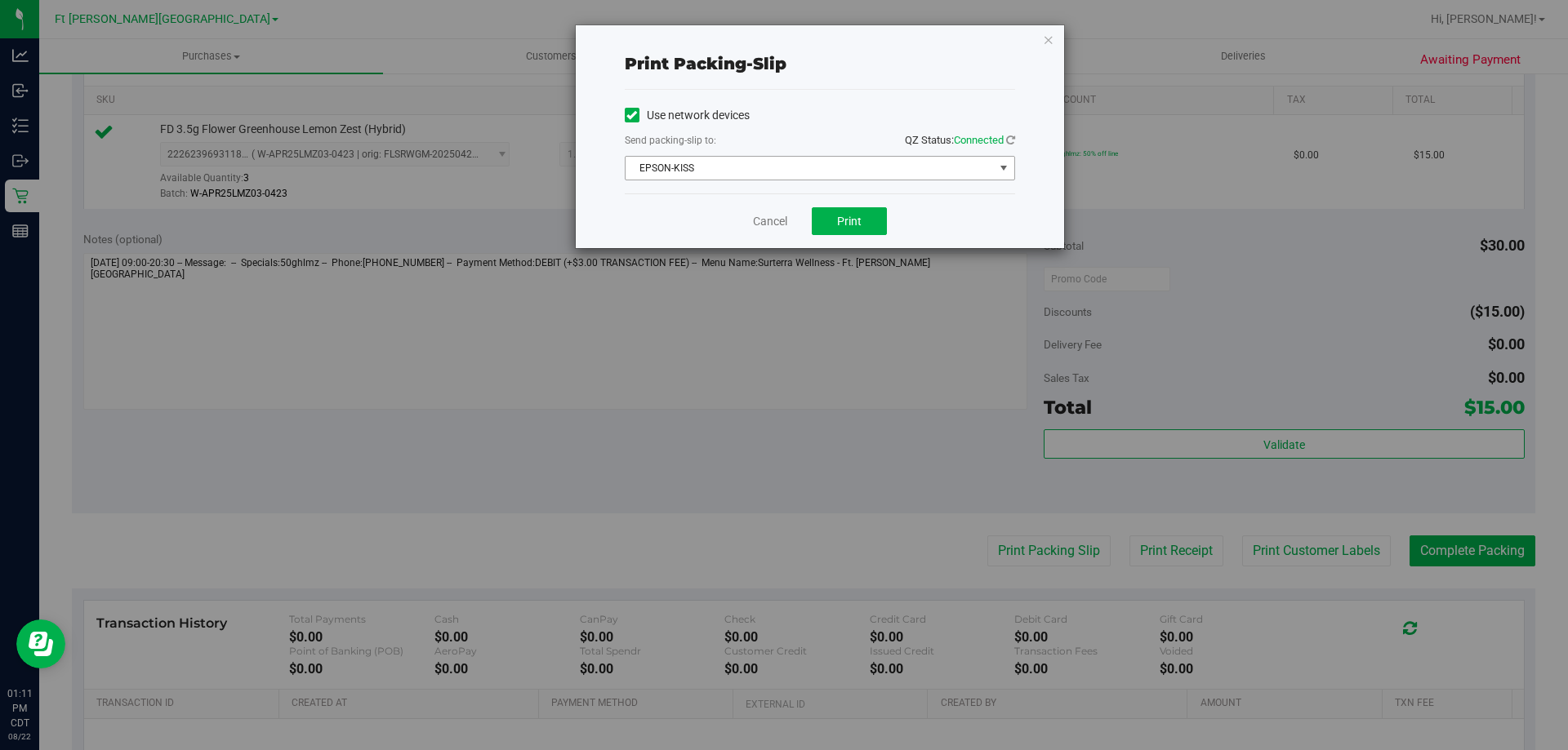
click at [766, 166] on span "EPSON-KISS" at bounding box center [810, 168] width 369 height 23
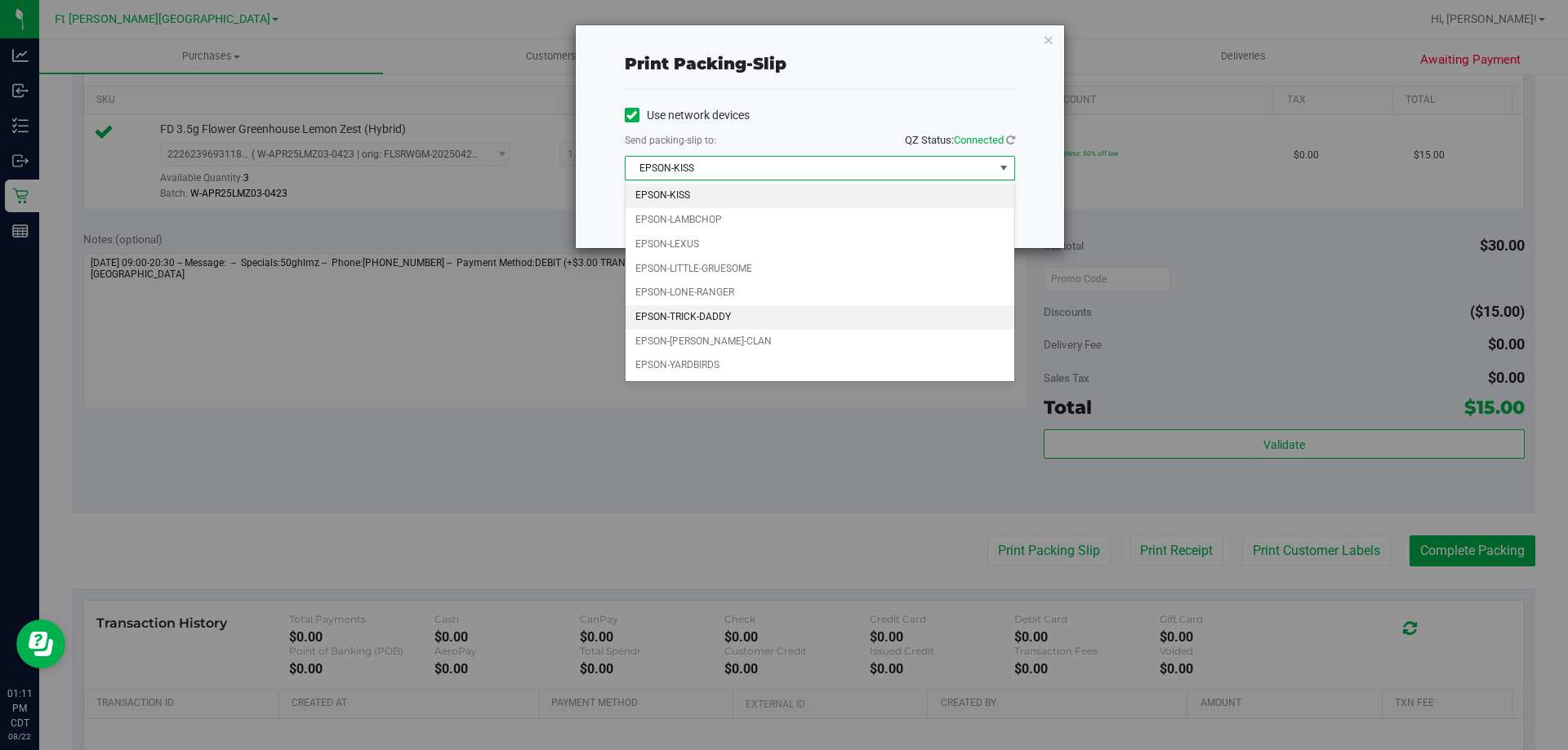
click at [728, 320] on li "EPSON-TRICK-DADDY" at bounding box center [820, 317] width 389 height 25
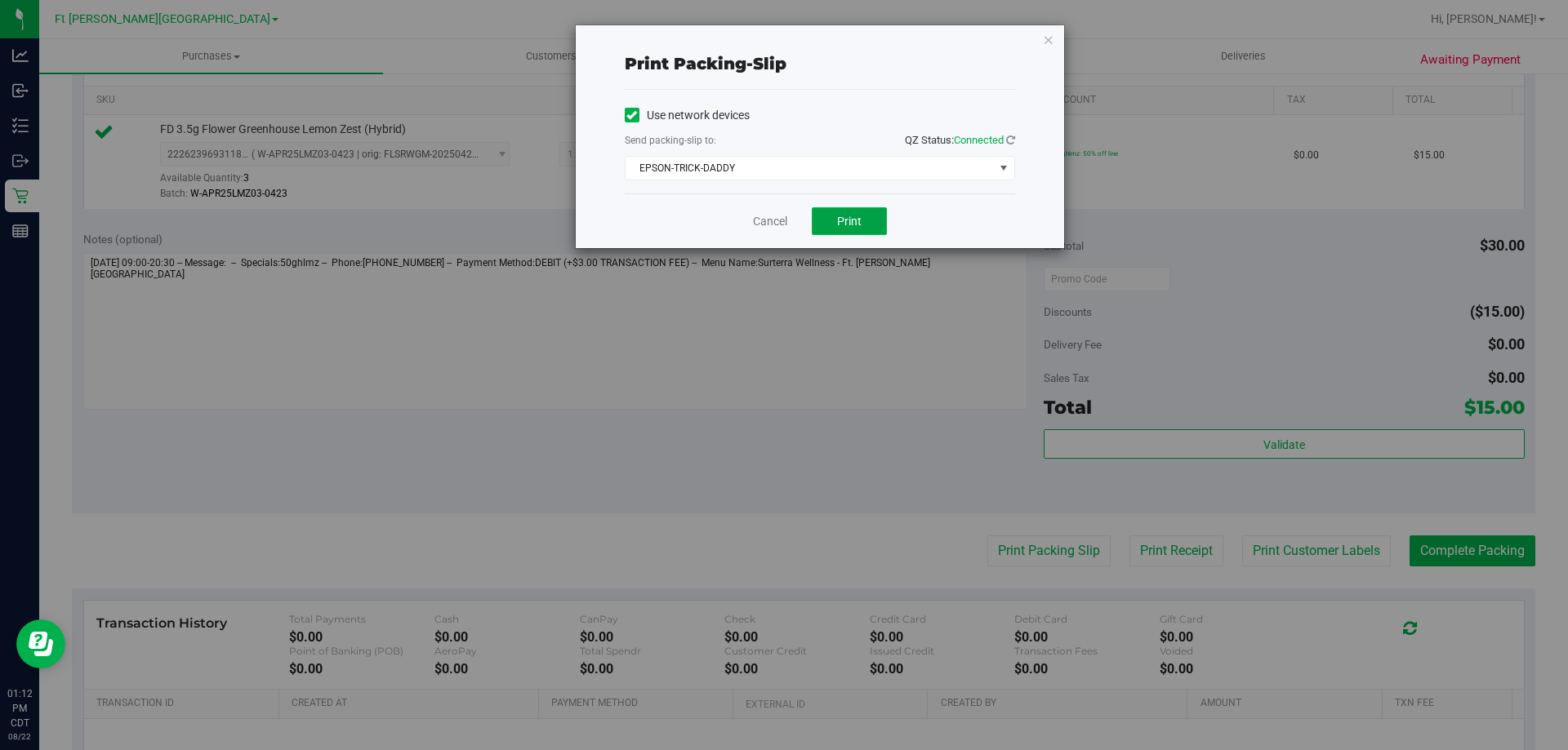
click at [872, 232] on button "Print" at bounding box center [849, 221] width 76 height 28
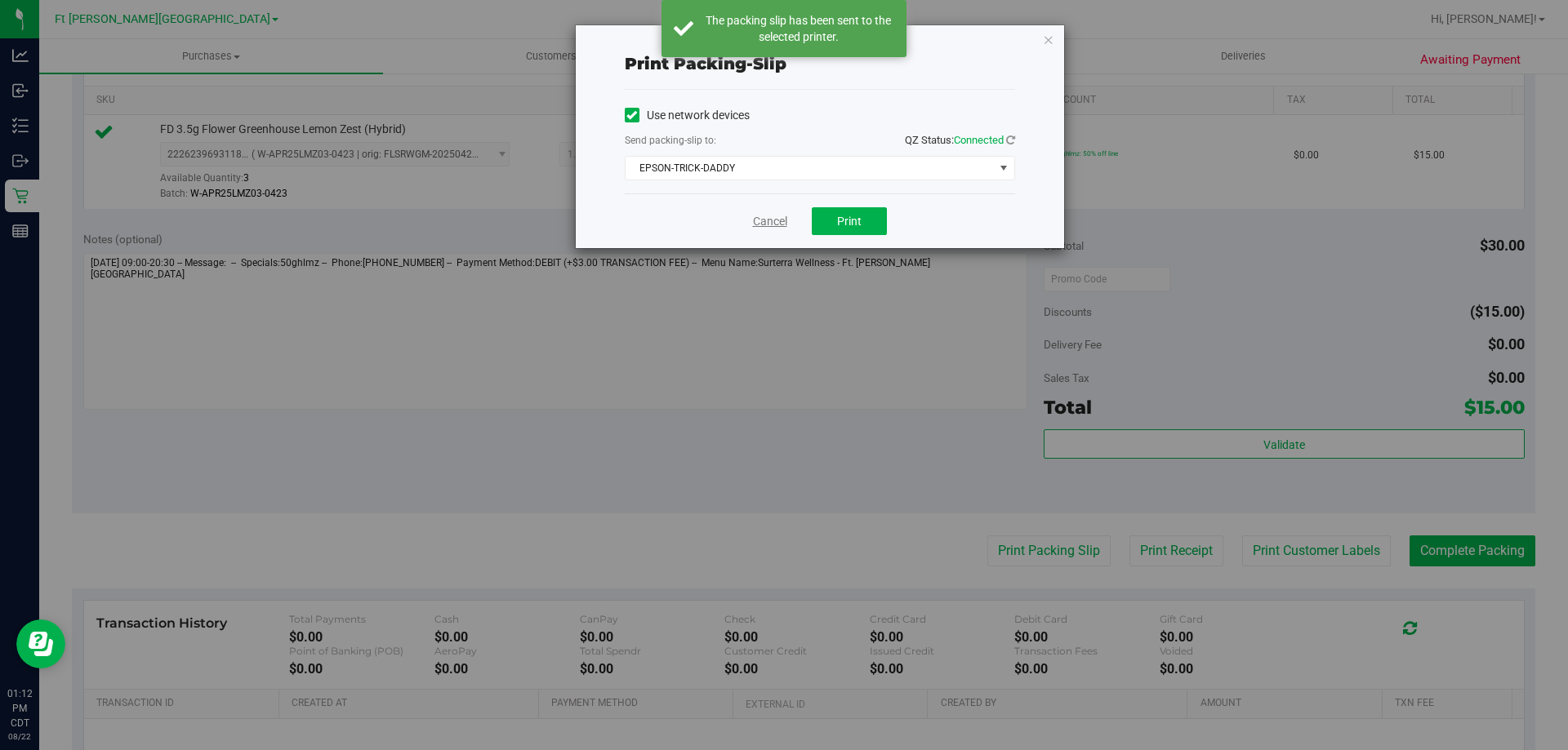
click at [775, 225] on link "Cancel" at bounding box center [769, 221] width 34 height 18
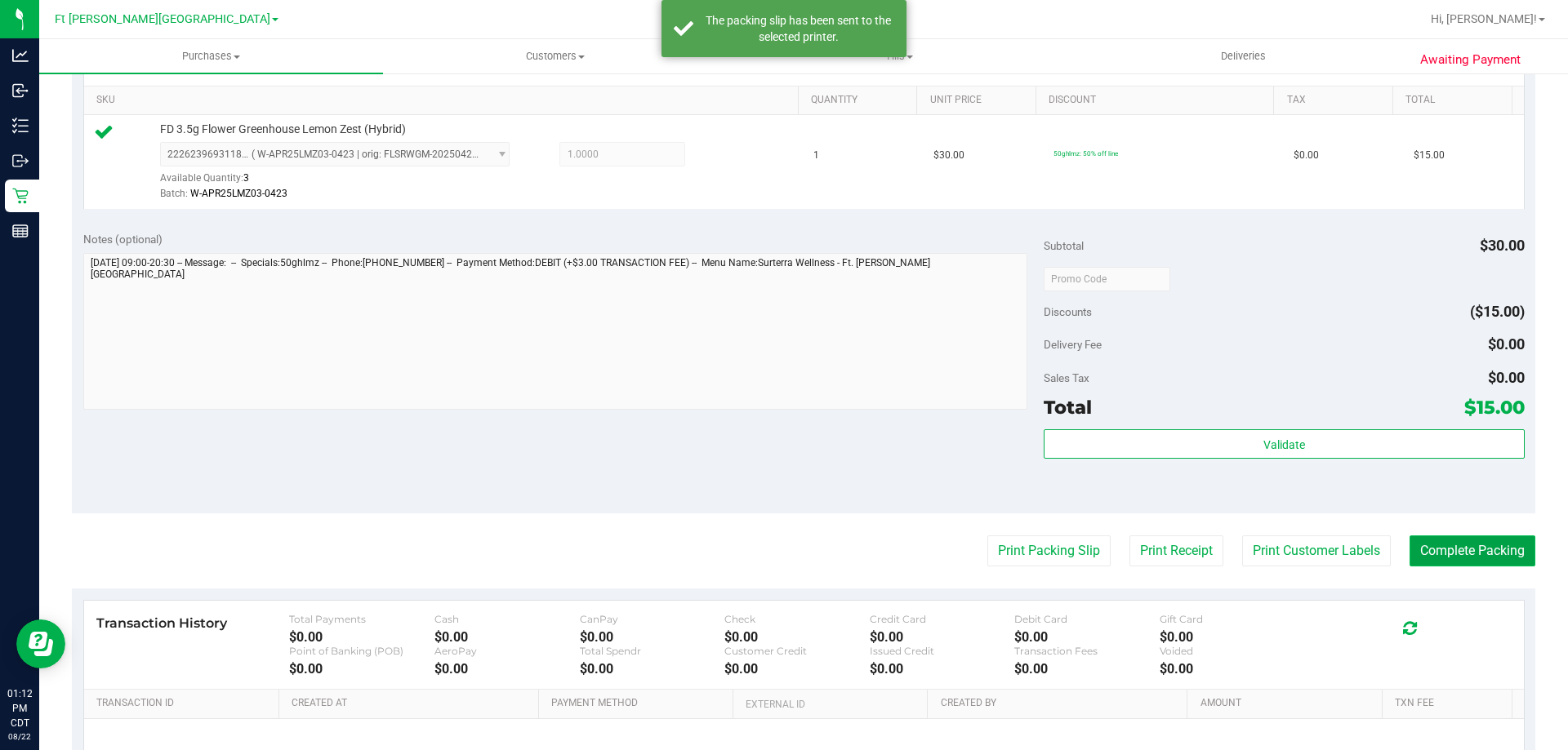
click at [1475, 554] on button "Complete Packing" at bounding box center [1472, 551] width 125 height 31
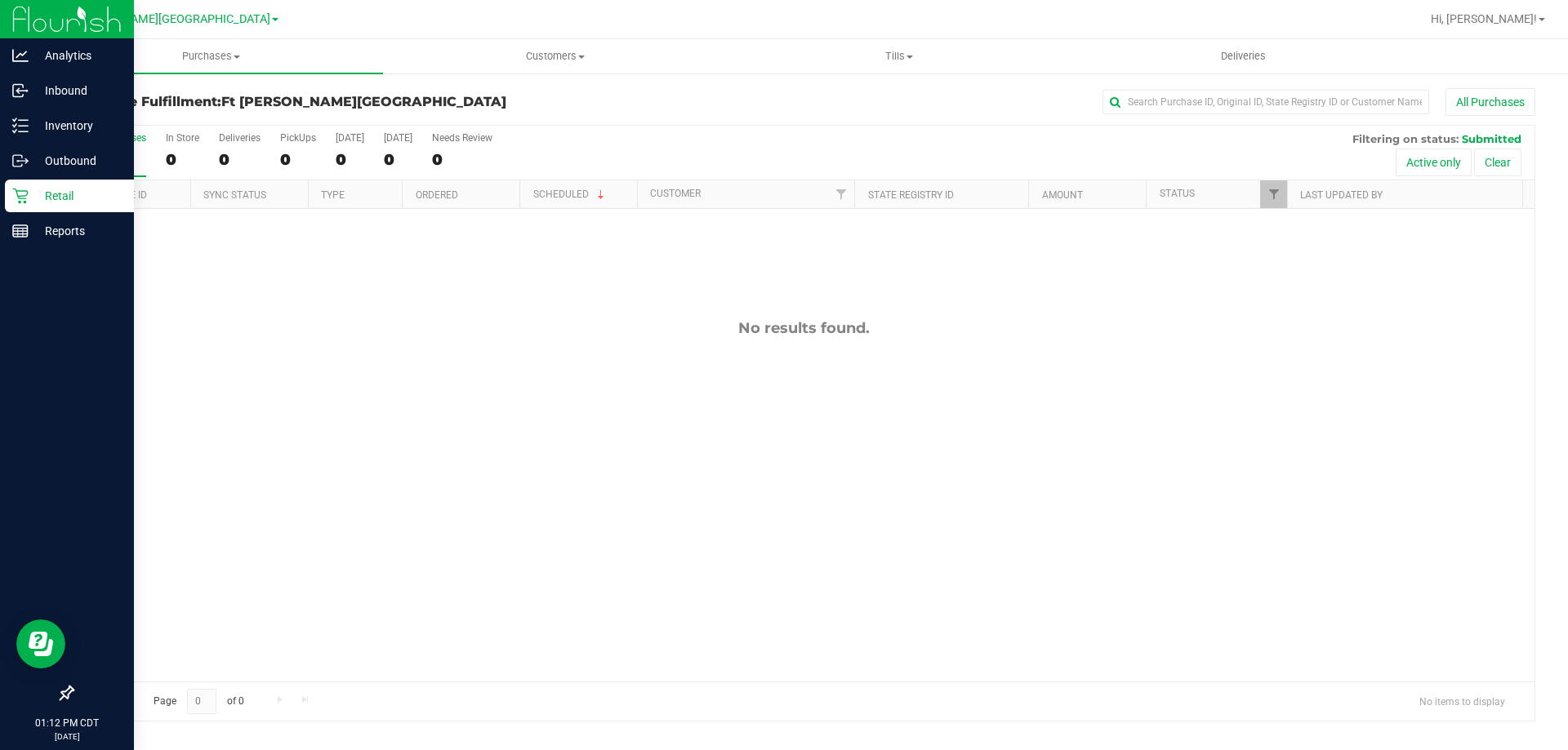
click at [61, 194] on p "Retail" at bounding box center [77, 195] width 98 height 19
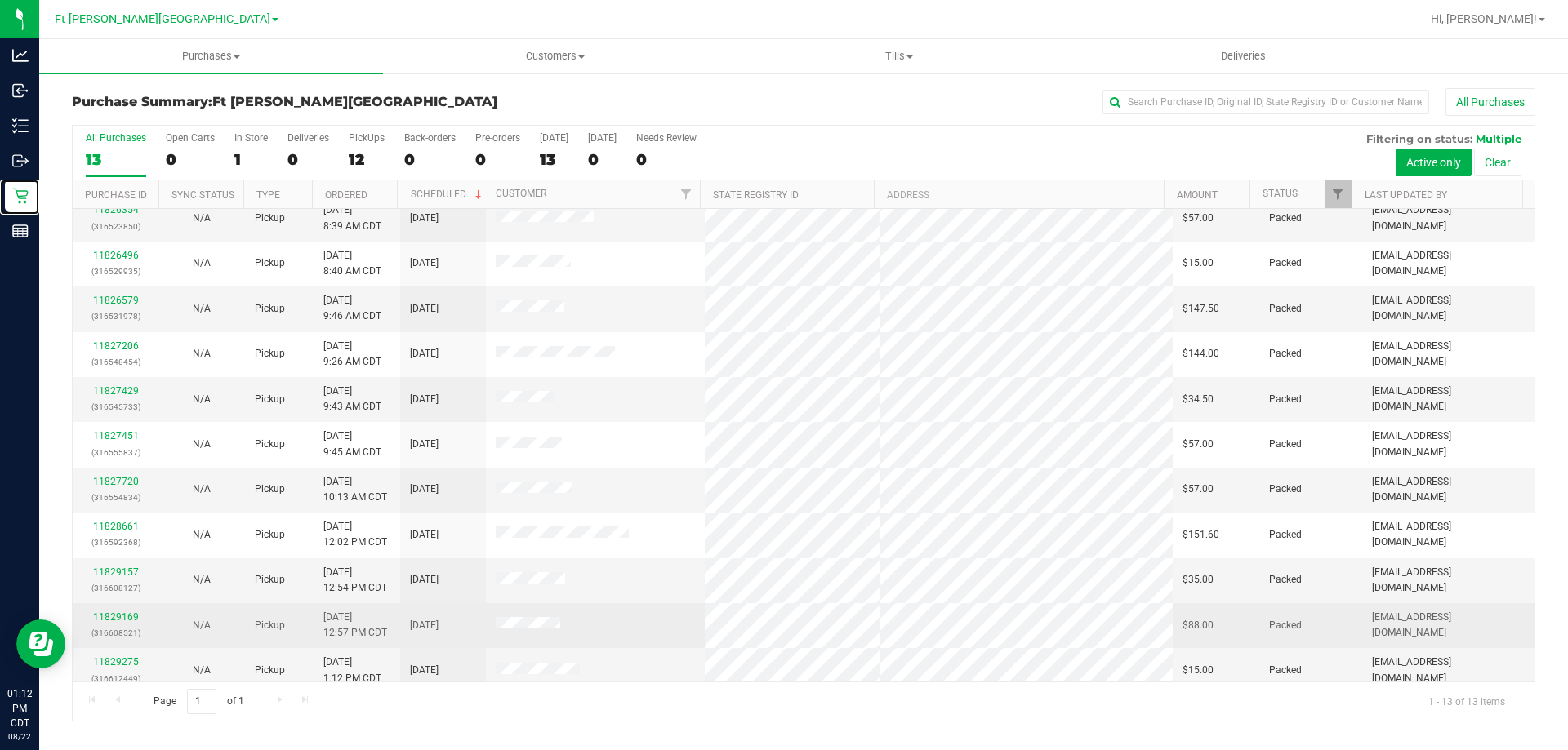
scroll to position [114, 0]
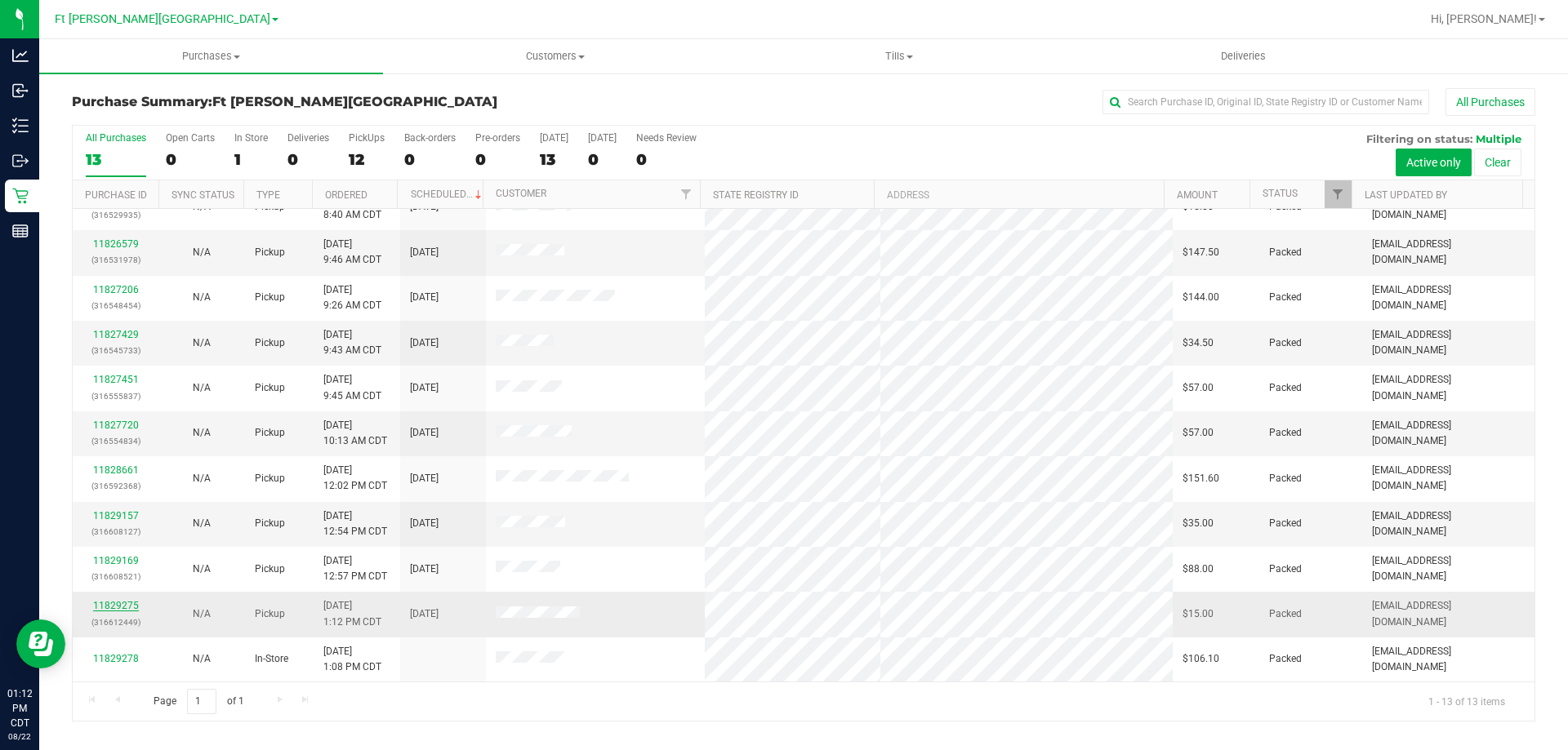
click at [125, 606] on link "11829275" at bounding box center [116, 605] width 46 height 11
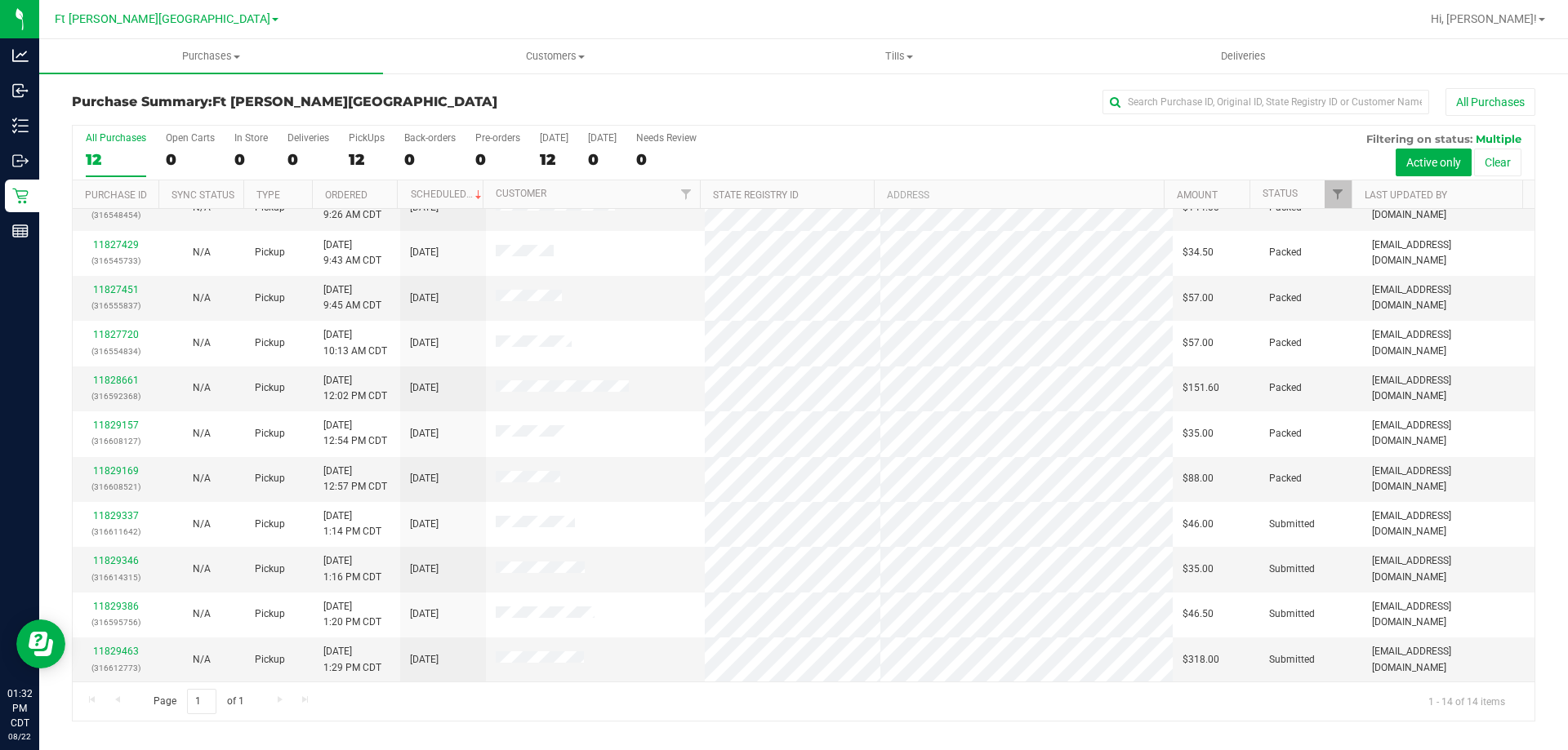
scroll to position [160, 0]
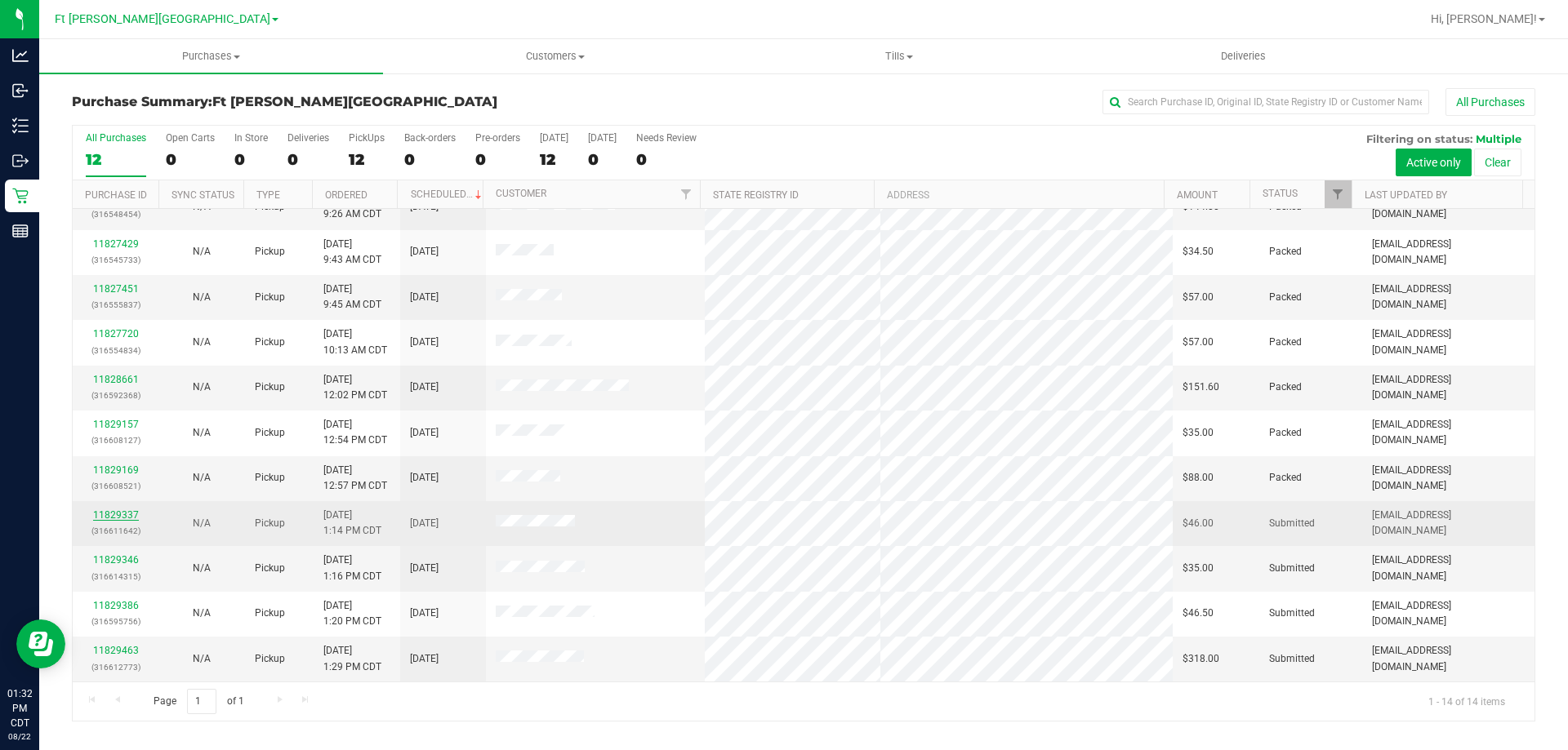
click at [104, 513] on link "11829337" at bounding box center [116, 515] width 46 height 11
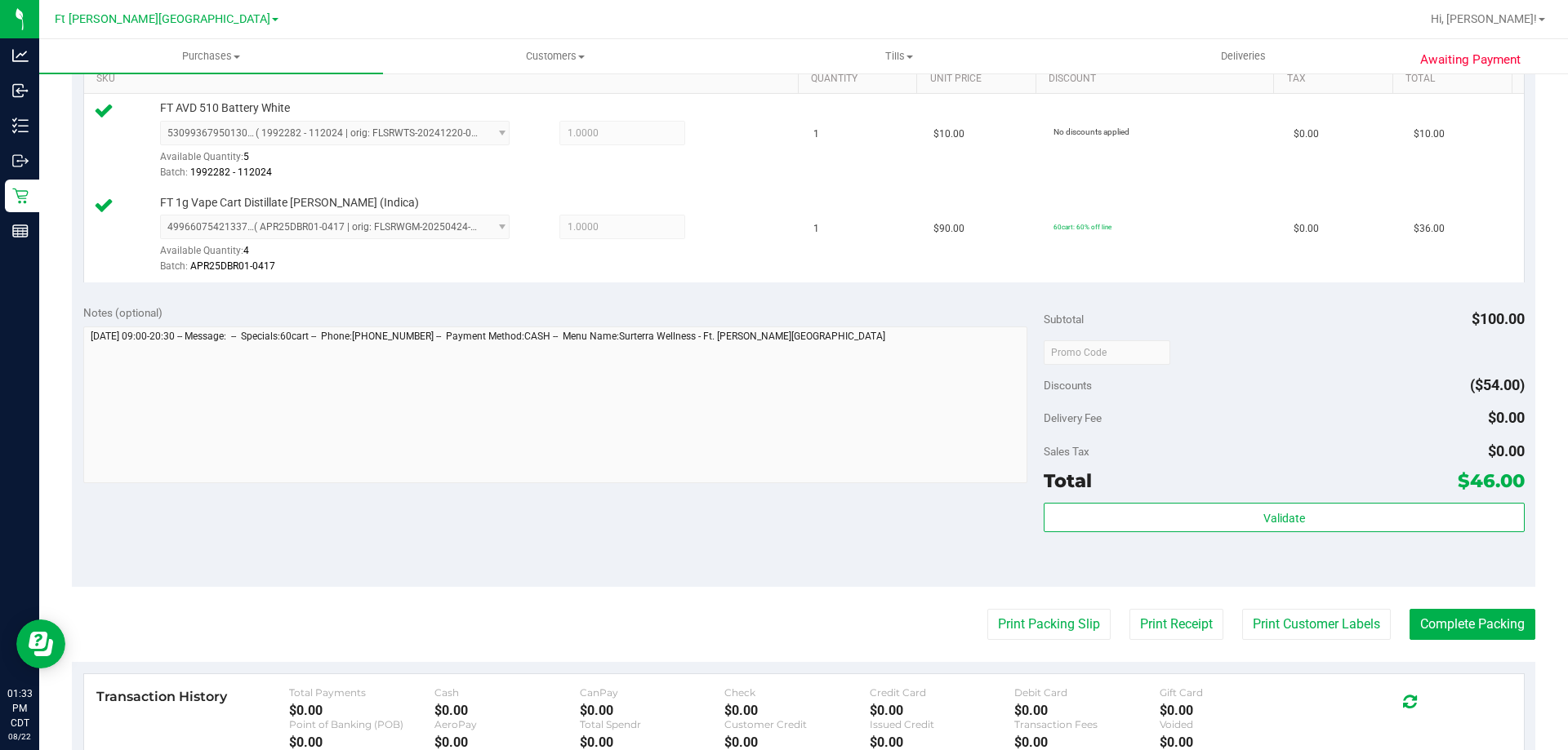
scroll to position [490, 0]
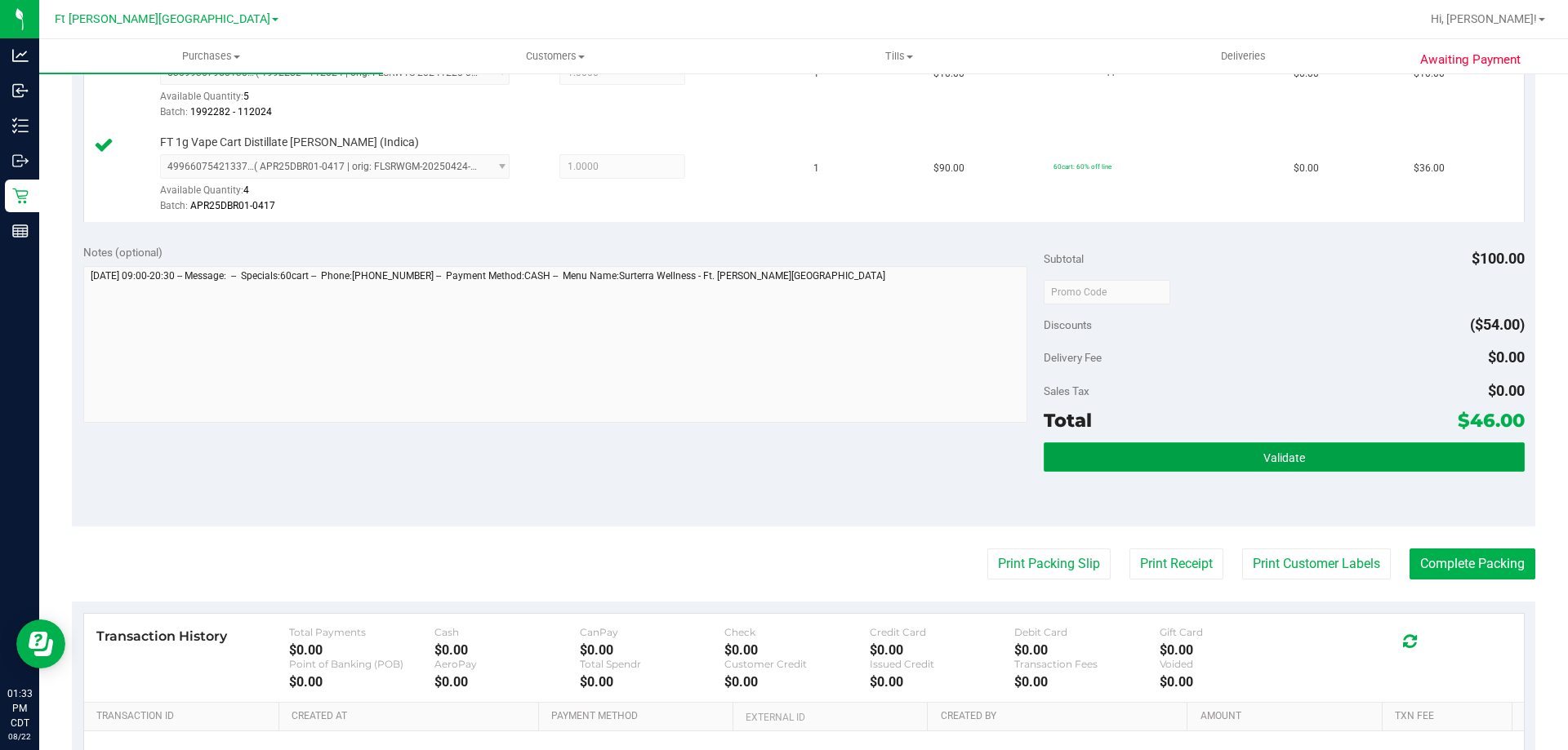
click at [1244, 460] on button "Validate" at bounding box center [1283, 457] width 480 height 29
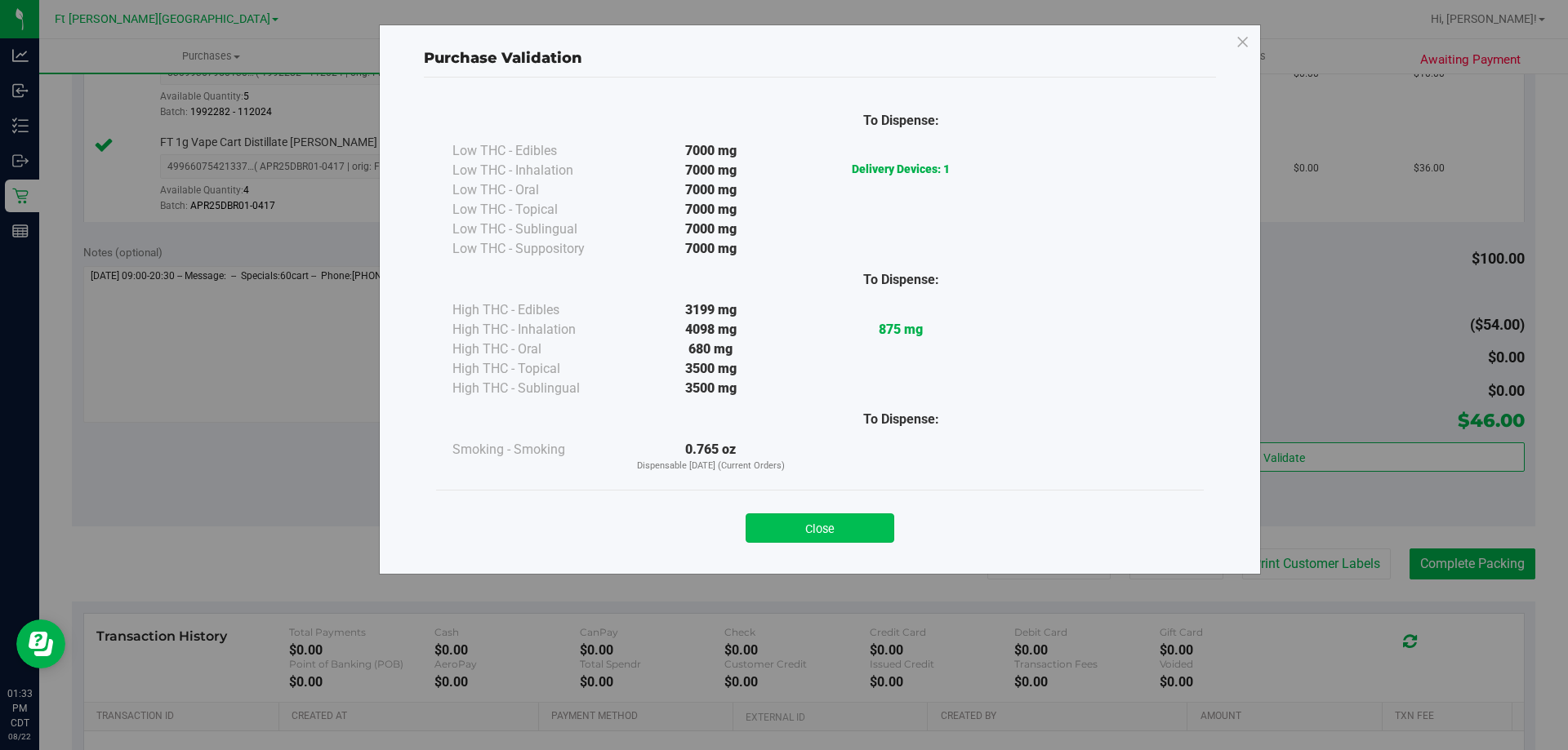
click at [861, 531] on button "Close" at bounding box center [819, 528] width 148 height 29
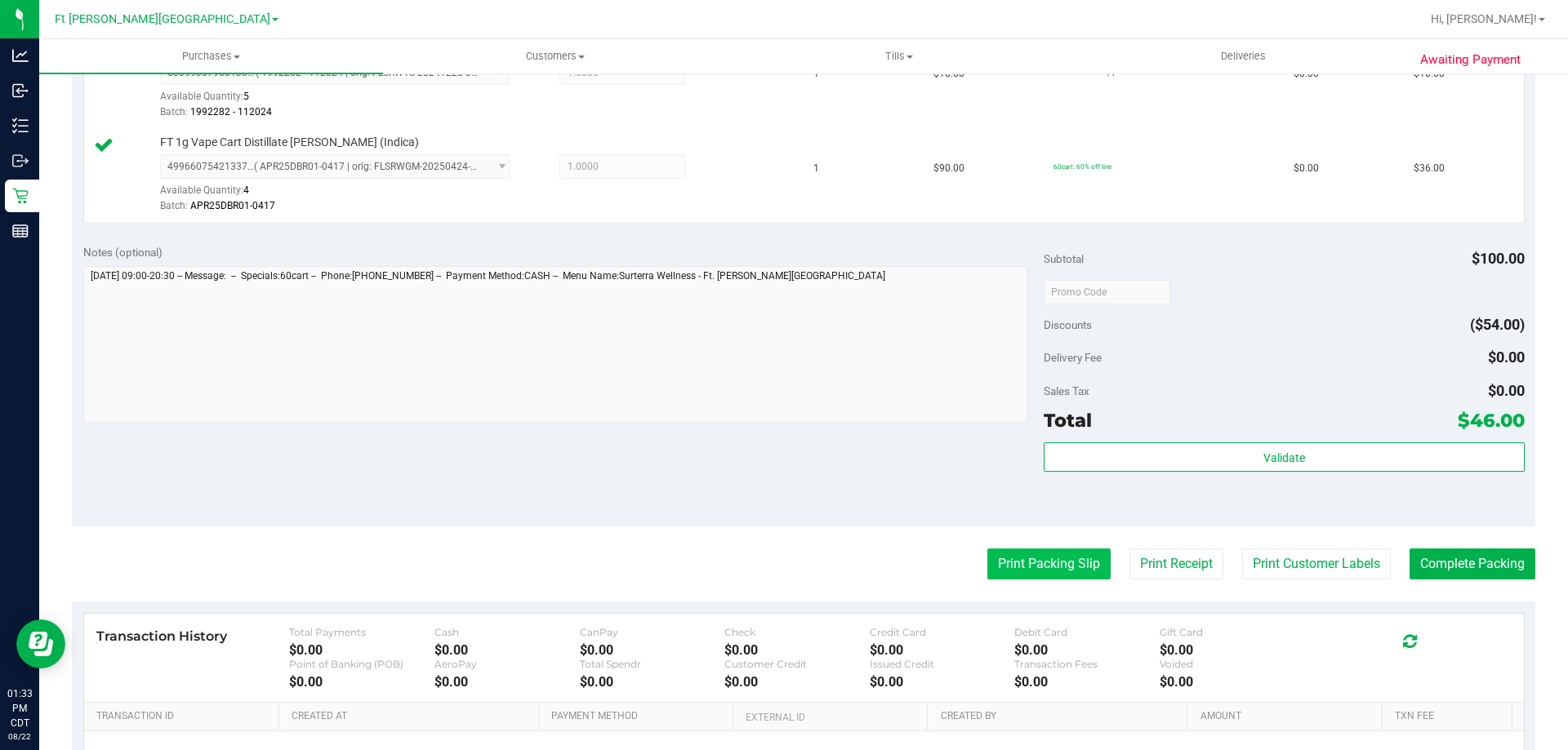
click at [1057, 565] on button "Print Packing Slip" at bounding box center [1048, 565] width 123 height 31
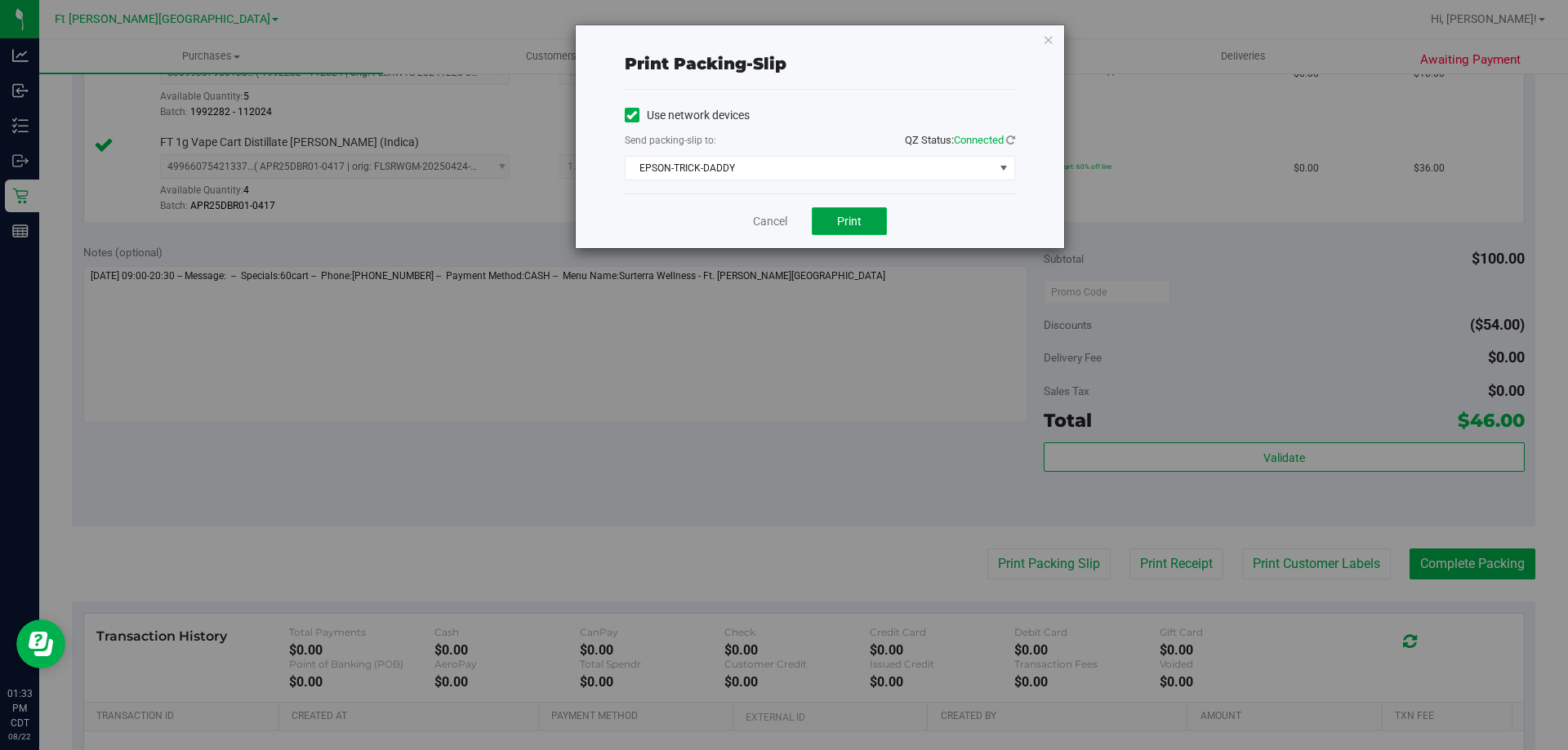
click at [848, 226] on span "Print" at bounding box center [848, 221] width 25 height 13
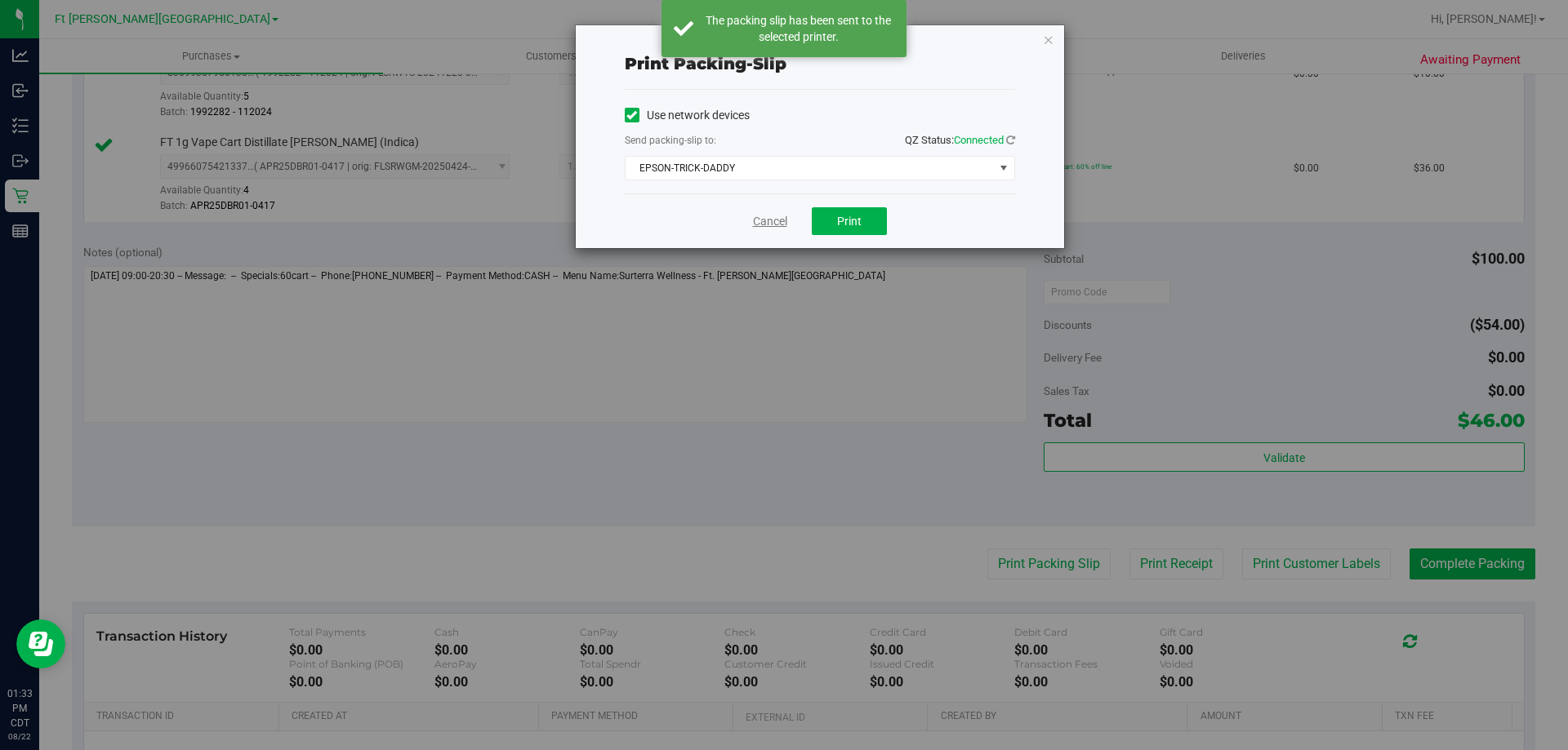
click at [772, 221] on link "Cancel" at bounding box center [769, 221] width 34 height 18
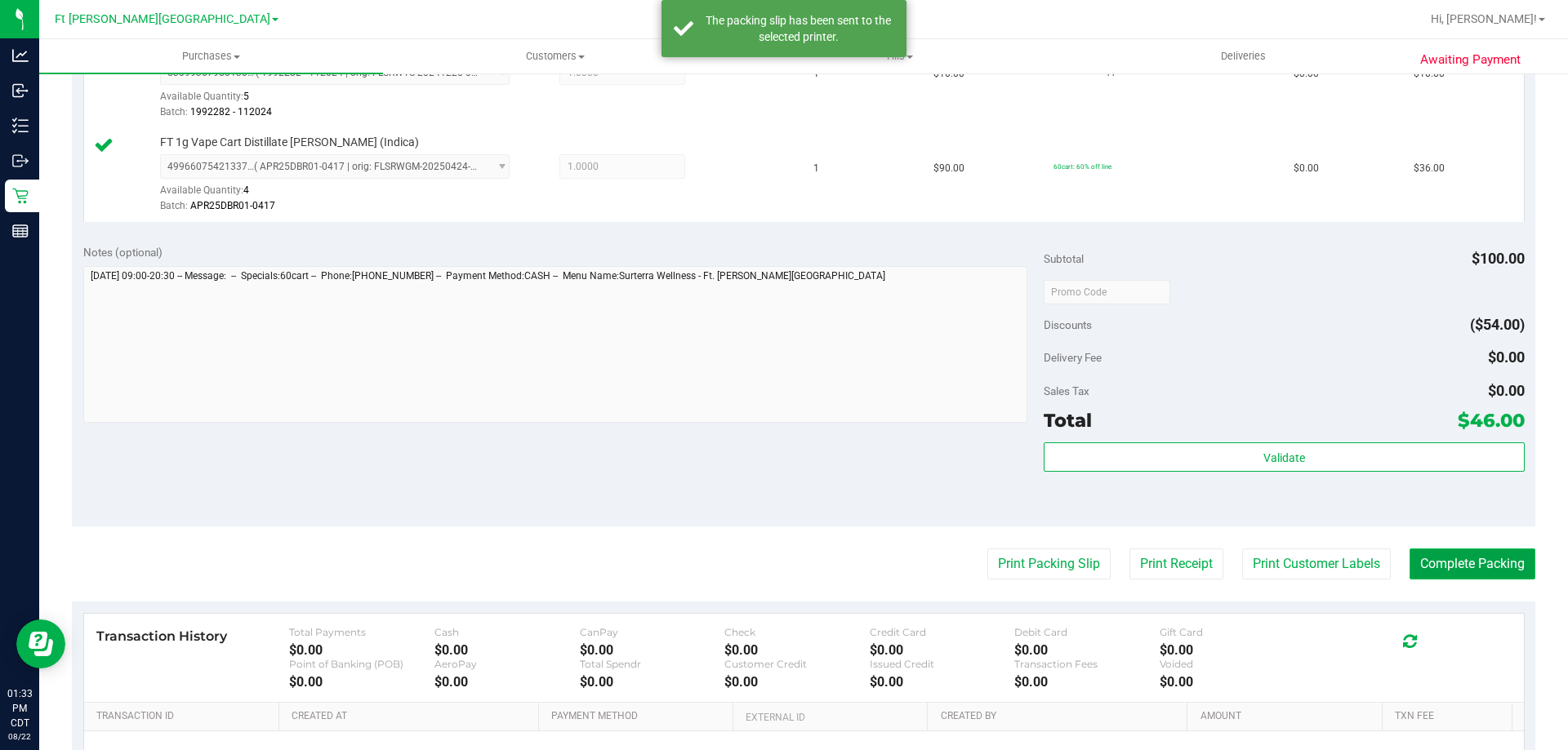
click at [1459, 562] on button "Complete Packing" at bounding box center [1472, 565] width 125 height 31
drag, startPoint x: 1459, startPoint y: 562, endPoint x: 1409, endPoint y: 652, distance: 103.0
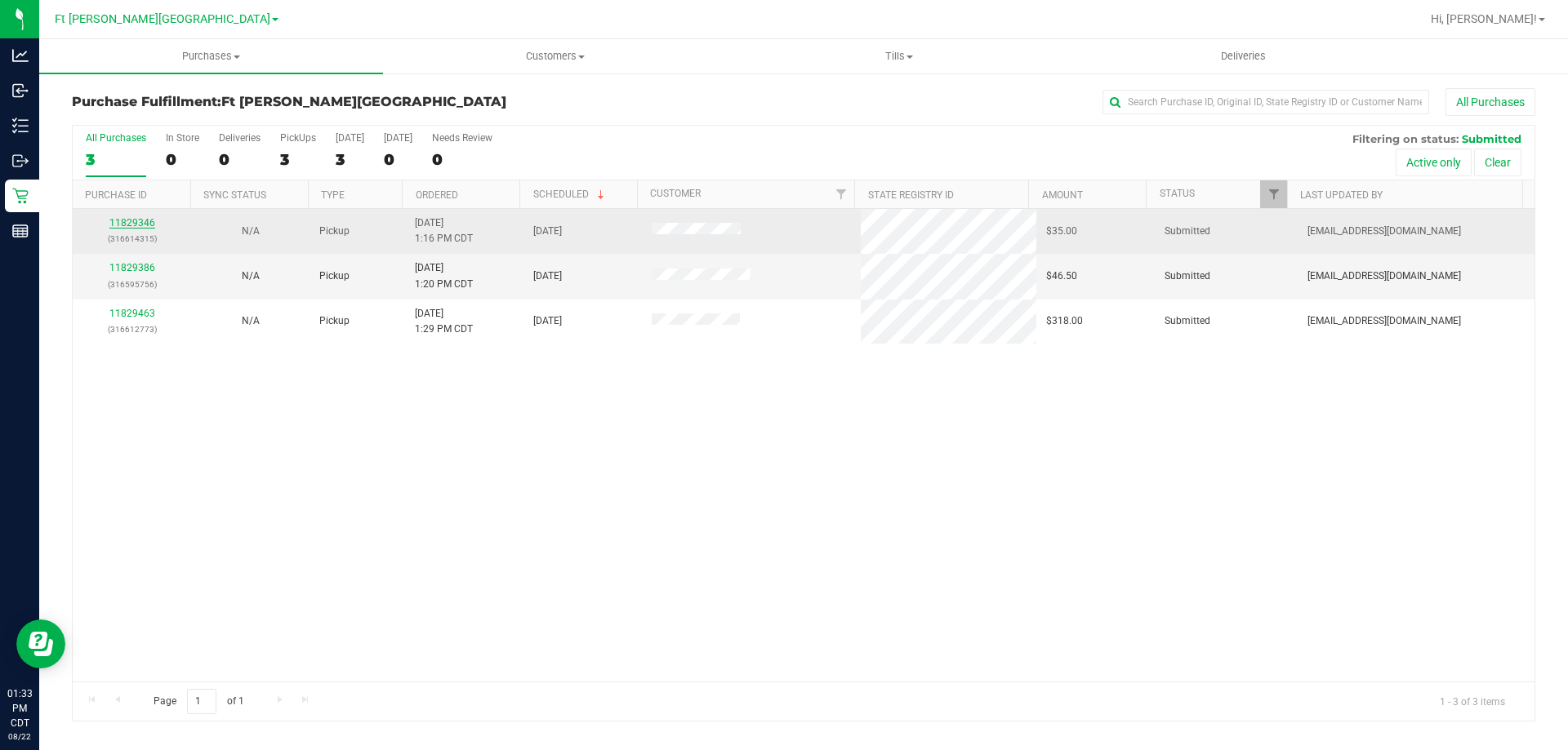
drag, startPoint x: 1409, startPoint y: 652, endPoint x: 139, endPoint y: 221, distance: 1341.1
click at [139, 221] on link "11829346" at bounding box center [133, 223] width 46 height 11
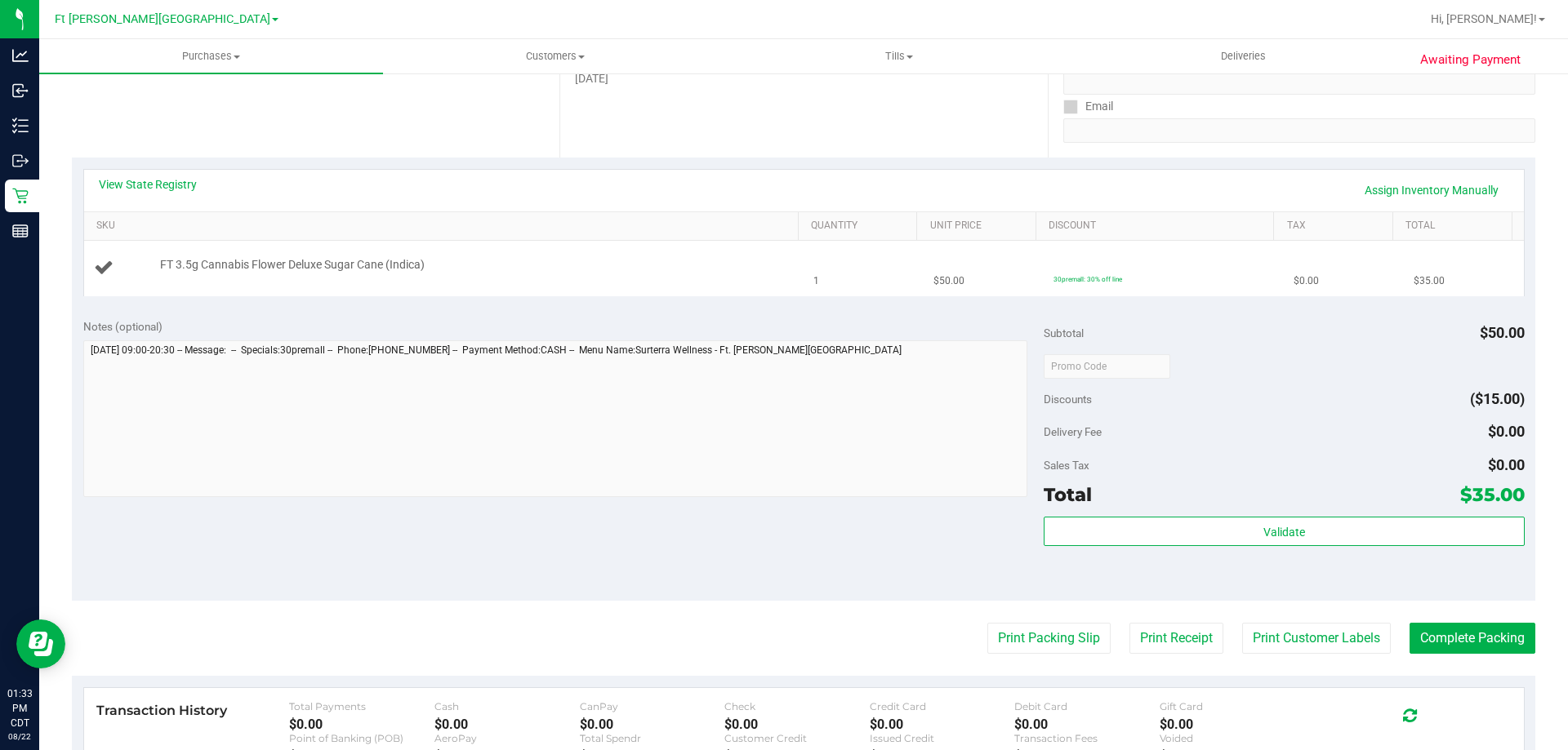
scroll to position [408, 0]
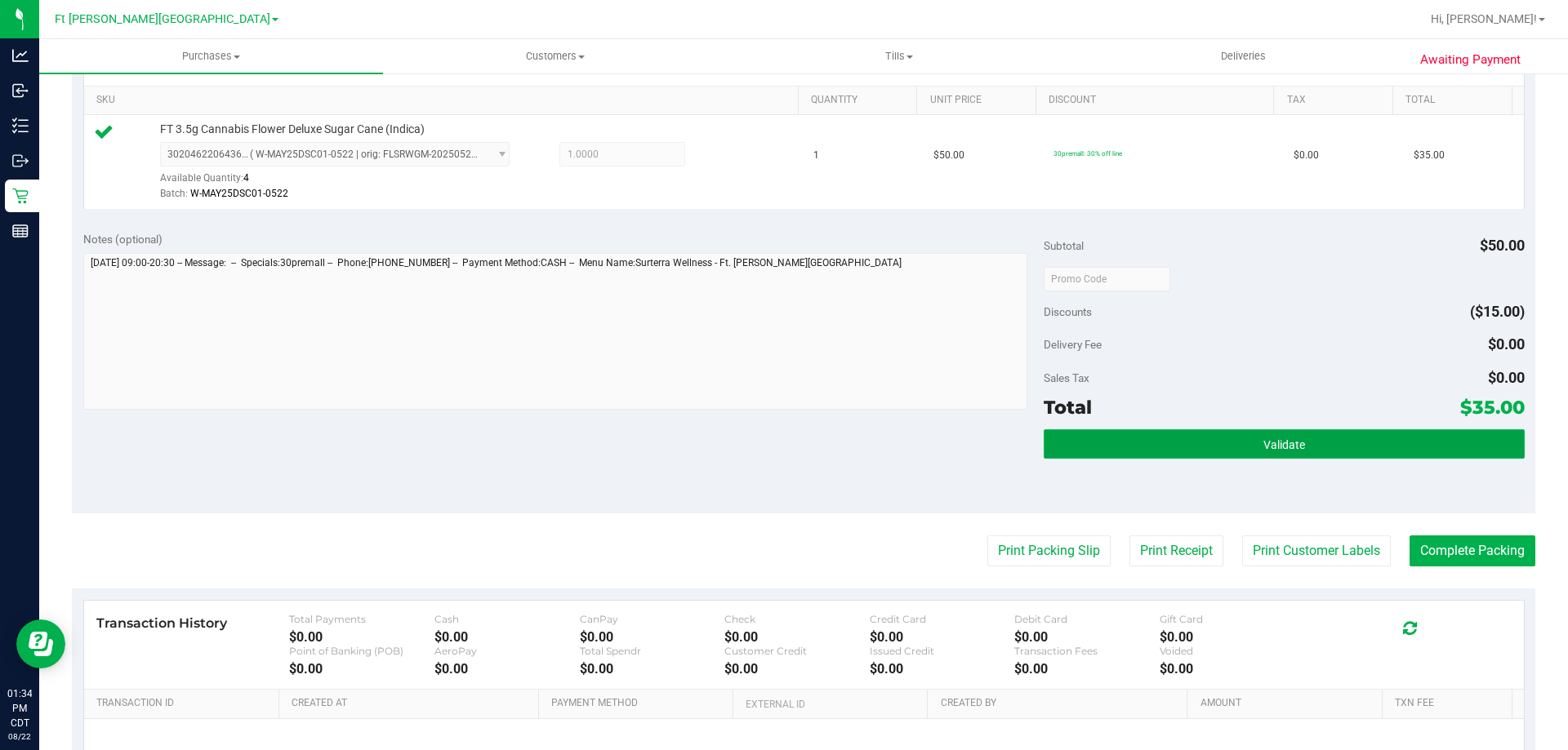
click at [1209, 441] on button "Validate" at bounding box center [1283, 444] width 480 height 29
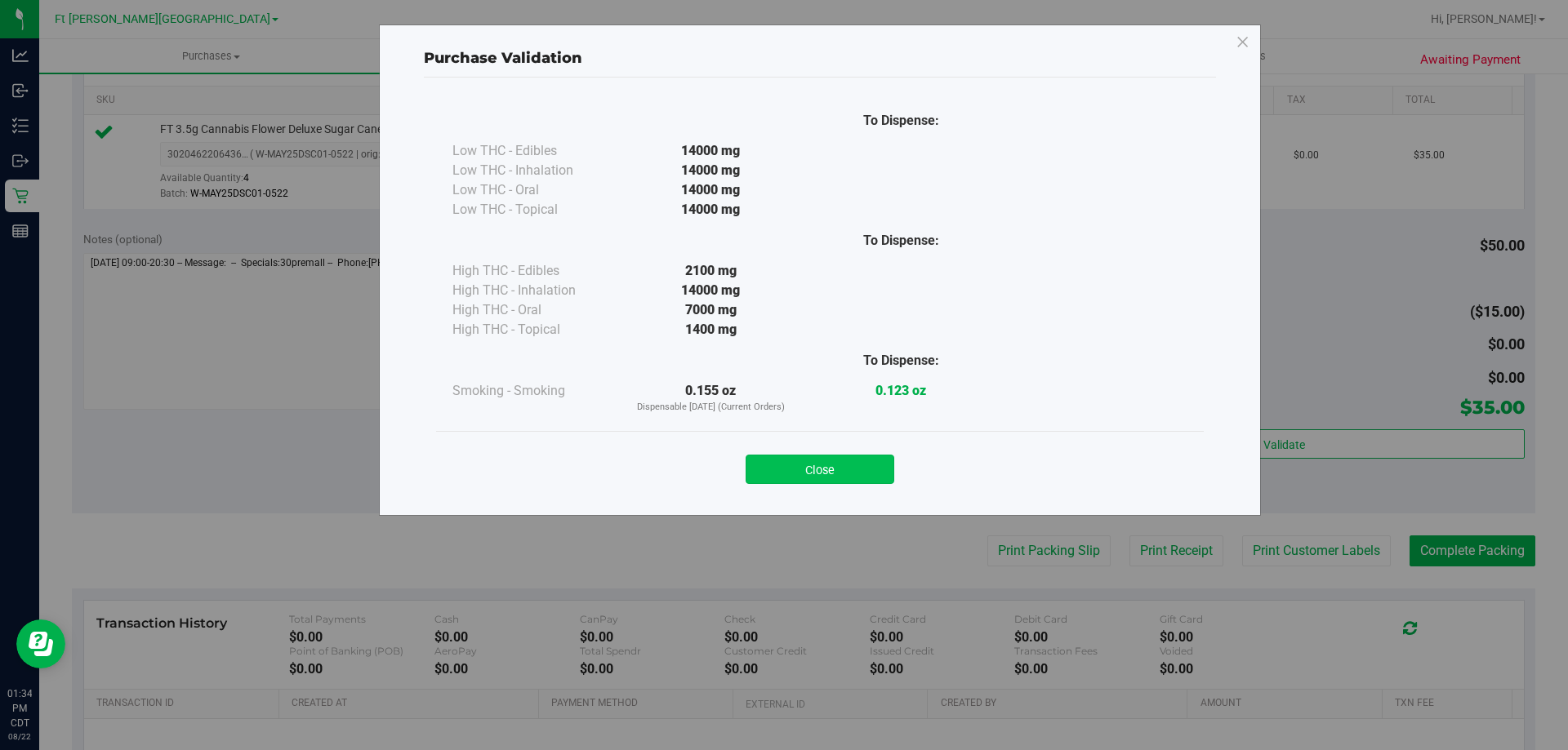
click at [795, 475] on button "Close" at bounding box center [819, 470] width 148 height 29
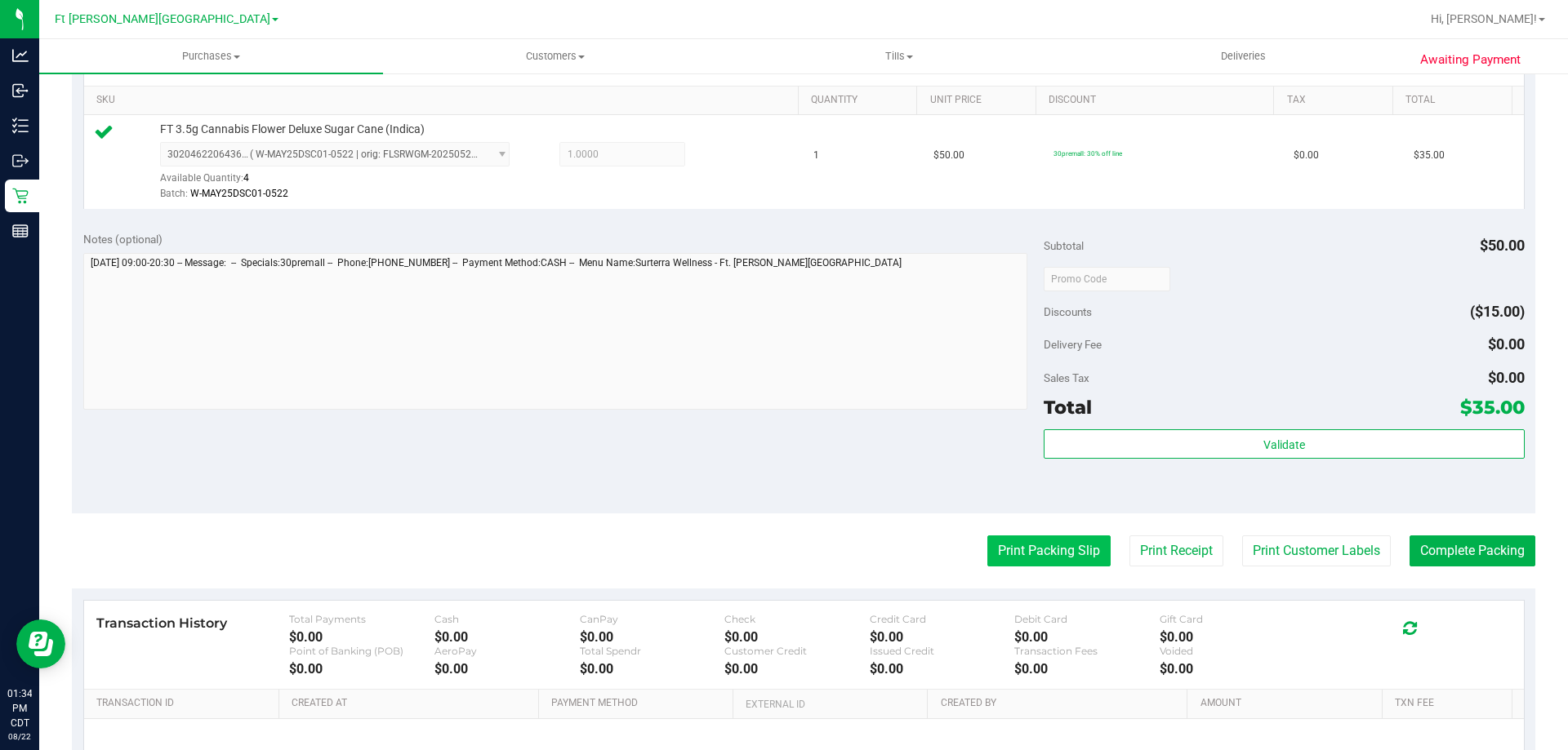
click at [1031, 553] on button "Print Packing Slip" at bounding box center [1048, 551] width 123 height 31
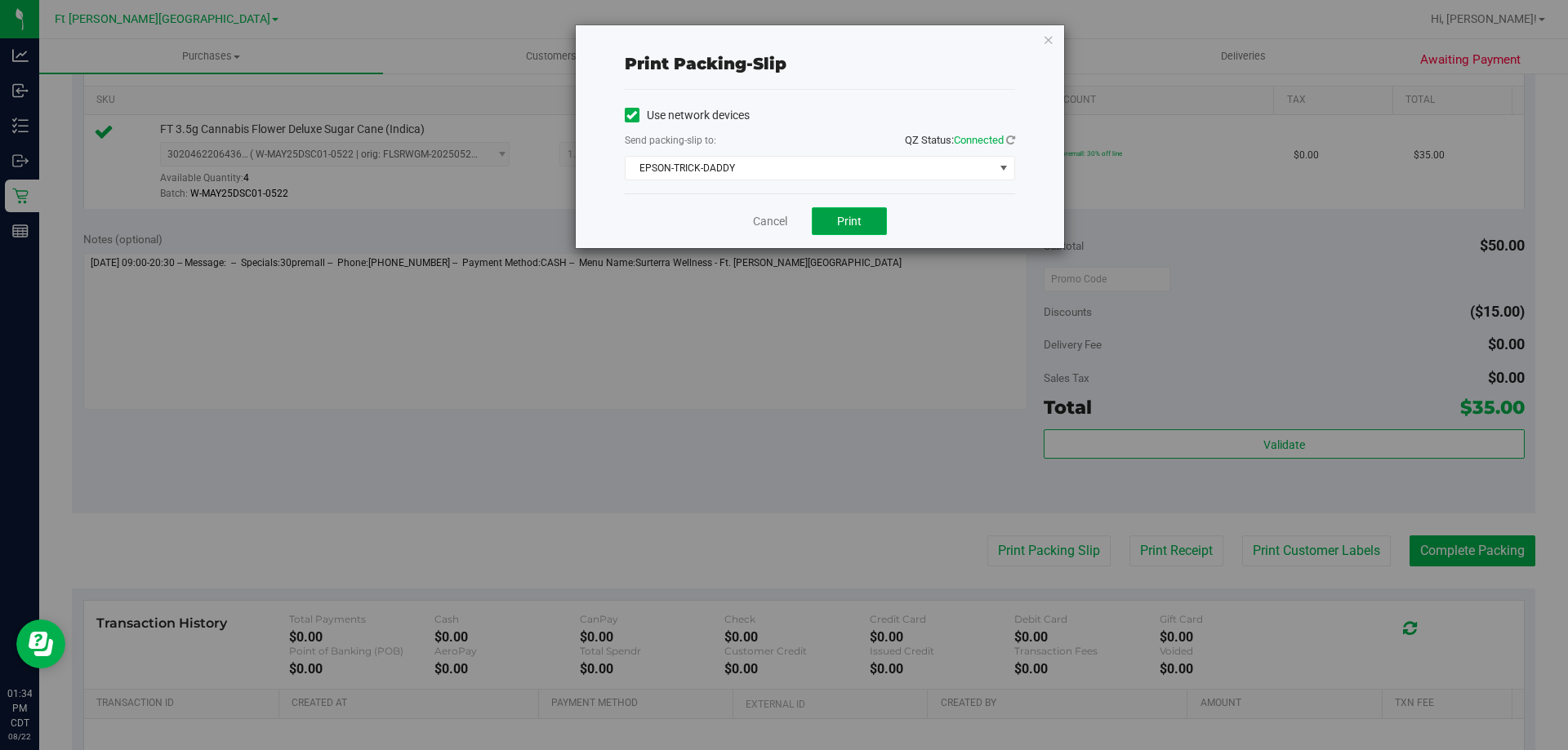
click at [860, 217] on span "Print" at bounding box center [848, 221] width 25 height 13
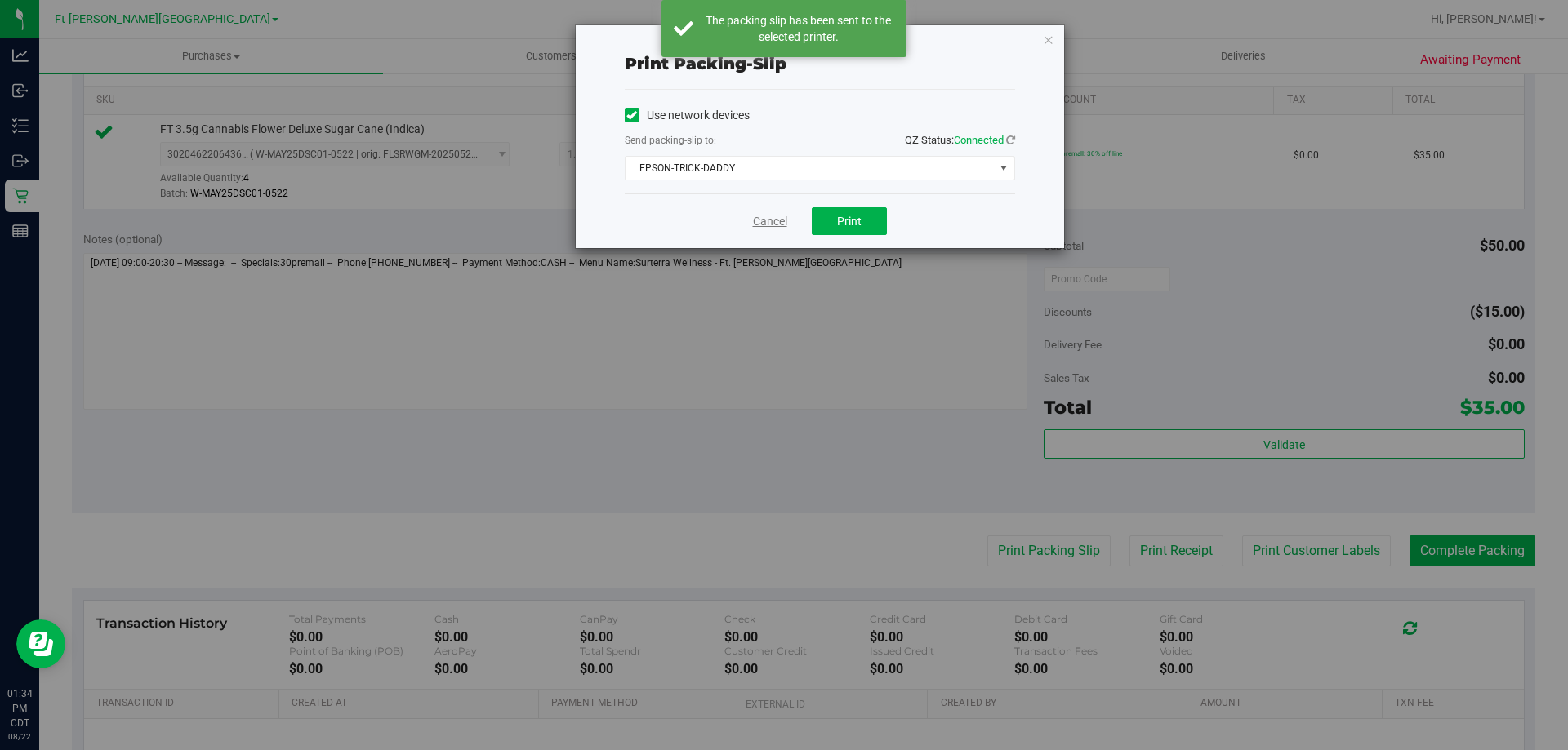
click at [778, 221] on link "Cancel" at bounding box center [769, 221] width 34 height 18
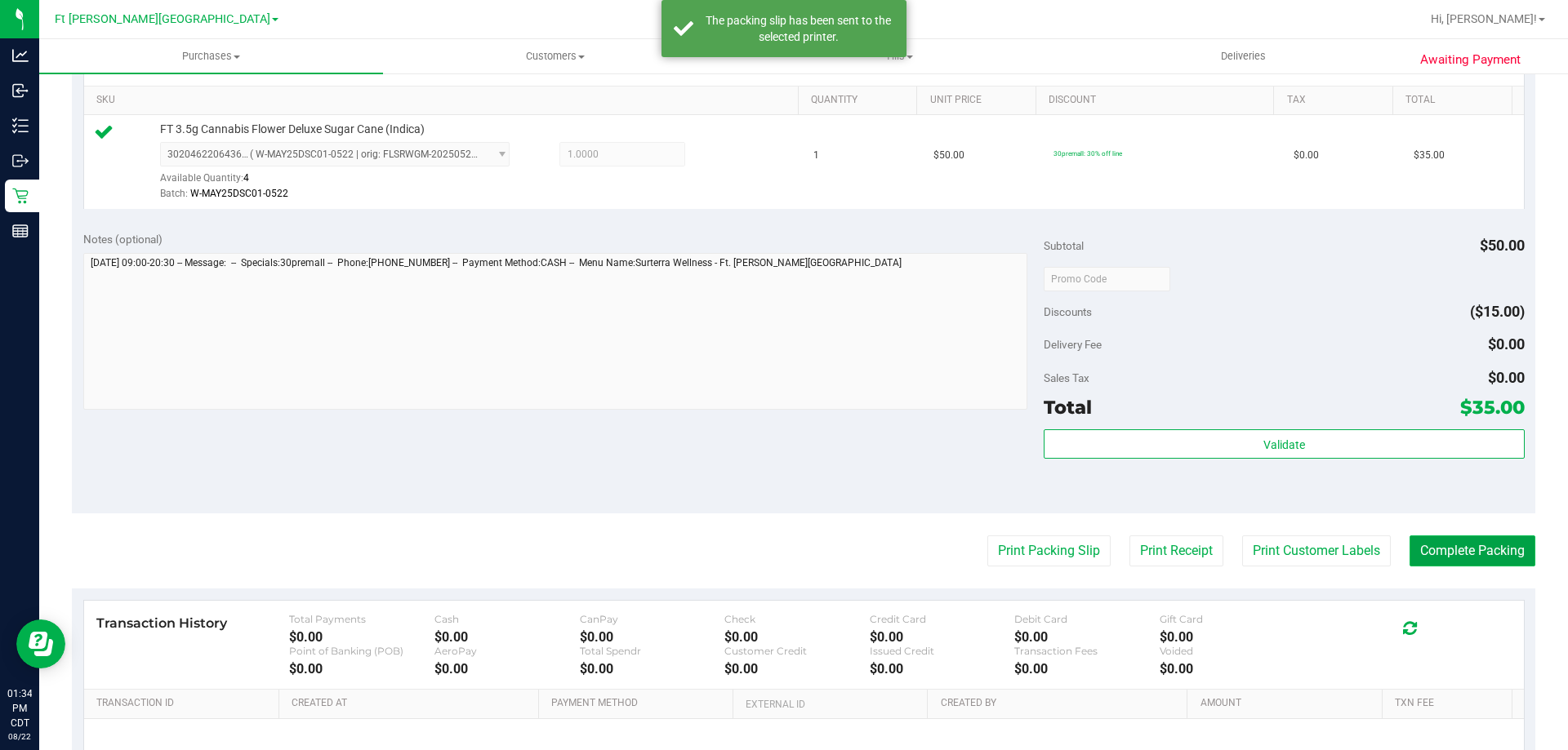
click at [1463, 549] on button "Complete Packing" at bounding box center [1472, 551] width 125 height 31
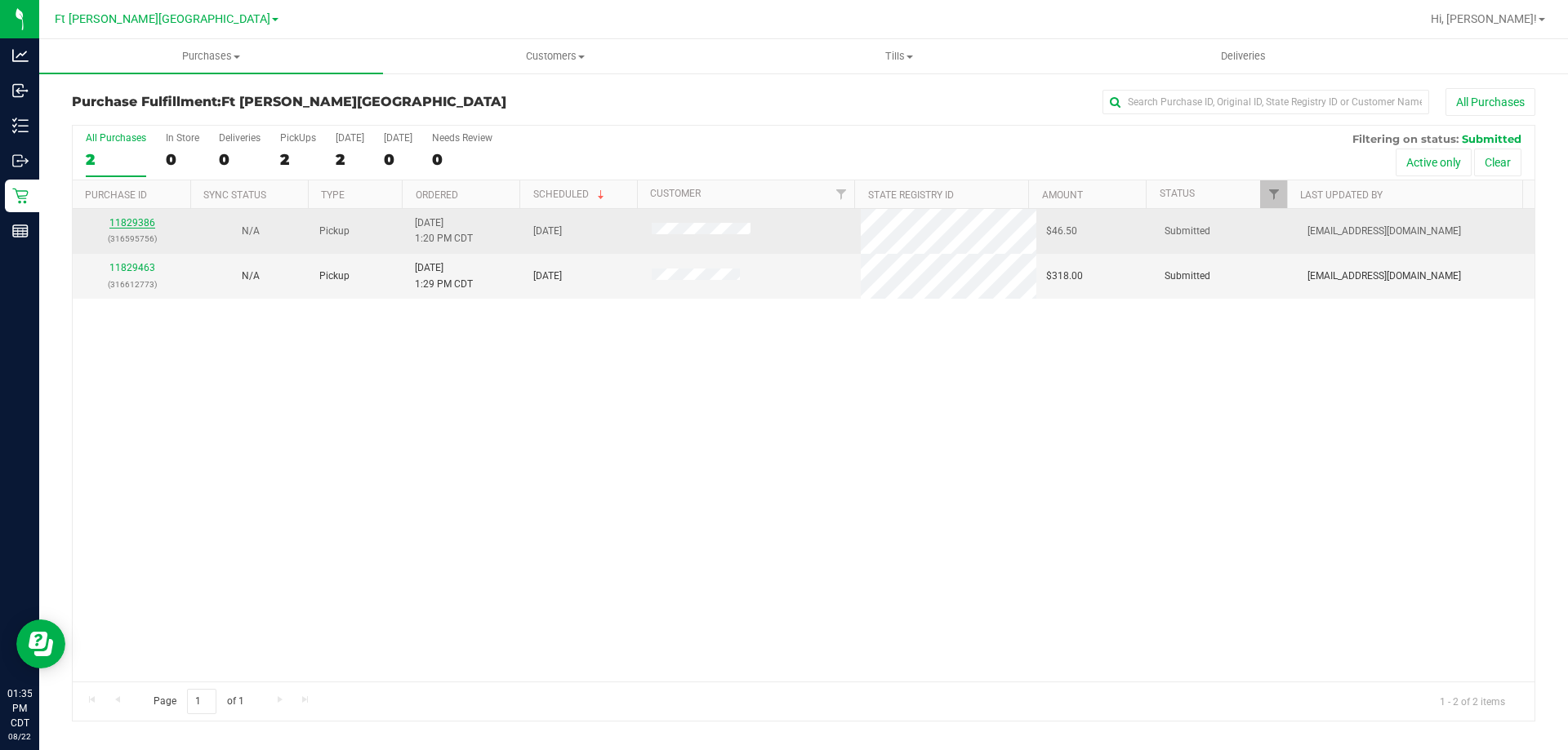
click at [127, 222] on link "11829386" at bounding box center [133, 223] width 46 height 11
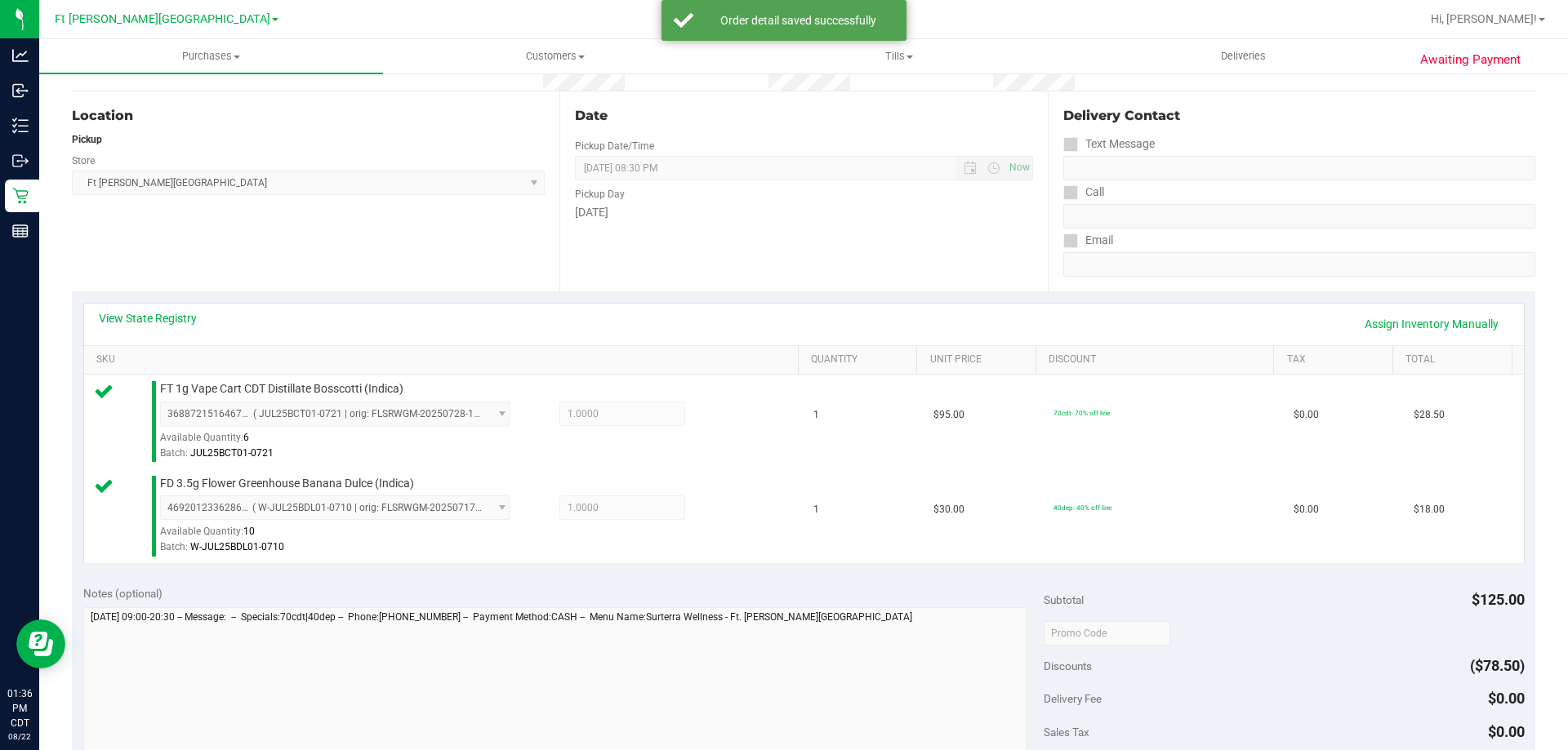
scroll to position [326, 0]
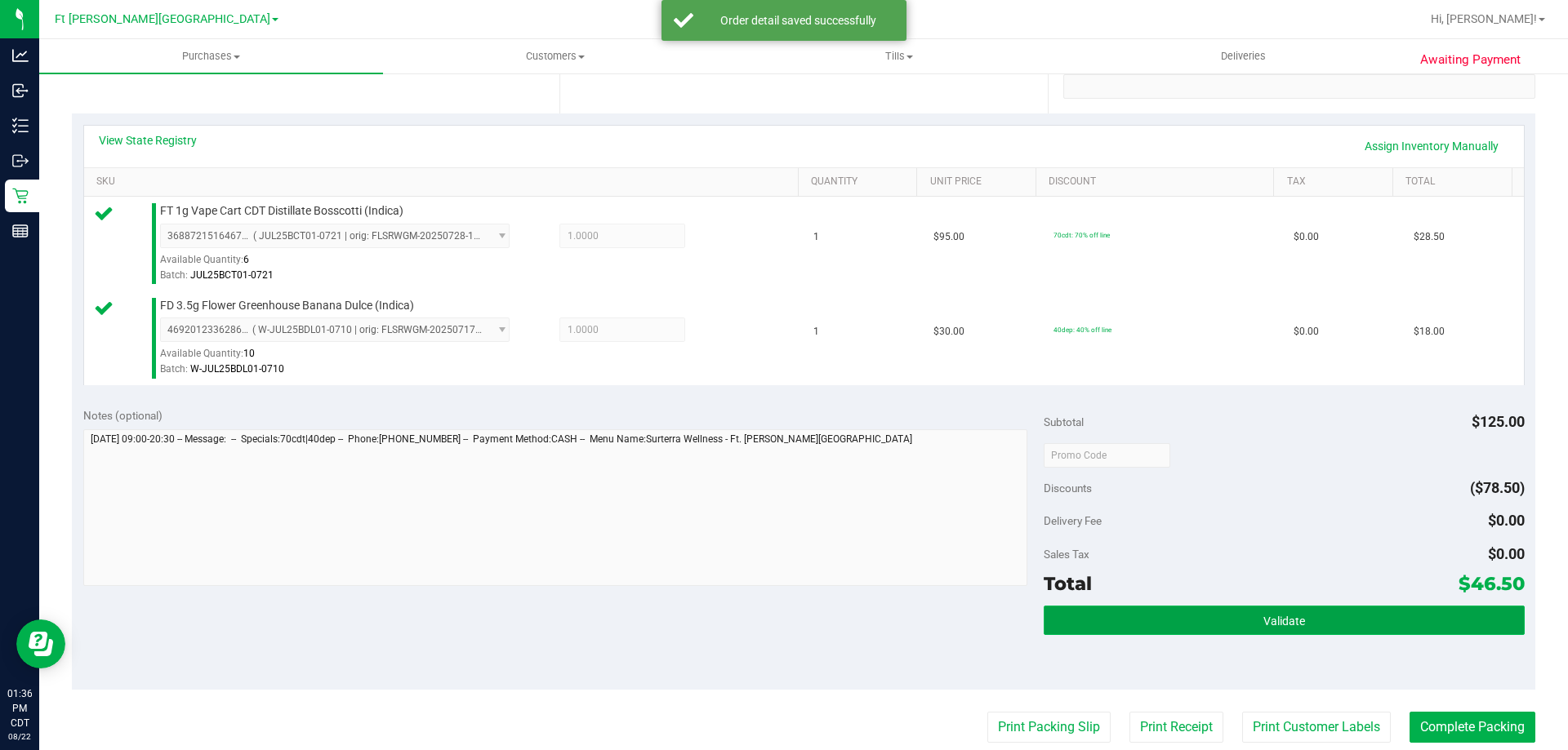
click at [1274, 623] on span "Validate" at bounding box center [1283, 621] width 41 height 13
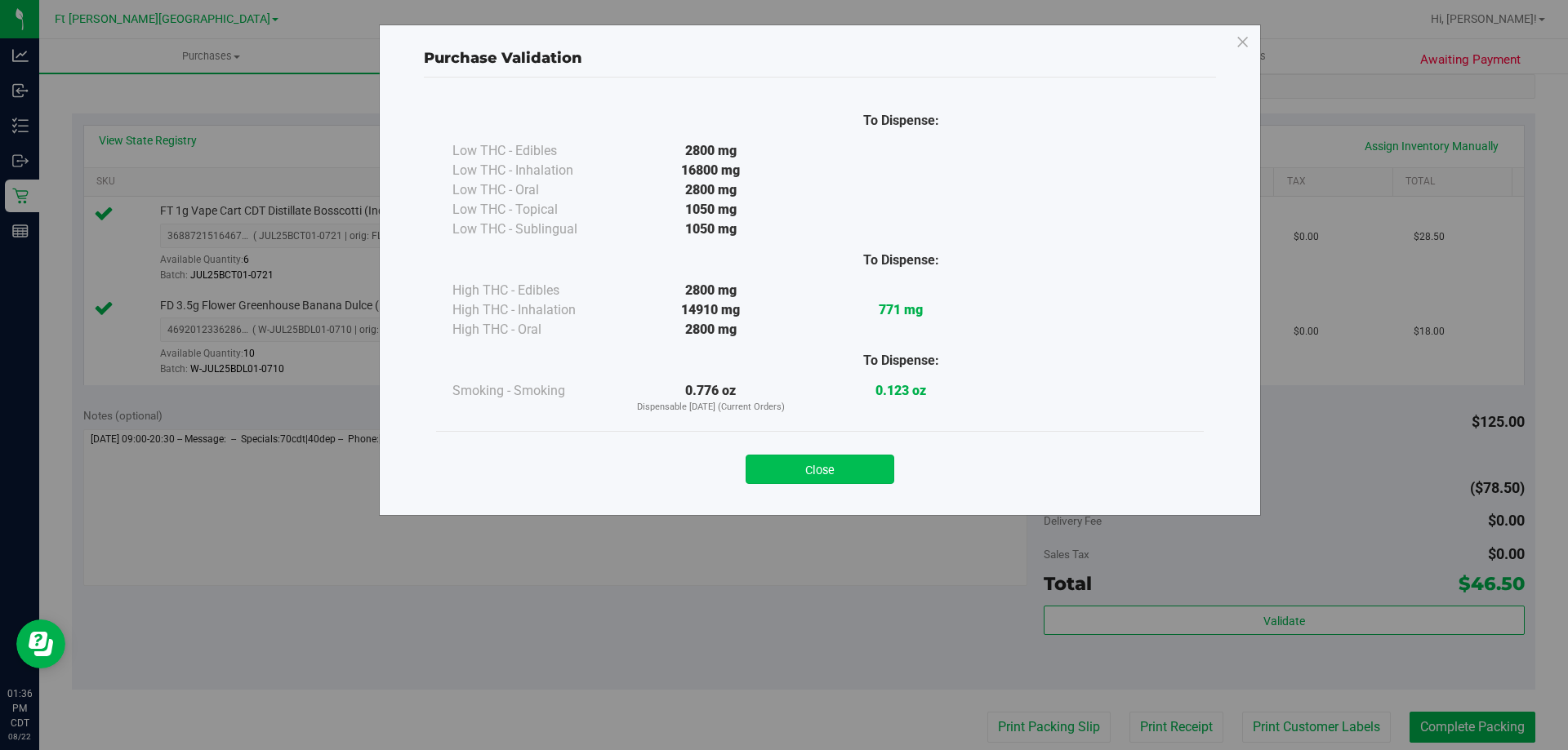
click at [836, 474] on button "Close" at bounding box center [819, 470] width 148 height 29
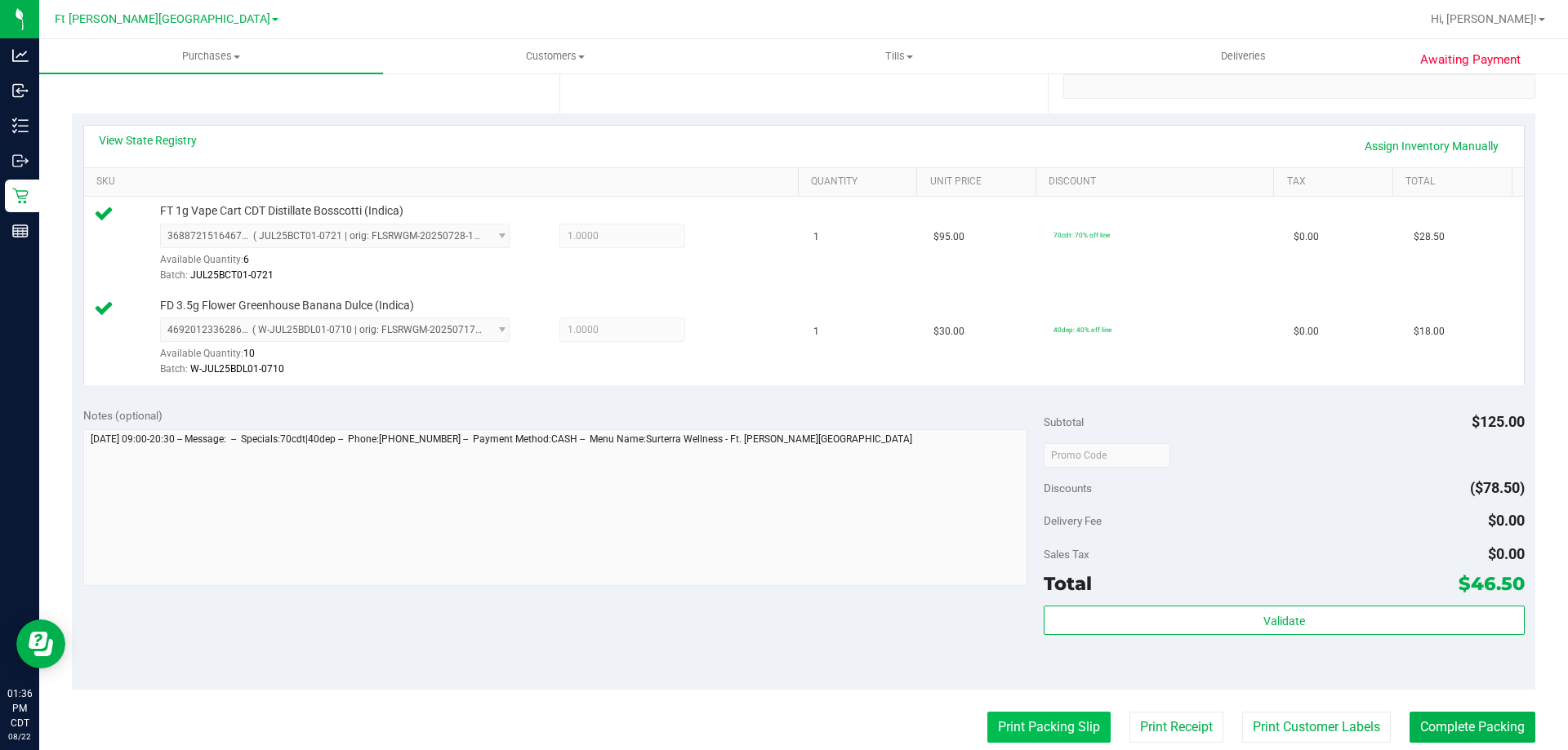
click at [1048, 729] on button "Print Packing Slip" at bounding box center [1048, 728] width 123 height 31
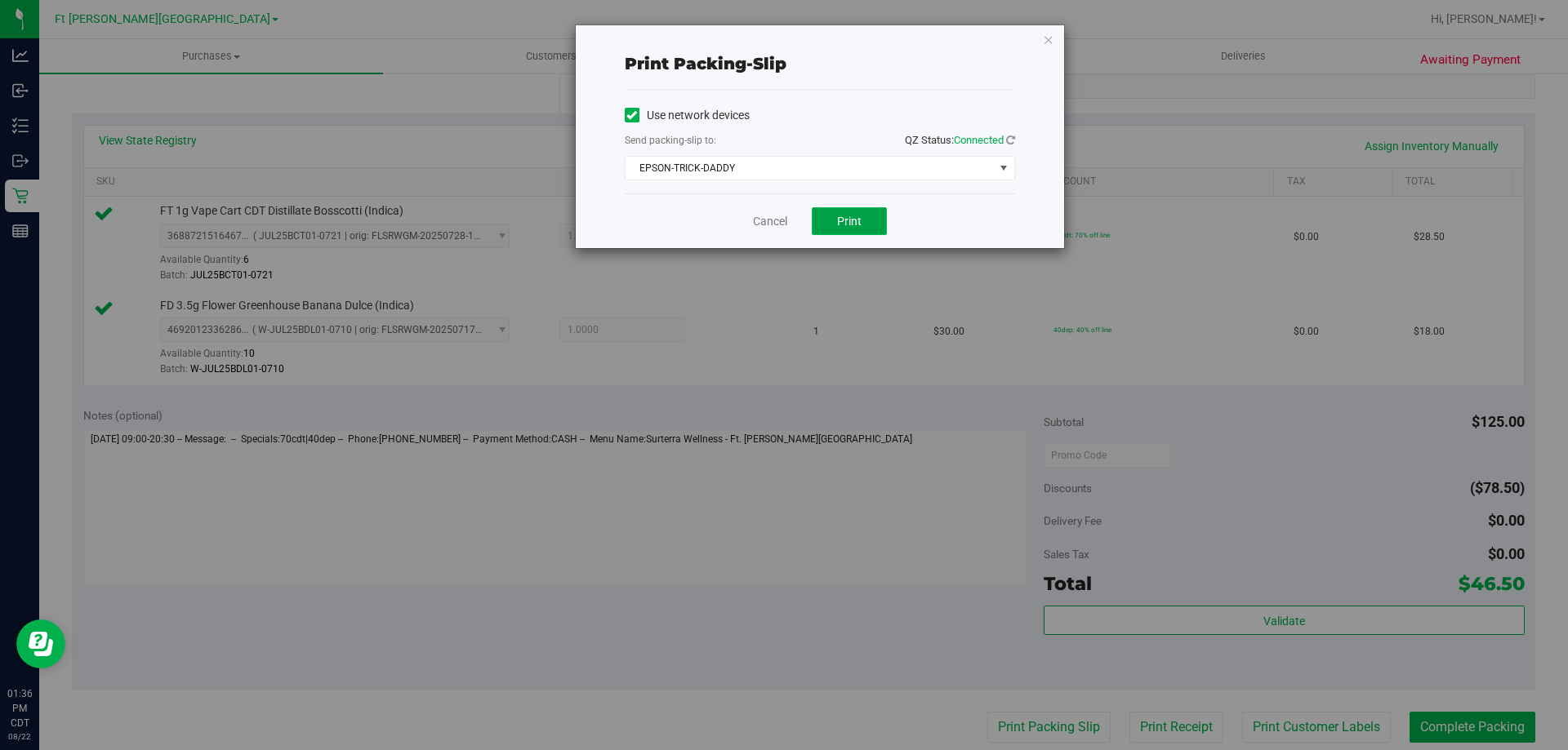
click at [841, 219] on span "Print" at bounding box center [848, 221] width 25 height 13
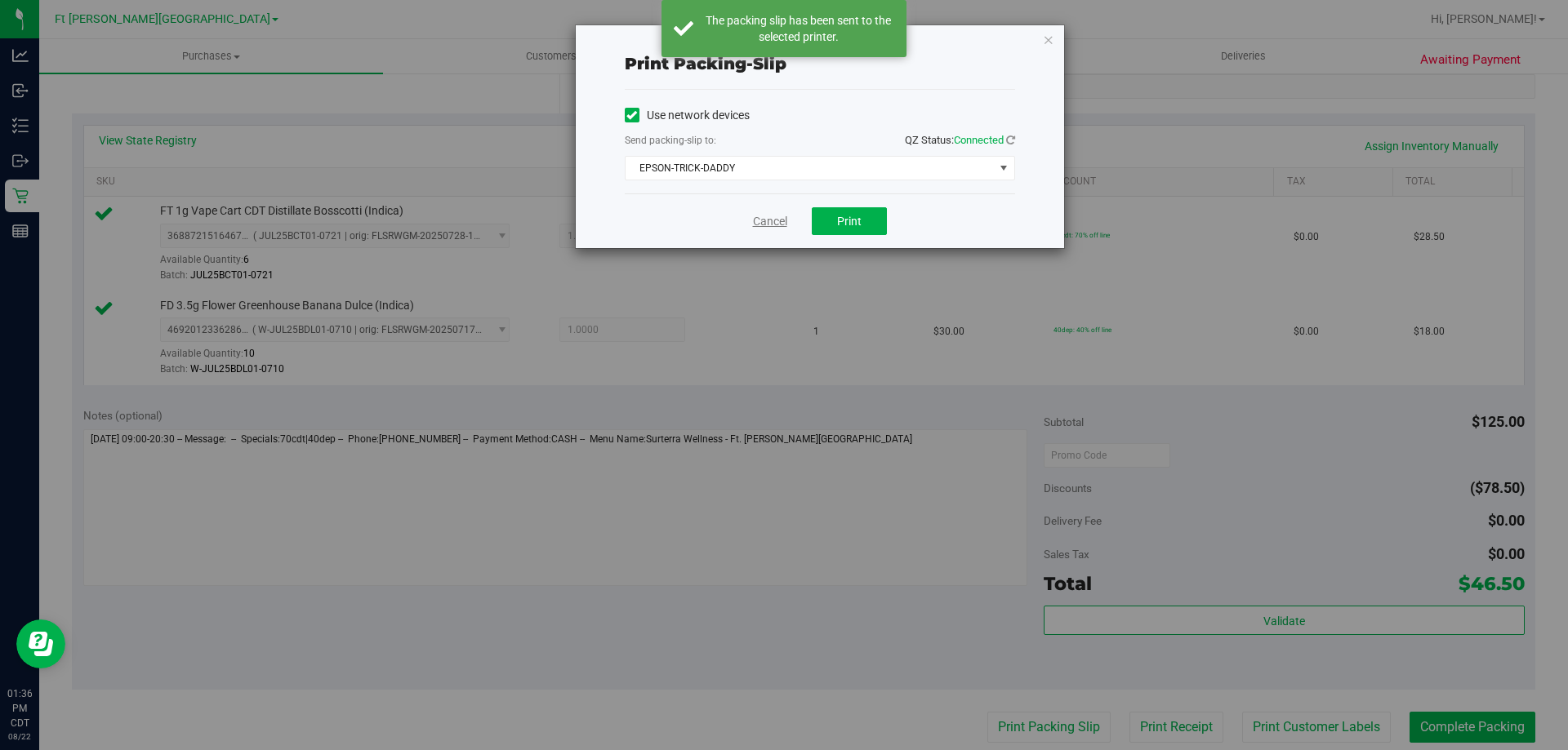
click at [765, 222] on link "Cancel" at bounding box center [769, 221] width 34 height 18
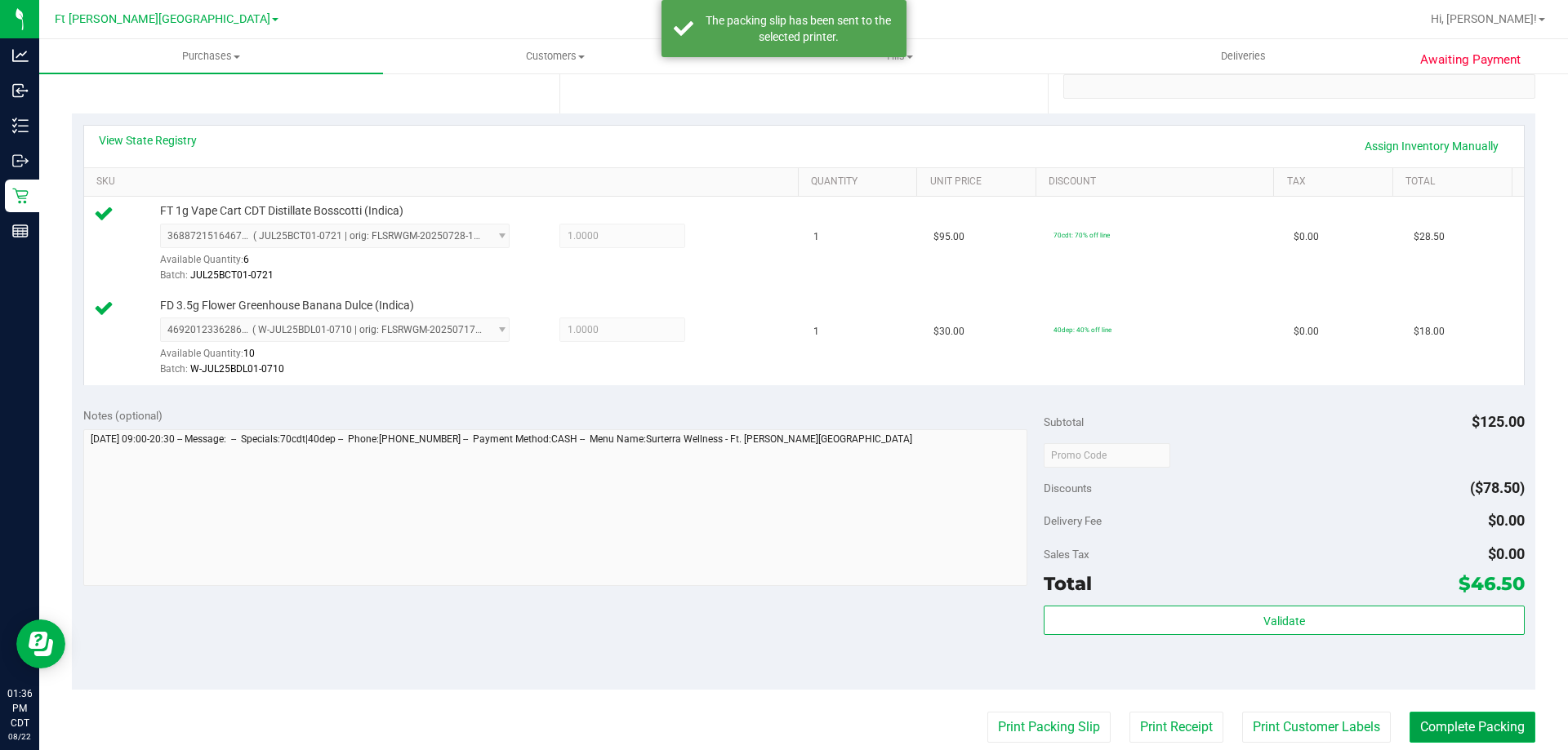
click at [1452, 722] on button "Complete Packing" at bounding box center [1472, 728] width 125 height 31
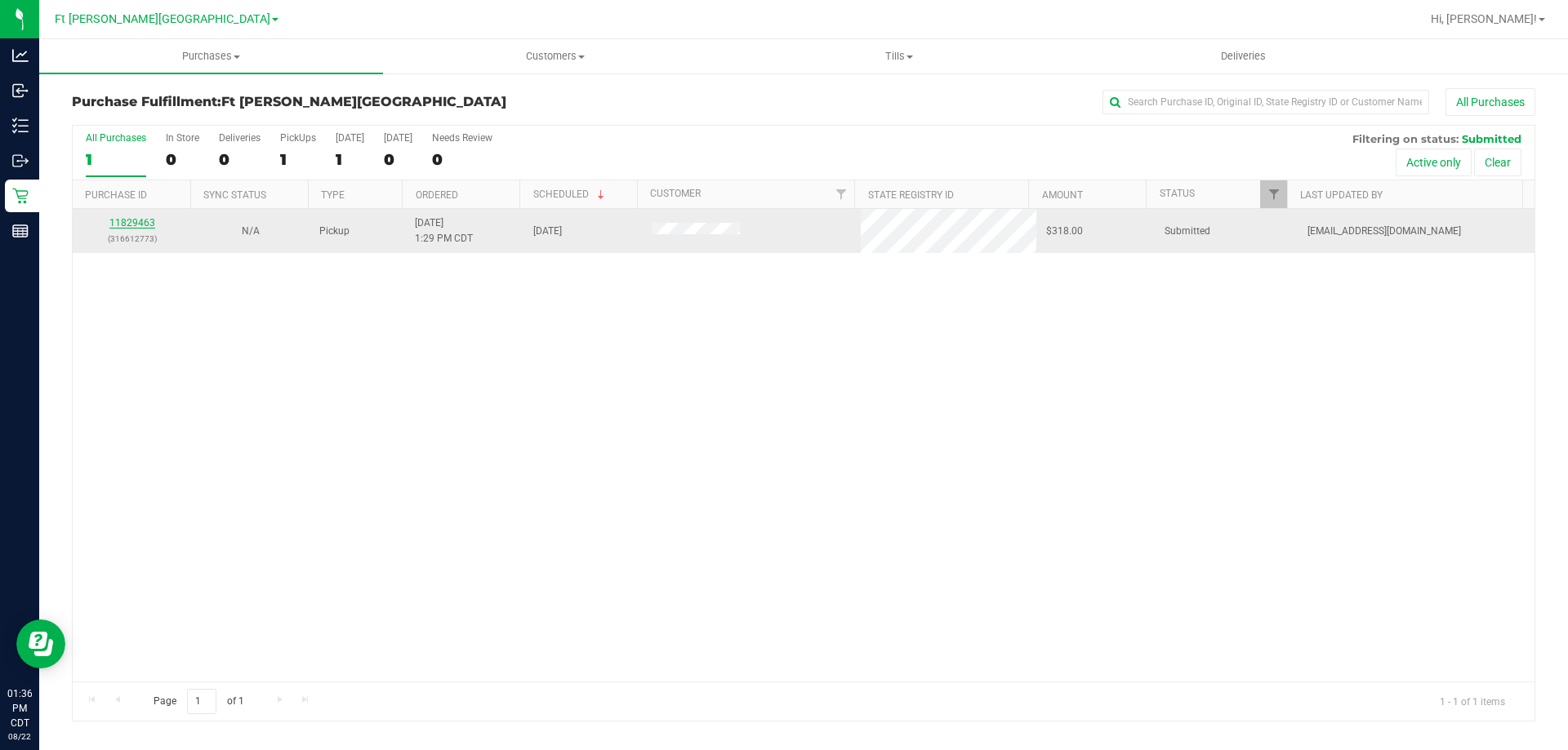
click at [140, 220] on link "11829463" at bounding box center [133, 223] width 46 height 11
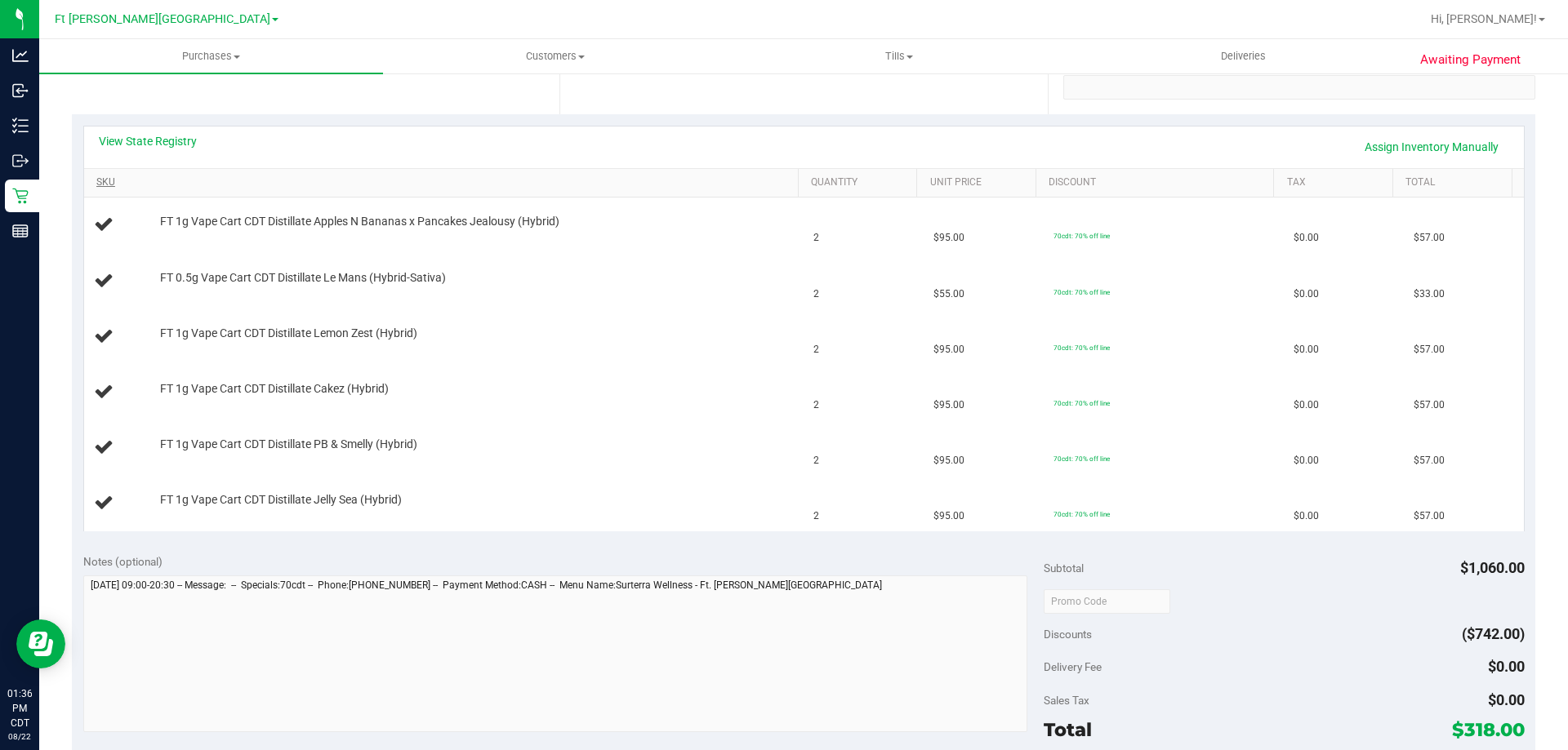
scroll to position [326, 0]
click at [157, 140] on link "View State Registry" at bounding box center [147, 141] width 98 height 17
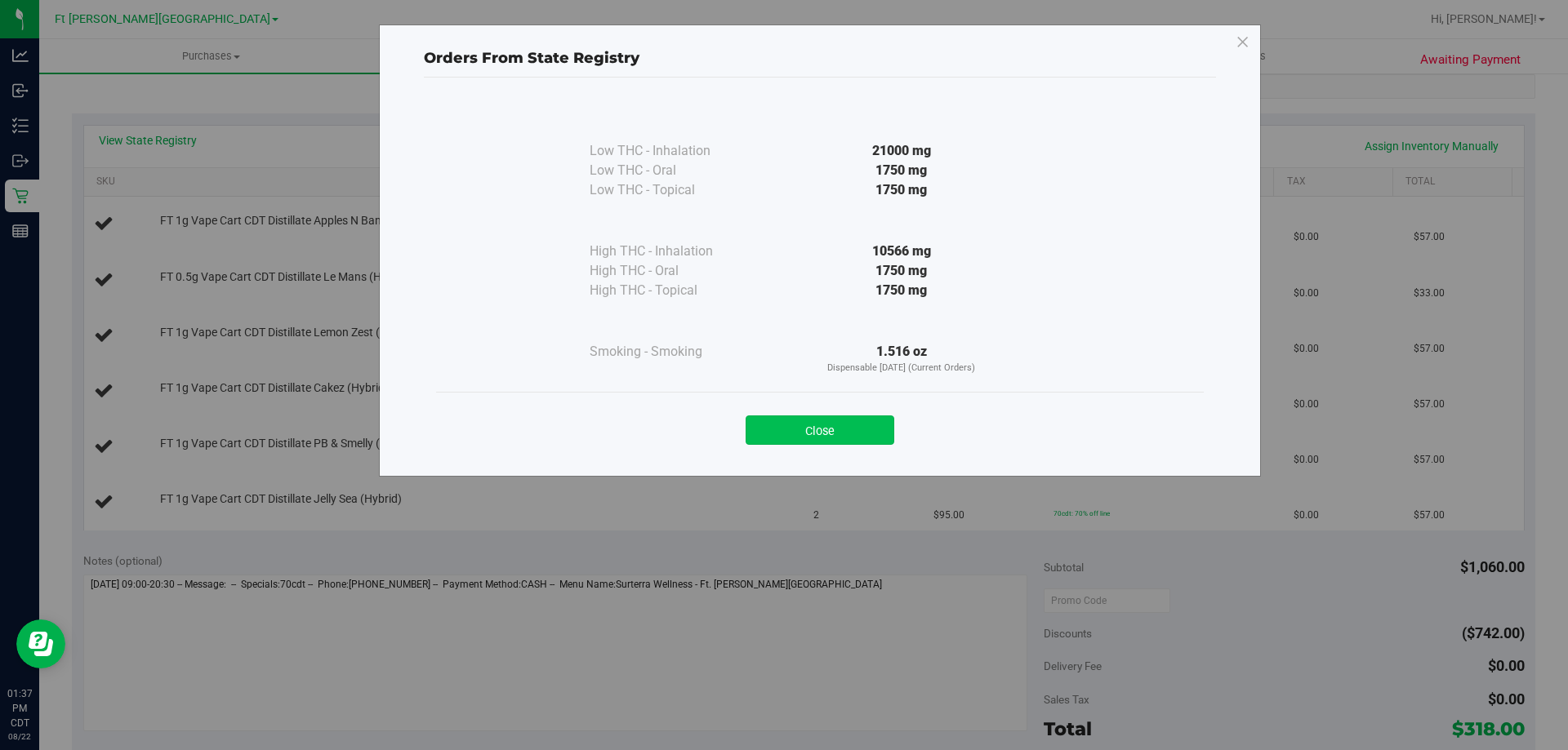
click at [807, 426] on button "Close" at bounding box center [819, 430] width 148 height 29
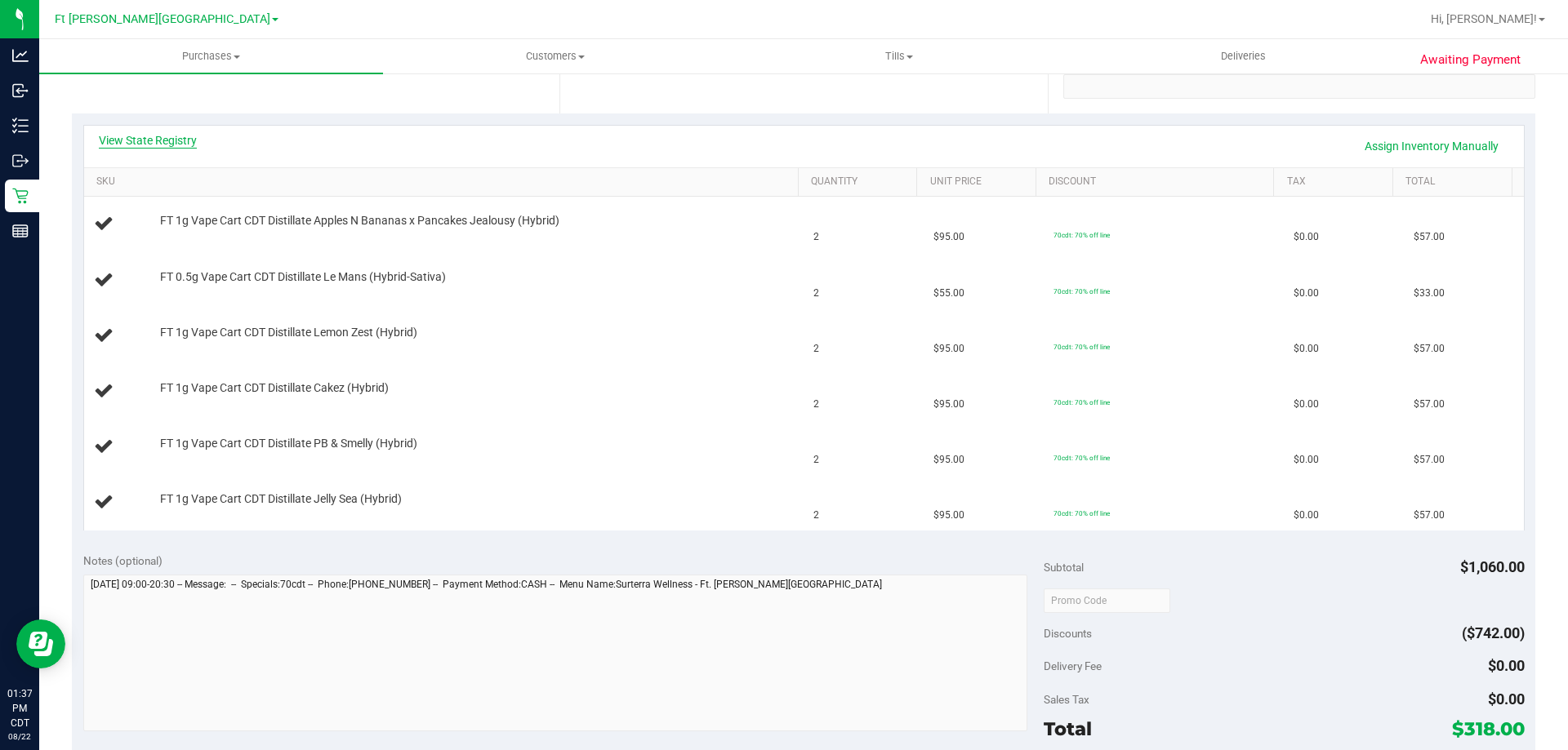
click at [170, 145] on link "View State Registry" at bounding box center [147, 141] width 98 height 17
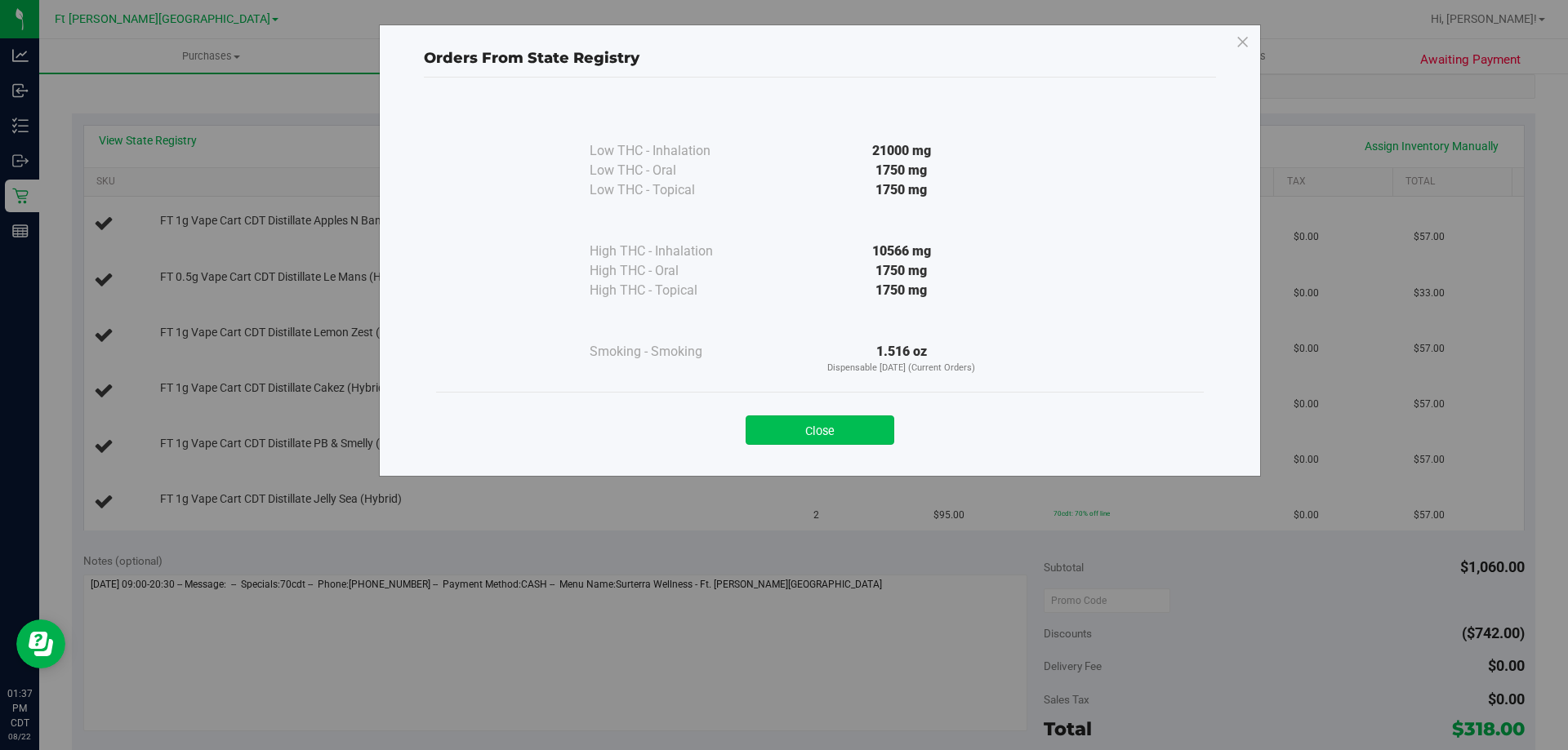
click at [843, 433] on button "Close" at bounding box center [819, 430] width 148 height 29
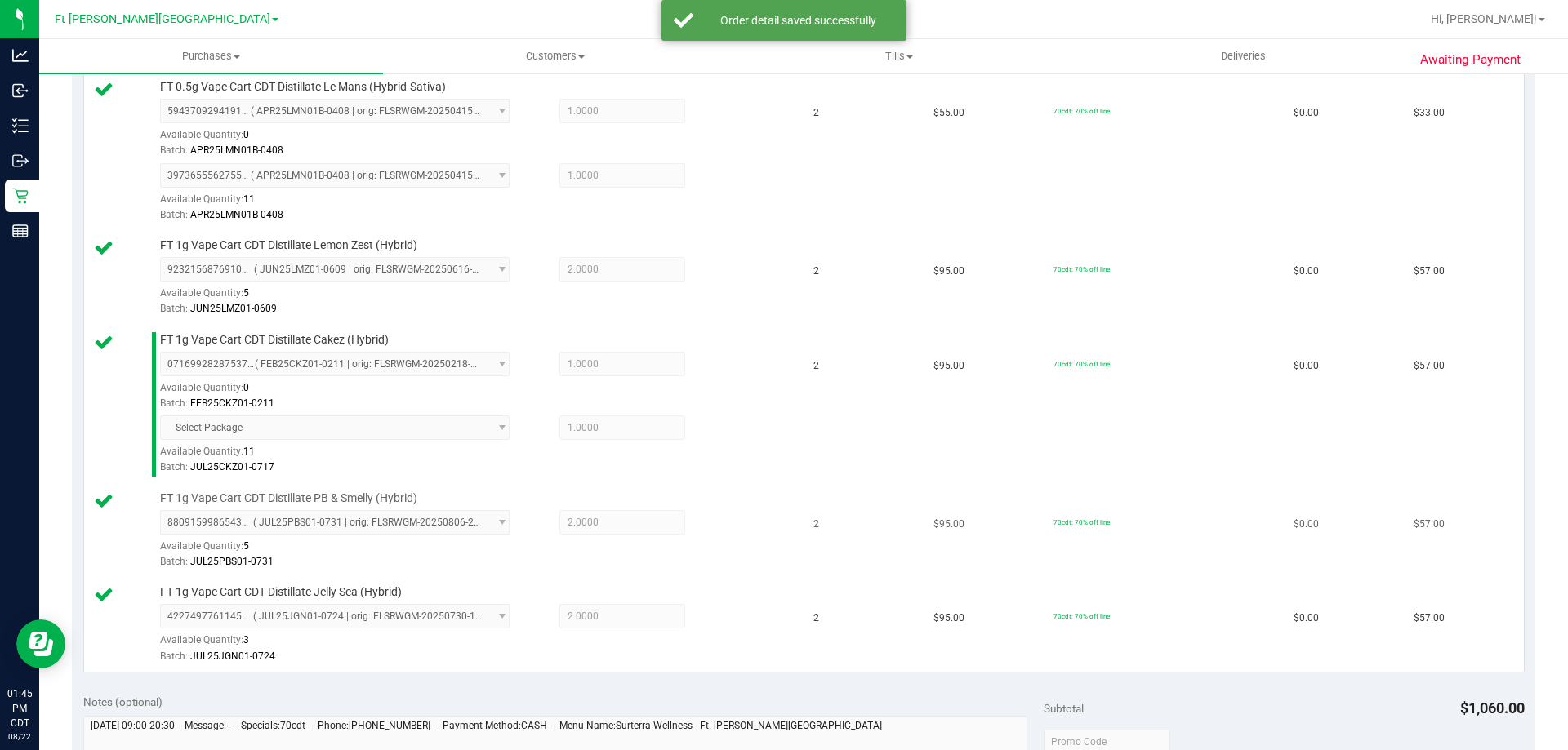
scroll to position [954, 0]
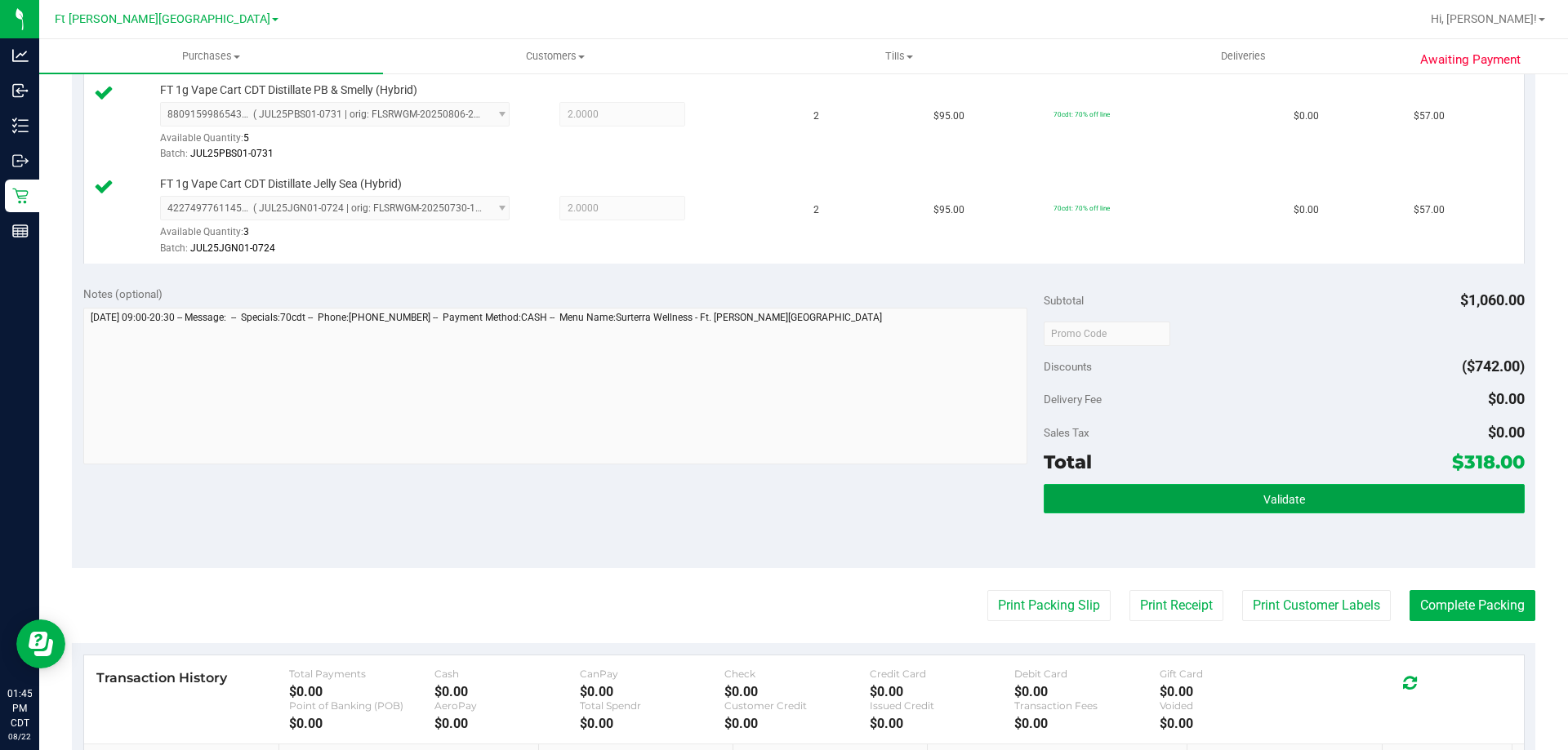
click at [1327, 496] on button "Validate" at bounding box center [1283, 499] width 480 height 29
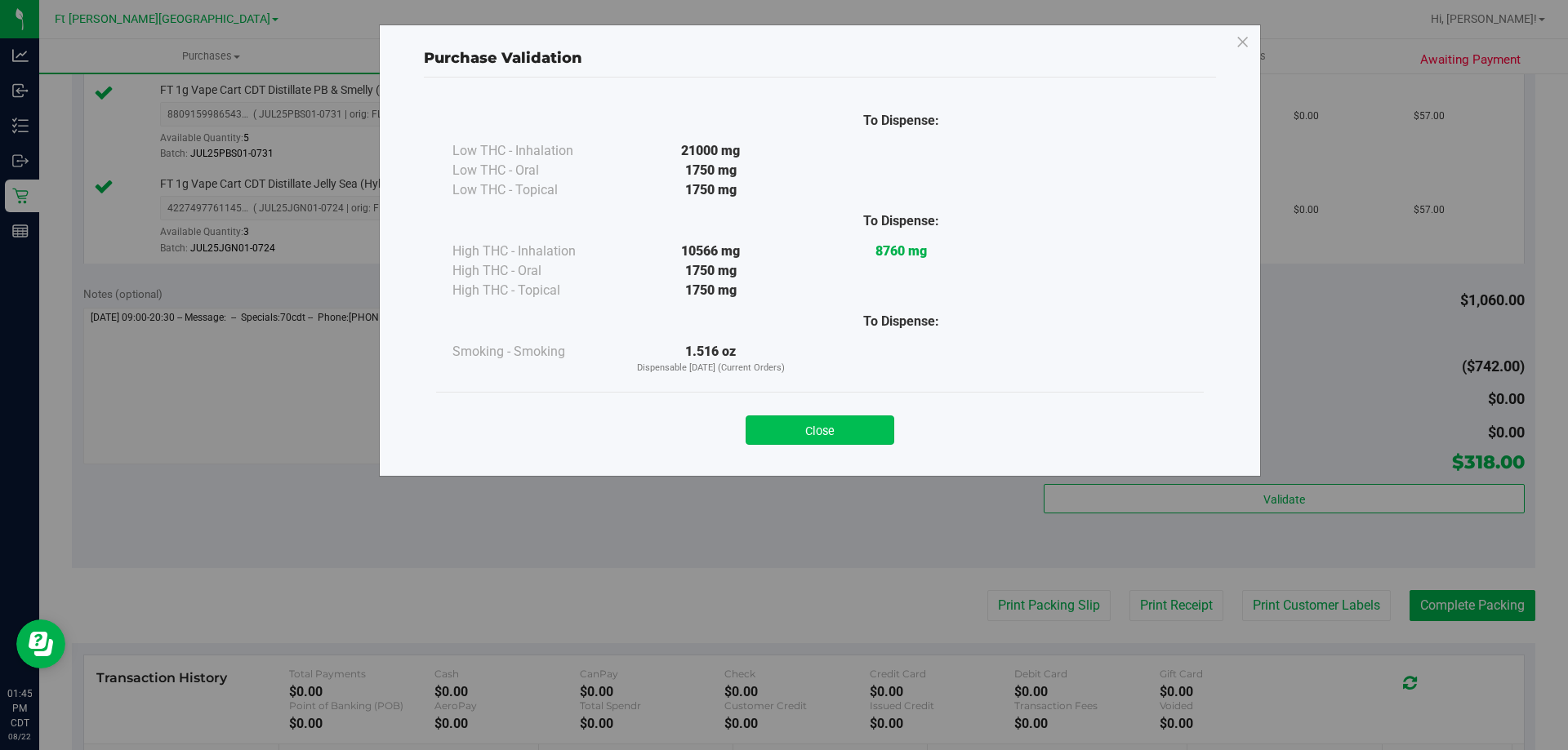
click at [844, 426] on button "Close" at bounding box center [819, 430] width 148 height 29
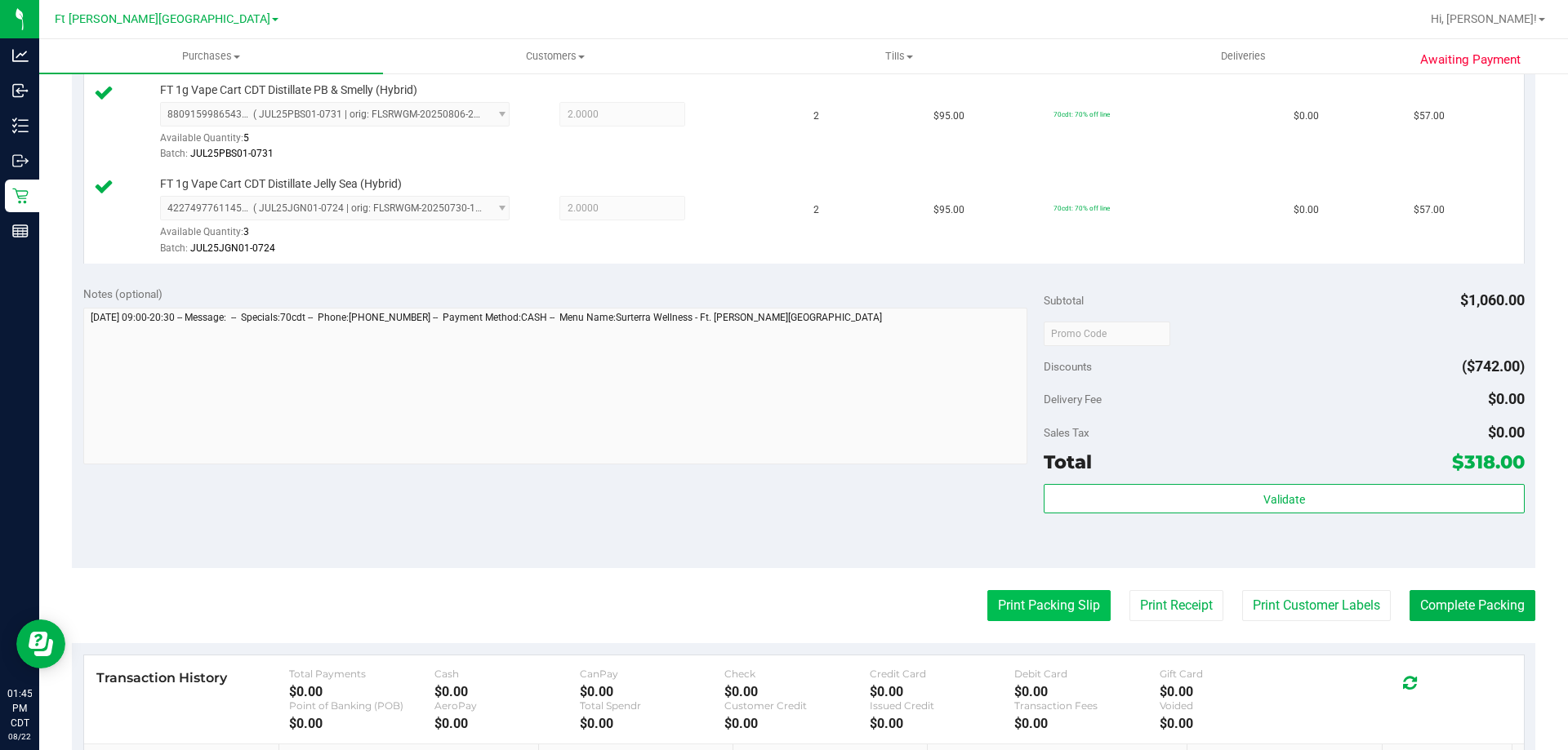
click at [1020, 615] on button "Print Packing Slip" at bounding box center [1048, 606] width 123 height 31
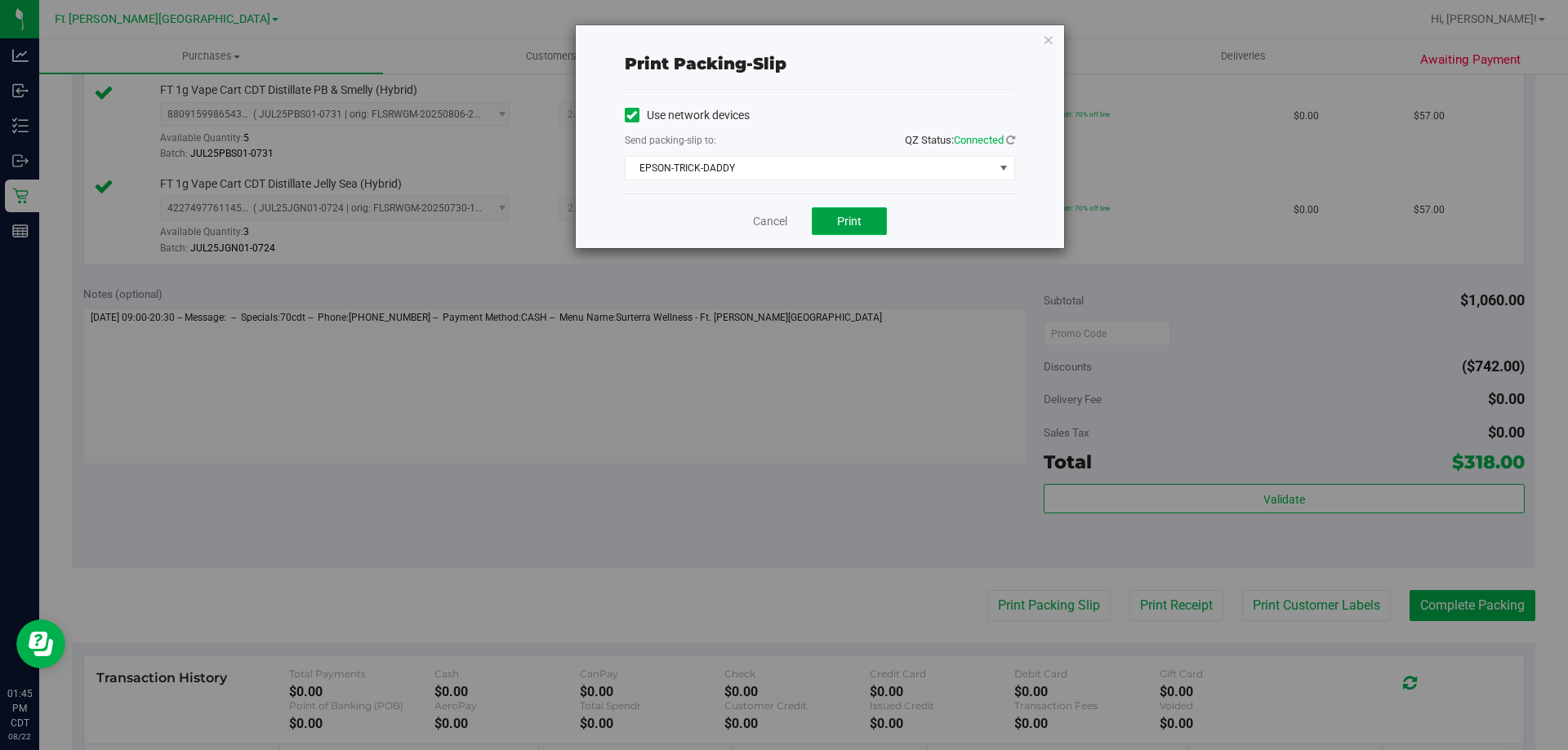
click at [860, 227] on span "Print" at bounding box center [848, 221] width 25 height 13
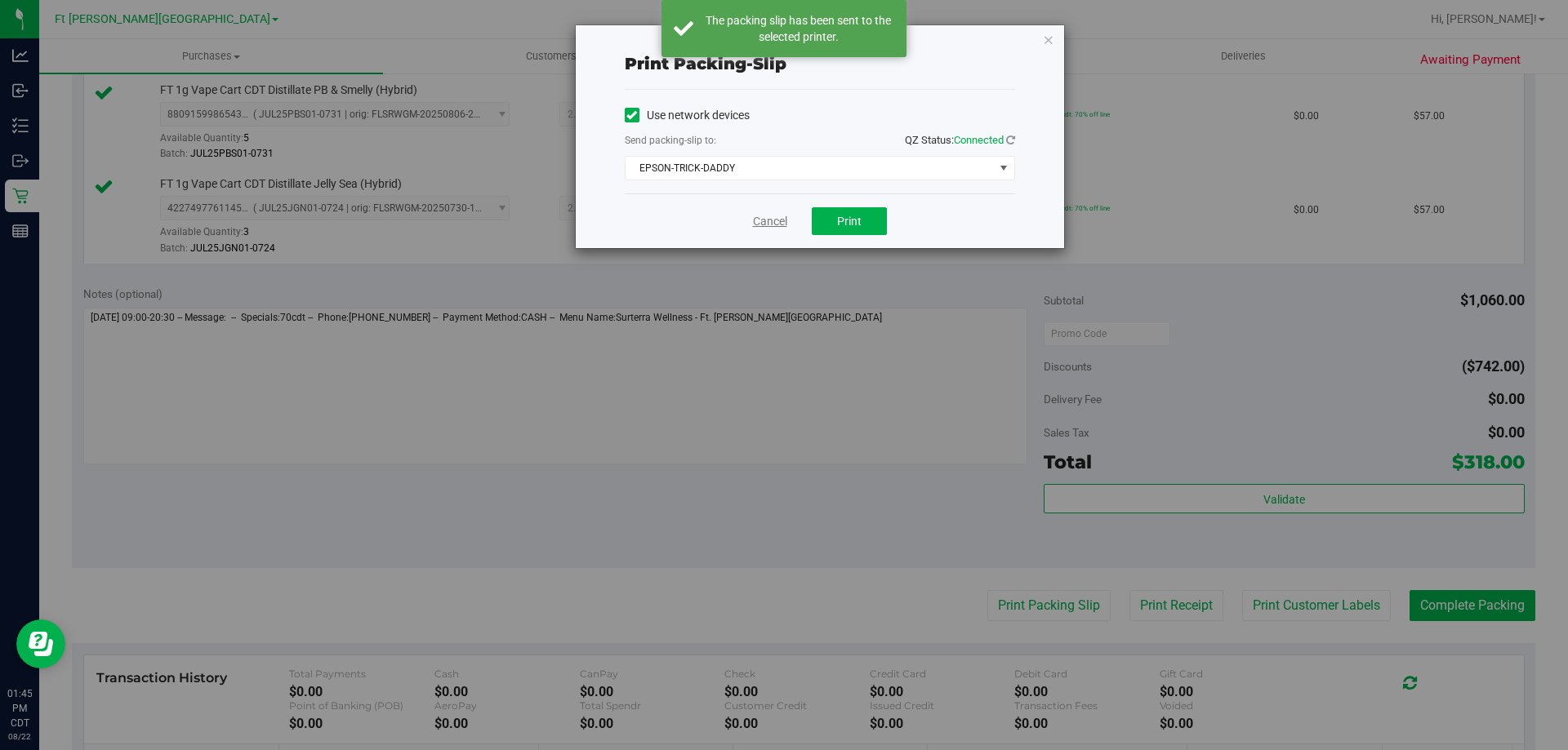
click at [772, 225] on link "Cancel" at bounding box center [769, 221] width 34 height 18
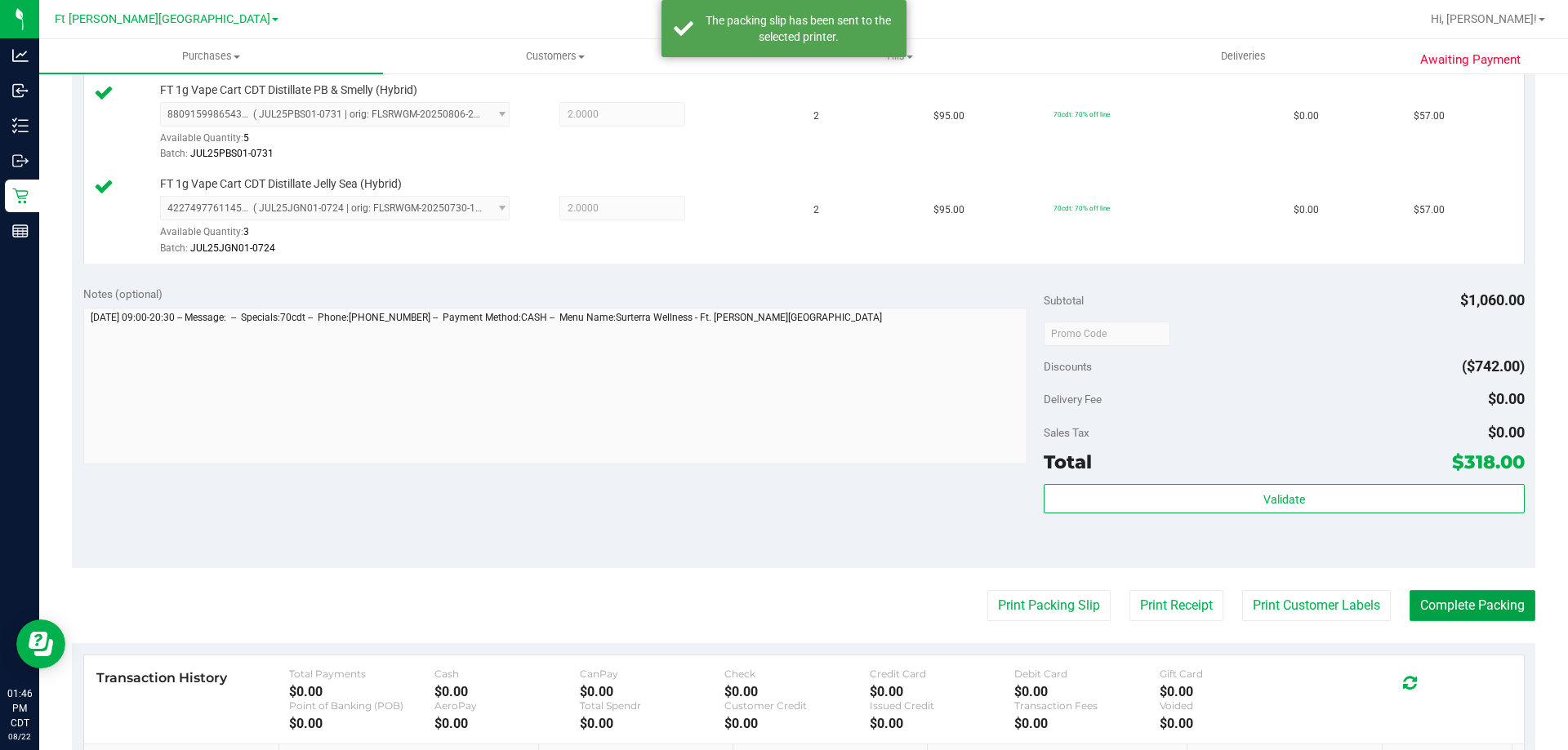
click at [1454, 614] on button "Complete Packing" at bounding box center [1472, 606] width 125 height 31
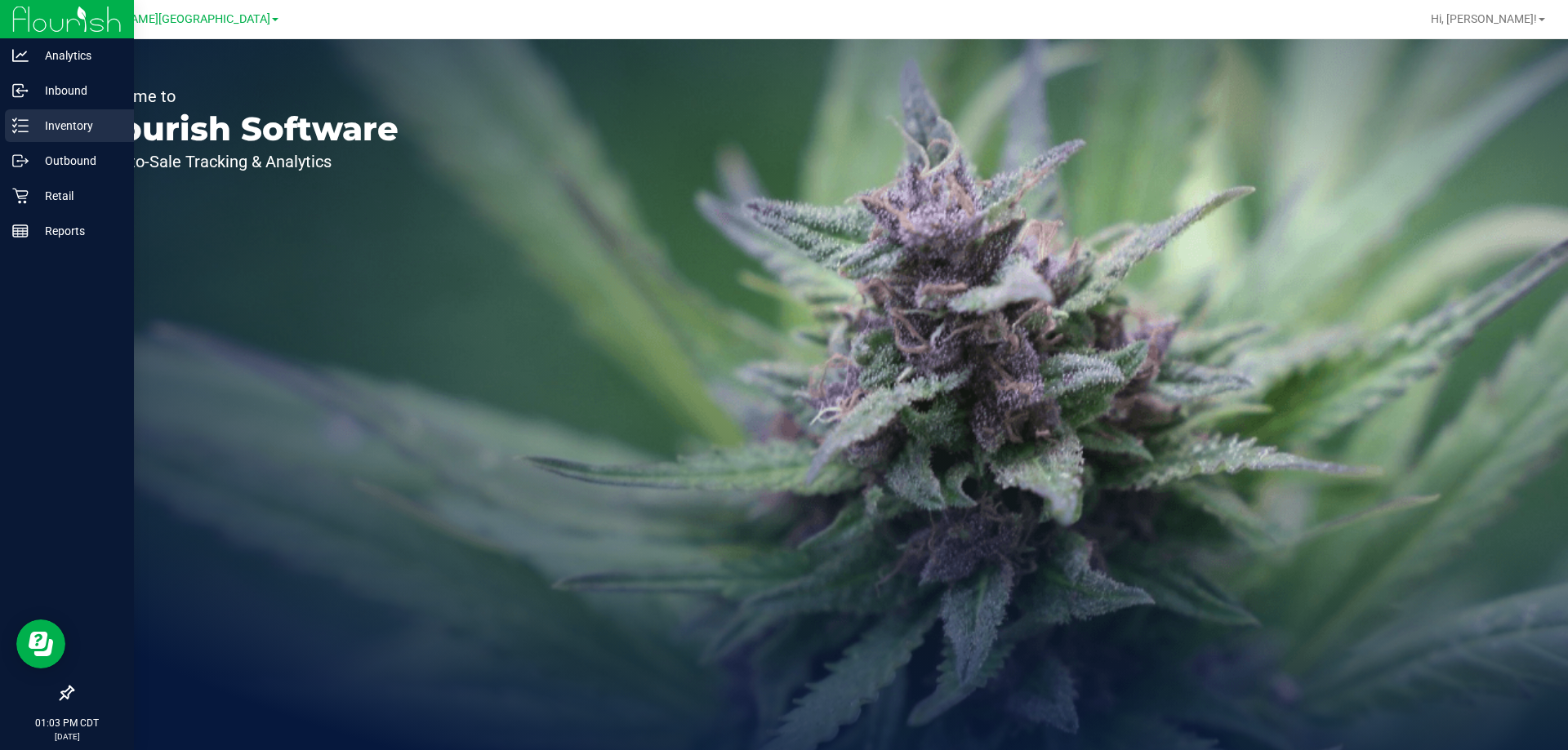
click at [67, 124] on p "Inventory" at bounding box center [77, 125] width 98 height 19
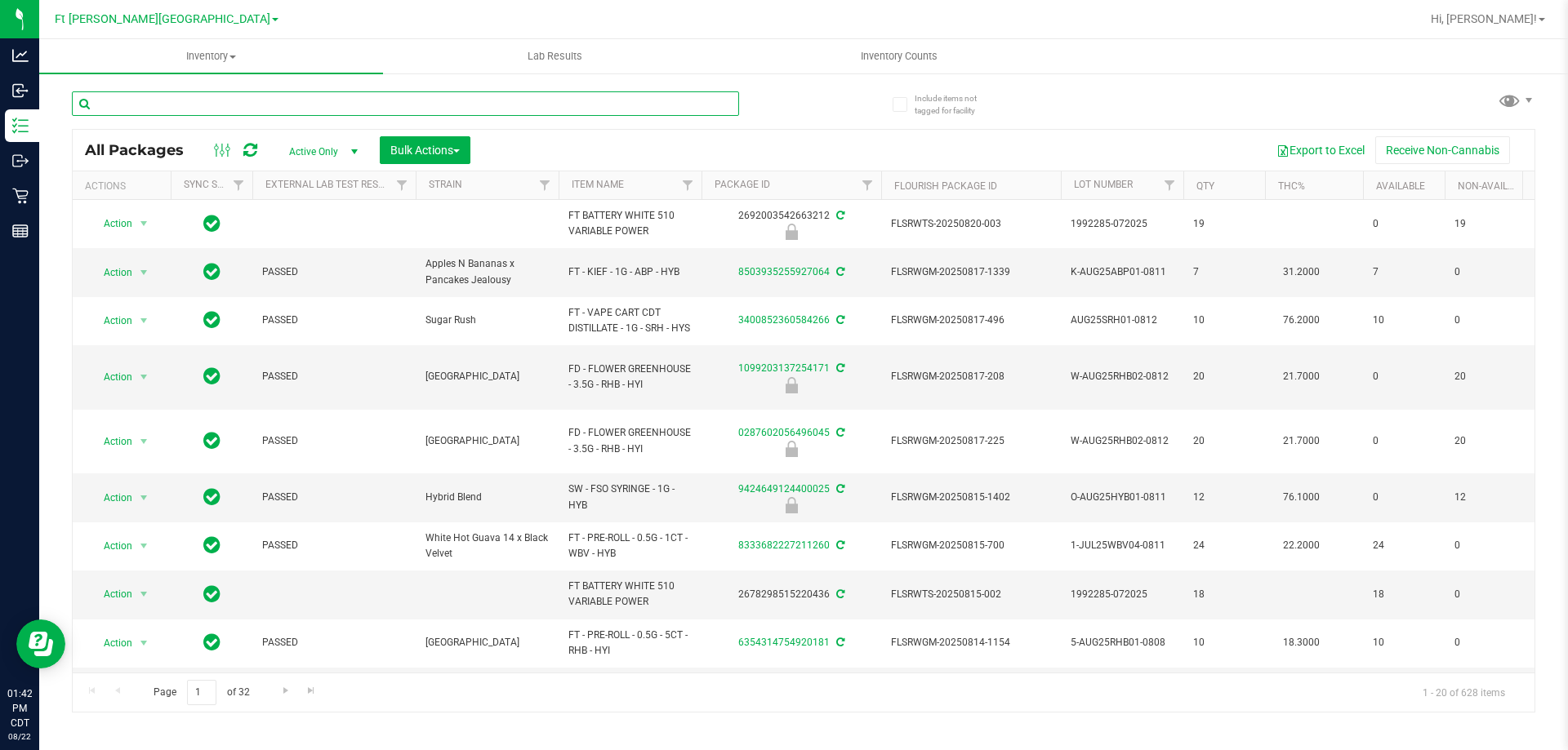
click at [197, 104] on input "text" at bounding box center [405, 103] width 667 height 25
type input "ckz"
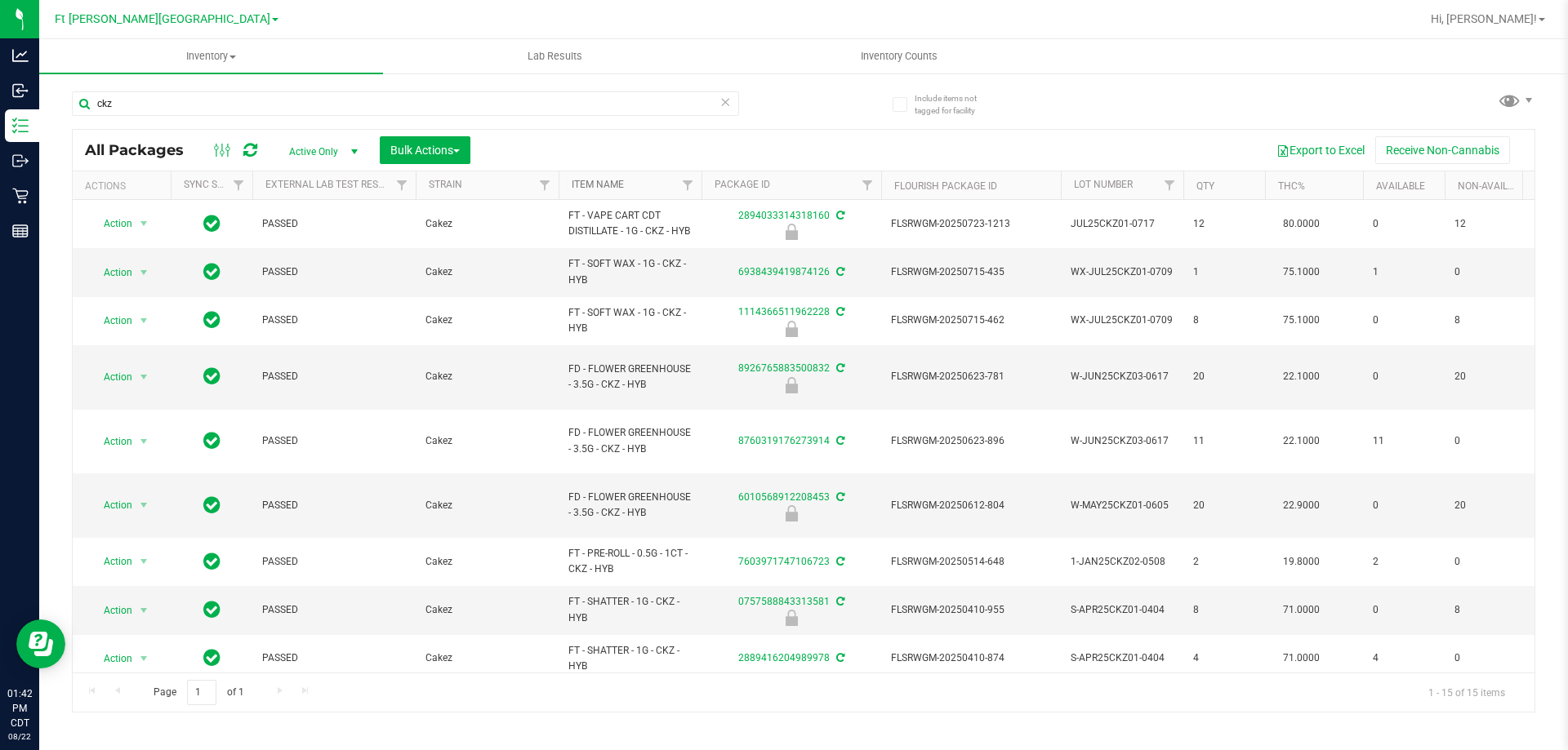
click at [618, 185] on link "Item Name" at bounding box center [597, 184] width 53 height 11
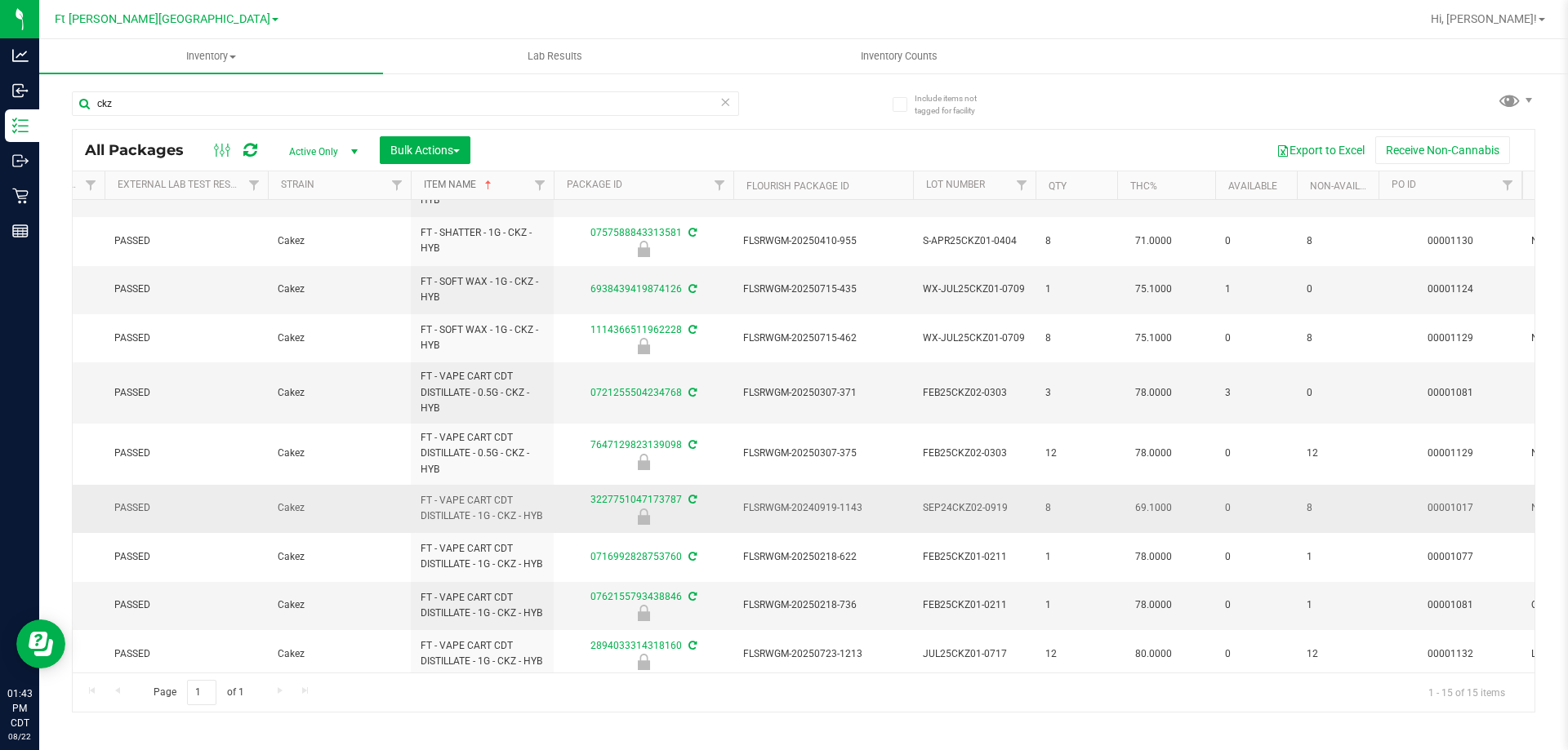
scroll to position [341, 147]
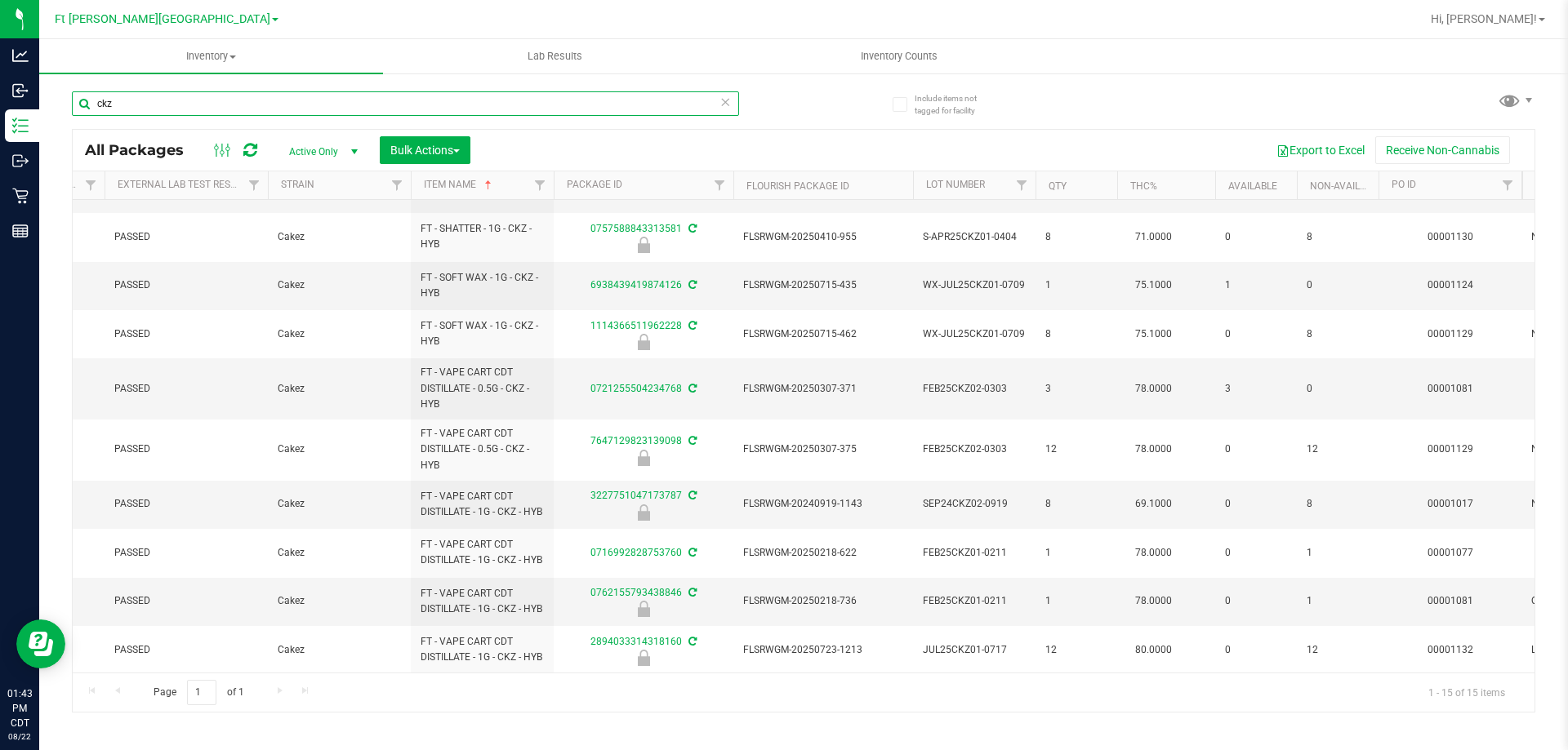
drag, startPoint x: 115, startPoint y: 103, endPoint x: 72, endPoint y: 100, distance: 43.1
click at [72, 100] on input "ckz" at bounding box center [405, 103] width 667 height 25
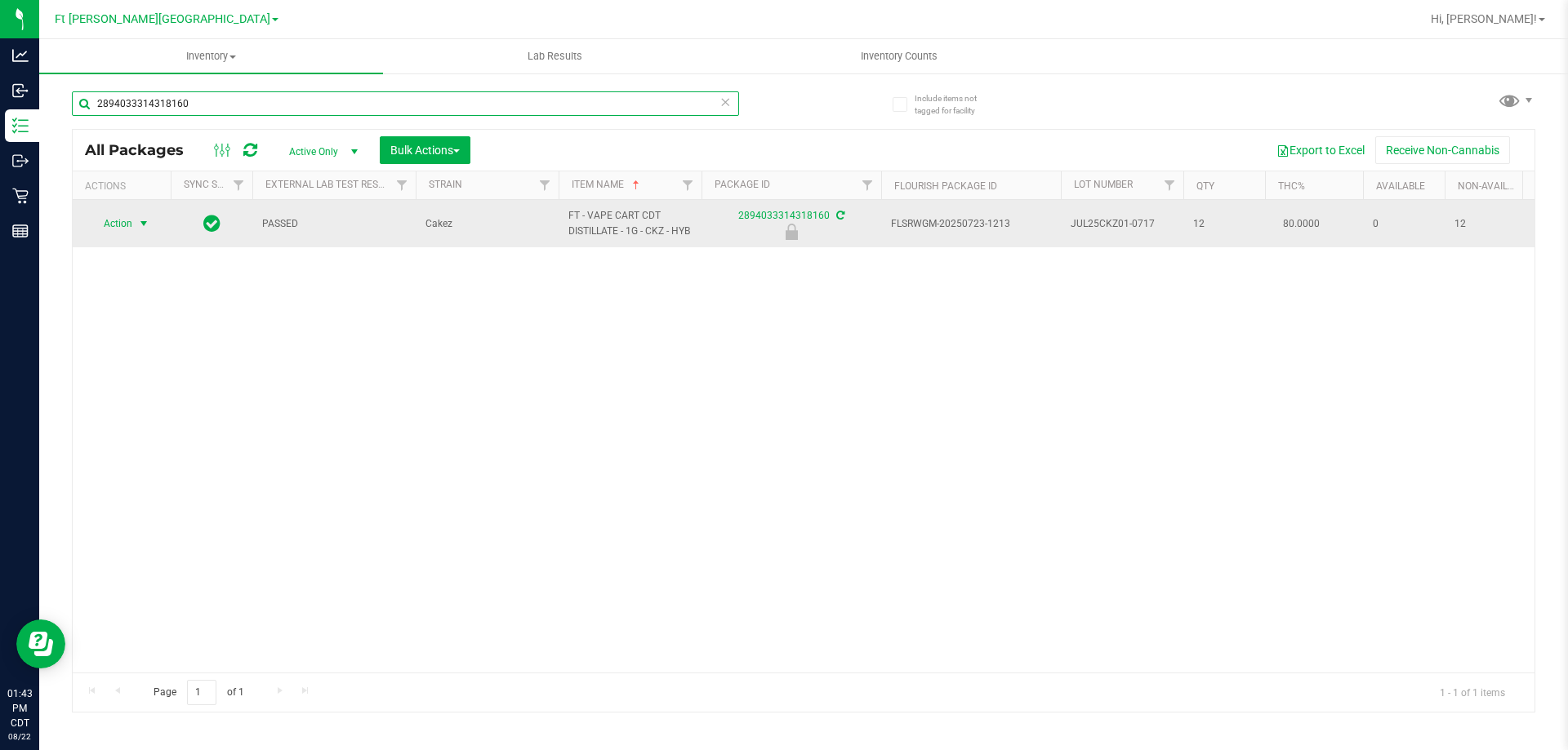
type input "2894033314318160"
click at [141, 226] on span "select" at bounding box center [144, 224] width 13 height 13
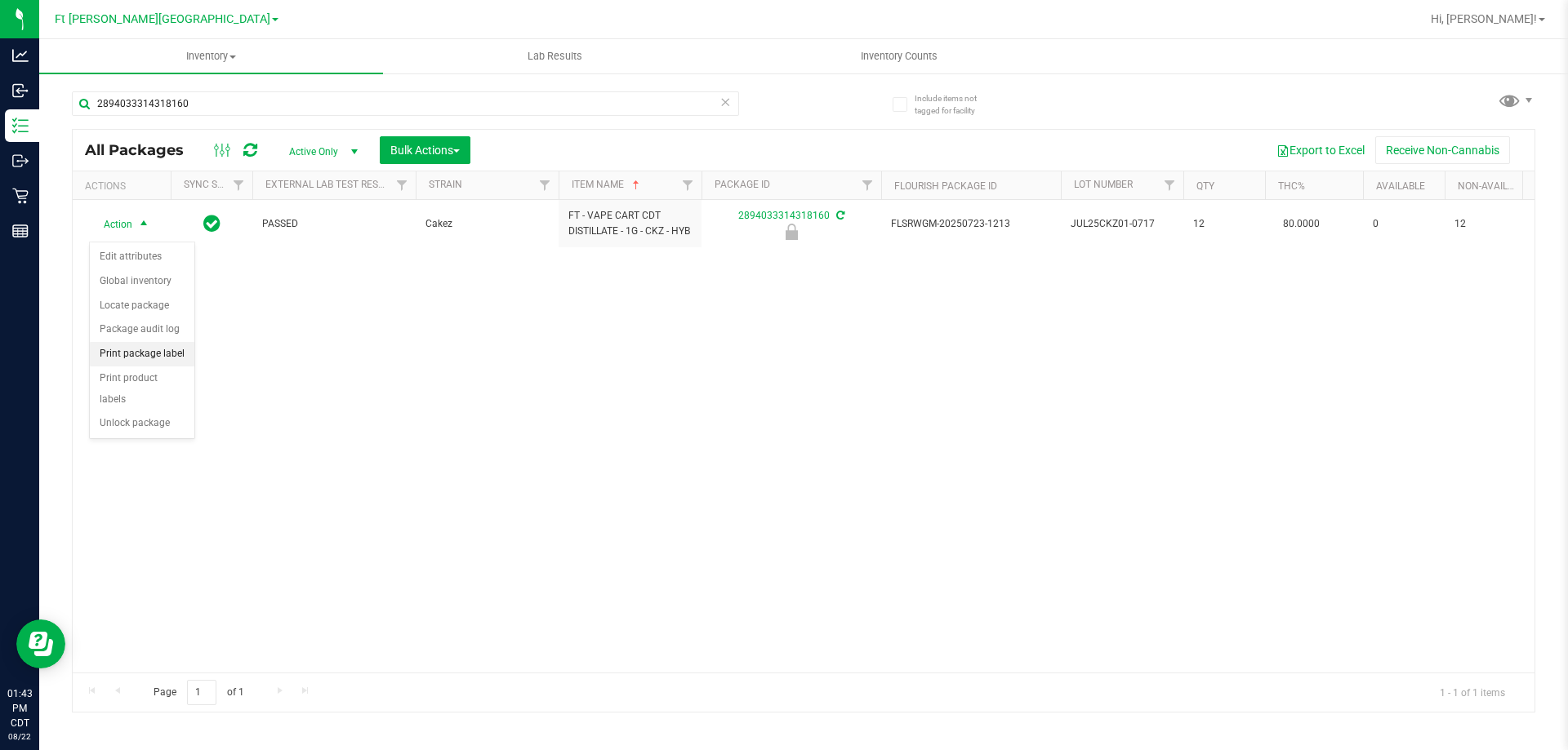
click at [133, 359] on li "Print package label" at bounding box center [141, 354] width 104 height 25
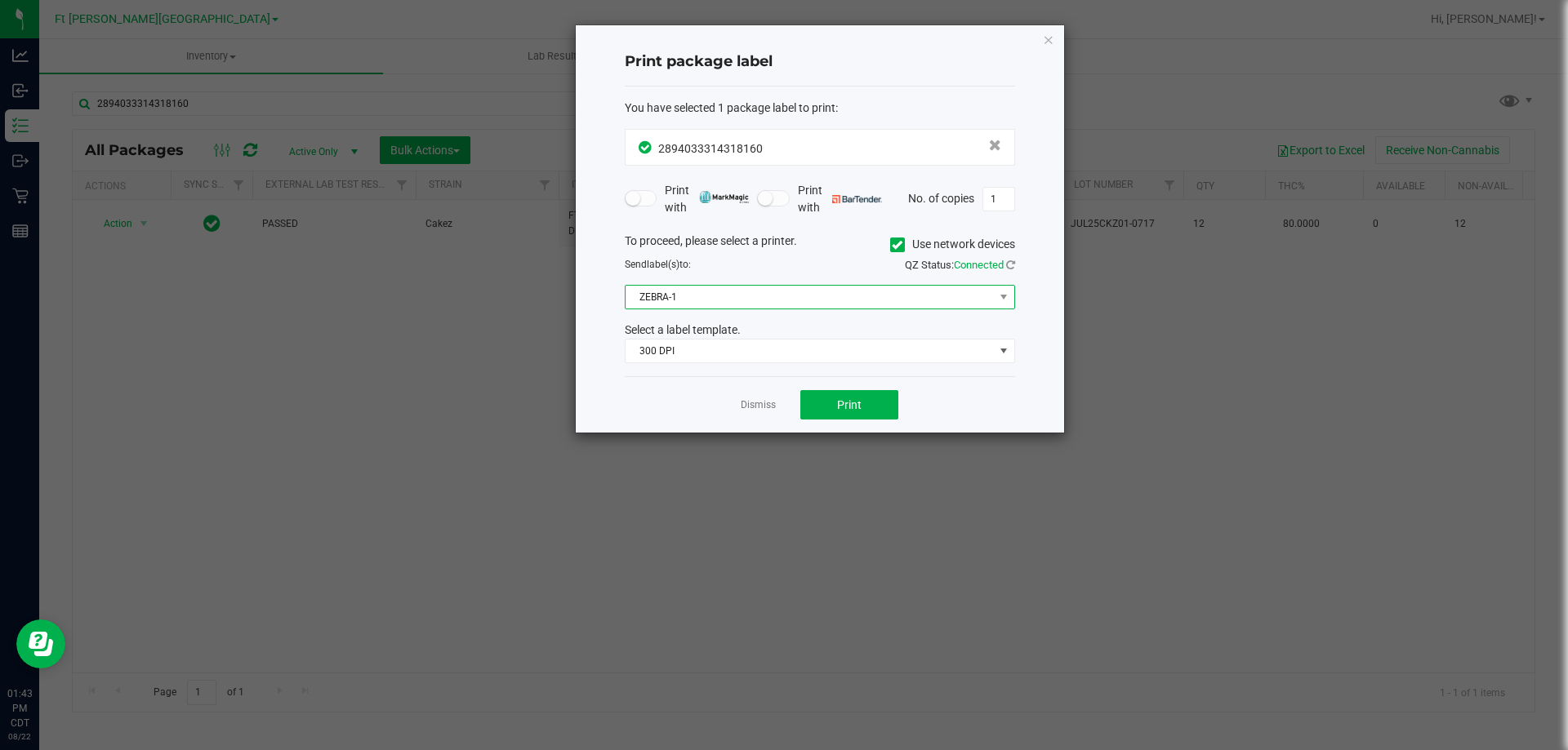
click at [695, 296] on span "ZEBRA-1" at bounding box center [810, 297] width 369 height 23
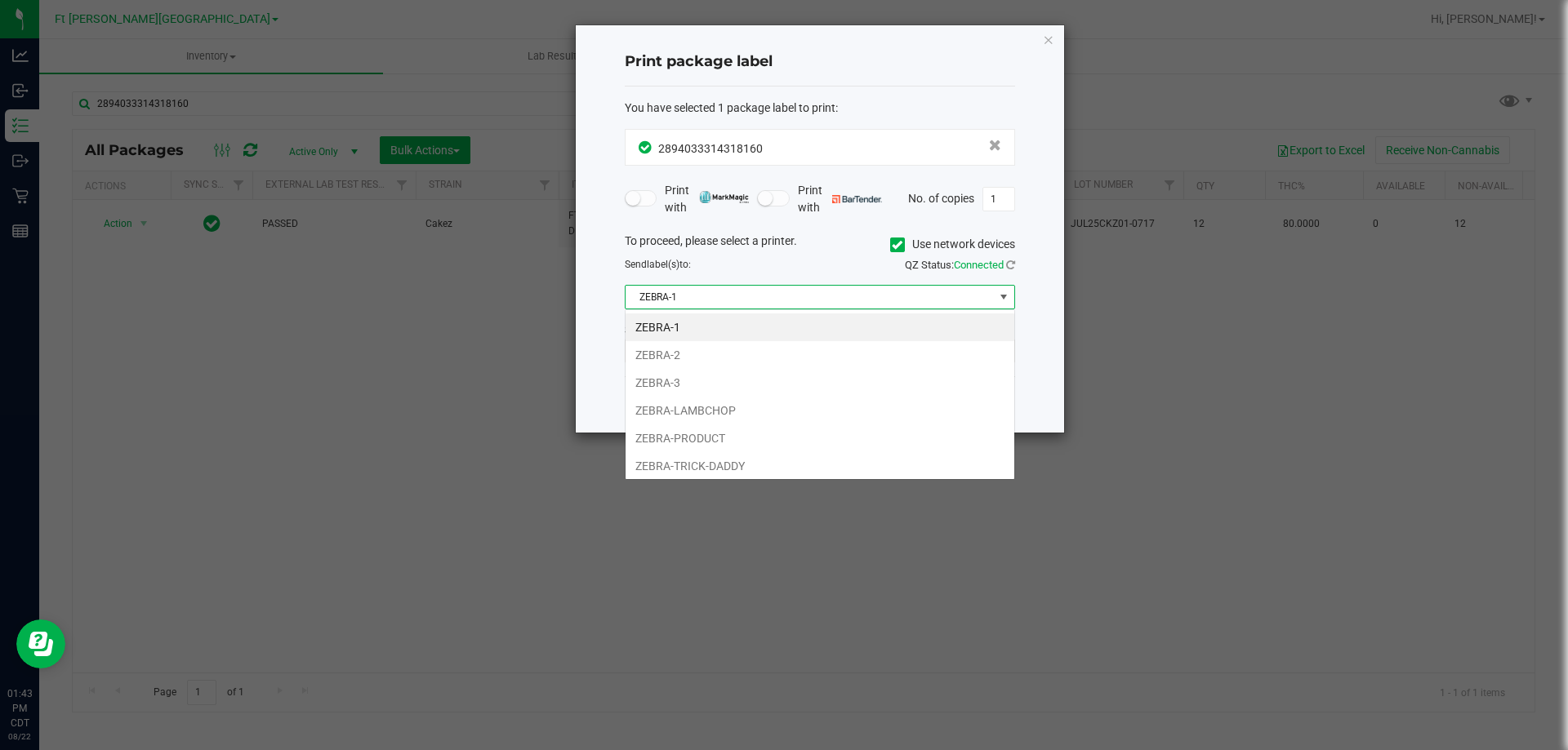
scroll to position [25, 391]
click at [709, 464] on li "ZEBRA-TRICK-DADDY" at bounding box center [820, 466] width 389 height 28
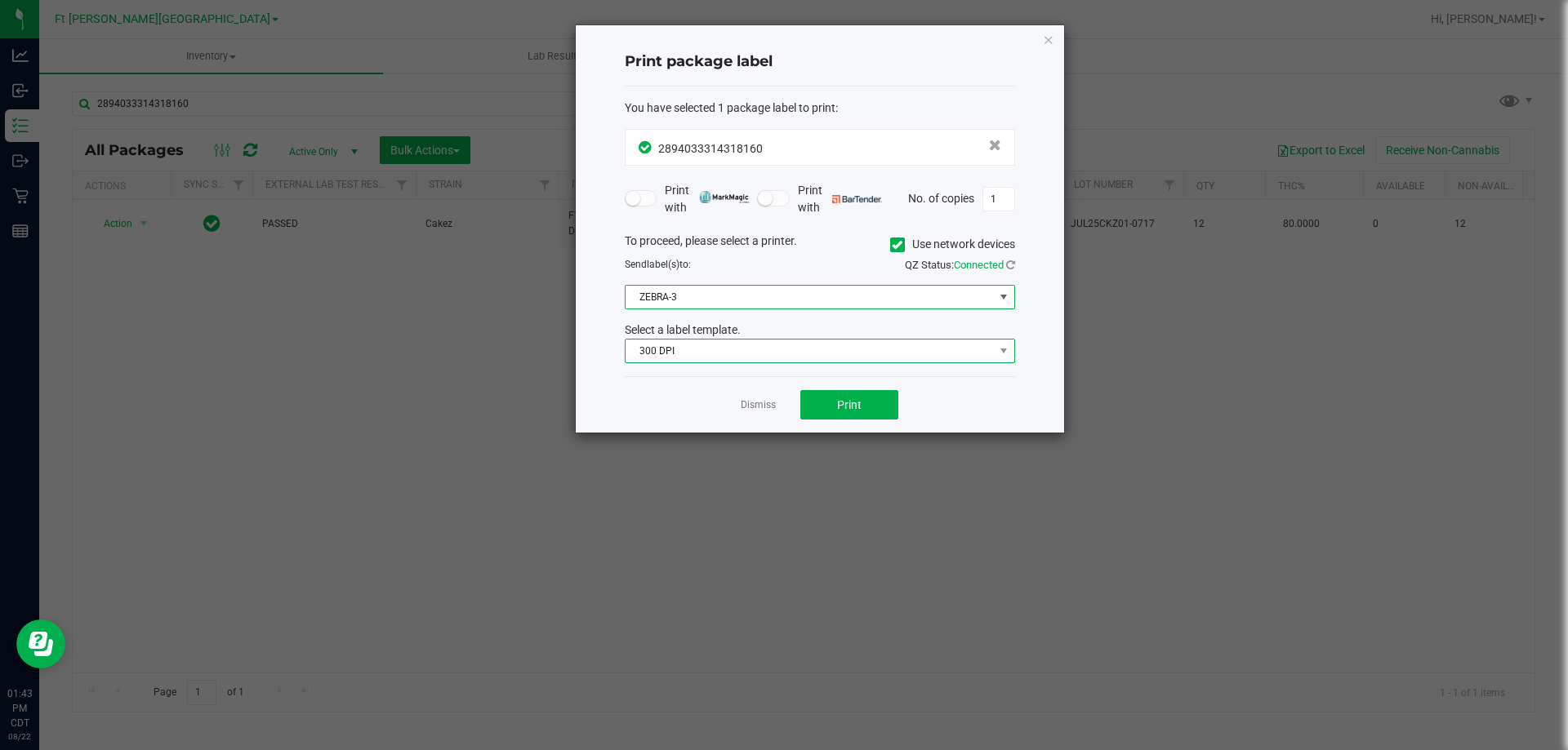
click at [708, 343] on span "300 DPI" at bounding box center [810, 351] width 369 height 23
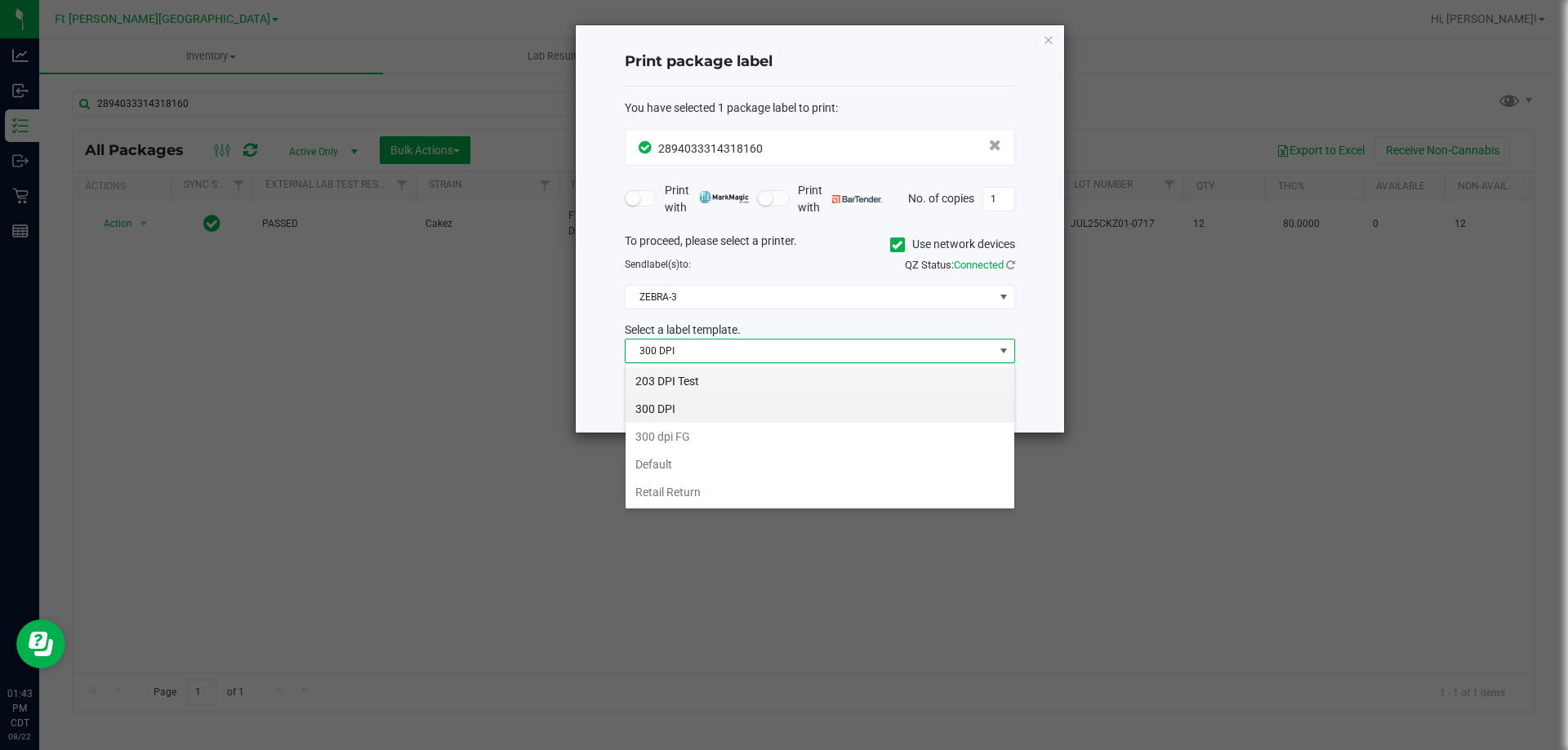
click at [707, 388] on li "203 DPI Test" at bounding box center [820, 381] width 389 height 28
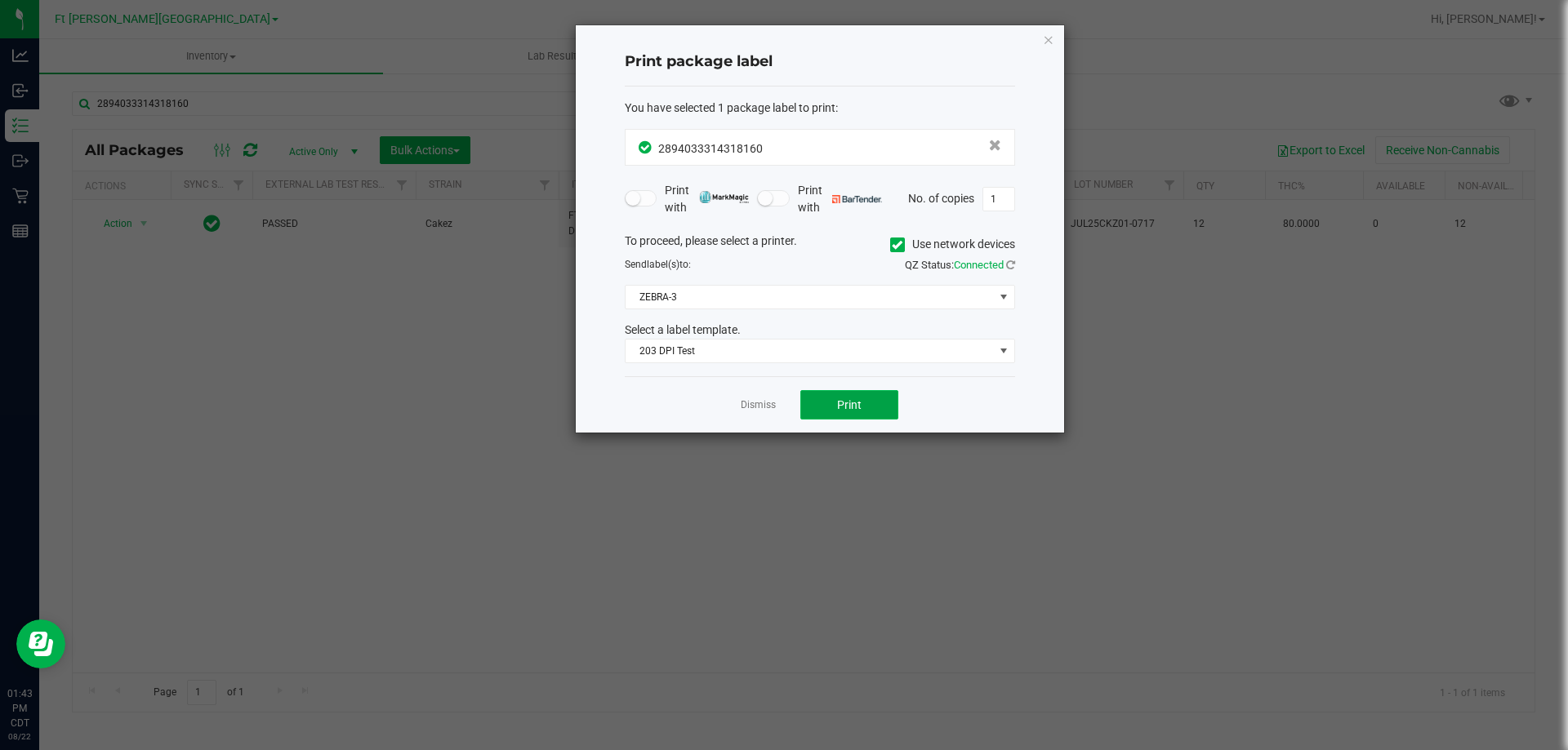
click at [858, 416] on button "Print" at bounding box center [849, 405] width 98 height 29
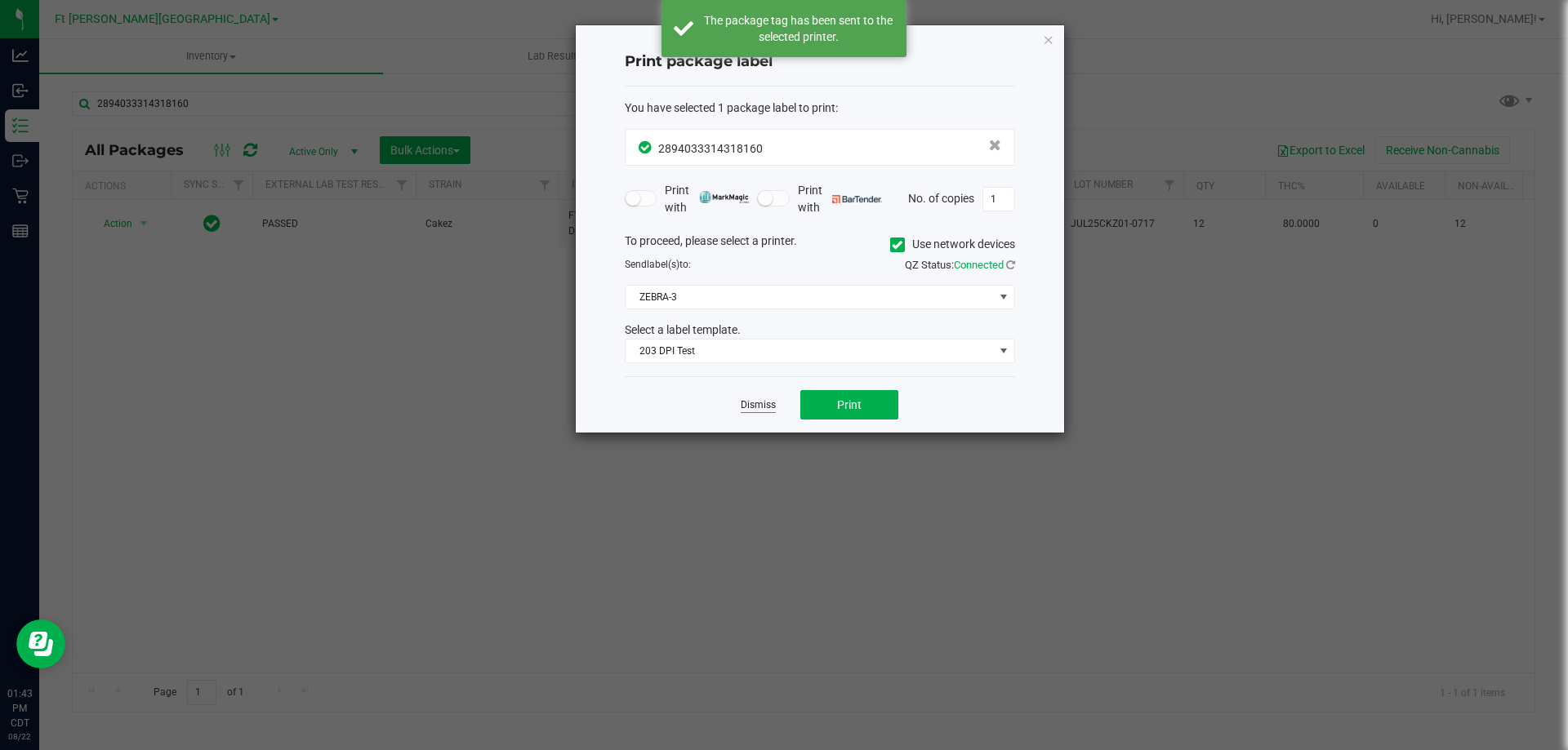
click at [768, 410] on link "Dismiss" at bounding box center [758, 404] width 35 height 14
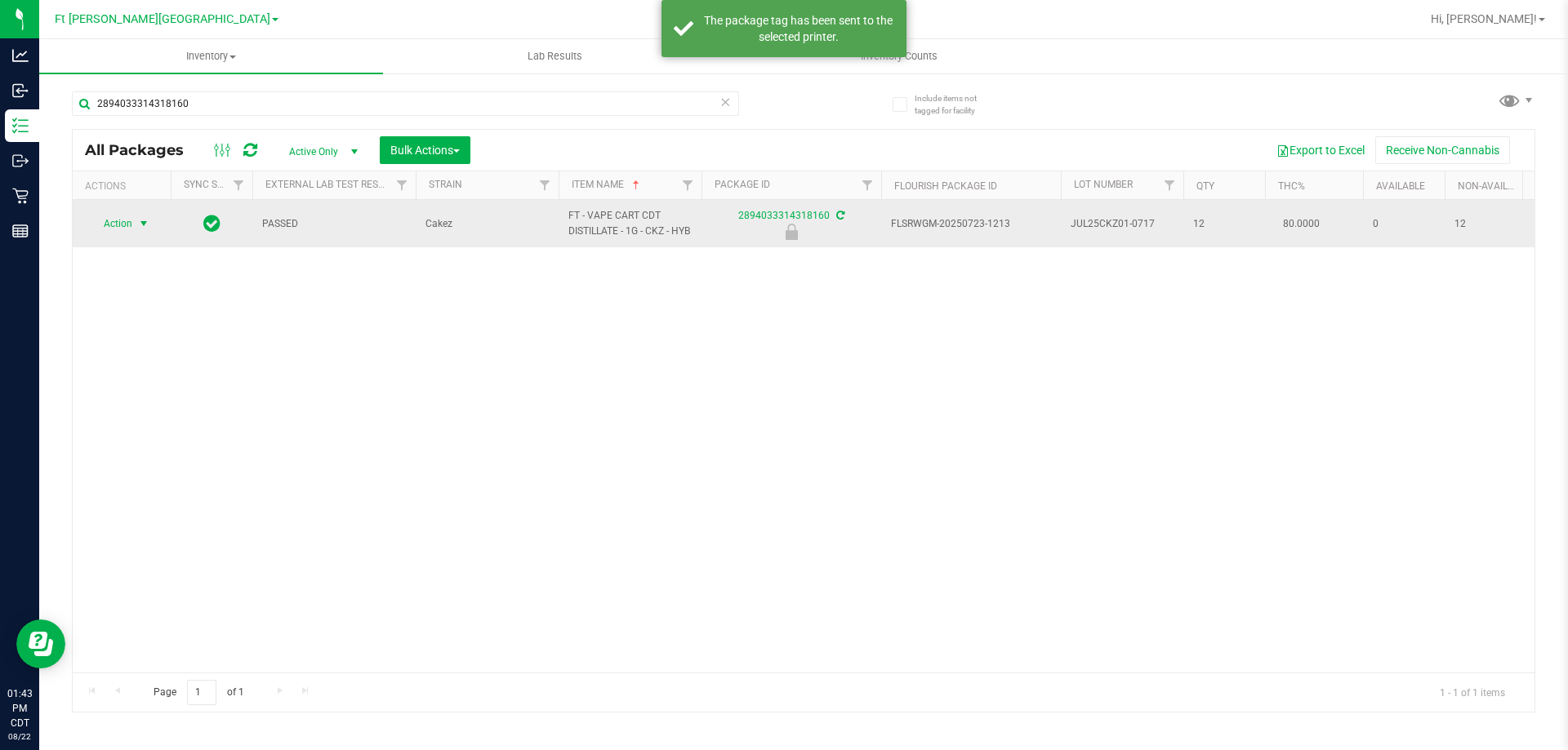
click at [116, 228] on span "Action" at bounding box center [111, 223] width 44 height 23
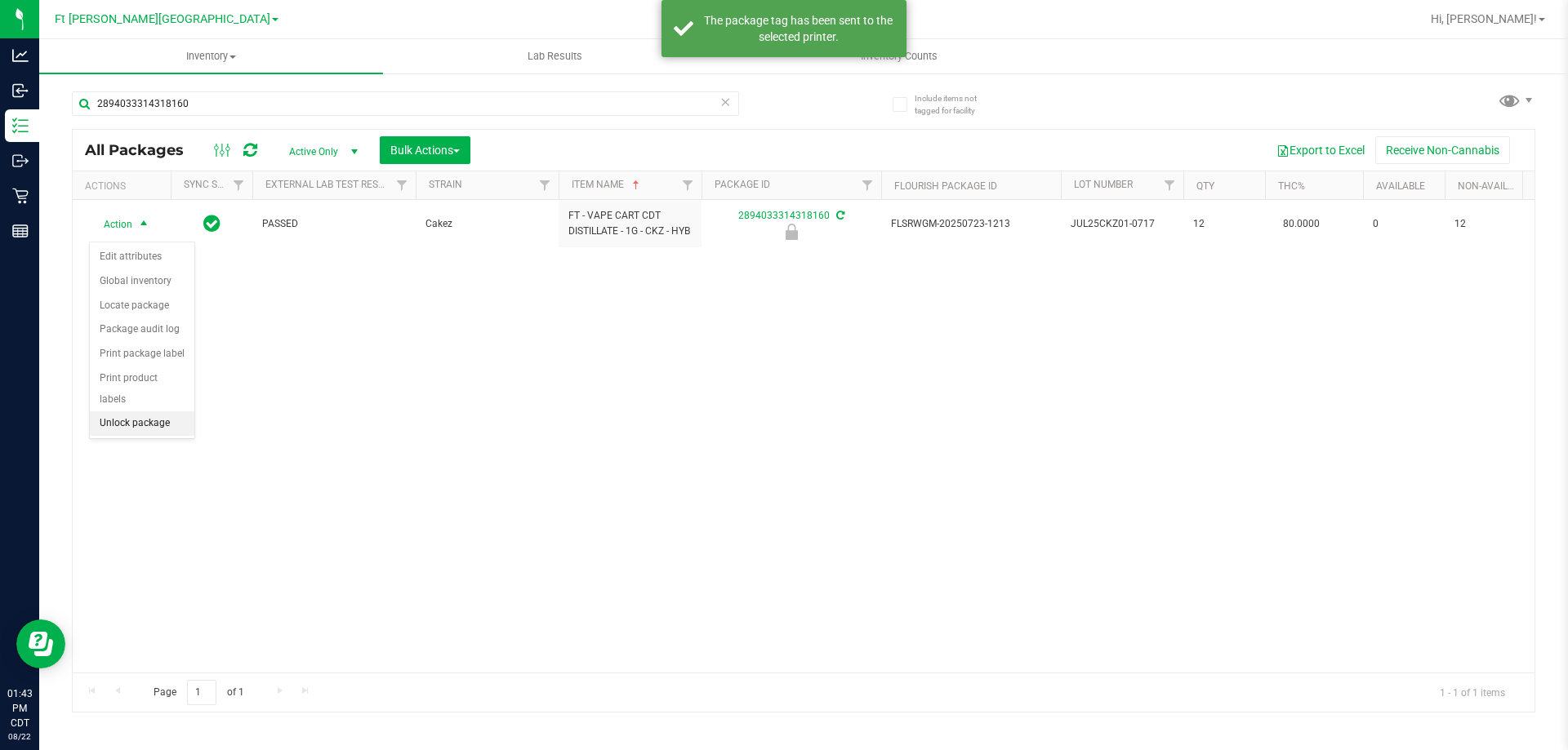
click at [162, 412] on li "Unlock package" at bounding box center [141, 424] width 104 height 25
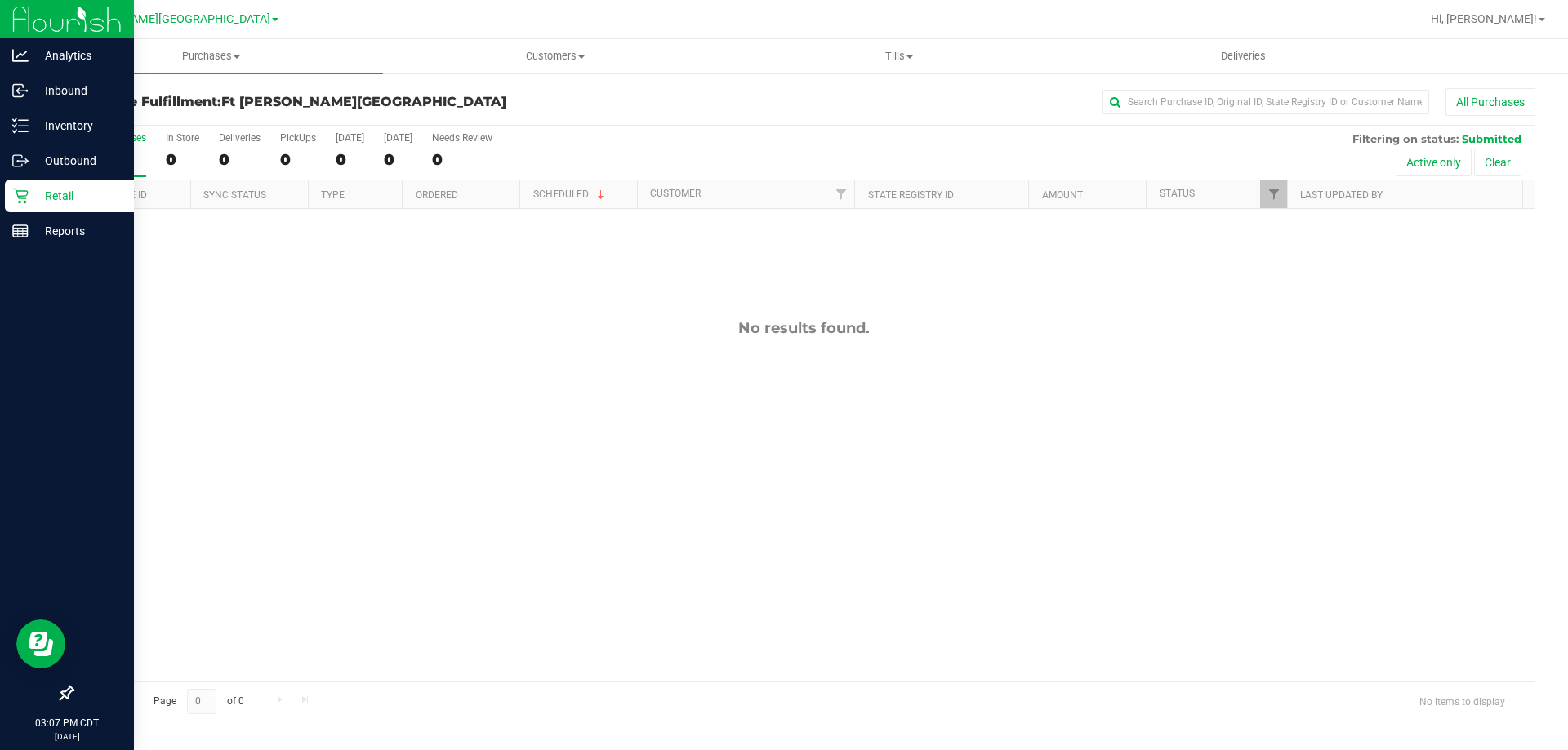
click at [20, 204] on div "Retail" at bounding box center [69, 195] width 129 height 32
click at [20, 202] on icon at bounding box center [19, 196] width 16 height 16
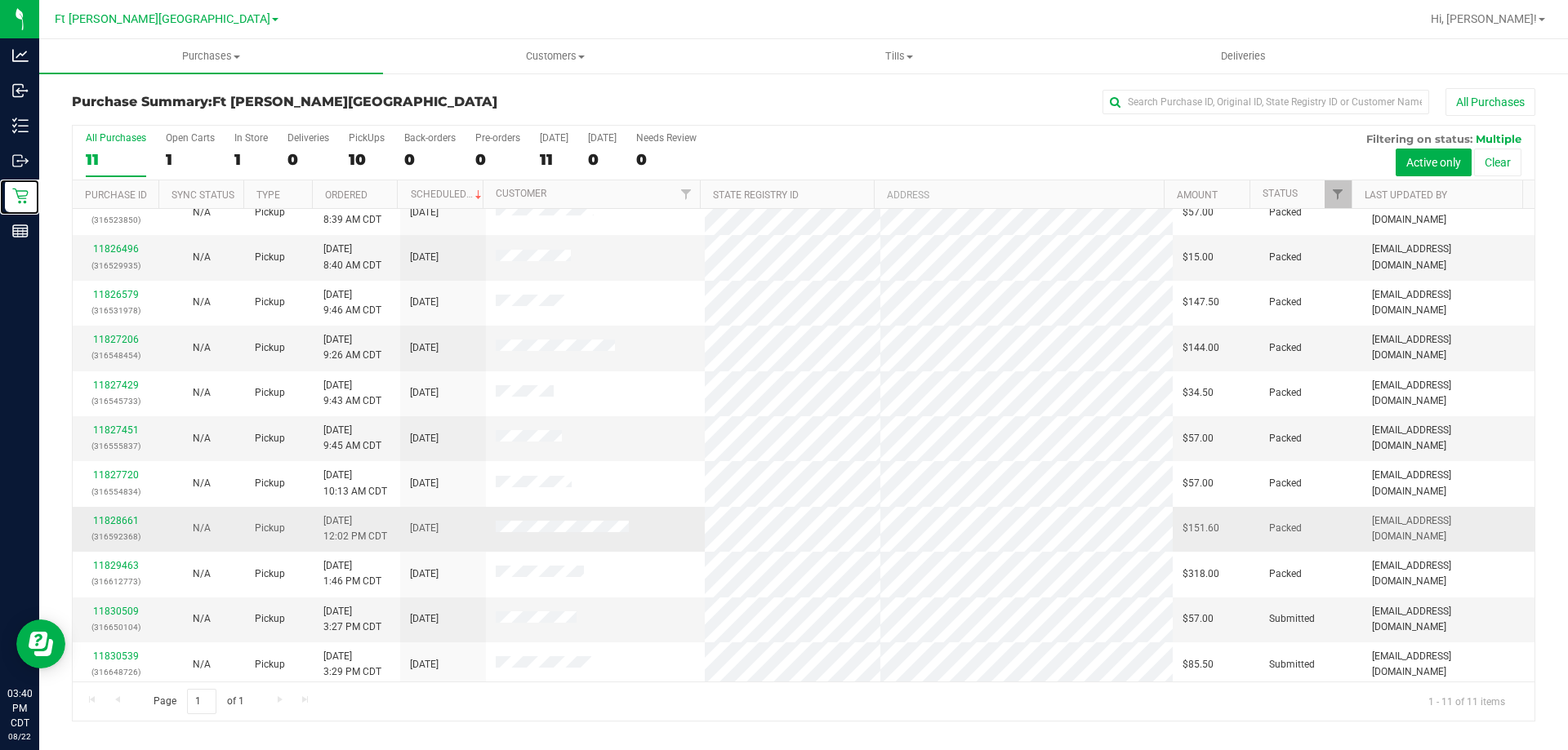
scroll to position [24, 0]
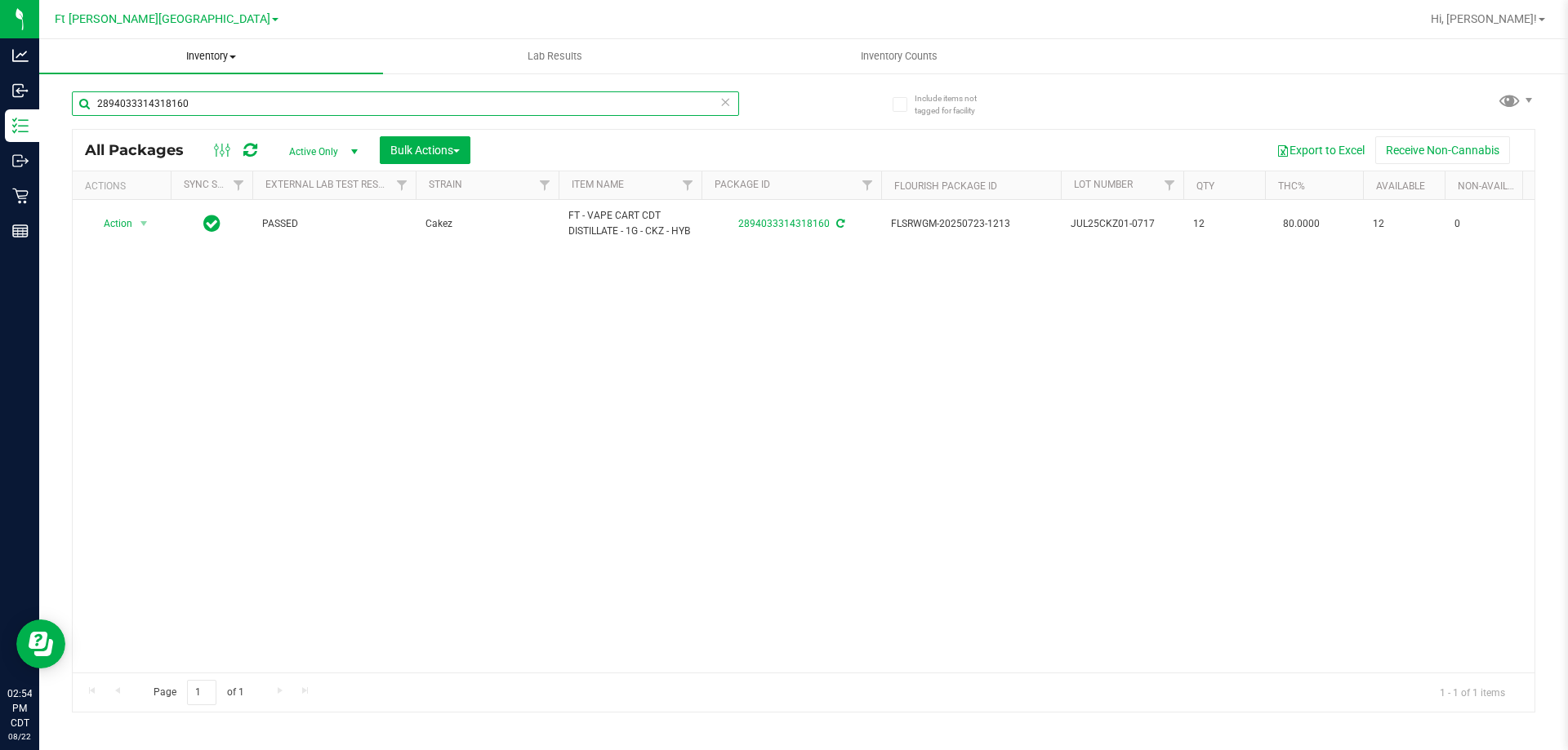
drag, startPoint x: 240, startPoint y: 97, endPoint x: 104, endPoint y: 46, distance: 145.2
click at [67, 56] on inventory "Inventory All packages All inventory Waste log Create inventory Lab Results Inv…" at bounding box center [803, 305] width 1528 height 531
